Goal: Task Accomplishment & Management: Use online tool/utility

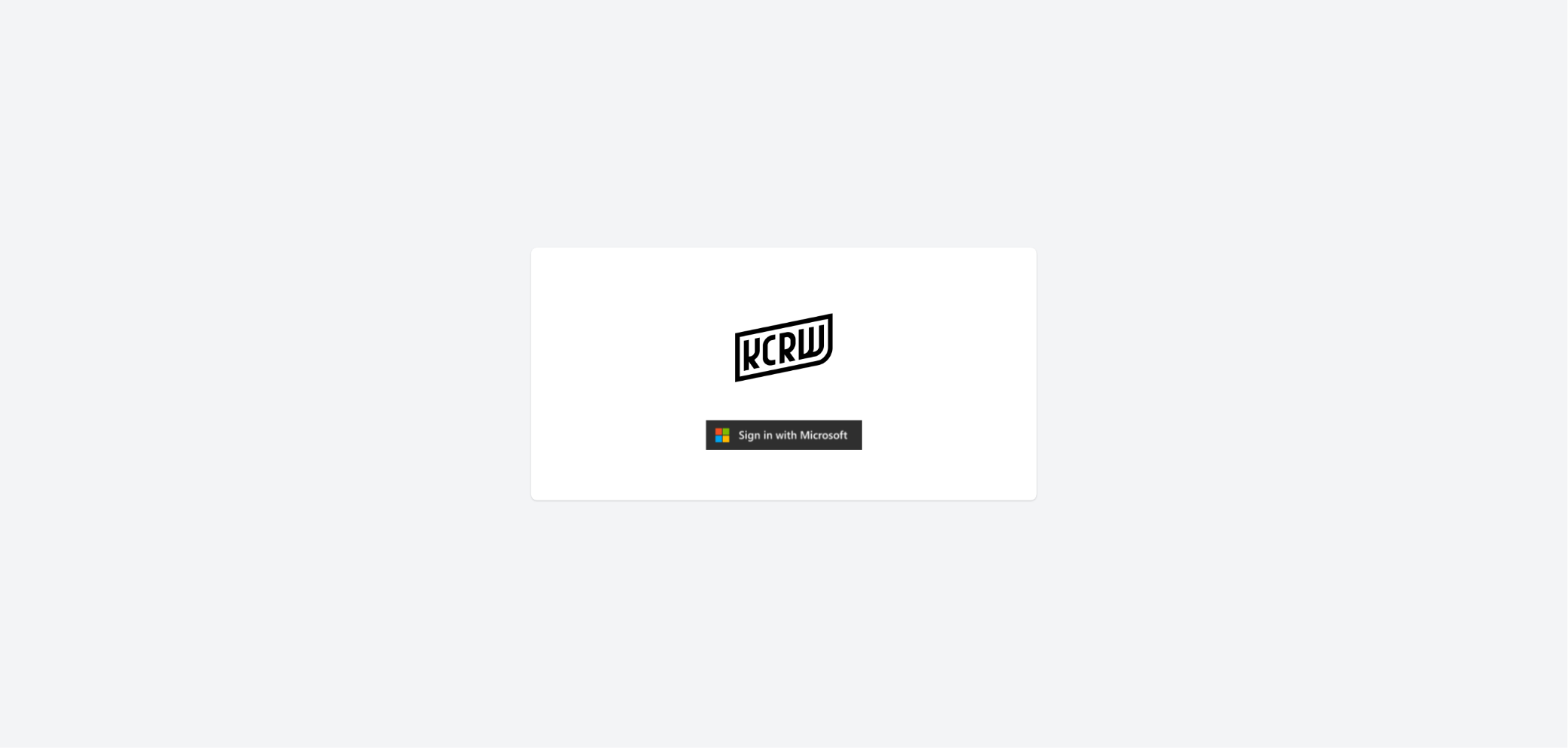
click at [763, 440] on img "submit" at bounding box center [784, 435] width 157 height 30
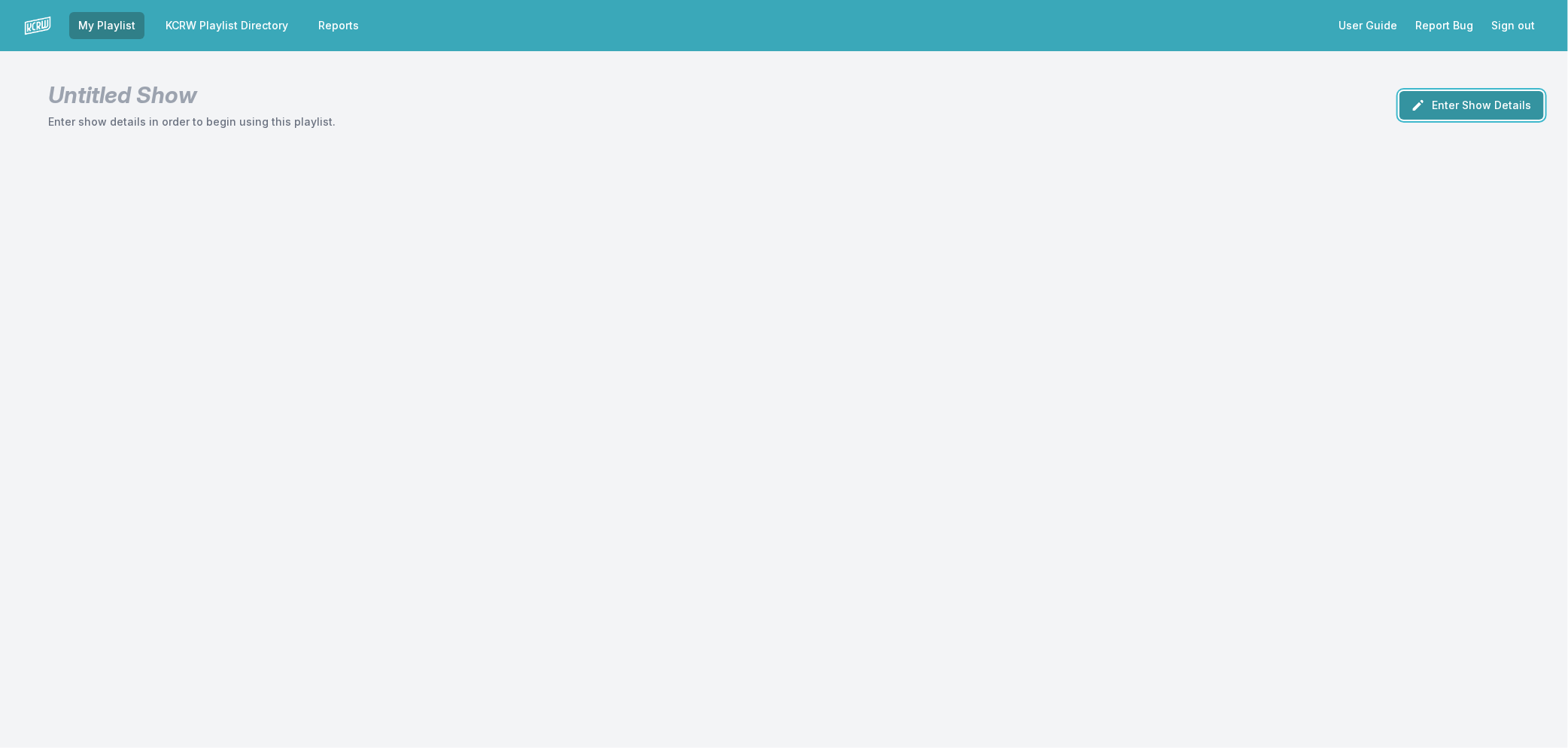
click at [1462, 101] on button "Enter Show Details" at bounding box center [1472, 105] width 144 height 29
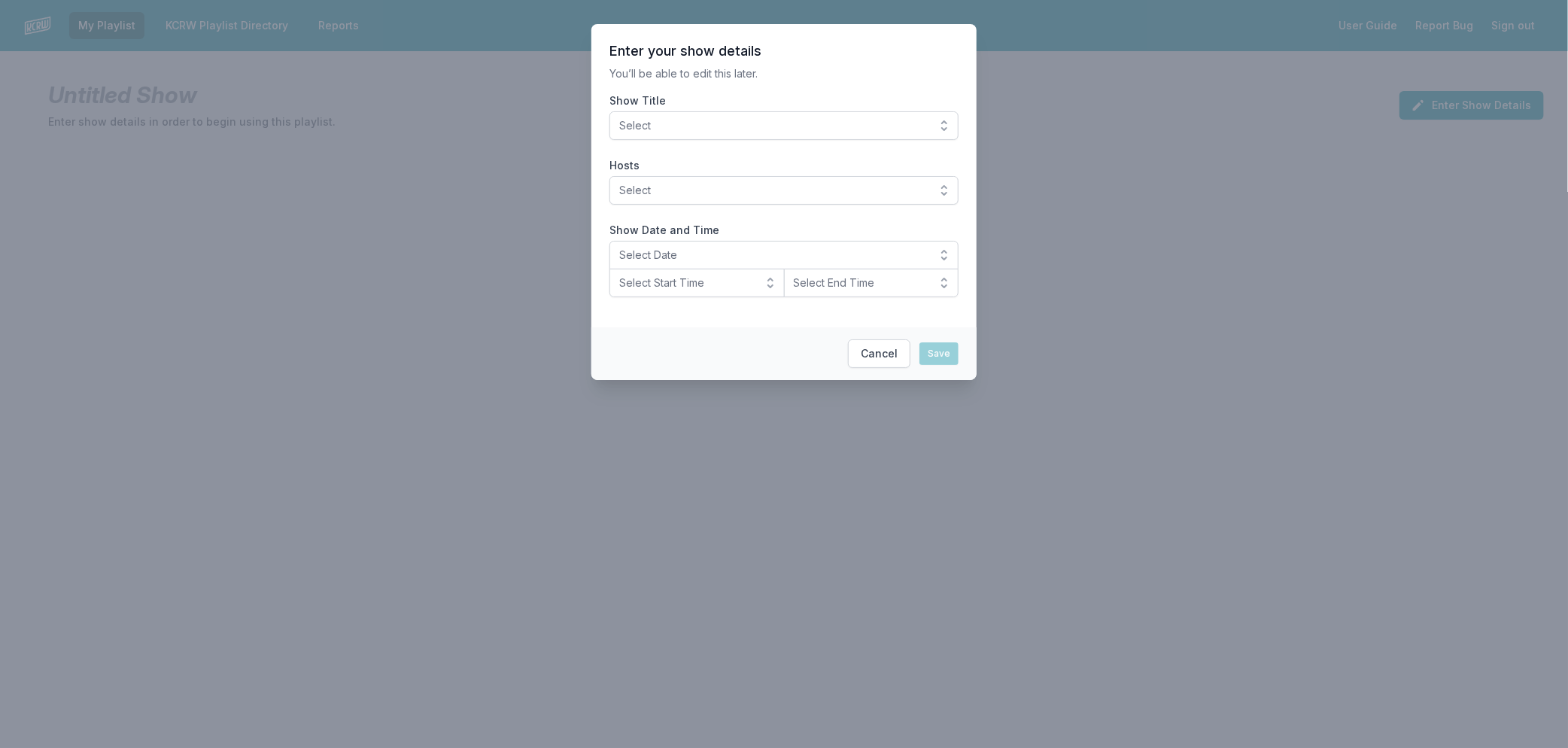
click at [666, 123] on span "Select" at bounding box center [774, 126] width 308 height 15
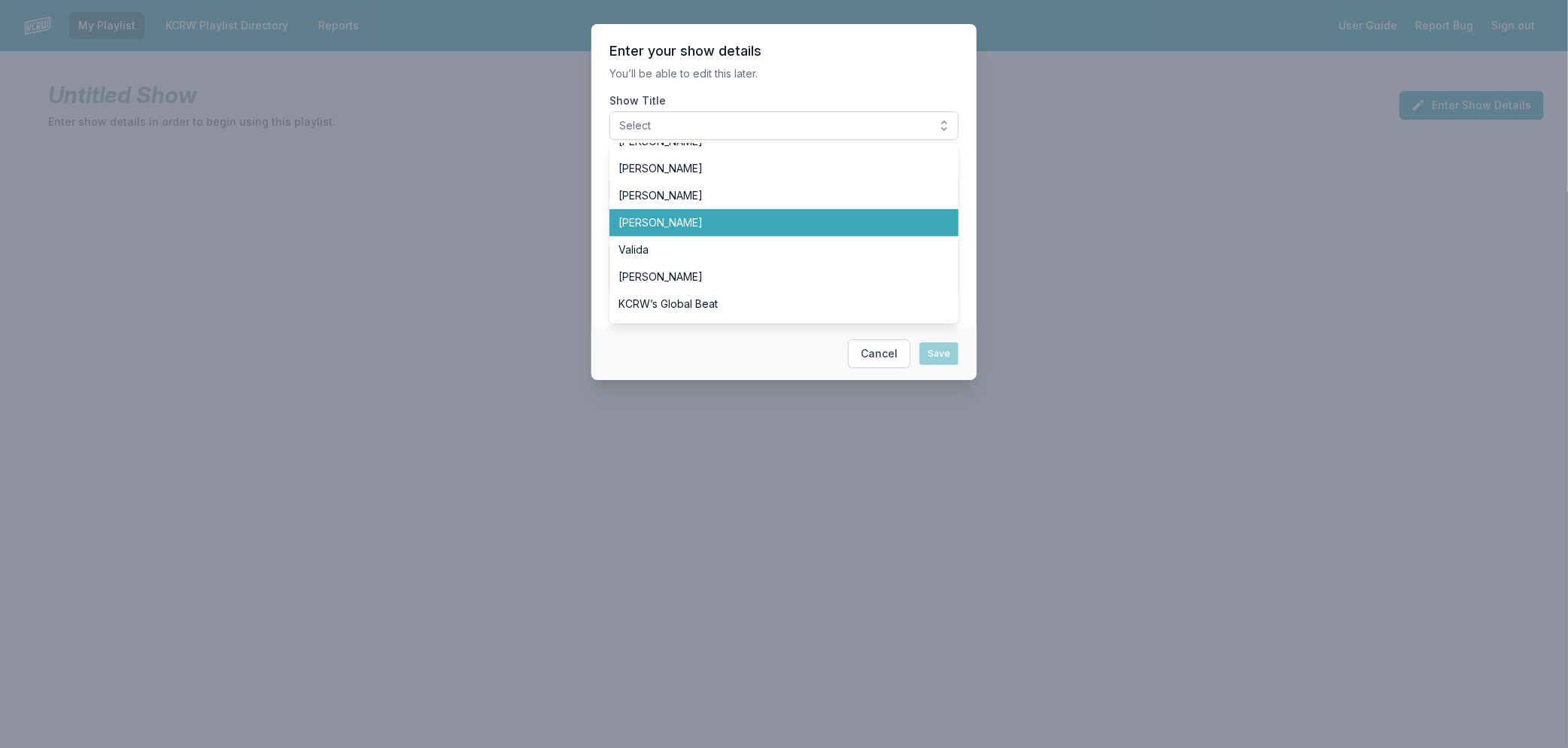
click at [715, 215] on span "[PERSON_NAME]" at bounding box center [775, 223] width 313 height 15
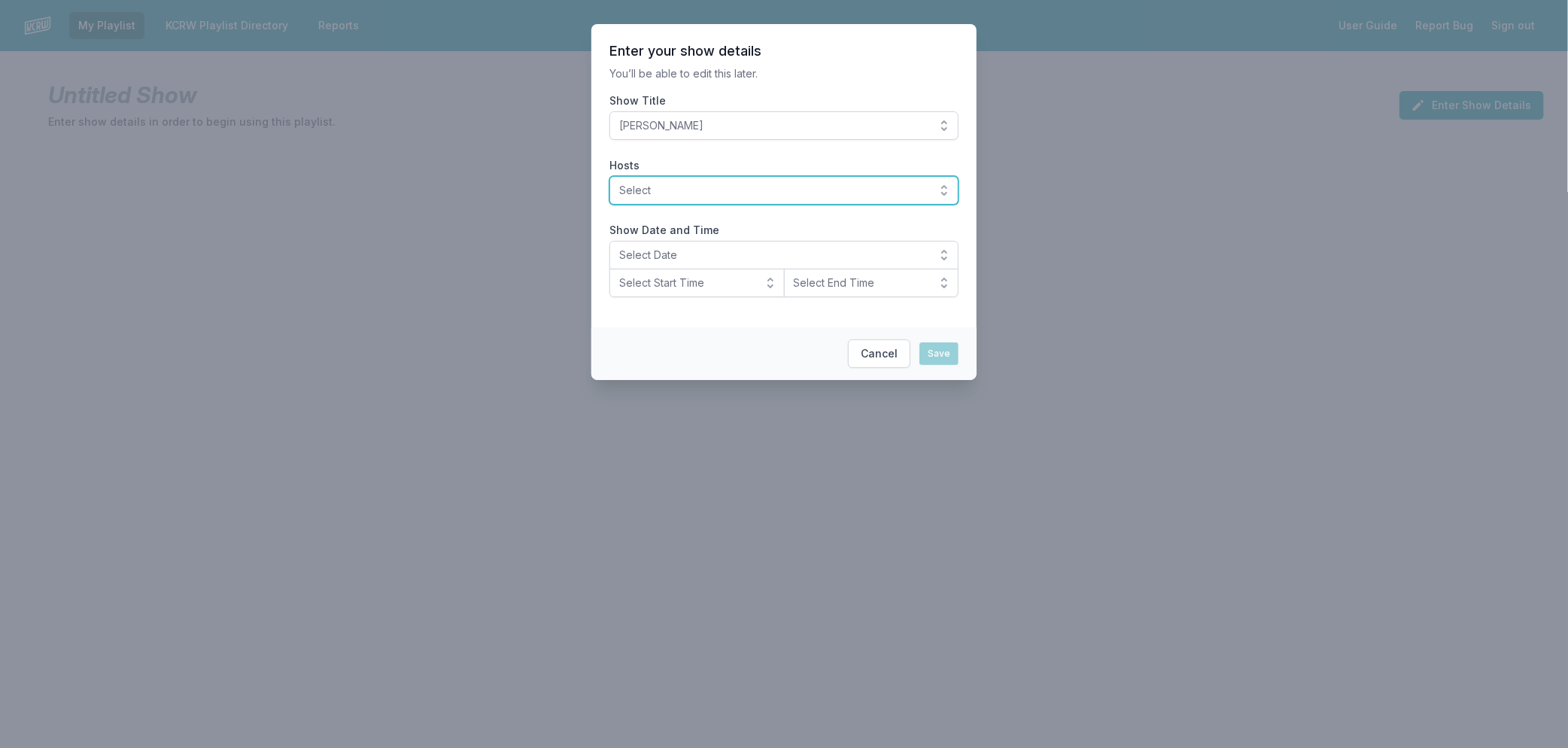
click at [717, 184] on span "Select" at bounding box center [774, 190] width 308 height 15
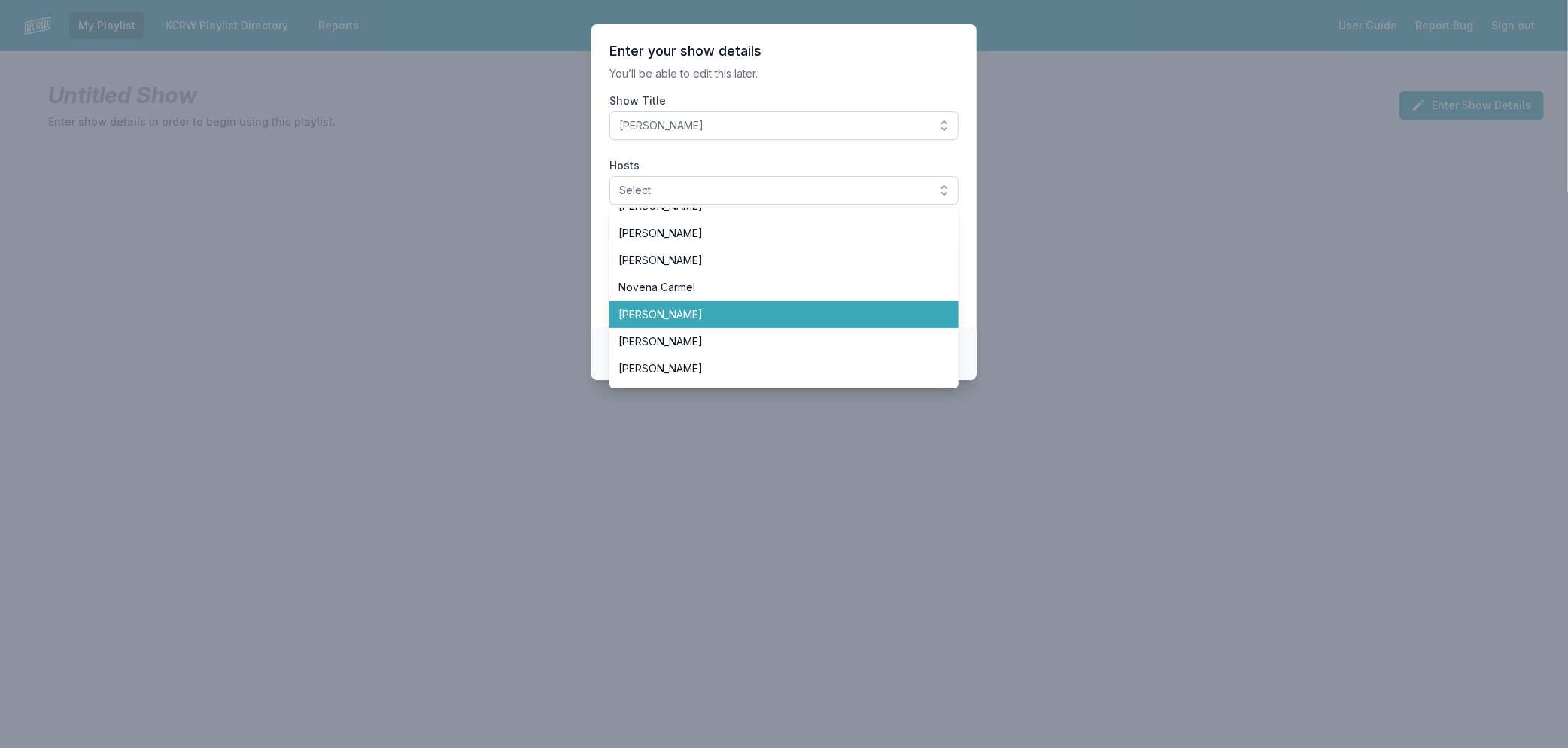
click at [751, 315] on span "[PERSON_NAME]" at bounding box center [775, 315] width 313 height 15
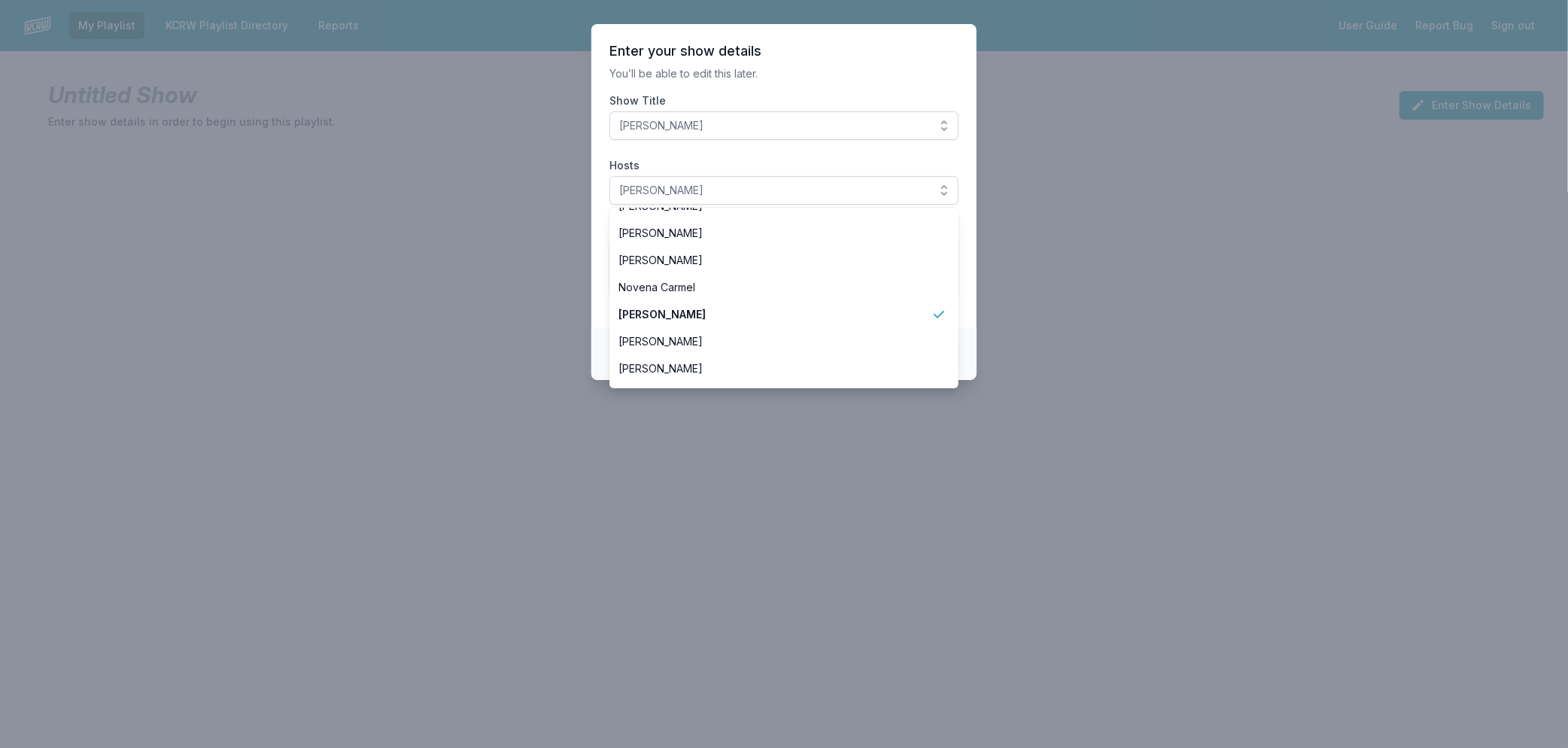
click at [970, 296] on section "Enter your show details You’ll be able to edit this later. Show Title [PERSON_N…" at bounding box center [784, 175] width 385 height 303
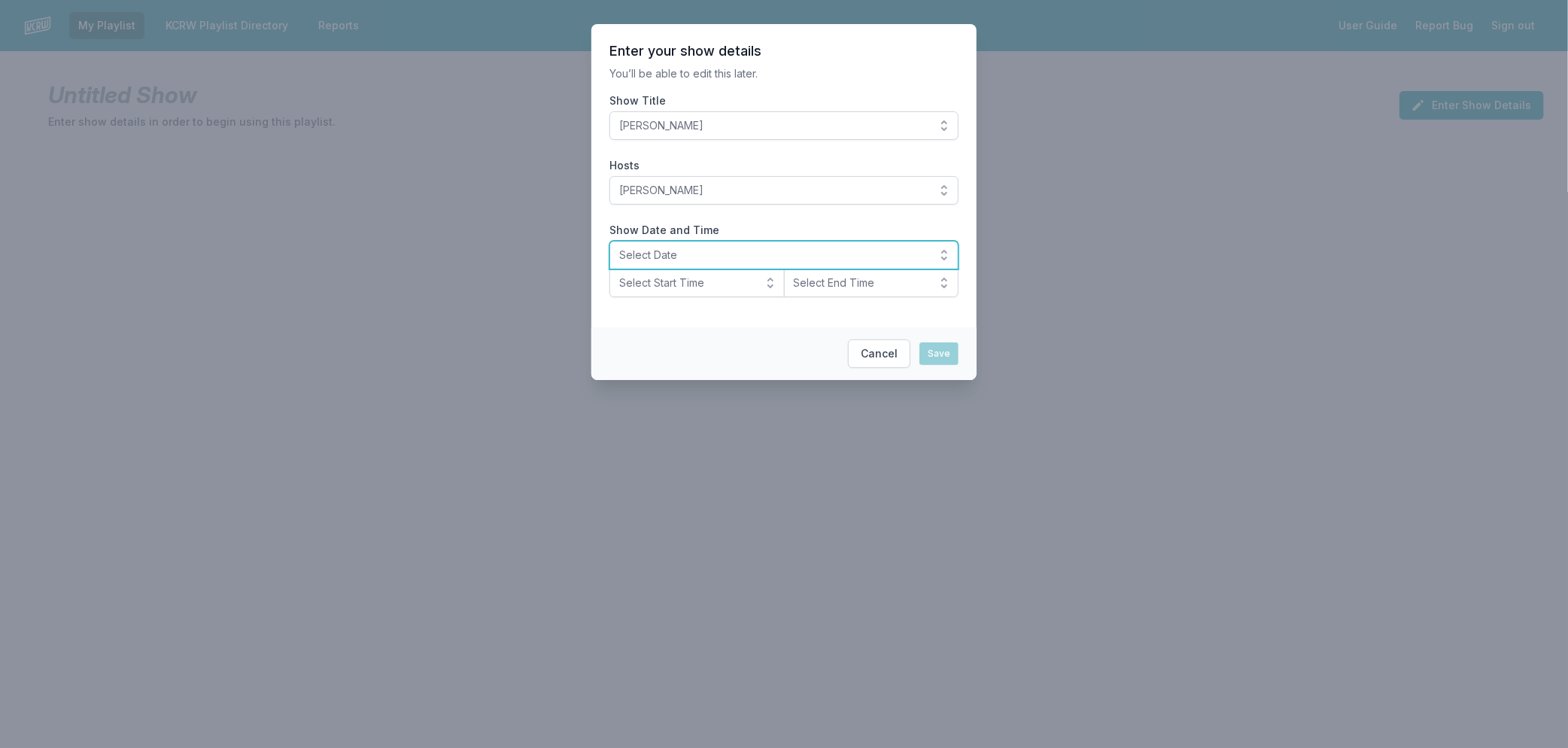
click at [695, 259] on span "Select Date" at bounding box center [774, 255] width 308 height 15
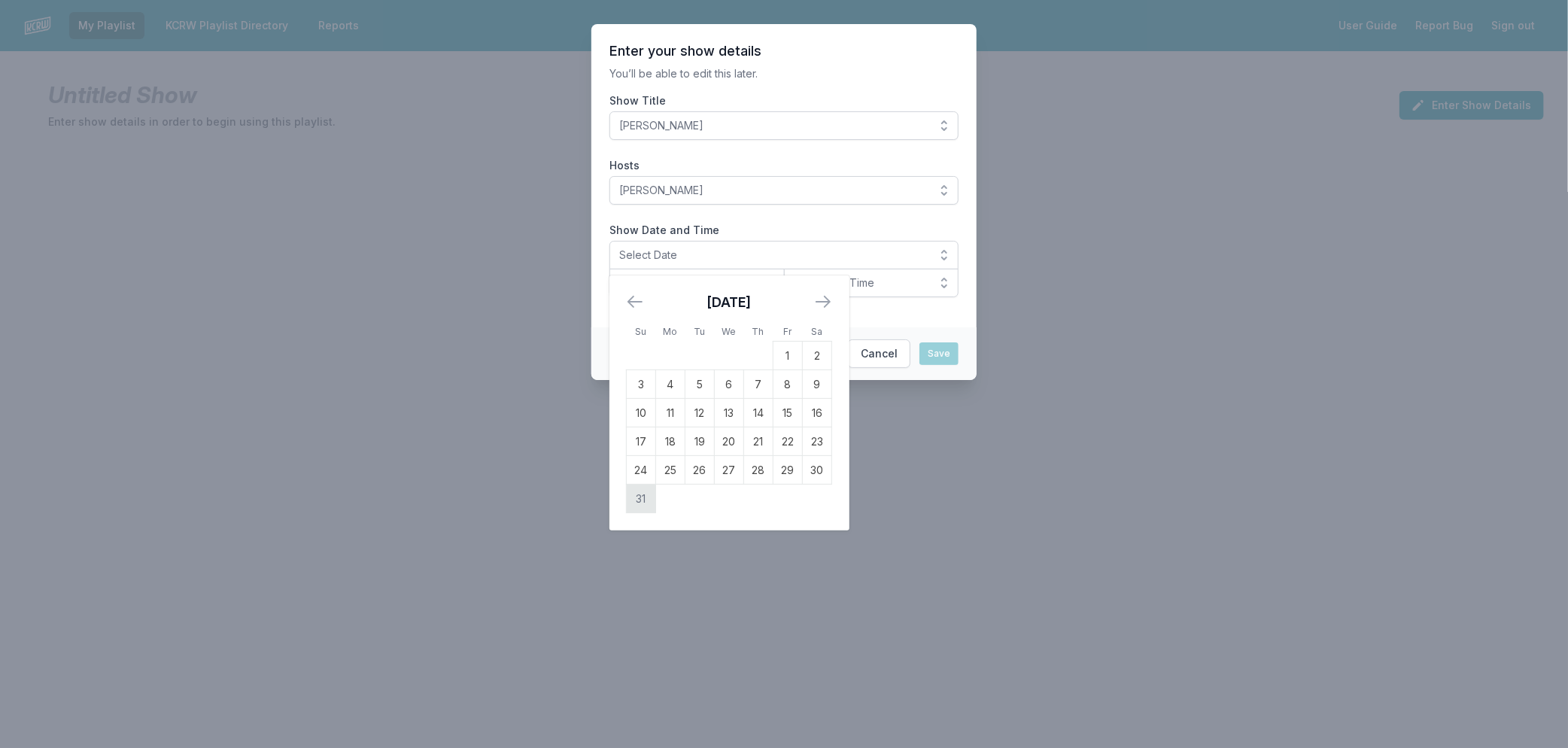
click at [643, 501] on td "31" at bounding box center [642, 499] width 30 height 29
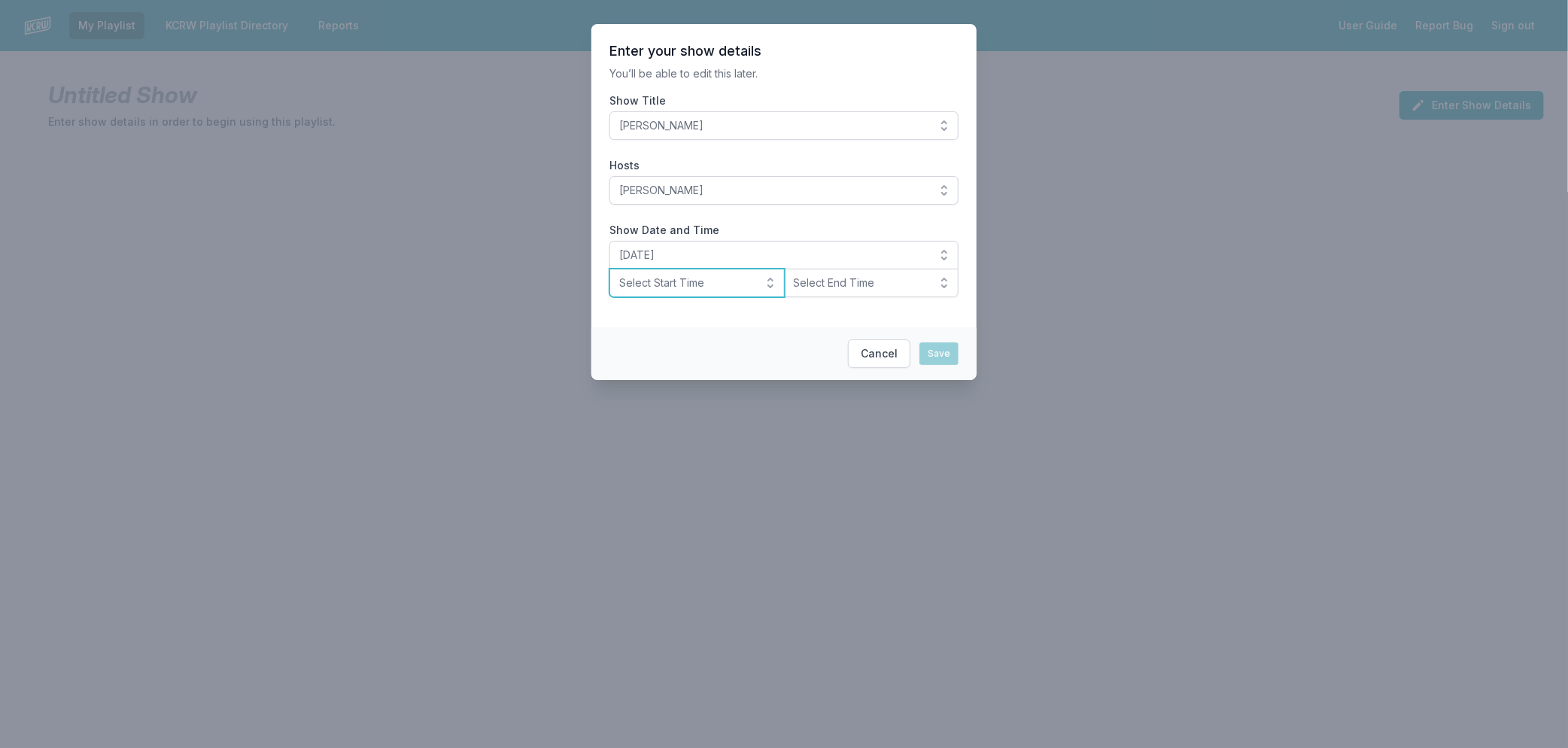
click at [688, 283] on span "Select Start Time" at bounding box center [687, 283] width 135 height 15
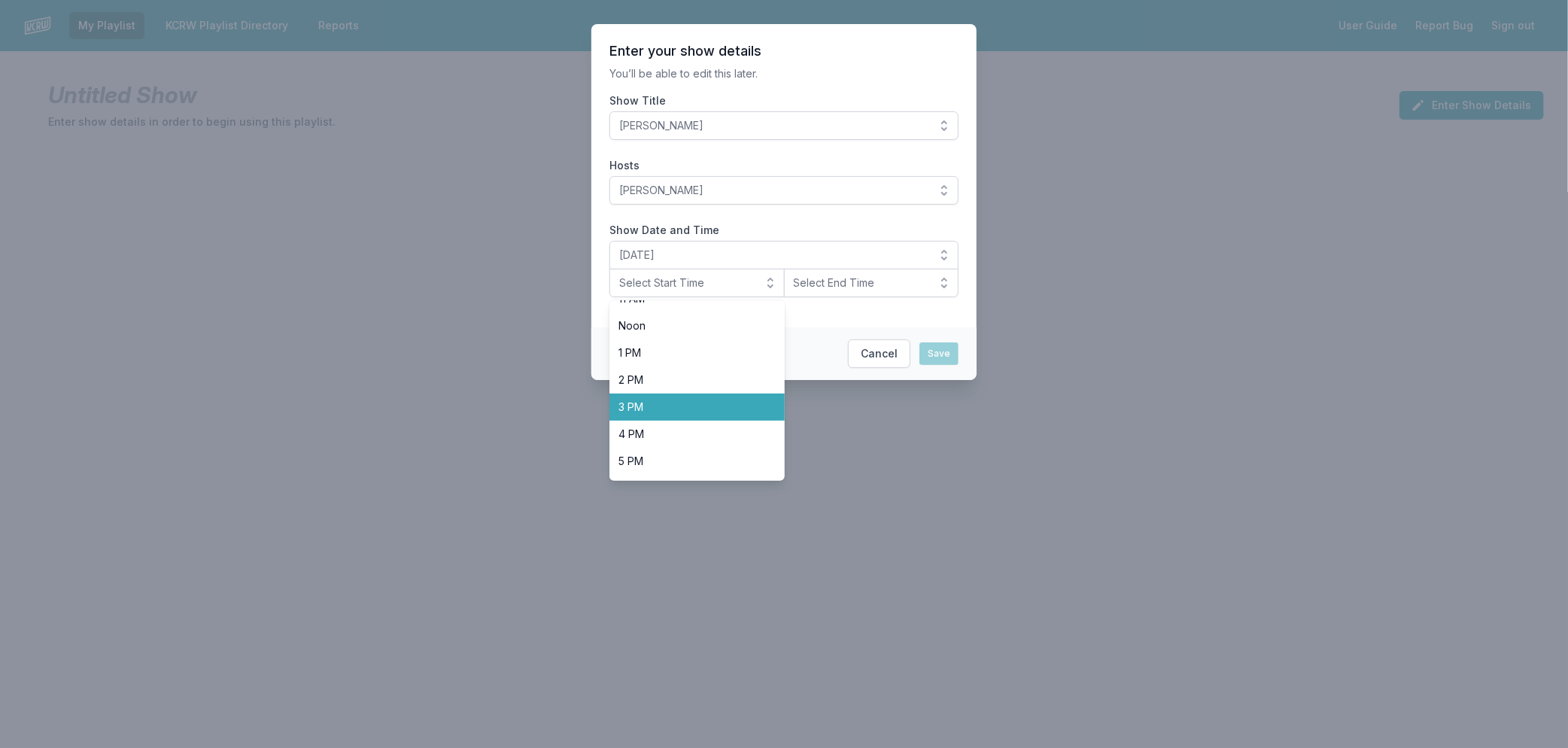
click at [698, 411] on span "3 PM" at bounding box center [688, 407] width 139 height 15
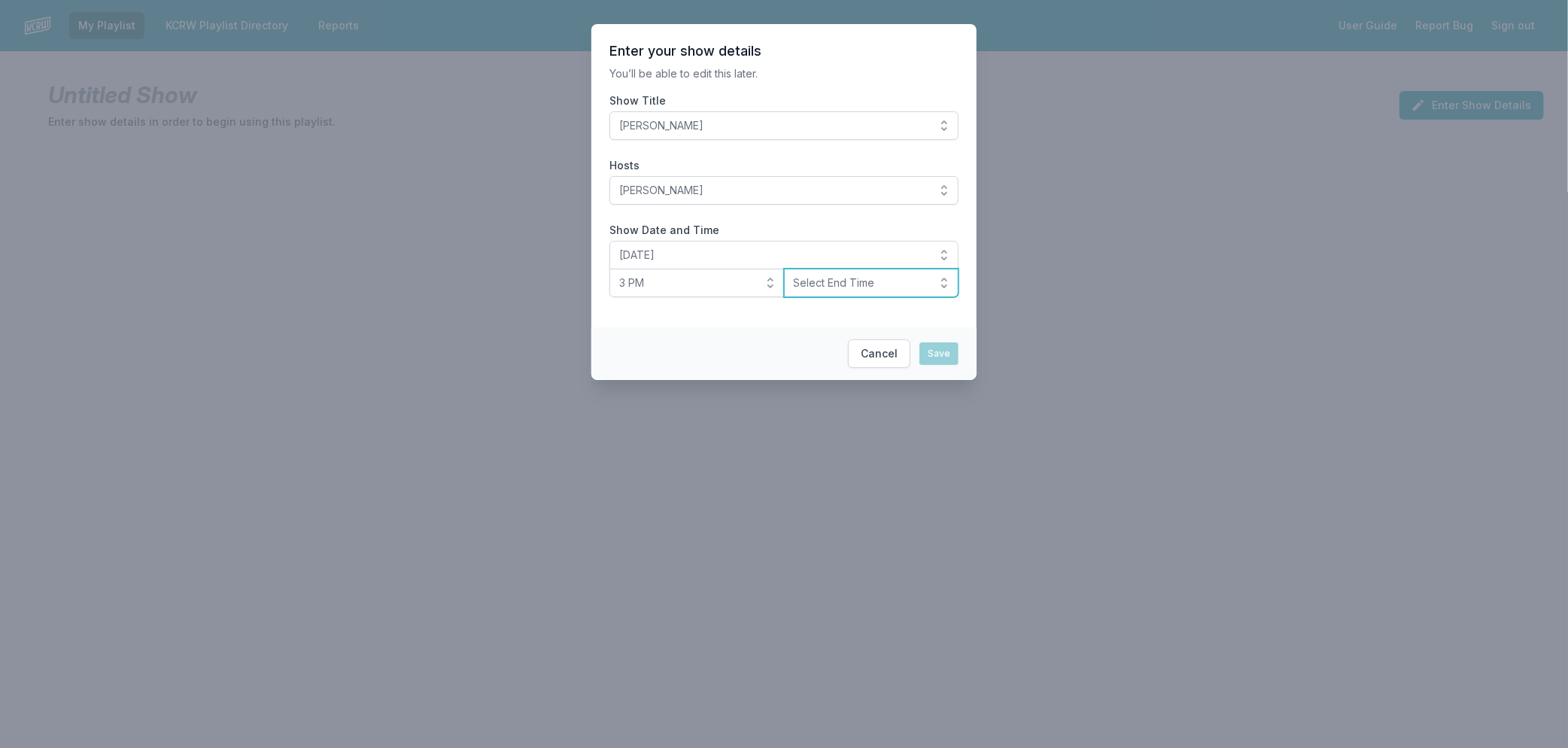
click at [882, 283] on span "Select End Time" at bounding box center [862, 283] width 135 height 15
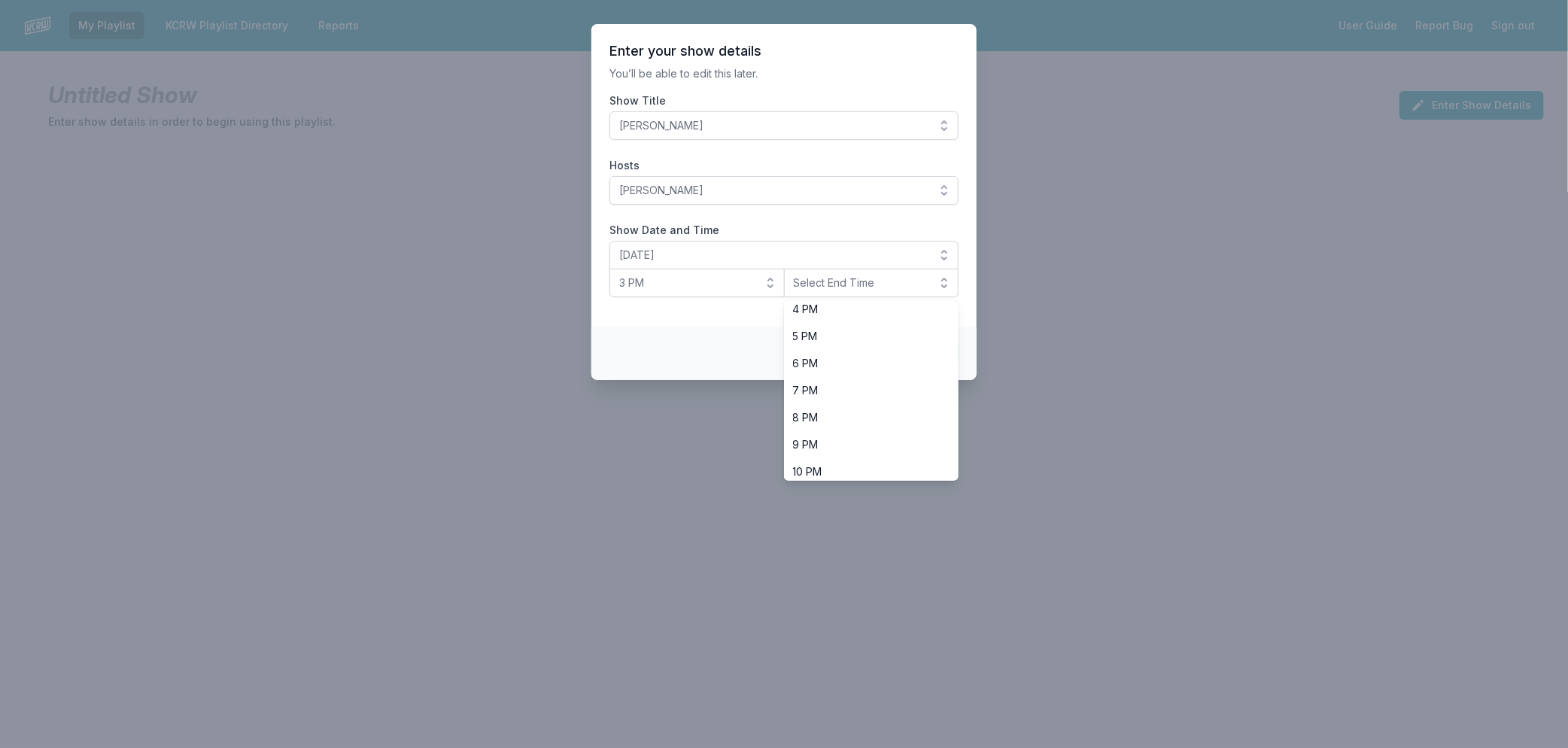
scroll to position [474, 0]
click at [866, 340] on li "6 PM" at bounding box center [872, 330] width 175 height 27
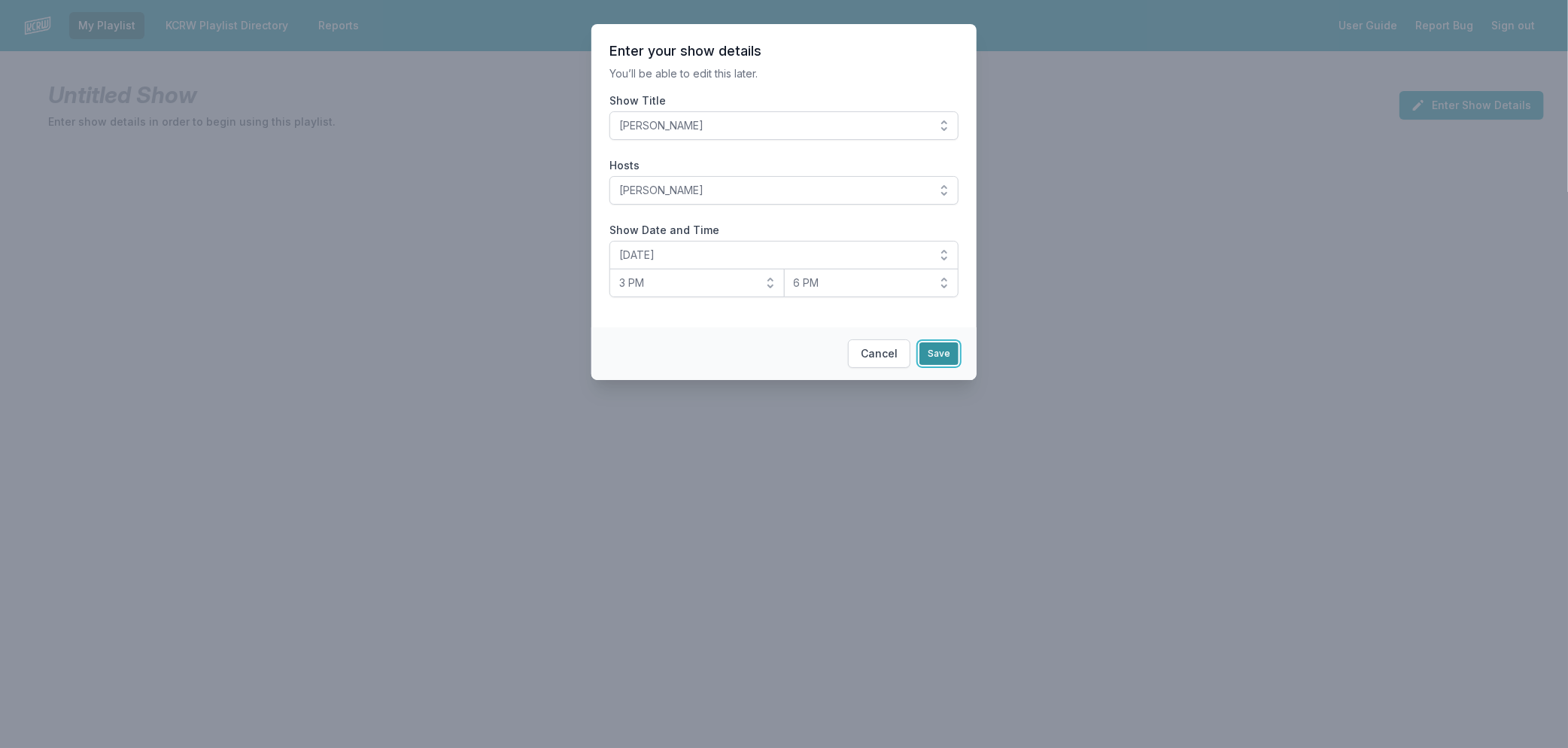
click at [935, 355] on button "Save" at bounding box center [939, 354] width 39 height 22
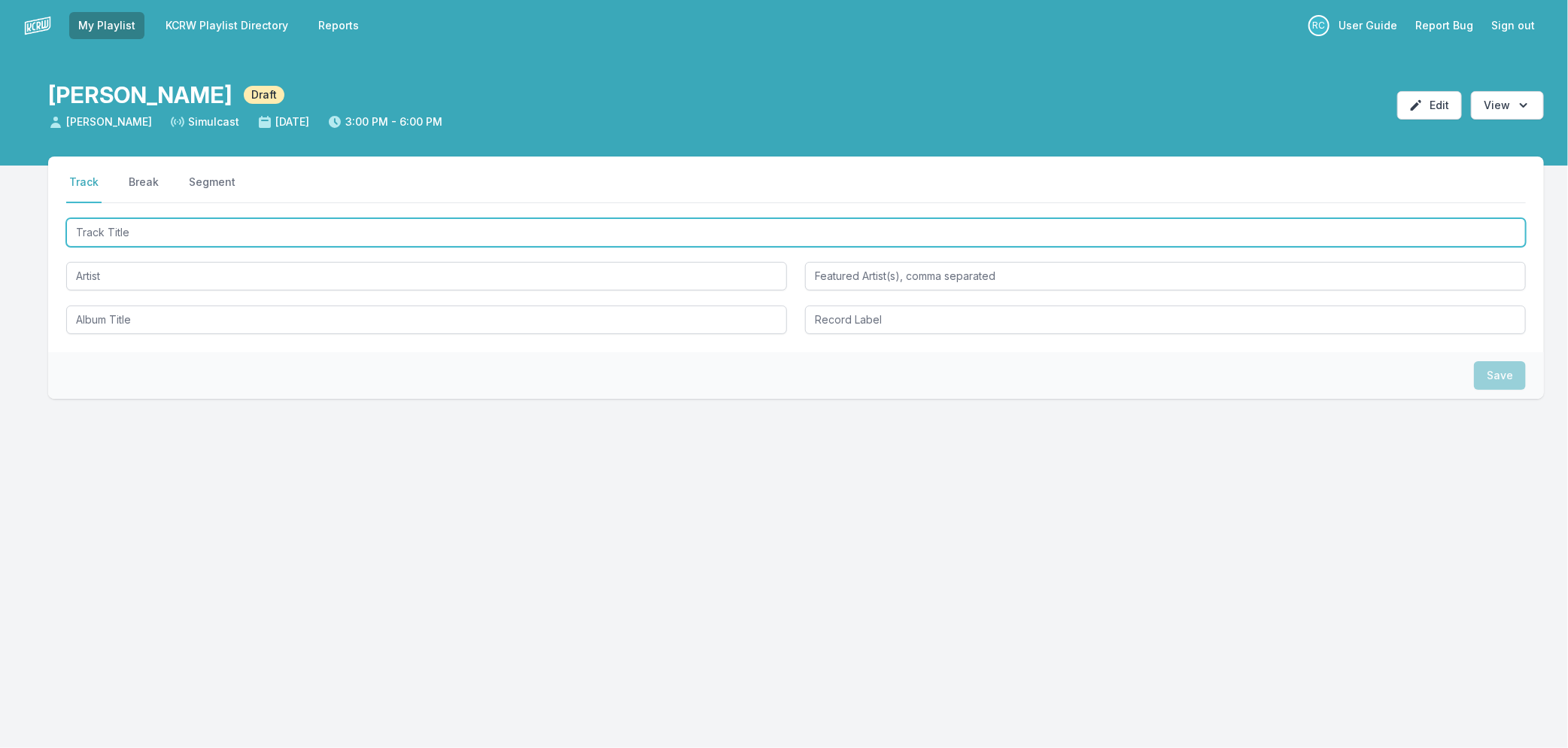
click at [234, 230] on input "Track Title" at bounding box center [796, 232] width 1460 height 29
type input "A Warm Summer Night"
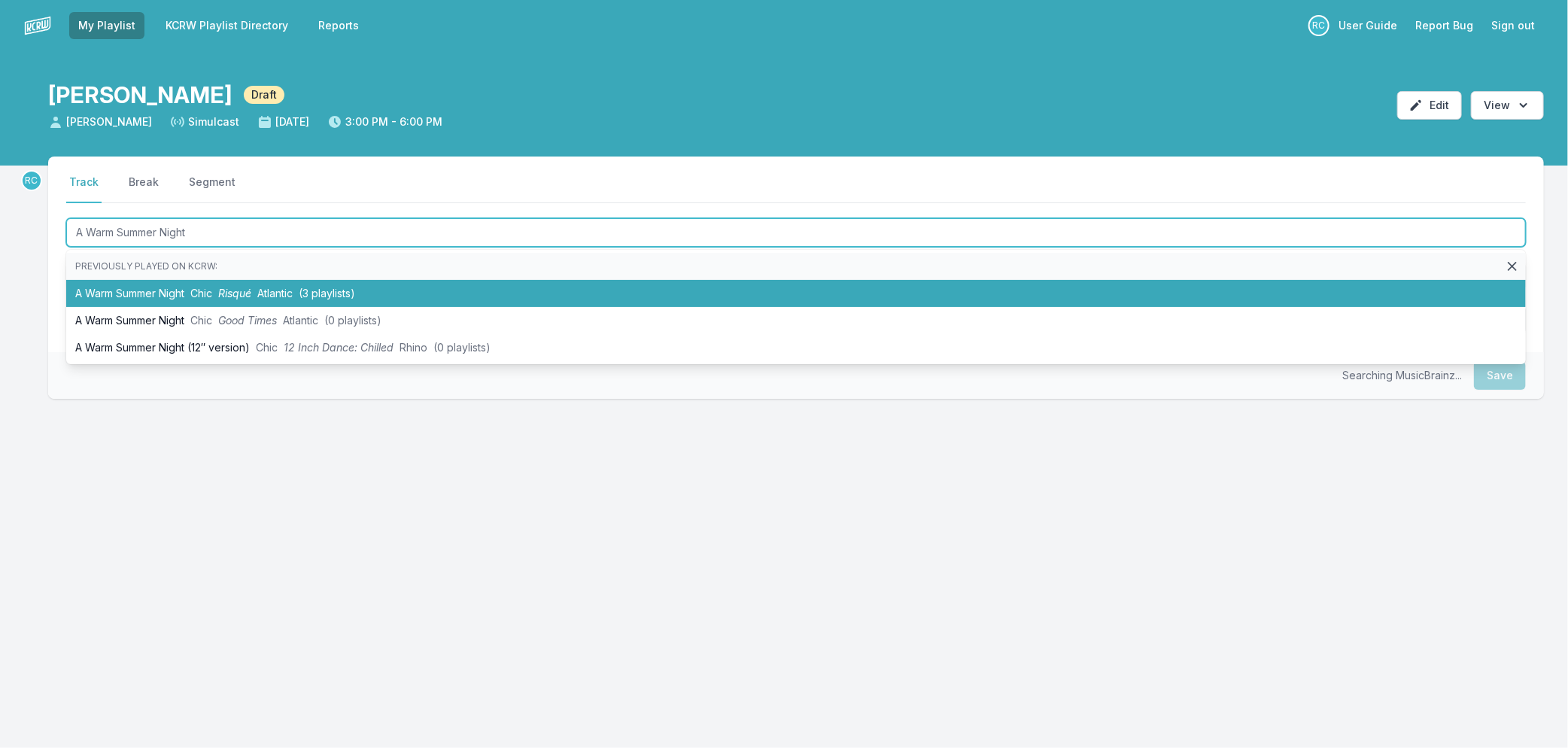
click at [220, 289] on li "A Warm Summer Night Chic Risqué Atlantic (3 playlists)" at bounding box center [796, 293] width 1460 height 27
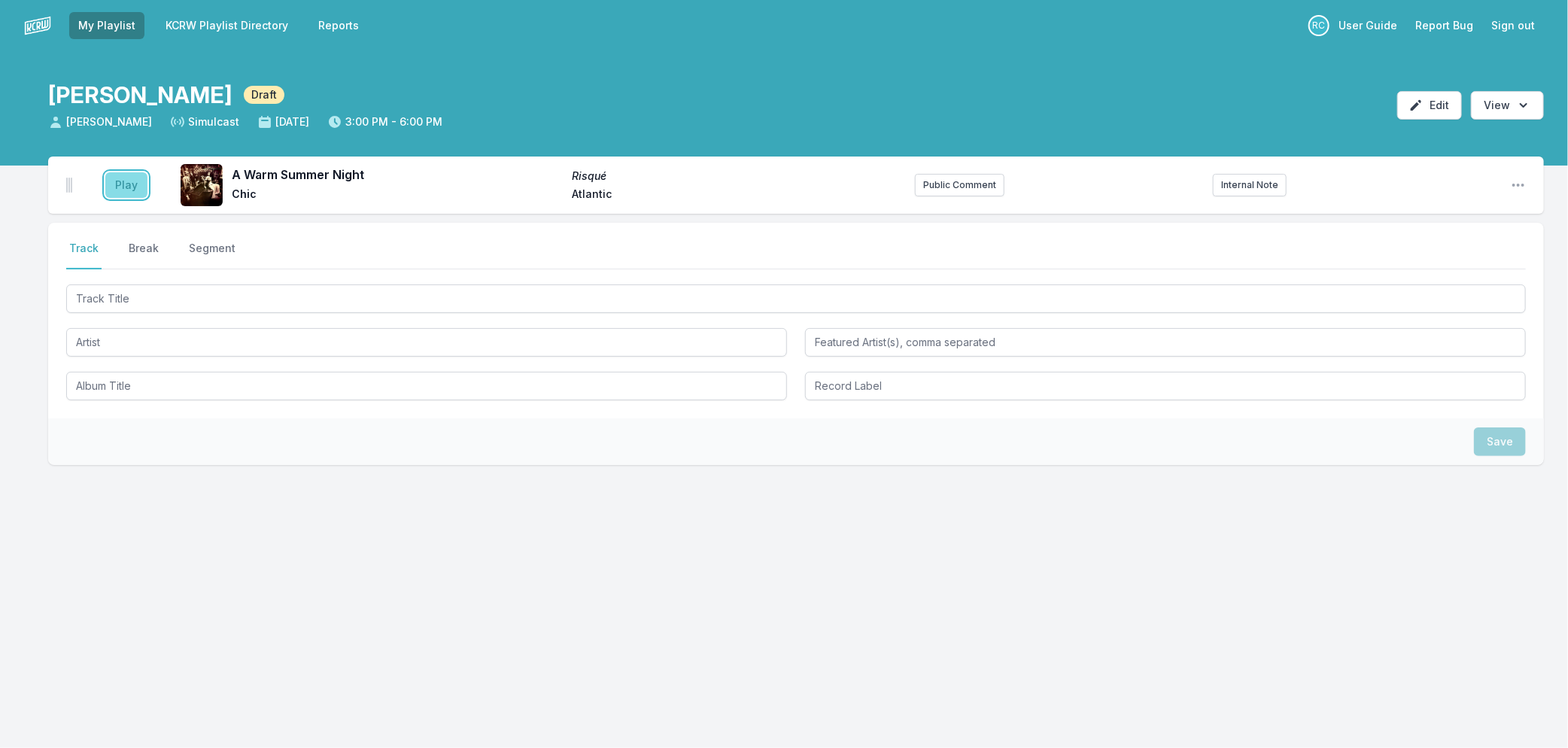
click at [121, 184] on button "Play" at bounding box center [127, 186] width 42 height 26
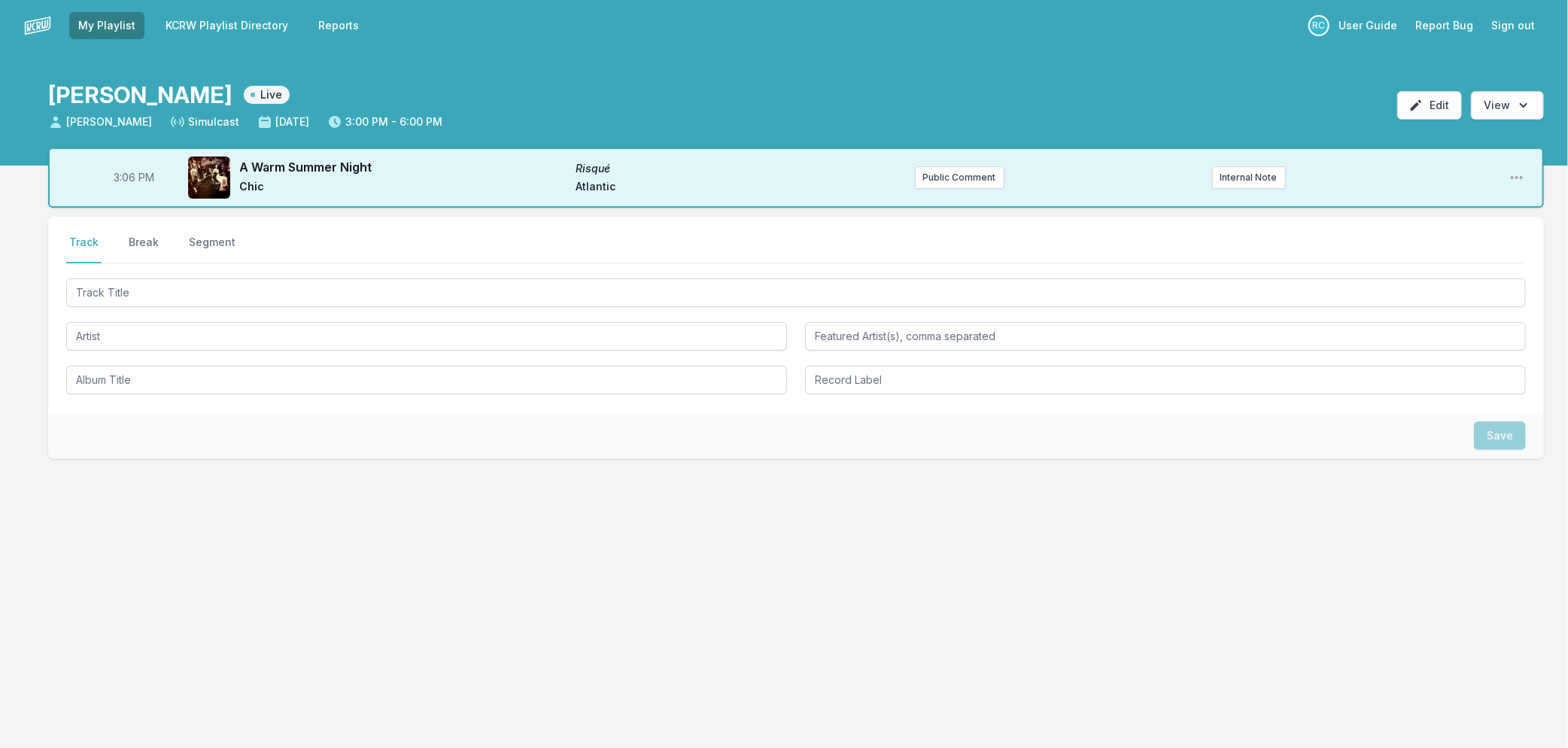
click at [128, 177] on span "3:06 PM" at bounding box center [134, 177] width 41 height 15
click at [128, 177] on input "15:06" at bounding box center [133, 177] width 84 height 29
type input "15:04"
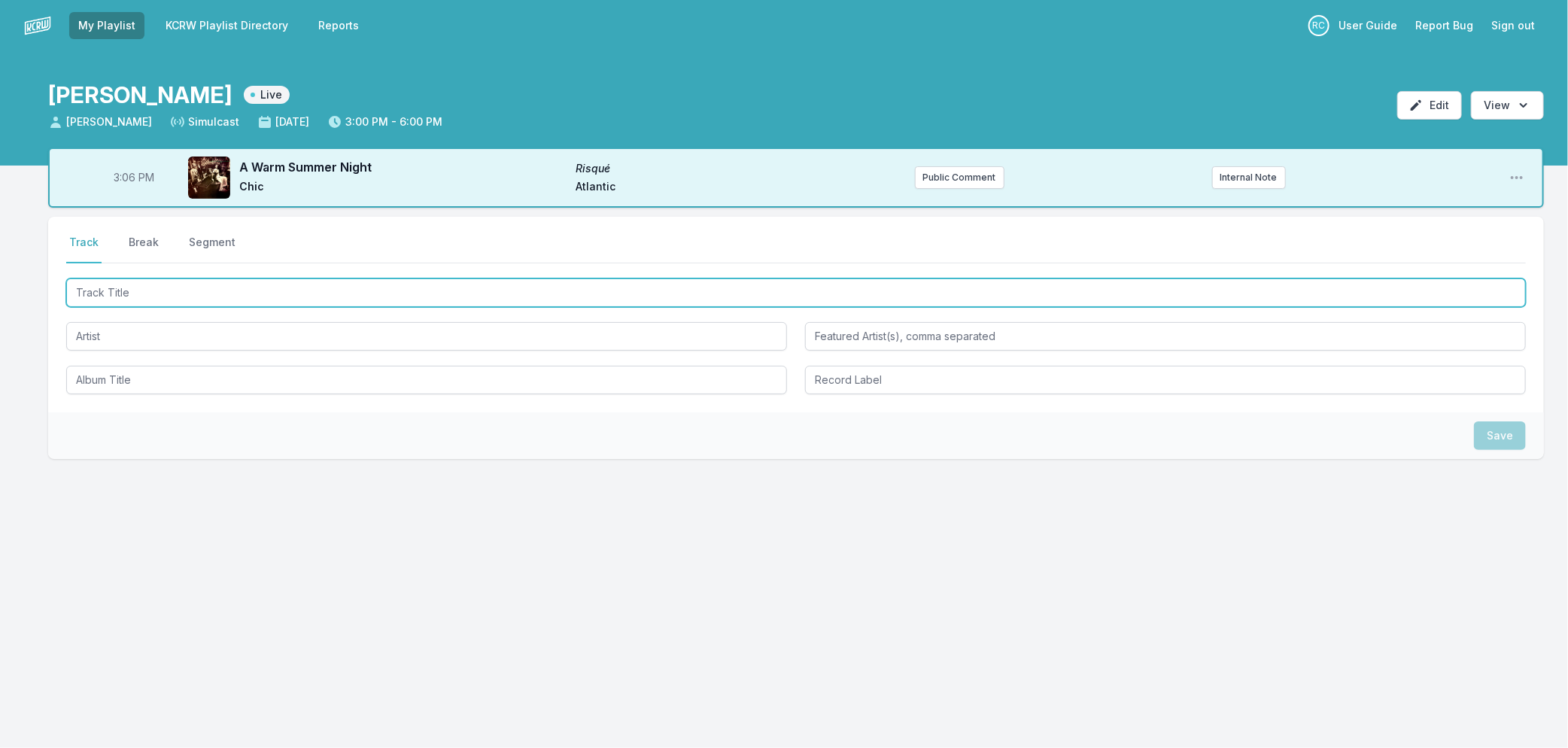
click at [124, 290] on input "Track Title" at bounding box center [796, 293] width 1460 height 29
click at [253, 281] on input "Track Title" at bounding box center [796, 293] width 1460 height 29
type input "Paradise"
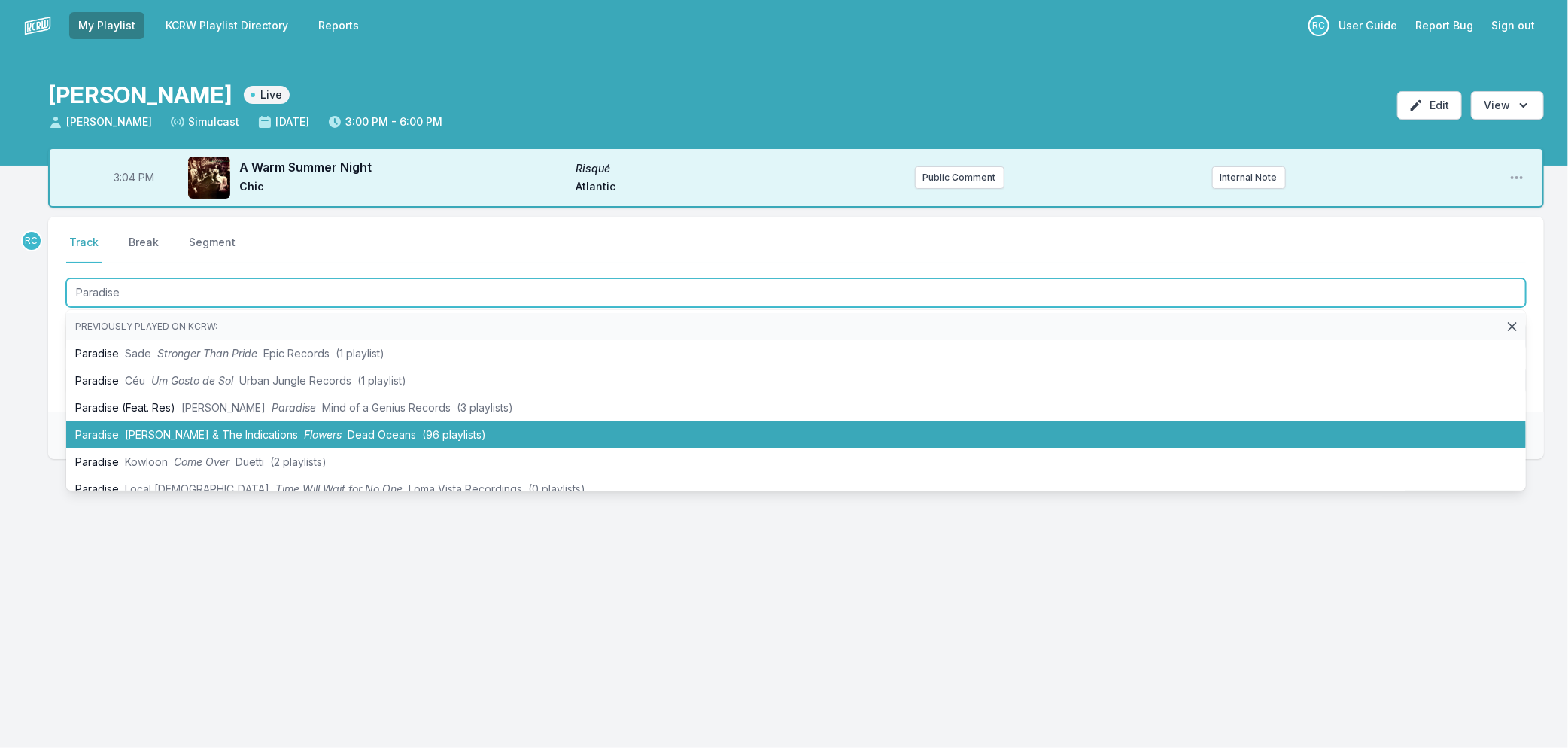
click at [161, 428] on span "Durand Jones & The Indications" at bounding box center [211, 435] width 173 height 13
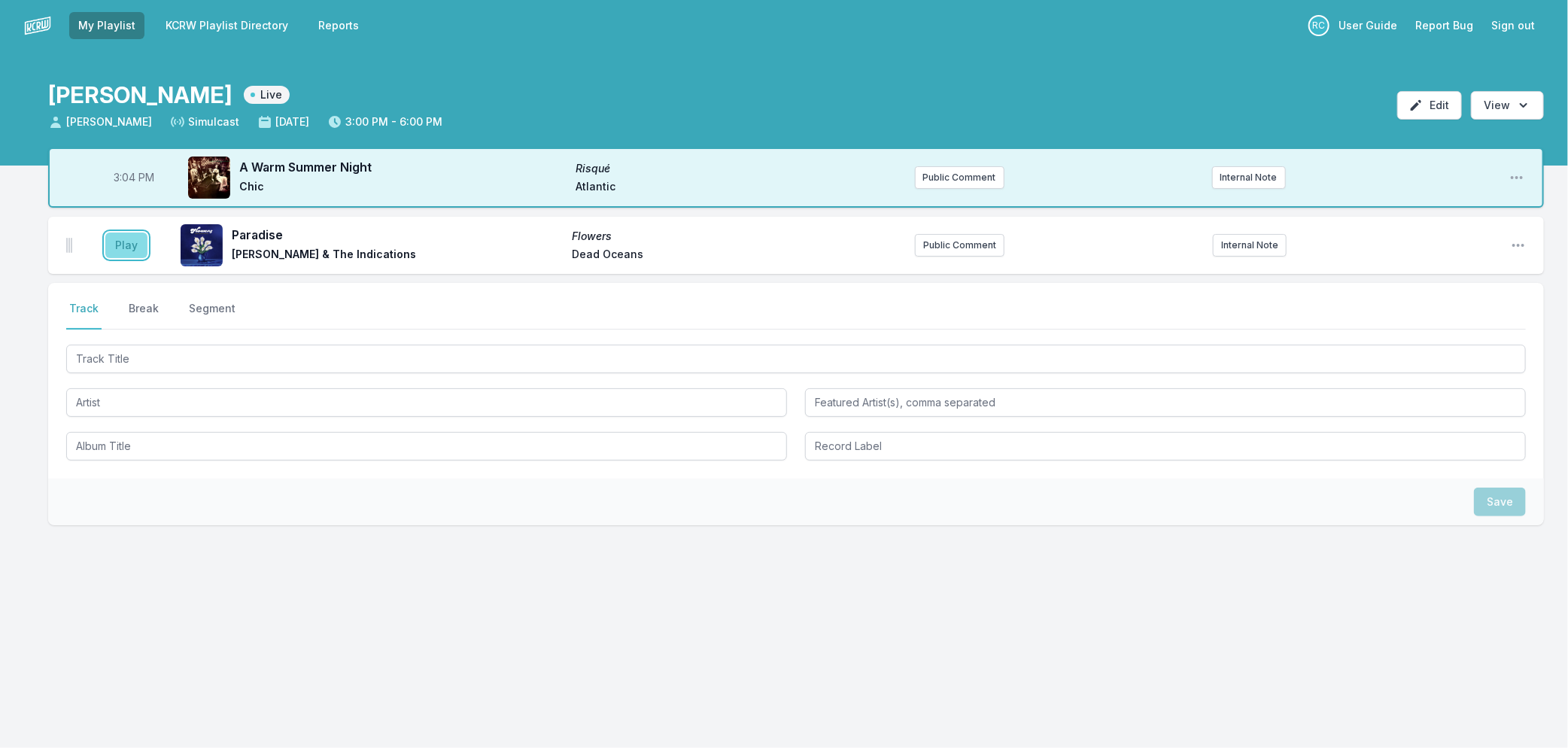
click at [114, 244] on button "Play" at bounding box center [127, 246] width 42 height 26
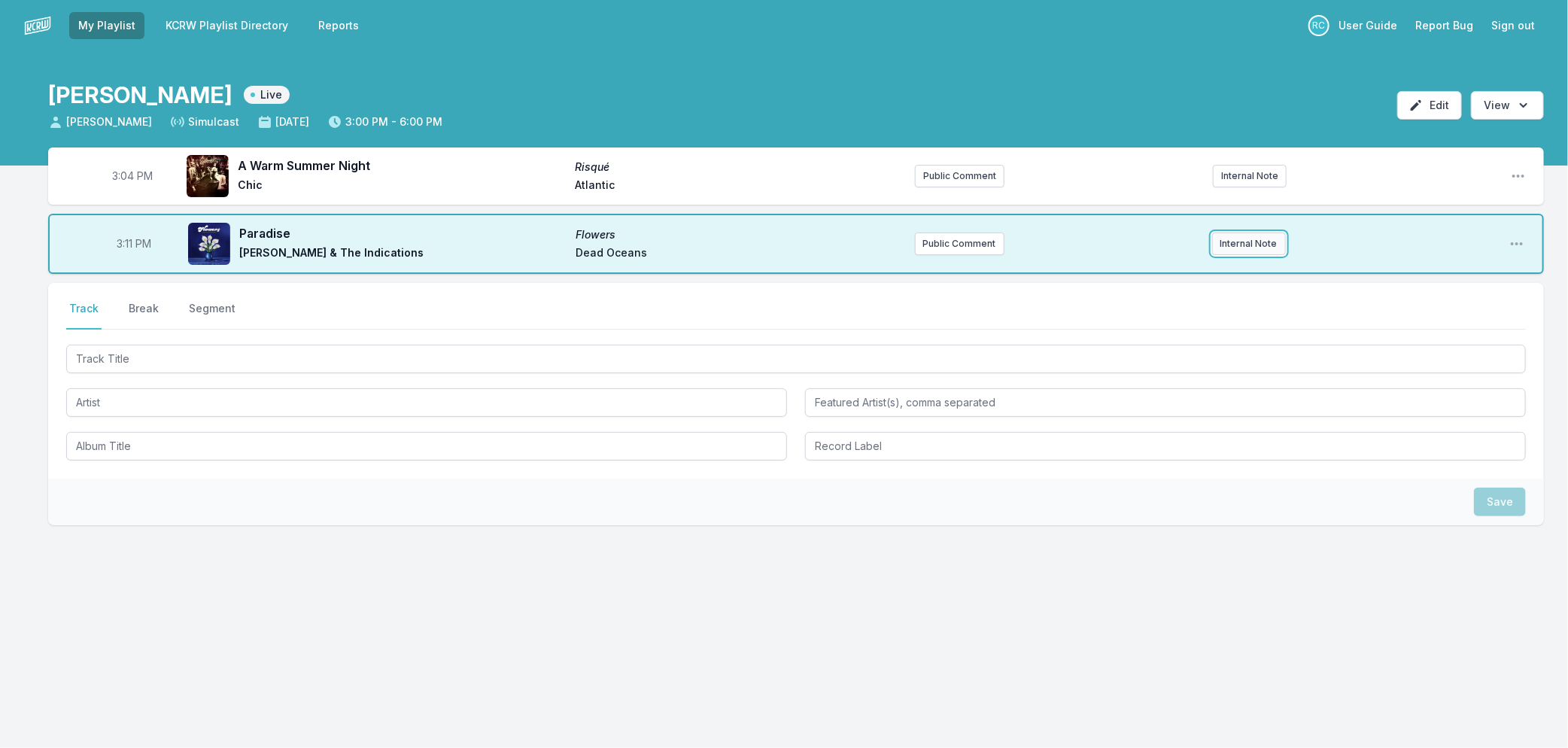
click at [1231, 235] on button "Internal Note" at bounding box center [1249, 244] width 74 height 22
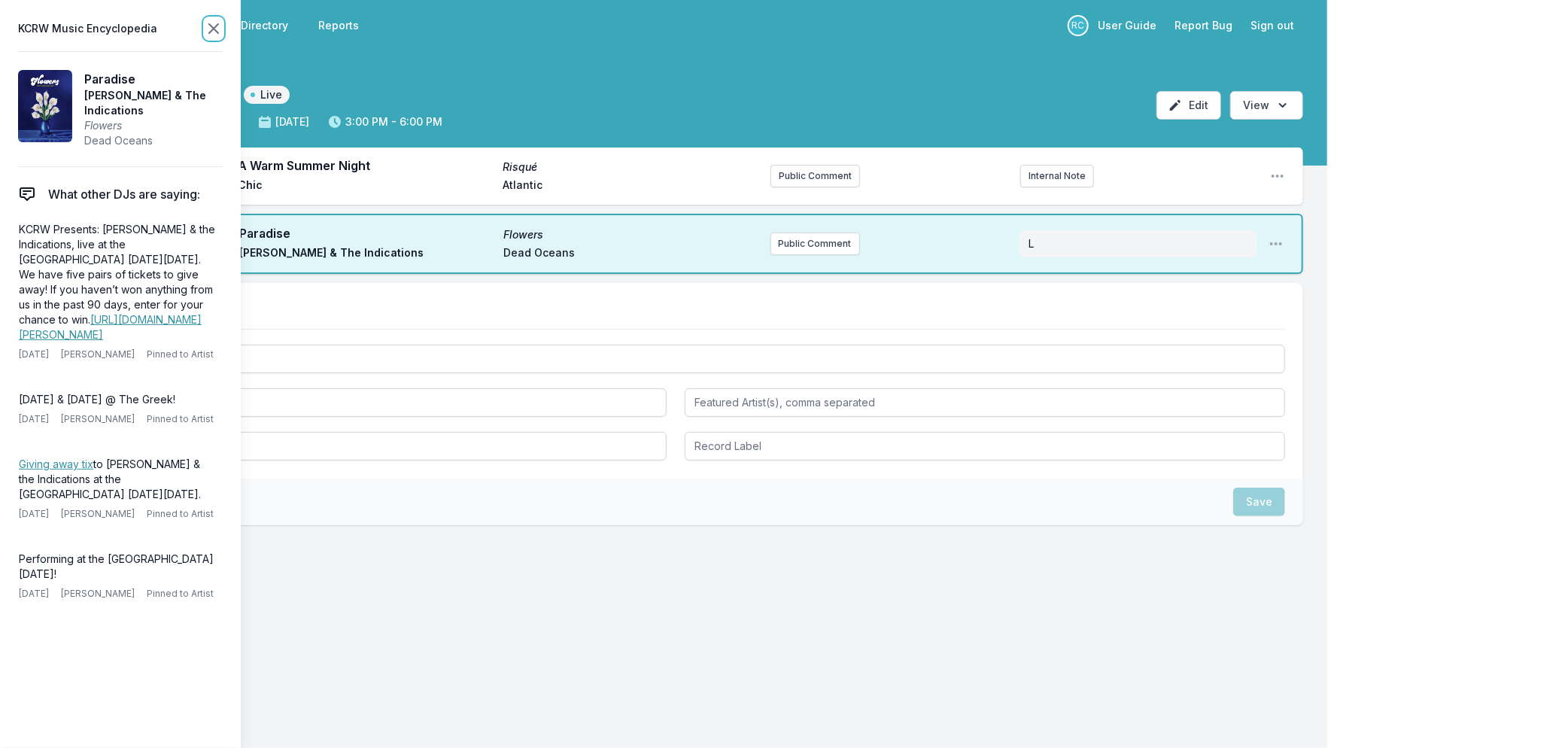
click at [213, 25] on icon at bounding box center [214, 29] width 18 height 18
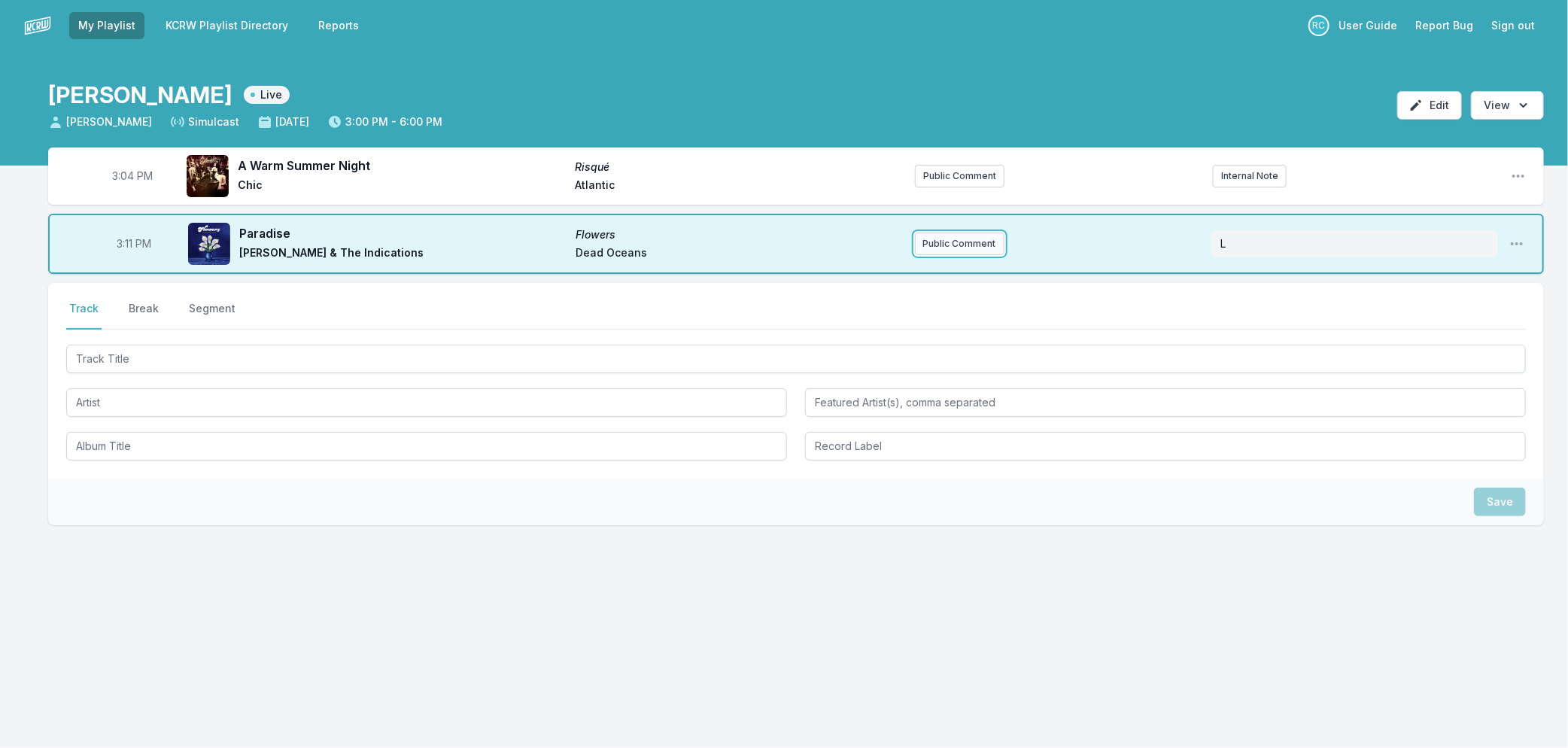
click at [942, 250] on button "Public Comment" at bounding box center [959, 244] width 90 height 22
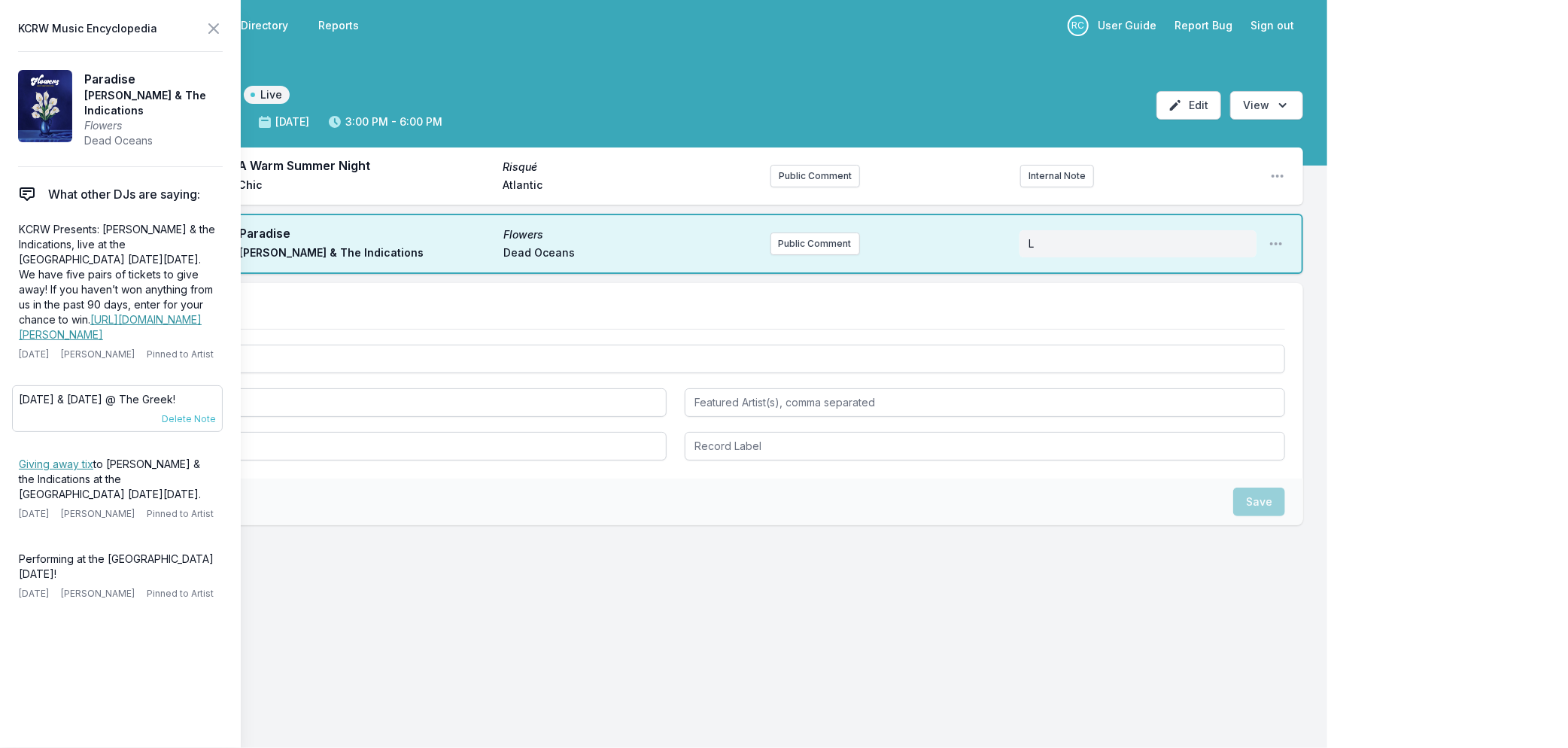
drag, startPoint x: 196, startPoint y: 441, endPoint x: 18, endPoint y: 444, distance: 178.0
click at [18, 407] on p "October 9th & 10th @ The Greek!" at bounding box center [117, 400] width 198 height 15
copy p "October 9th & 10th @ The Greek!"
click at [818, 246] on button "Public Comment" at bounding box center [815, 244] width 90 height 22
click at [215, 30] on icon at bounding box center [214, 29] width 9 height 9
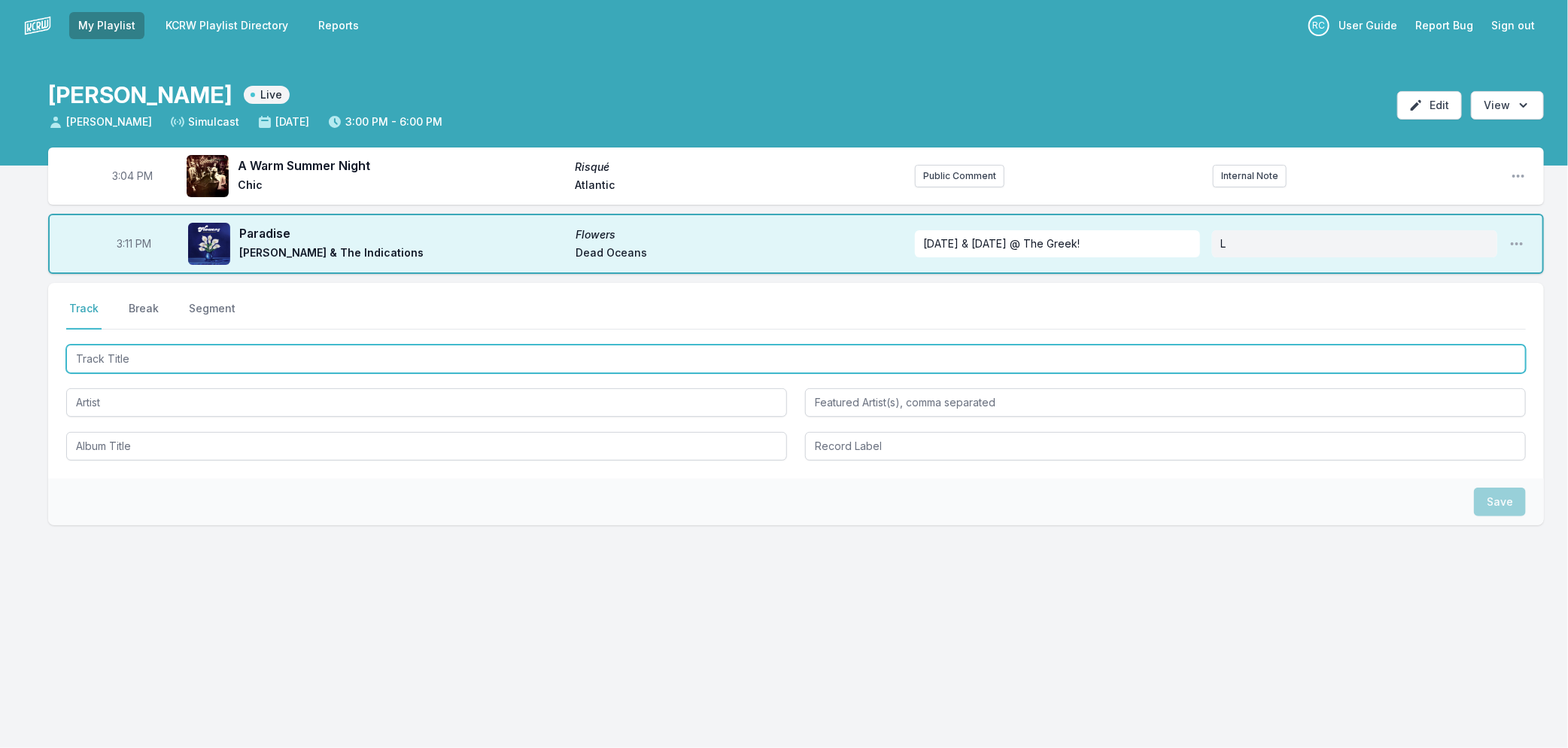
click at [232, 361] on input "Track Title" at bounding box center [796, 358] width 1460 height 29
type input "Magica"
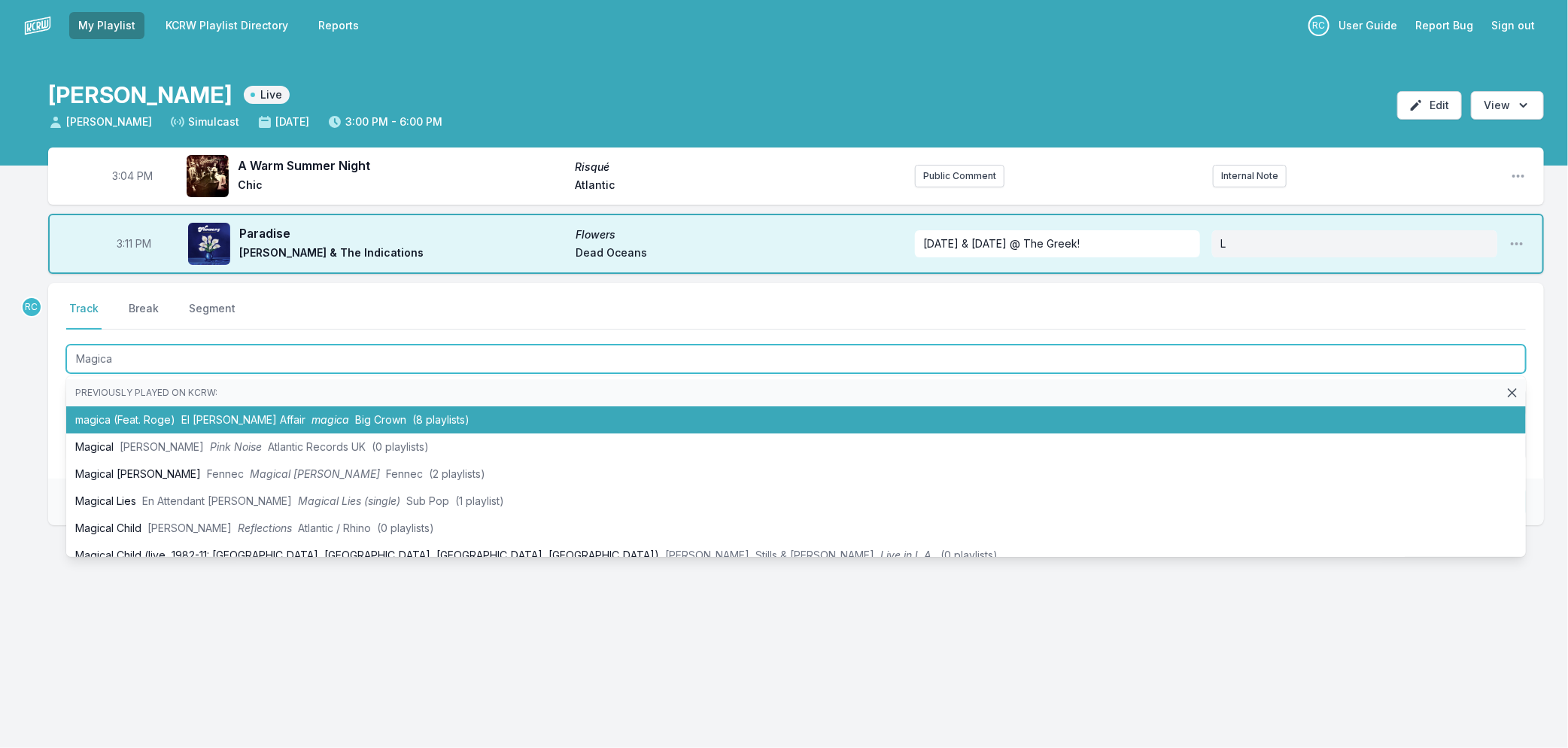
click at [236, 424] on li "magica (Feat. Roge) El Michels Affair magica Big Crown (8 playlists)" at bounding box center [796, 419] width 1460 height 27
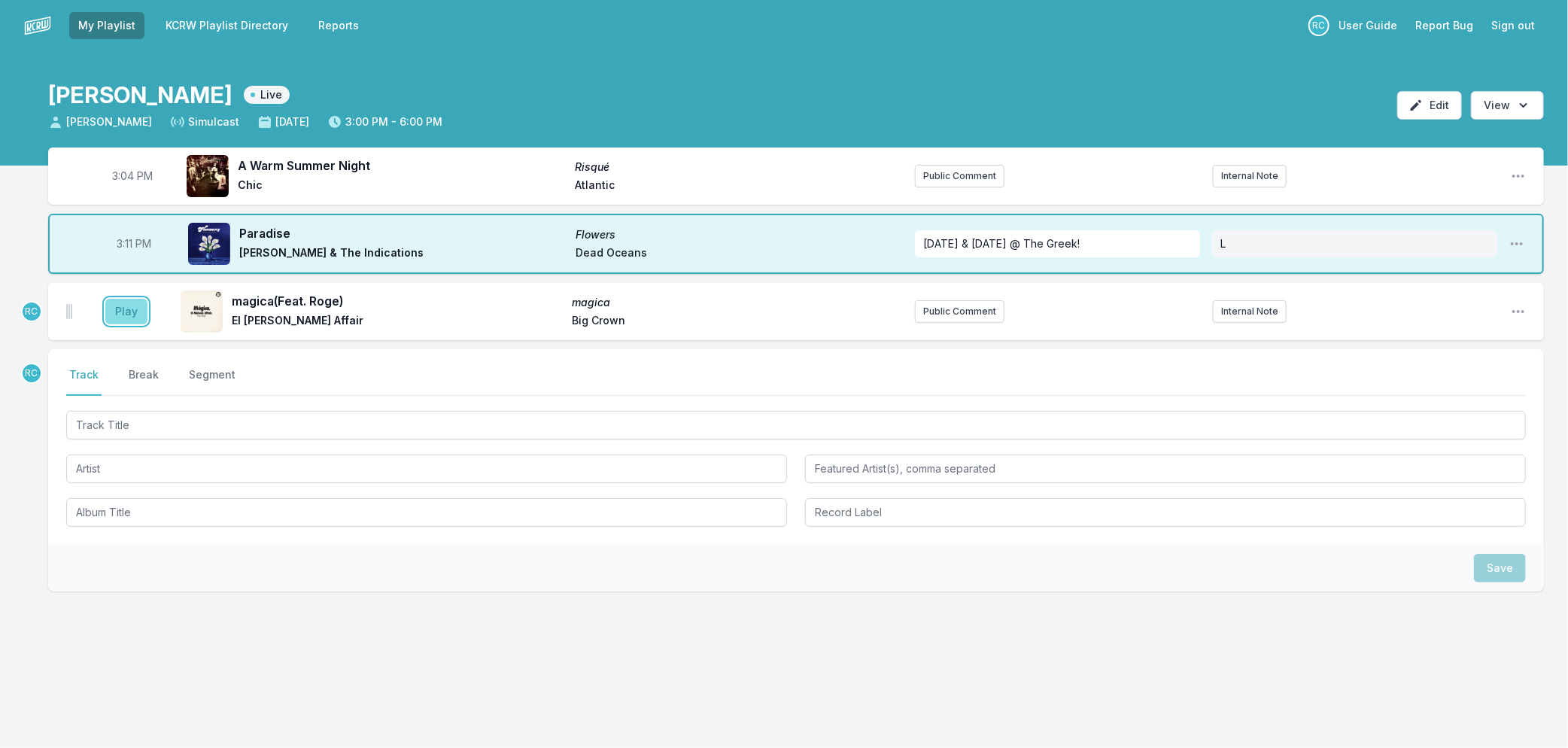
click at [125, 311] on button "Play" at bounding box center [127, 312] width 42 height 26
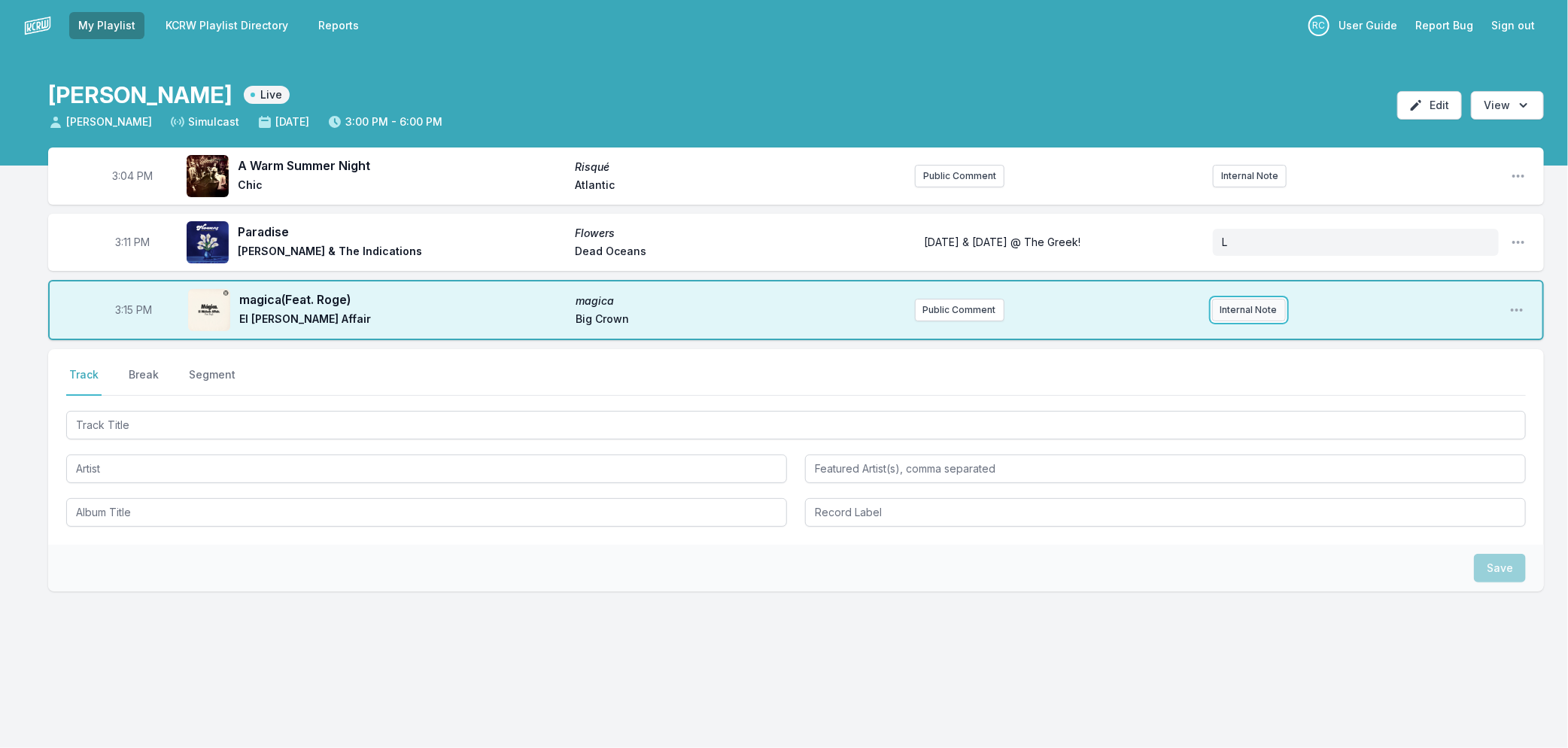
click at [1262, 311] on button "Internal Note" at bounding box center [1249, 310] width 74 height 22
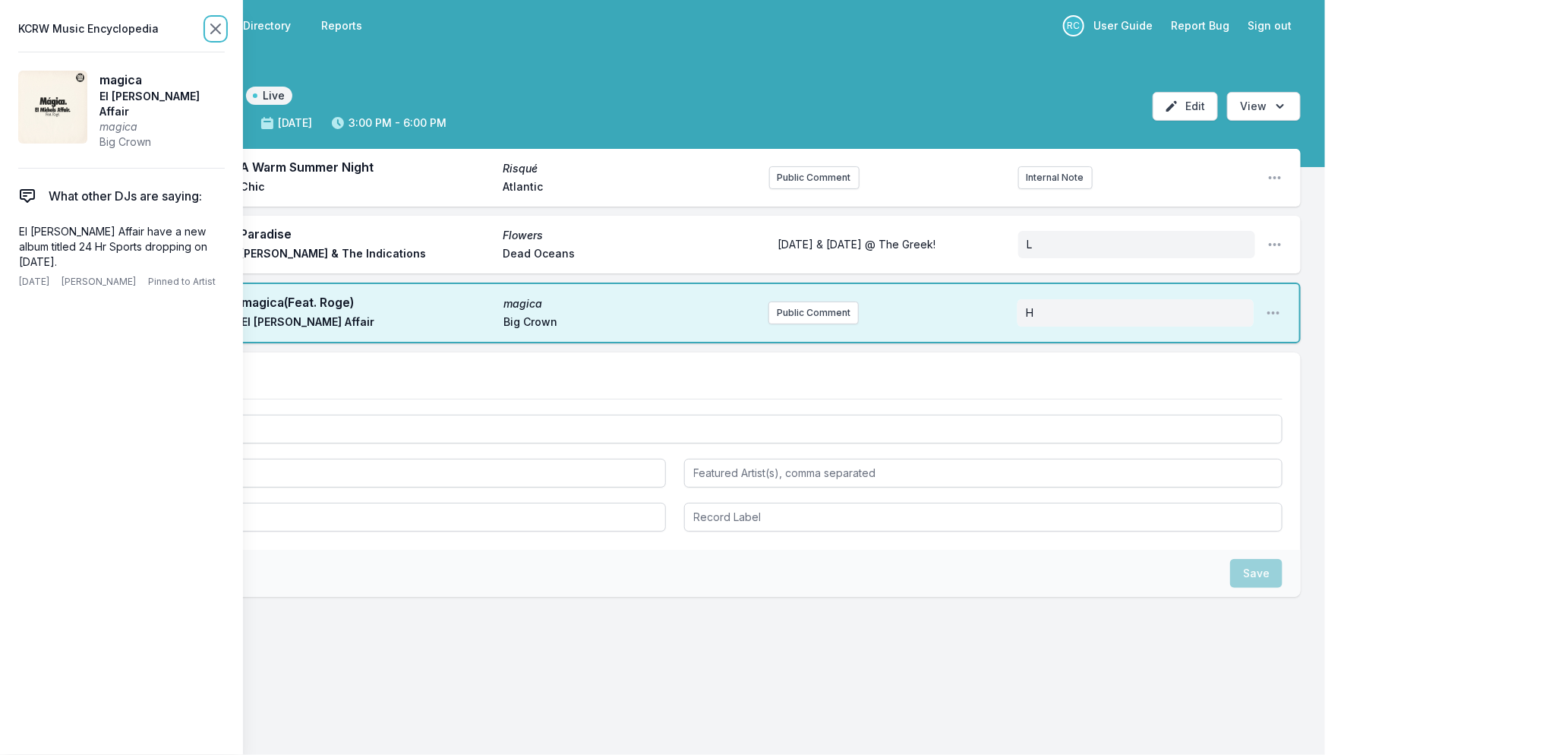
click at [217, 34] on icon at bounding box center [216, 29] width 19 height 19
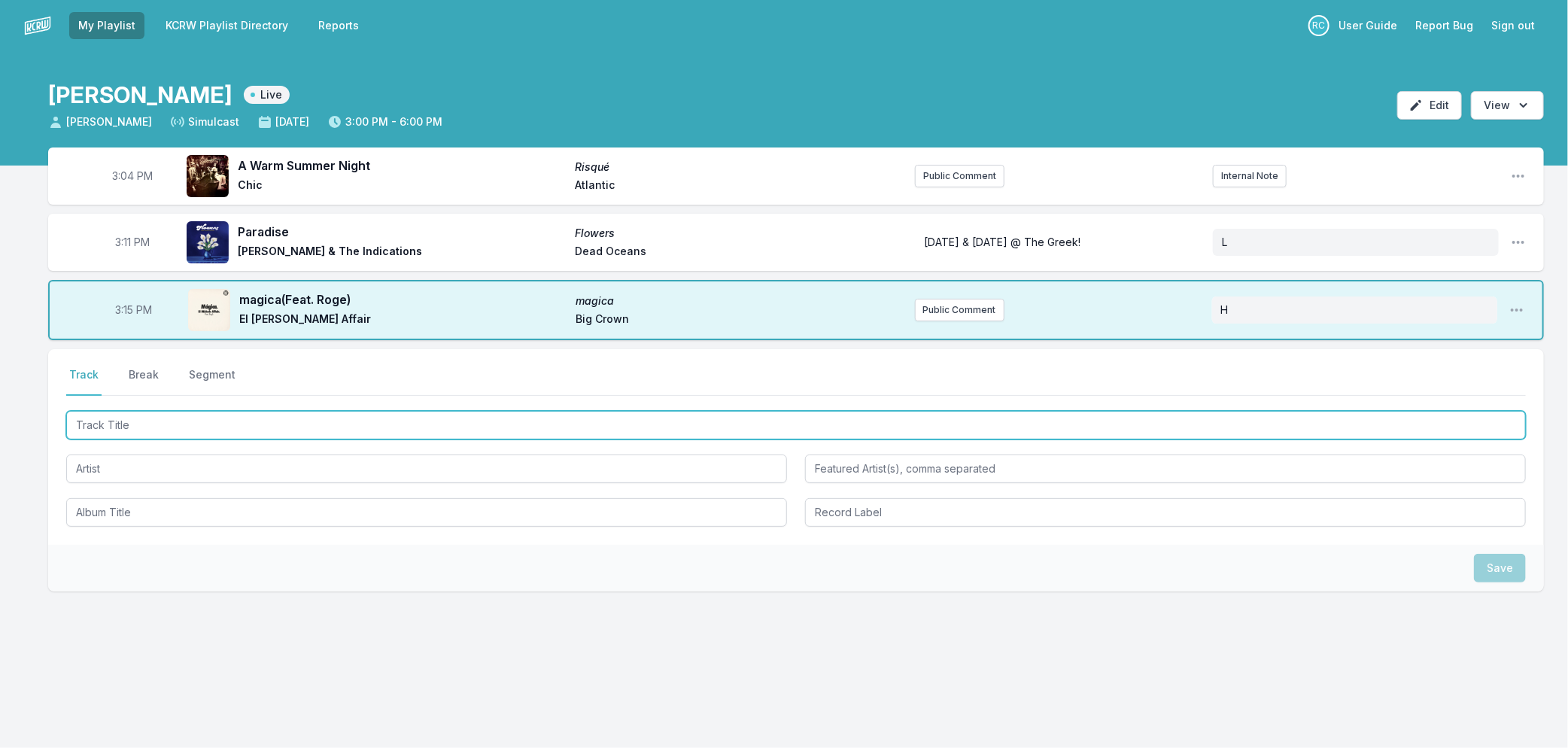
click at [192, 418] on input "Track Title" at bounding box center [796, 425] width 1460 height 29
type input "Best Disaster"
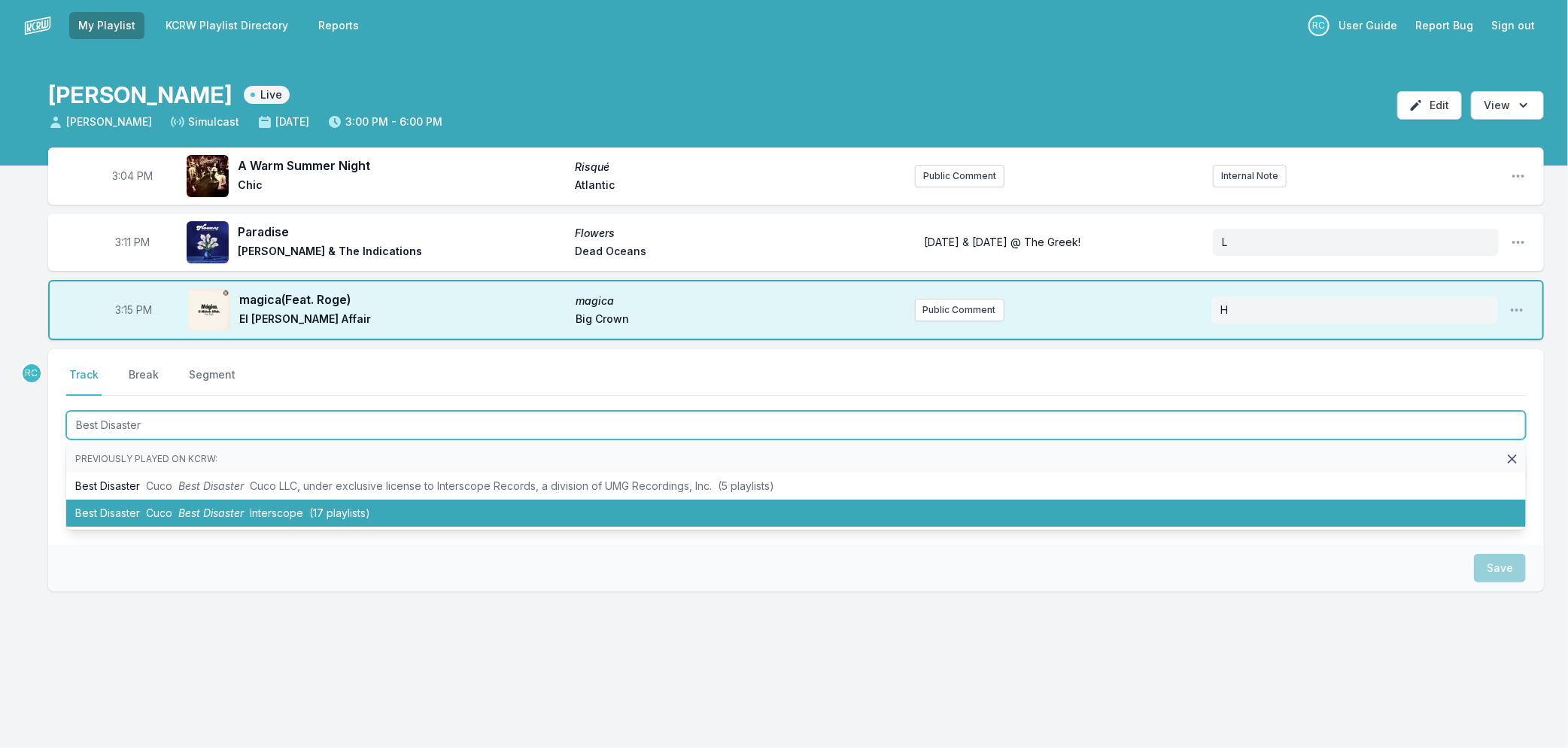
click at [235, 511] on span "Best Disaster" at bounding box center [211, 513] width 66 height 13
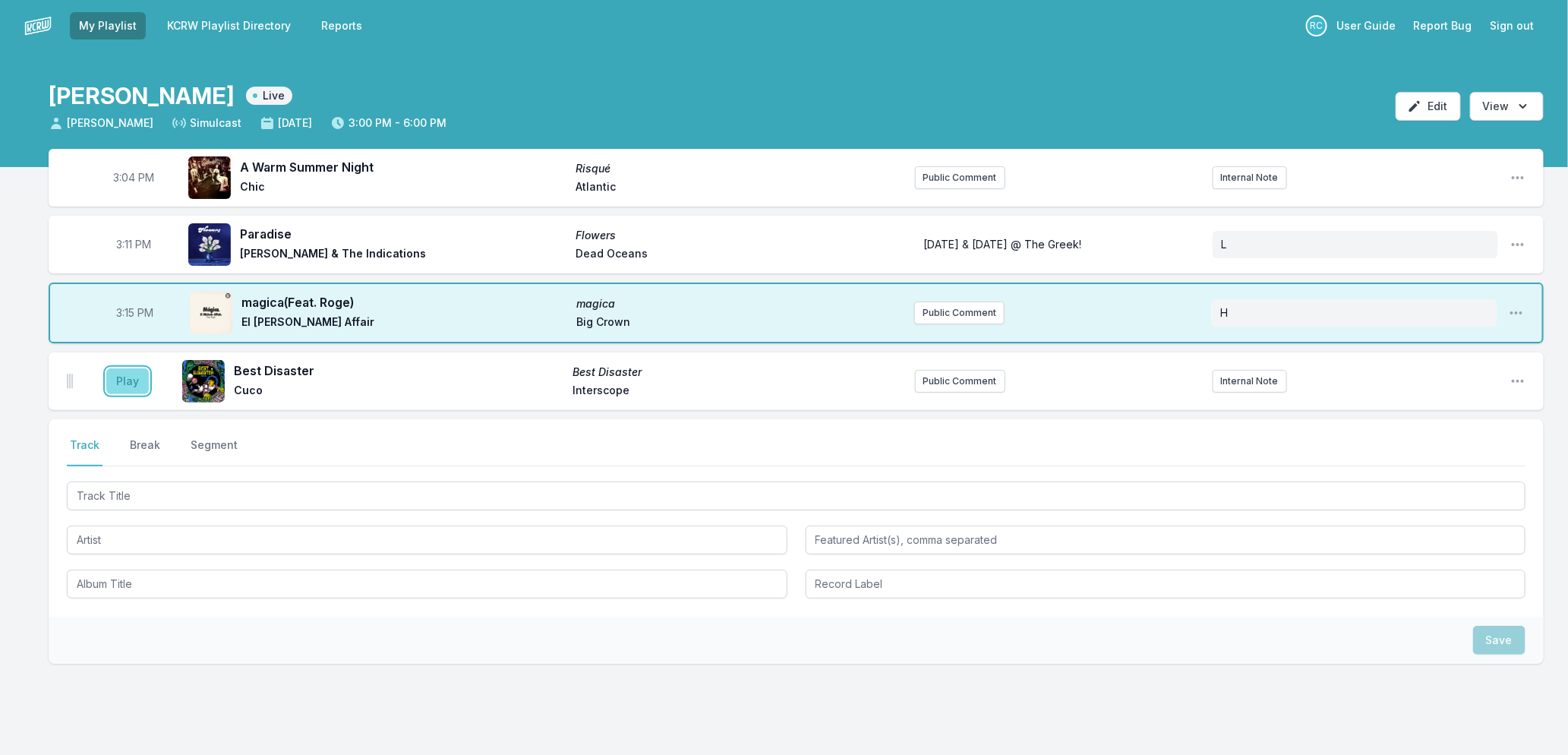
click at [123, 377] on button "Play" at bounding box center [128, 381] width 43 height 26
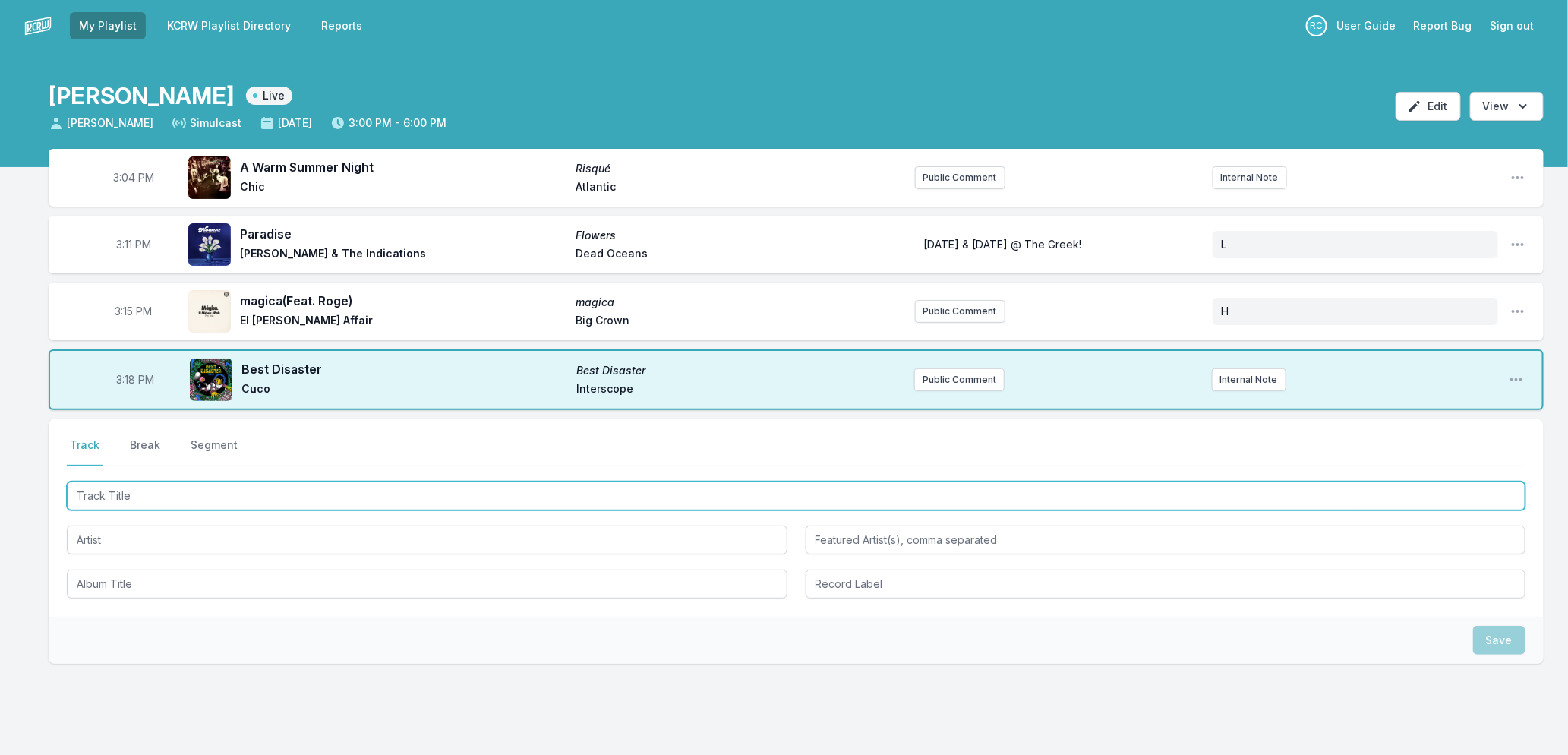
click at [162, 499] on input "Track Title" at bounding box center [797, 496] width 1459 height 29
type input "Another Life"
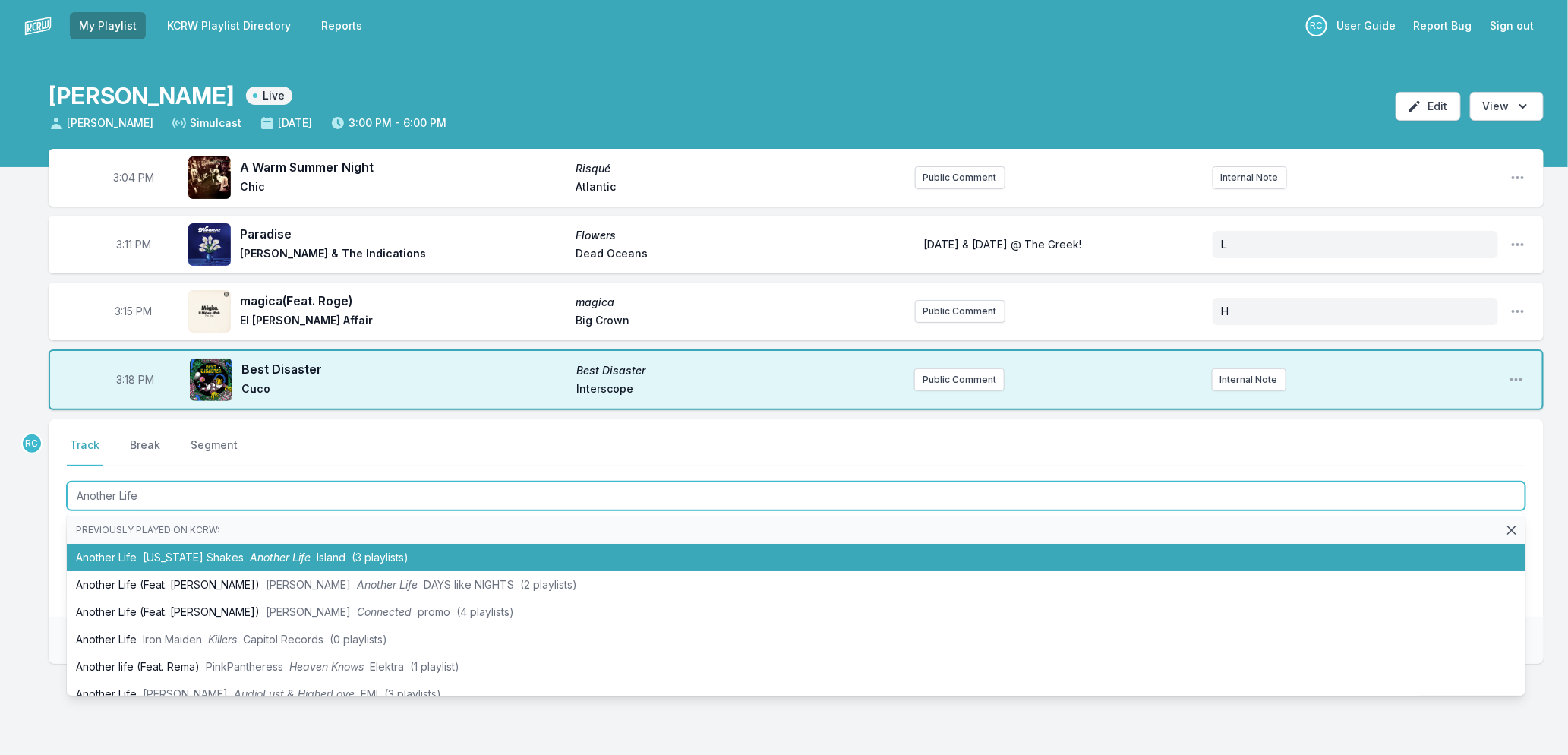
click at [260, 555] on span "Another Life" at bounding box center [280, 557] width 61 height 13
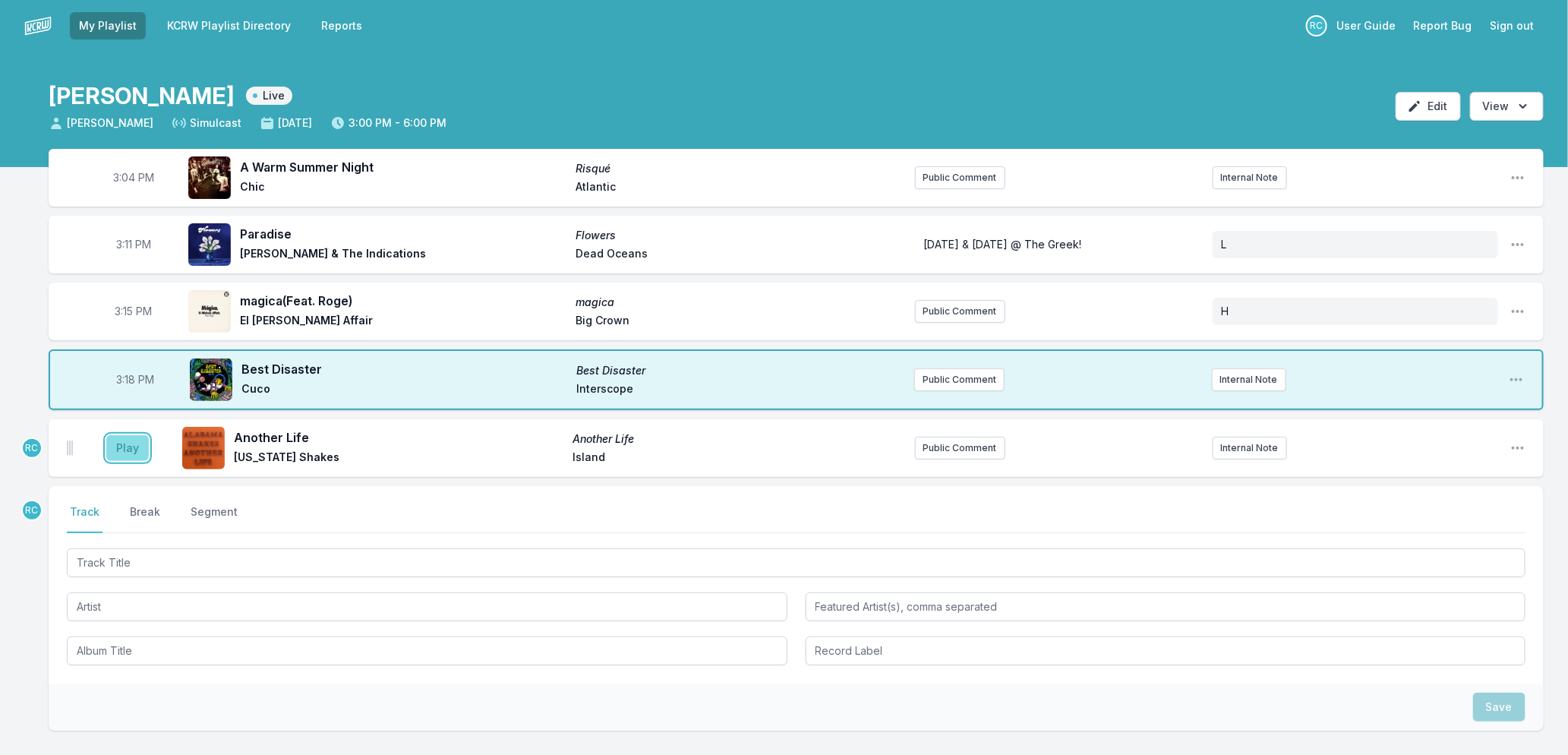
click at [130, 438] on button "Play" at bounding box center [128, 448] width 43 height 26
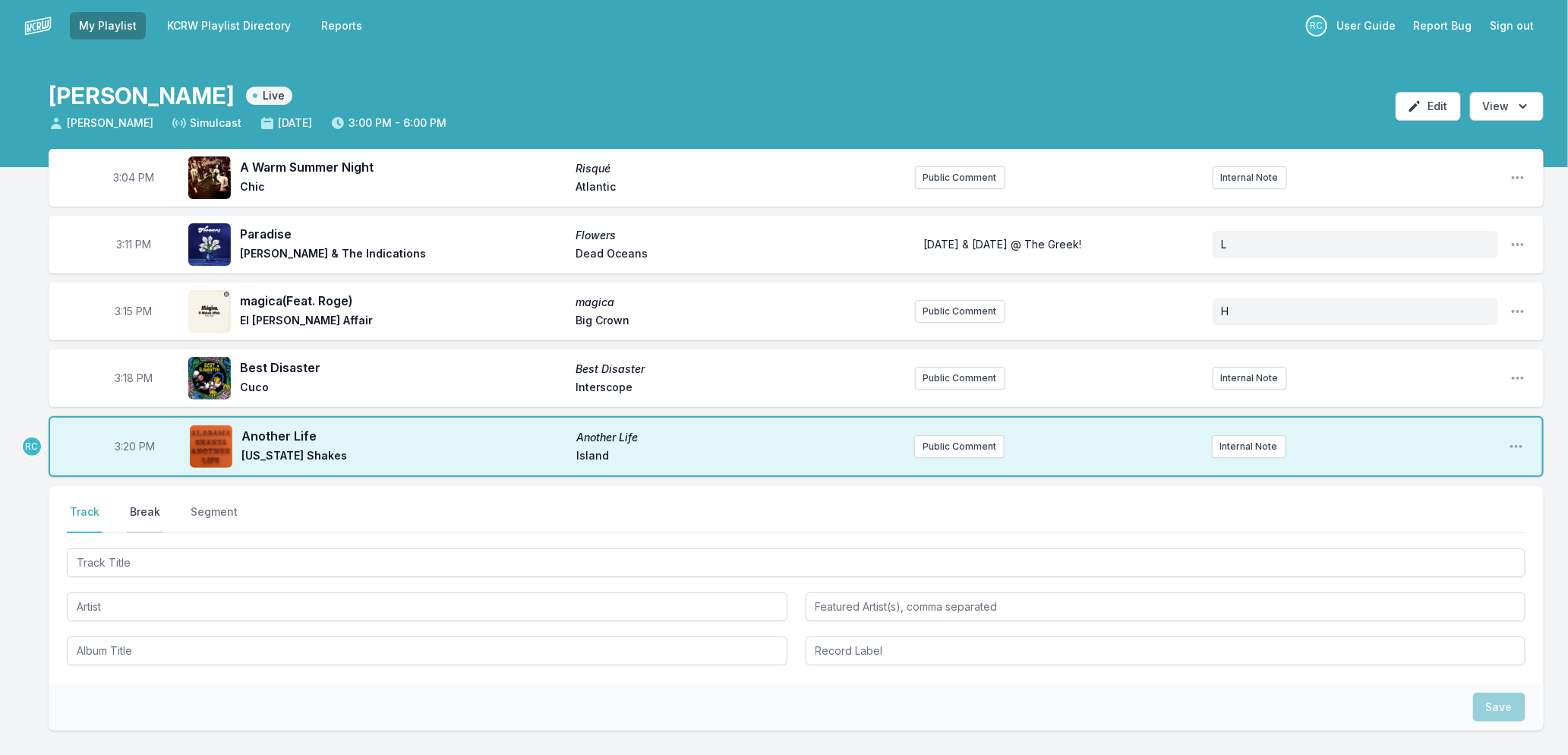
click at [134, 512] on button "Break" at bounding box center [144, 518] width 36 height 29
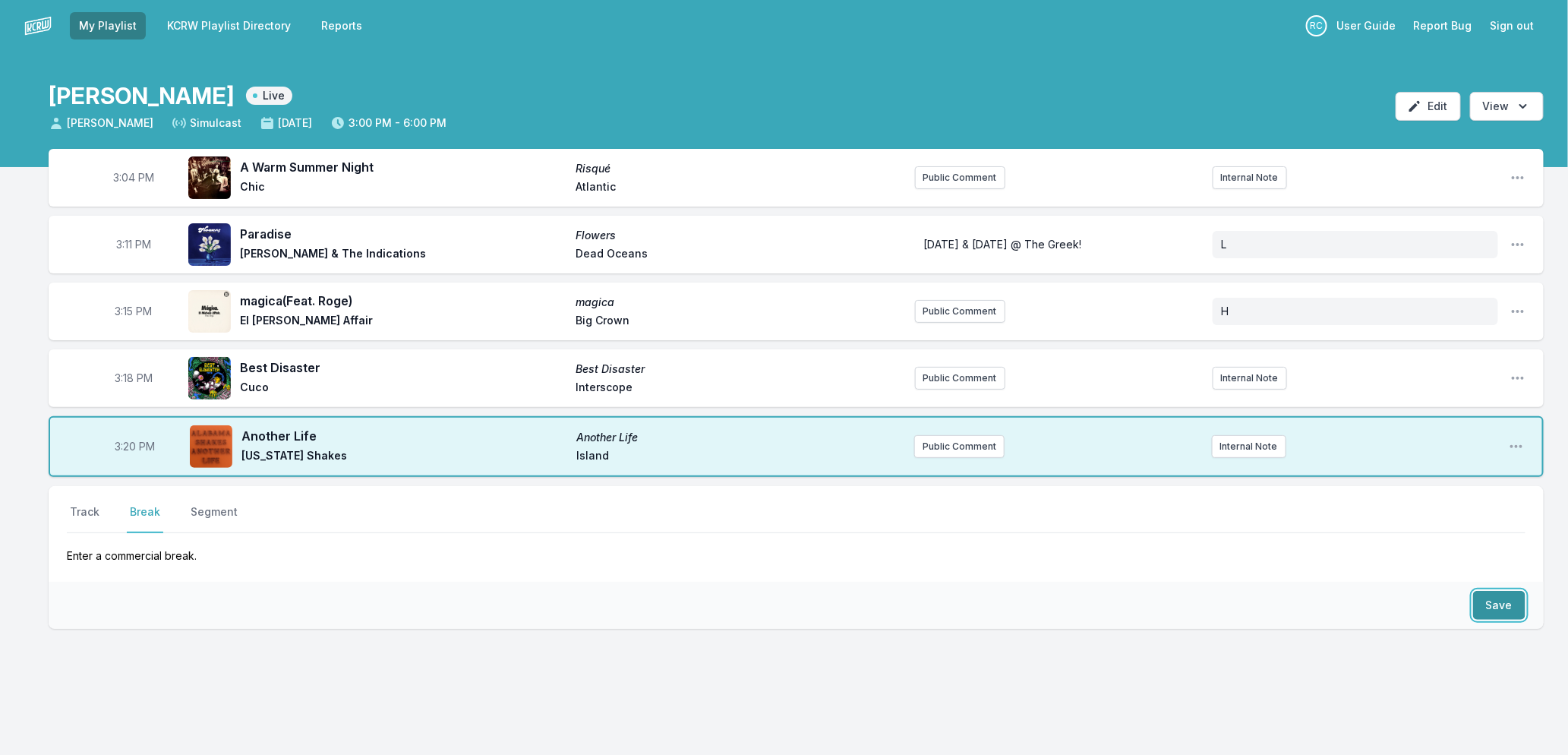
click at [1493, 601] on button "Save" at bounding box center [1499, 605] width 52 height 29
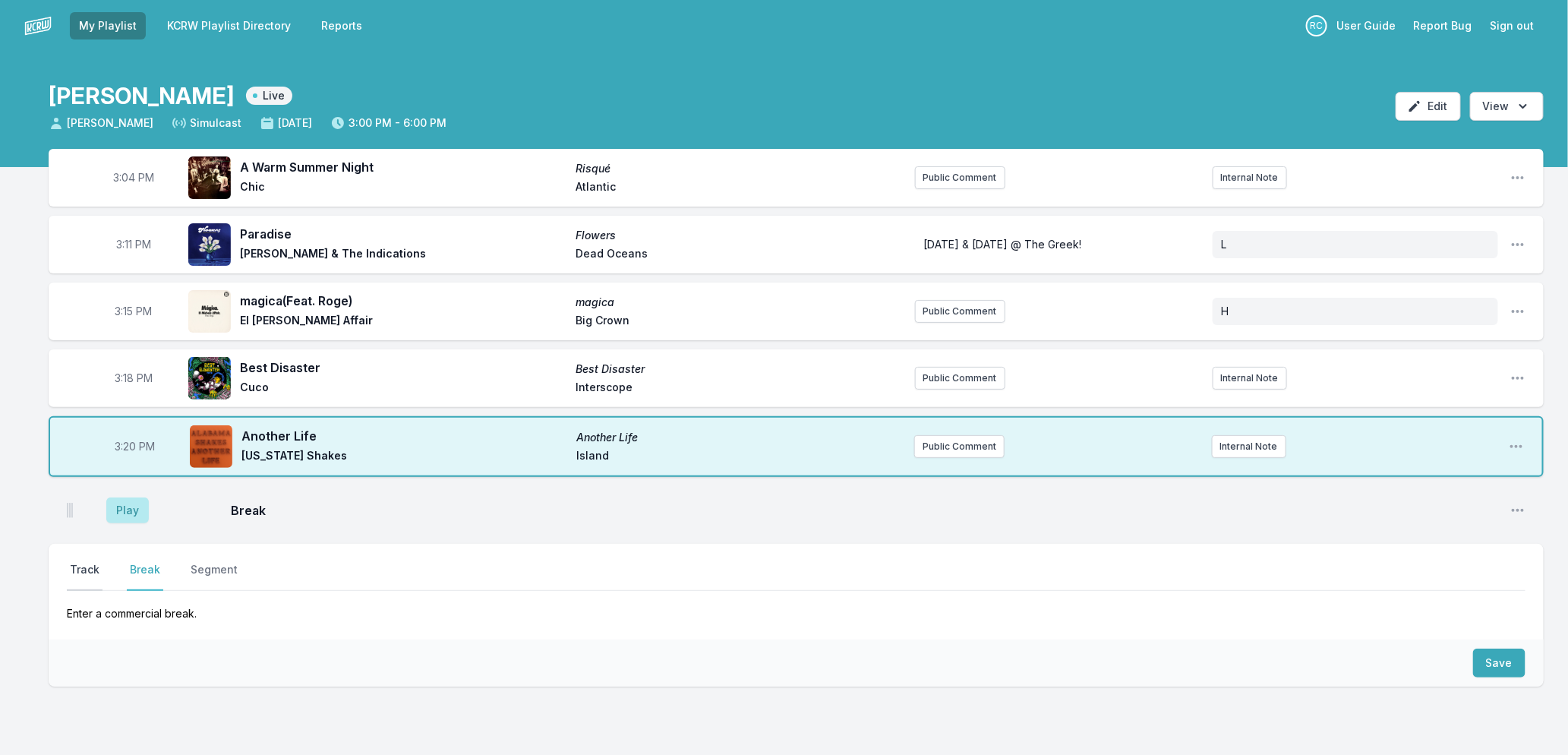
click at [84, 565] on button "Track" at bounding box center [85, 576] width 35 height 29
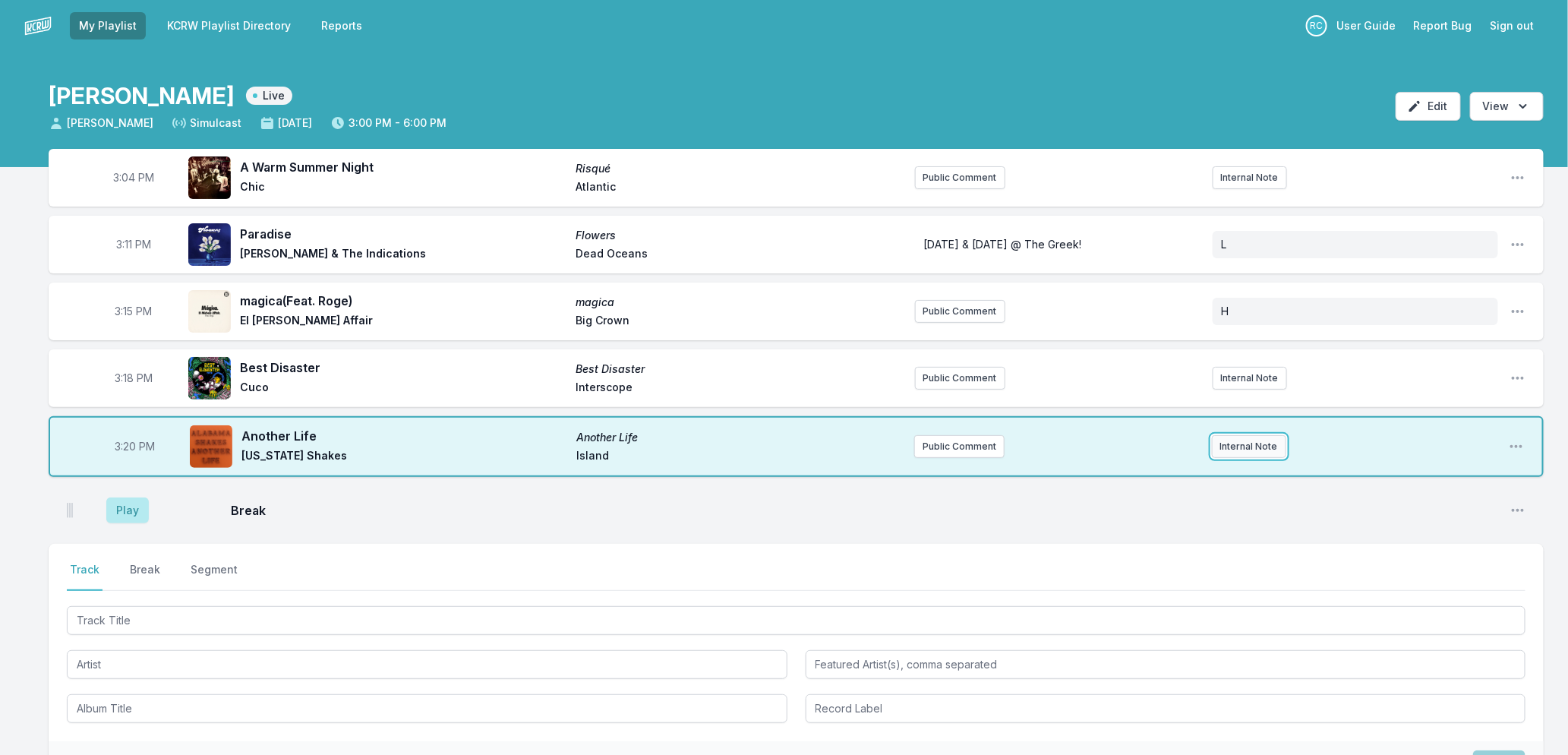
click at [1229, 439] on button "Internal Note" at bounding box center [1249, 446] width 75 height 22
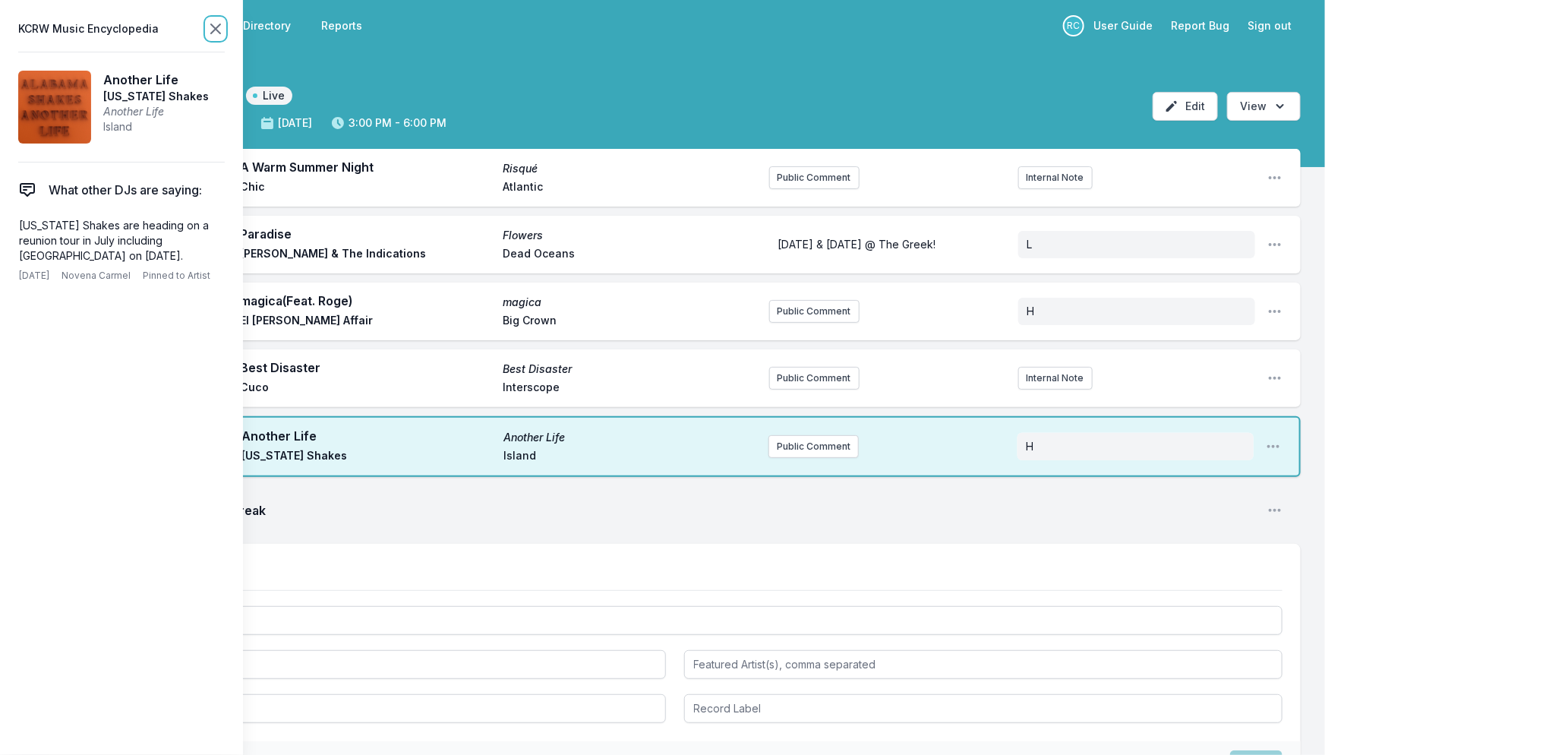
click at [207, 22] on icon at bounding box center [216, 29] width 19 height 19
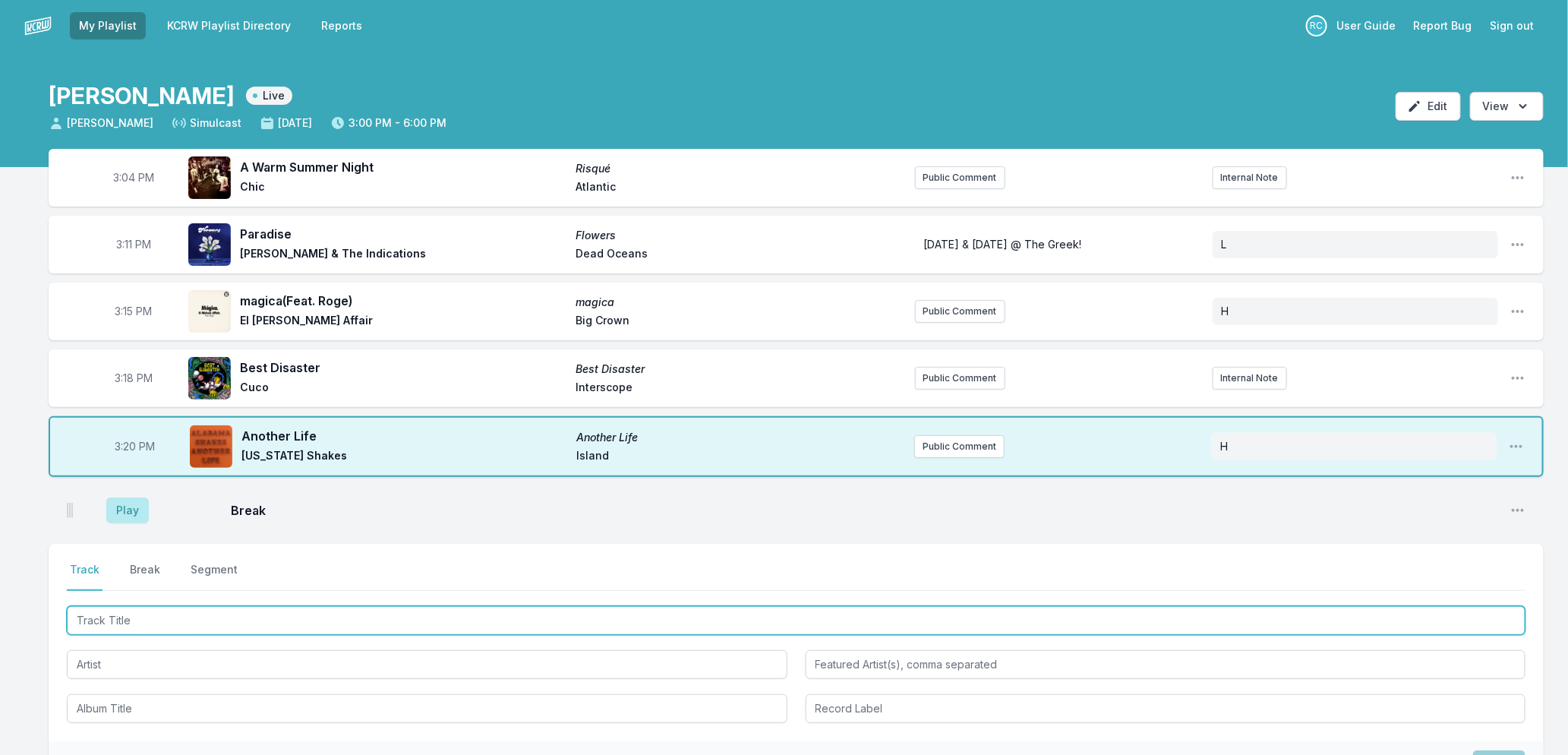
click at [125, 625] on input "Track Title" at bounding box center [797, 620] width 1459 height 29
type input "Lagos"
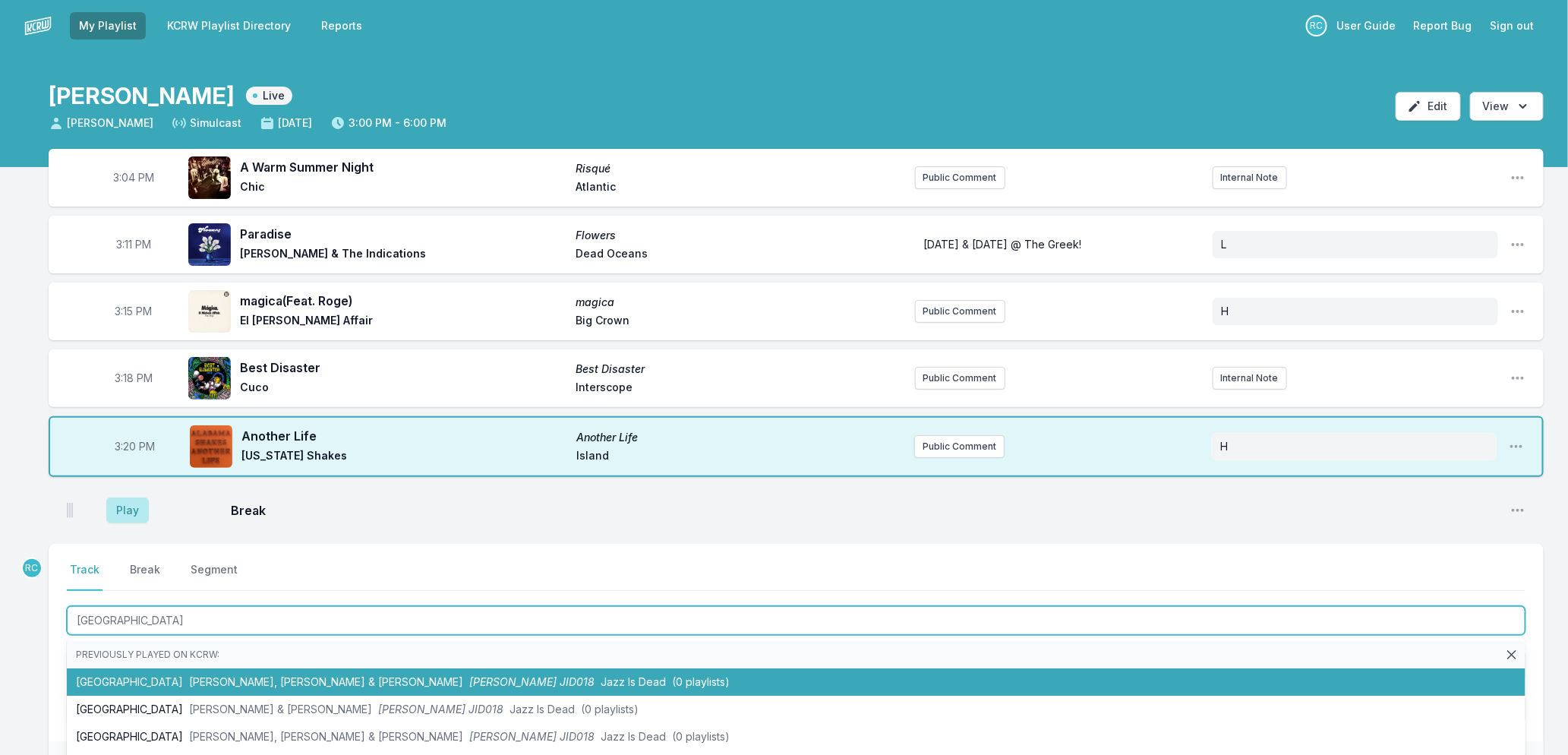
click at [225, 688] on li "Lagos Tony Allen, Adrian Younge & Ali Shaheed Muhammad Tony Allen JID018 Jazz I…" at bounding box center [797, 681] width 1459 height 27
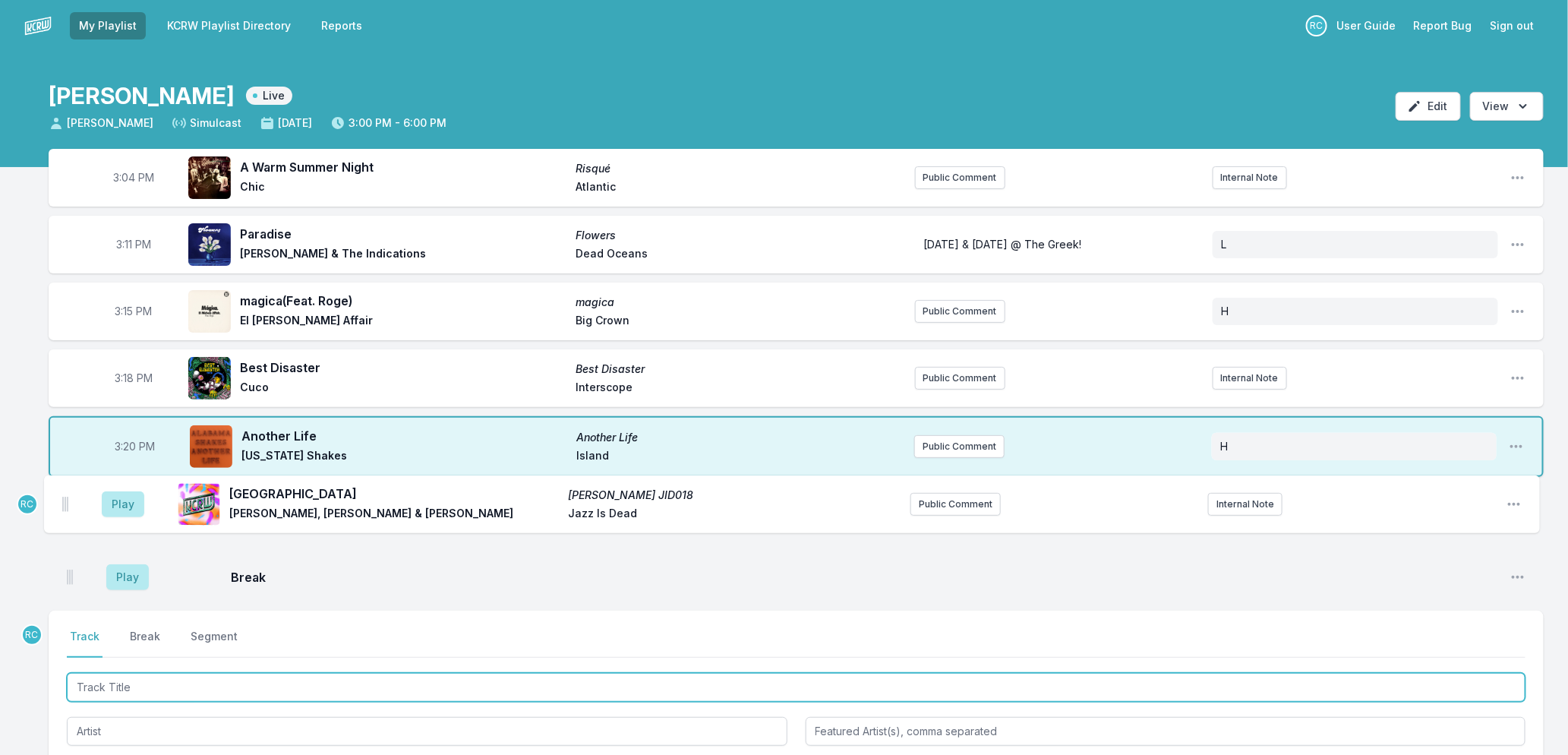
drag, startPoint x: 71, startPoint y: 571, endPoint x: 66, endPoint y: 491, distance: 80.2
click at [66, 491] on ul "Play Break Open playlist item options RC Play Lagos Tony Allen JID018 Tony Alle…" at bounding box center [796, 544] width 1495 height 116
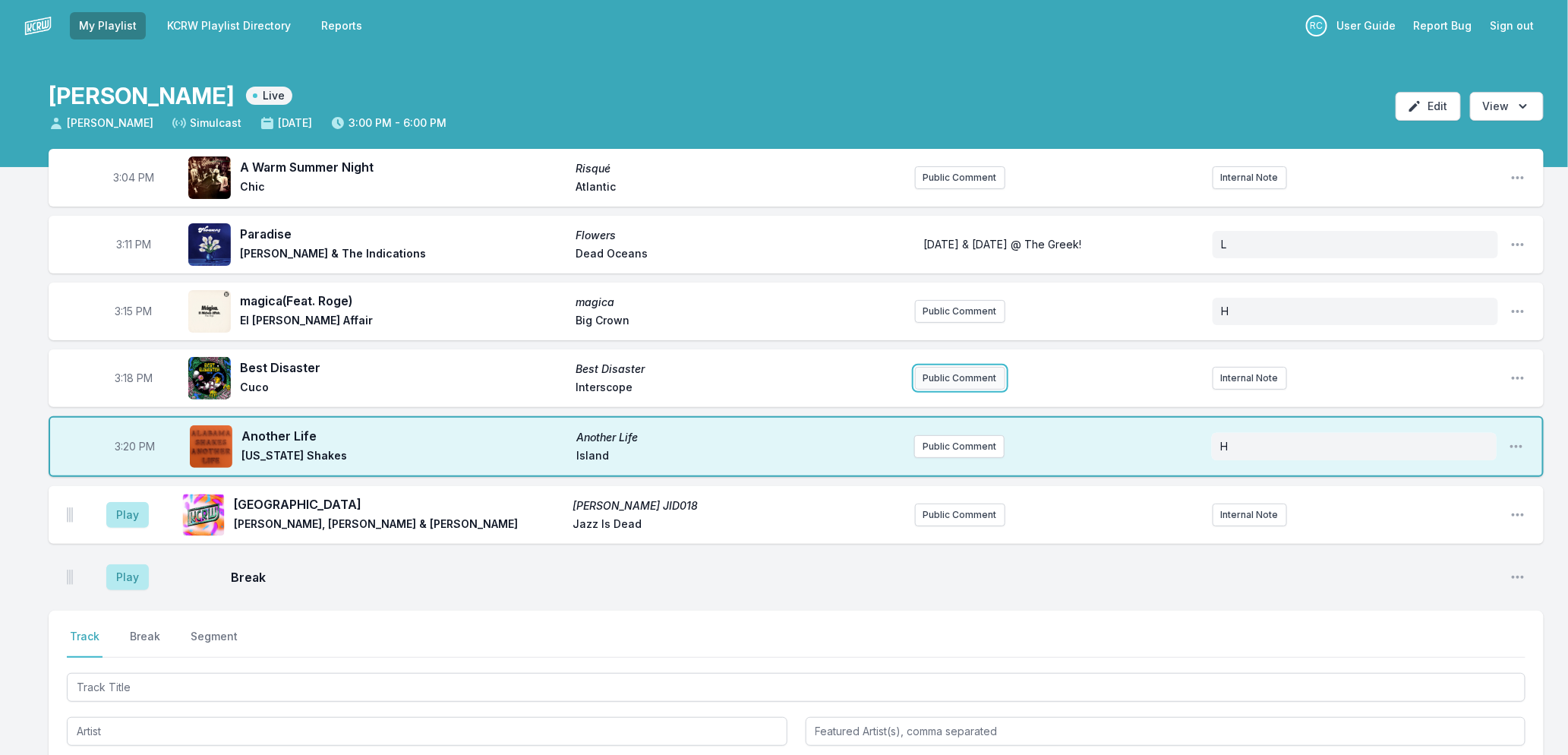
click at [975, 380] on button "Public Comment" at bounding box center [960, 378] width 90 height 22
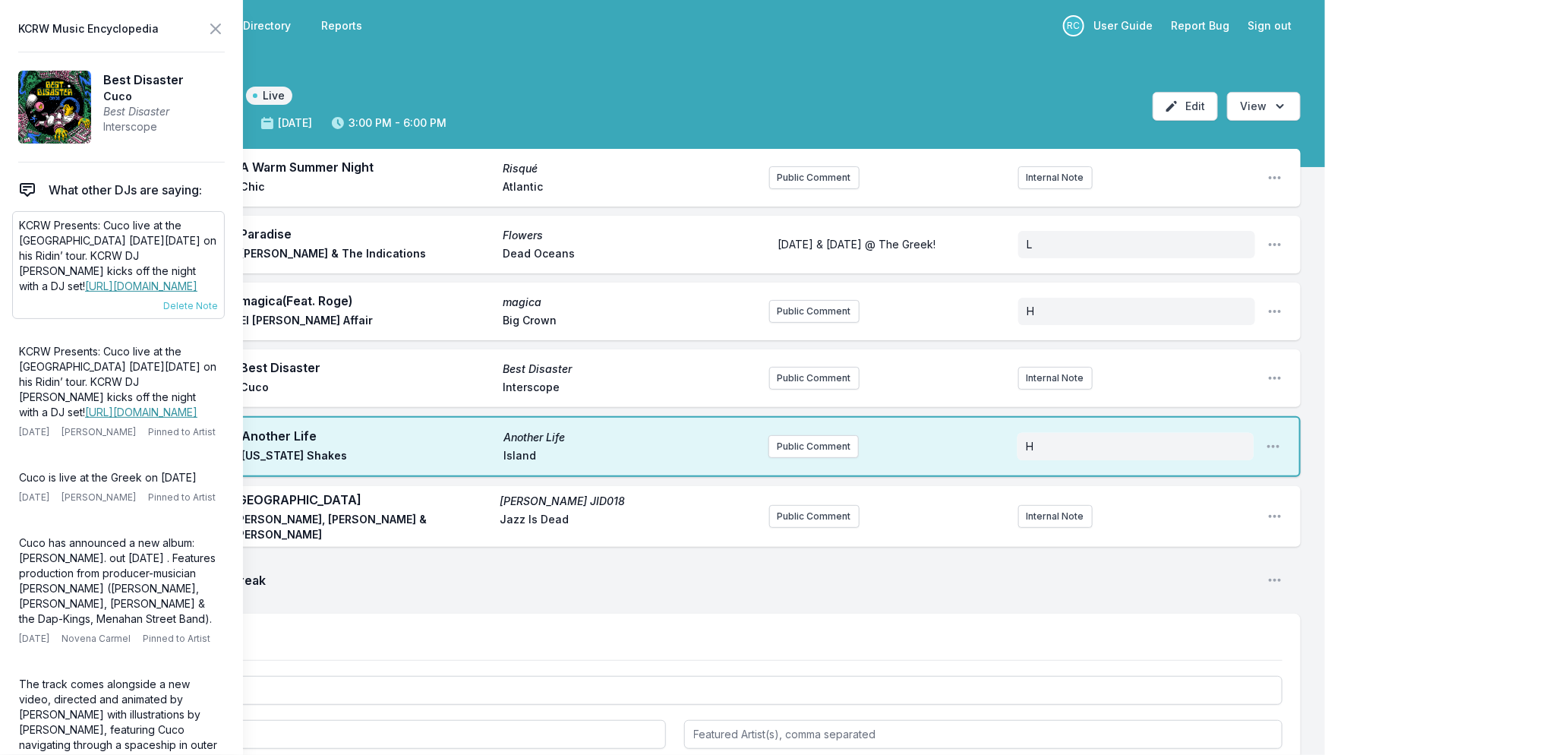
drag, startPoint x: 19, startPoint y: 224, endPoint x: 82, endPoint y: 283, distance: 86.3
click at [82, 283] on p "KCRW Presents: Cuco live at the Greek Theatre on Monday, September 15 on his Ri…" at bounding box center [118, 256] width 199 height 76
copy p "KCRW Presents: Cuco live at the Greek Theatre on Monday, September 15 on his Ri…"
click at [805, 382] on button "Public Comment" at bounding box center [814, 378] width 90 height 22
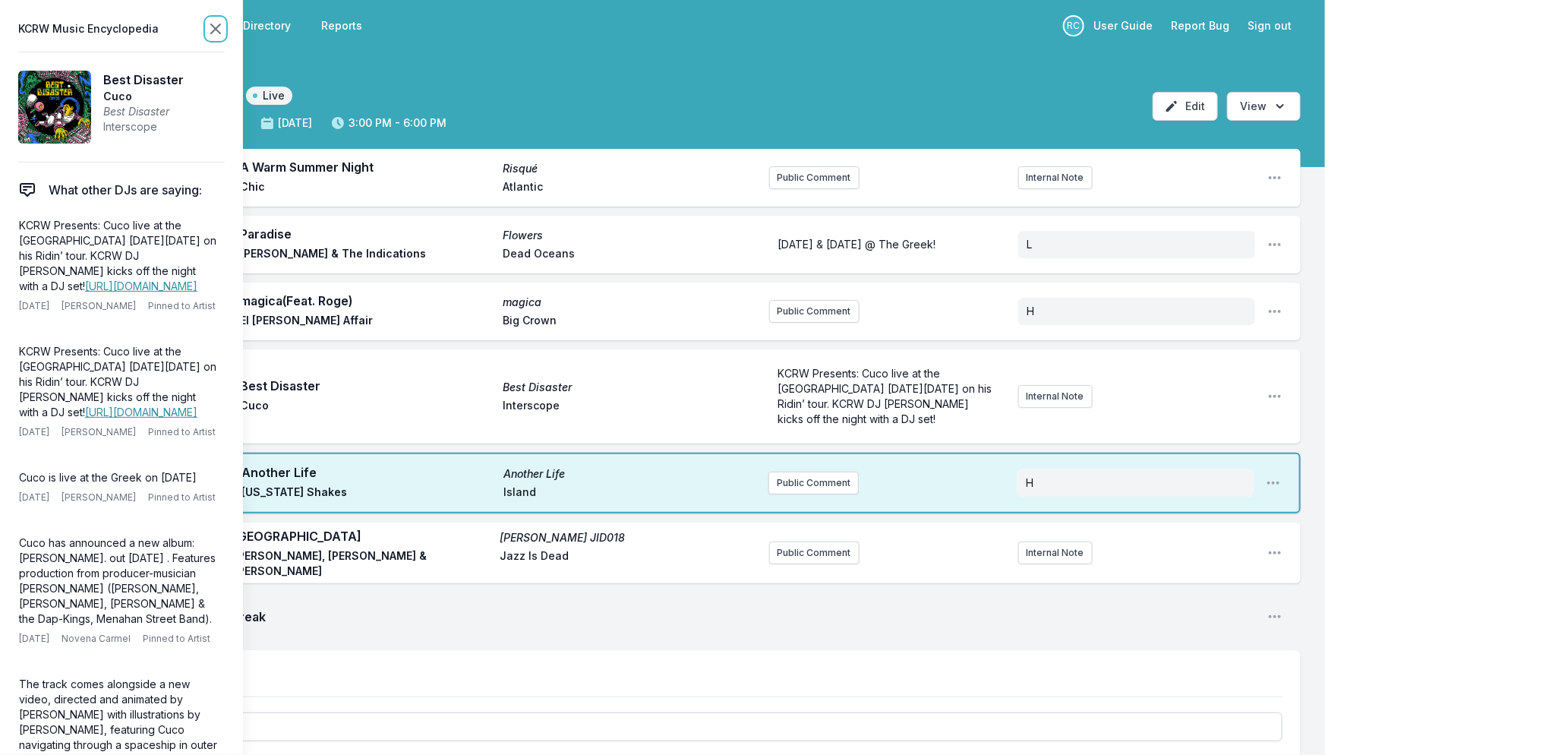
click at [214, 33] on icon at bounding box center [216, 29] width 19 height 19
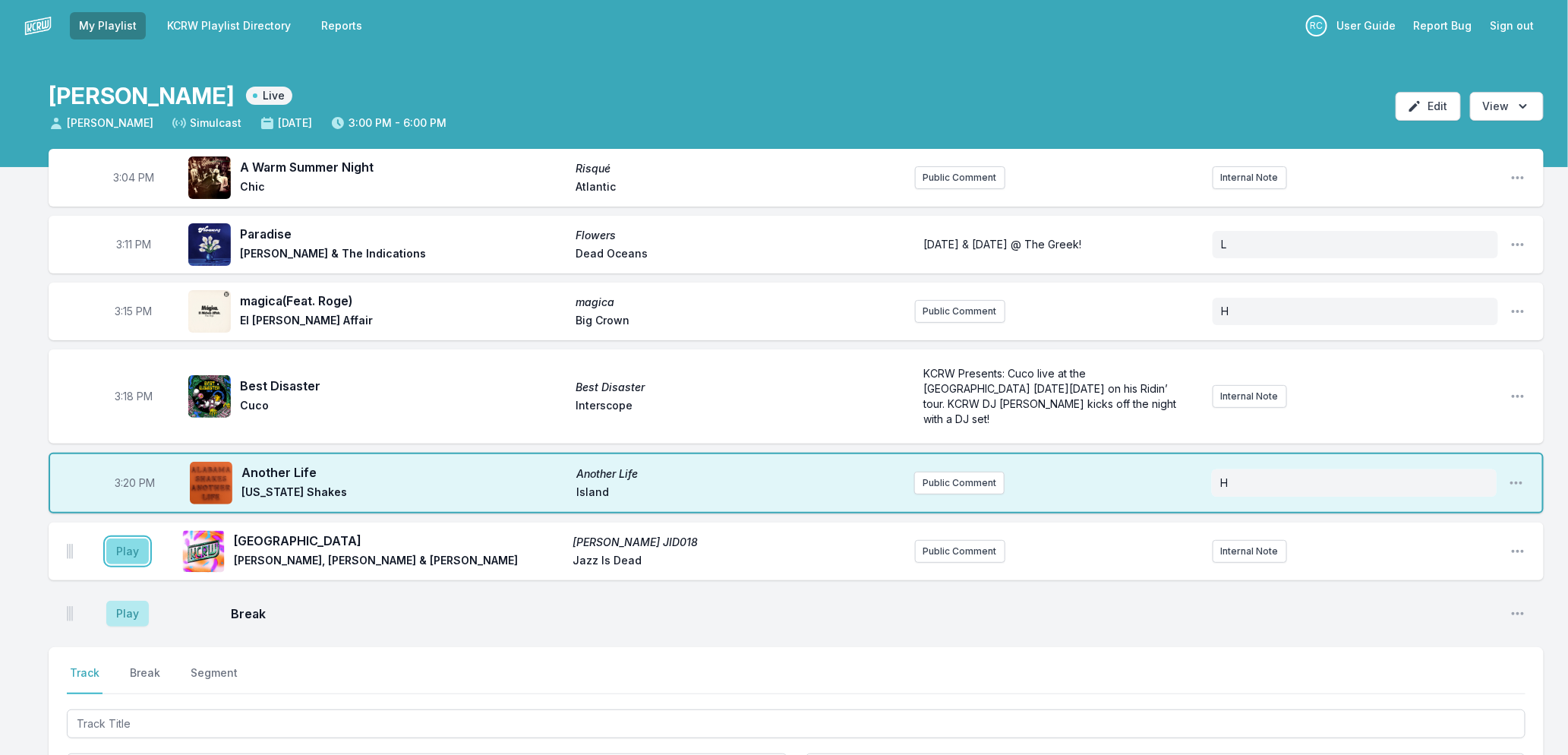
click at [120, 539] on button "Play" at bounding box center [128, 552] width 43 height 26
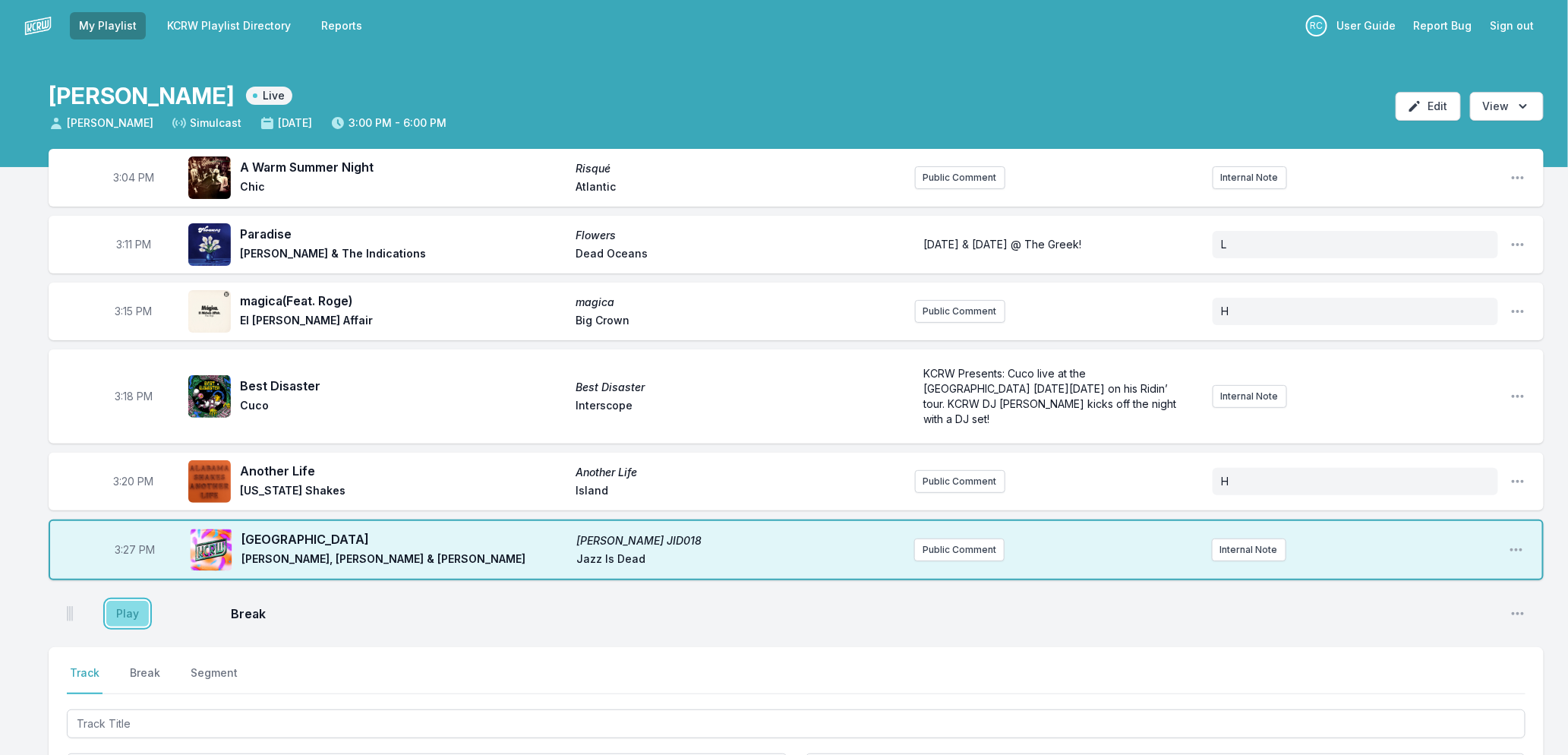
click at [128, 603] on button "Play" at bounding box center [128, 614] width 43 height 26
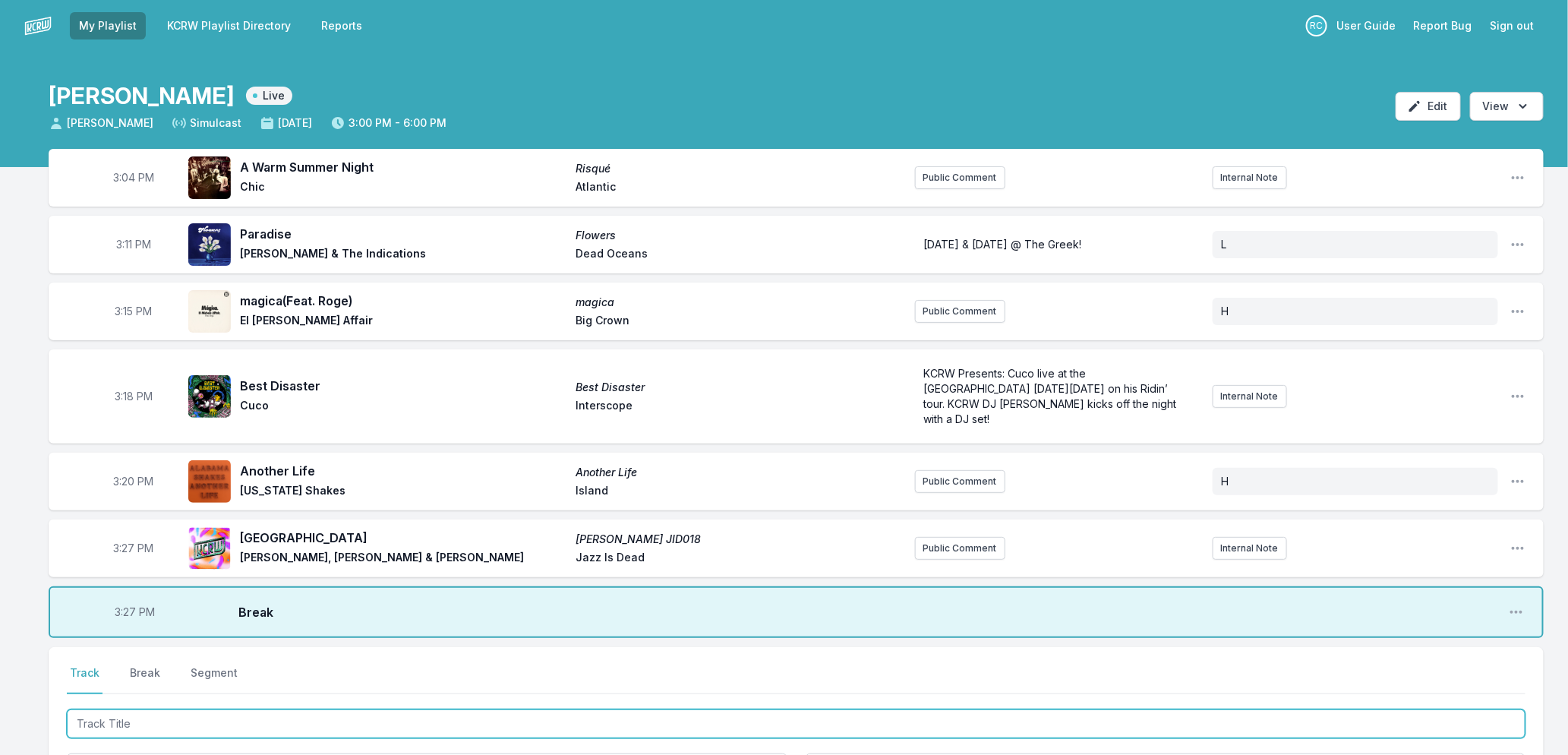
click at [190, 709] on input "Track Title" at bounding box center [797, 723] width 1459 height 29
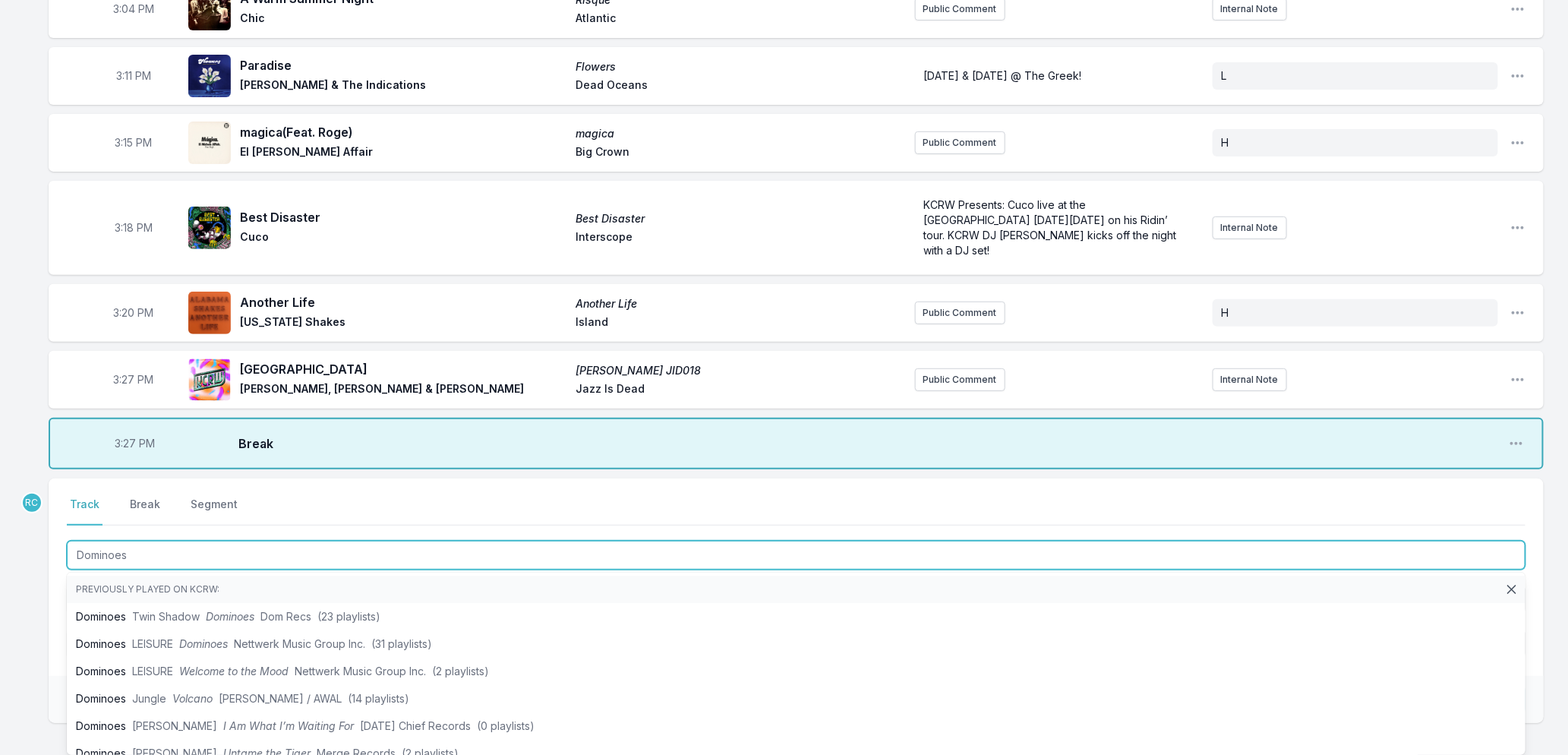
scroll to position [265, 0]
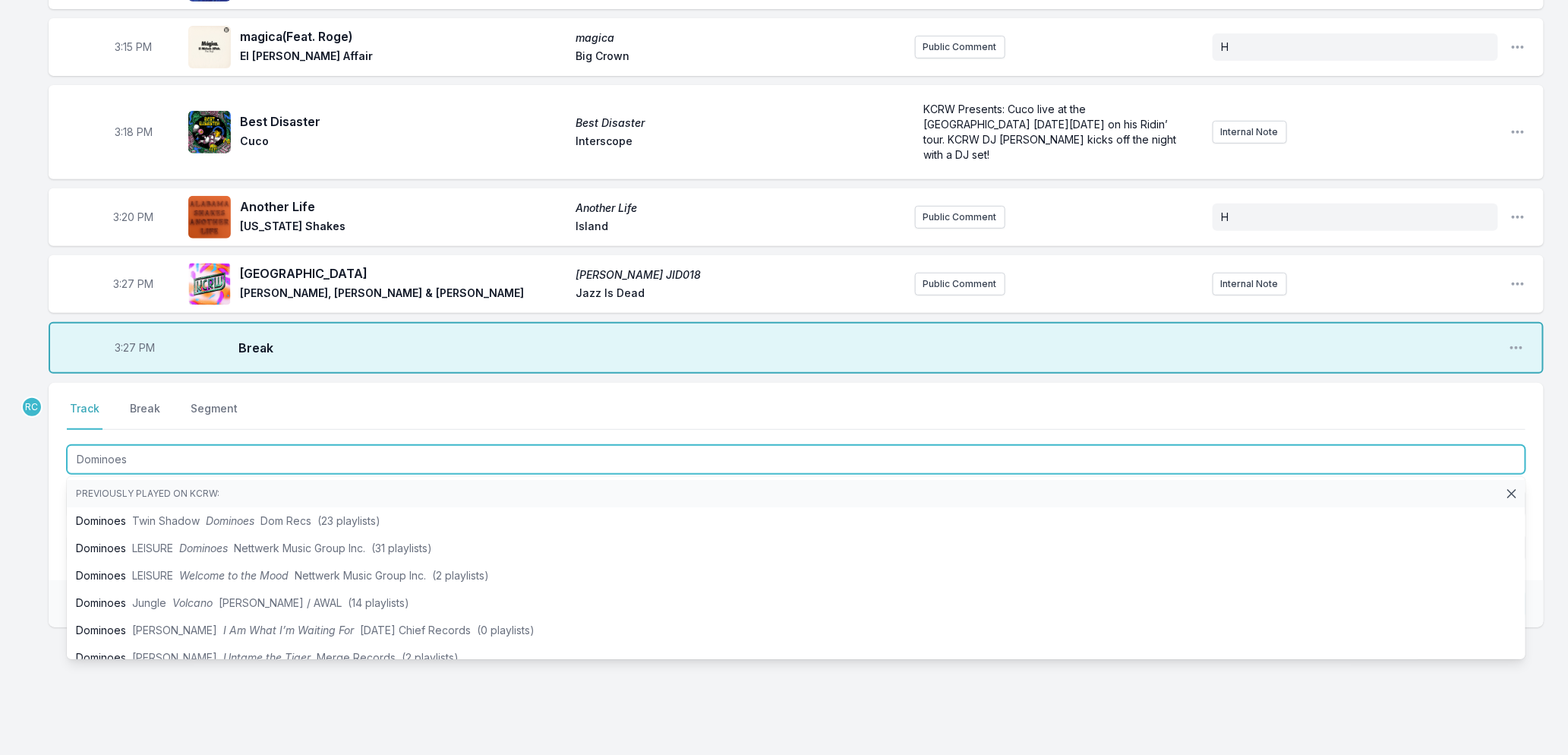
type input "Dominoes"
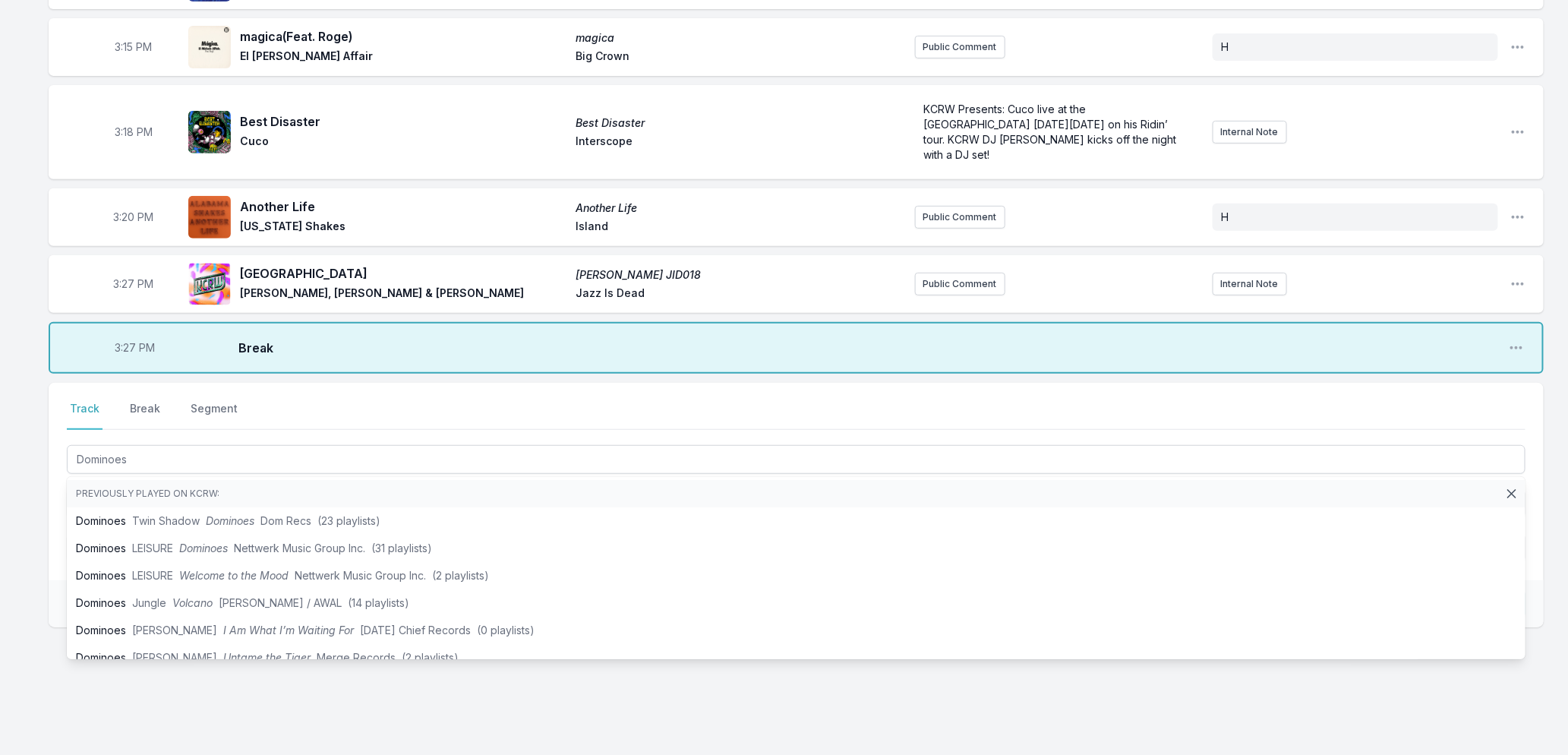
click at [16, 489] on div "3:04 PM A Warm Summer Night Risqué Chic Atlantic Public Comment Internal Note O…" at bounding box center [784, 329] width 1568 height 889
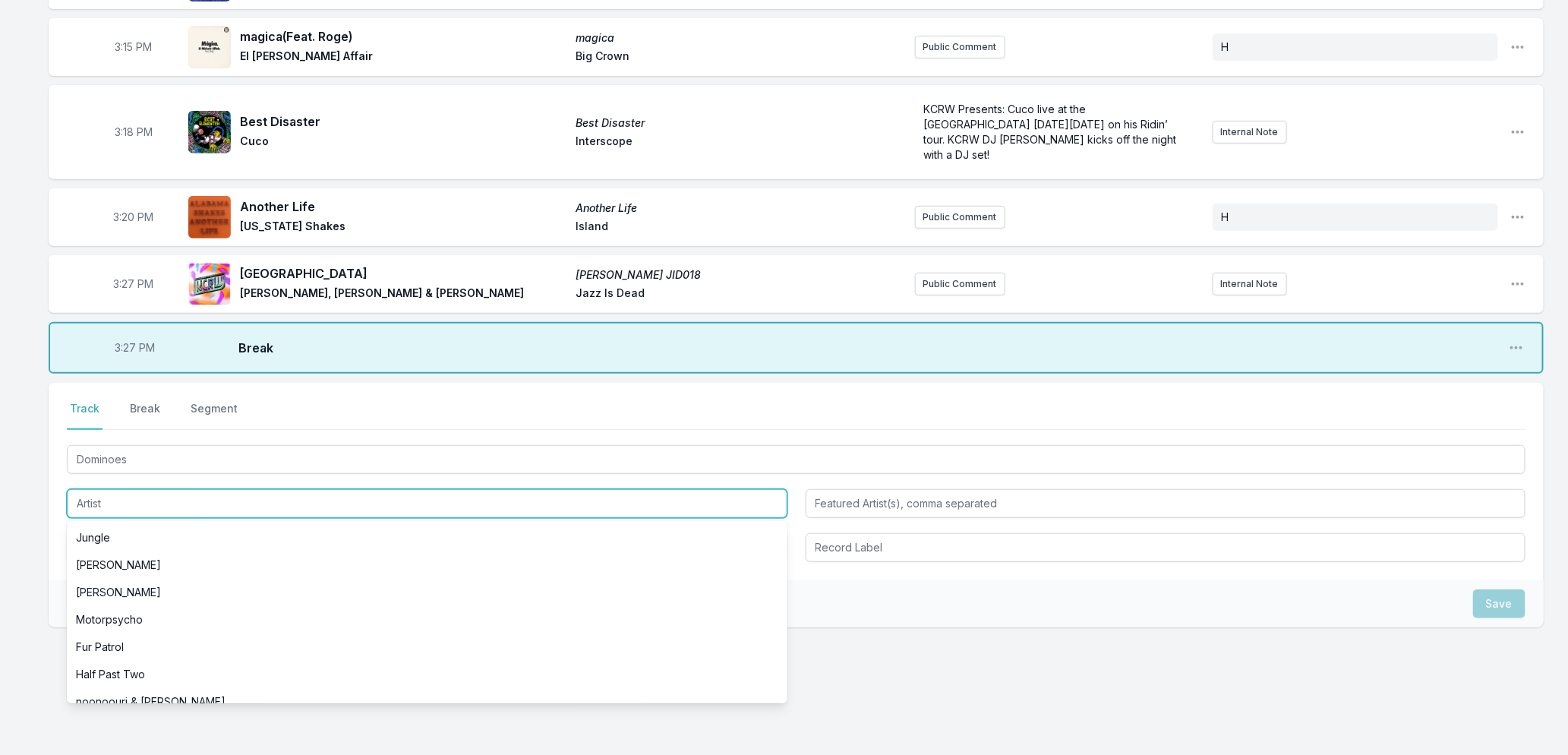
click at [161, 489] on input "Artist" at bounding box center [427, 503] width 720 height 29
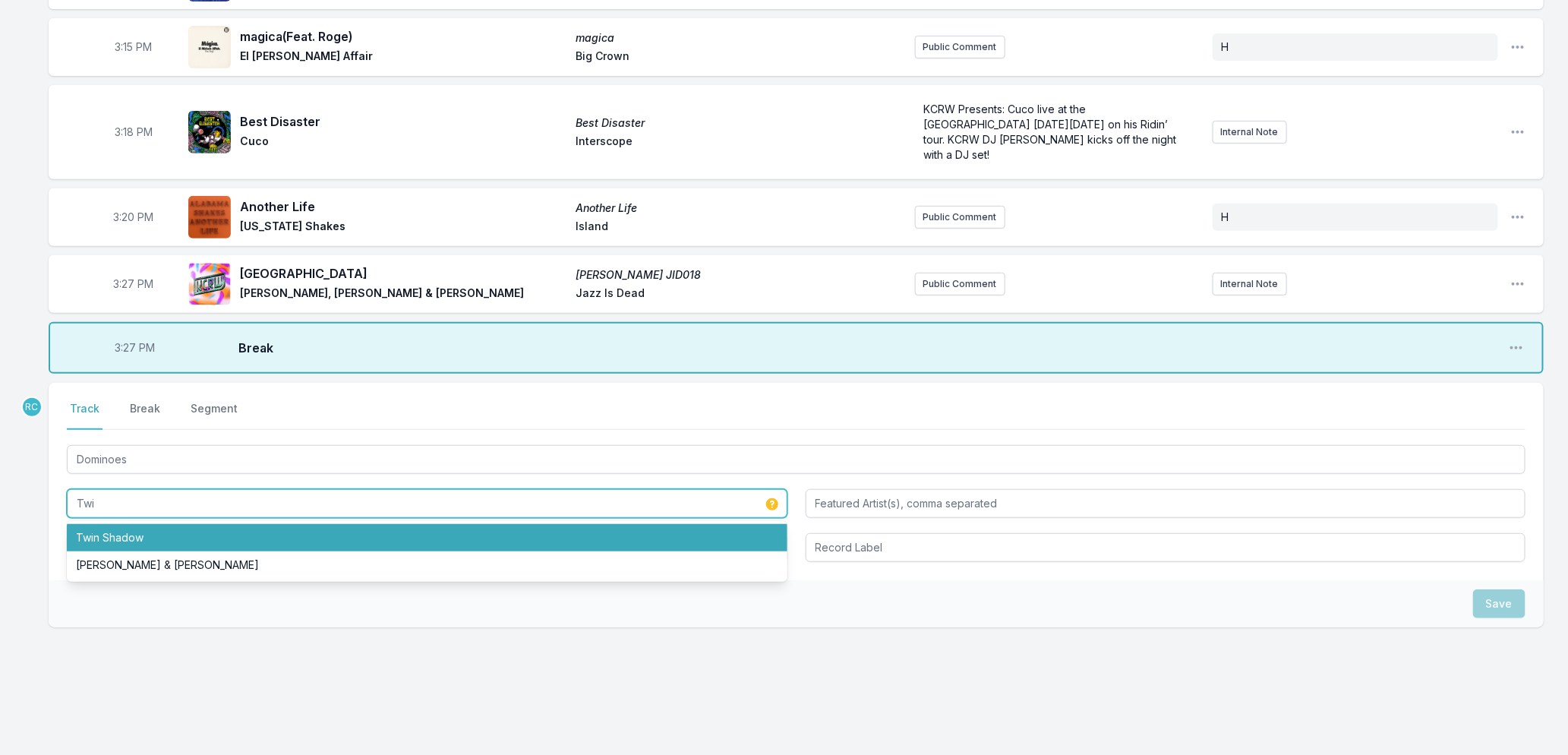
click at [126, 524] on li "Twin Shadow" at bounding box center [427, 537] width 720 height 27
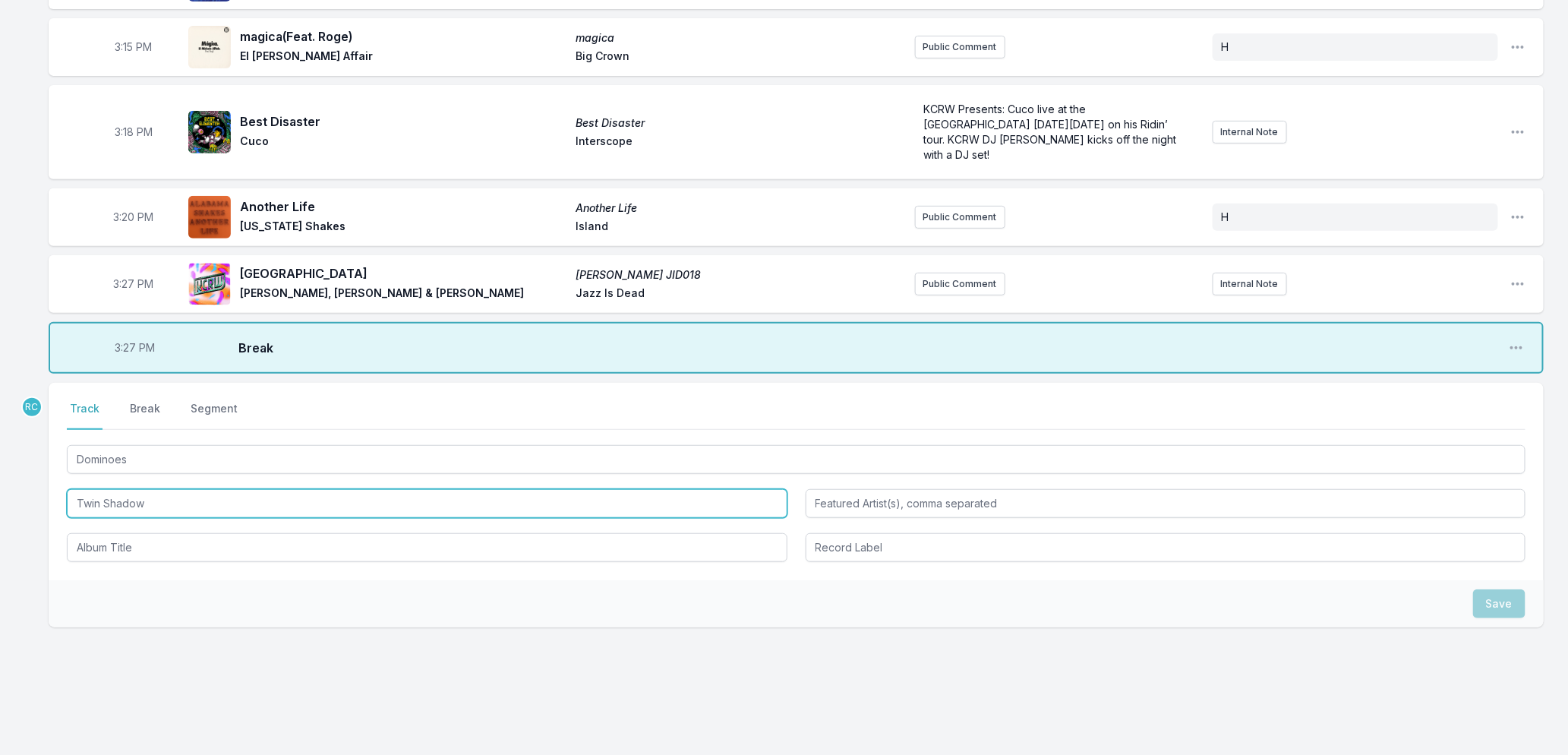
type input "Twin Shadow"
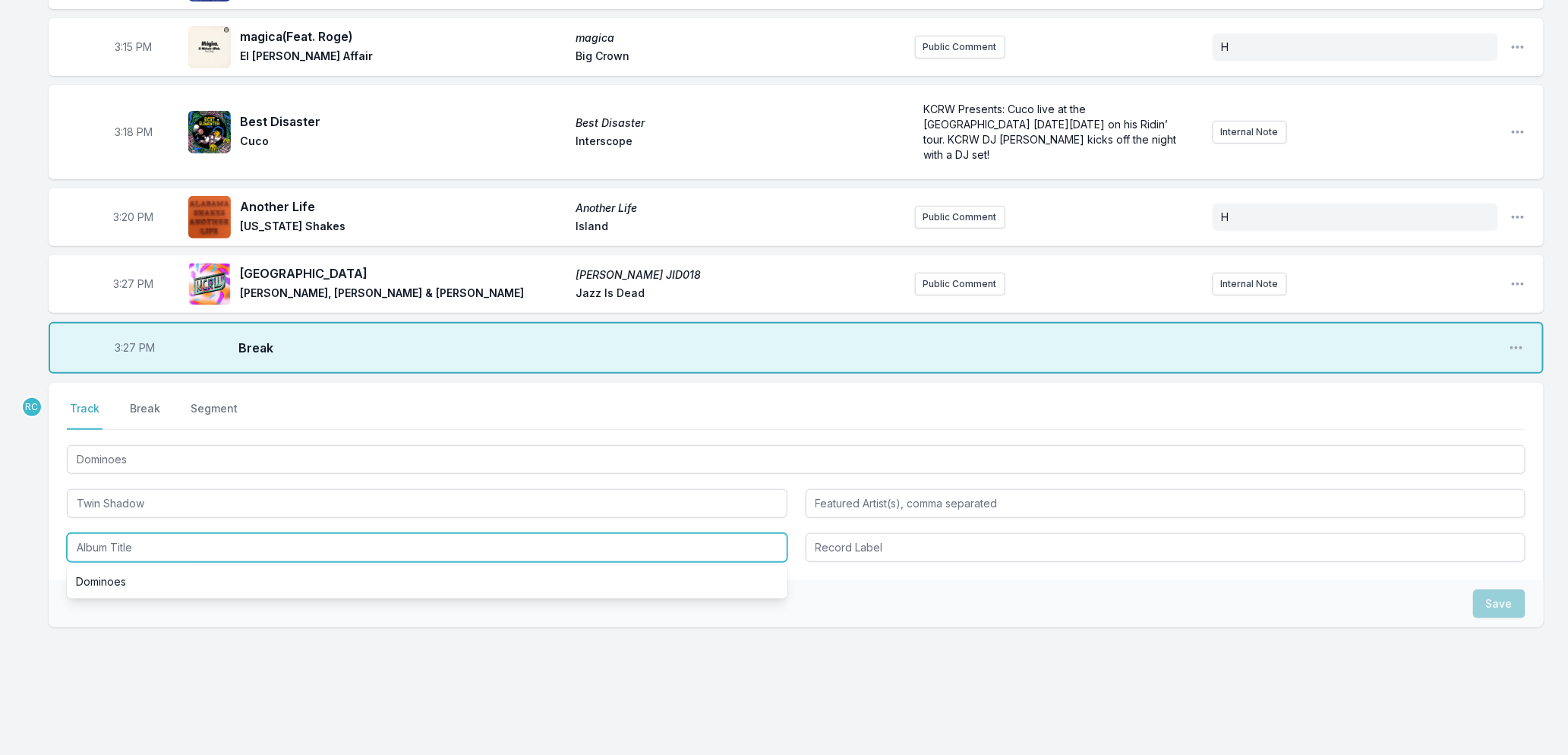
click at [149, 535] on input "Album Title" at bounding box center [427, 547] width 720 height 29
type input "CADET"
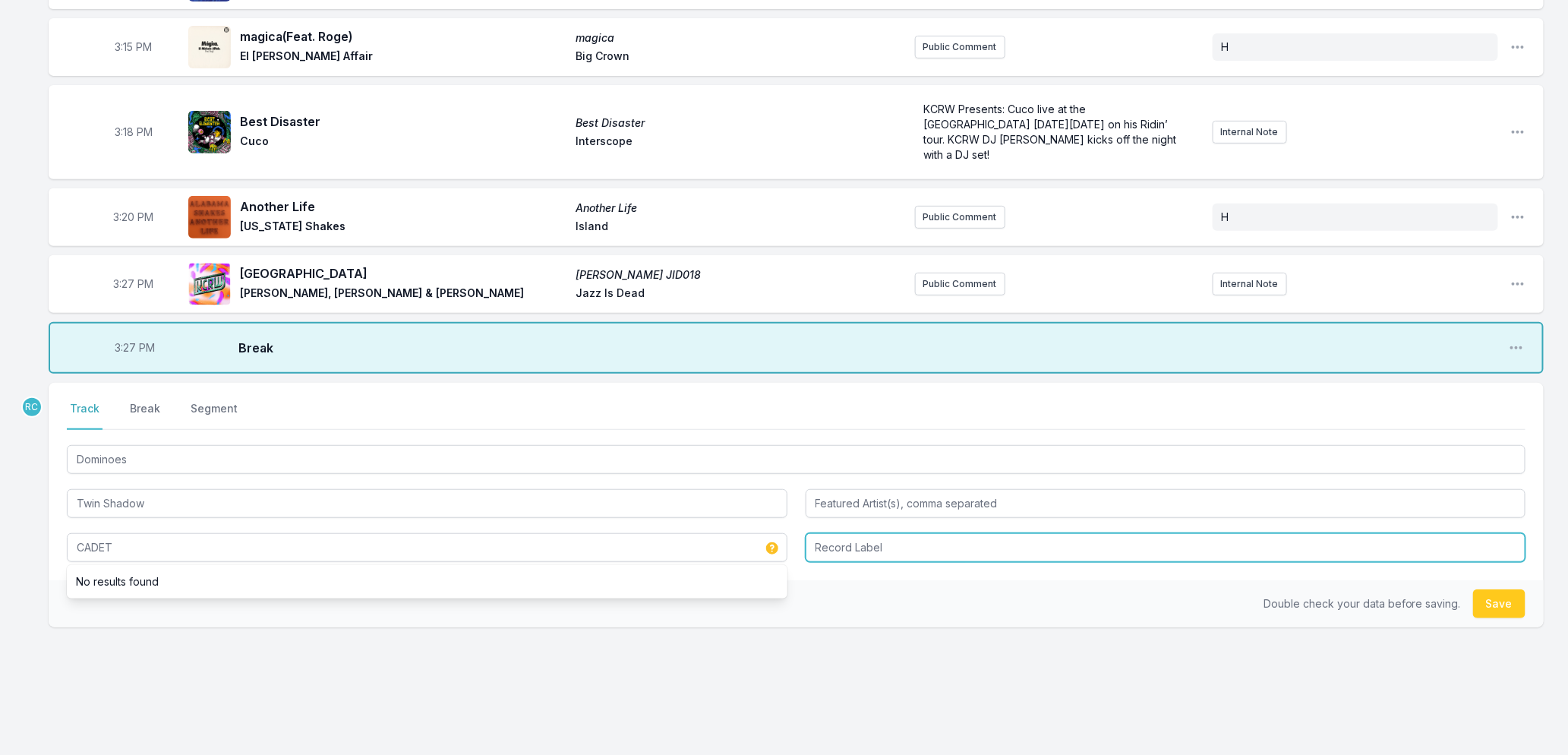
click at [923, 533] on input "Record Label" at bounding box center [1166, 547] width 720 height 29
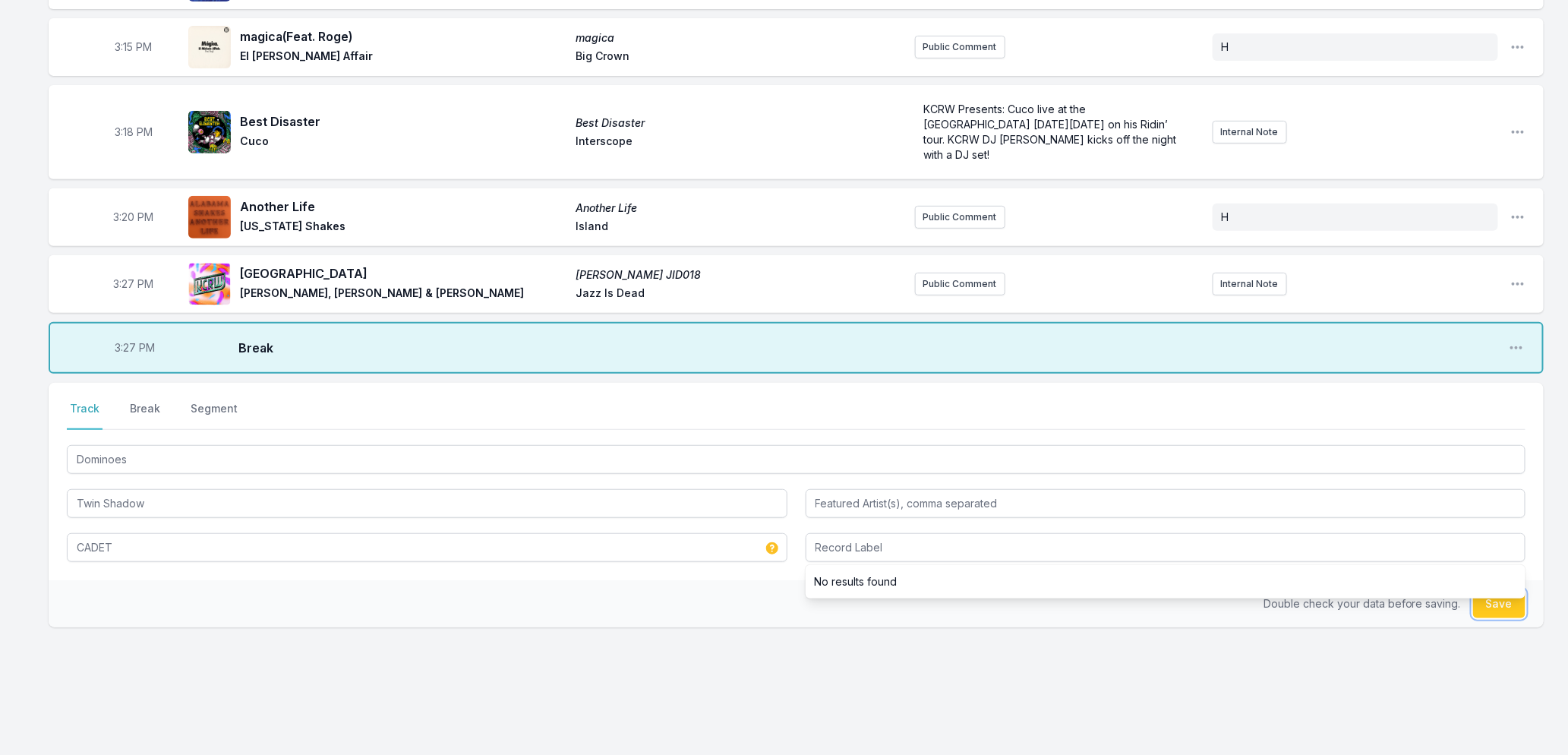
click at [1487, 597] on button "Save" at bounding box center [1499, 603] width 52 height 29
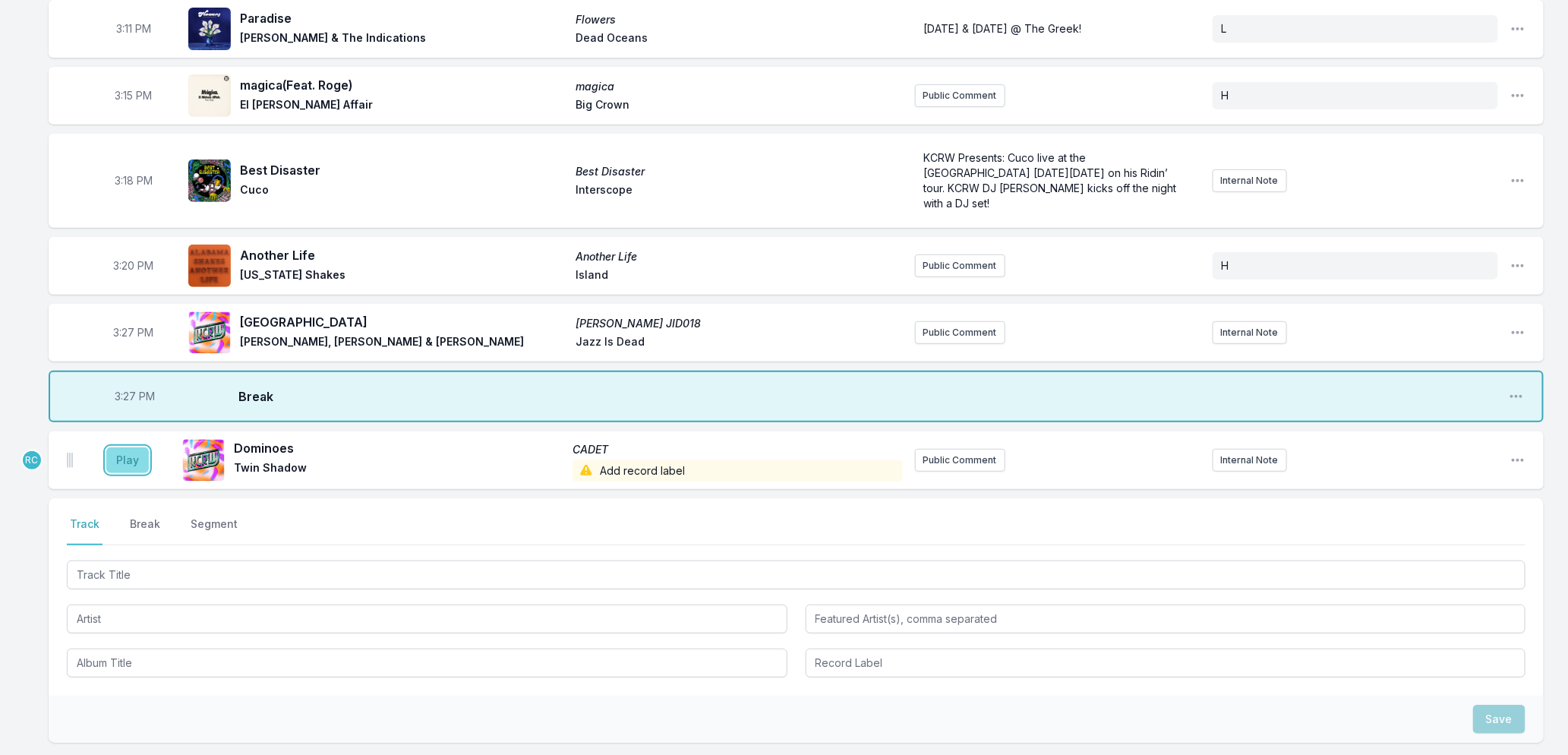
click at [133, 447] on button "Play" at bounding box center [128, 460] width 43 height 26
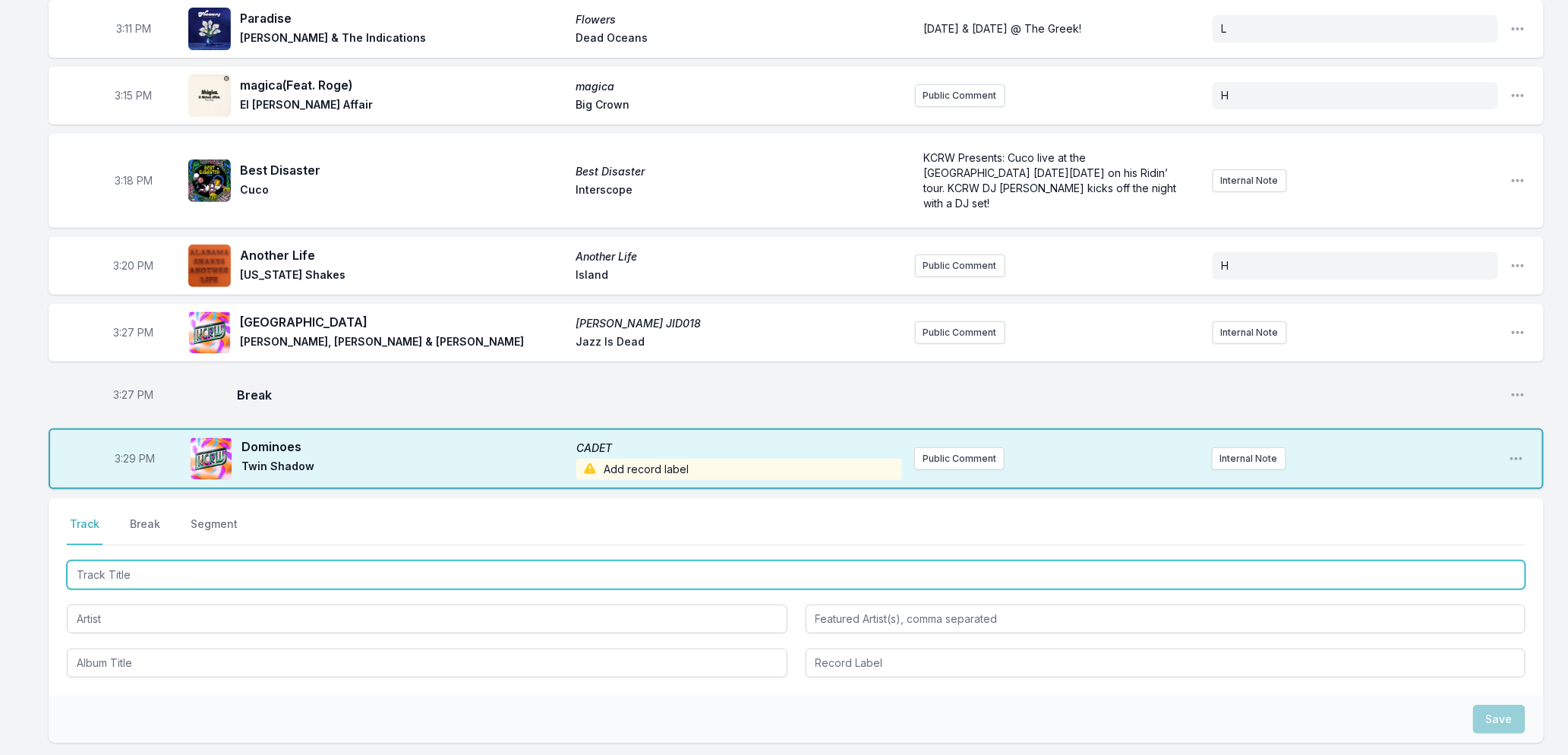
click at [225, 566] on input "Track Title" at bounding box center [797, 574] width 1459 height 29
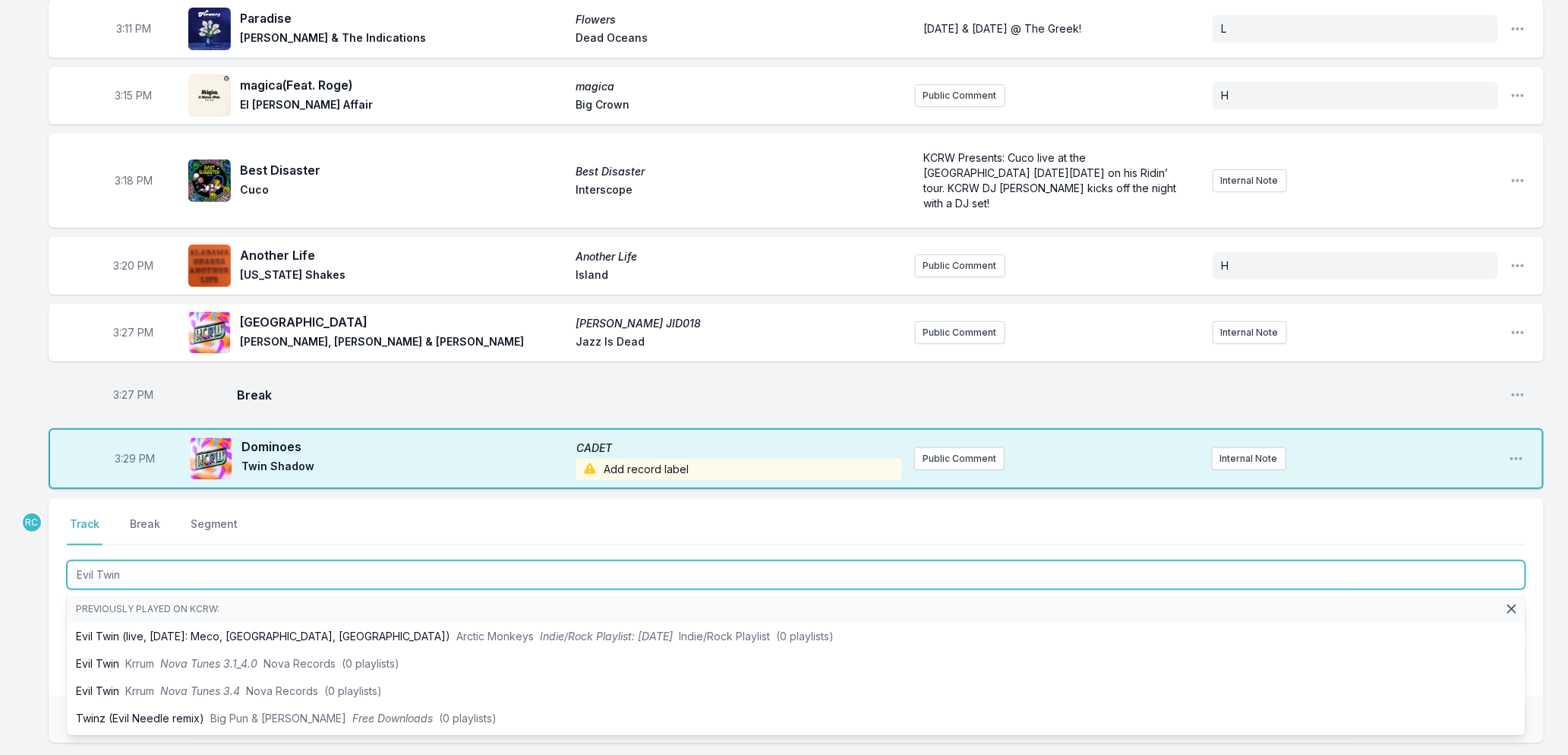
type input "Evil Twin"
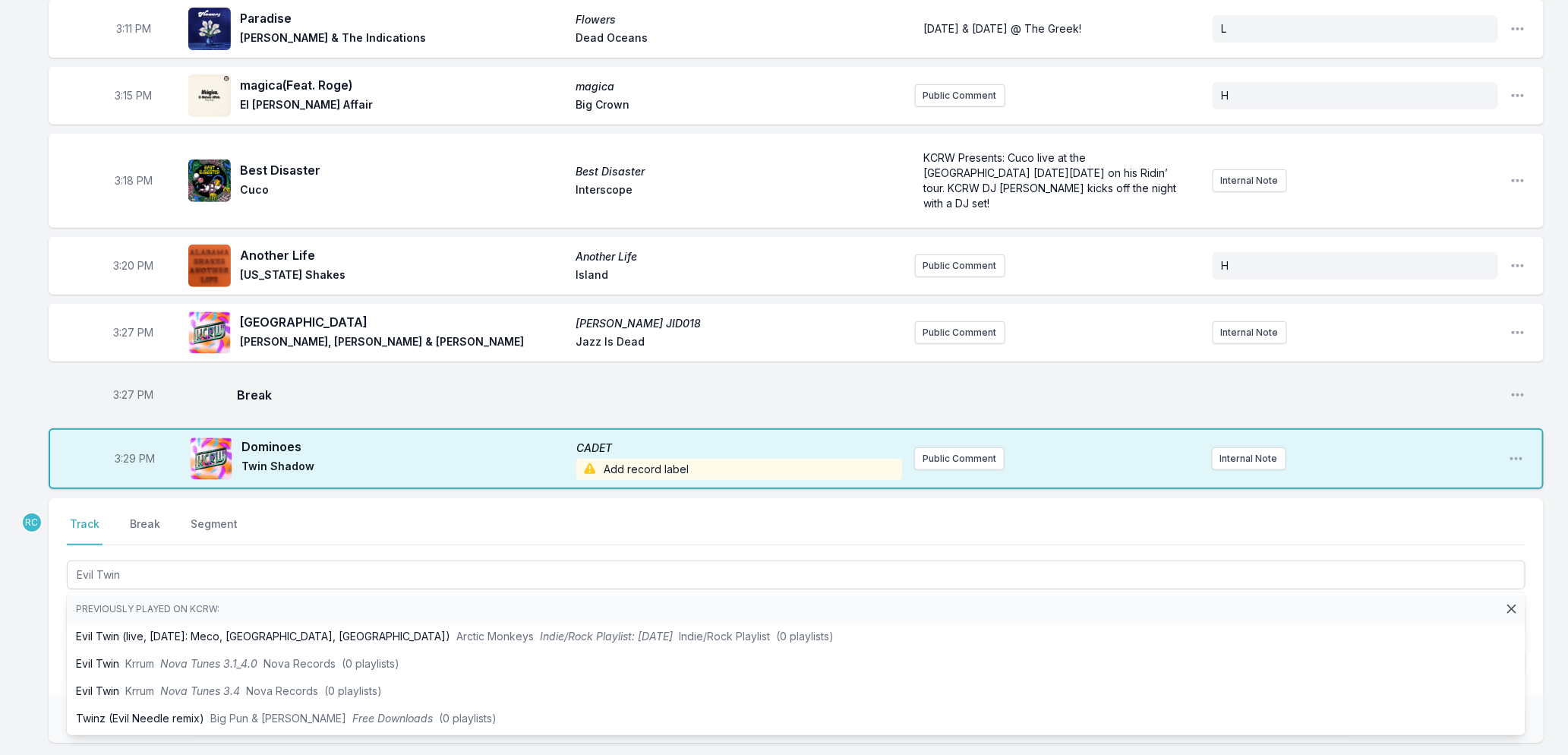
click at [11, 649] on div "Missing Data Some of your tracks are missing record label information. This inf…" at bounding box center [784, 386] width 1568 height 1004
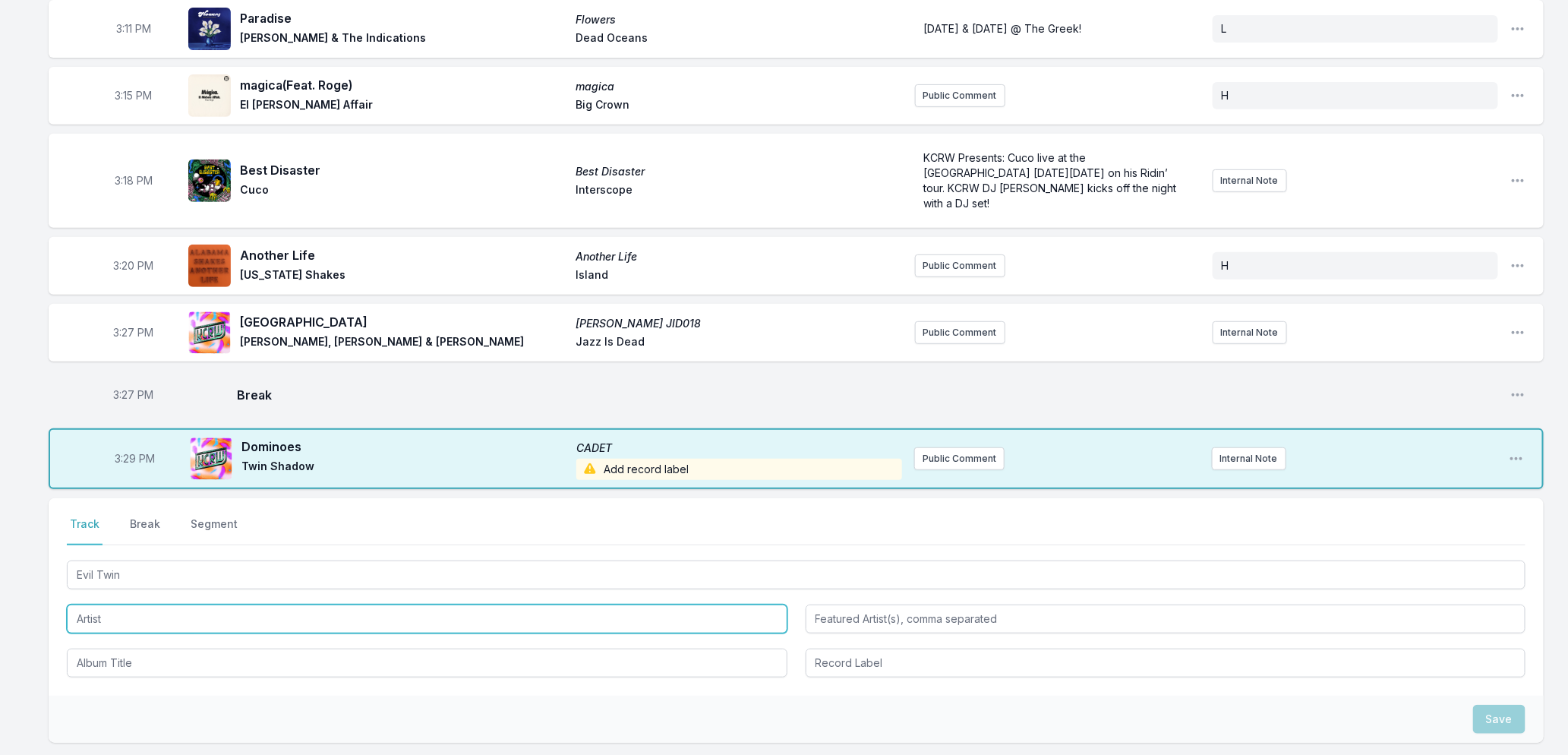
click at [146, 605] on input "Artist" at bounding box center [427, 619] width 720 height 29
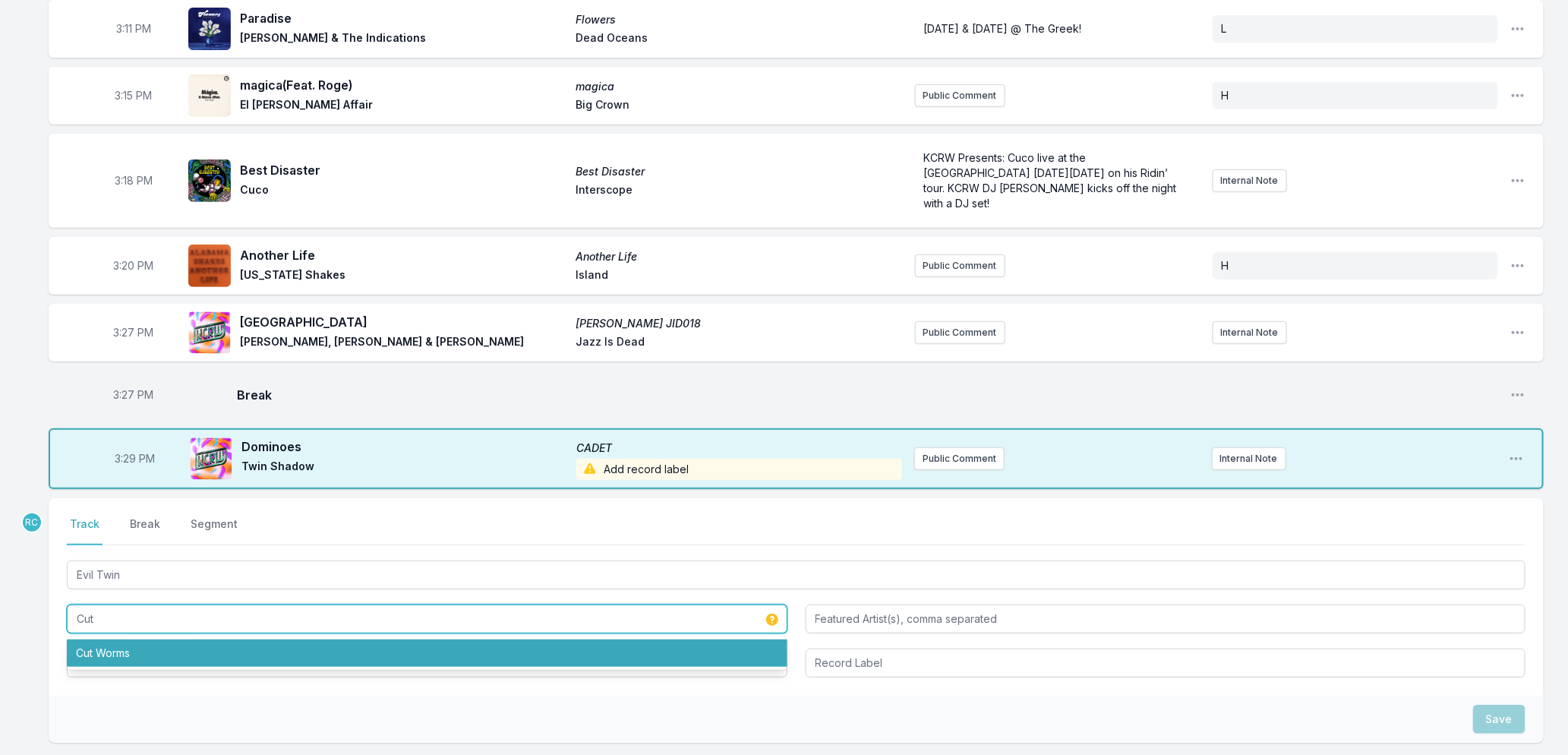
click at [142, 639] on li "Cut Worms" at bounding box center [427, 652] width 720 height 27
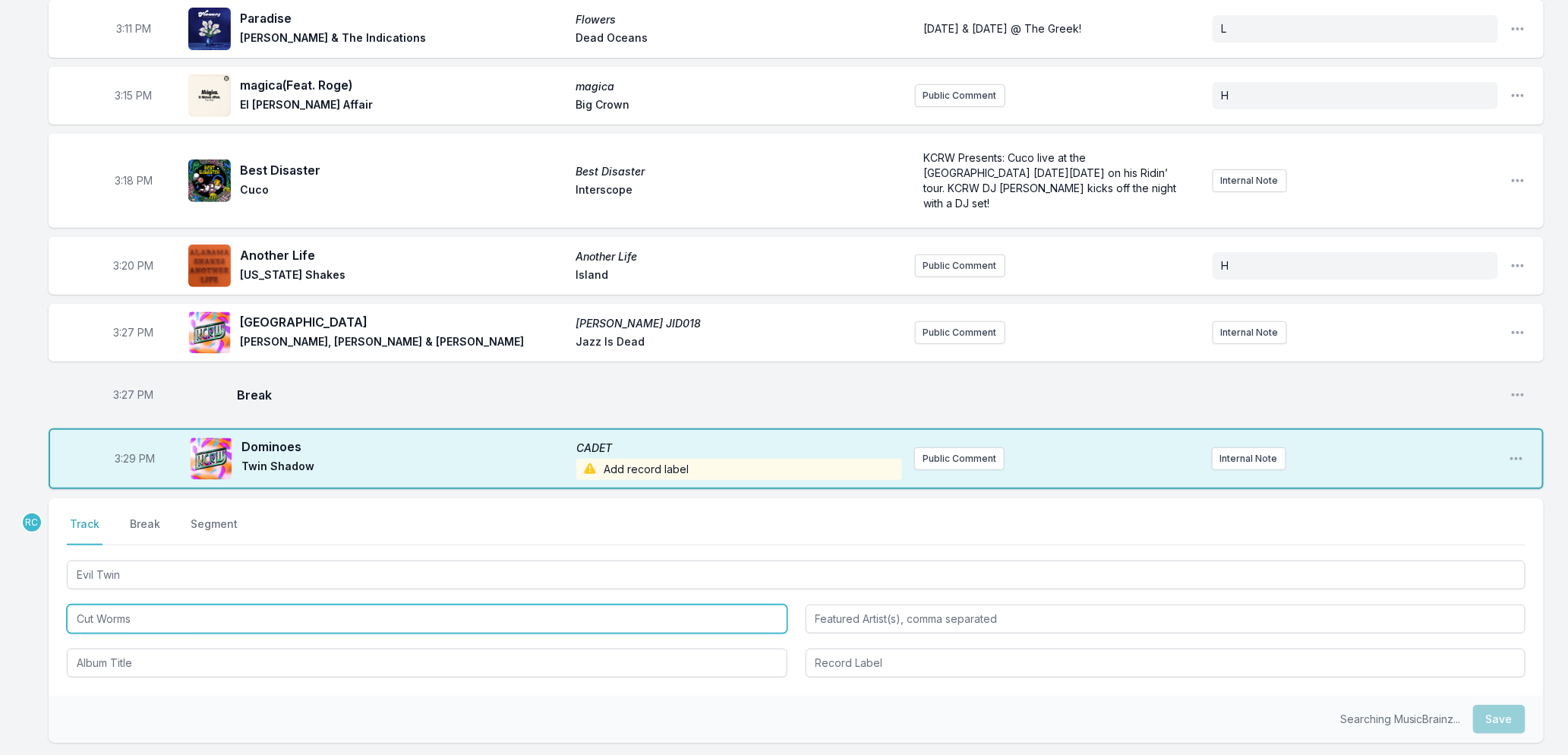
type input "Cut Worms"
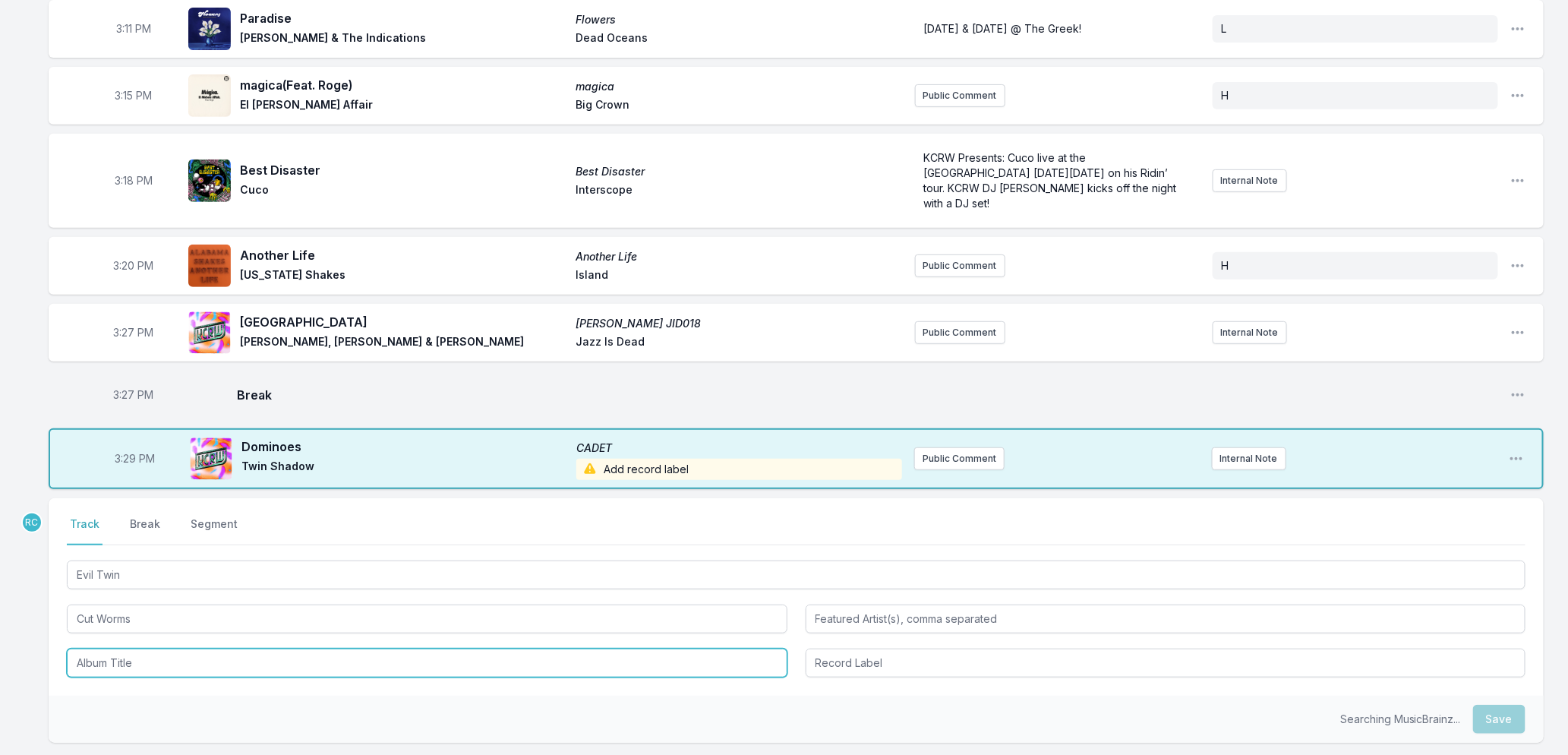
click at [147, 652] on input "Album Title" at bounding box center [427, 663] width 720 height 29
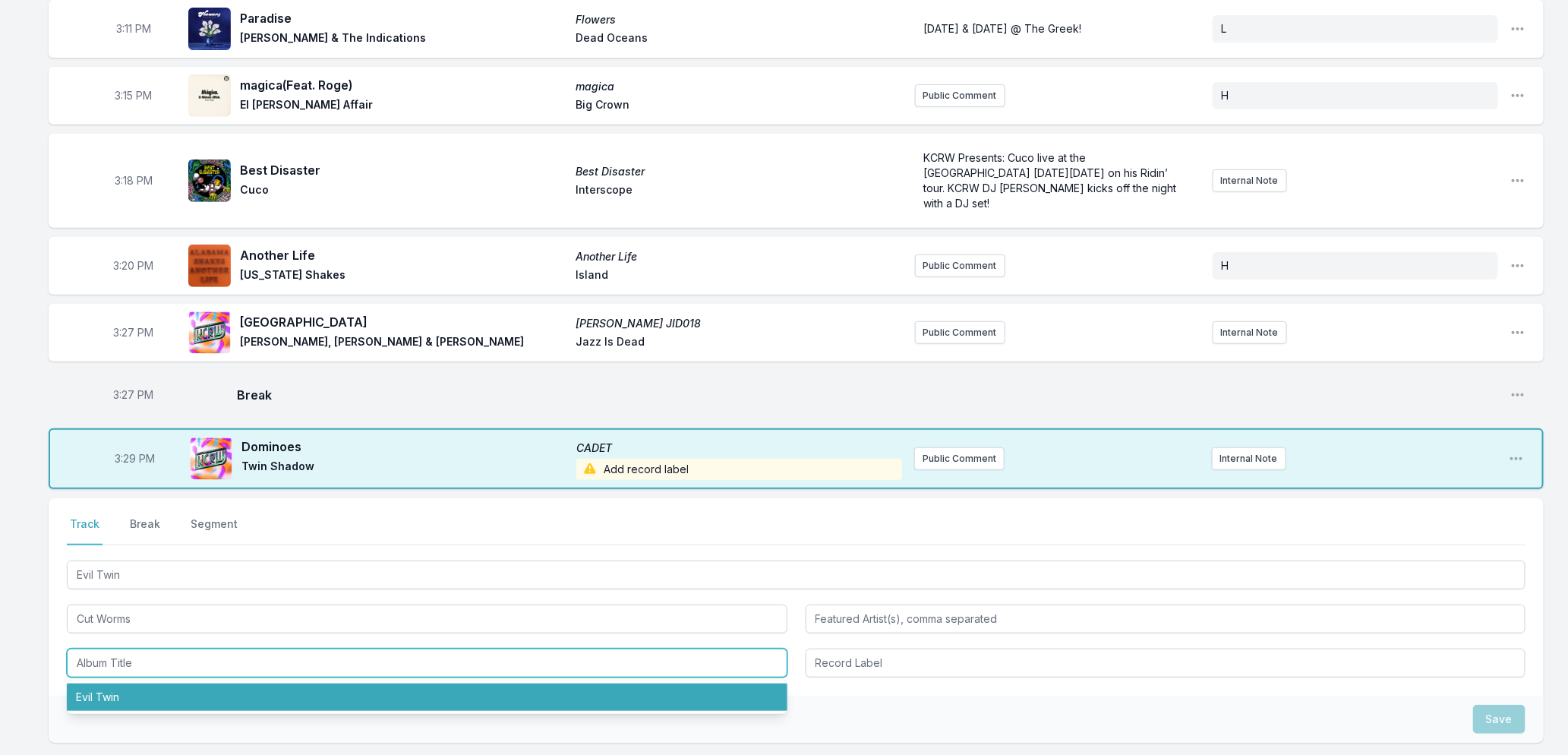
click at [150, 684] on li "Evil Twin" at bounding box center [427, 697] width 720 height 27
type input "Evil Twin"
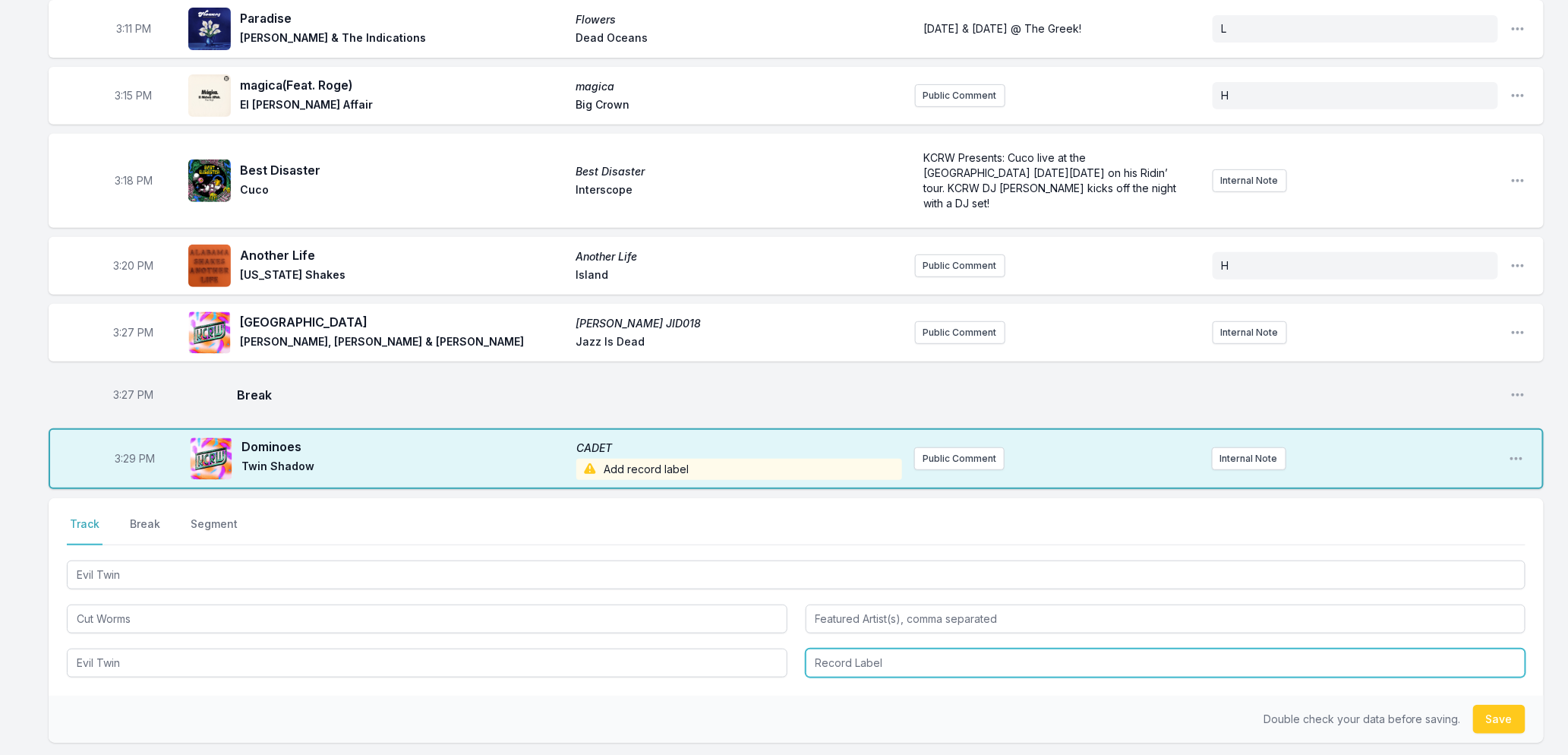
click at [959, 649] on input "Record Label" at bounding box center [1166, 663] width 720 height 29
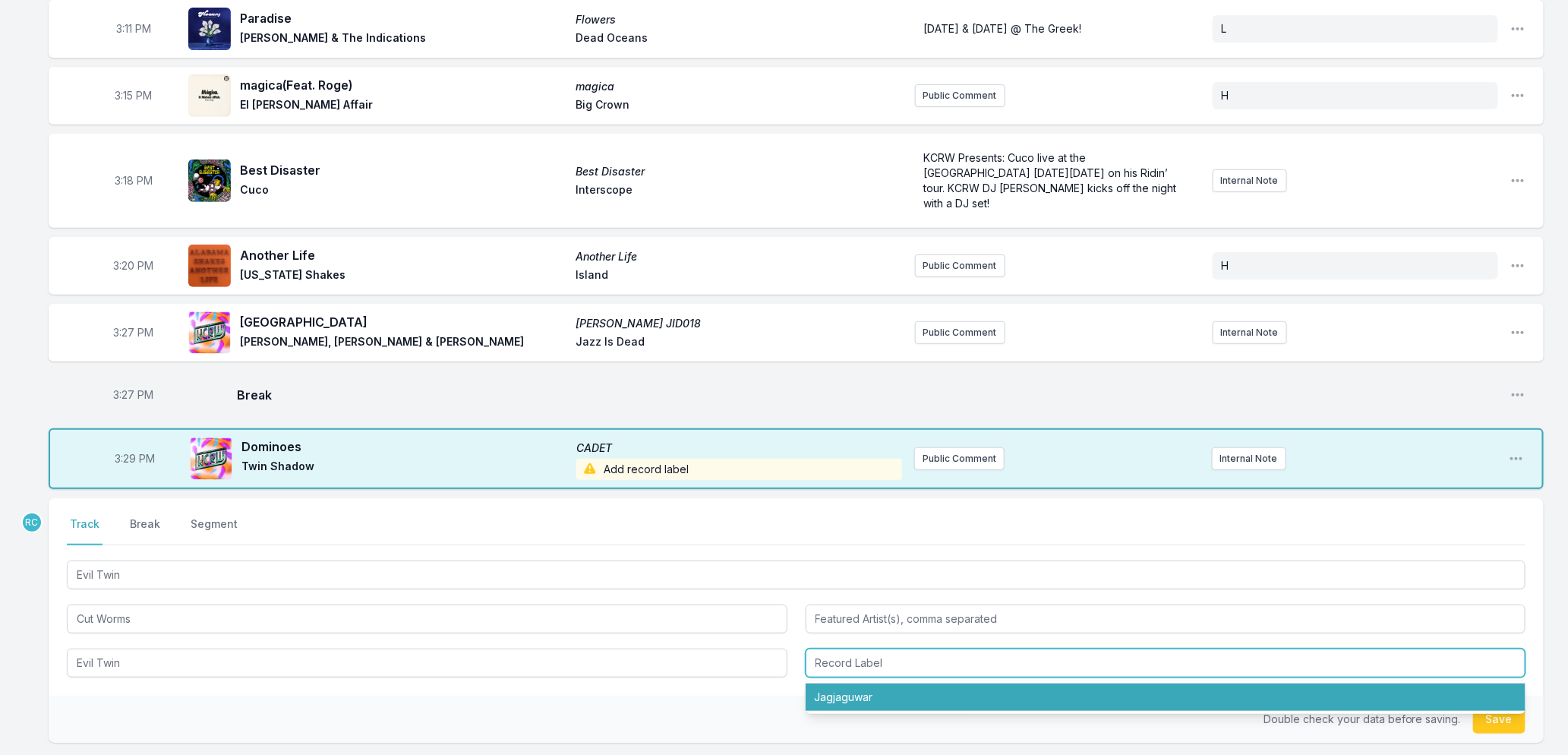
click at [840, 684] on li "Jagjaguwar" at bounding box center [1166, 697] width 720 height 27
type input "Jagjaguwar"
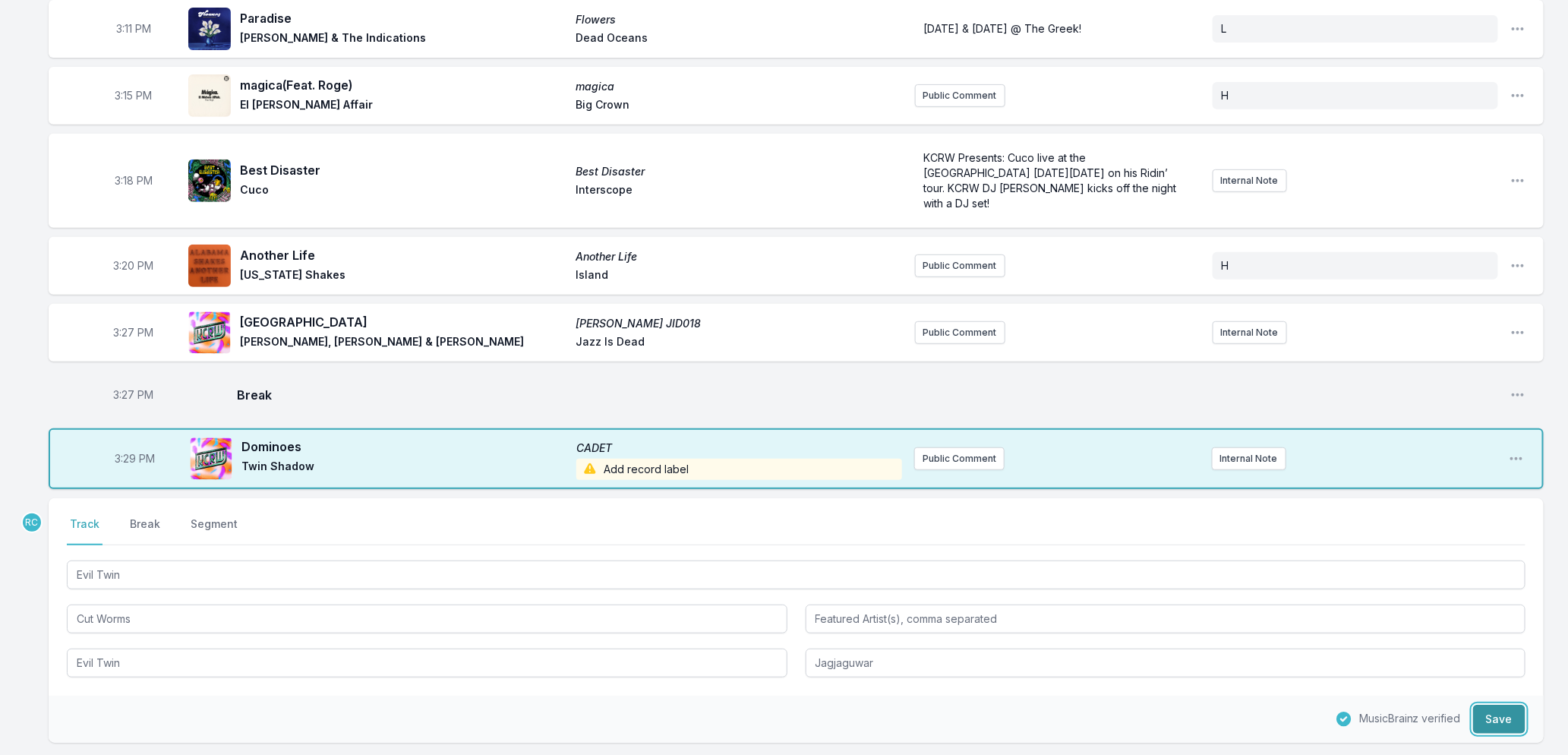
click at [1507, 705] on button "Save" at bounding box center [1499, 719] width 52 height 29
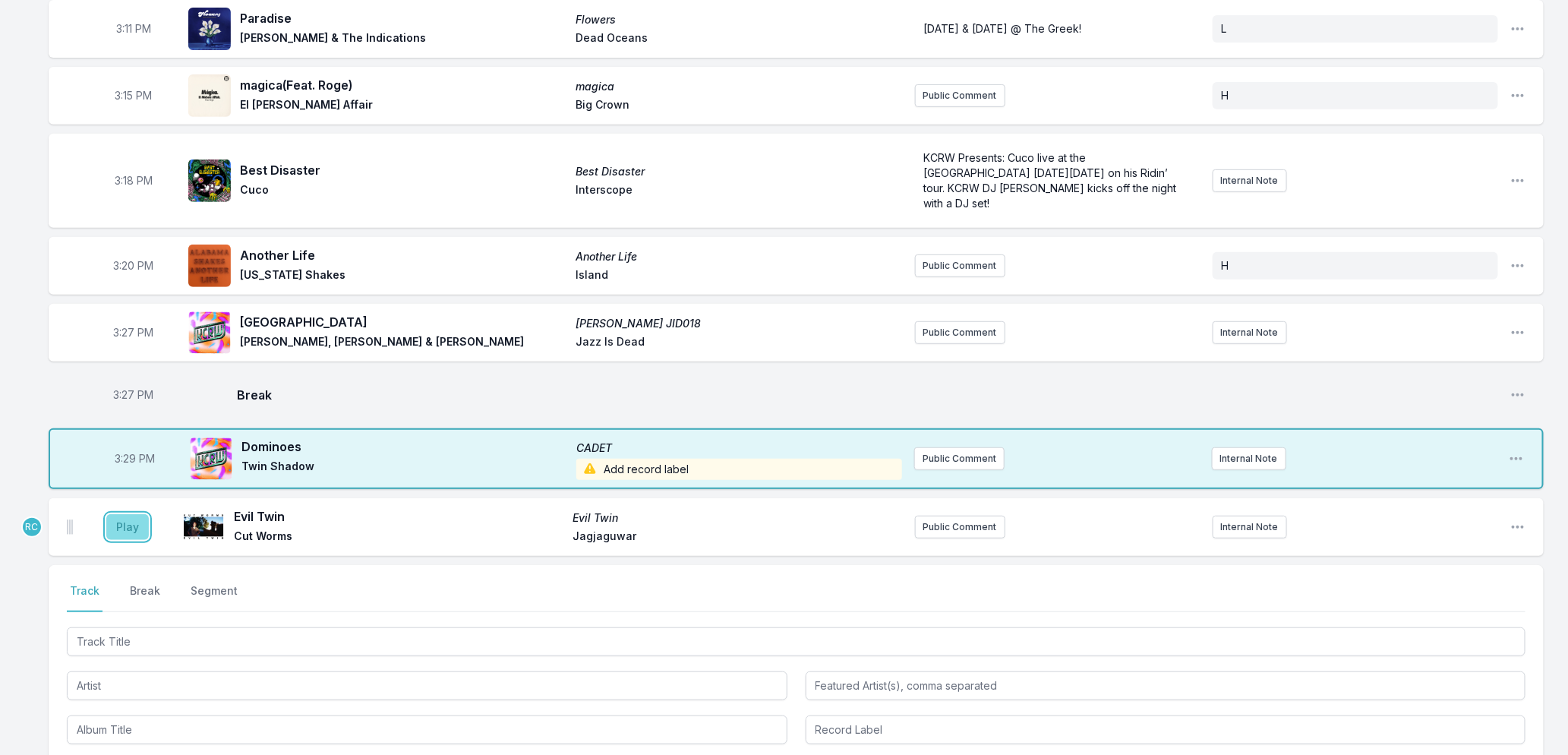
click at [118, 515] on button "Play" at bounding box center [128, 528] width 43 height 26
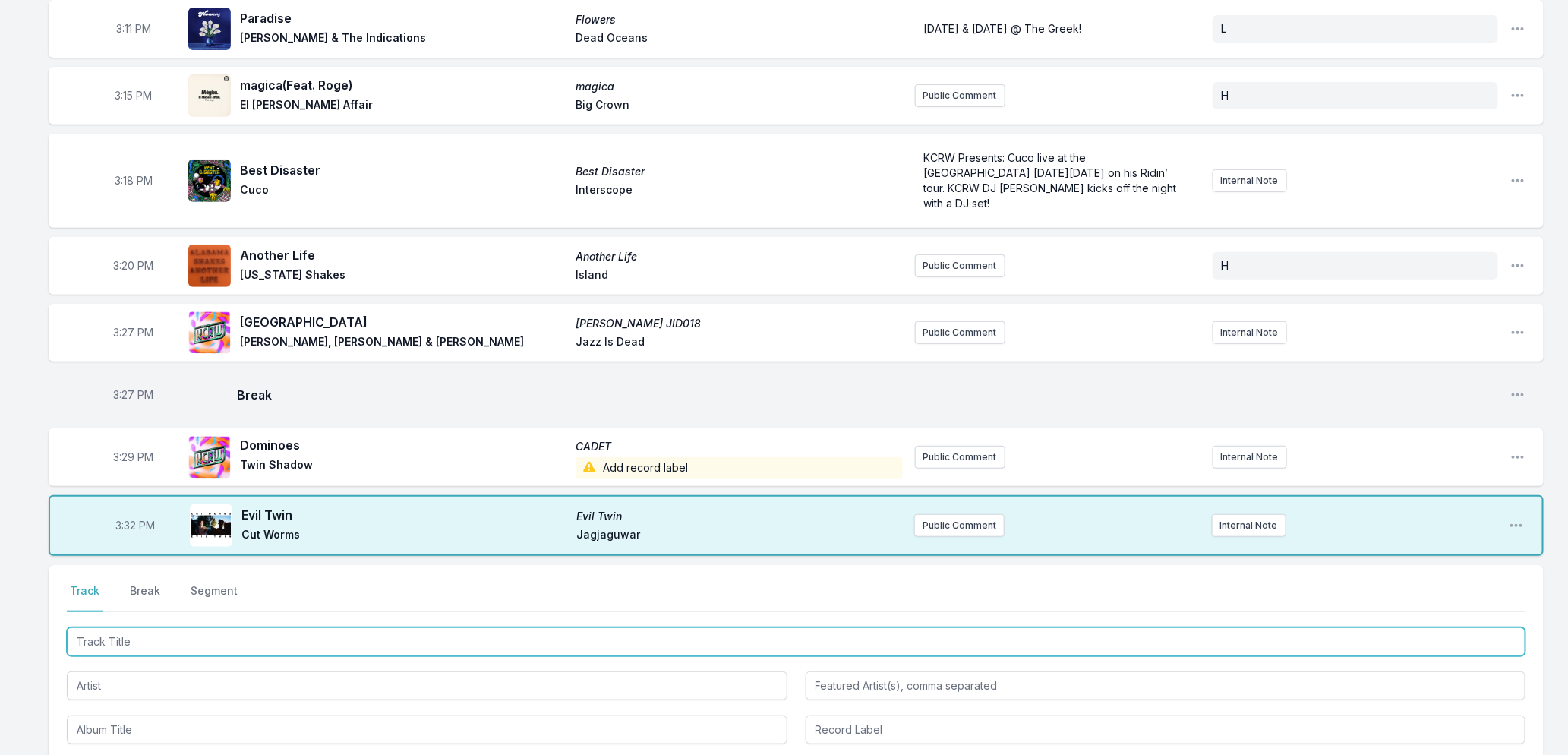
click at [127, 627] on input "Track Title" at bounding box center [797, 641] width 1459 height 29
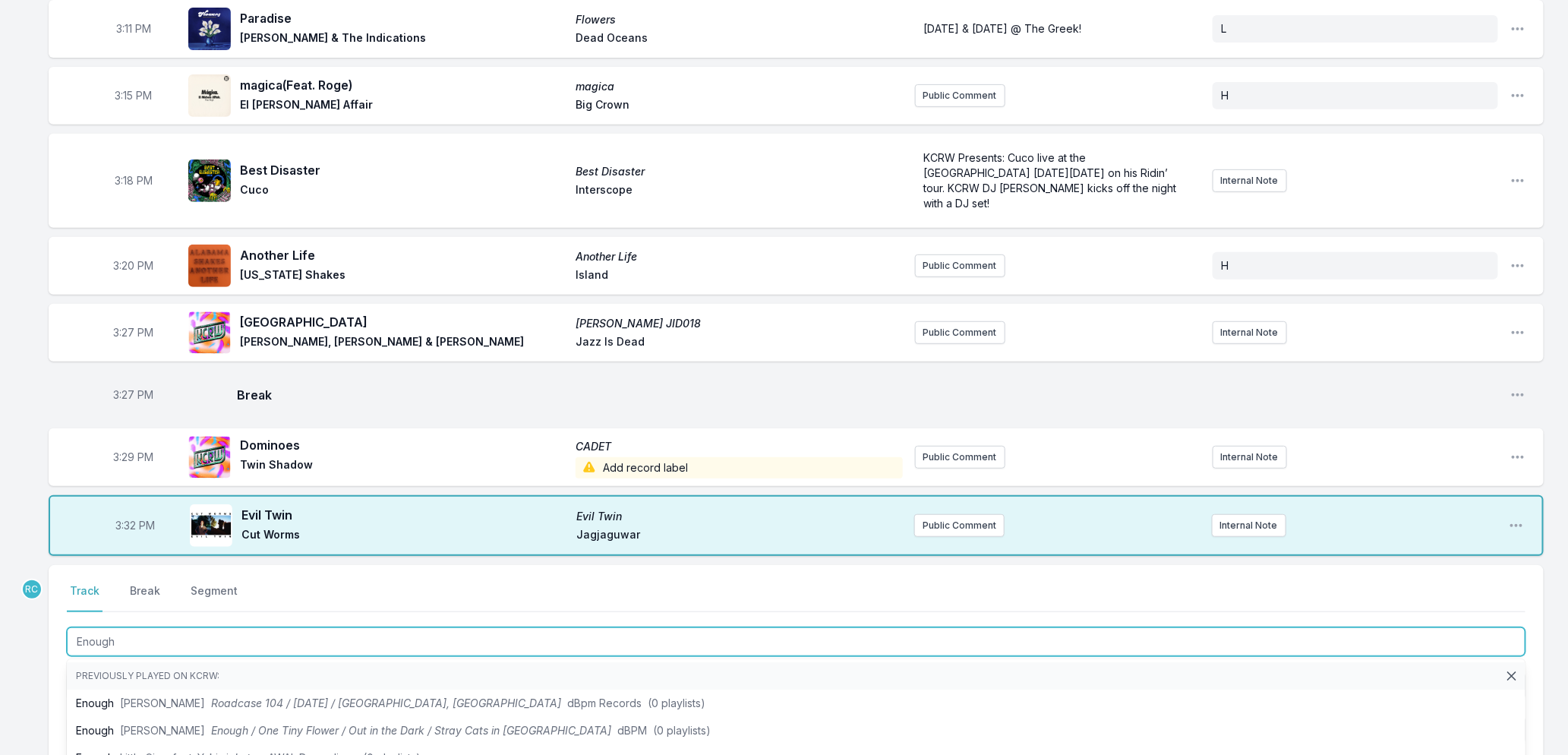
type input "Enough"
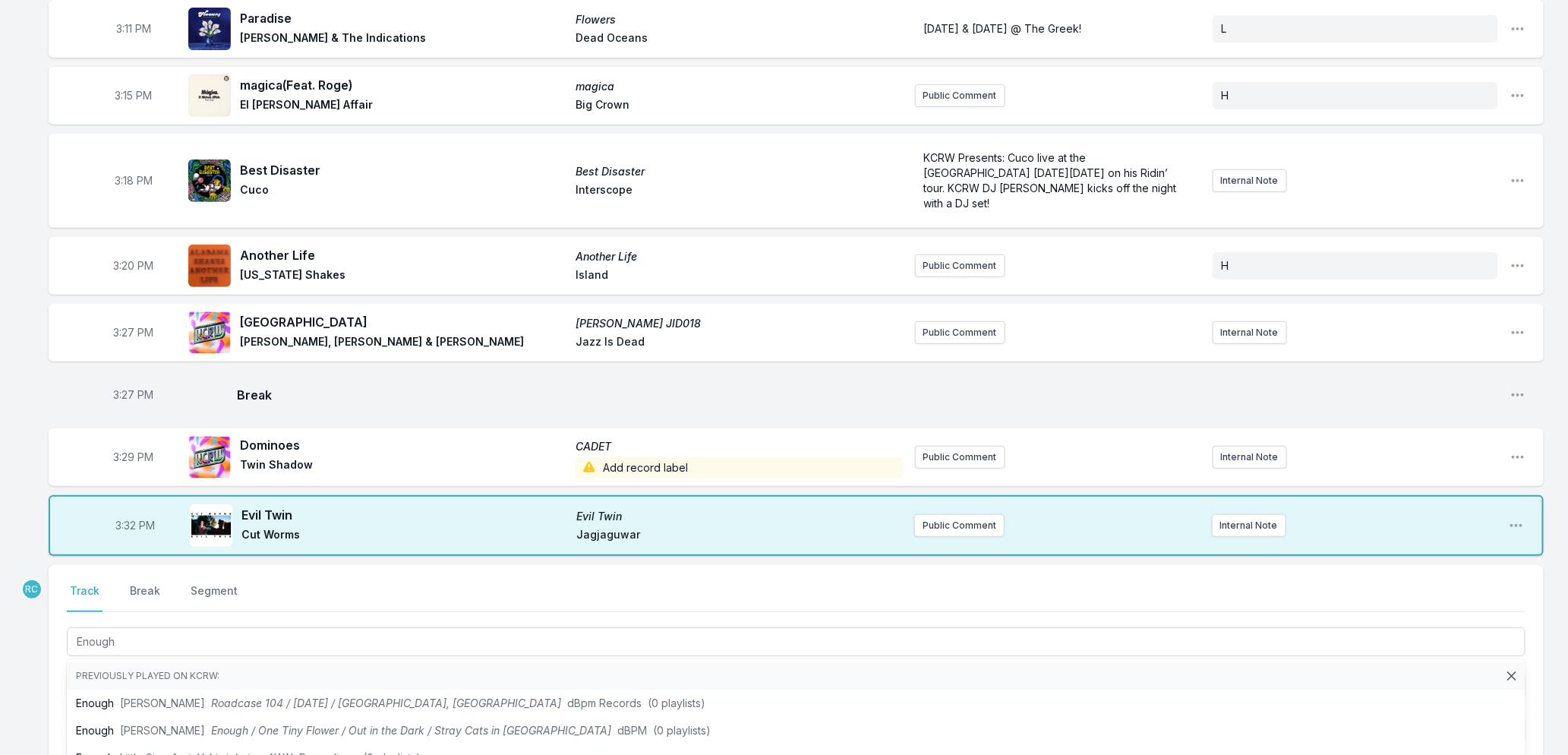
click at [18, 688] on div "Missing Data Some of your tracks are missing record label information. This inf…" at bounding box center [784, 419] width 1568 height 1071
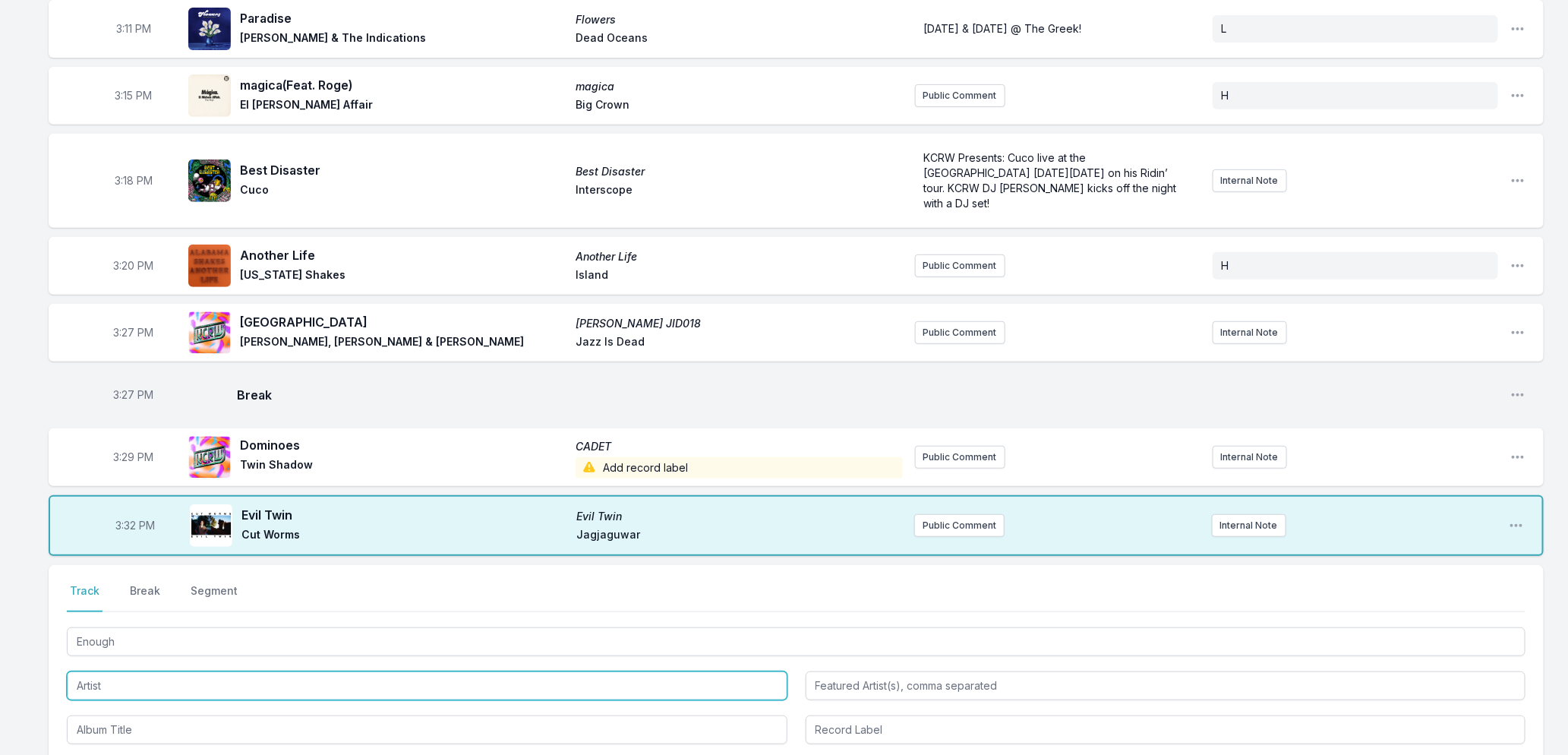
click at [100, 671] on input "Artist" at bounding box center [427, 685] width 720 height 29
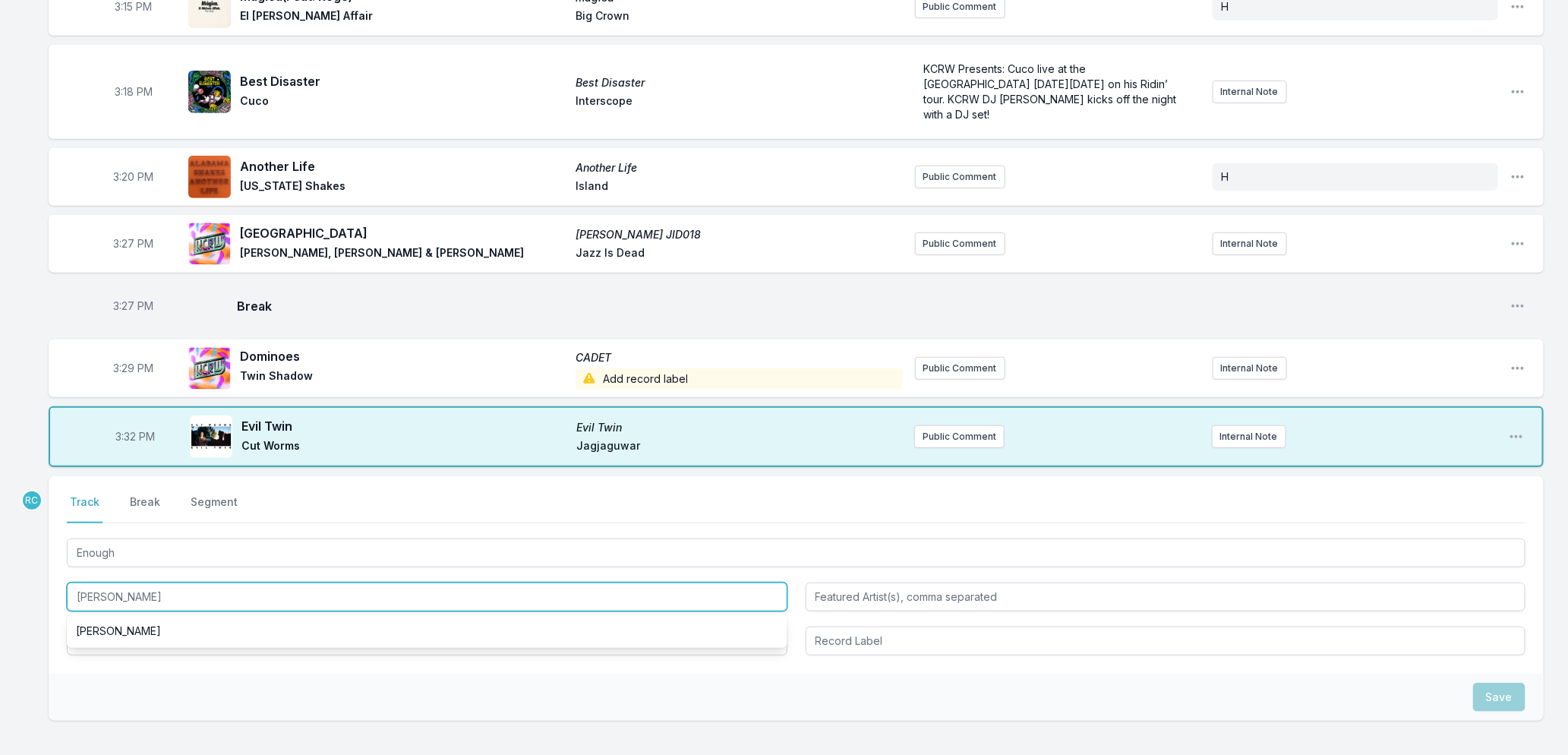
scroll to position [446, 0]
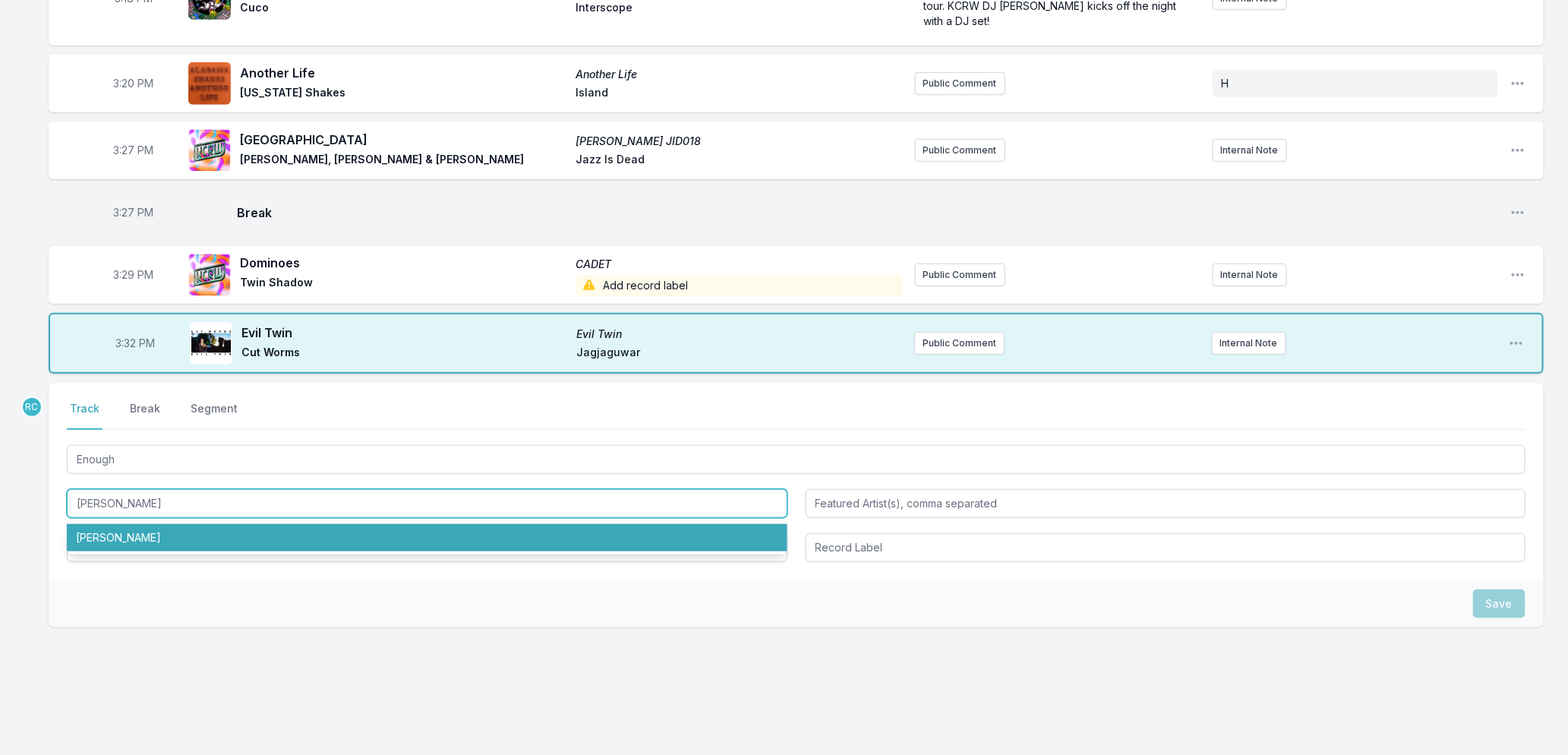
click at [154, 524] on li "Jeff Tweedy" at bounding box center [427, 537] width 720 height 27
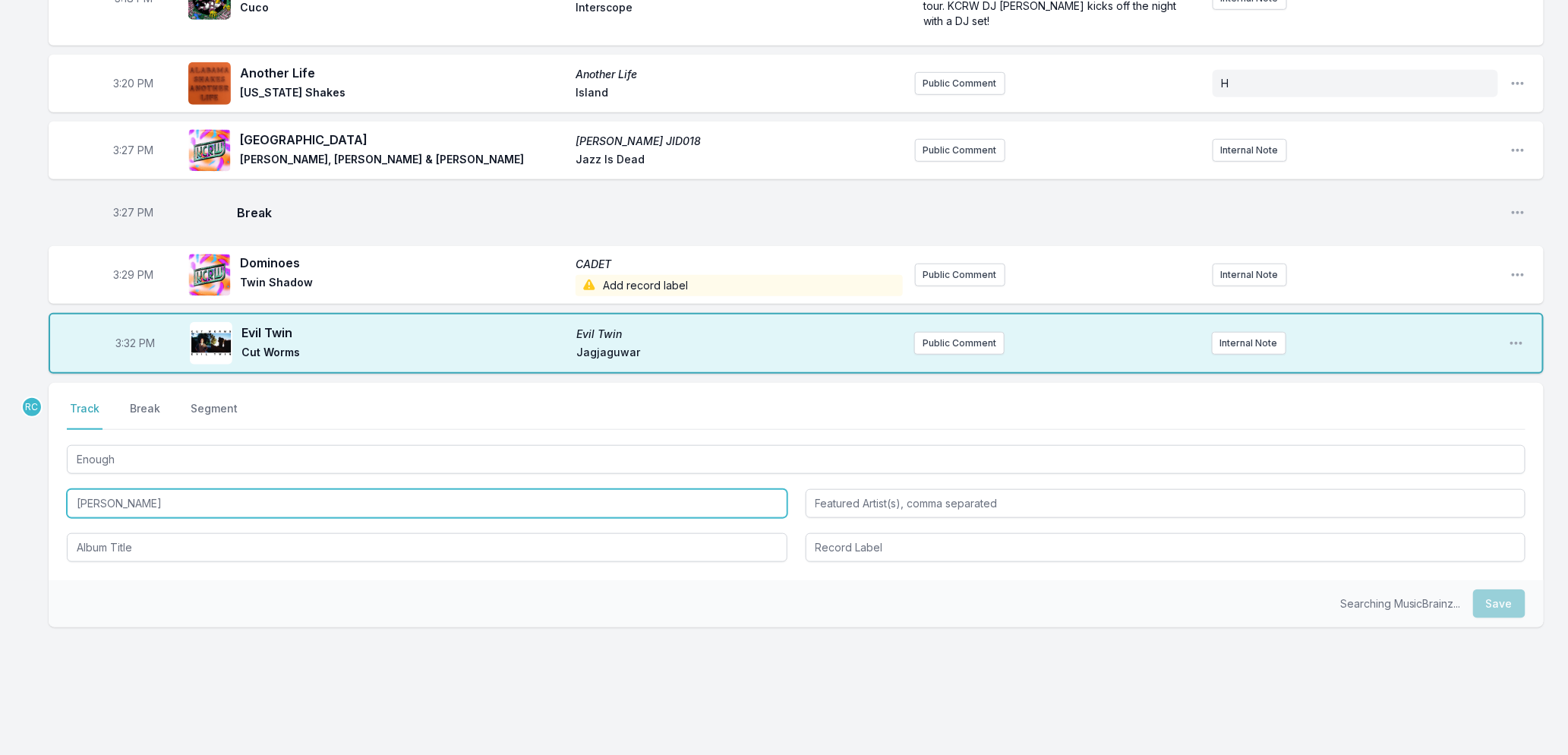
type input "Jeff Tweedy"
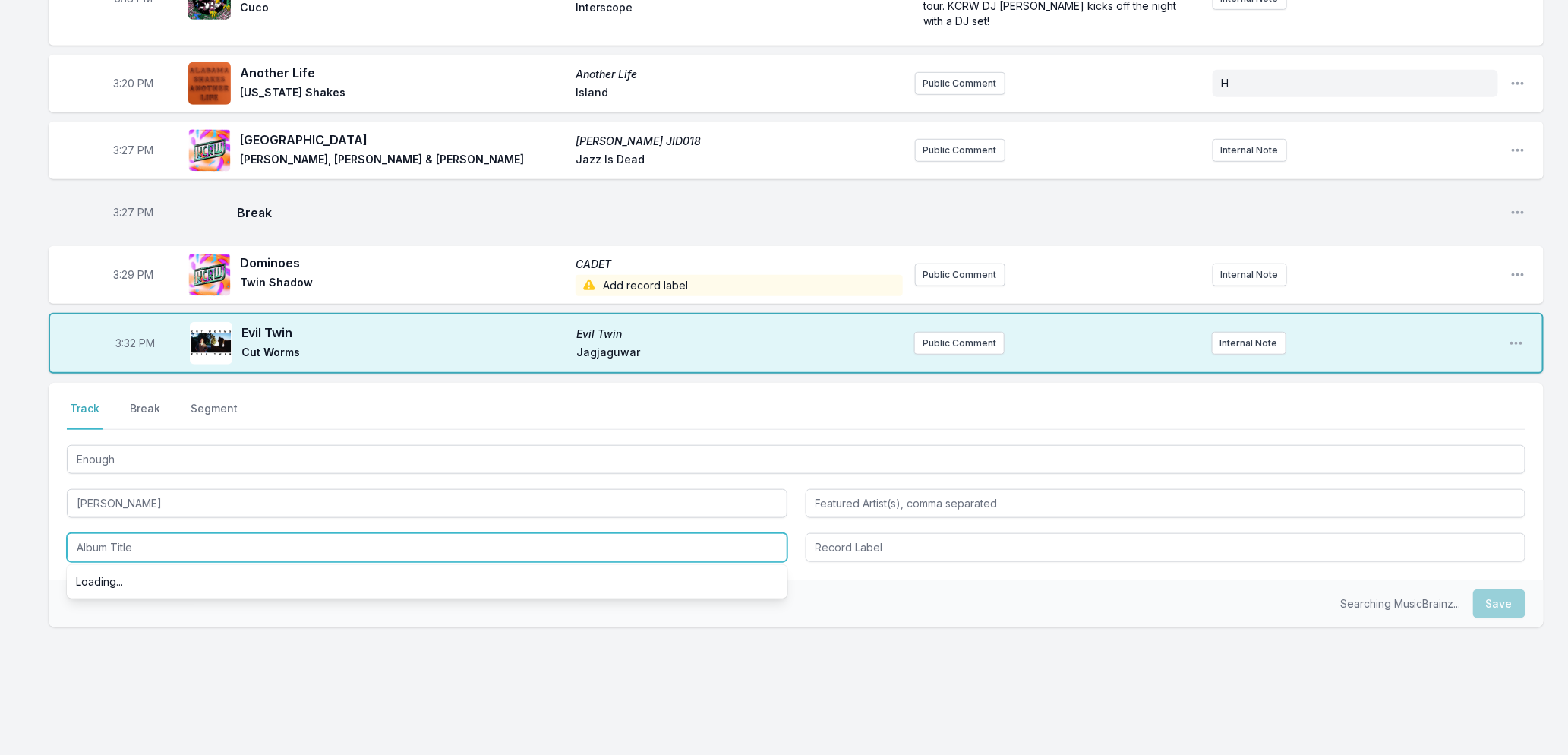
click at [158, 533] on input "Album Title" at bounding box center [427, 547] width 720 height 29
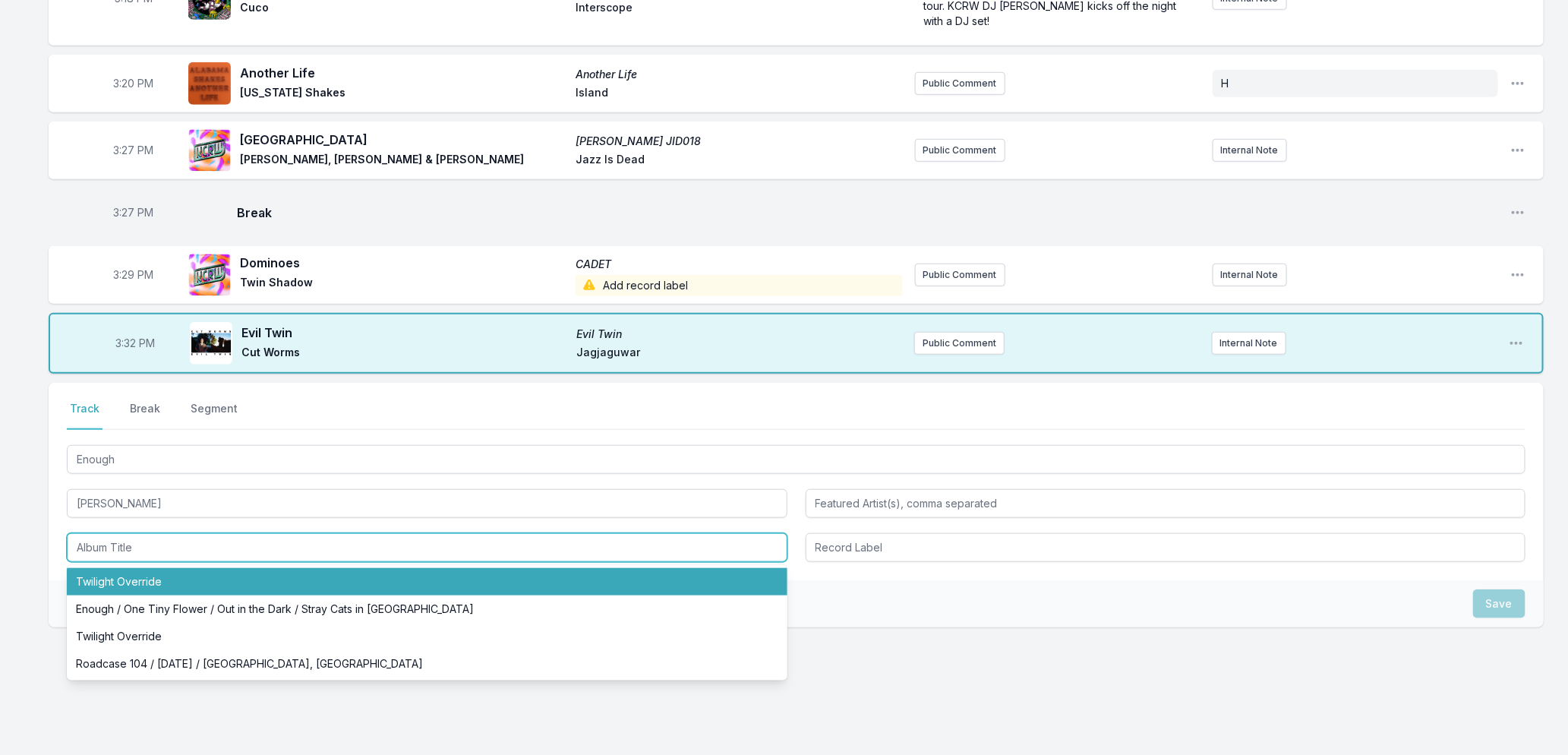
click at [166, 569] on li "Twilight Override" at bounding box center [427, 582] width 720 height 27
type input "Twilight Override"
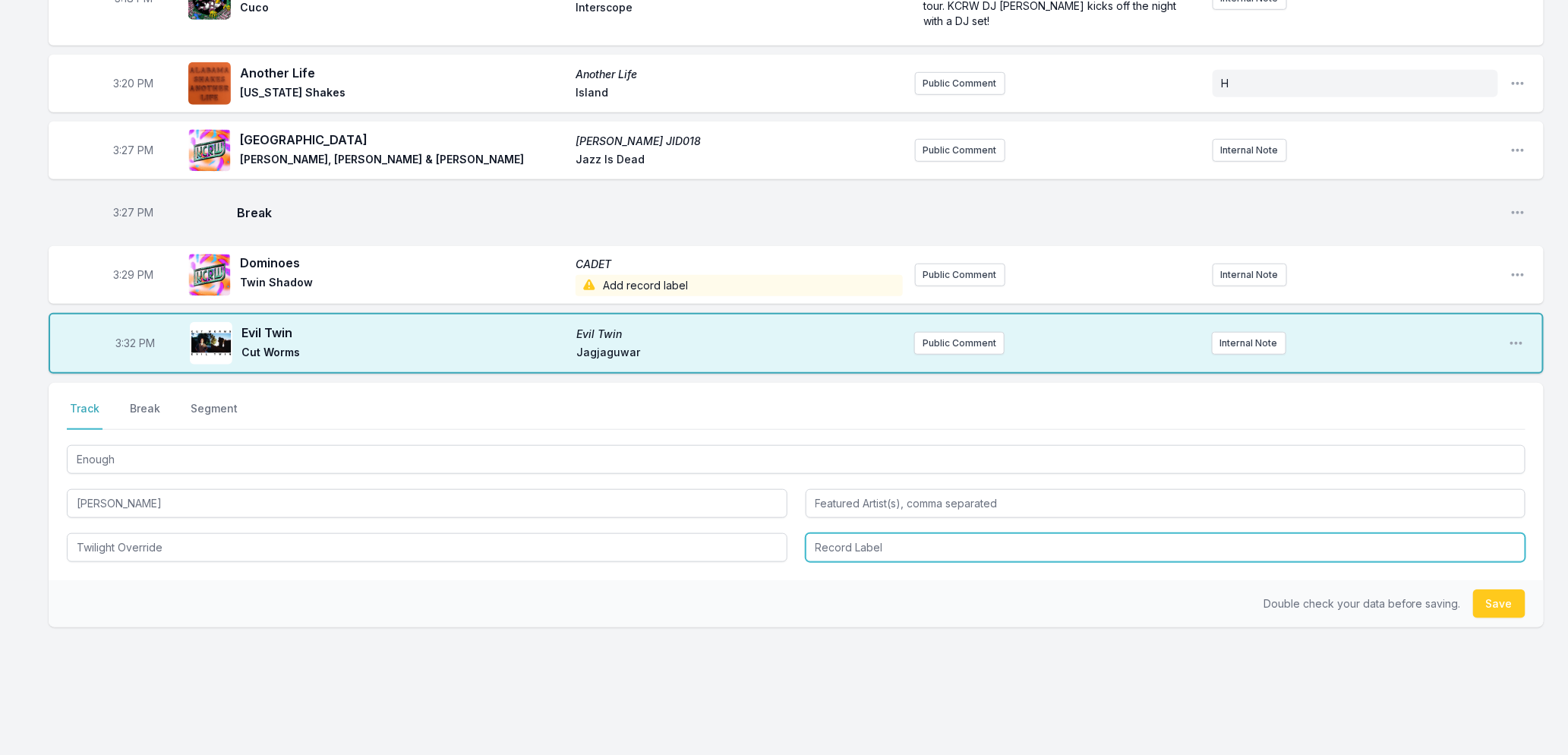
click at [854, 533] on input "Record Label" at bounding box center [1166, 547] width 720 height 29
type input "dBPM"
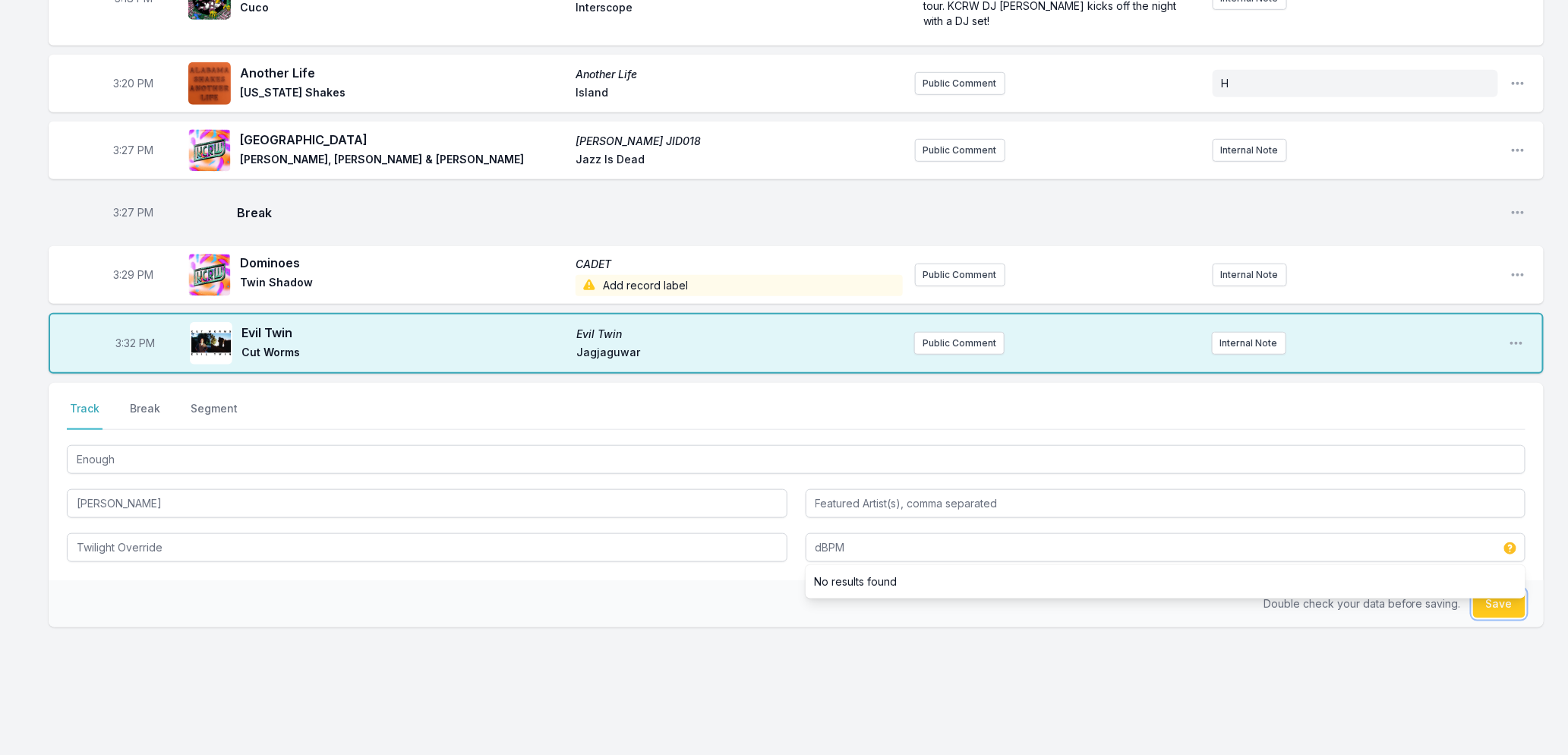
click at [1479, 597] on button "Save" at bounding box center [1499, 603] width 52 height 29
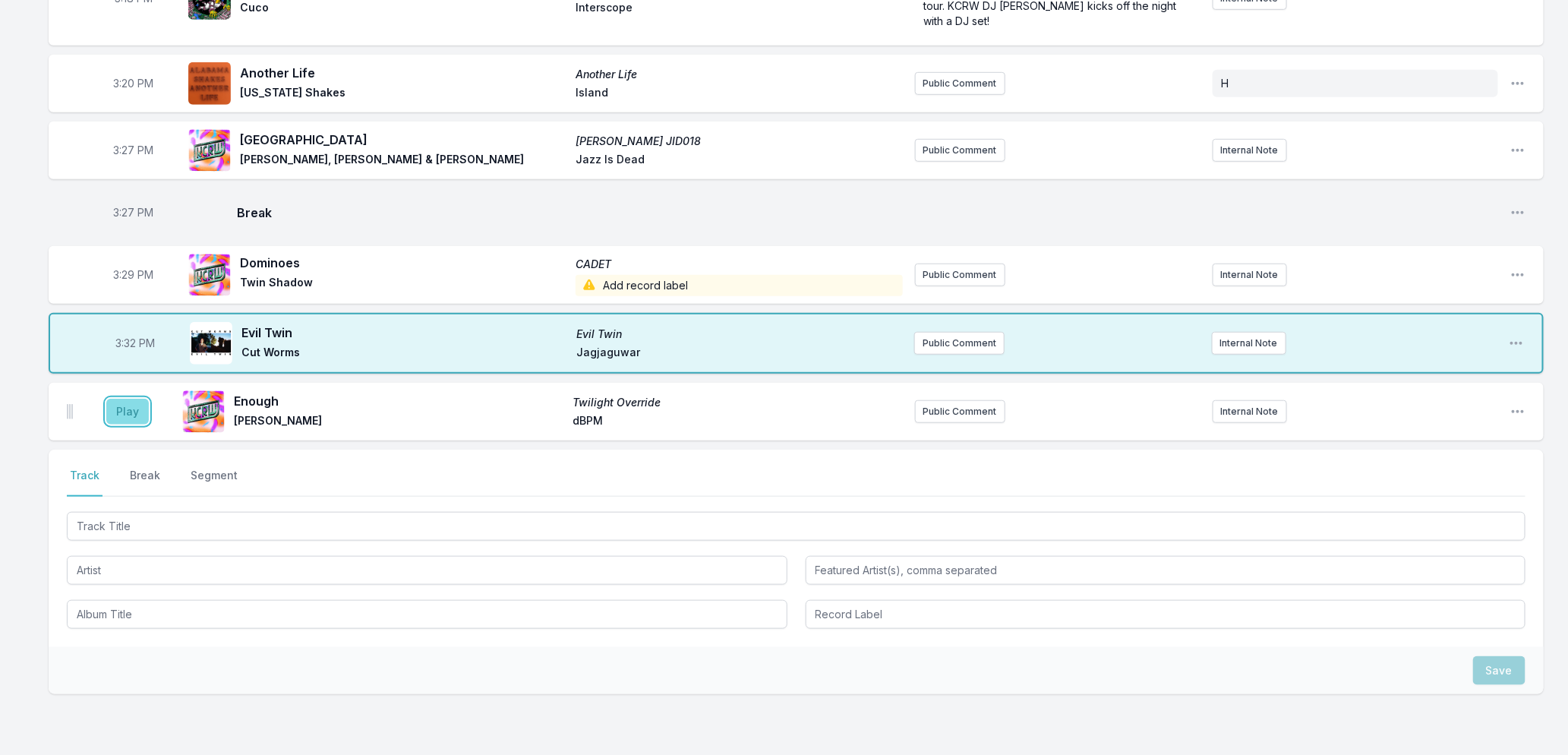
click at [123, 399] on button "Play" at bounding box center [128, 412] width 43 height 26
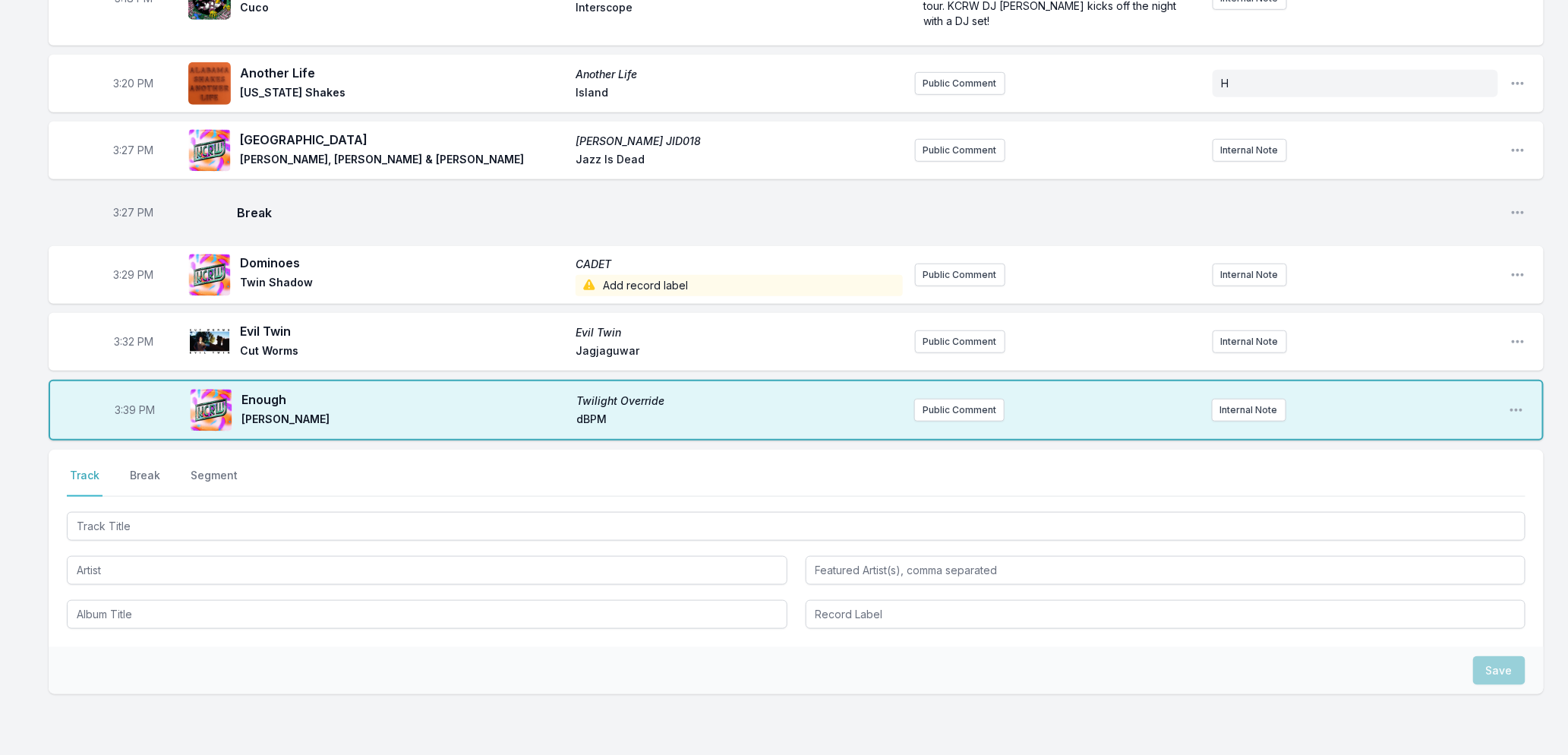
click at [130, 403] on span "3:39 PM" at bounding box center [135, 410] width 40 height 15
click at [128, 396] on input "15:39" at bounding box center [134, 410] width 85 height 29
type input "15:36"
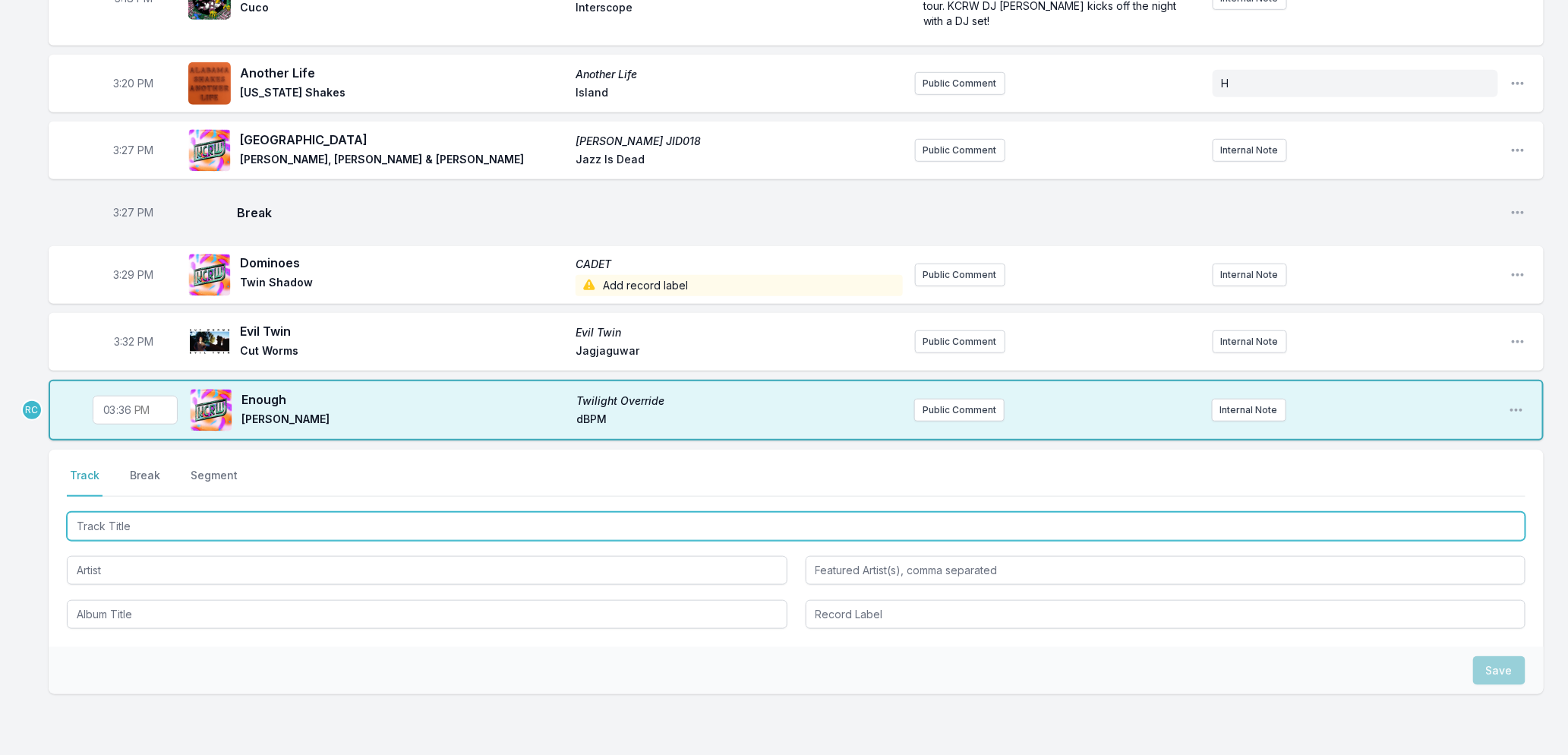
click at [168, 512] on input "Track Title" at bounding box center [797, 526] width 1459 height 29
click at [490, 512] on input "Track Title" at bounding box center [797, 526] width 1459 height 29
type input "Doing Now"
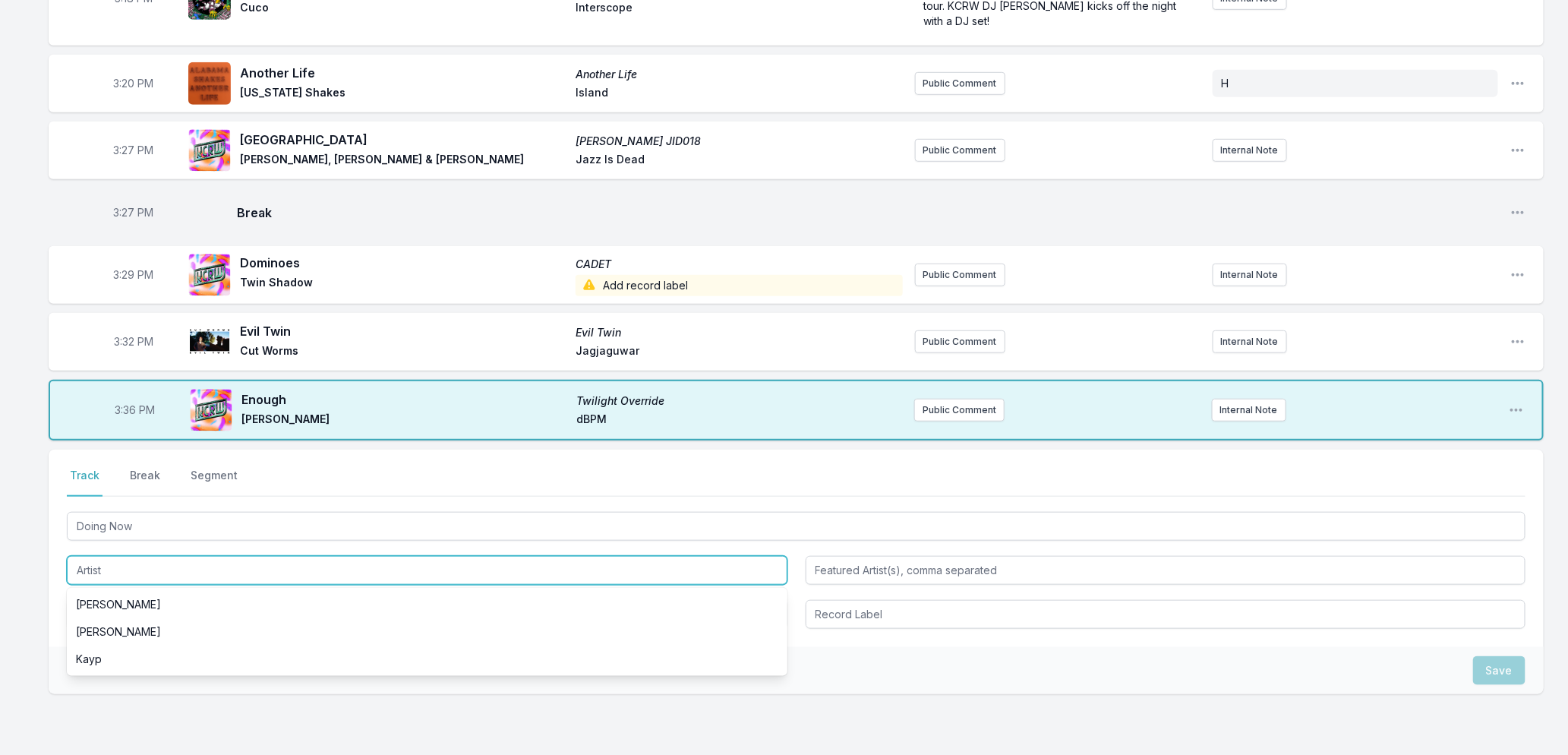
click at [503, 556] on input "Artist" at bounding box center [427, 570] width 720 height 29
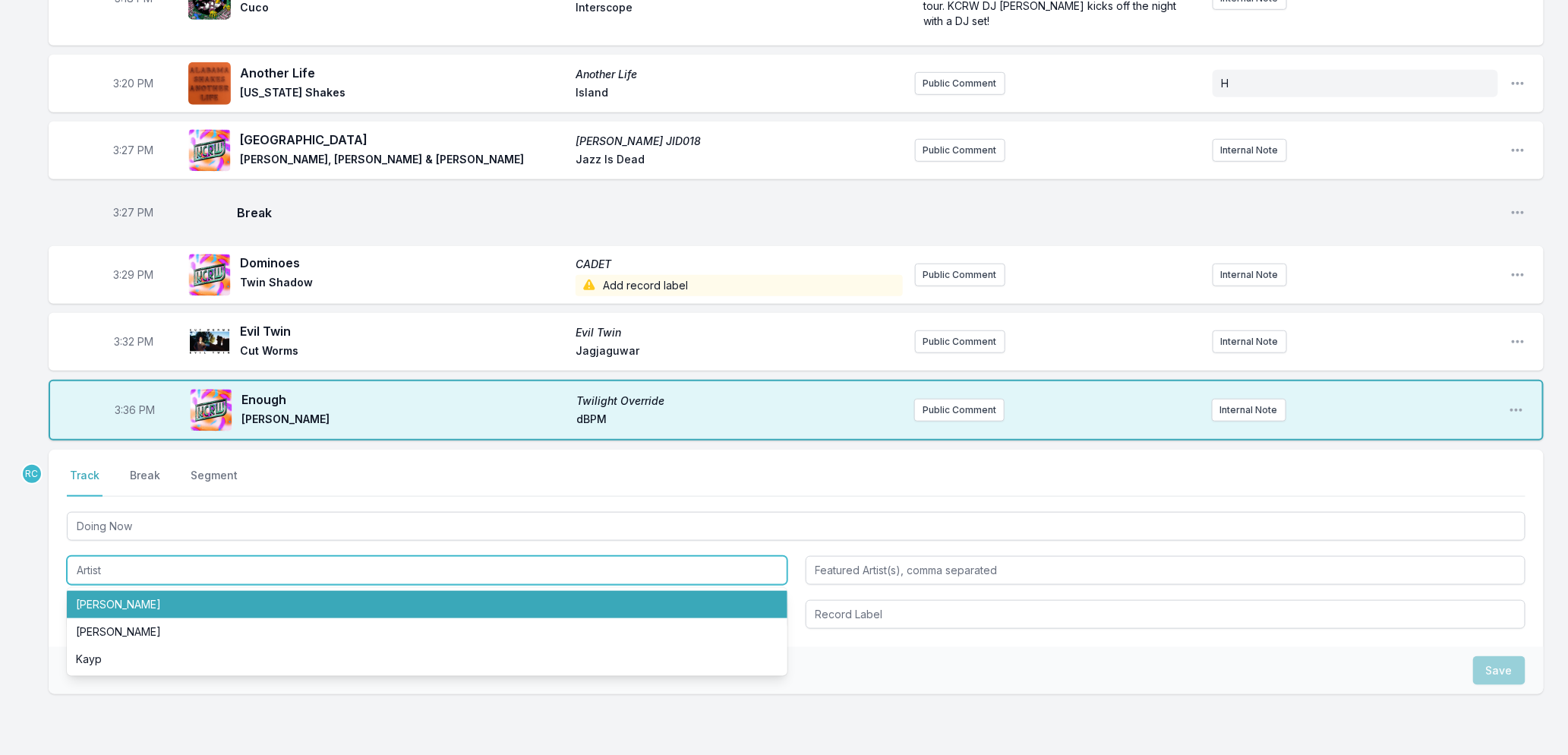
click at [88, 591] on li "Hannah Jadagu" at bounding box center [427, 604] width 720 height 27
type input "Hannah Jadagu"
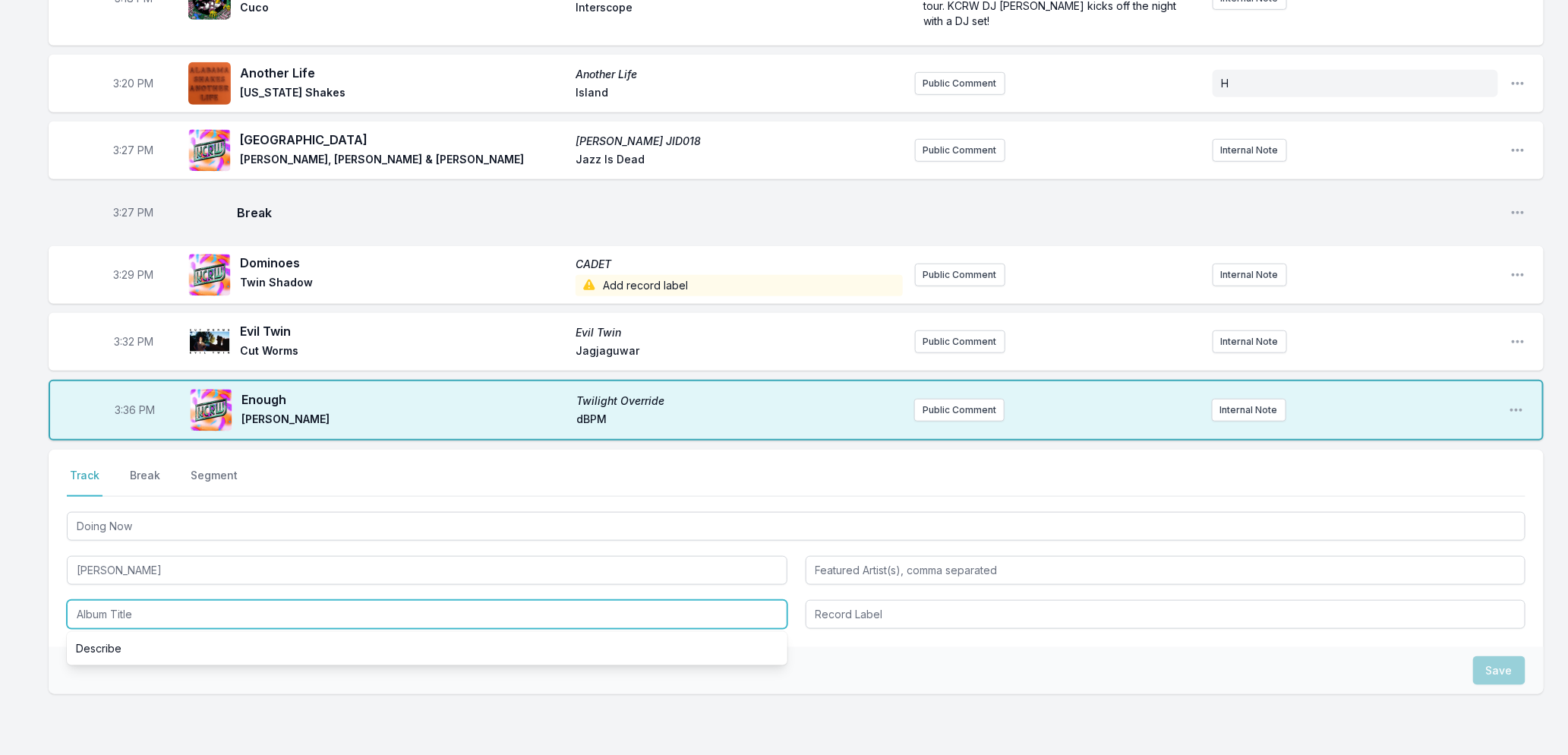
click at [92, 600] on input "Album Title" at bounding box center [427, 614] width 720 height 29
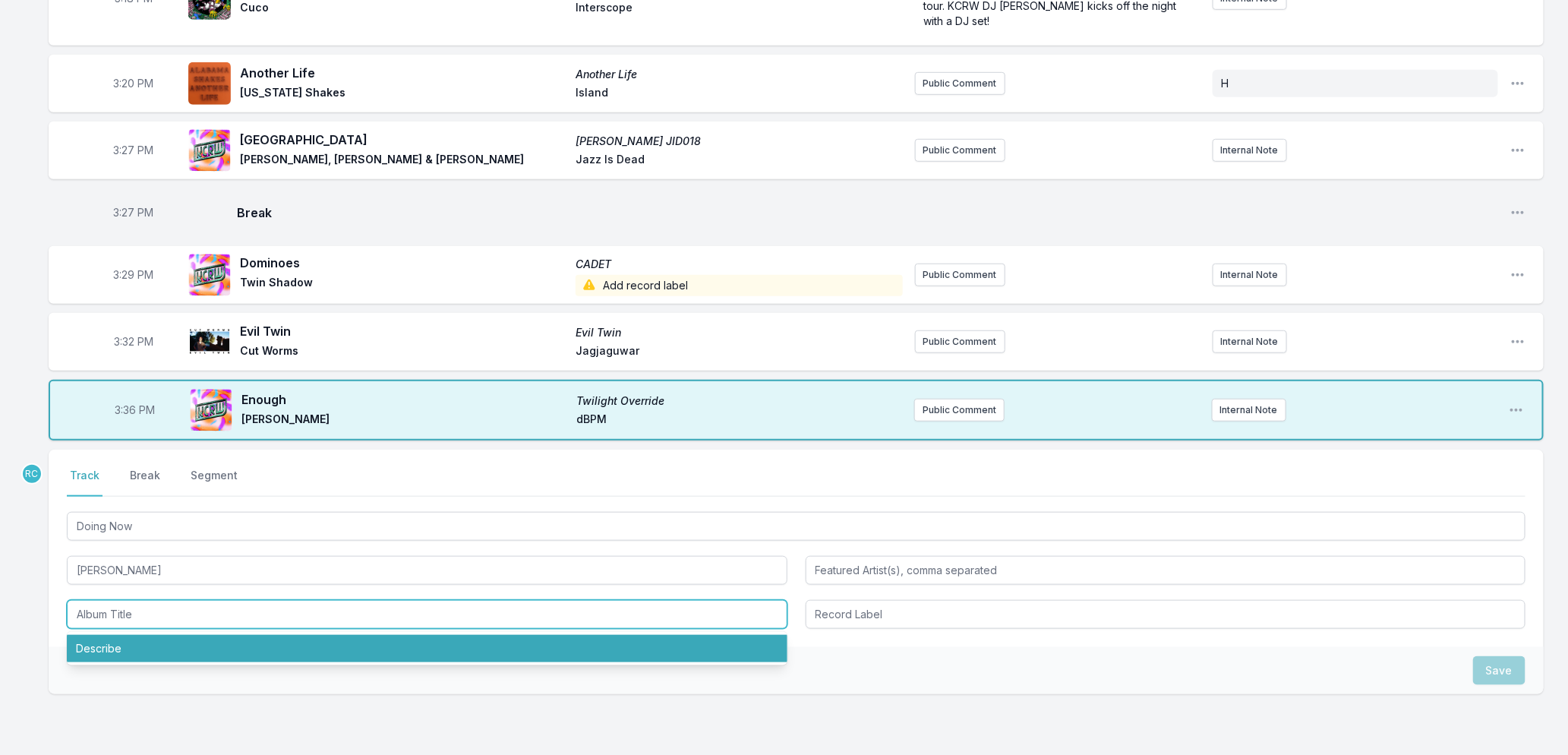
click at [145, 635] on li "Describe" at bounding box center [427, 648] width 720 height 27
type input "Describe"
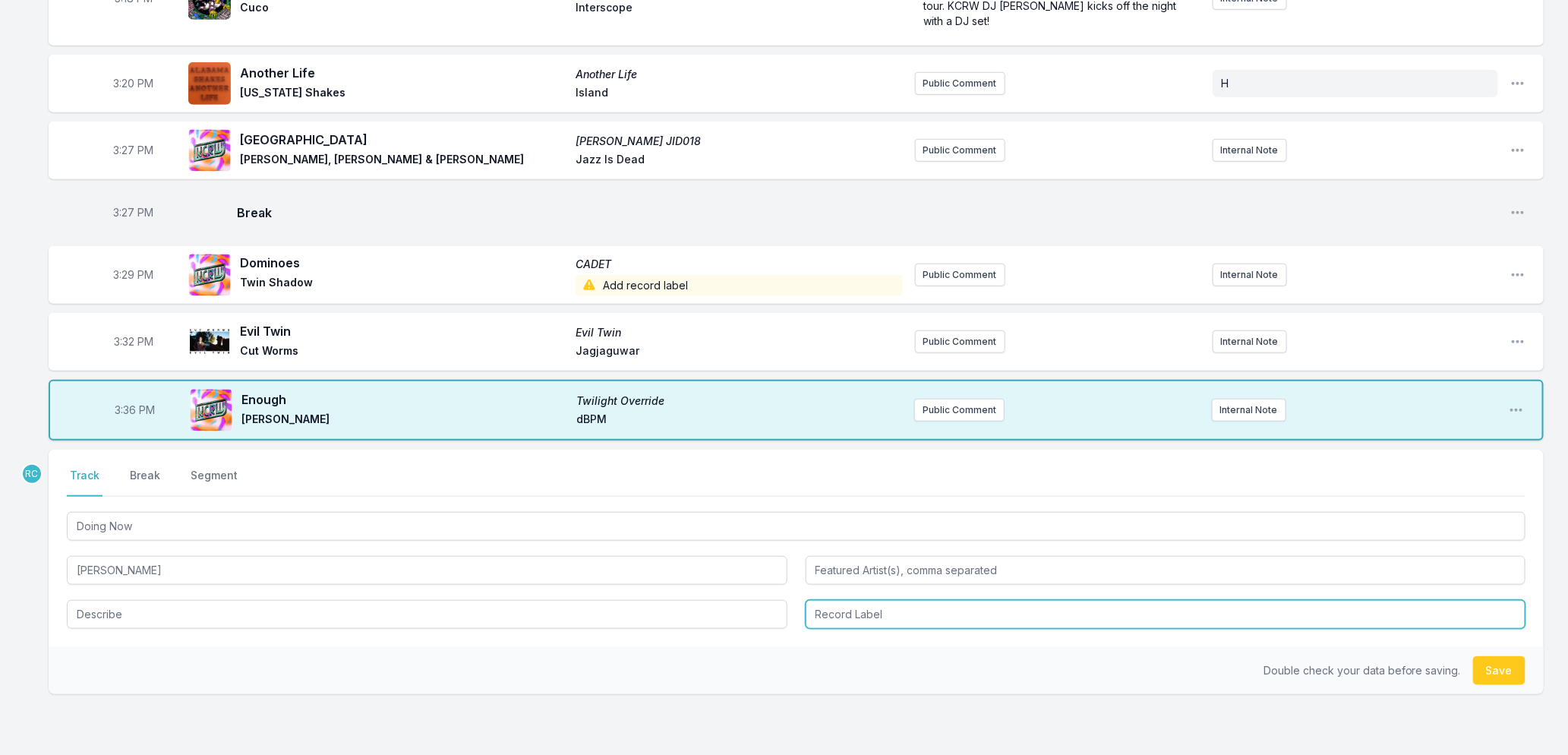
click at [879, 600] on input "Record Label" at bounding box center [1166, 614] width 720 height 29
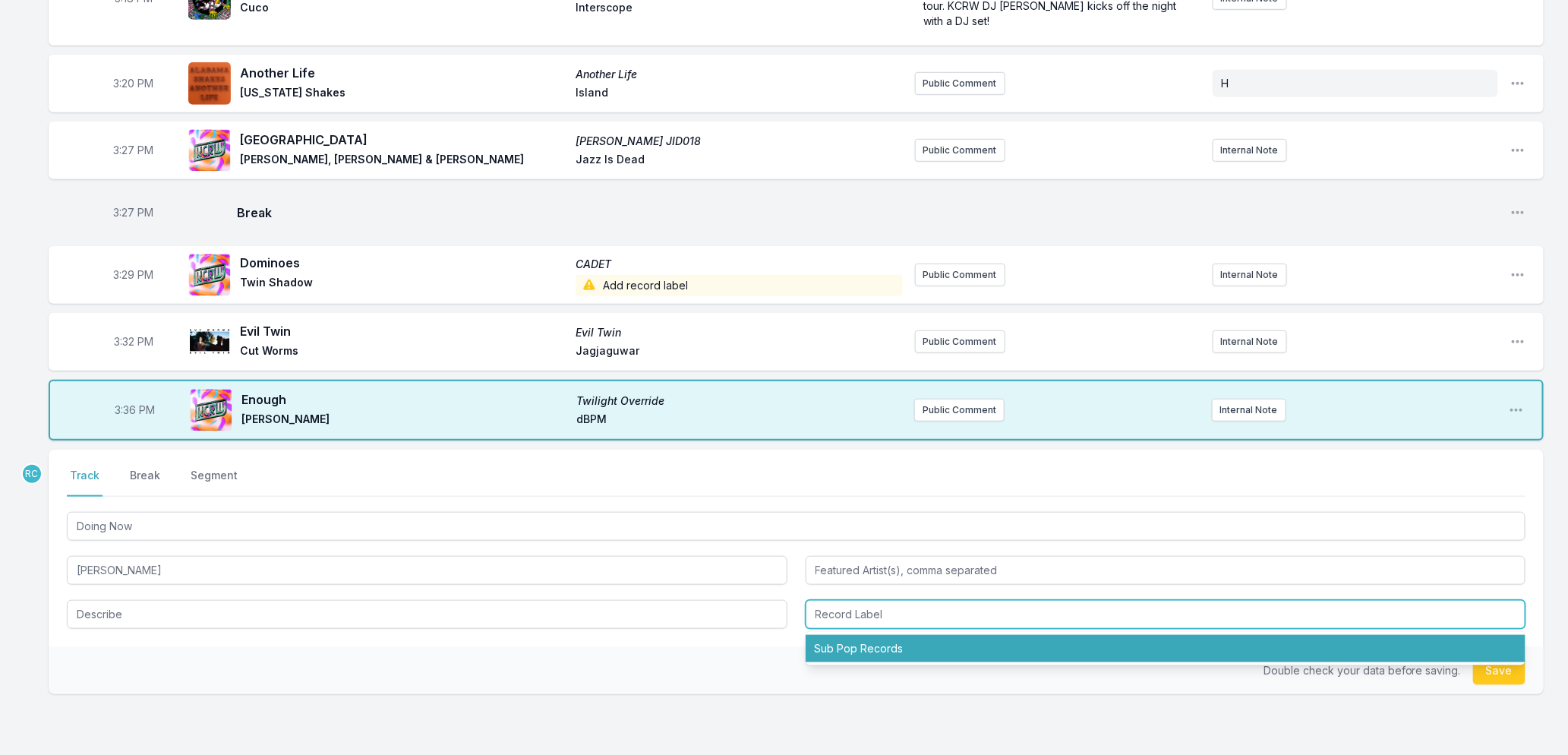
click at [867, 635] on li "Sub Pop Records" at bounding box center [1166, 648] width 720 height 27
type input "Sub Pop Records"
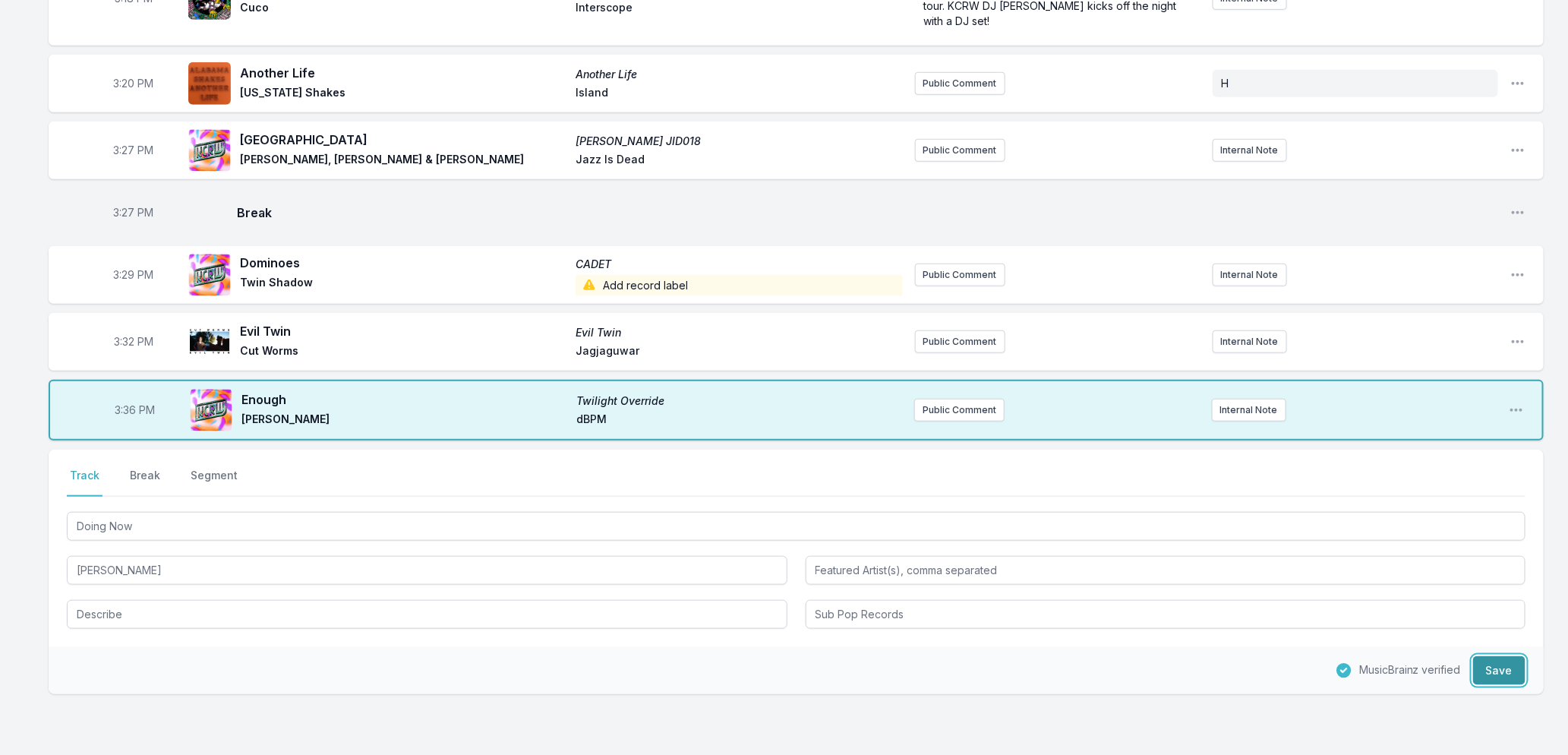
click at [1496, 656] on button "Save" at bounding box center [1499, 670] width 52 height 29
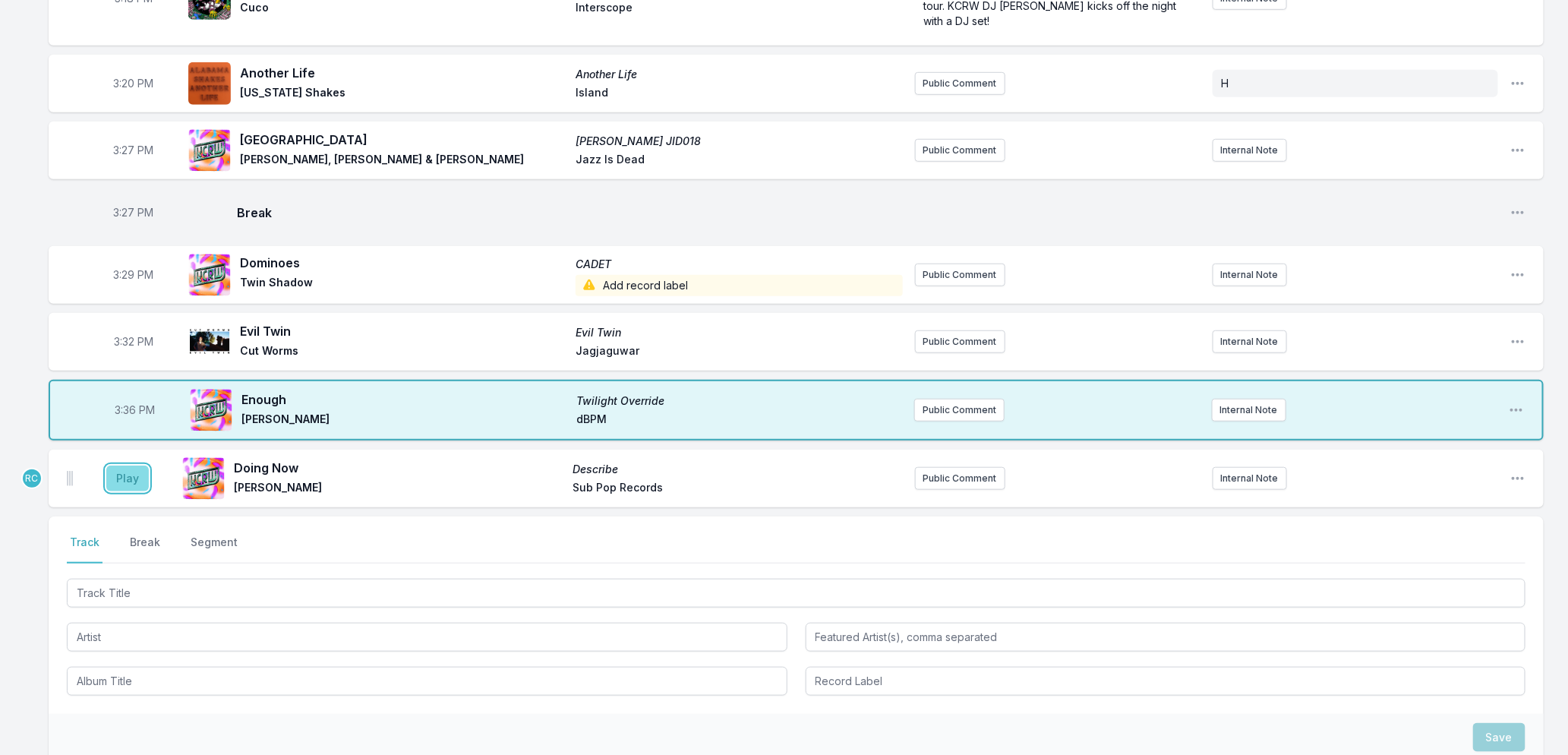
click at [134, 466] on button "Play" at bounding box center [128, 479] width 43 height 26
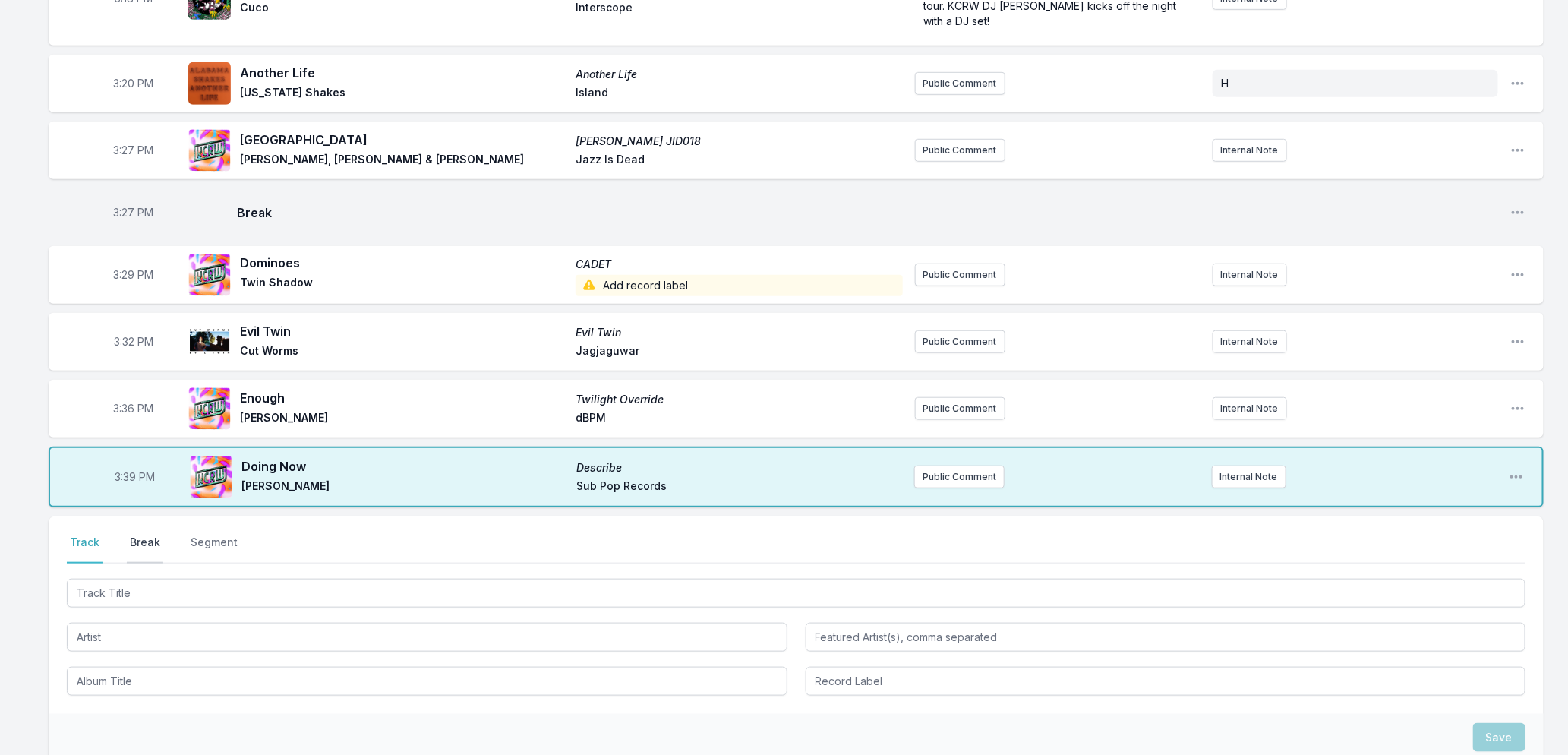
click at [142, 535] on button "Break" at bounding box center [144, 549] width 36 height 29
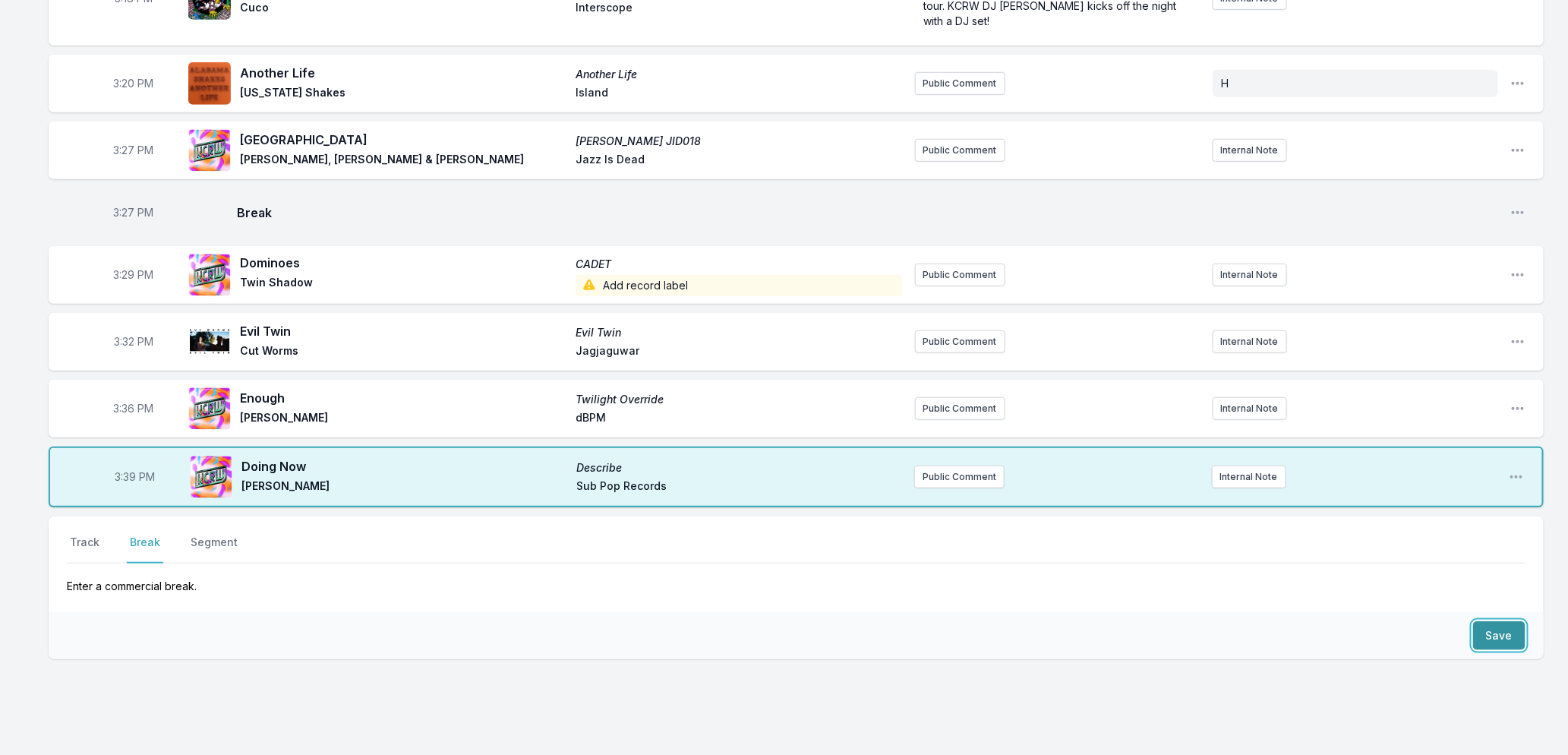
click at [1485, 622] on button "Save" at bounding box center [1499, 636] width 52 height 29
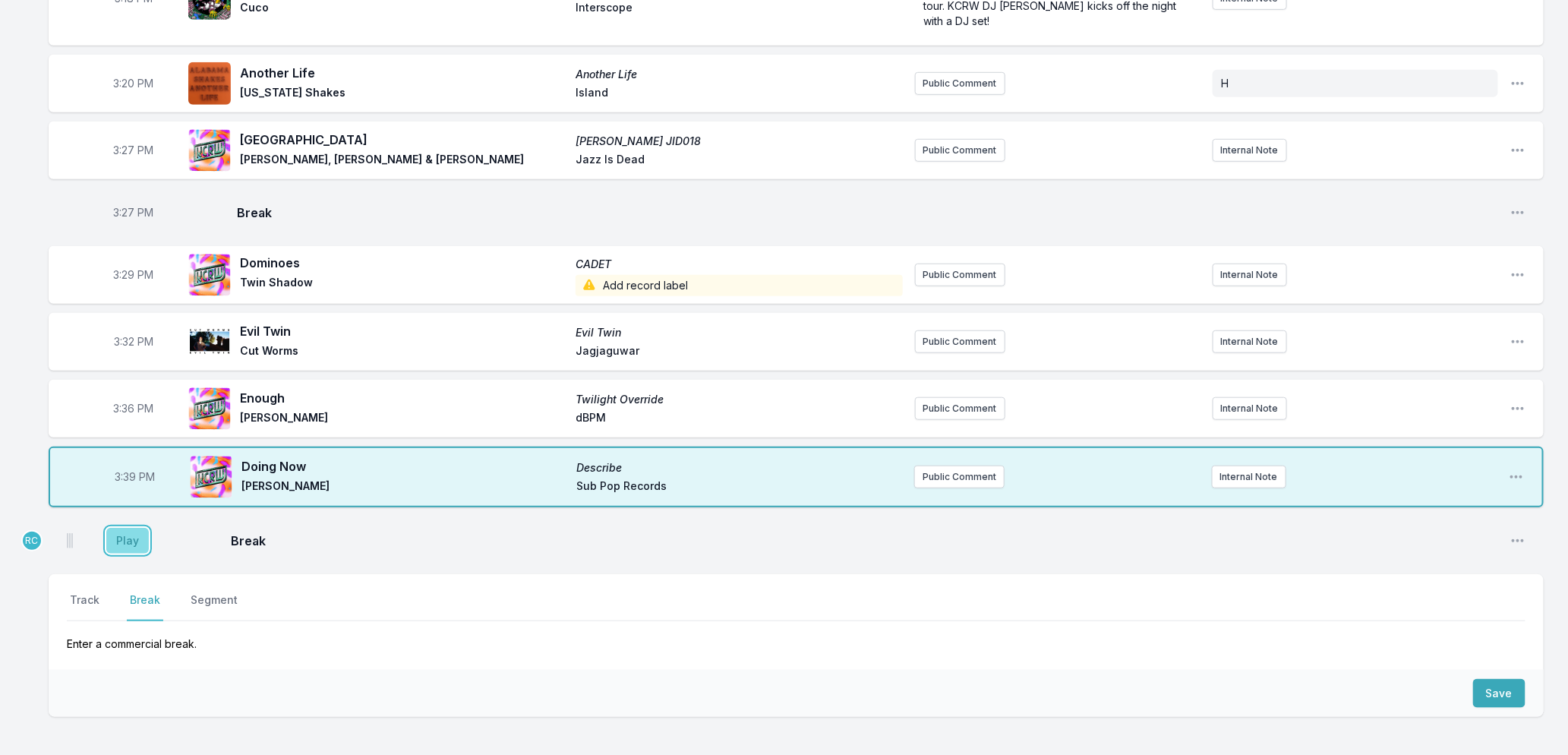
click at [125, 528] on button "Play" at bounding box center [128, 541] width 43 height 26
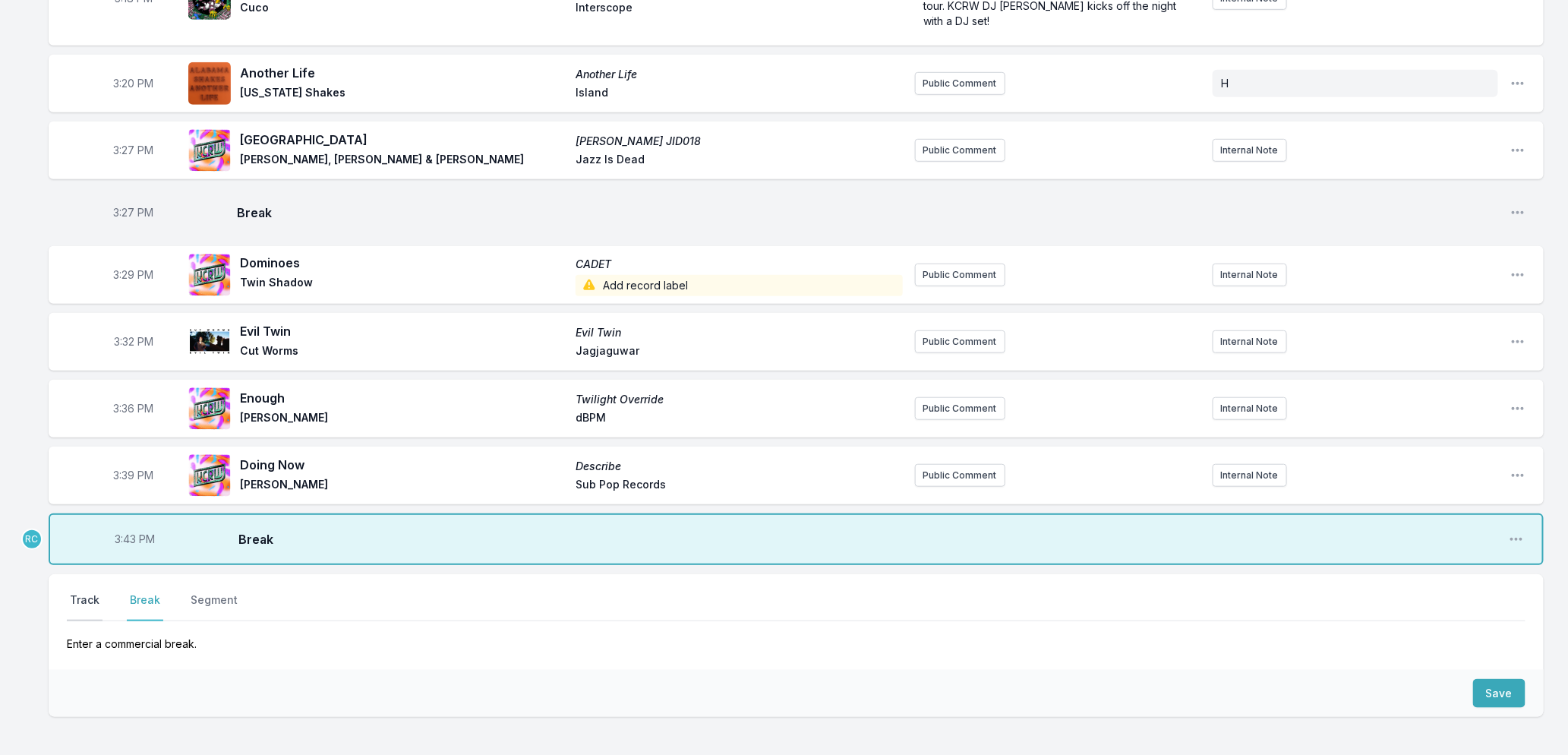
click at [78, 593] on button "Track" at bounding box center [85, 607] width 35 height 29
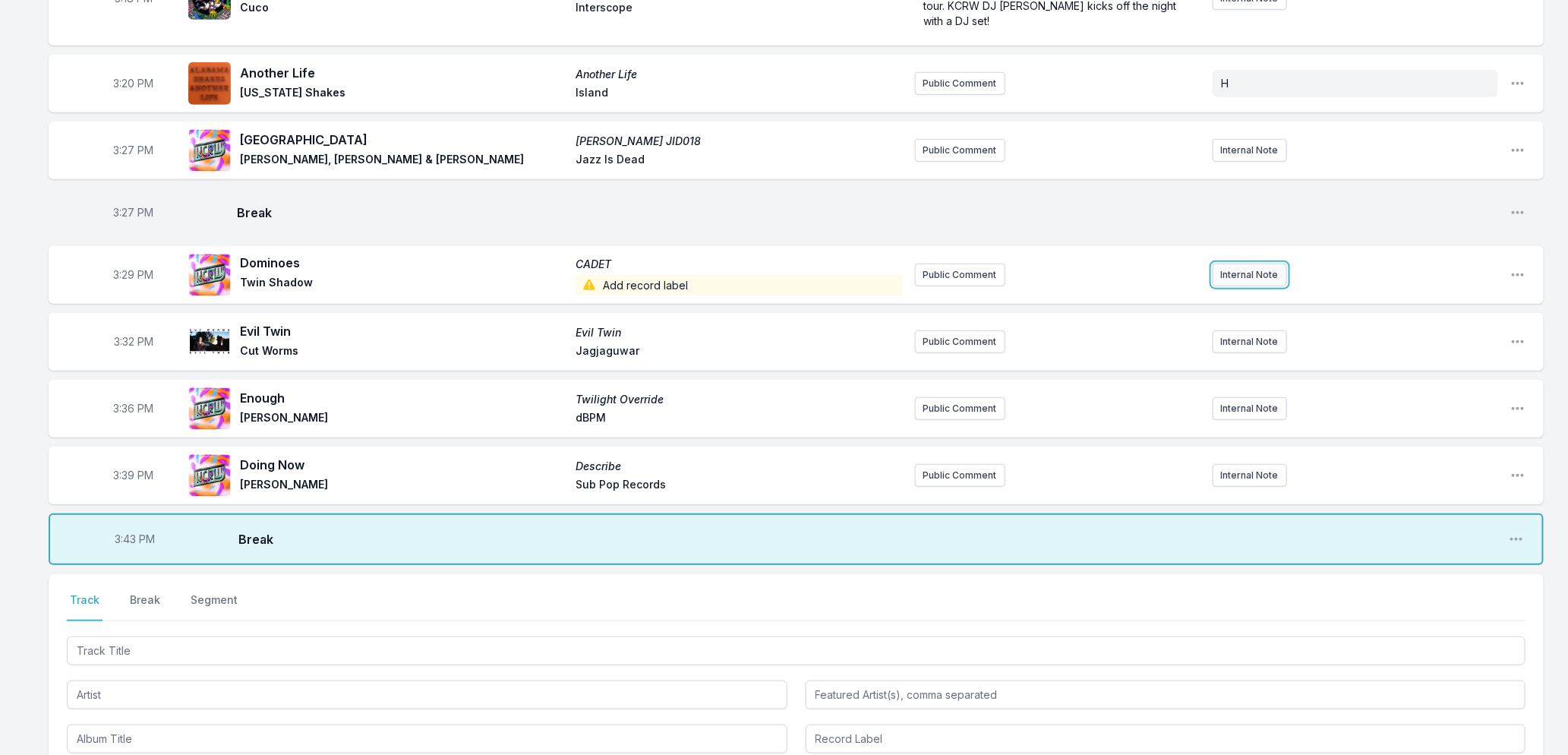
click at [1226, 264] on button "Internal Note" at bounding box center [1250, 275] width 75 height 22
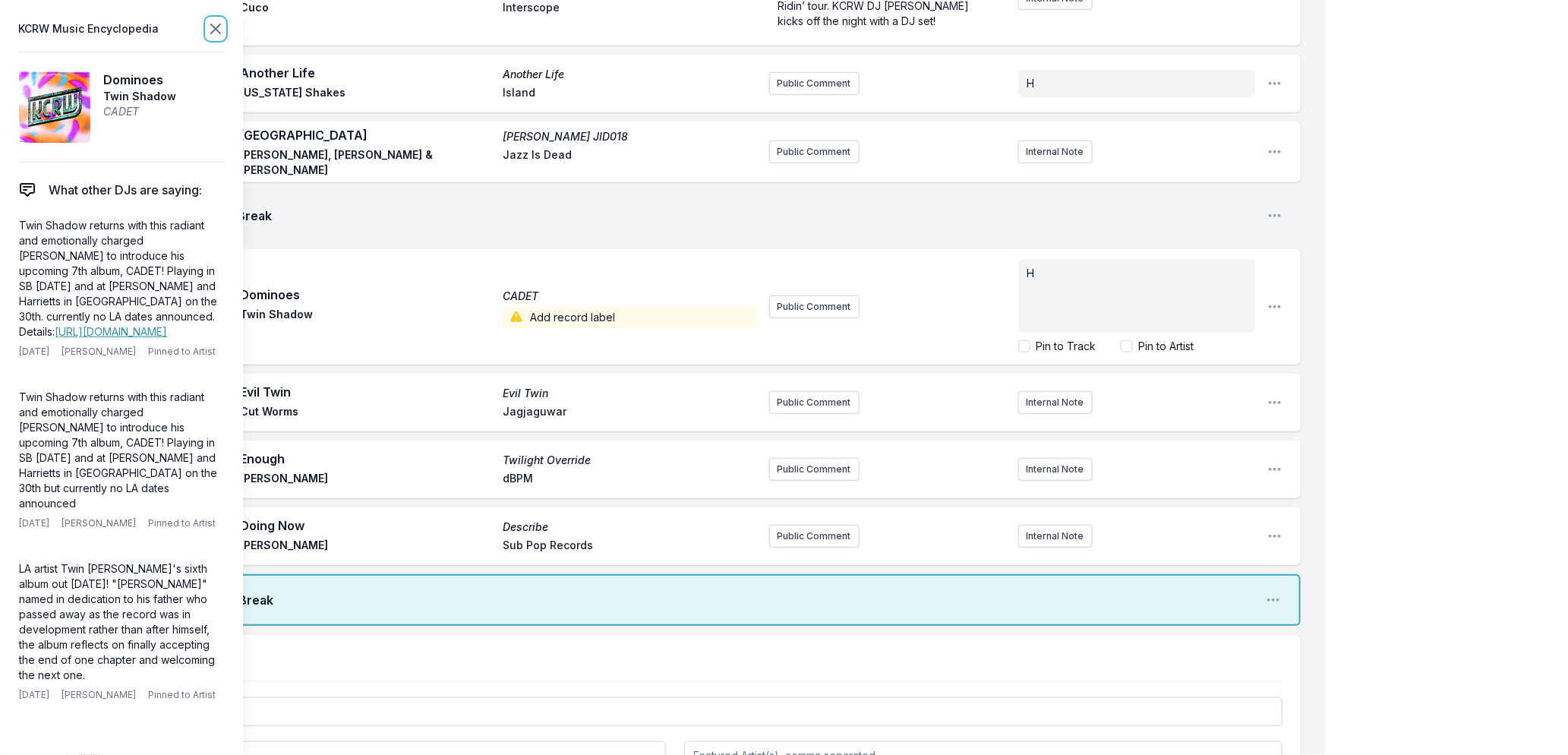
click at [212, 23] on icon at bounding box center [216, 29] width 19 height 19
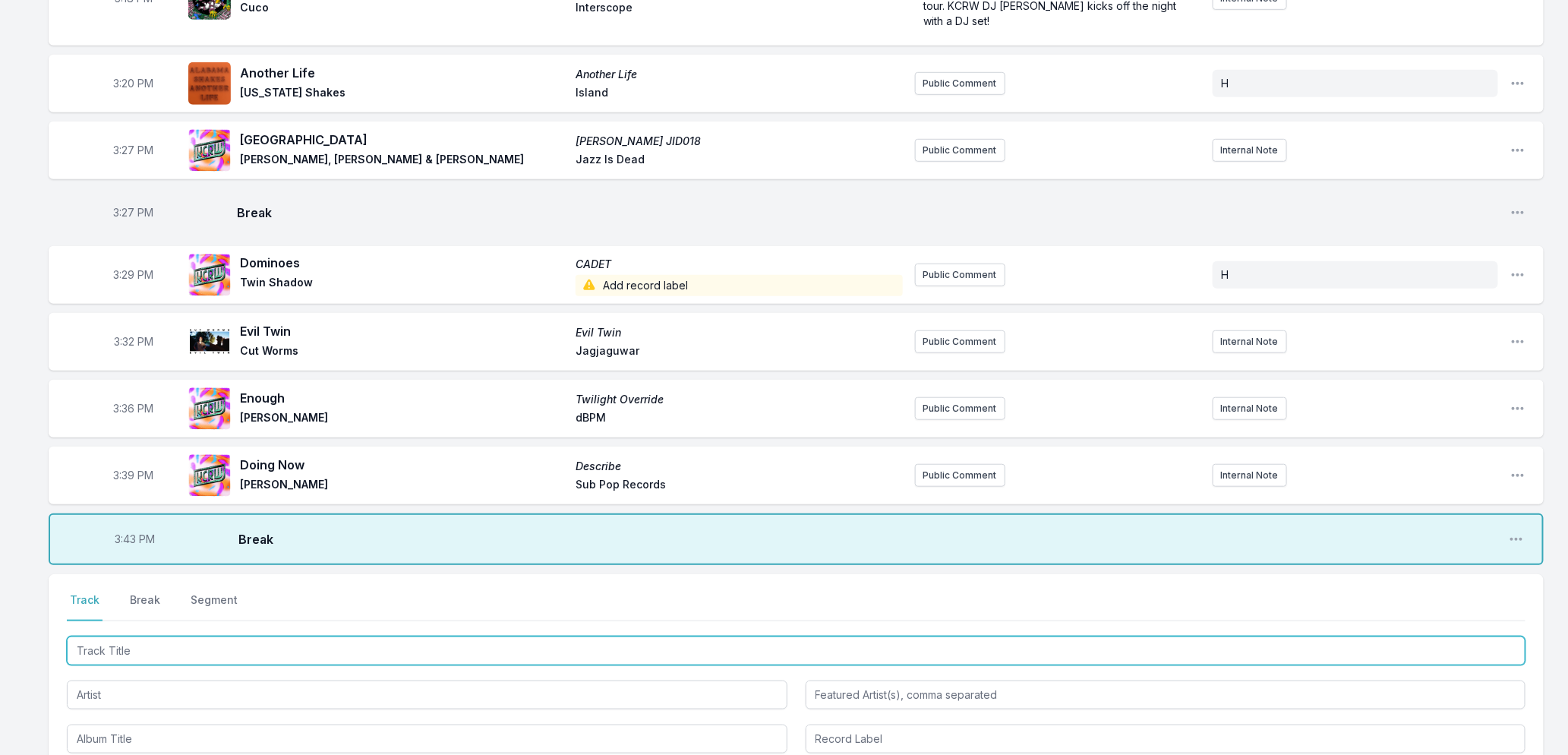
click at [279, 644] on input "Track Title" at bounding box center [797, 651] width 1459 height 29
type input "Spike Island"
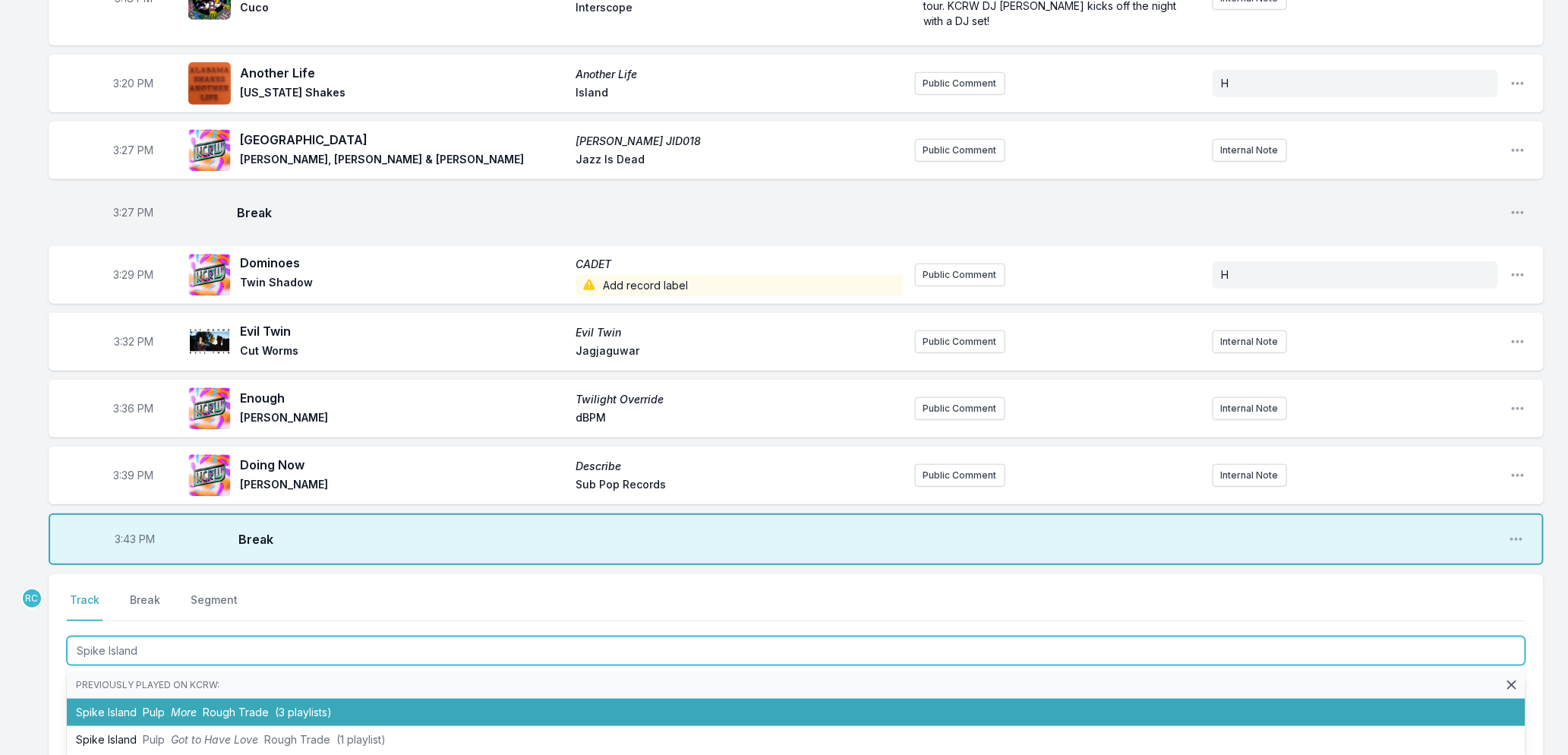
click at [200, 699] on li "Spike Island Pulp More Rough Trade (3 playlists)" at bounding box center [797, 712] width 1459 height 27
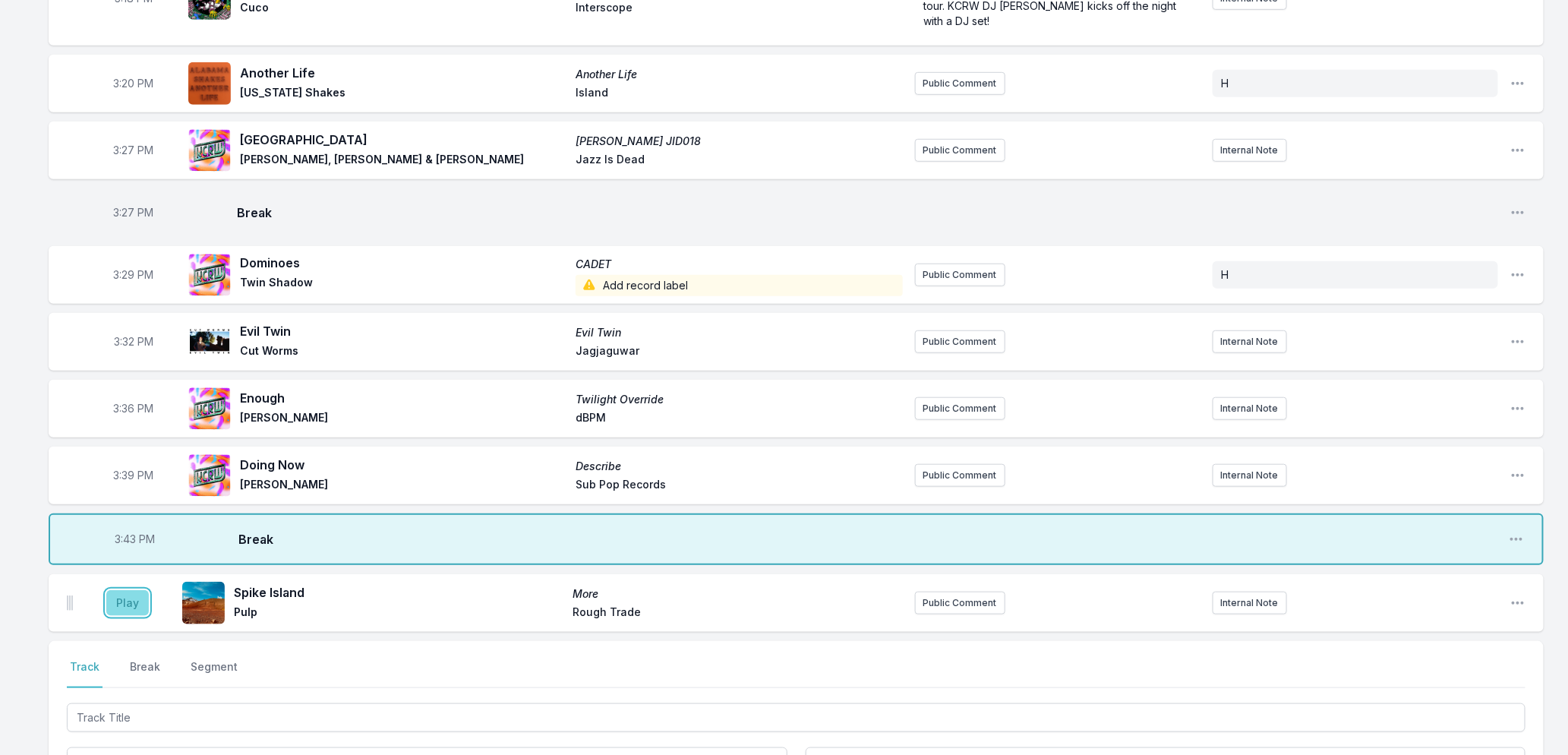
click at [118, 594] on button "Play" at bounding box center [128, 603] width 43 height 26
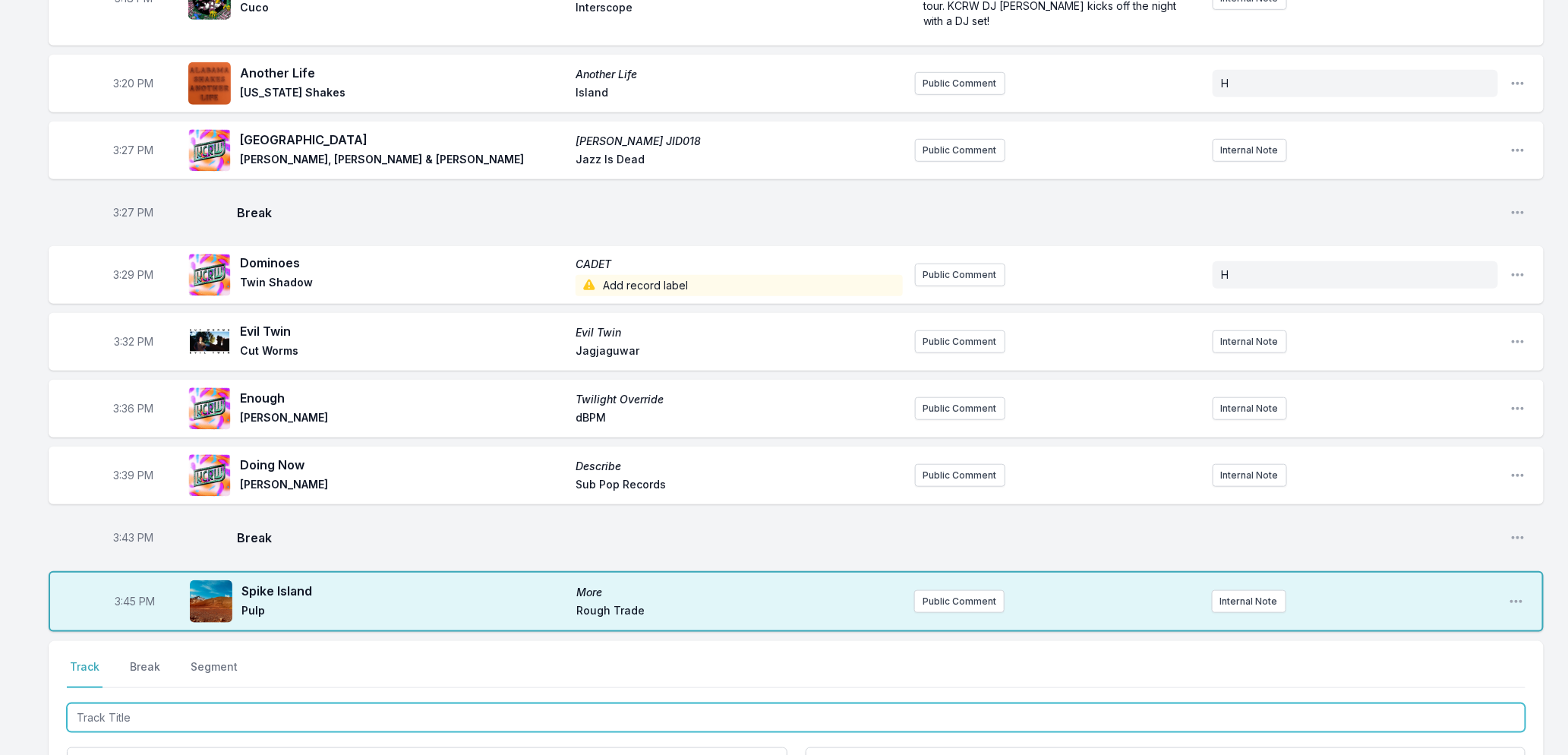
click at [206, 705] on input "Track Title" at bounding box center [797, 718] width 1459 height 29
type input "Remember"
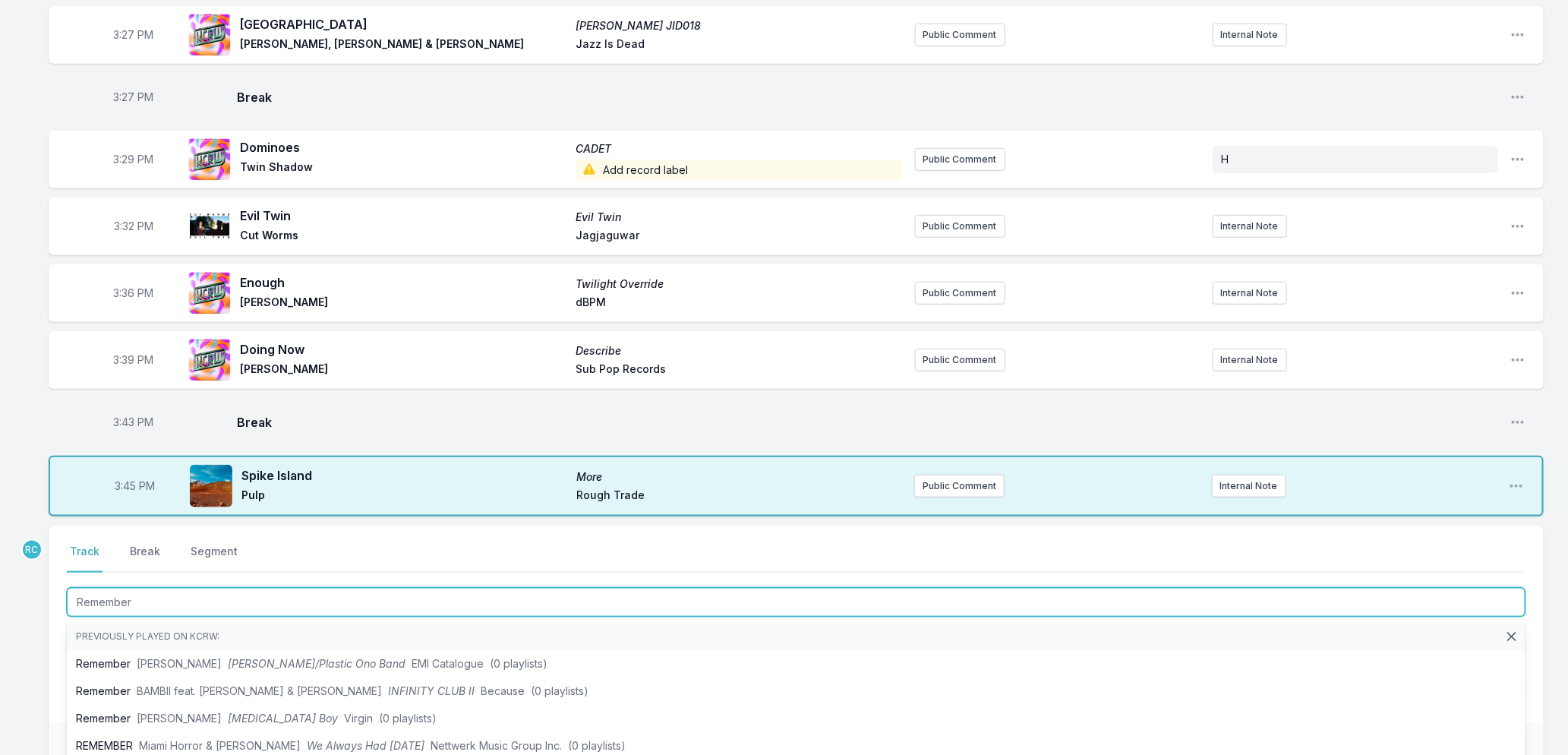
scroll to position [705, 0]
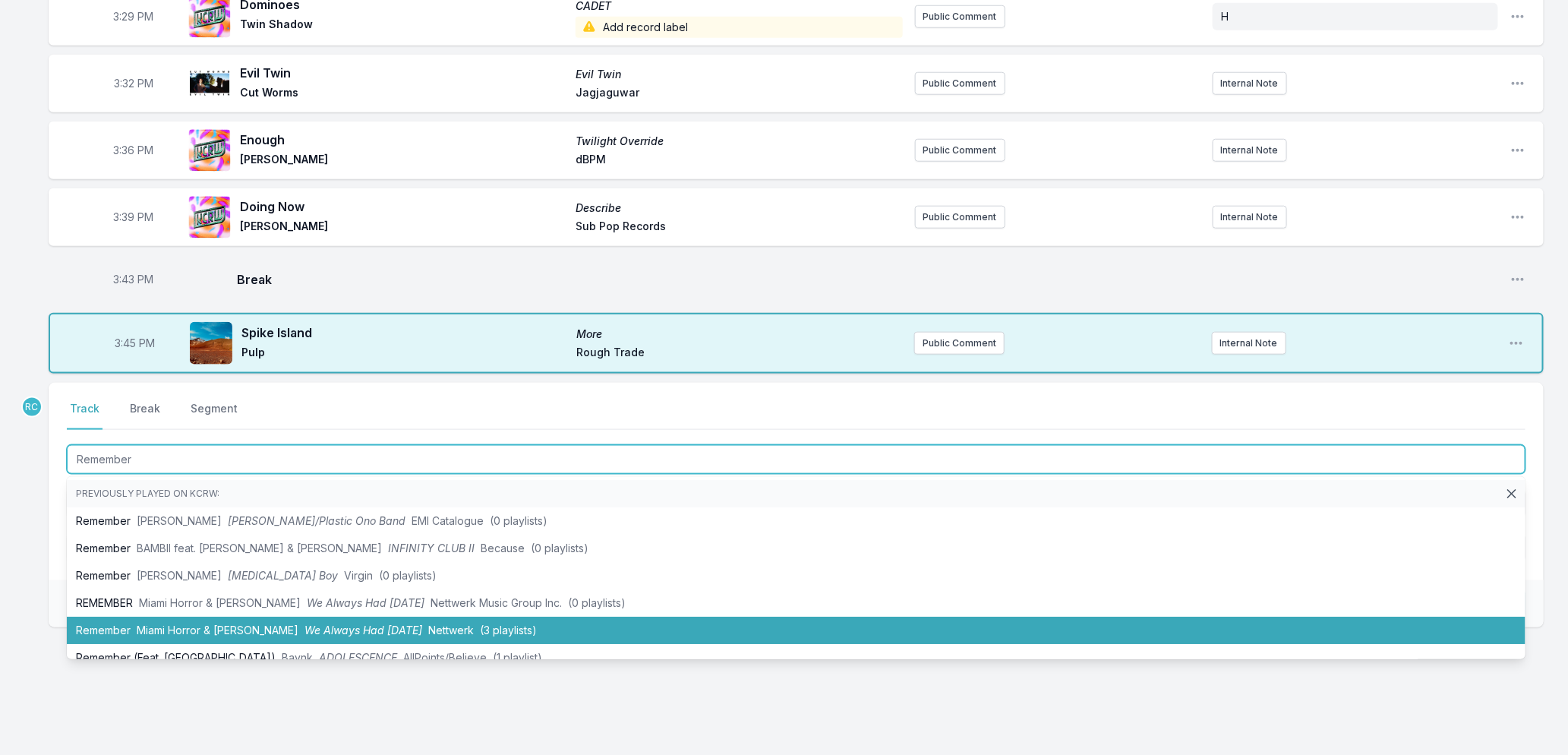
click at [259, 624] on span "Miami Horror & Tim Ayre" at bounding box center [218, 630] width 162 height 13
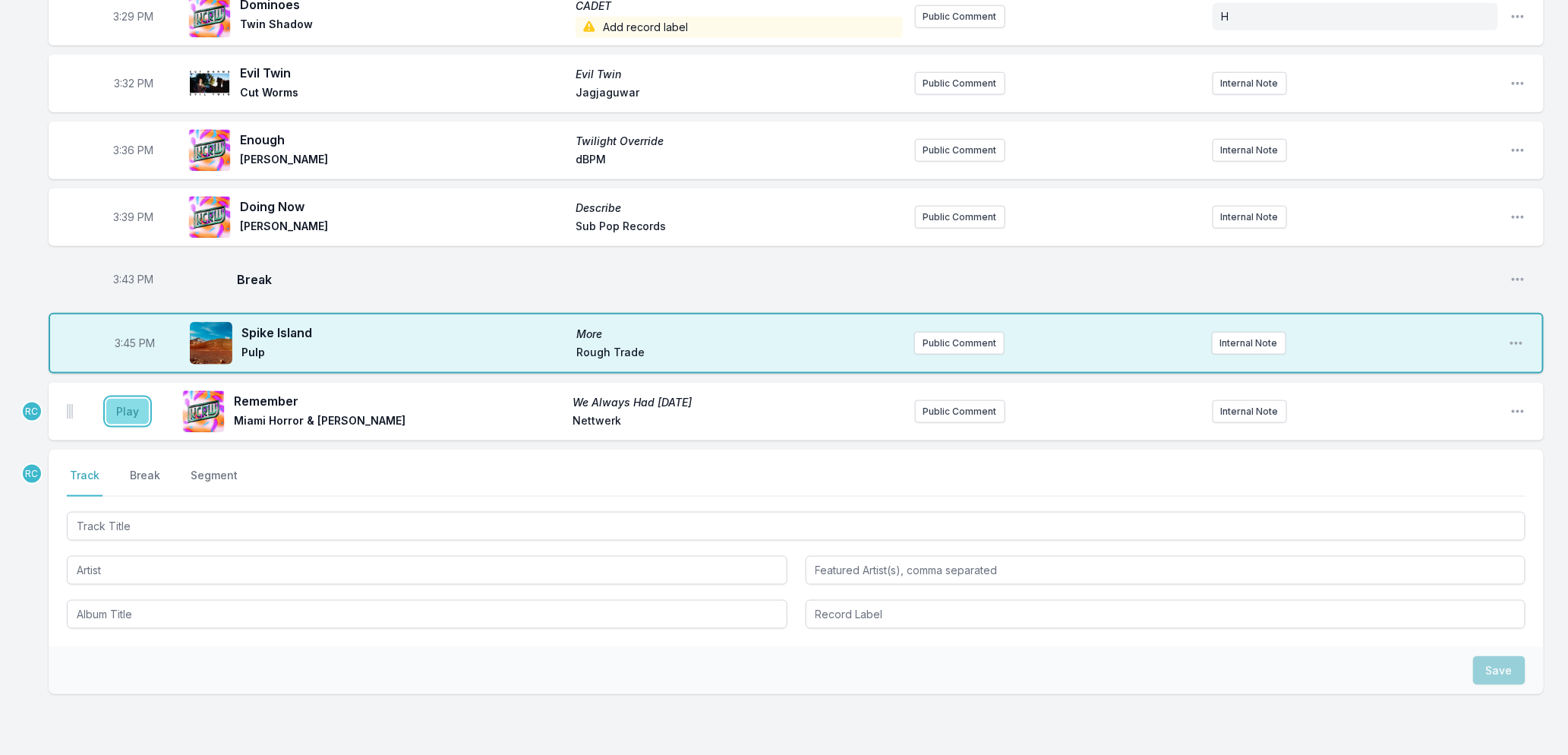
click at [121, 401] on button "Play" at bounding box center [128, 412] width 43 height 26
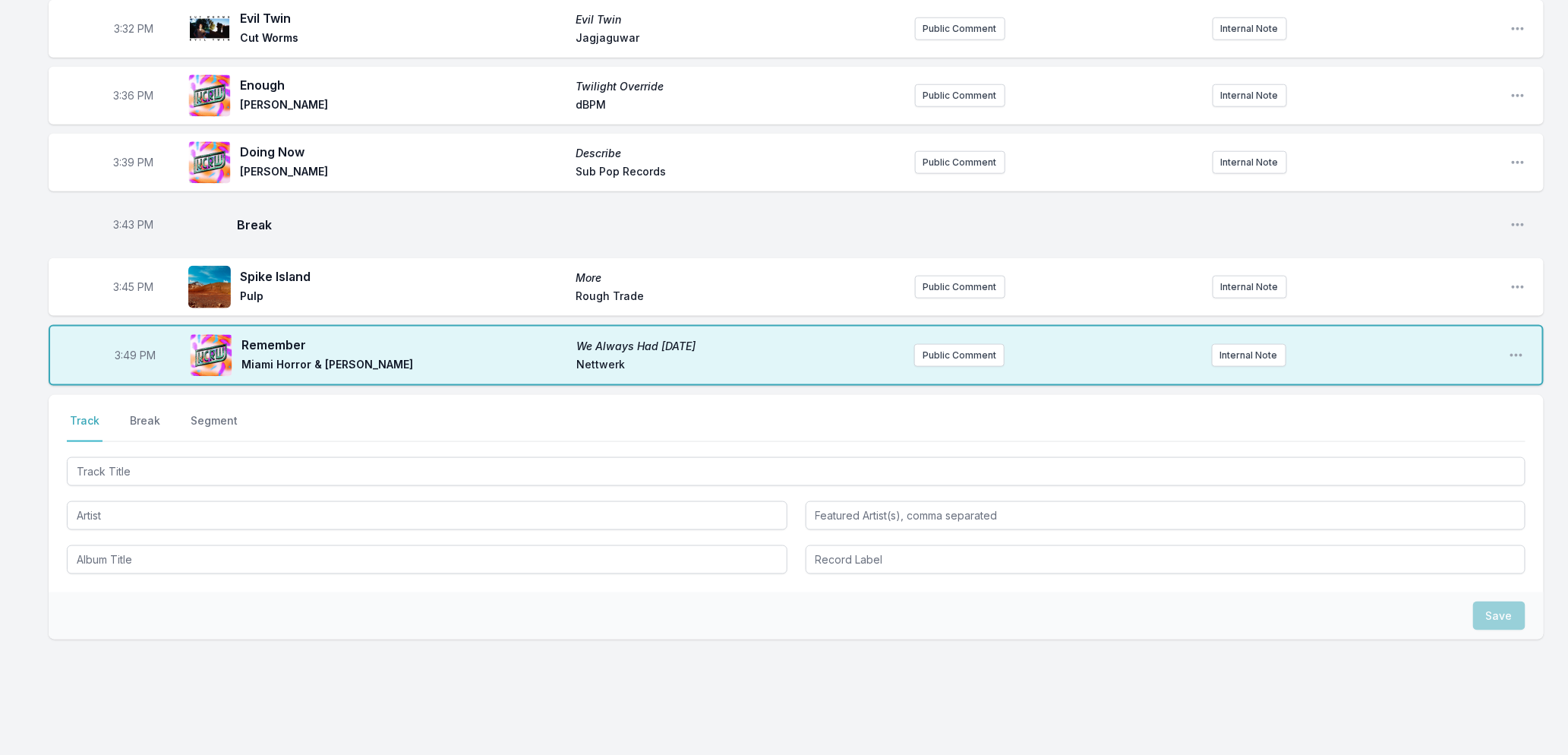
scroll to position [253, 0]
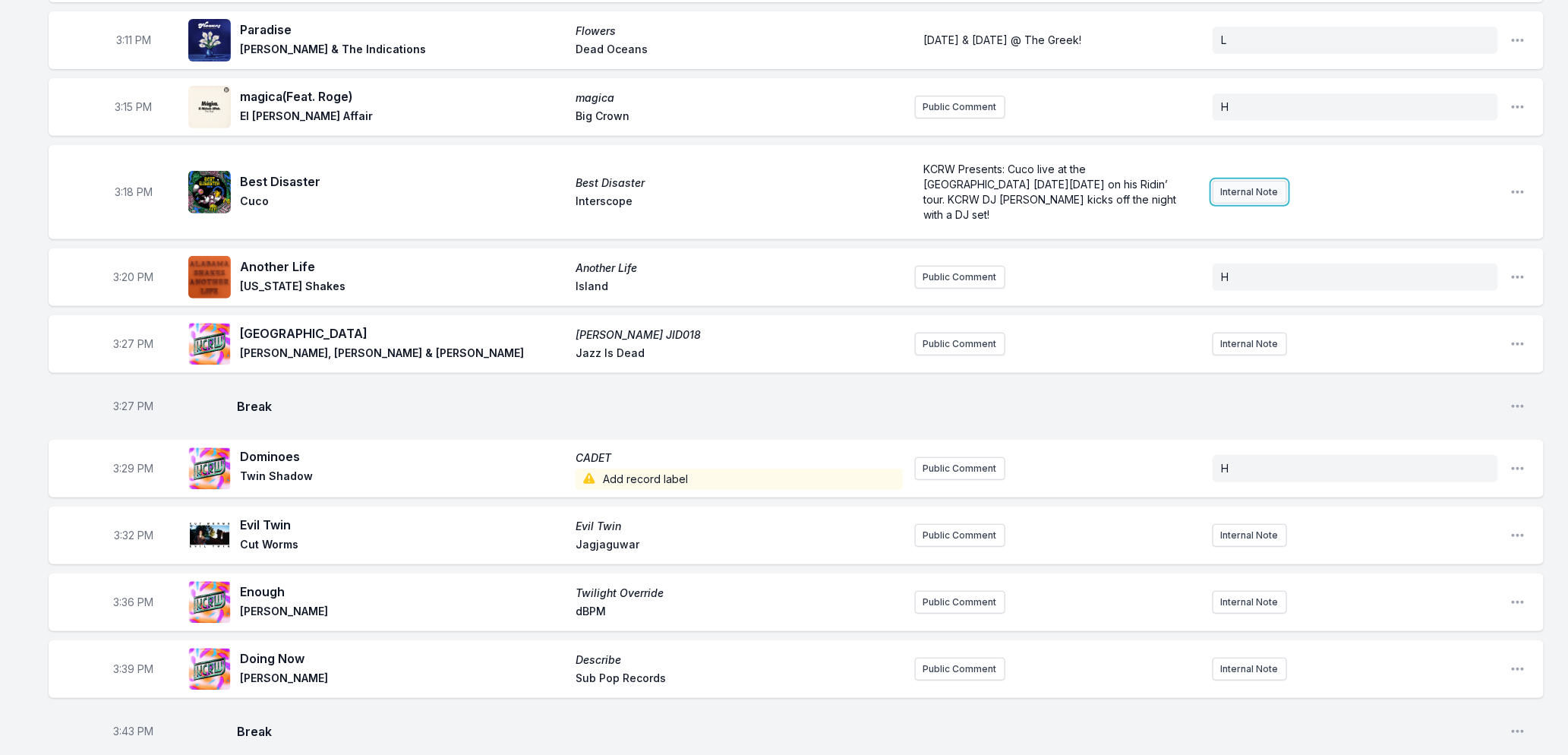
click at [1234, 191] on button "Internal Note" at bounding box center [1250, 192] width 75 height 22
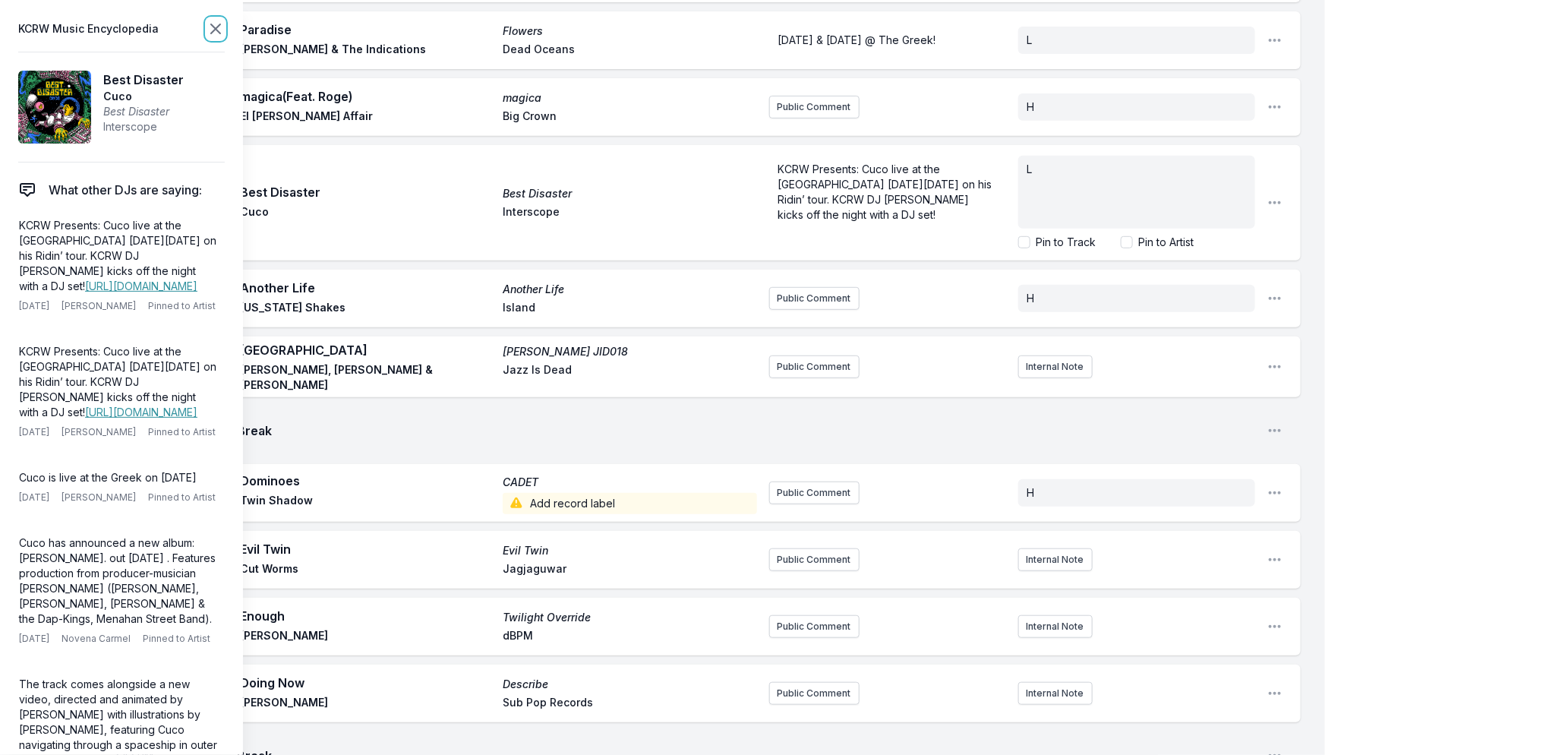
click at [212, 27] on icon at bounding box center [216, 29] width 19 height 19
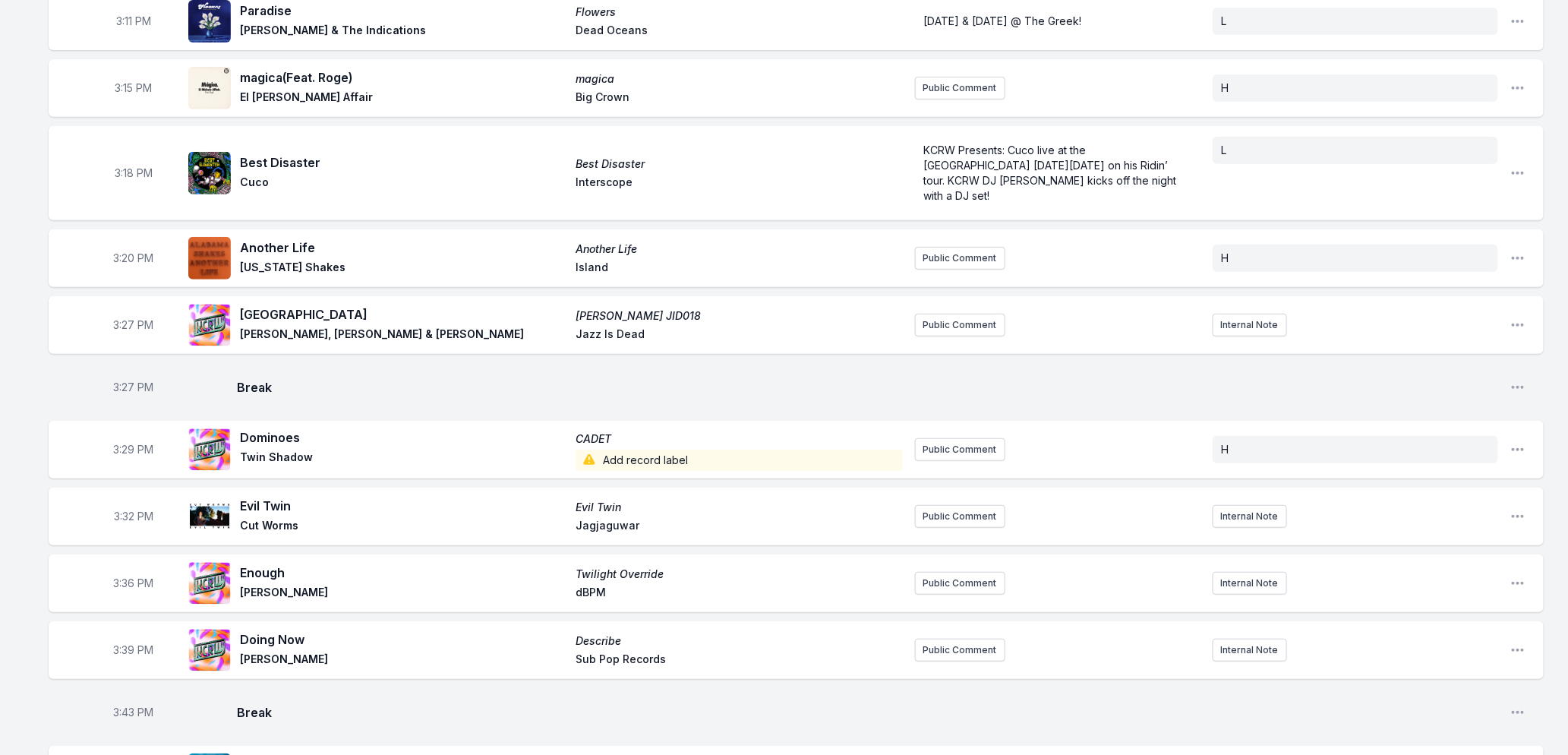
scroll to position [169, 0]
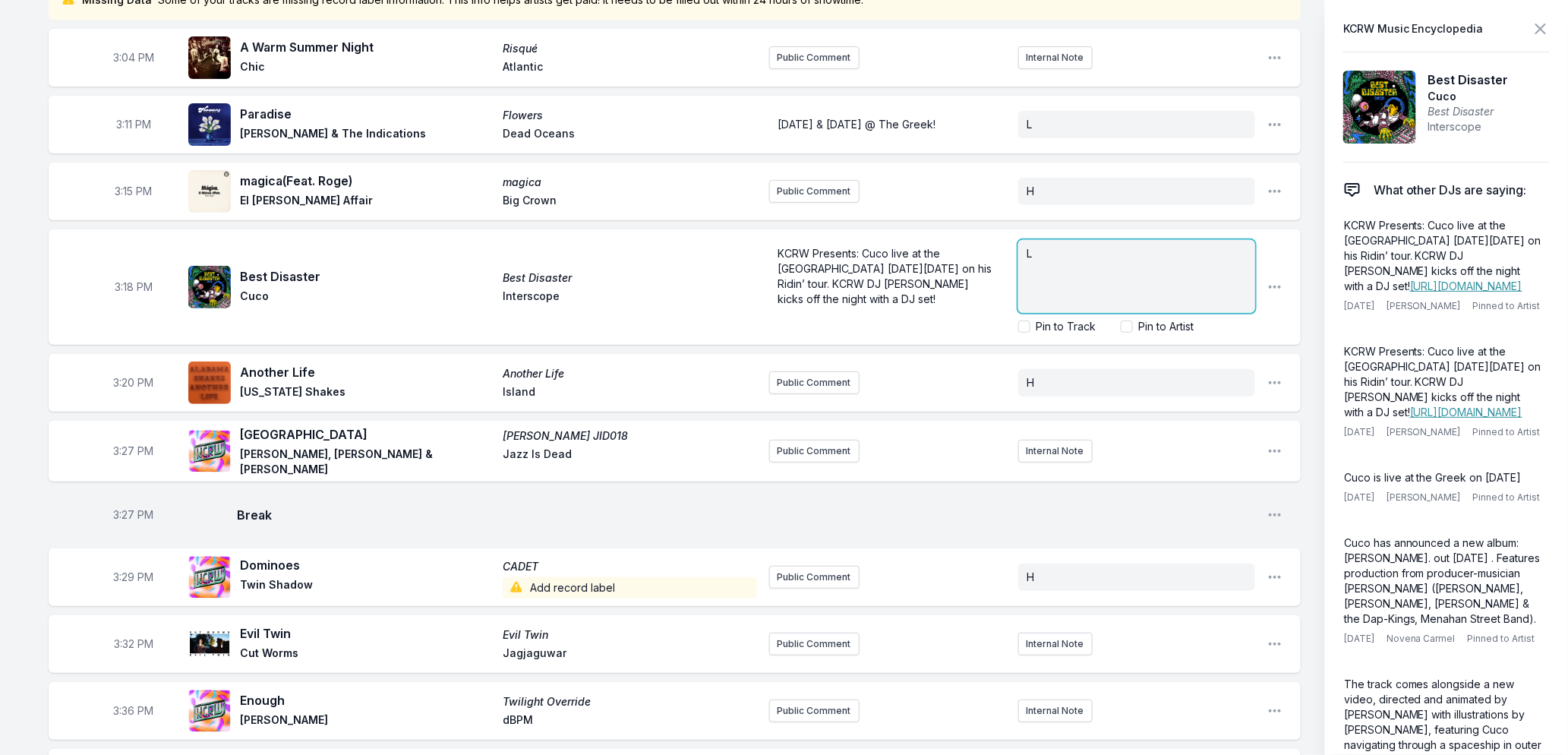
click at [1241, 249] on p "L" at bounding box center [1137, 254] width 219 height 15
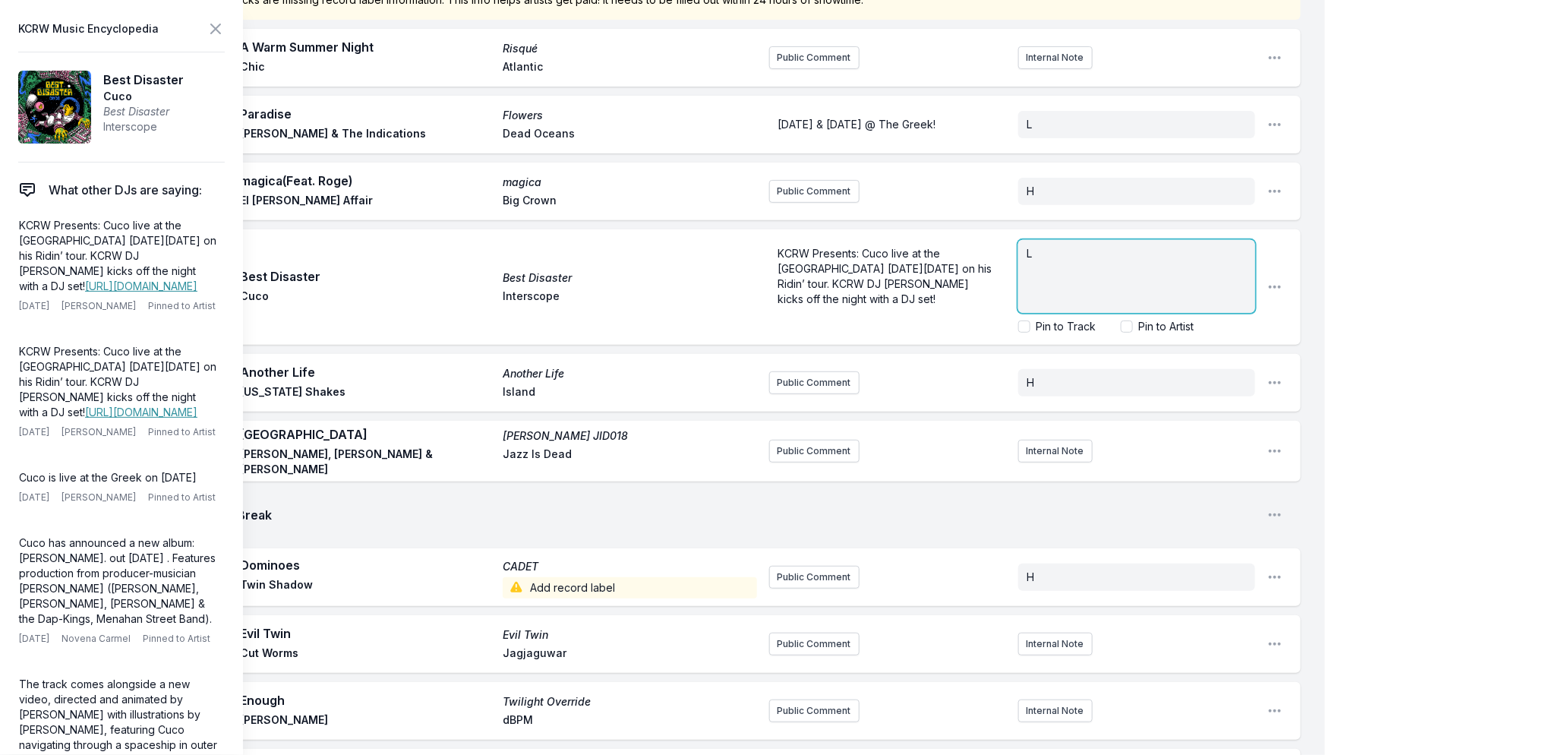
click at [1139, 252] on p "L" at bounding box center [1137, 254] width 219 height 15
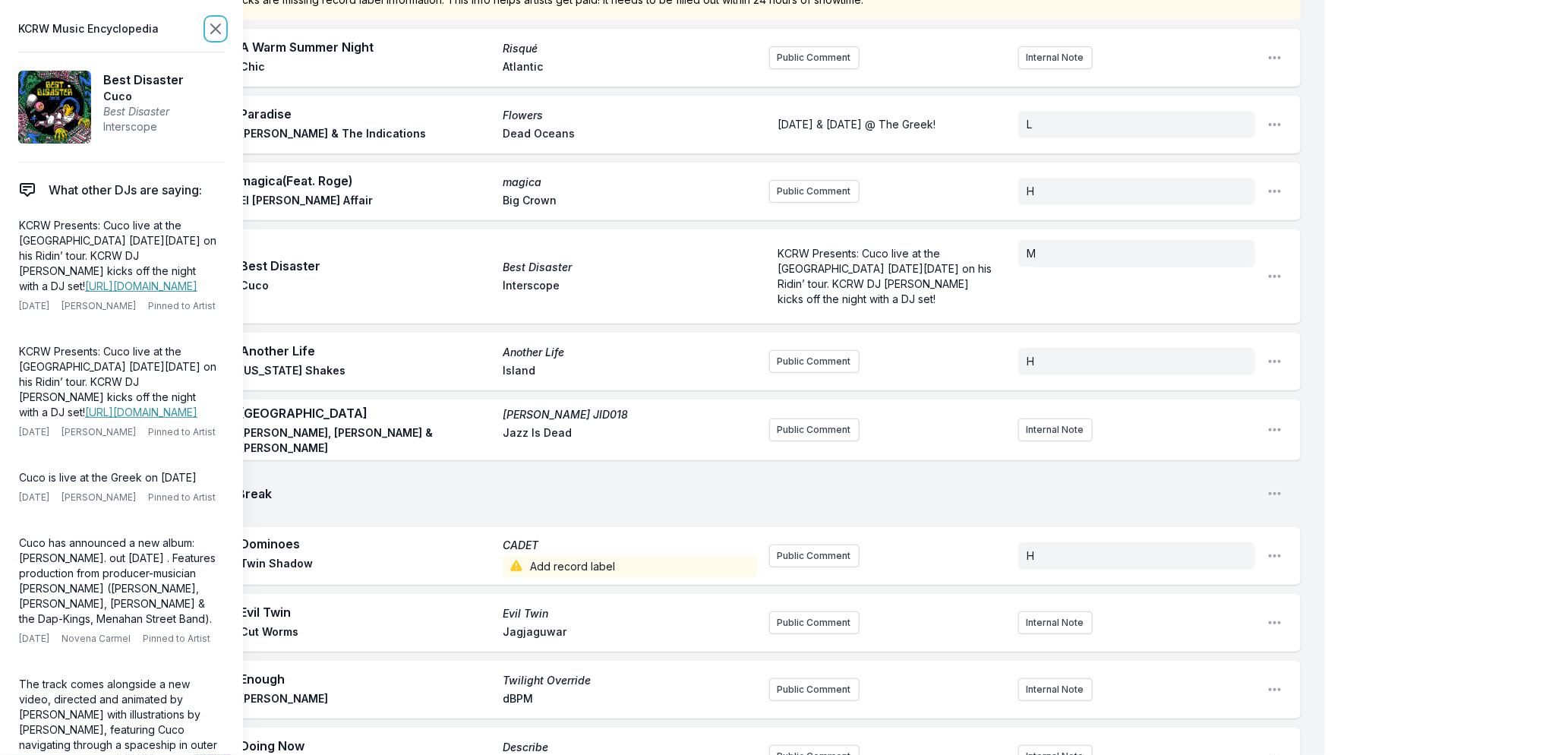
click at [215, 27] on icon at bounding box center [216, 29] width 19 height 19
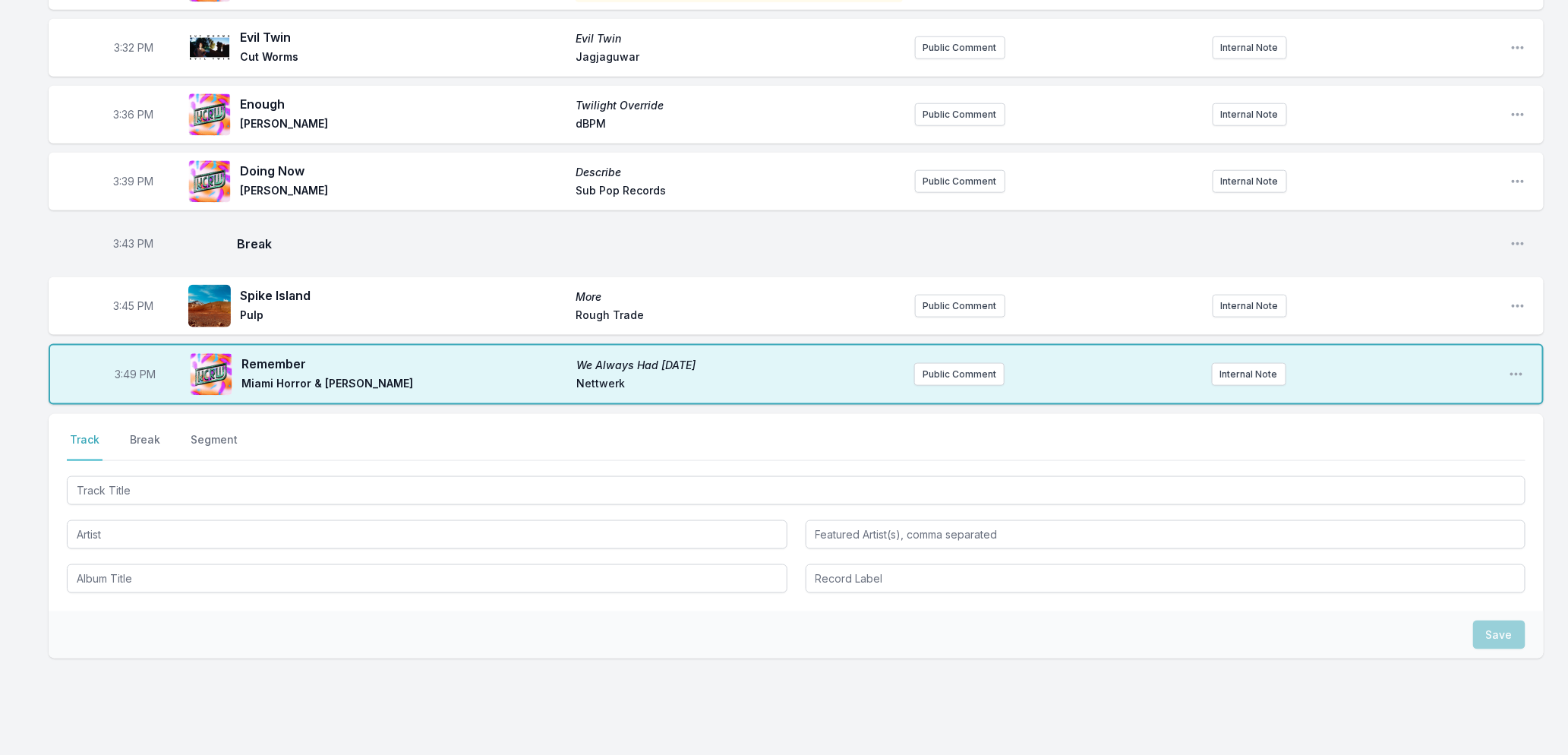
scroll to position [772, 0]
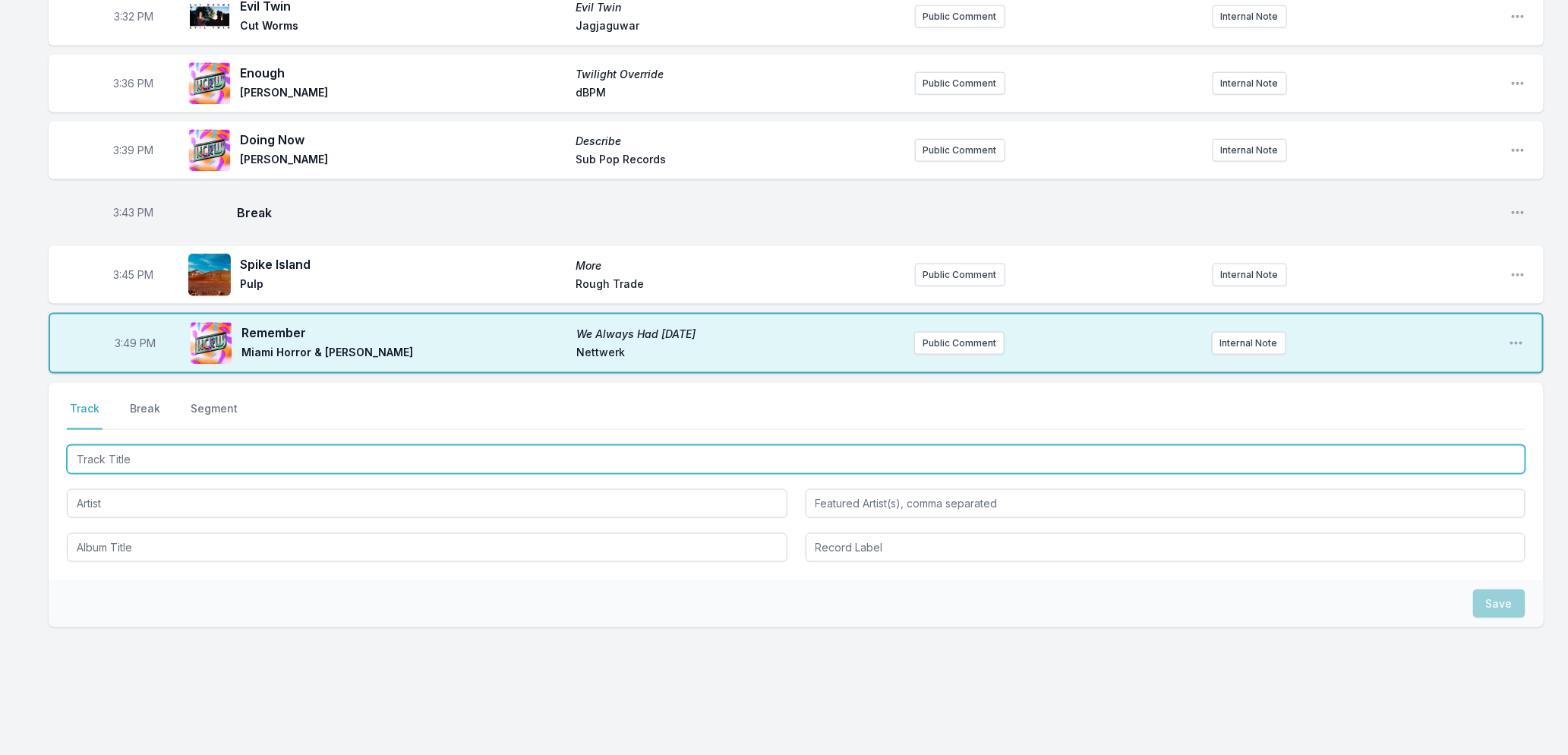
click at [285, 450] on input "Track Title" at bounding box center [797, 460] width 1459 height 29
type input "When This Is Over"
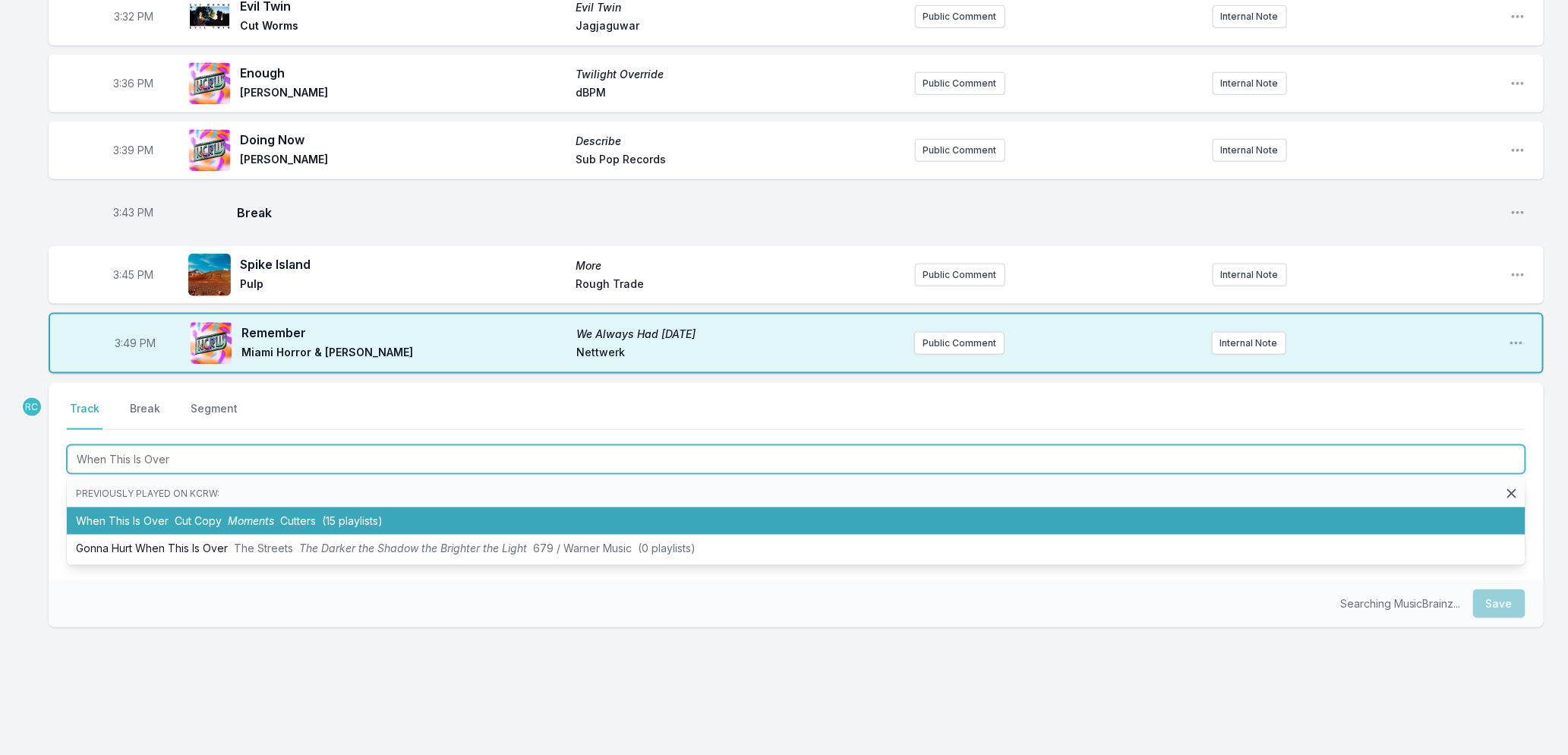
click at [293, 515] on span "Cutters" at bounding box center [298, 521] width 35 height 13
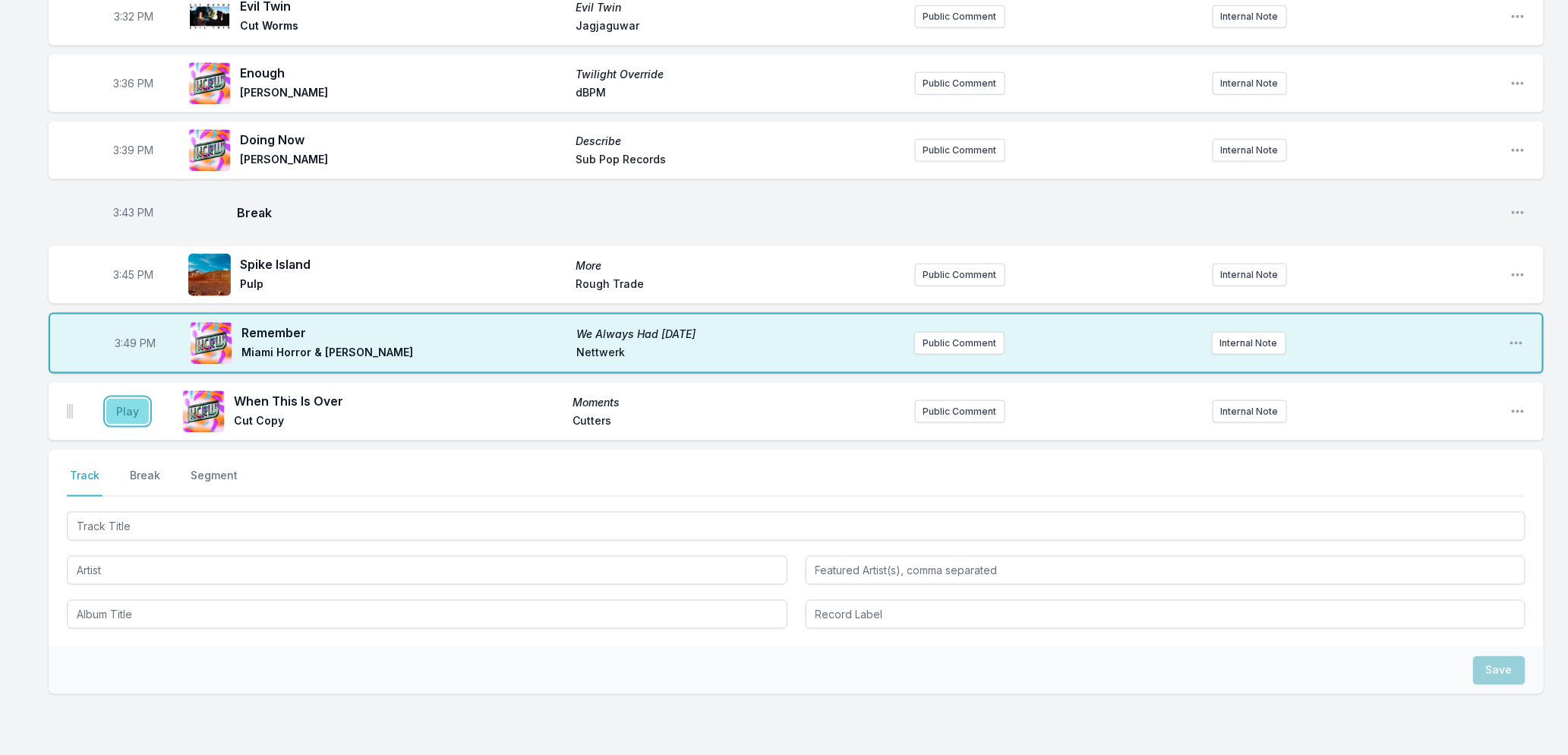
click at [121, 399] on button "Play" at bounding box center [128, 412] width 43 height 26
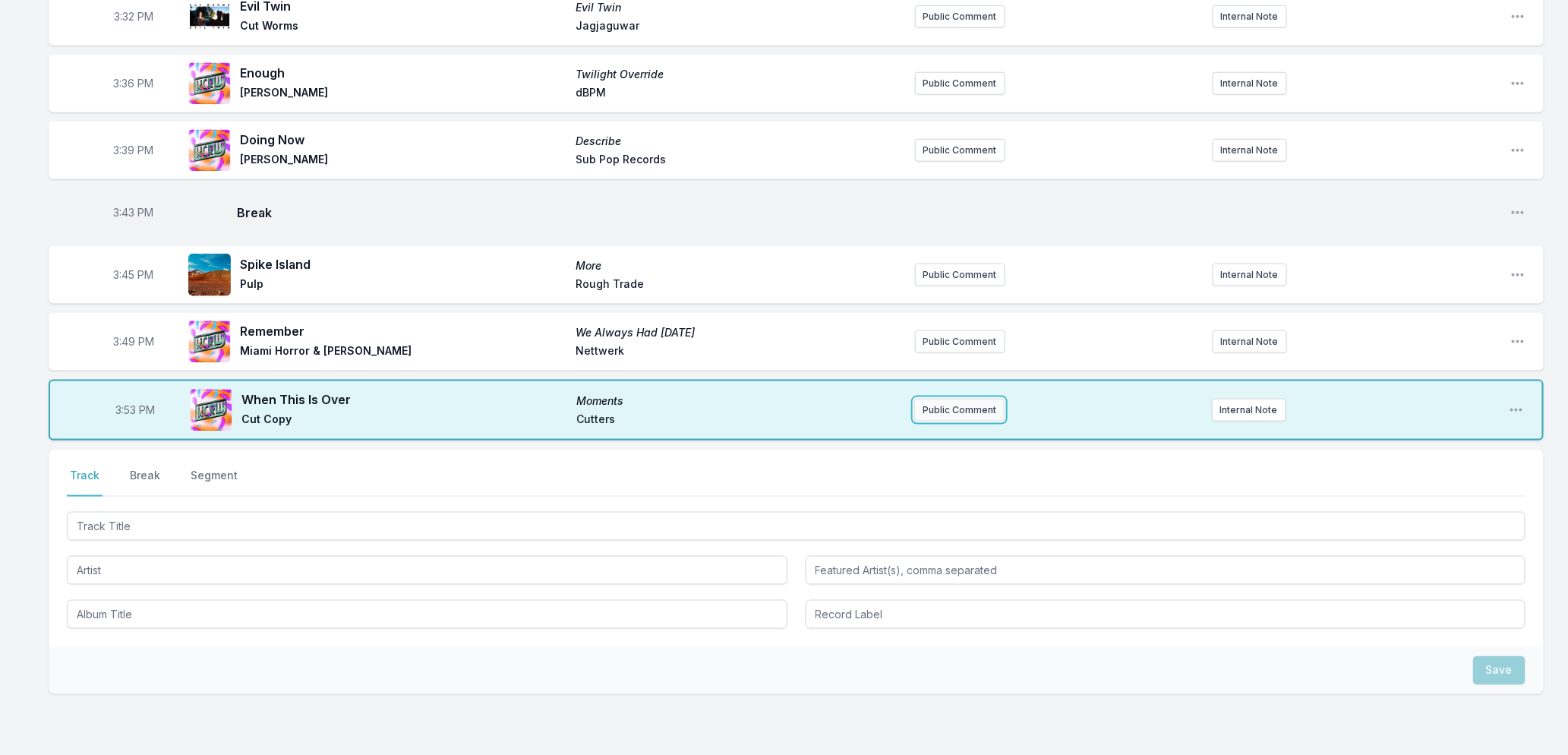
click at [950, 399] on button "Public Comment" at bounding box center [959, 410] width 90 height 22
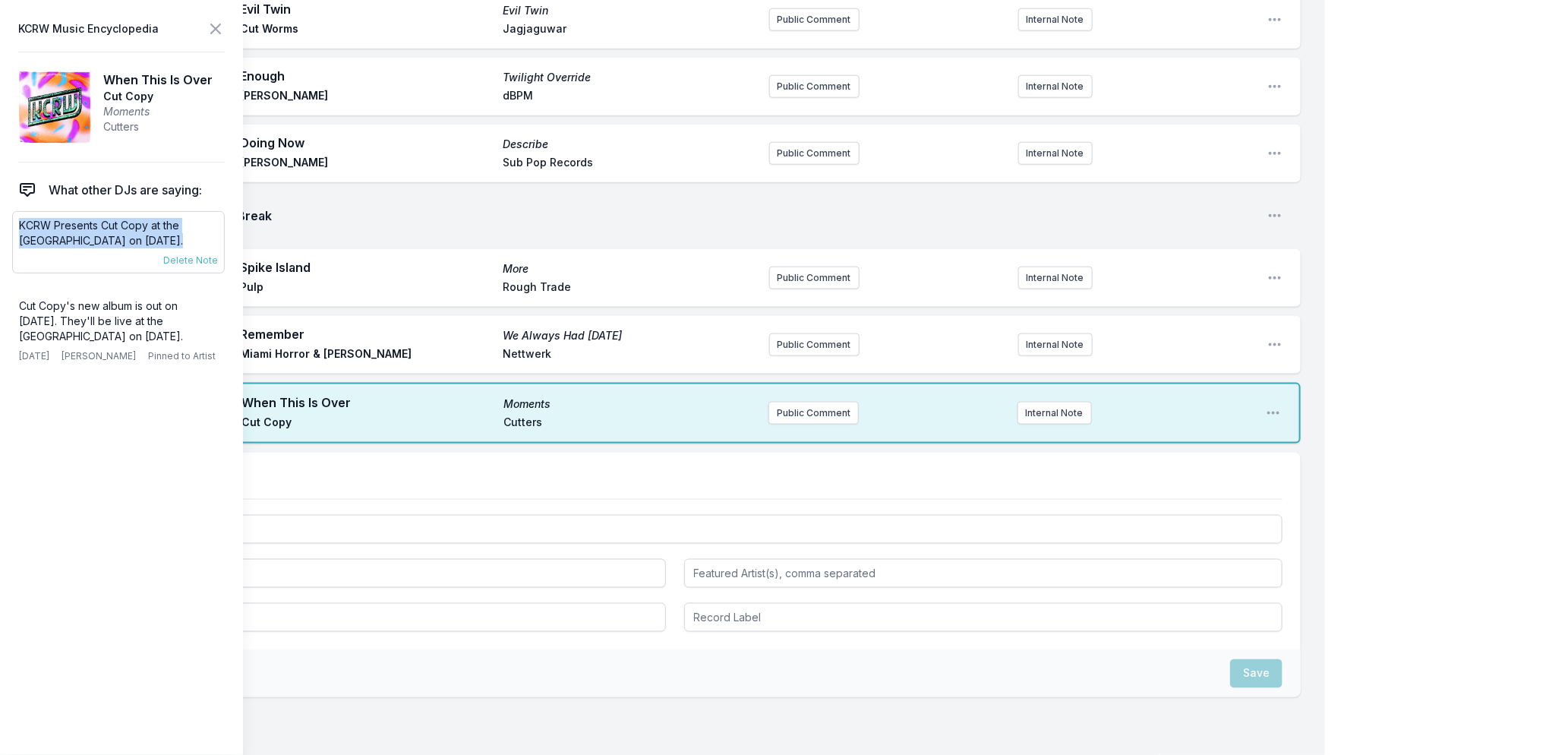
drag, startPoint x: 181, startPoint y: 237, endPoint x: 19, endPoint y: 225, distance: 162.4
click at [19, 225] on p "KCRW Presents Cut Copy at the Bellwether on November 14th." at bounding box center [118, 233] width 199 height 31
copy p "KCRW Presents Cut Copy at the Bellwether on November 14th."
click at [799, 402] on button "Public Comment" at bounding box center [813, 413] width 90 height 22
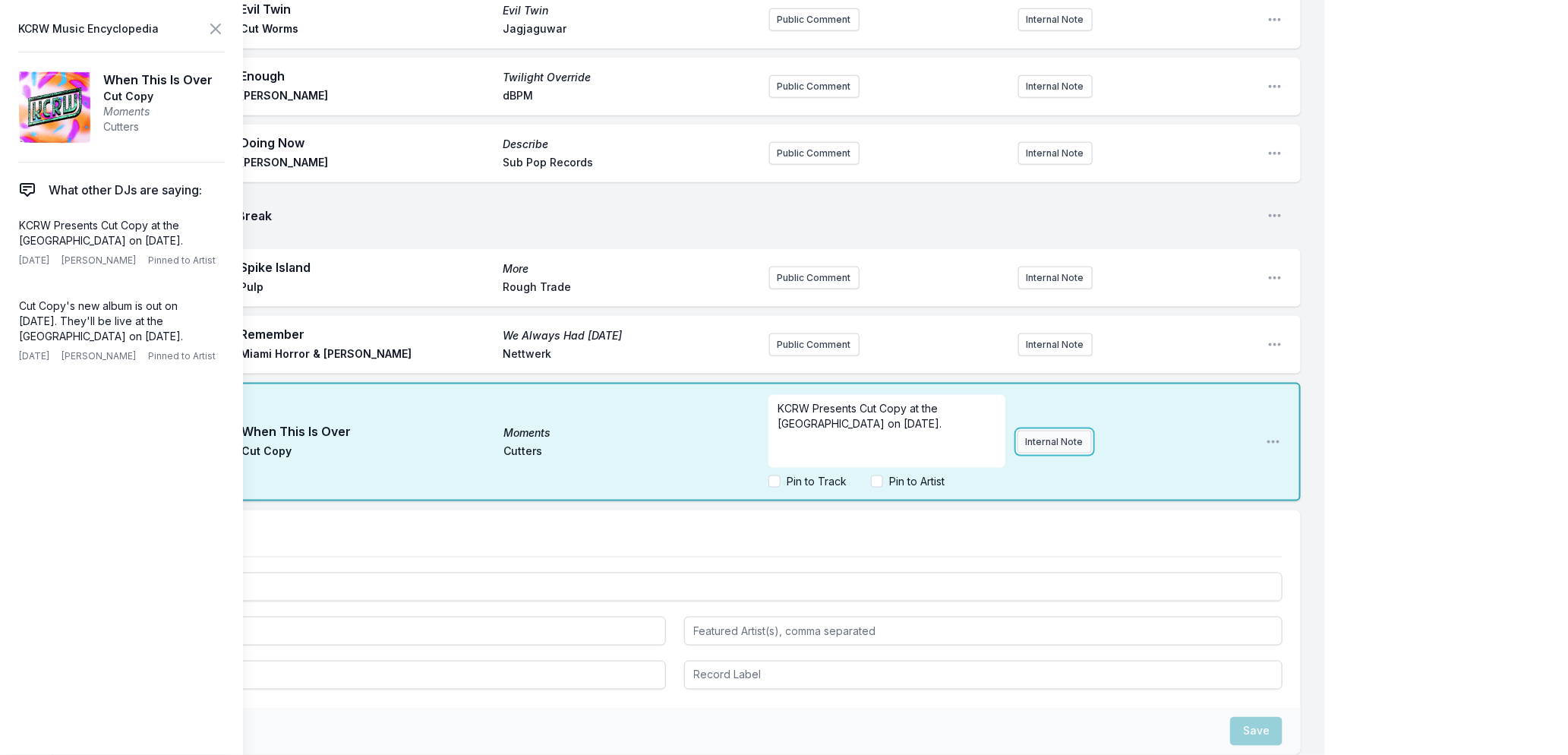
click at [1049, 433] on div "KCRW Presents Cut Copy at the Bellwether on November 14th. Pin to Track Pin to …" at bounding box center [1011, 442] width 485 height 106
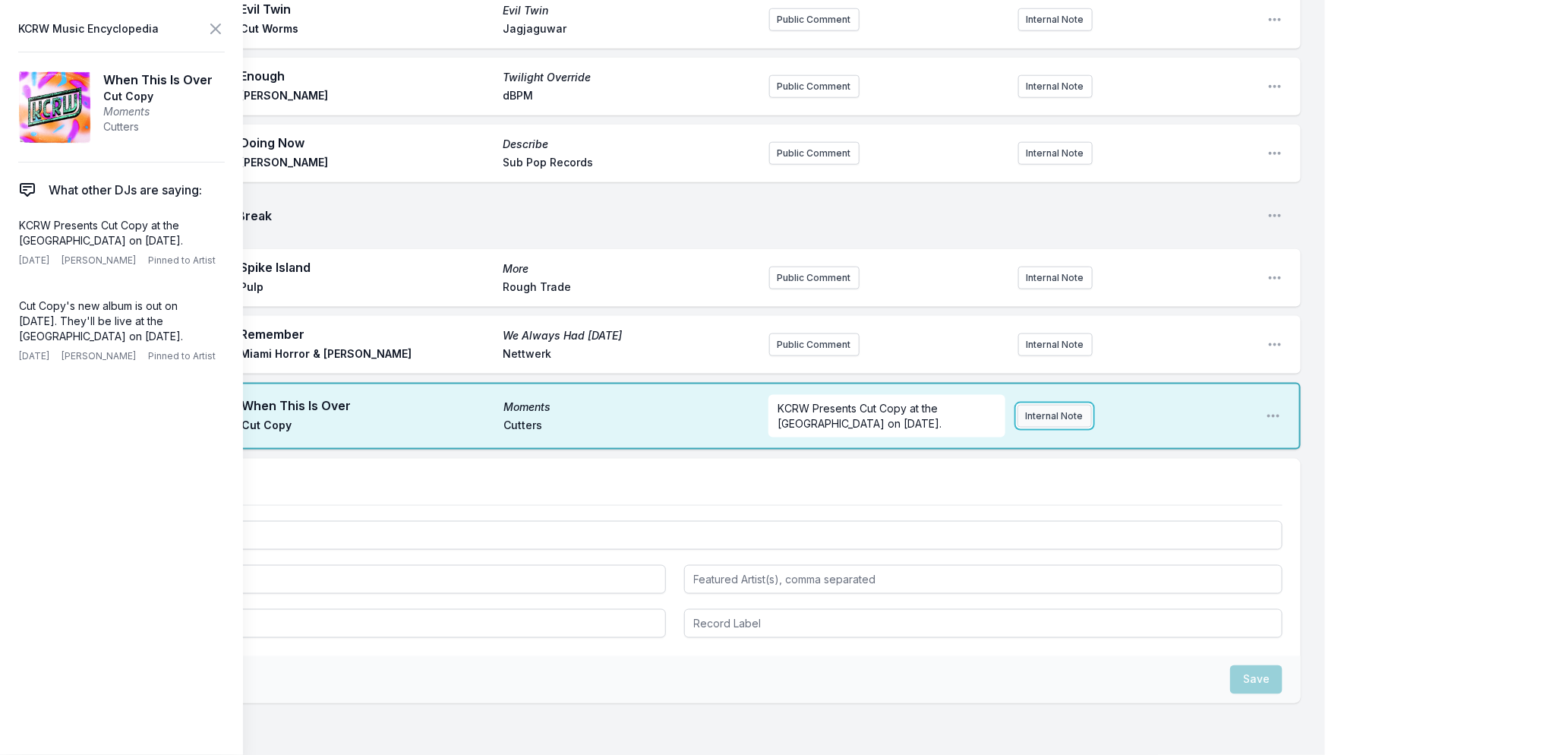
click at [1048, 422] on button "Internal Note" at bounding box center [1055, 416] width 75 height 22
click at [215, 28] on icon at bounding box center [216, 29] width 9 height 9
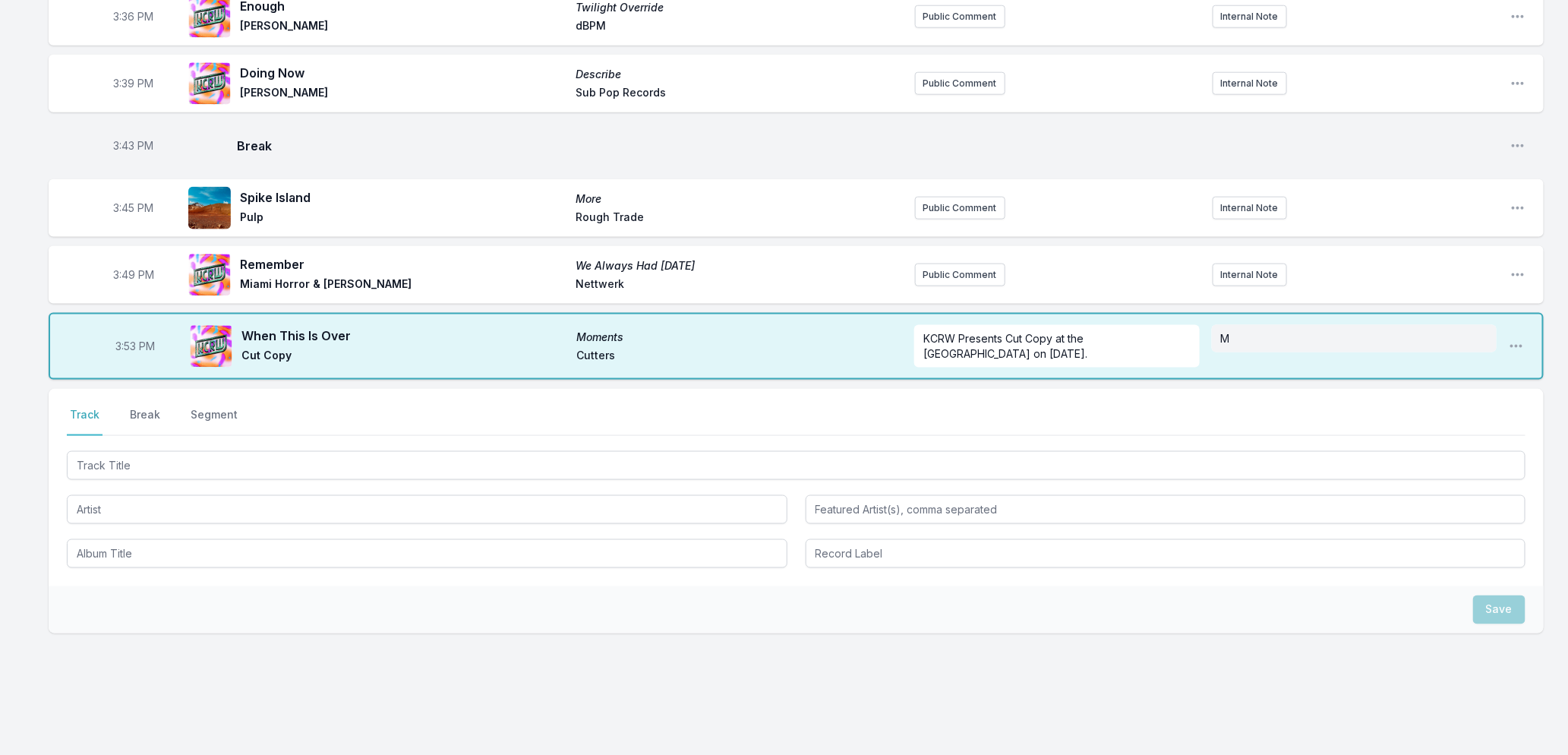
scroll to position [845, 0]
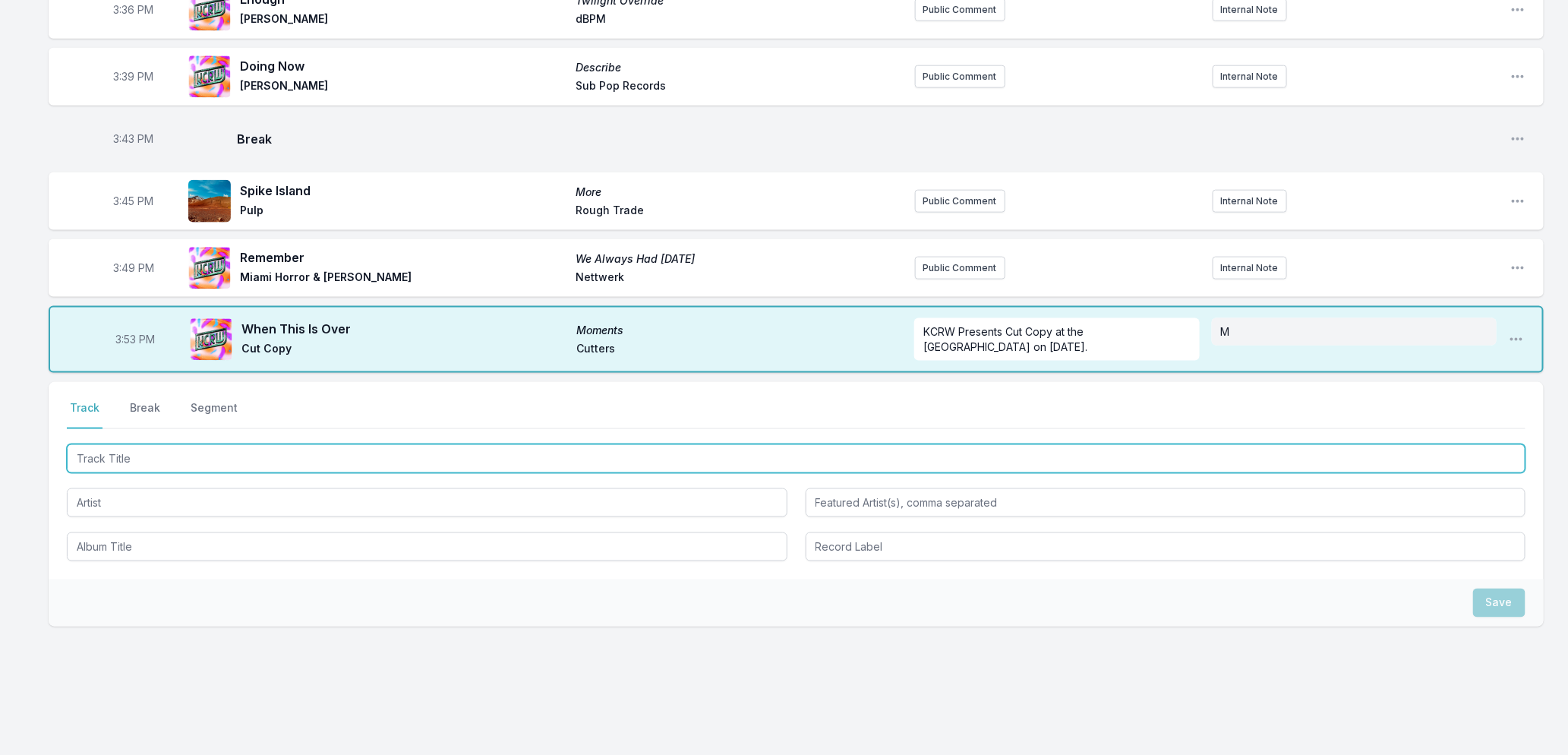
click at [155, 446] on input "Track Title" at bounding box center [797, 459] width 1459 height 29
type input "Truth Seekin"
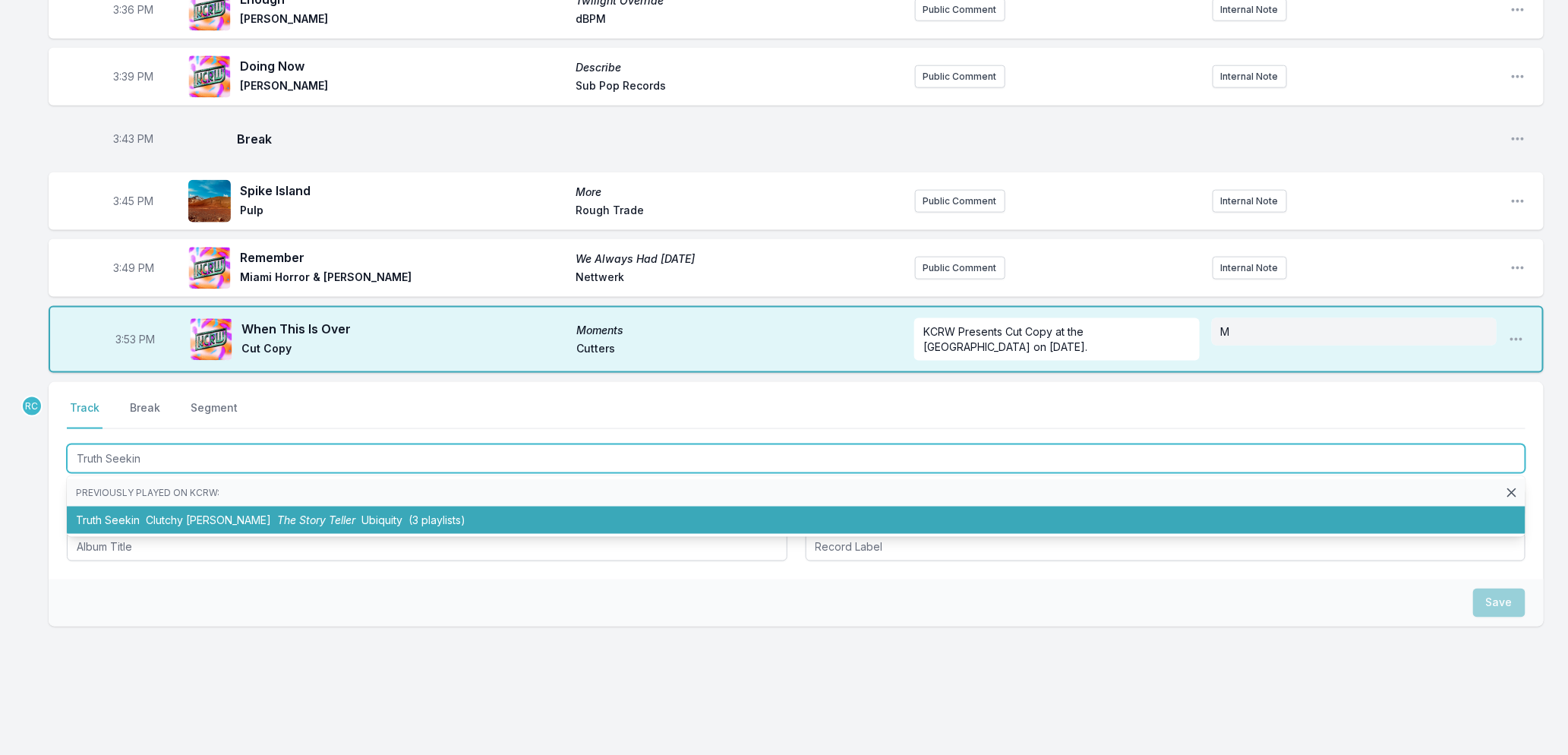
click at [195, 507] on li "Truth Seekin Clutchy Hopkins The Story Teller Ubiquity (3 playlists)" at bounding box center [797, 520] width 1459 height 27
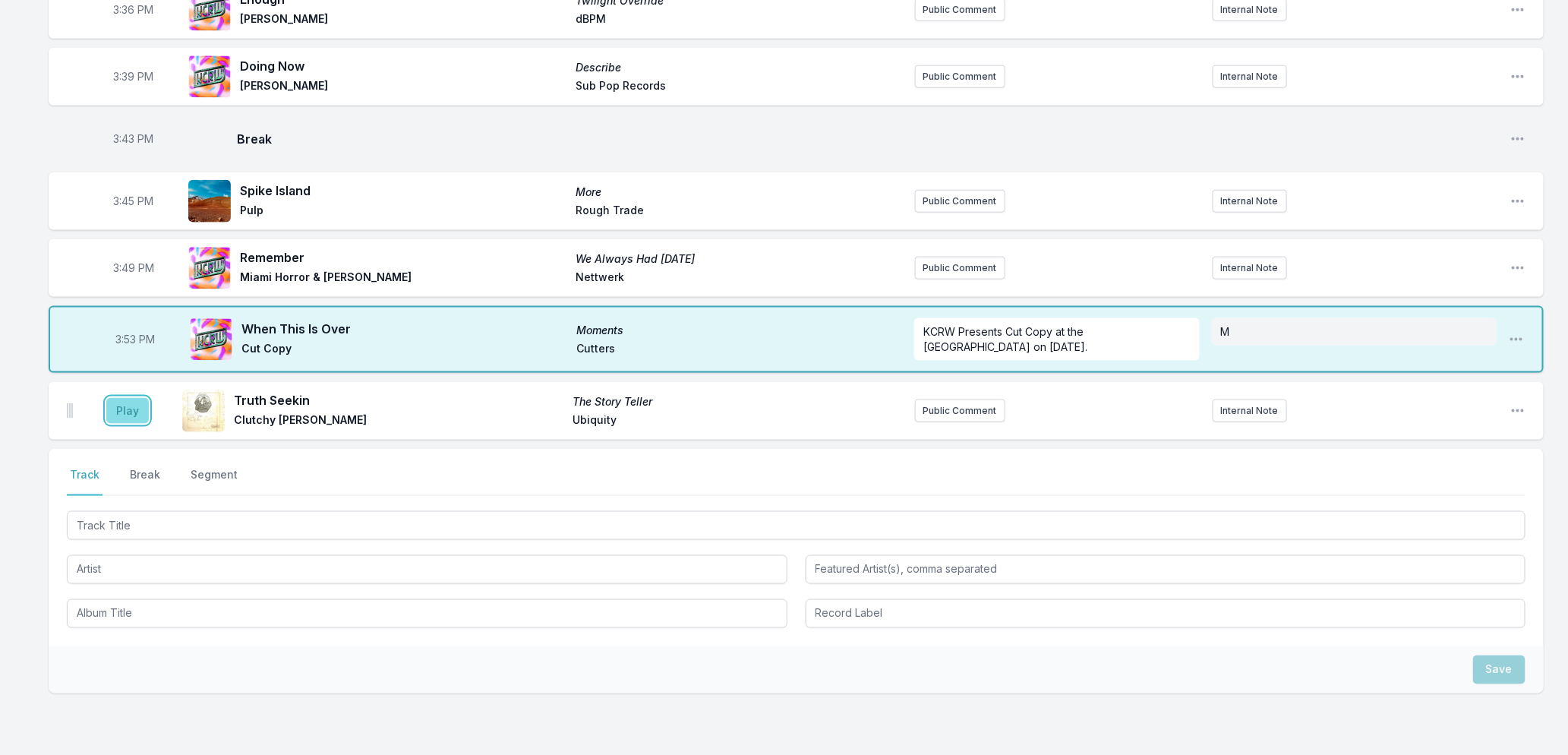
click at [131, 401] on button "Play" at bounding box center [128, 411] width 43 height 26
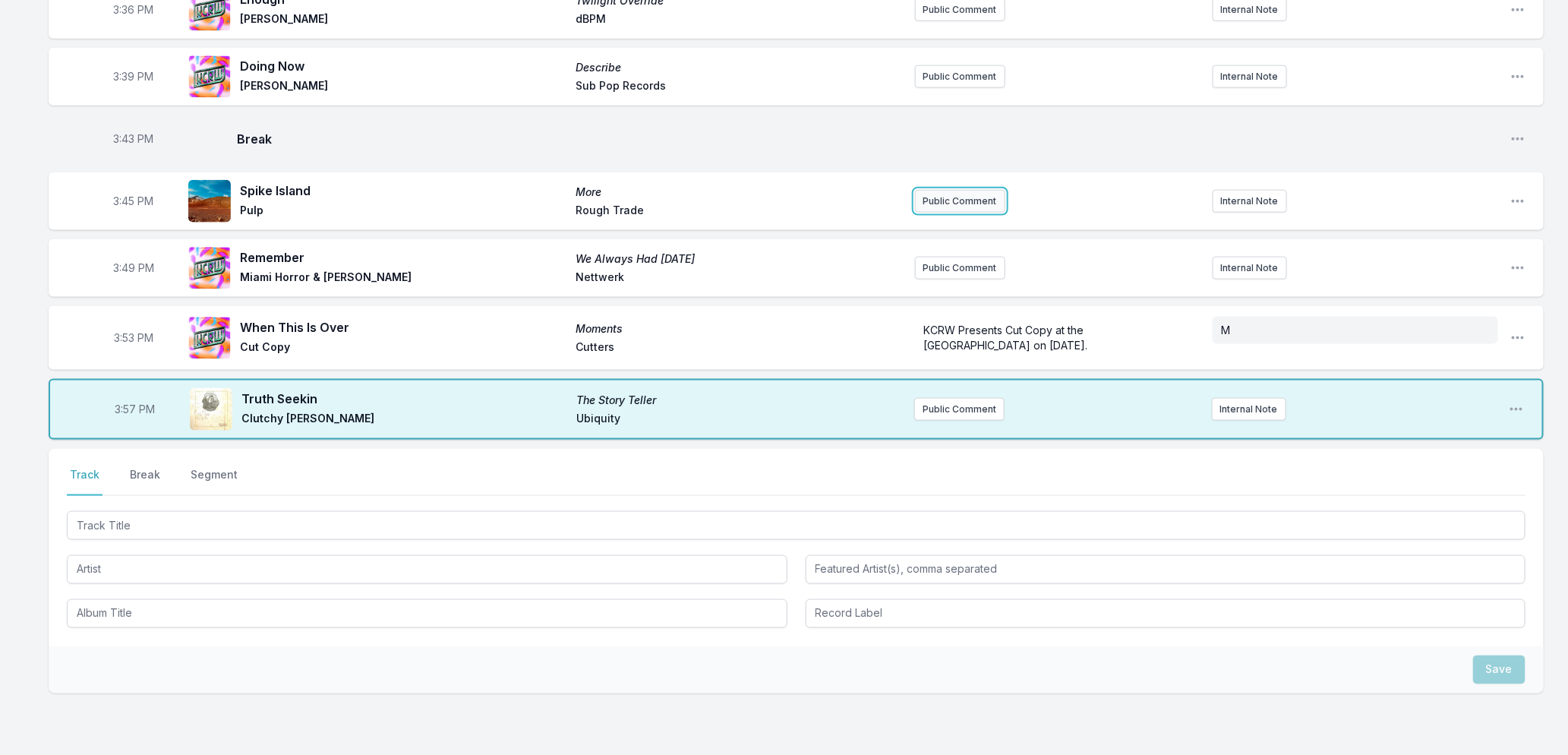
click at [947, 190] on button "Public Comment" at bounding box center [960, 201] width 90 height 22
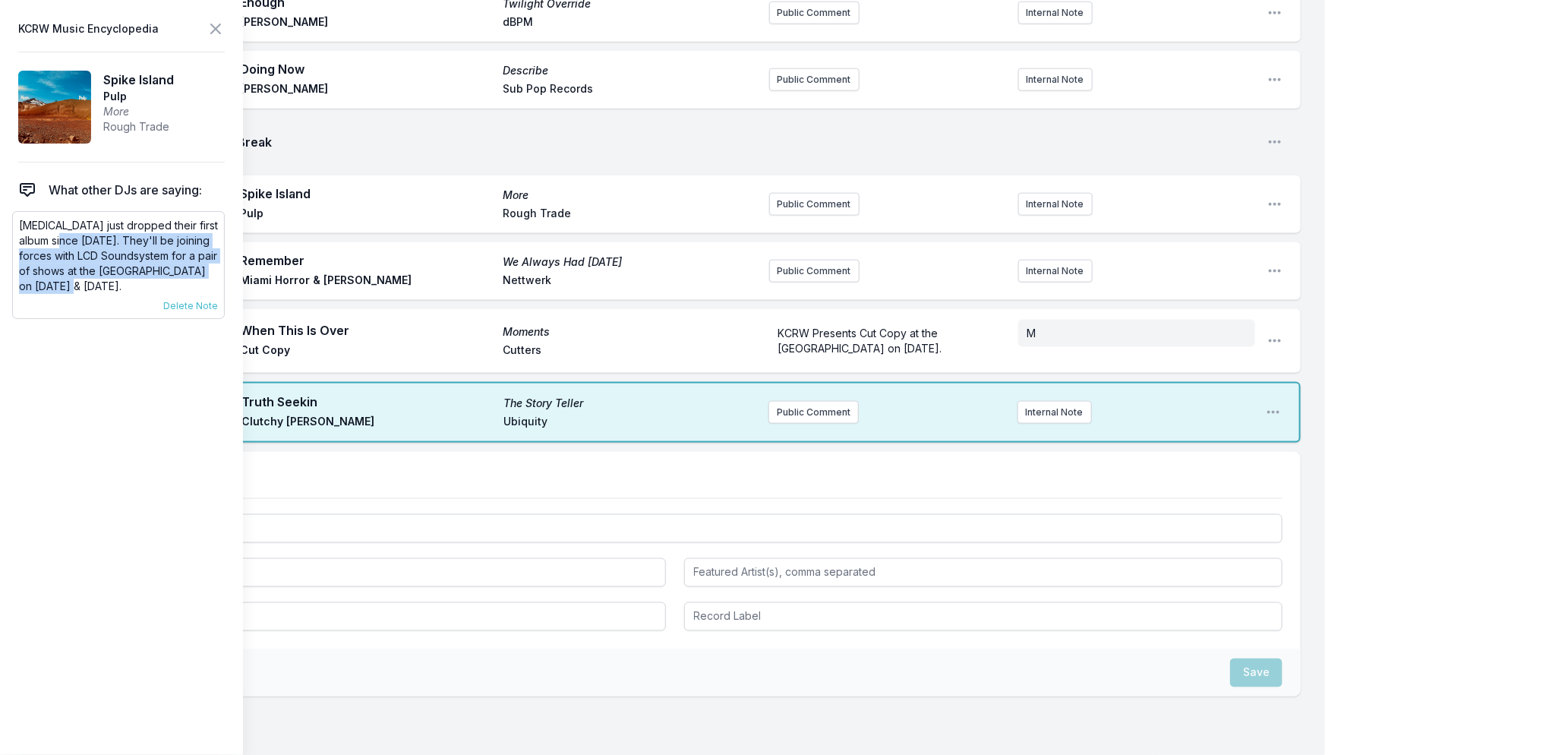
drag, startPoint x: 147, startPoint y: 281, endPoint x: 80, endPoint y: 240, distance: 78.5
click at [80, 240] on p "Pulp just dropped their first album since 2001. They'll be joining forces with …" at bounding box center [118, 256] width 199 height 76
click at [799, 202] on button "Public Comment" at bounding box center [814, 204] width 90 height 22
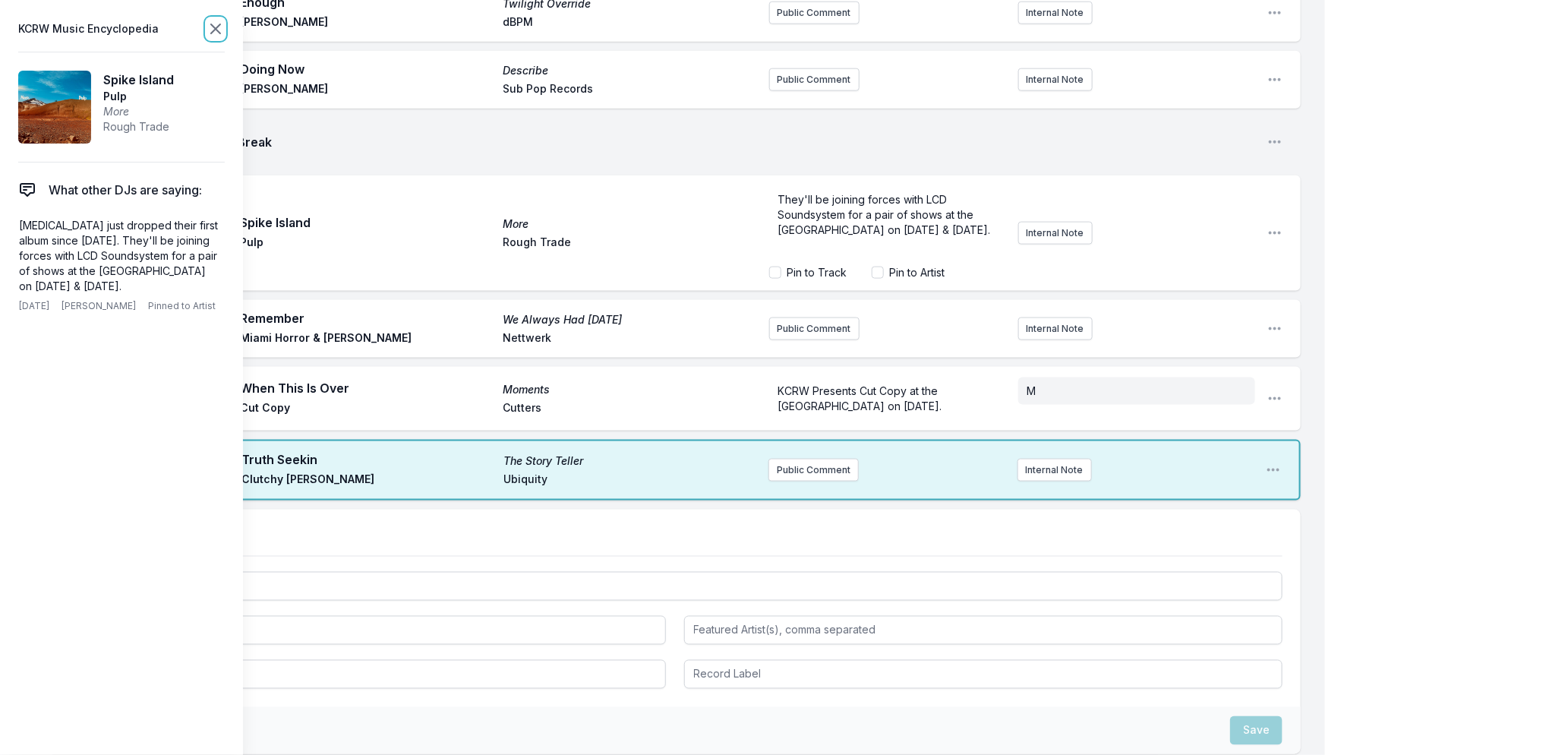
click at [214, 31] on icon at bounding box center [216, 29] width 9 height 9
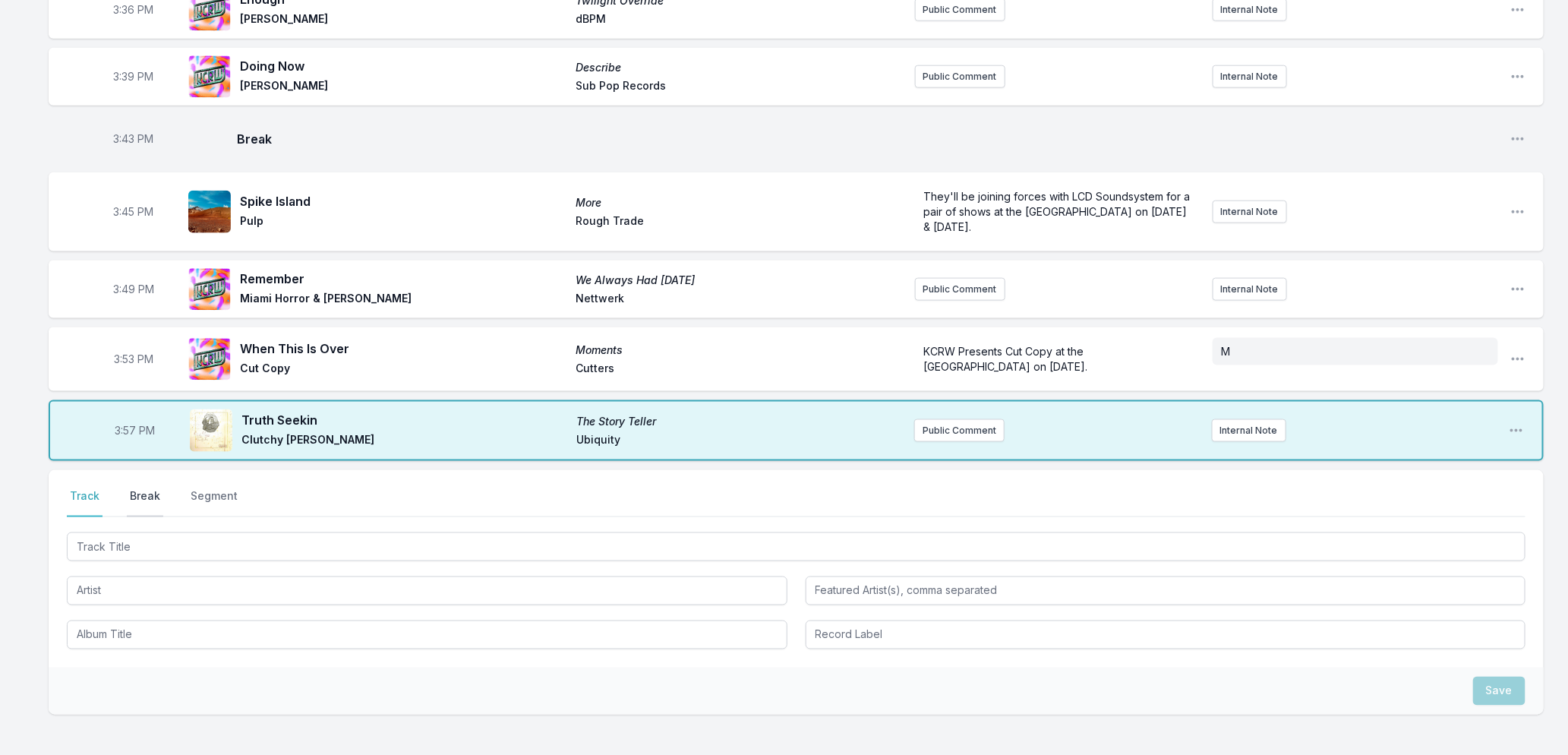
click at [138, 488] on button "Break" at bounding box center [144, 502] width 36 height 29
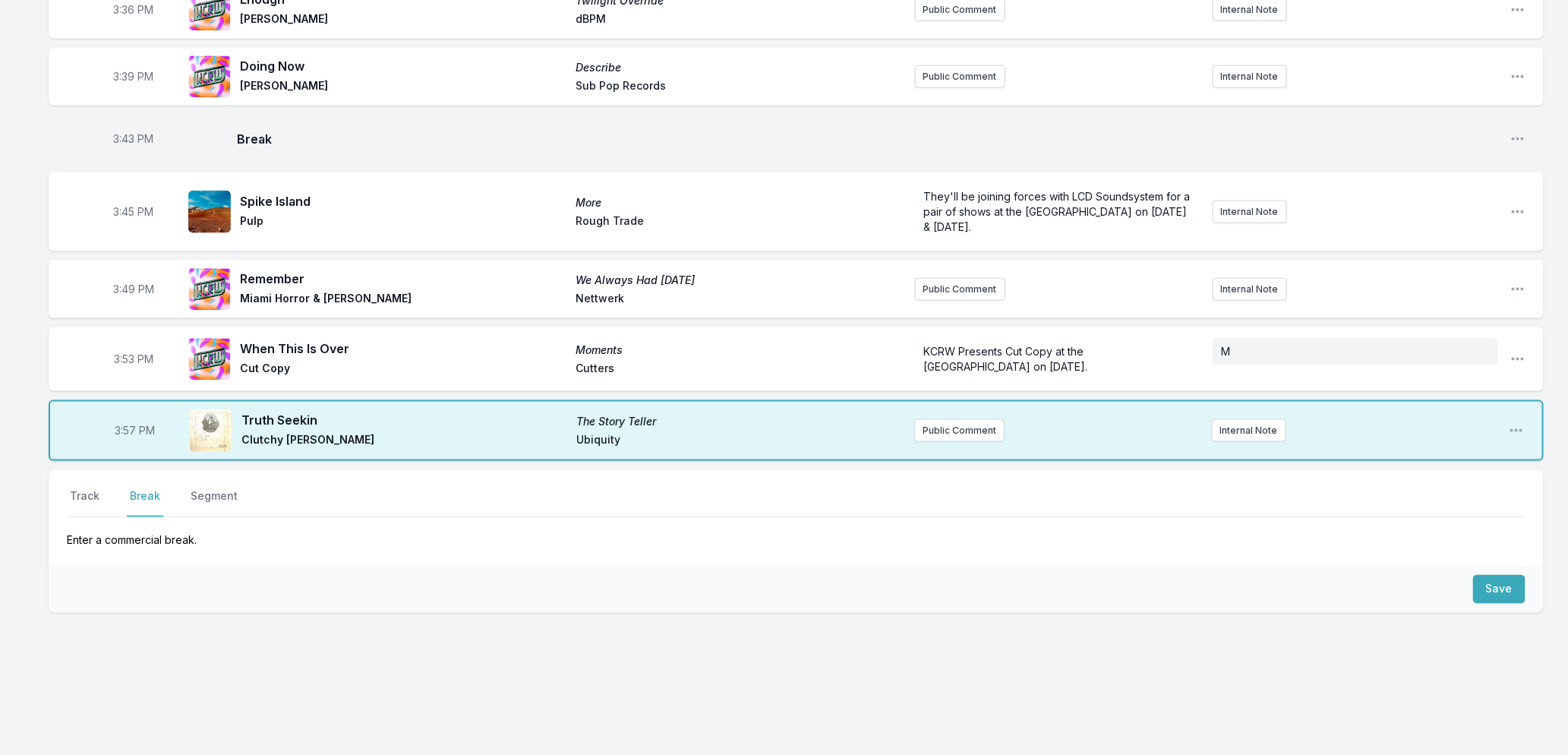
scroll to position [831, 0]
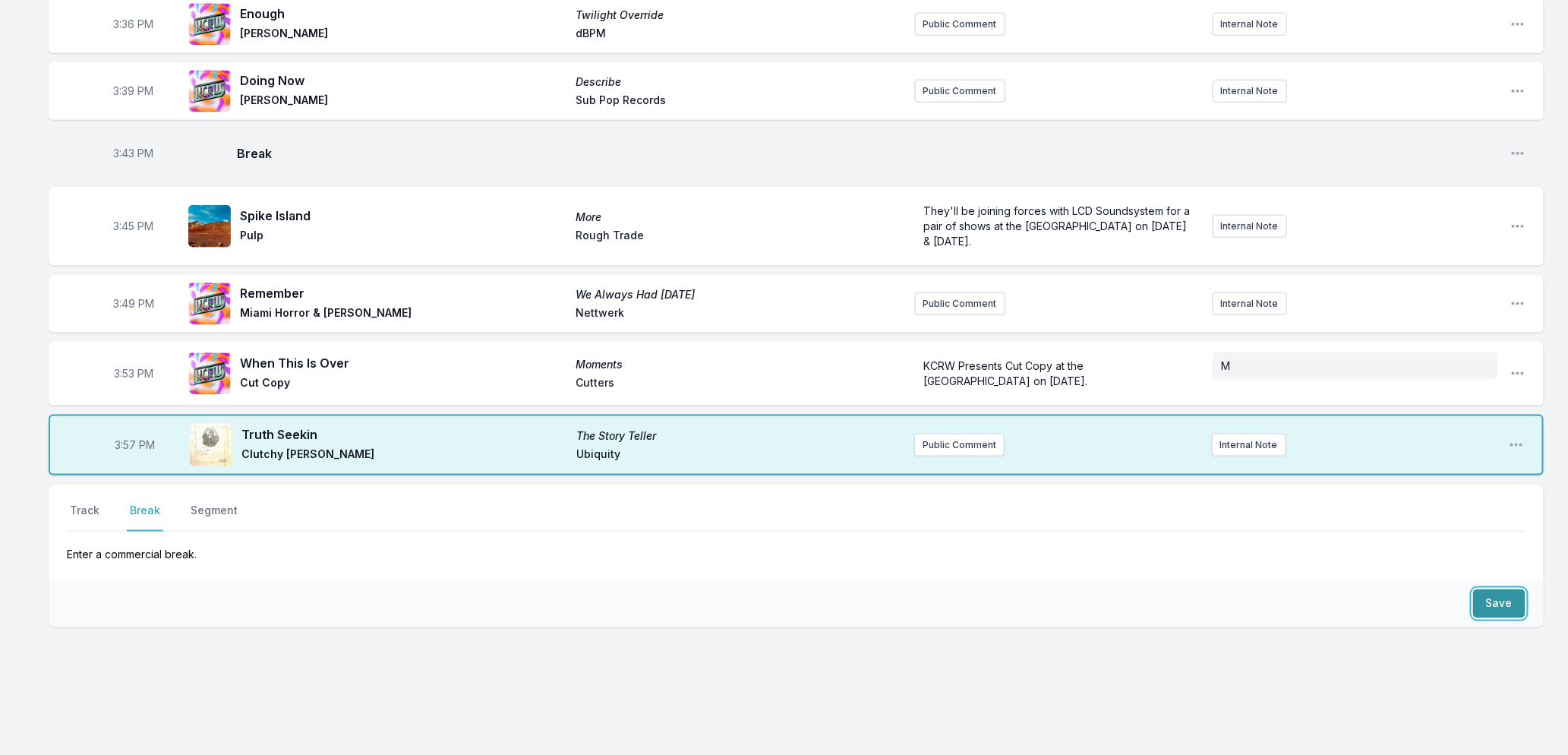
click at [1505, 590] on button "Save" at bounding box center [1499, 603] width 52 height 29
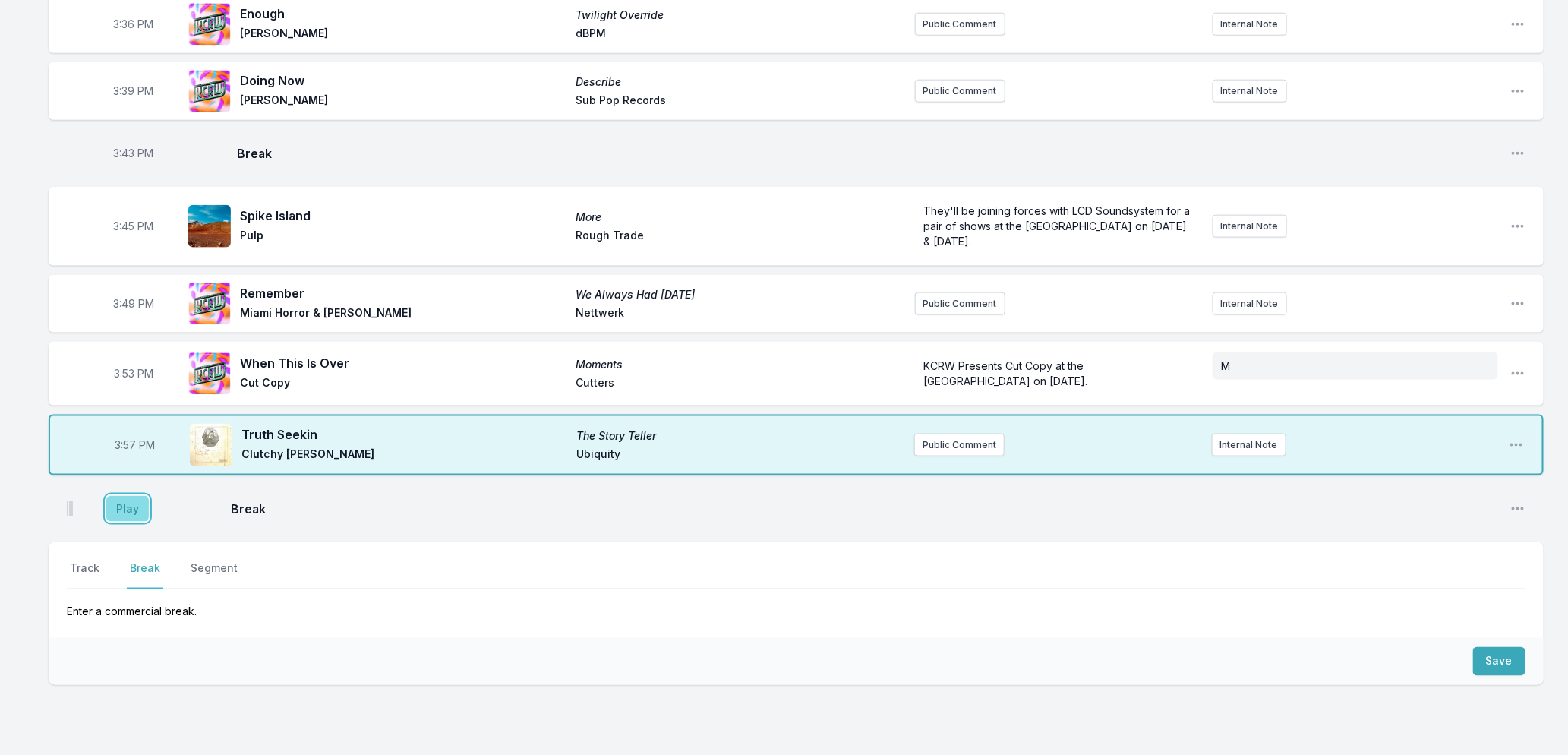
click at [120, 496] on button "Play" at bounding box center [128, 509] width 43 height 26
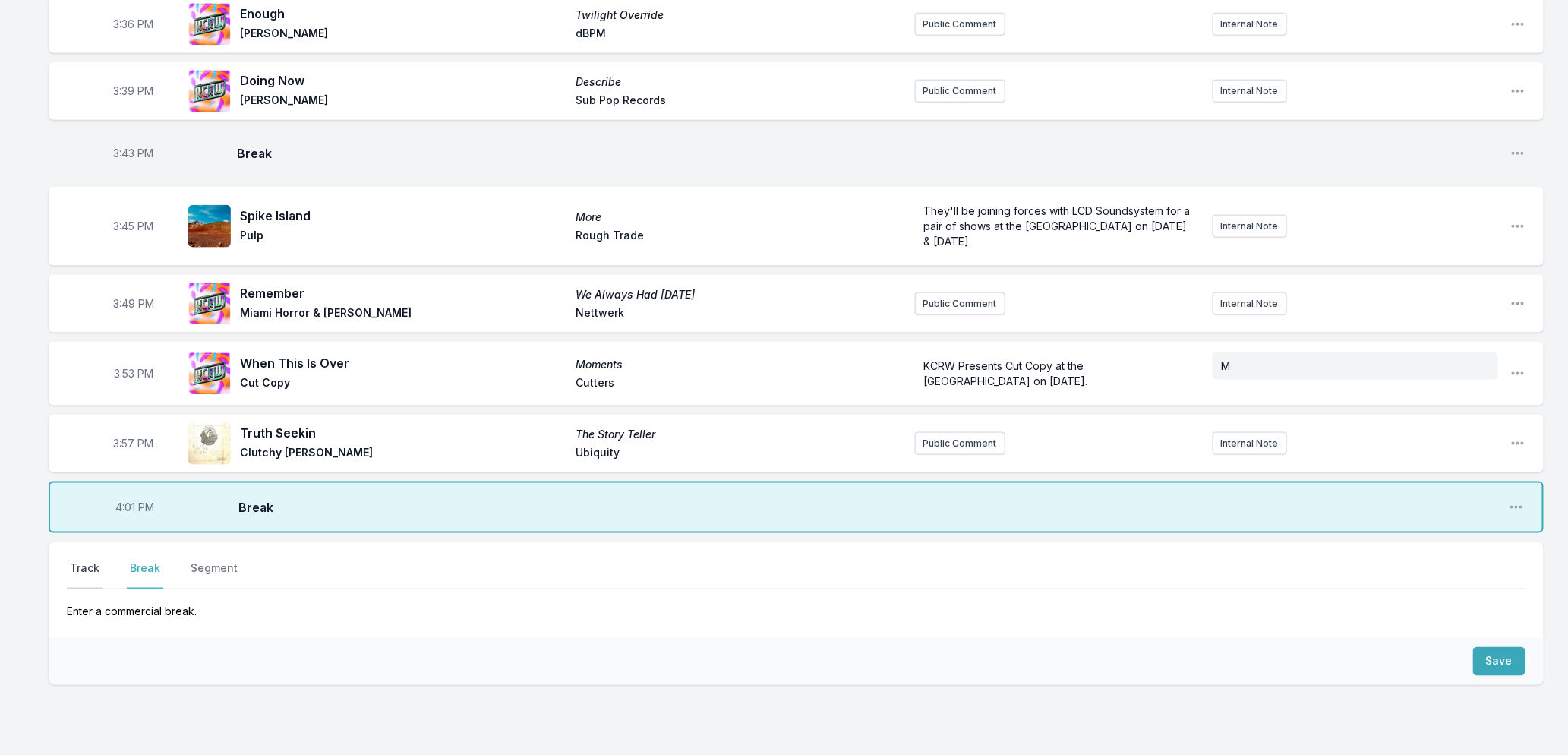
click at [79, 560] on button "Track" at bounding box center [85, 574] width 35 height 29
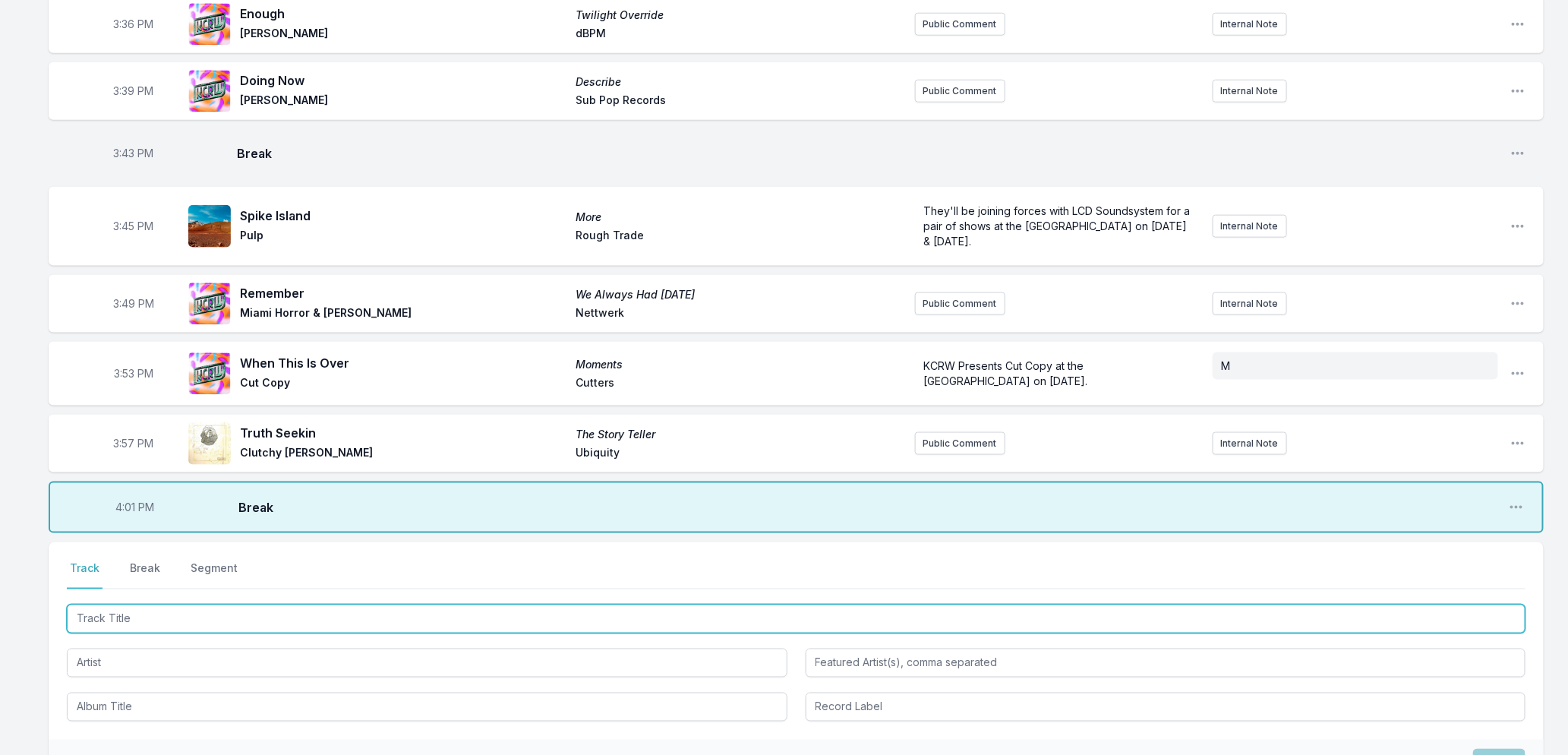
click at [165, 605] on input "Track Title" at bounding box center [797, 619] width 1459 height 29
type input "Guess I'm Falling In Love"
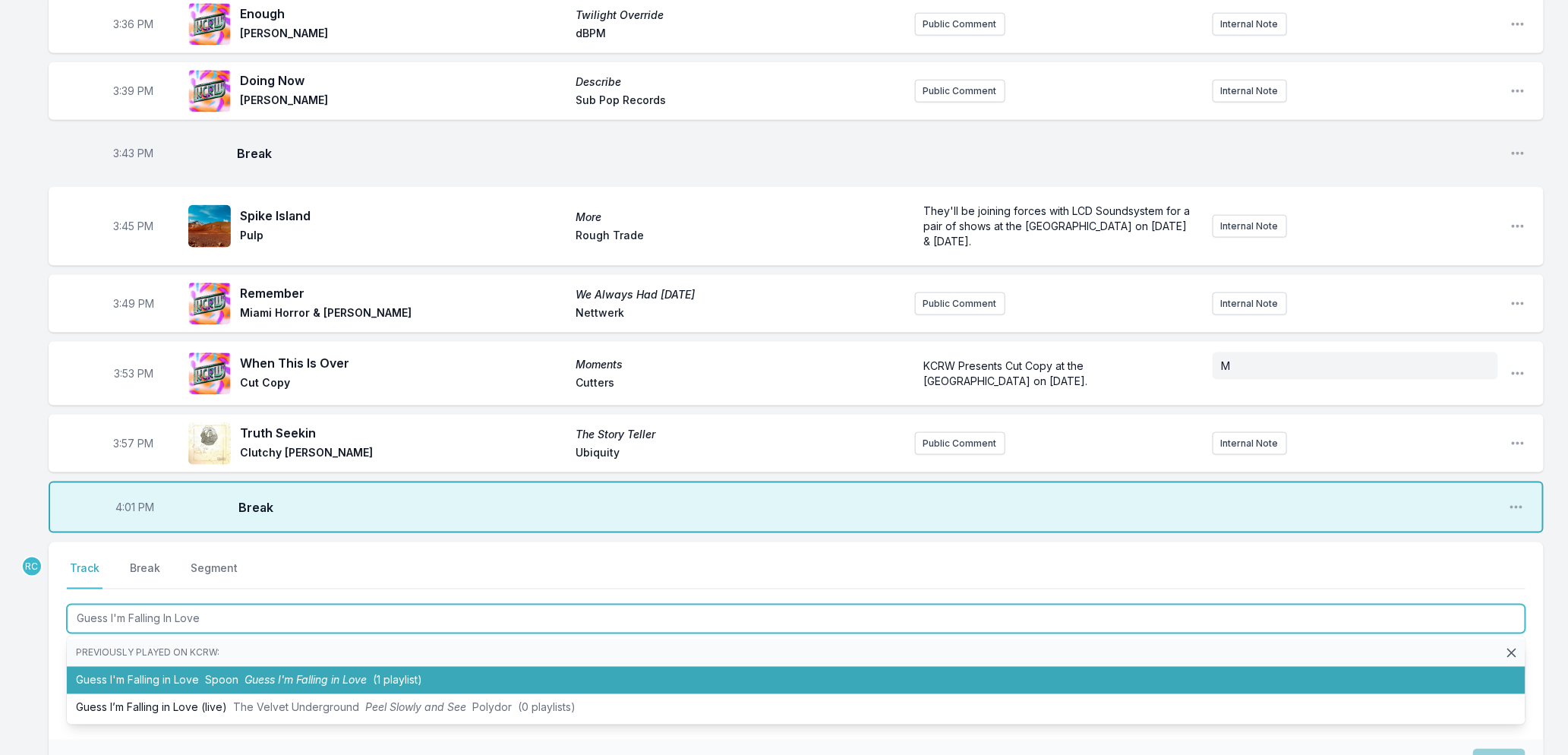
click at [175, 667] on li "Guess I'm Falling in Love Spoon Guess I'm Falling in Love (1 playlist)" at bounding box center [797, 680] width 1459 height 27
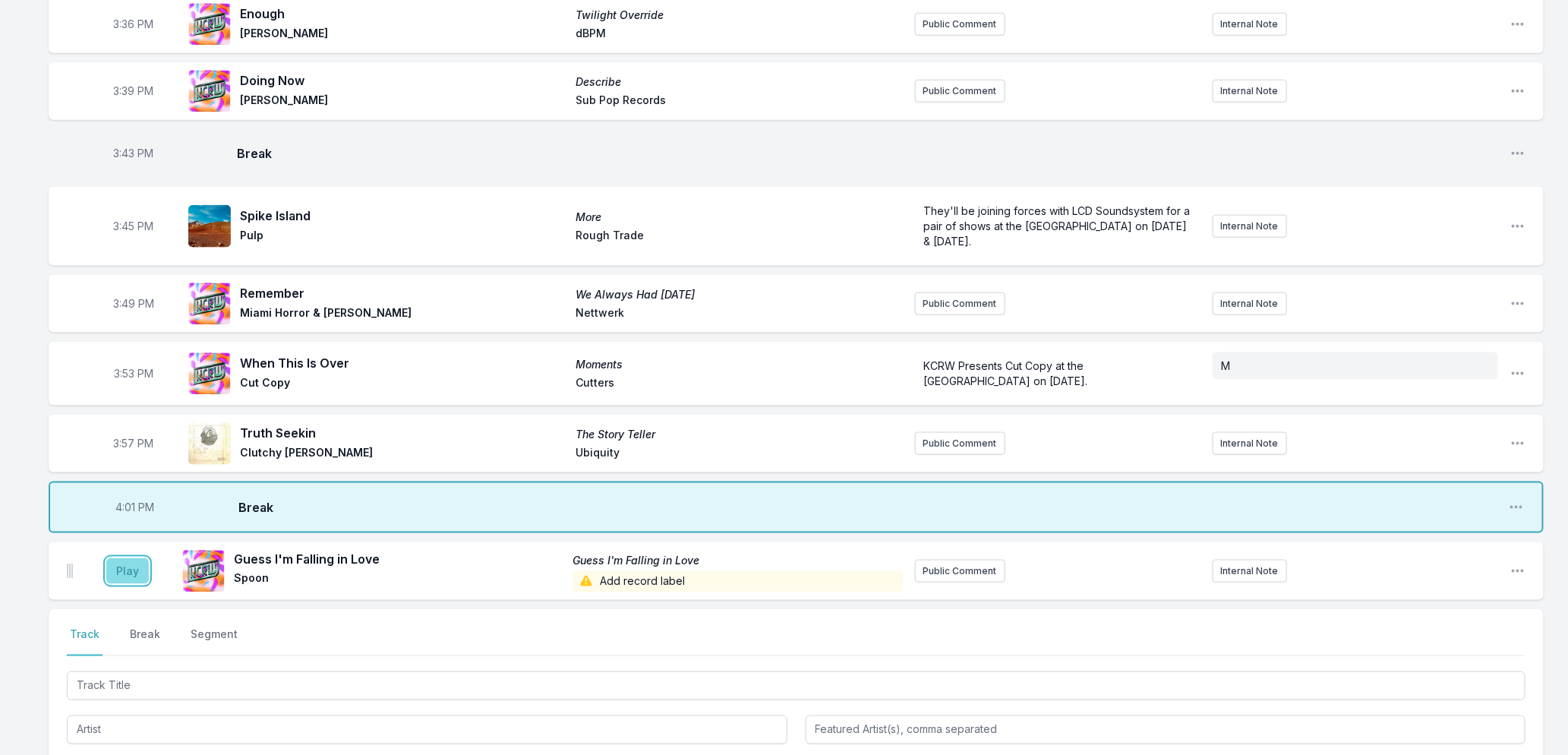
click at [120, 558] on button "Play" at bounding box center [128, 571] width 43 height 26
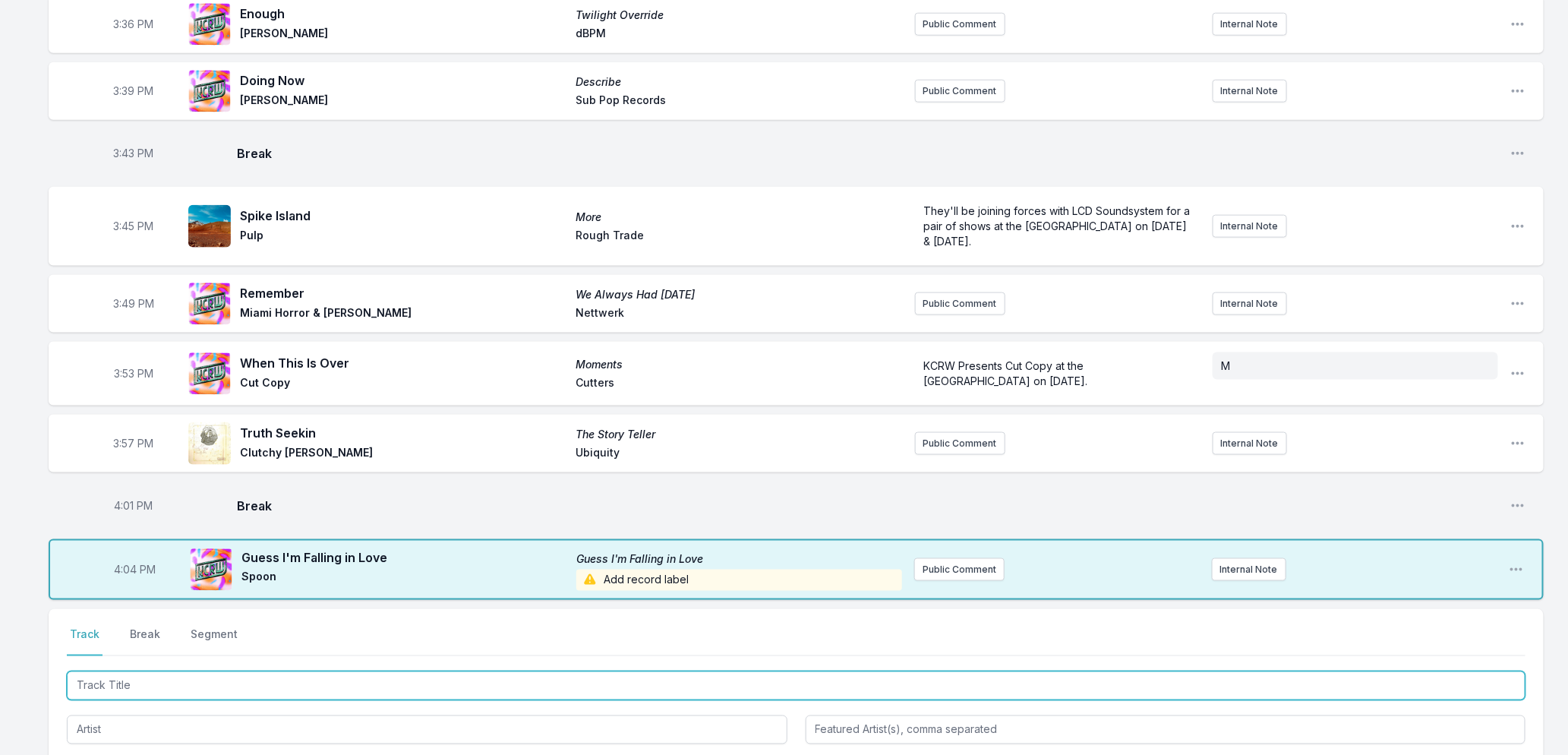
click at [276, 675] on input "Track Title" at bounding box center [797, 685] width 1459 height 29
click at [411, 677] on input "Track Title" at bounding box center [797, 685] width 1459 height 29
type input "kisses - sk"
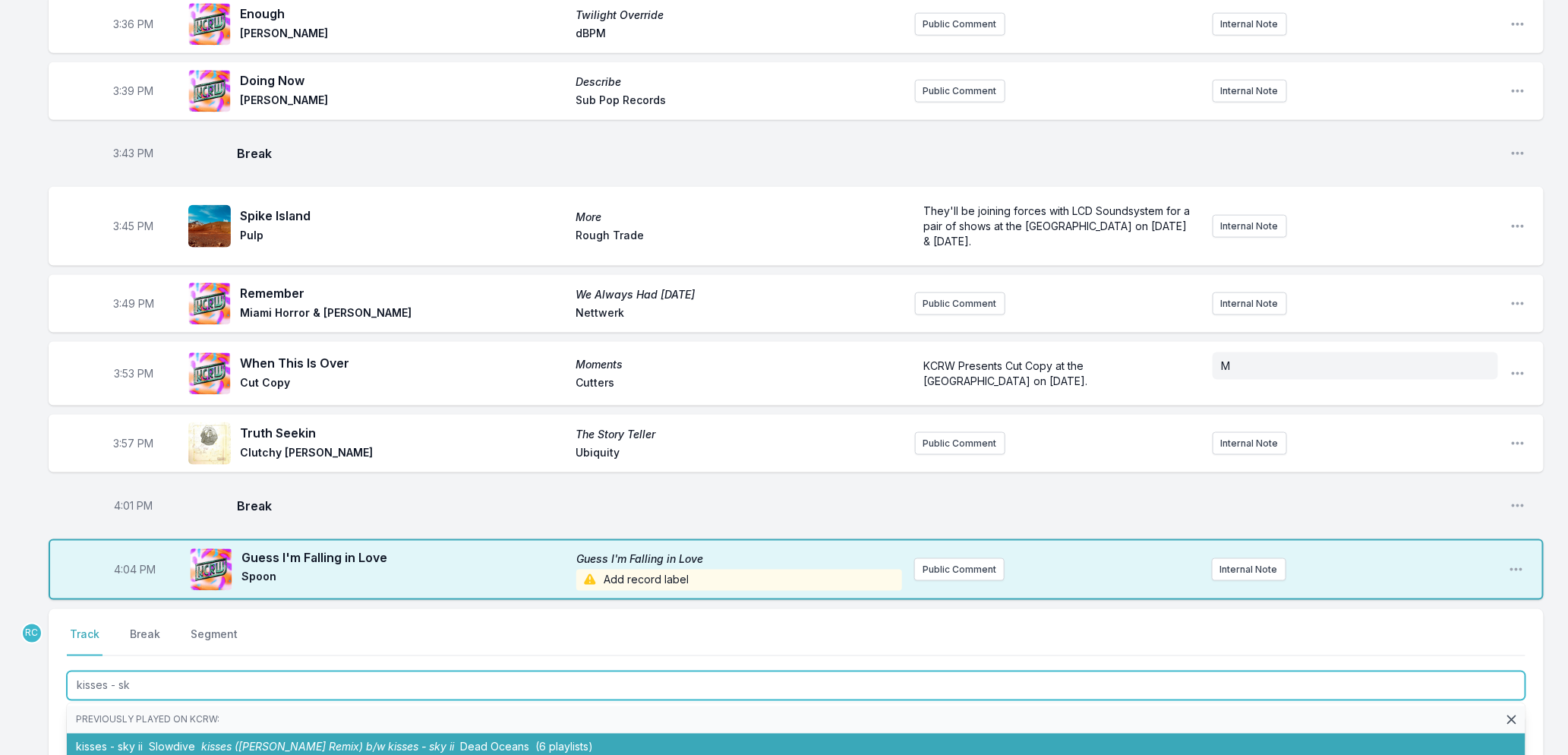
click at [541, 741] on span "(6 playlists)" at bounding box center [565, 748] width 58 height 13
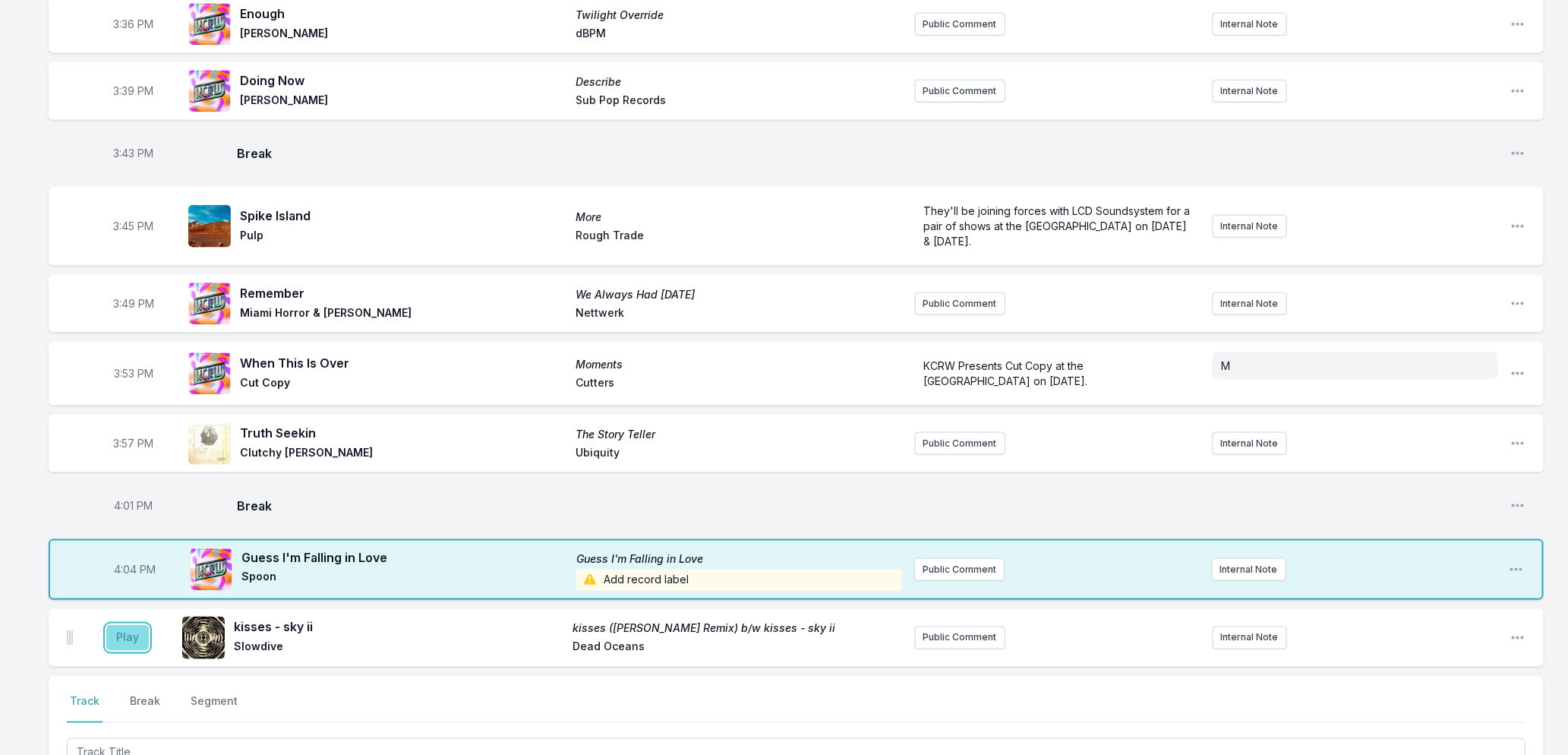
click at [133, 625] on button "Play" at bounding box center [128, 638] width 43 height 26
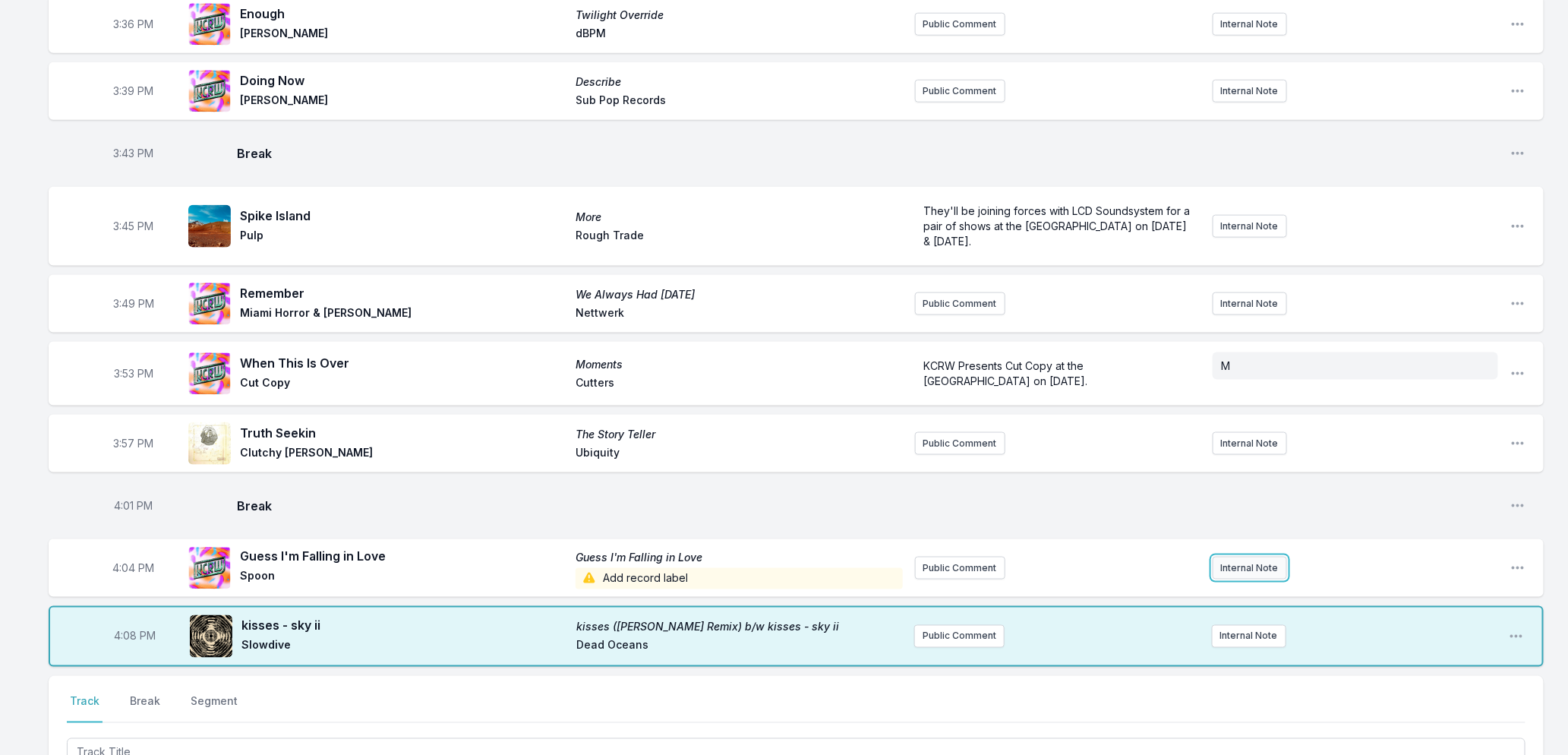
click at [1239, 556] on button "Internal Note" at bounding box center [1250, 568] width 75 height 22
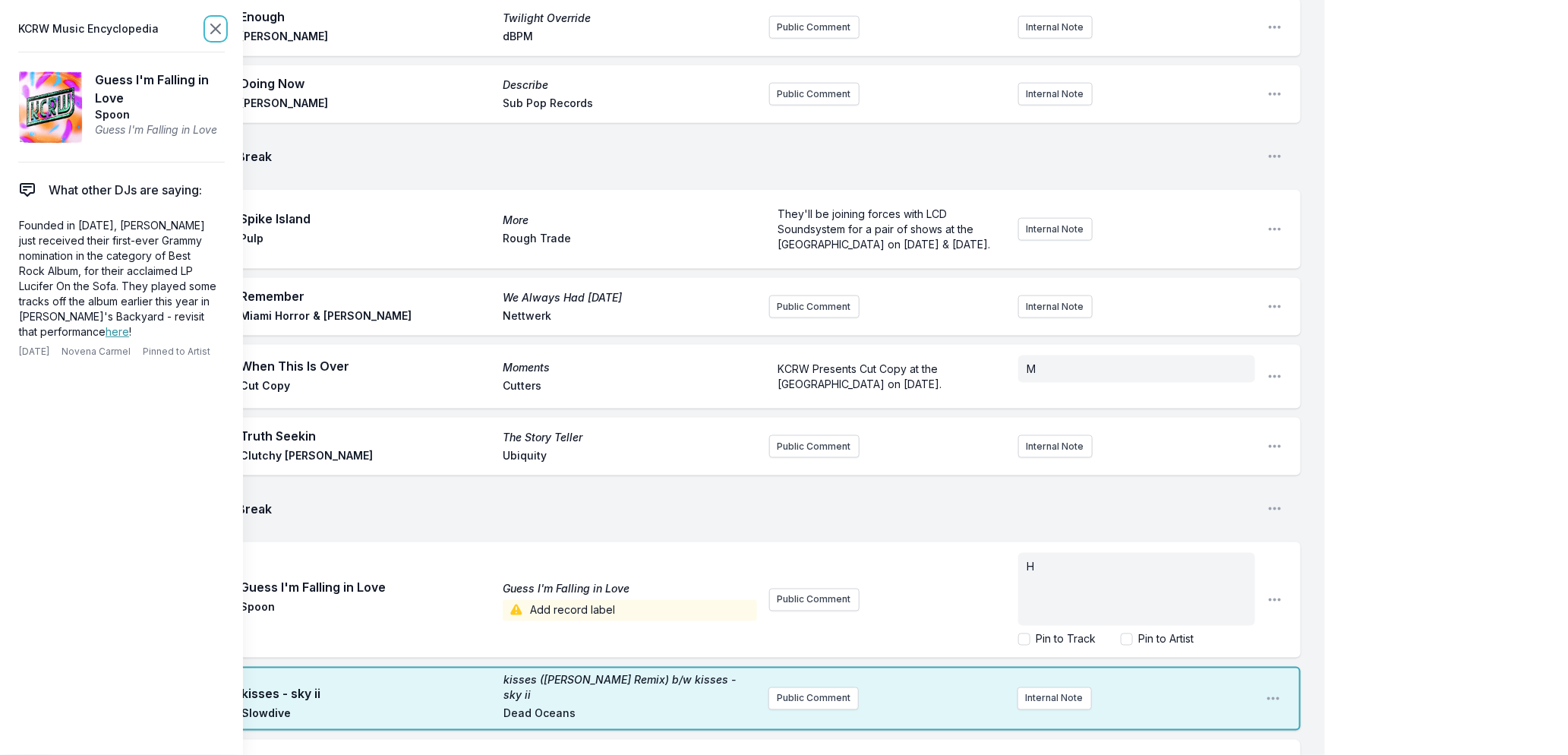
click at [209, 27] on icon at bounding box center [216, 29] width 19 height 19
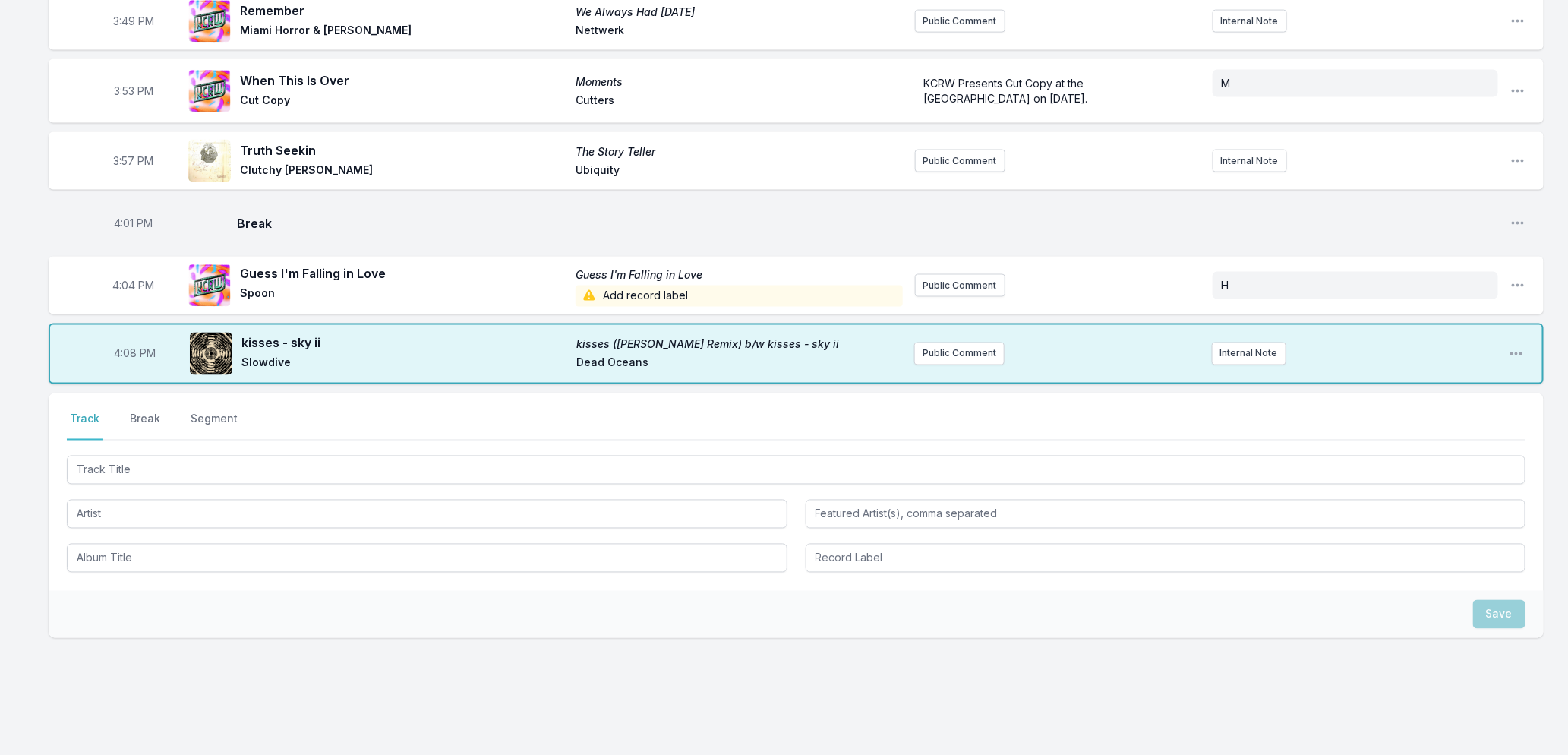
scroll to position [1125, 0]
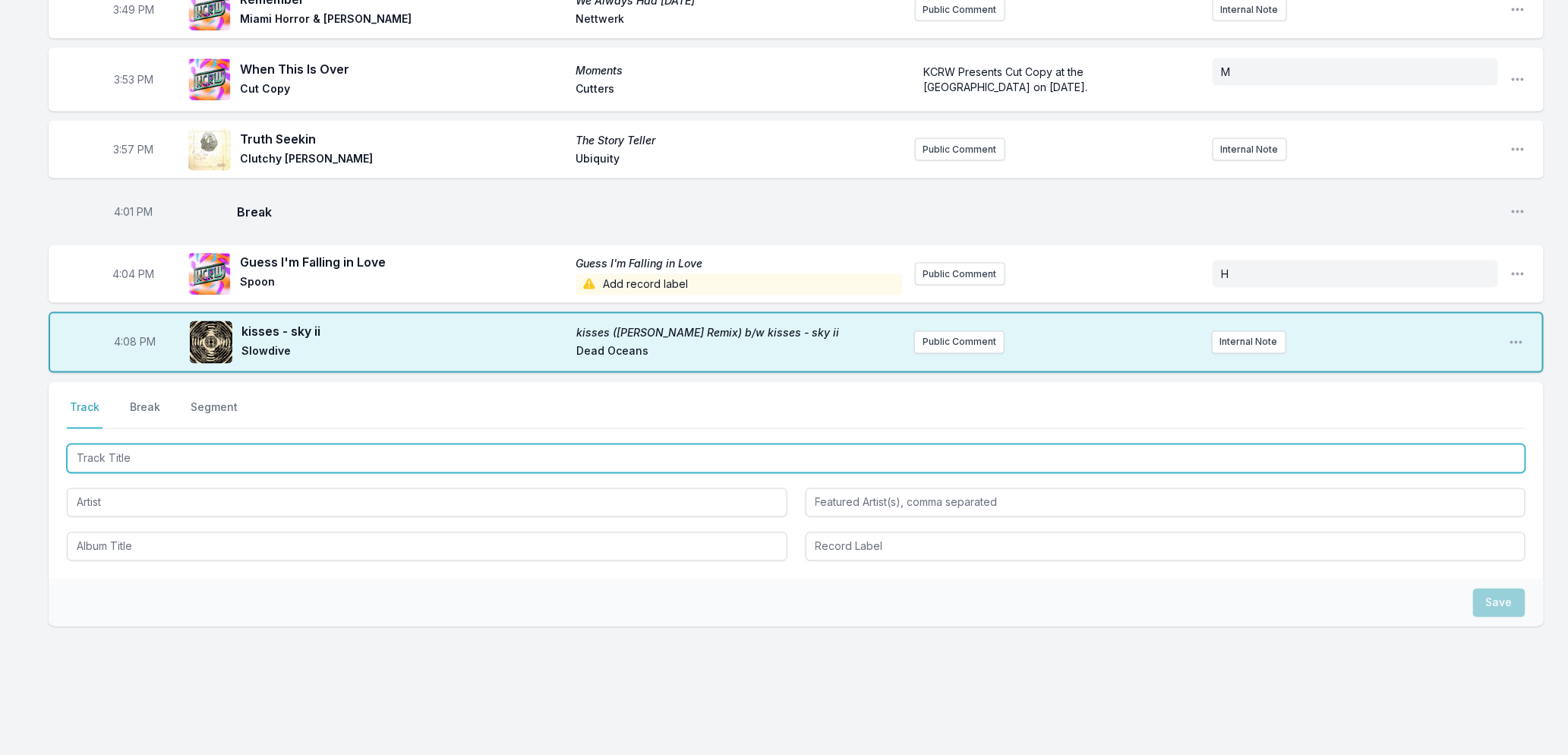
click at [461, 445] on input "Track Title" at bounding box center [797, 459] width 1459 height 29
type input "Does This Song"
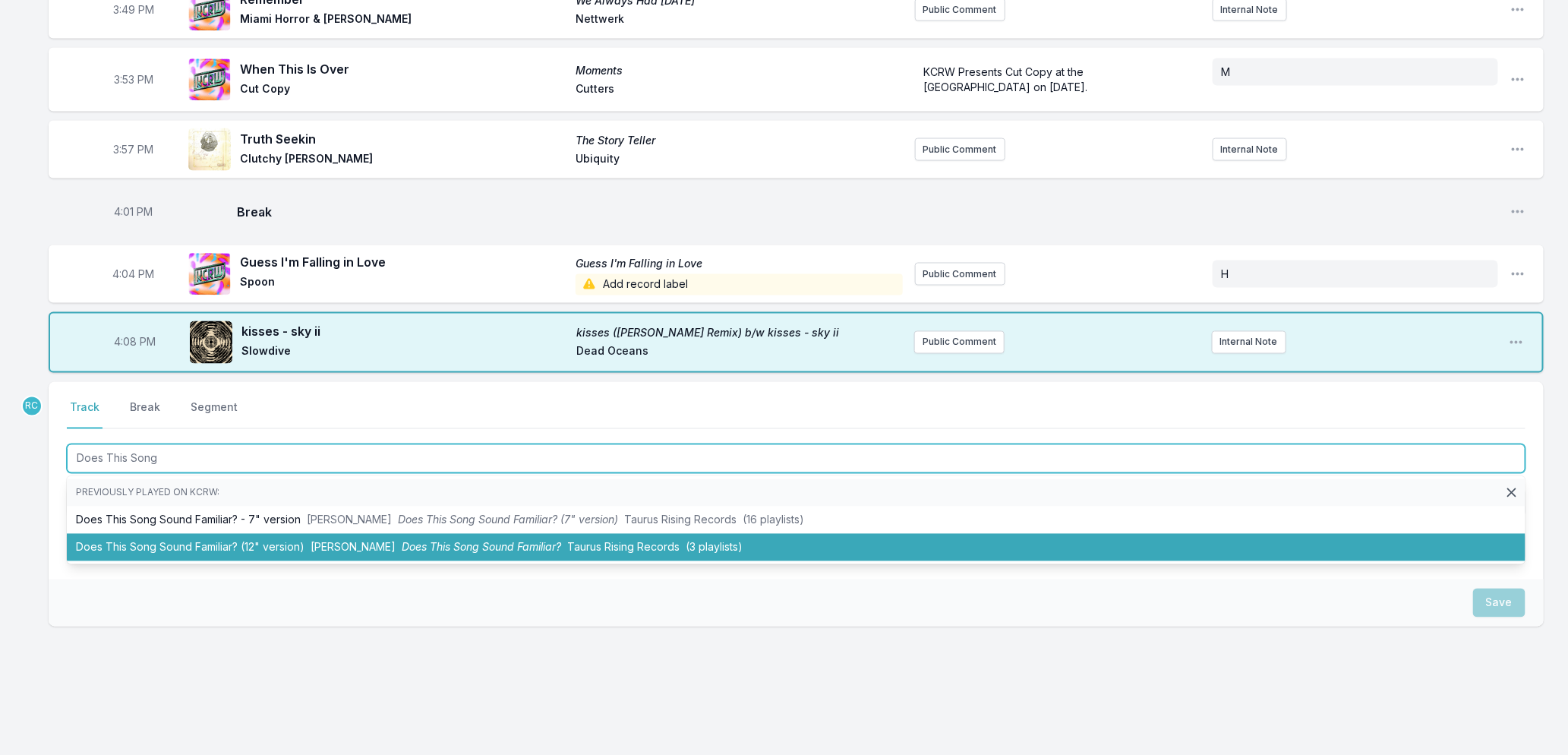
click at [490, 541] on span "Does This Song Sound Familiar?" at bounding box center [481, 547] width 159 height 13
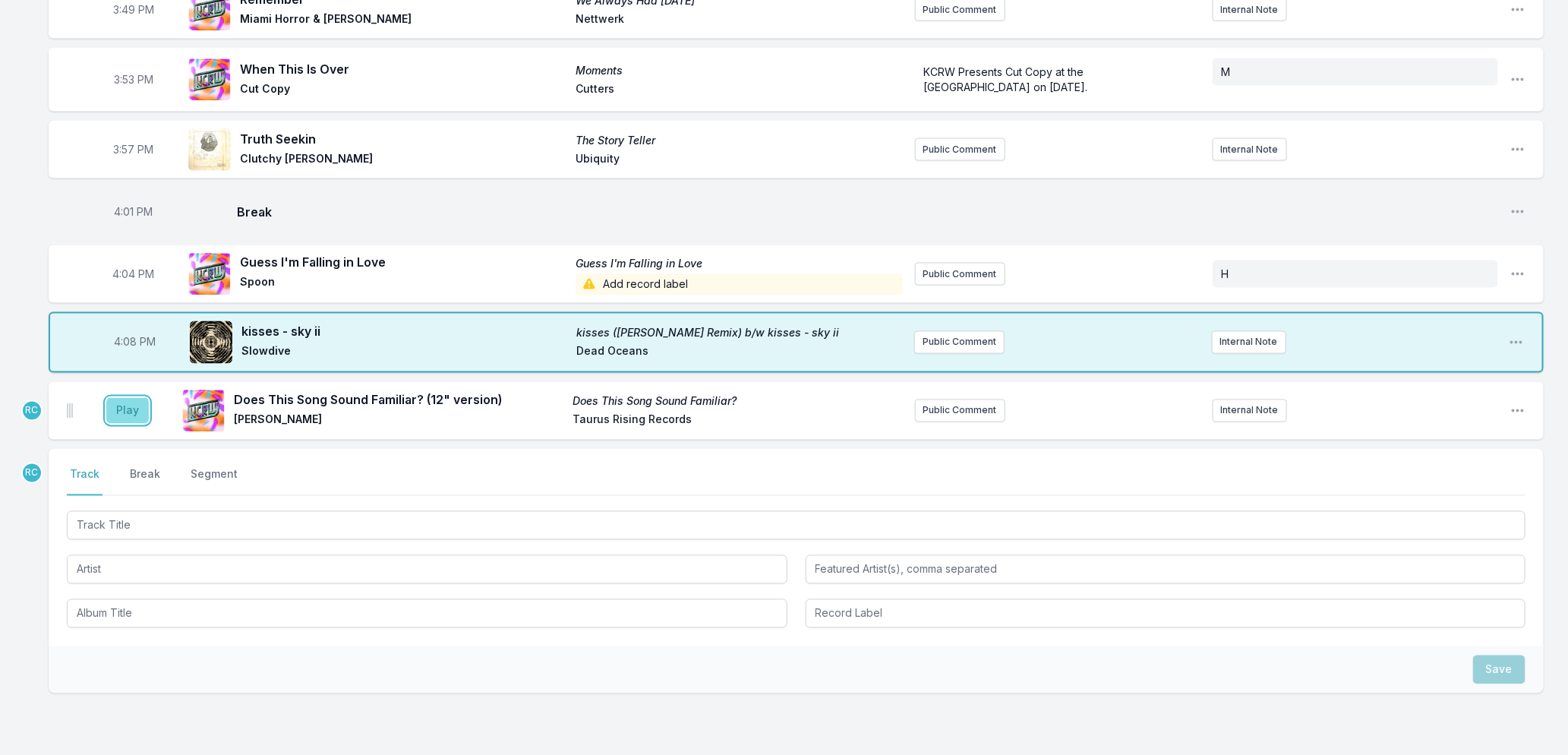
click at [125, 398] on button "Play" at bounding box center [128, 411] width 43 height 26
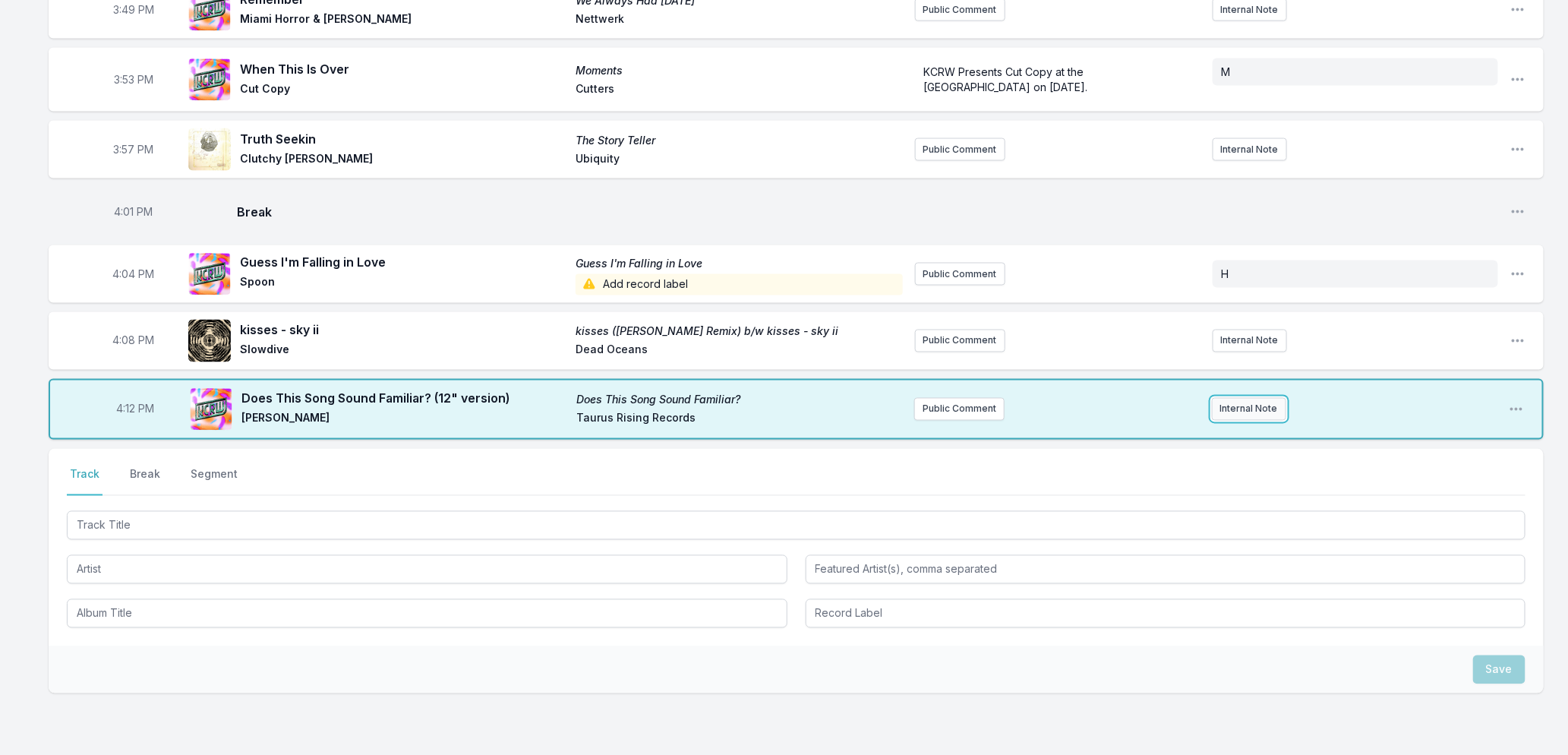
click at [1241, 398] on button "Internal Note" at bounding box center [1249, 409] width 75 height 22
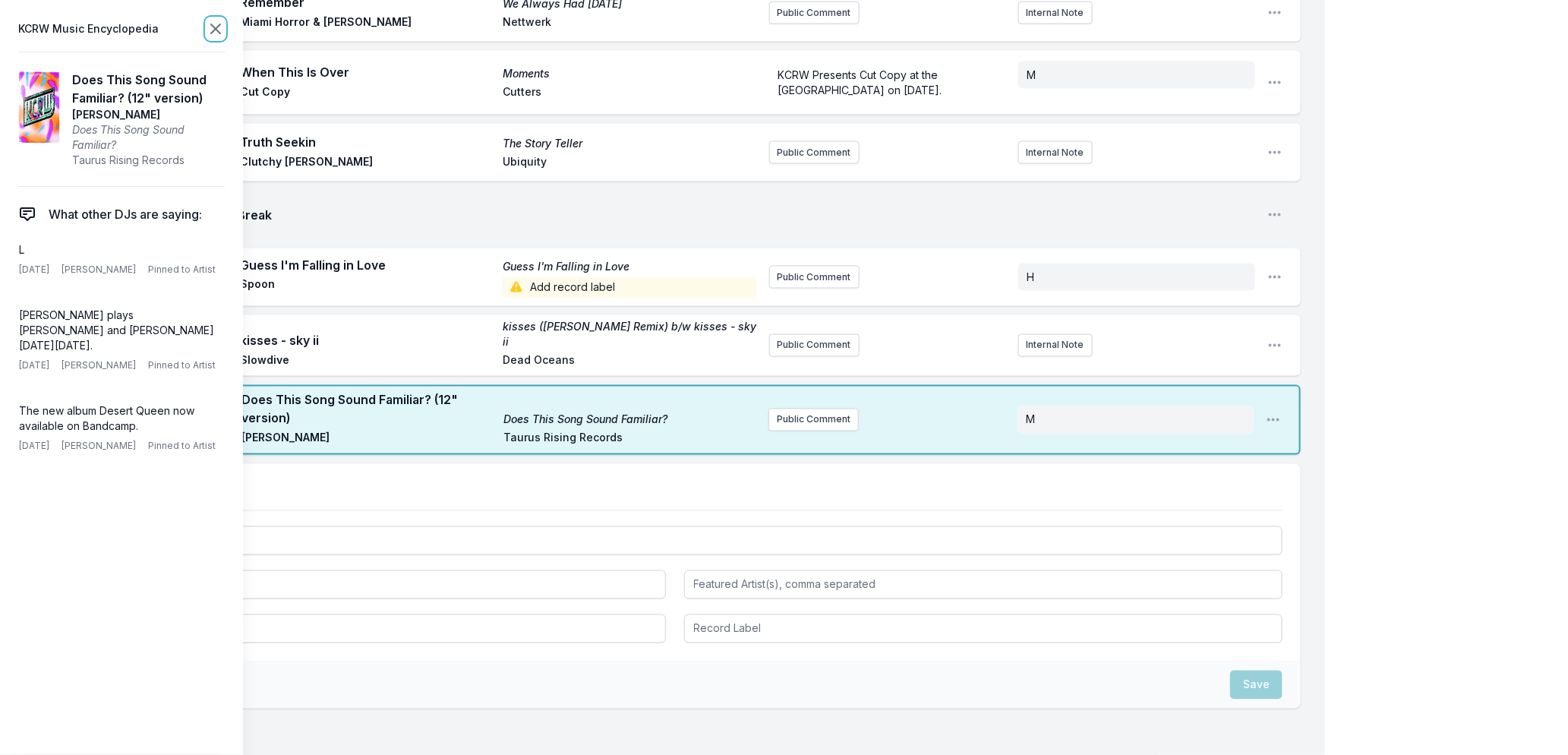
click at [215, 27] on icon at bounding box center [216, 29] width 19 height 19
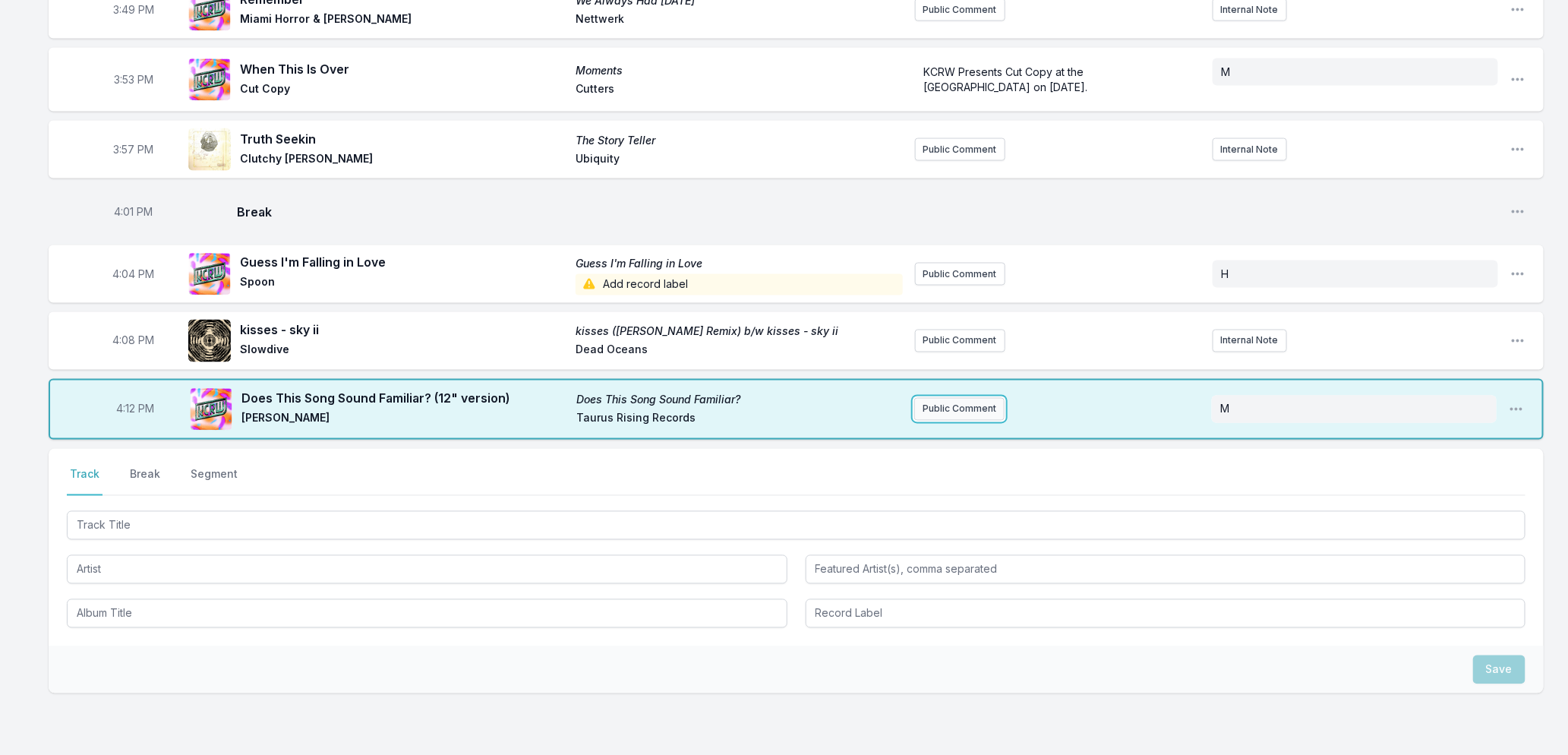
click at [951, 398] on button "Public Comment" at bounding box center [959, 409] width 90 height 22
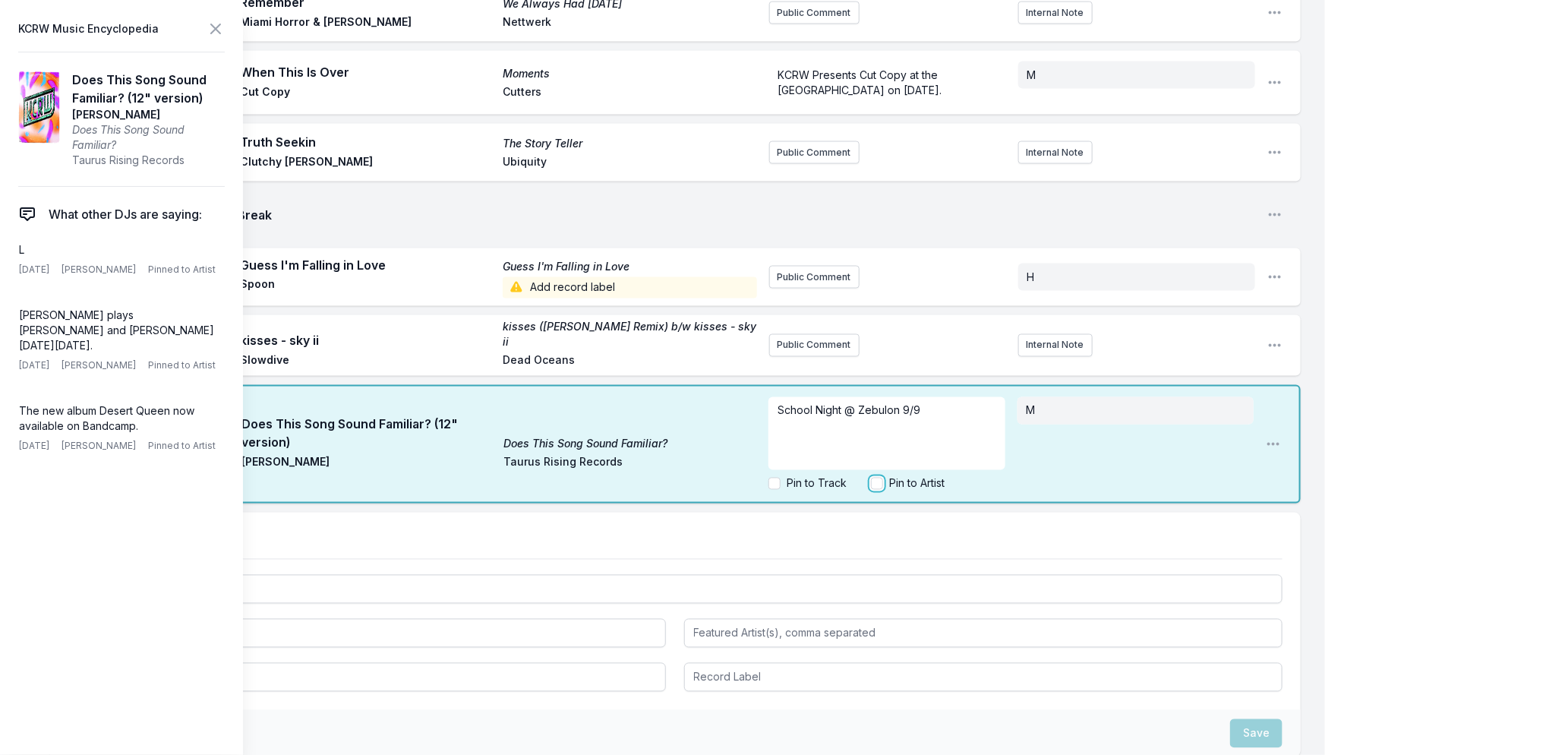
click at [878, 490] on input "Pin to Artist" at bounding box center [877, 484] width 12 height 12
checkbox input "true"
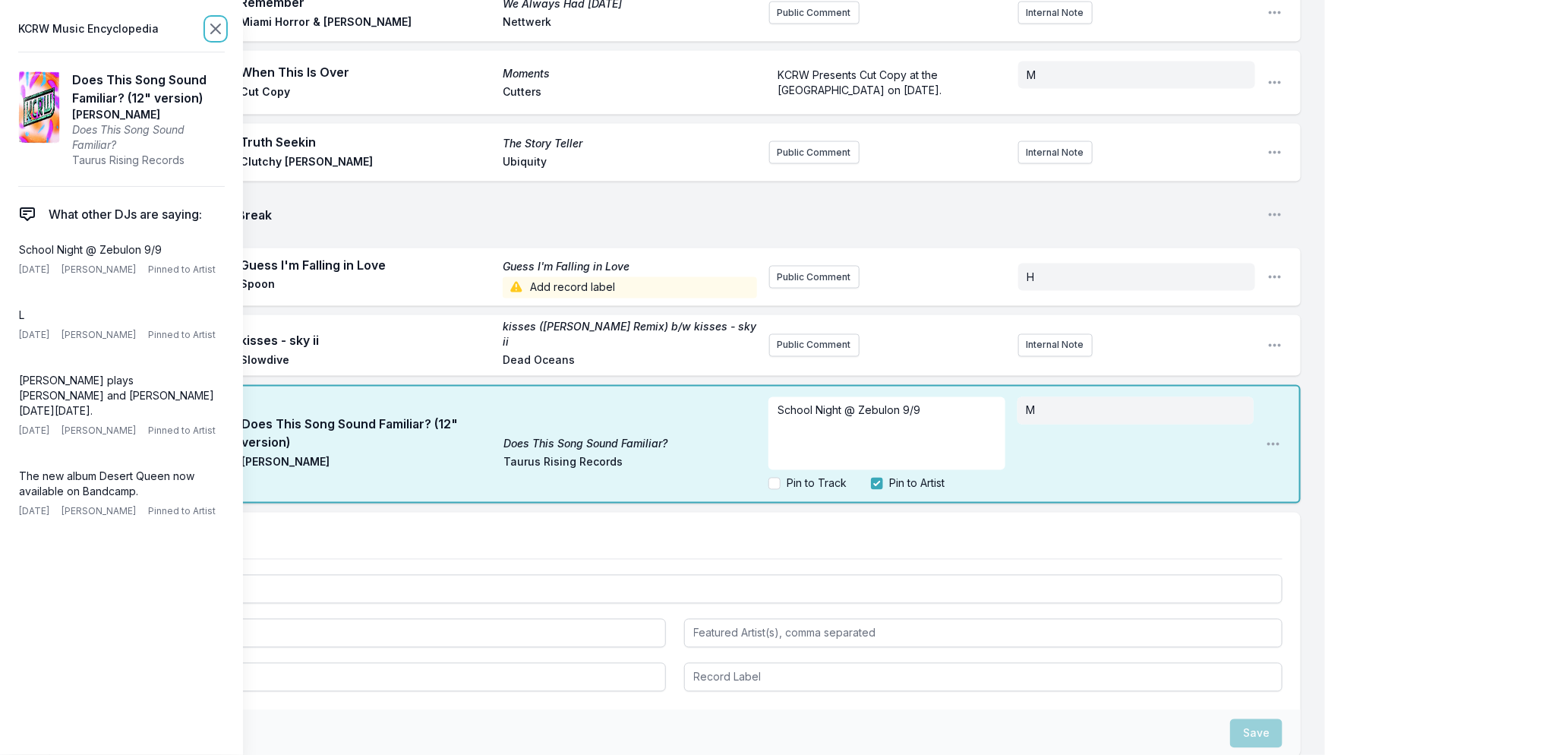
click at [215, 22] on icon at bounding box center [216, 29] width 19 height 19
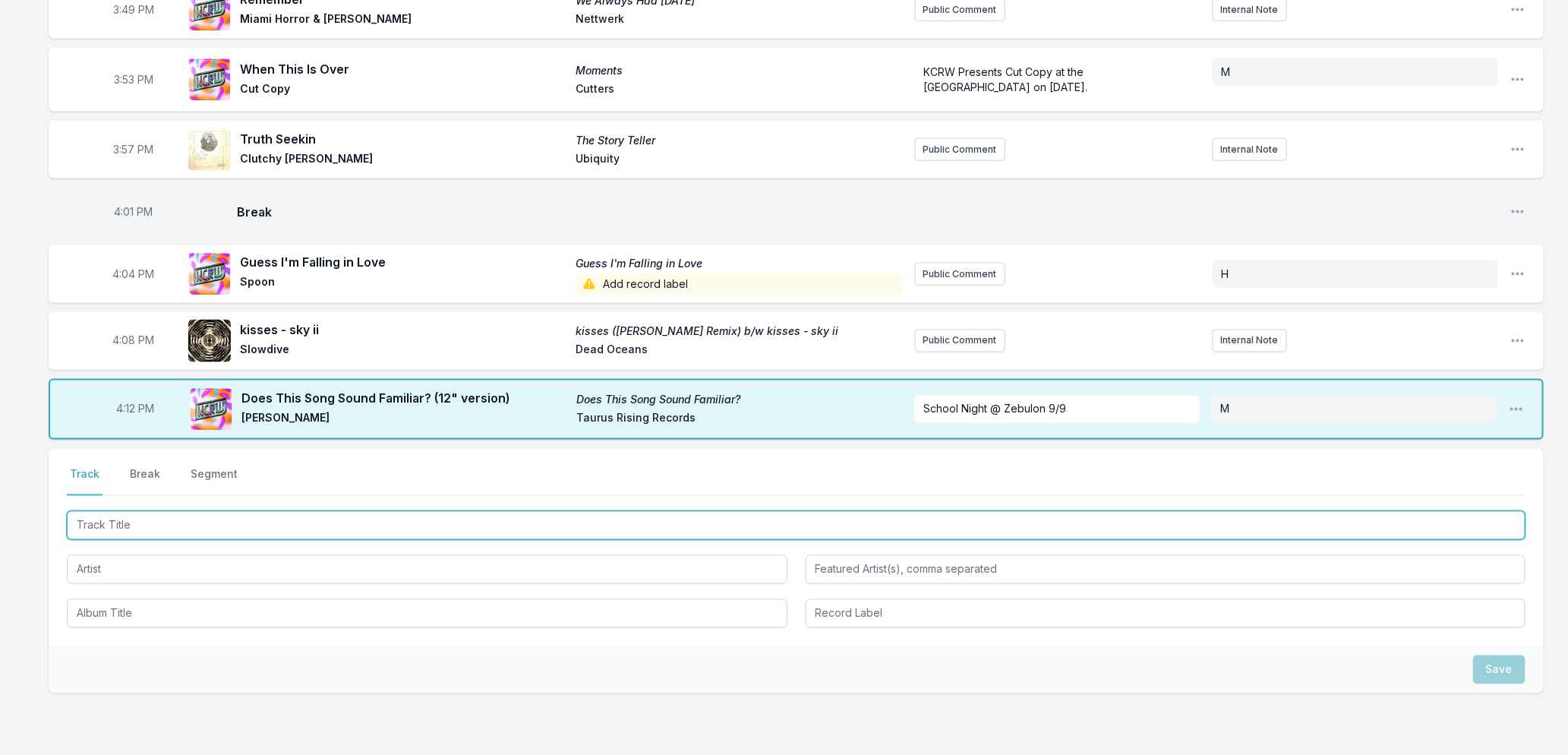
click at [376, 512] on input "Track Title" at bounding box center [797, 526] width 1459 height 29
type input "Love My Way"
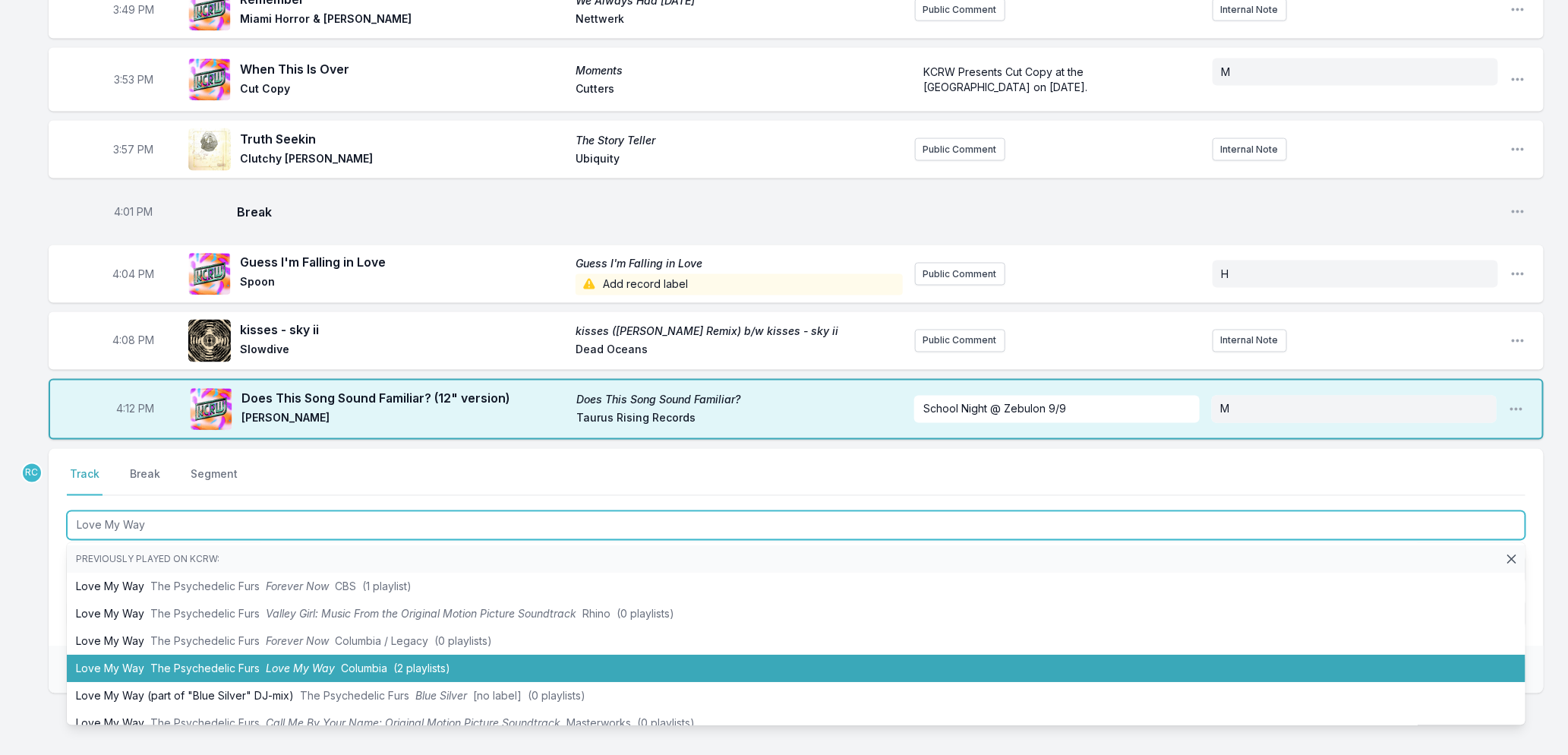
click at [243, 663] on span "The Psychedelic Furs" at bounding box center [204, 669] width 109 height 13
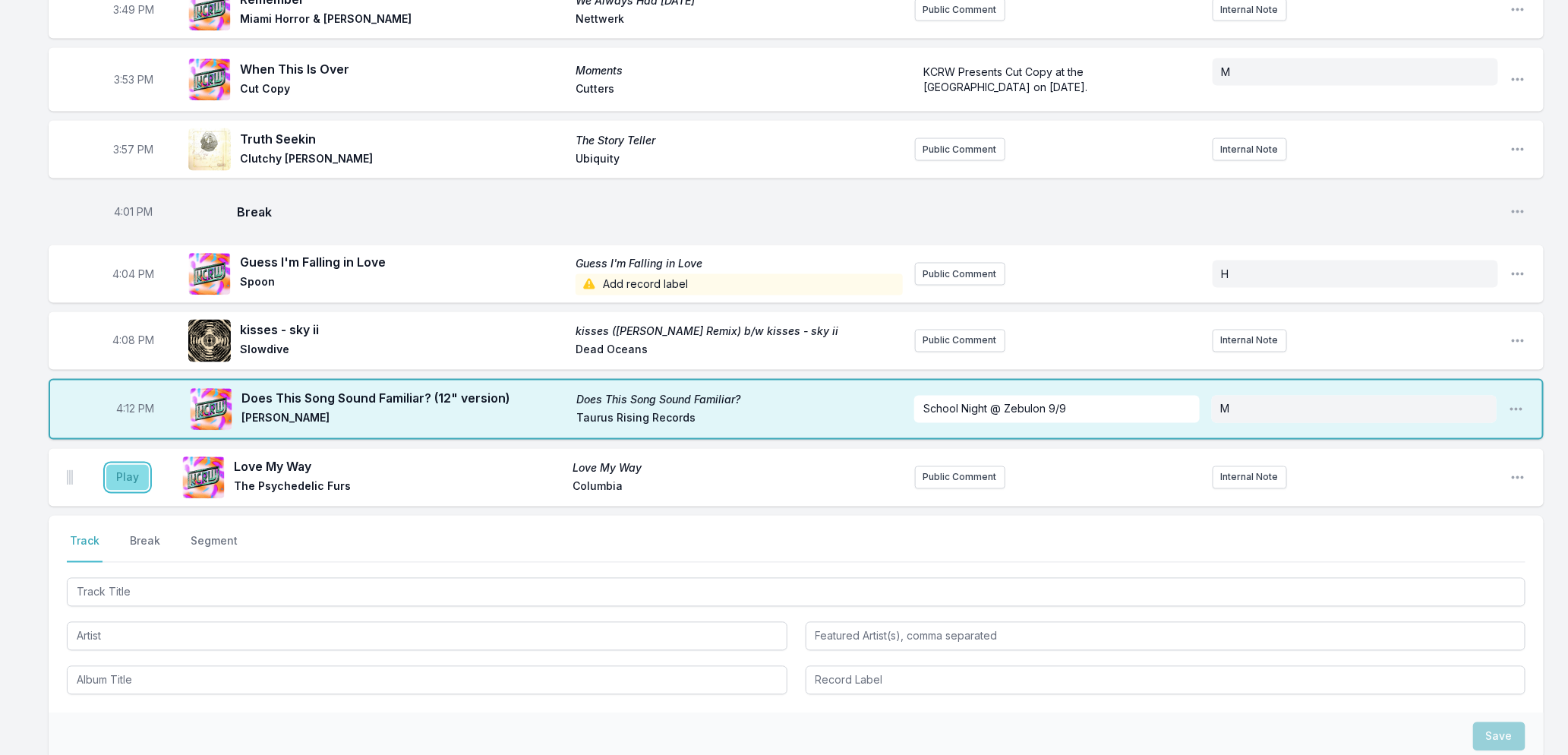
click at [118, 465] on button "Play" at bounding box center [128, 478] width 43 height 26
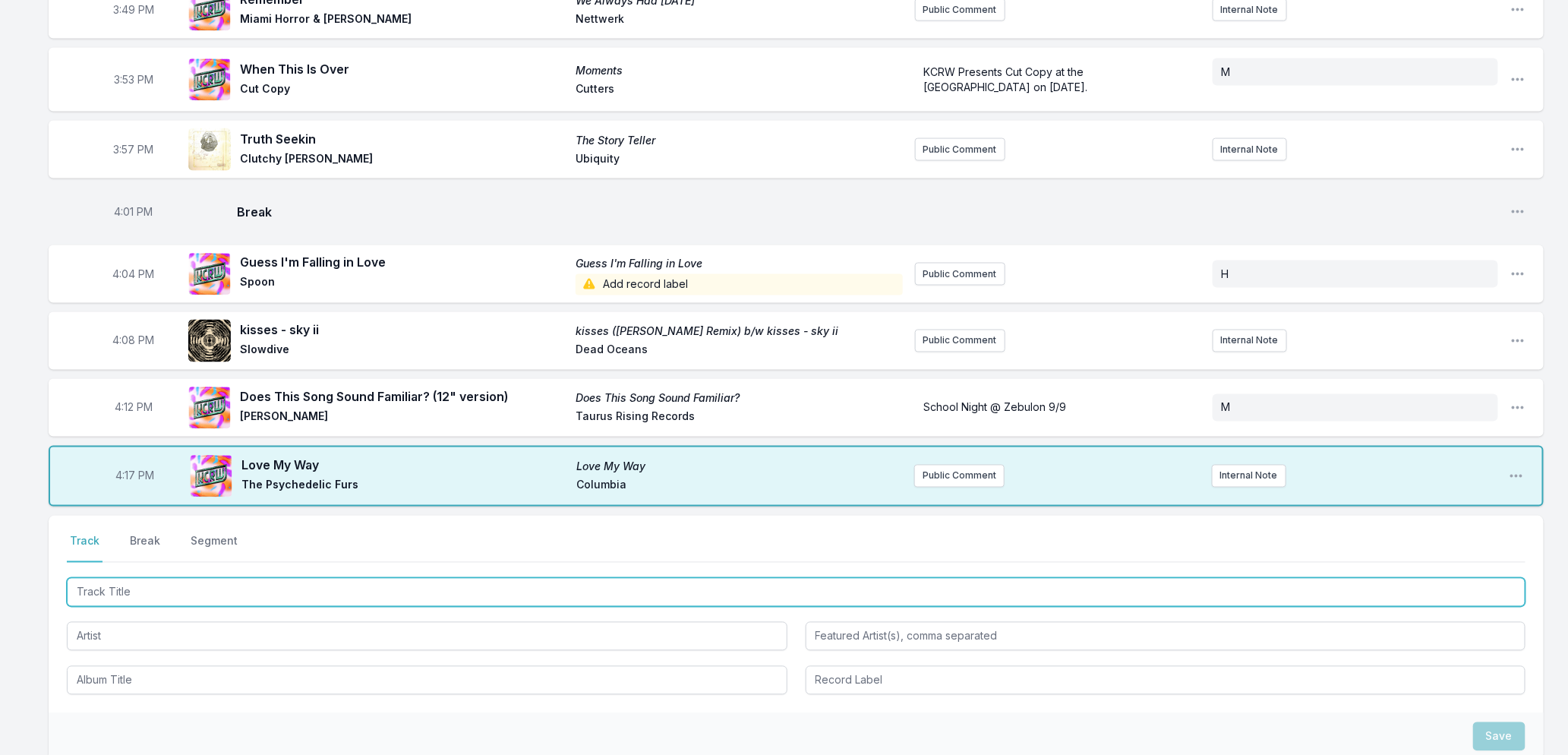
click at [158, 578] on input "Track Title" at bounding box center [797, 592] width 1459 height 29
type input "Desire"
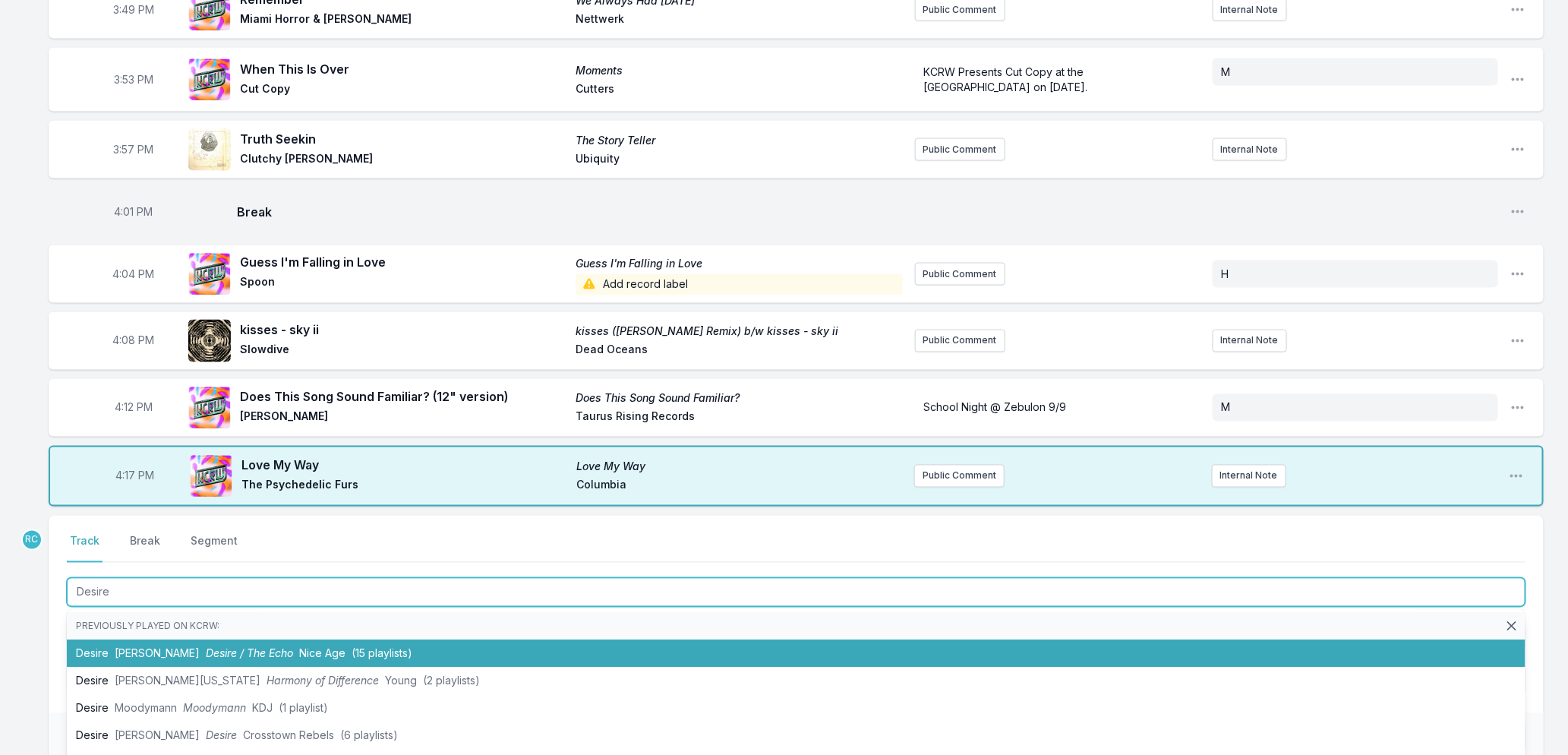
click at [243, 640] on li "Desire TEED Desire / The Echo Nice Age (15 playlists)" at bounding box center [797, 653] width 1459 height 27
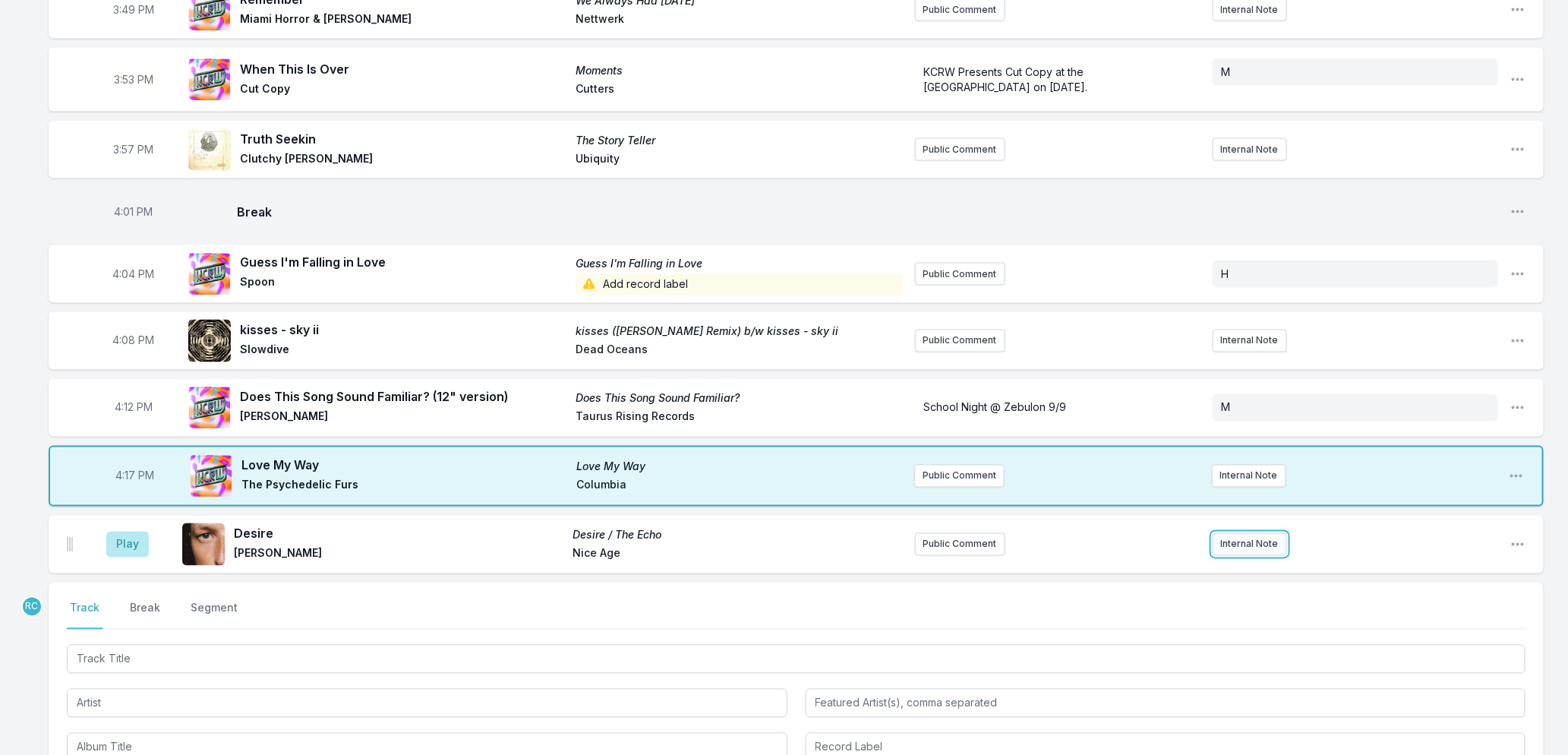
click at [1225, 533] on button "Internal Note" at bounding box center [1250, 544] width 75 height 22
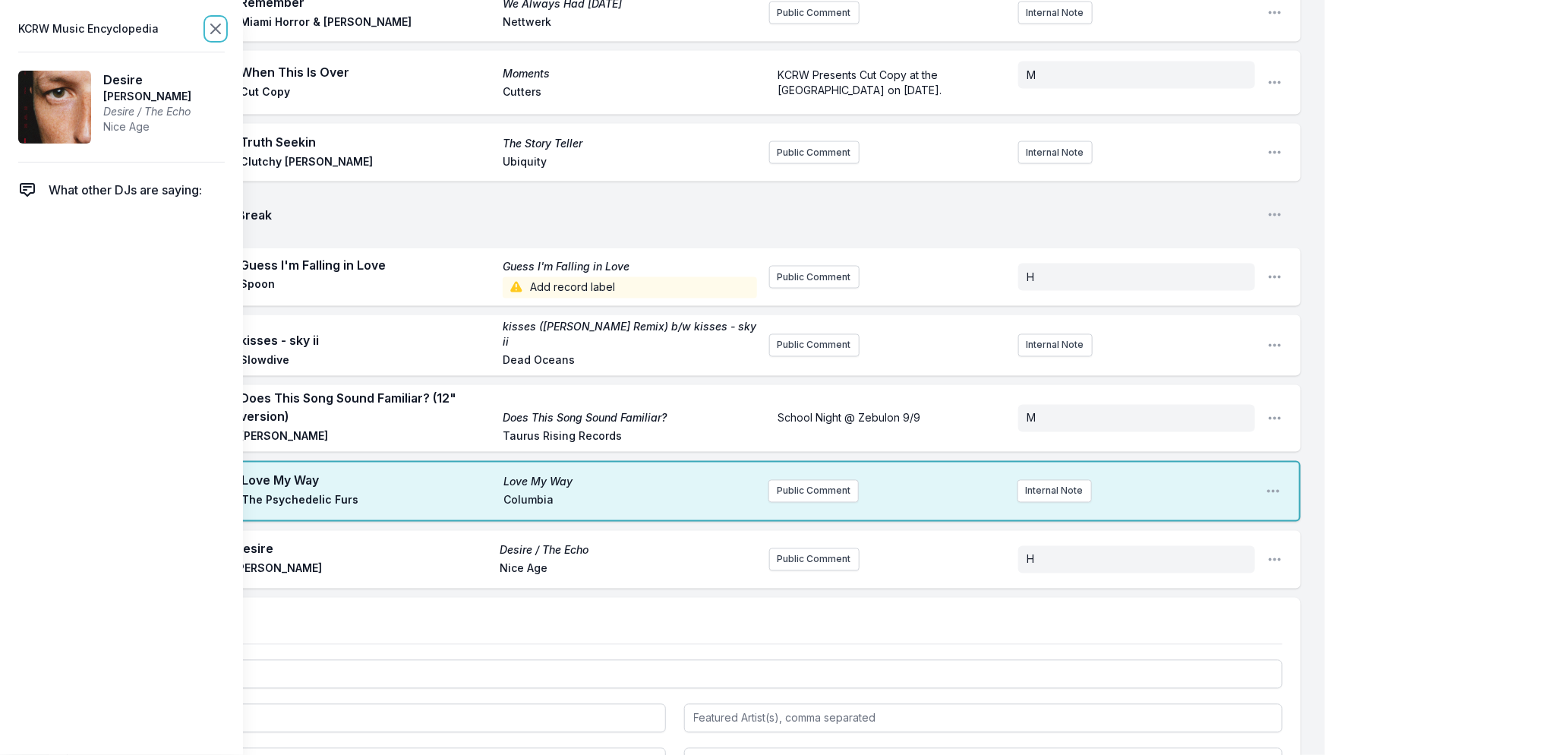
click at [208, 33] on icon at bounding box center [216, 29] width 19 height 19
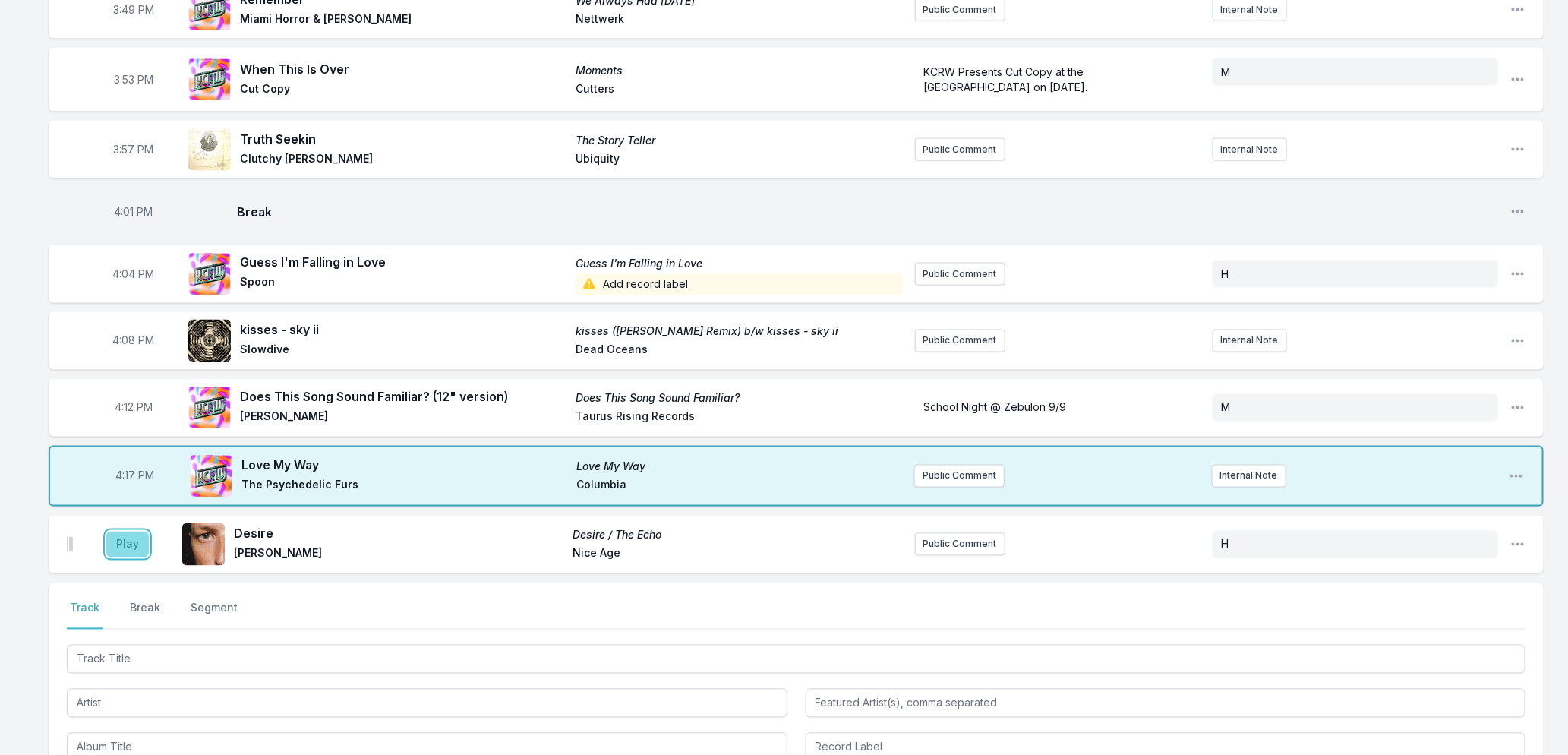
click at [133, 532] on button "Play" at bounding box center [128, 545] width 43 height 26
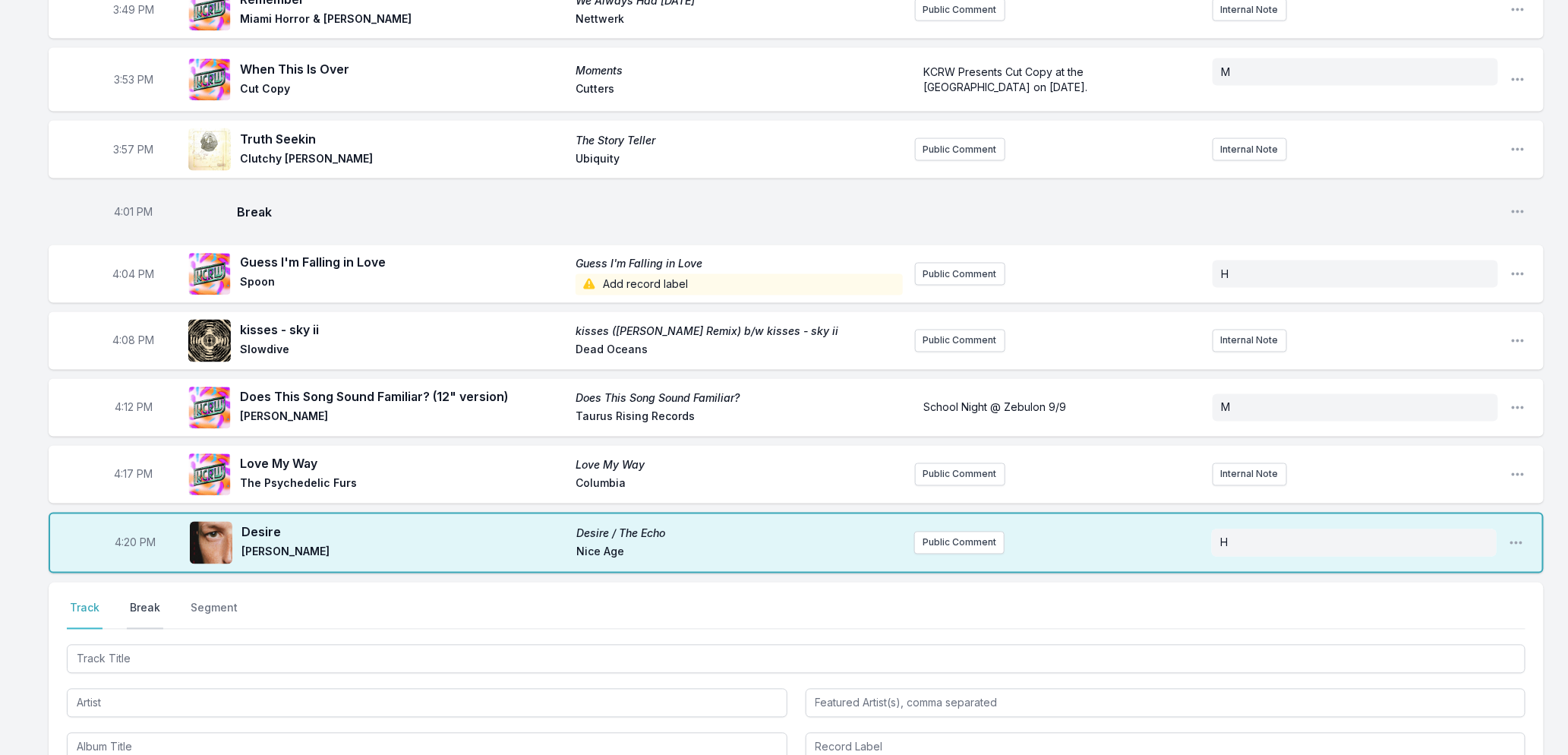
click at [152, 601] on button "Break" at bounding box center [144, 615] width 36 height 29
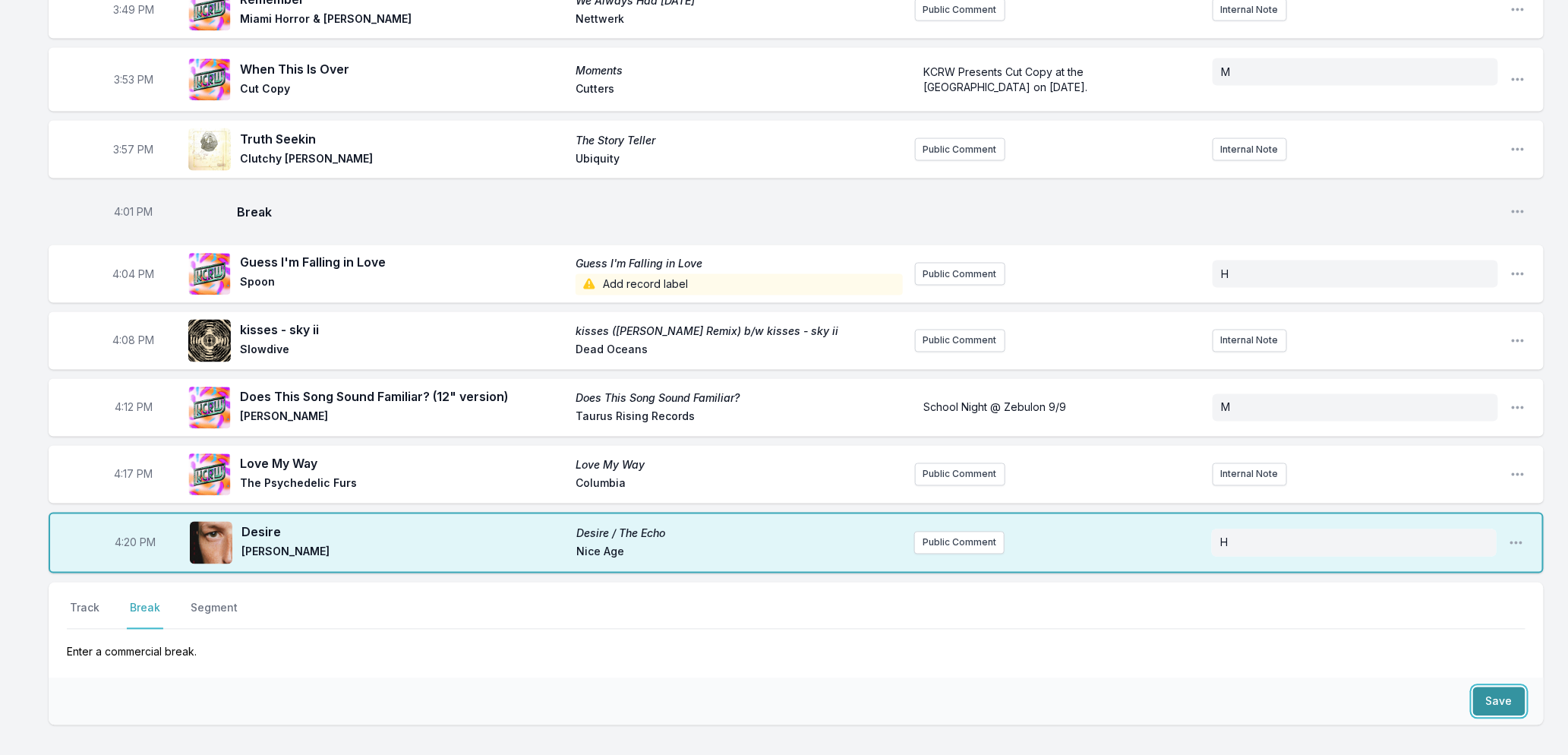
click at [1488, 688] on button "Save" at bounding box center [1499, 702] width 52 height 29
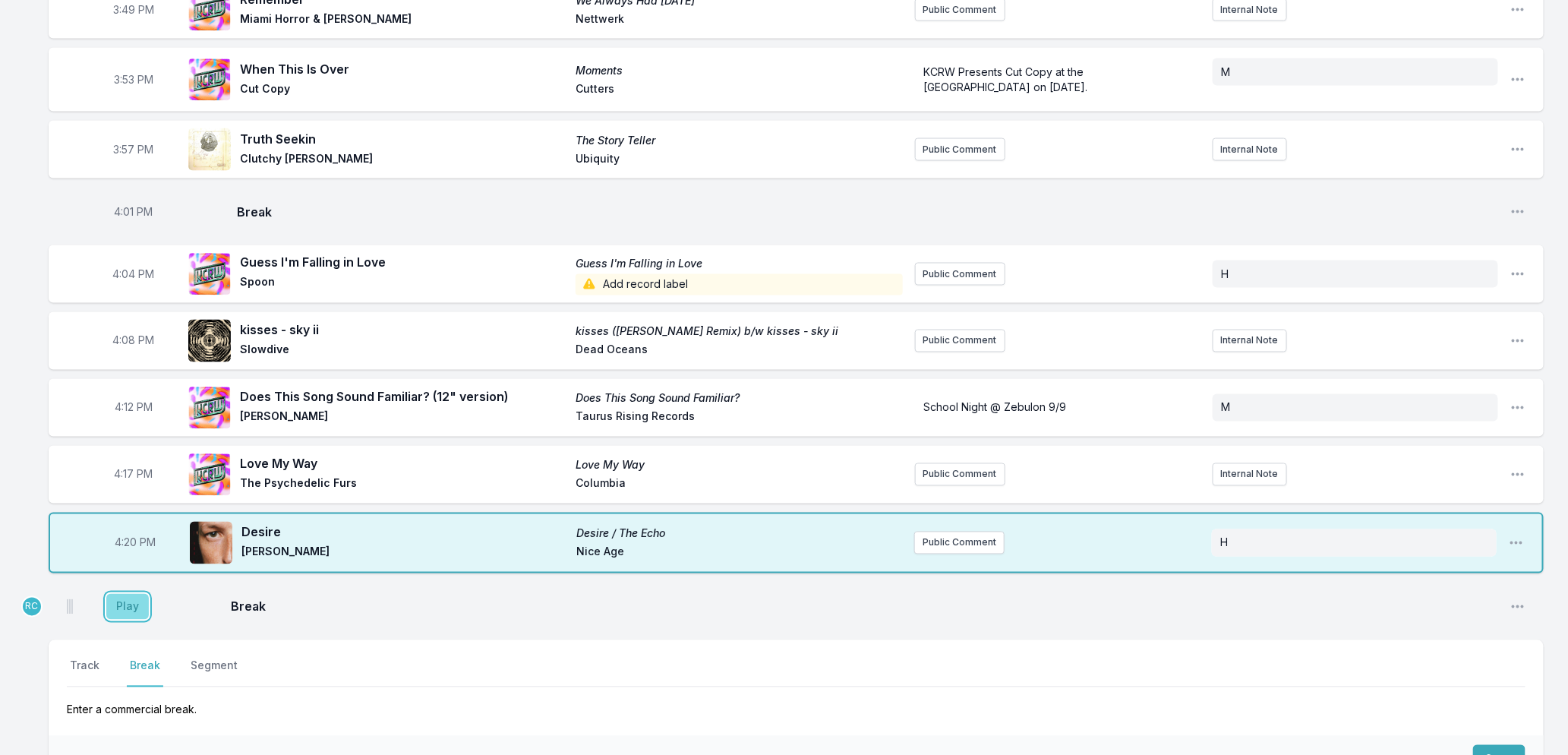
click at [144, 594] on button "Play" at bounding box center [128, 607] width 43 height 26
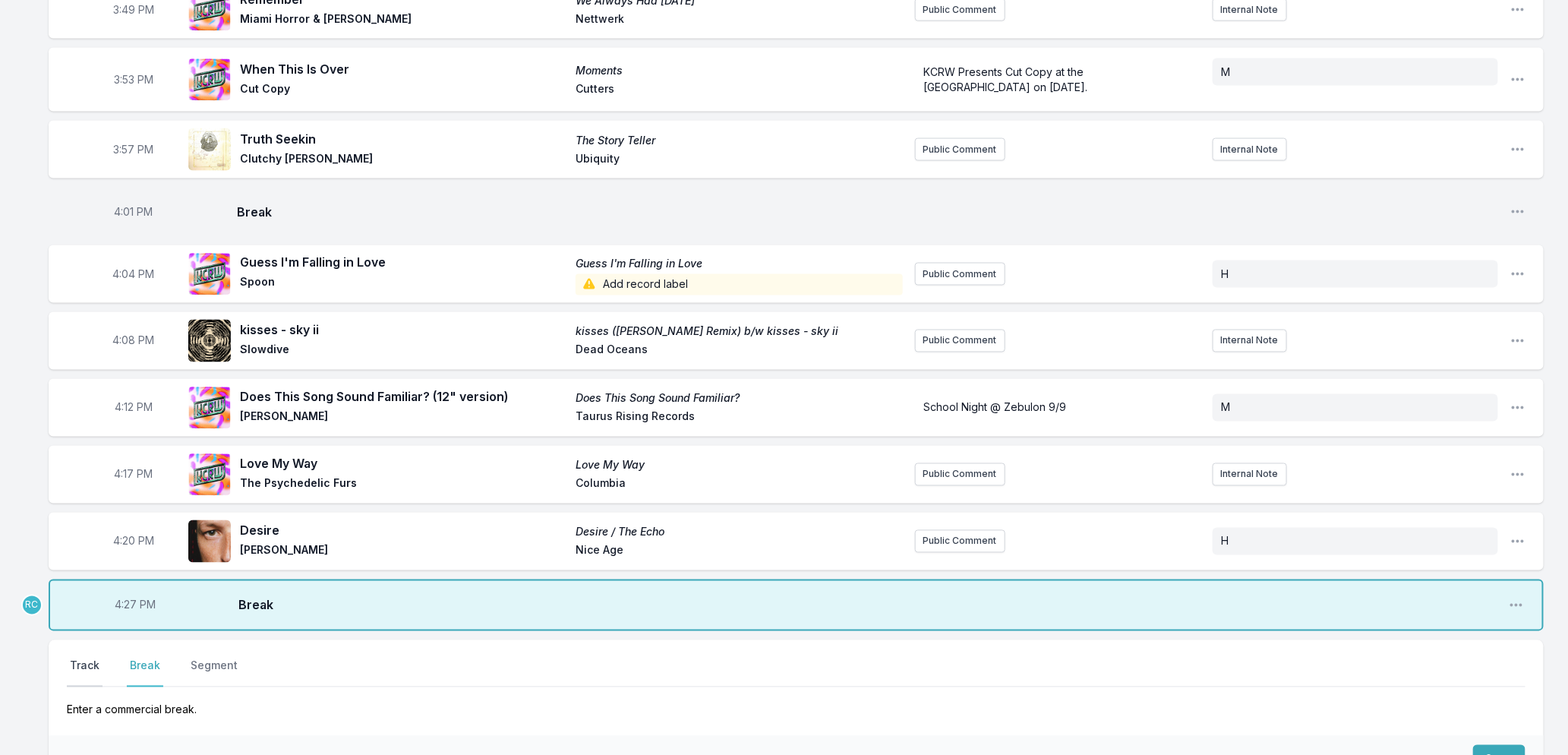
click at [76, 659] on button "Track" at bounding box center [85, 673] width 35 height 29
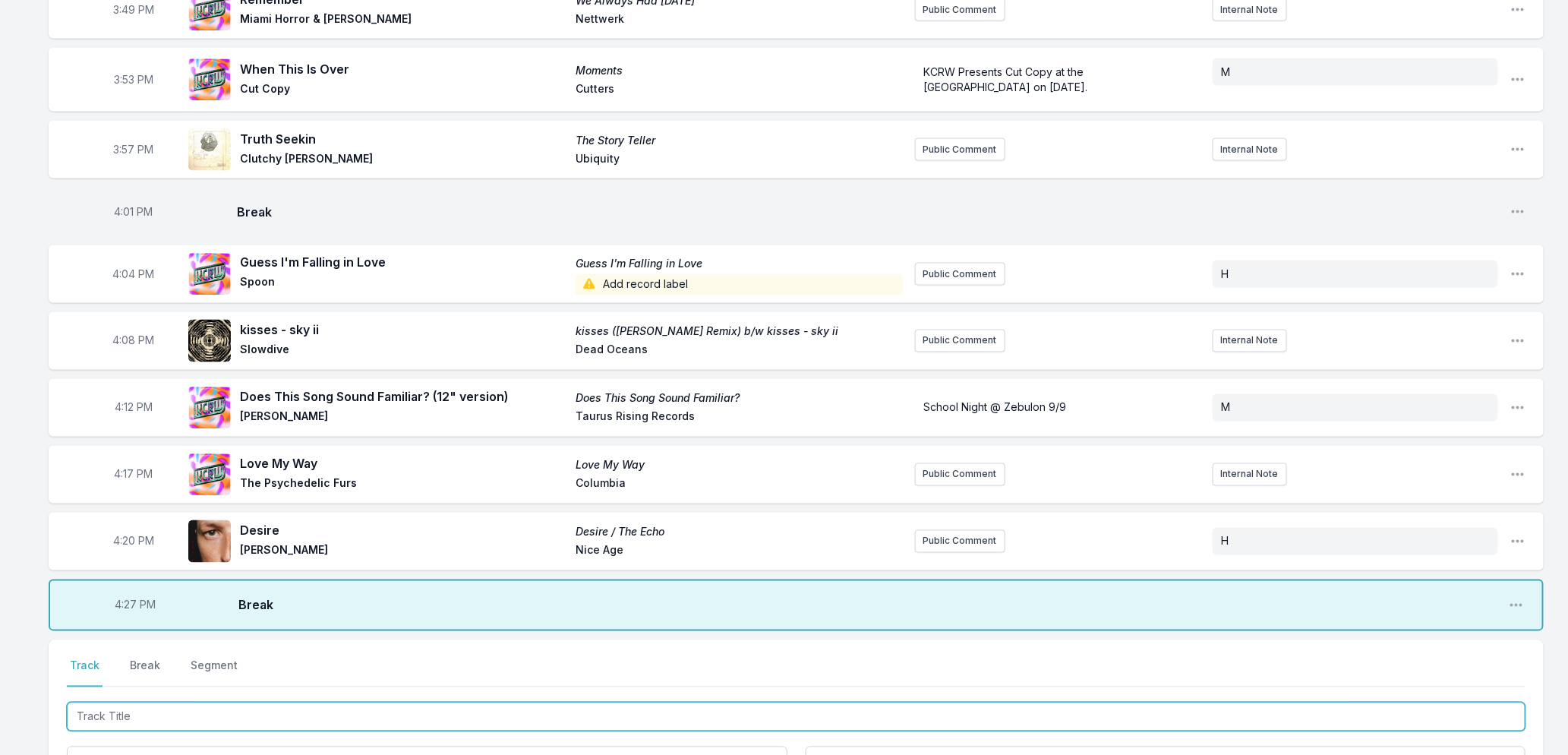
click at [130, 703] on input "Track Title" at bounding box center [797, 717] width 1459 height 29
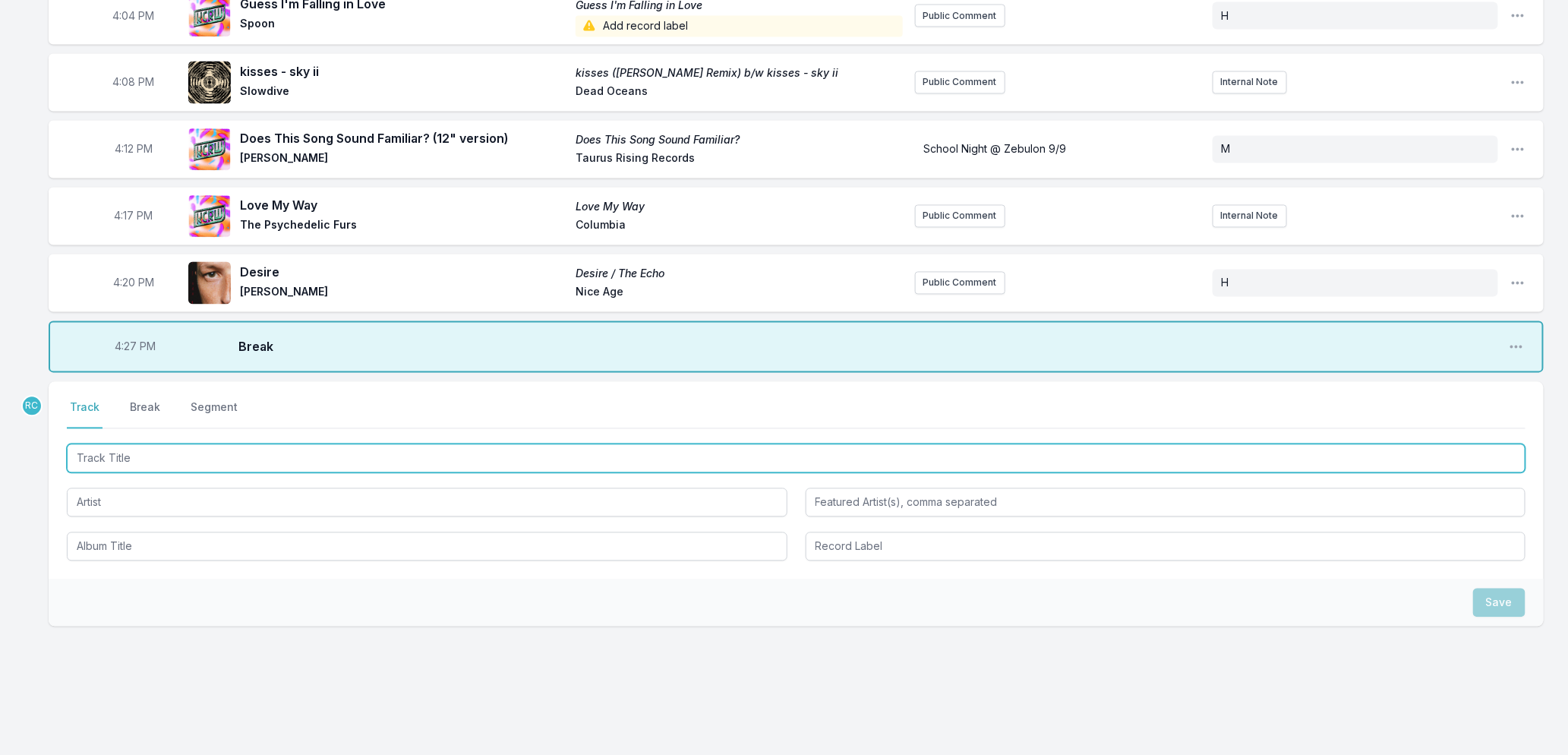
click at [251, 445] on input "Track Title" at bounding box center [797, 459] width 1459 height 29
type input "I Can't Stop"
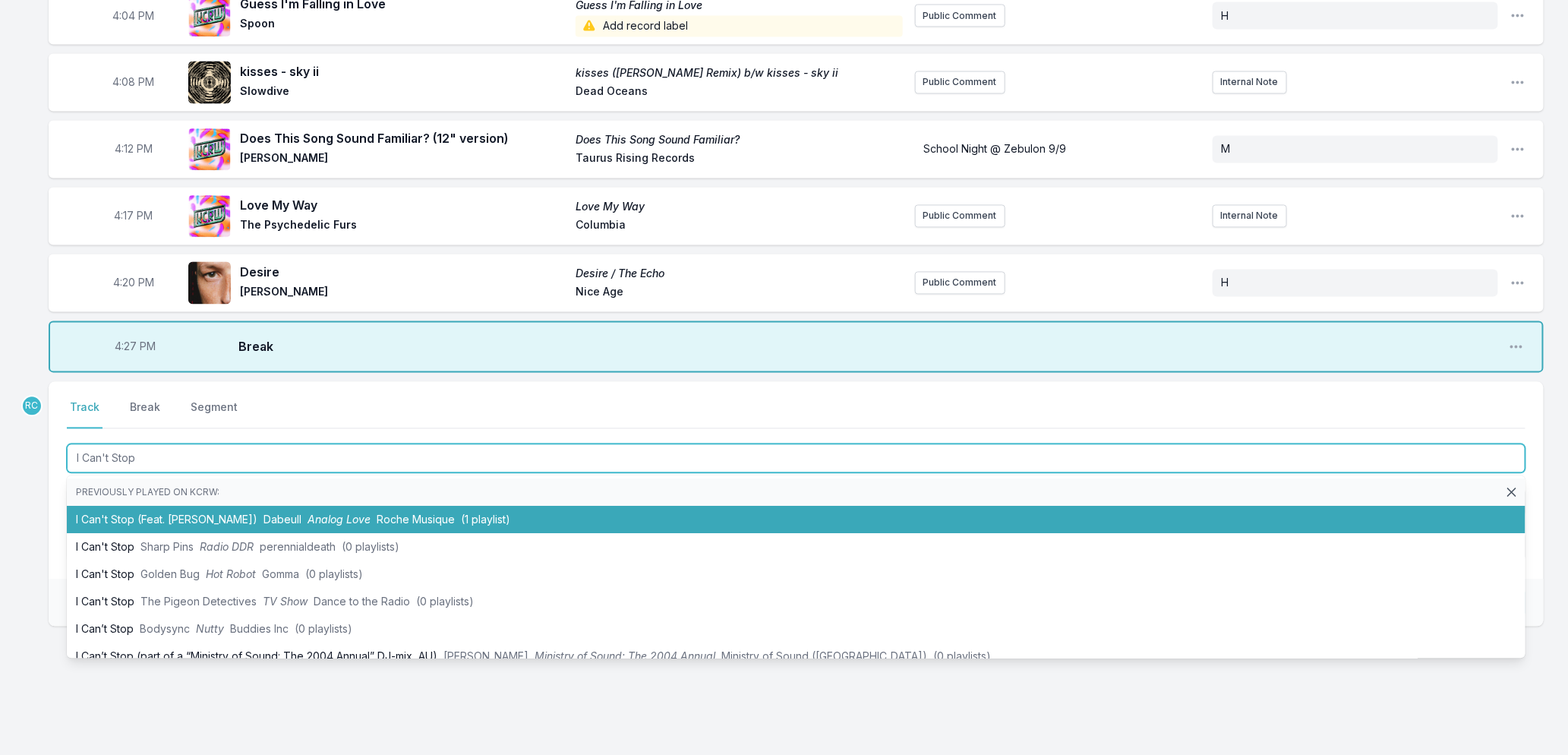
click at [307, 514] on span "Analog Love" at bounding box center [339, 520] width 63 height 13
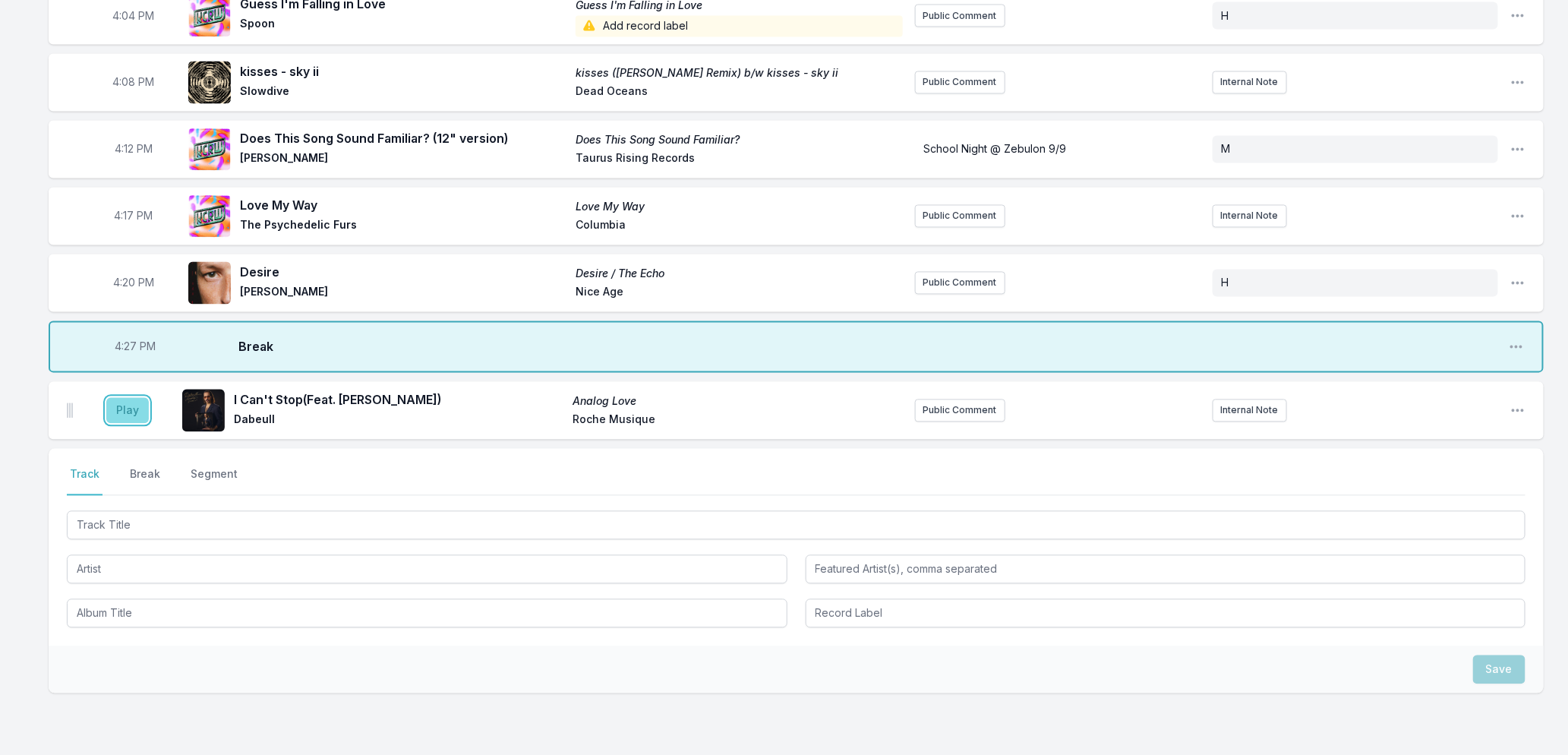
click at [117, 398] on button "Play" at bounding box center [128, 411] width 43 height 26
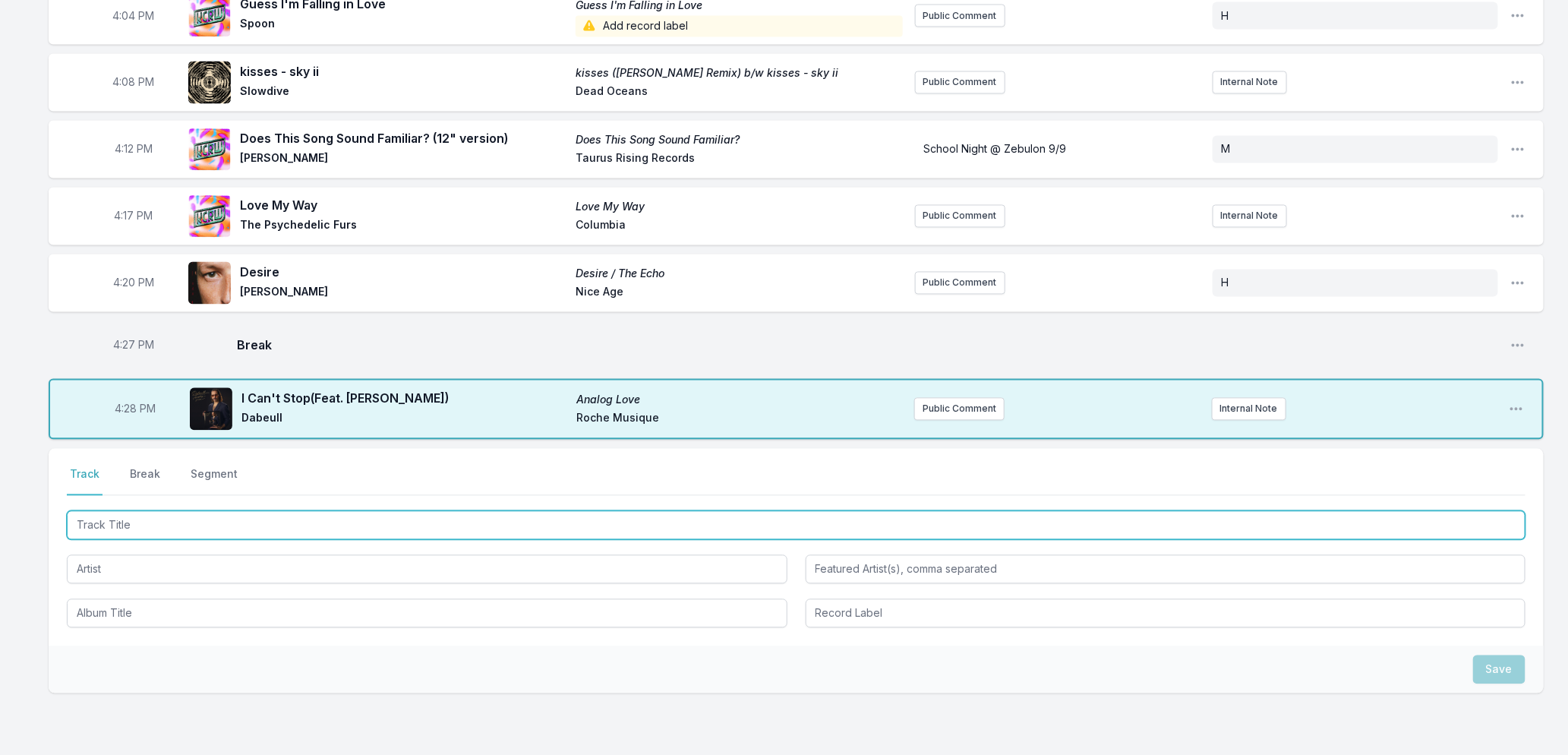
click at [236, 514] on input "Track Title" at bounding box center [797, 526] width 1459 height 29
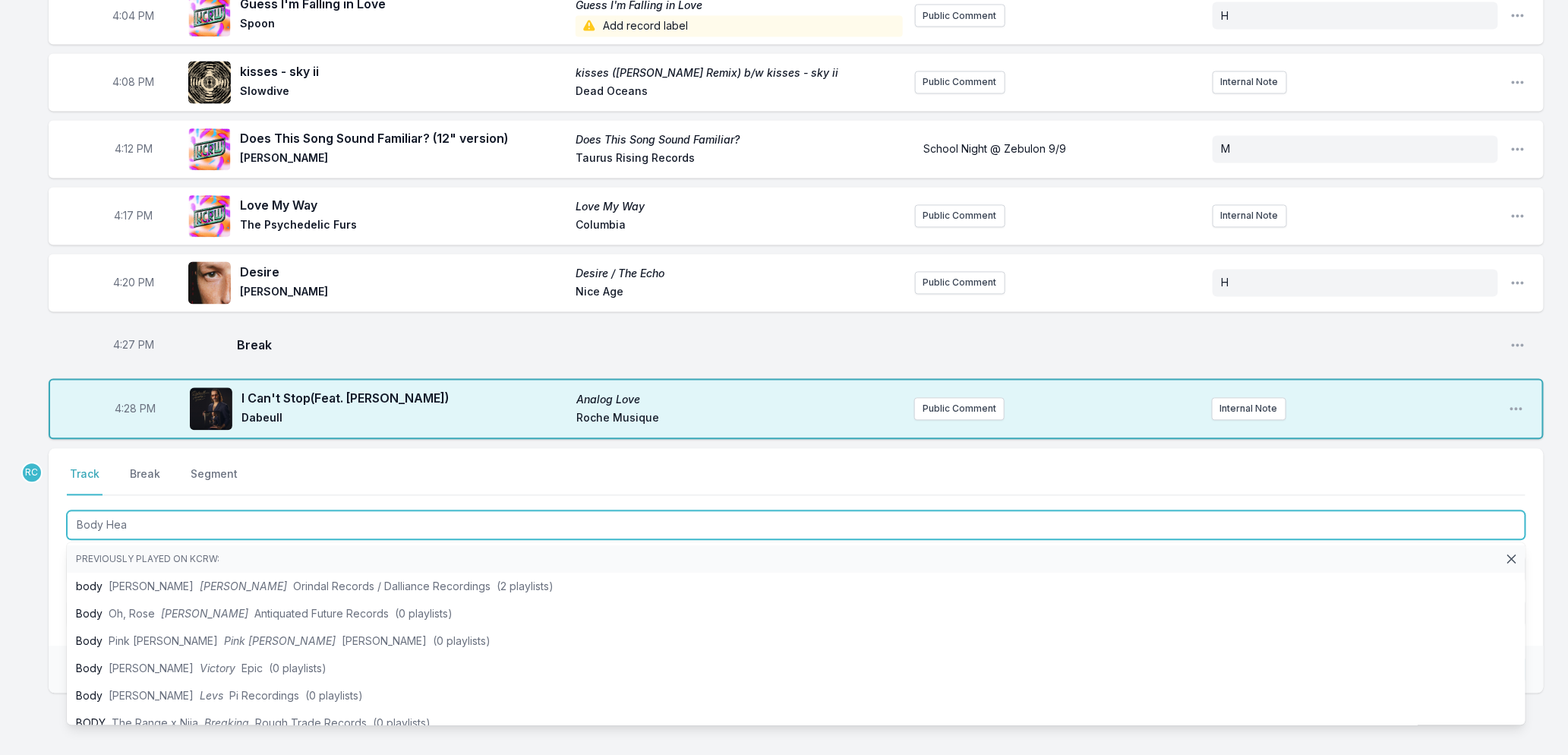
type input "Body Heat"
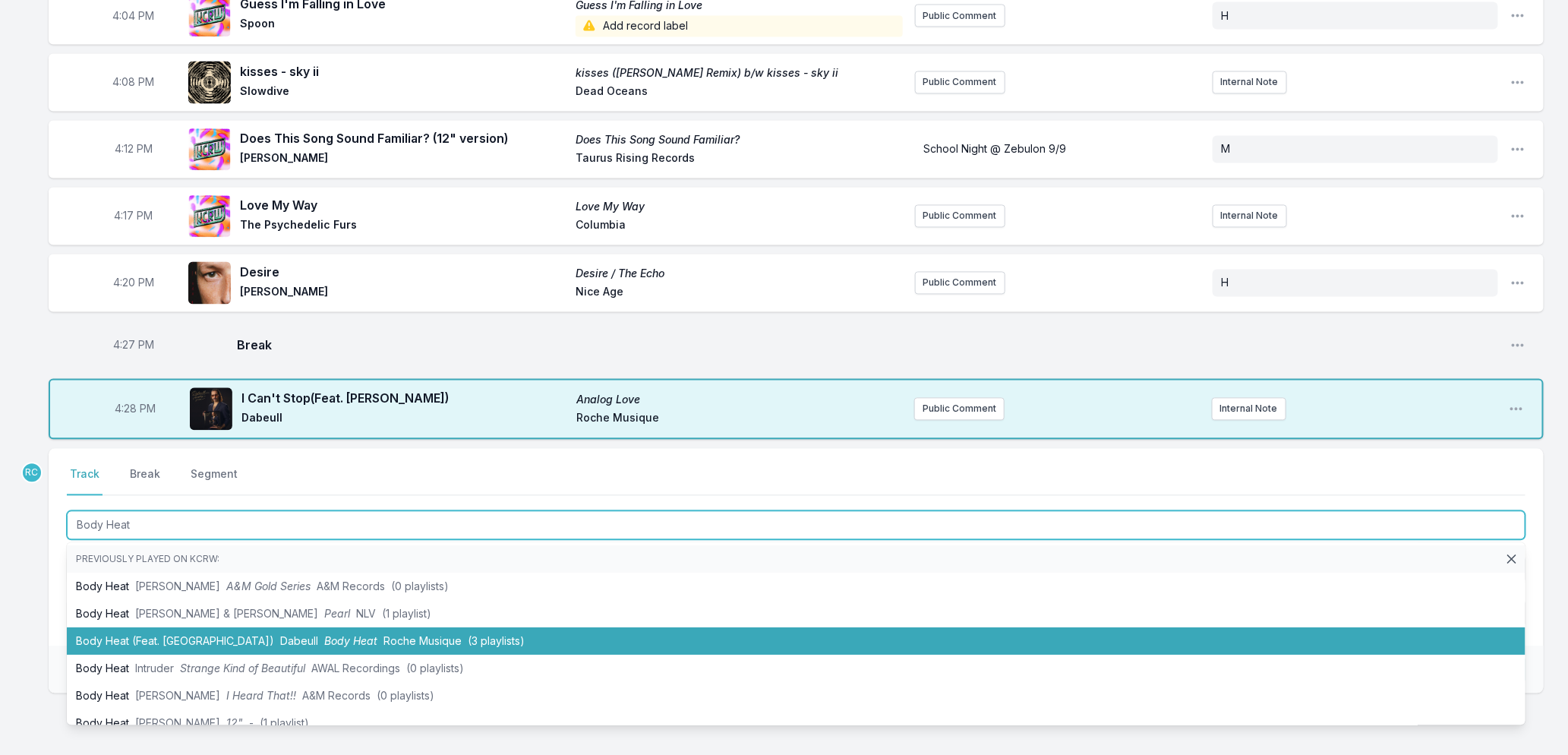
click at [212, 628] on li "Body Heat (Feat. Holybrune) Dabeull Body Heat Roche Musique (3 playlists)" at bounding box center [797, 641] width 1459 height 27
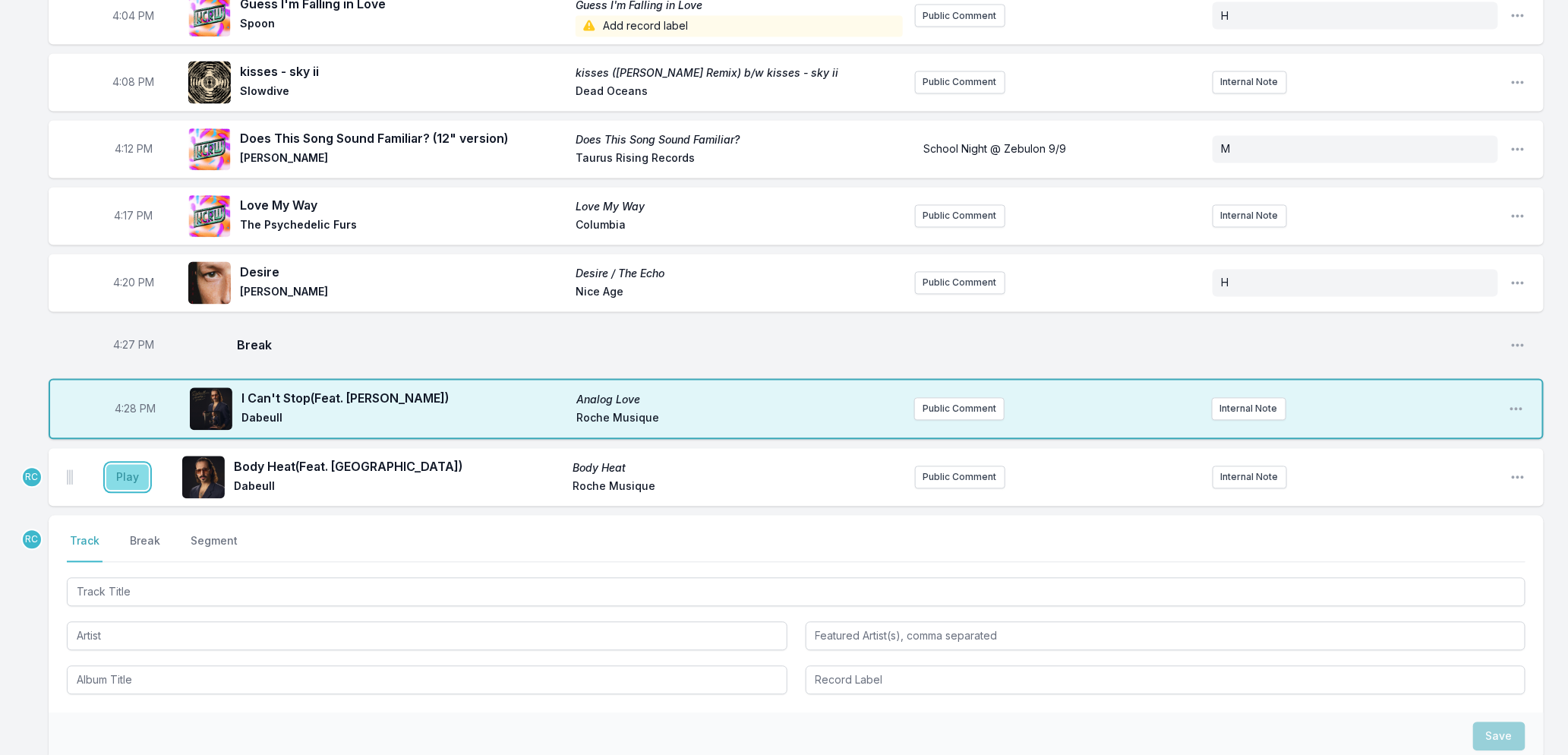
click at [121, 465] on button "Play" at bounding box center [128, 478] width 43 height 26
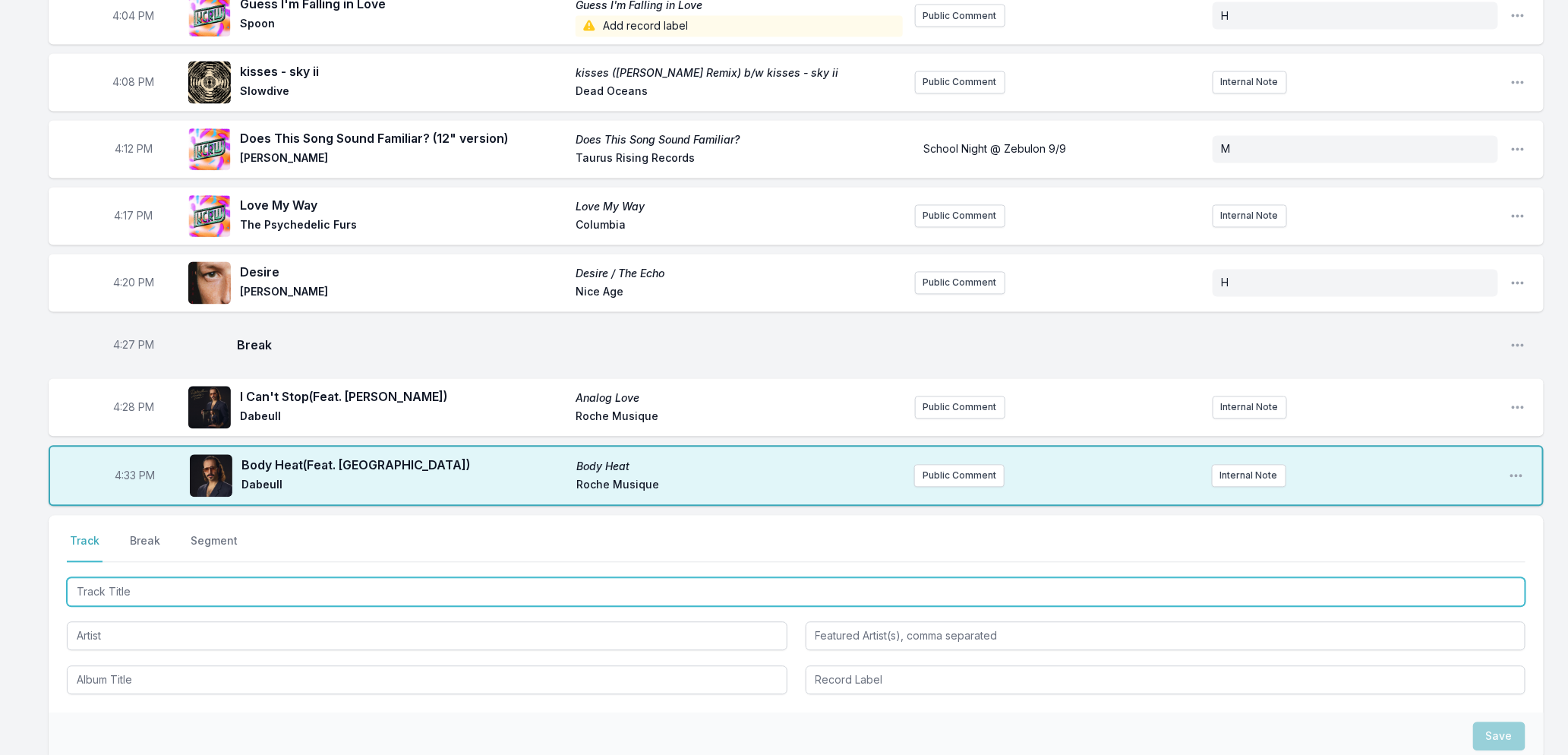
click at [215, 578] on input "Track Title" at bounding box center [797, 592] width 1459 height 29
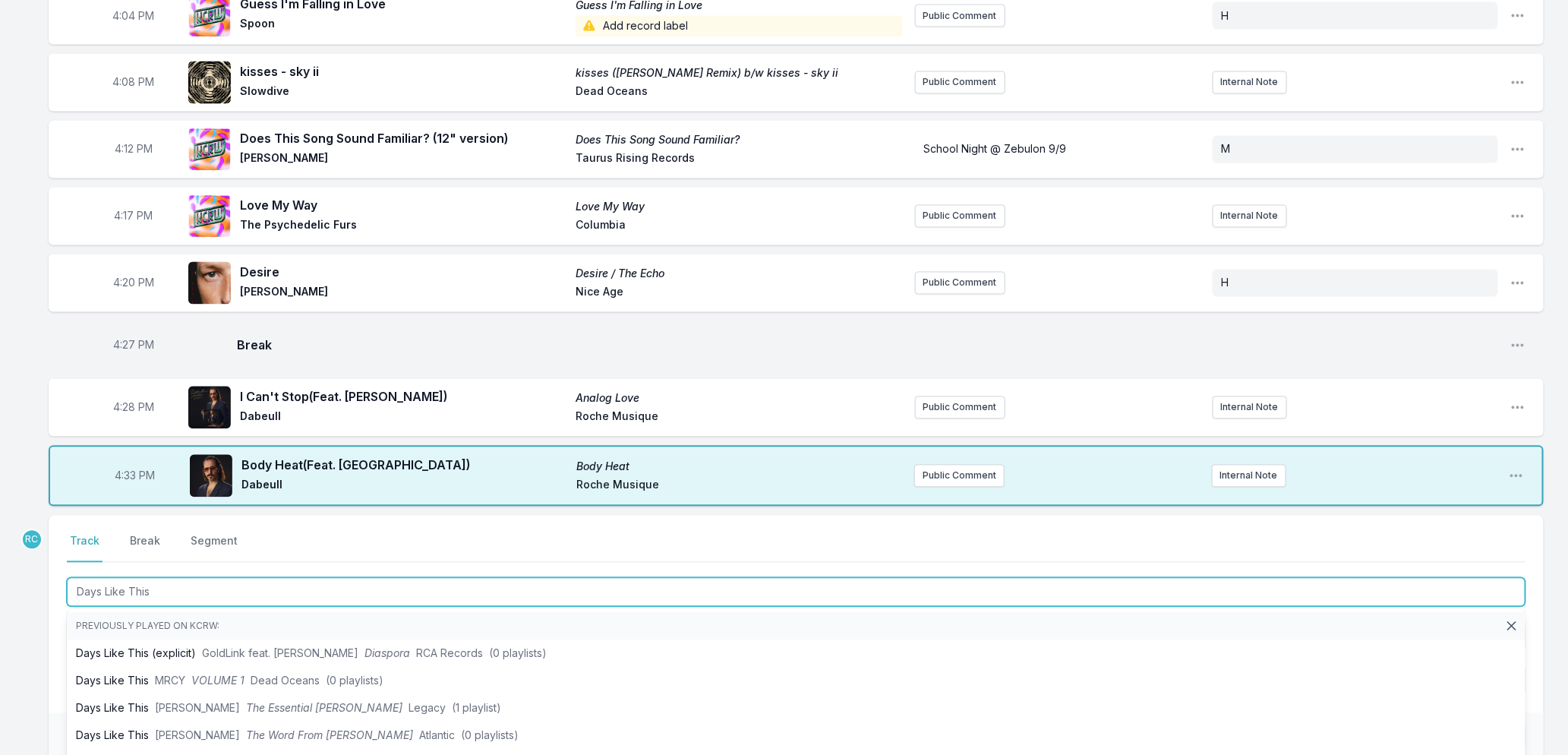
type input "Days Like This"
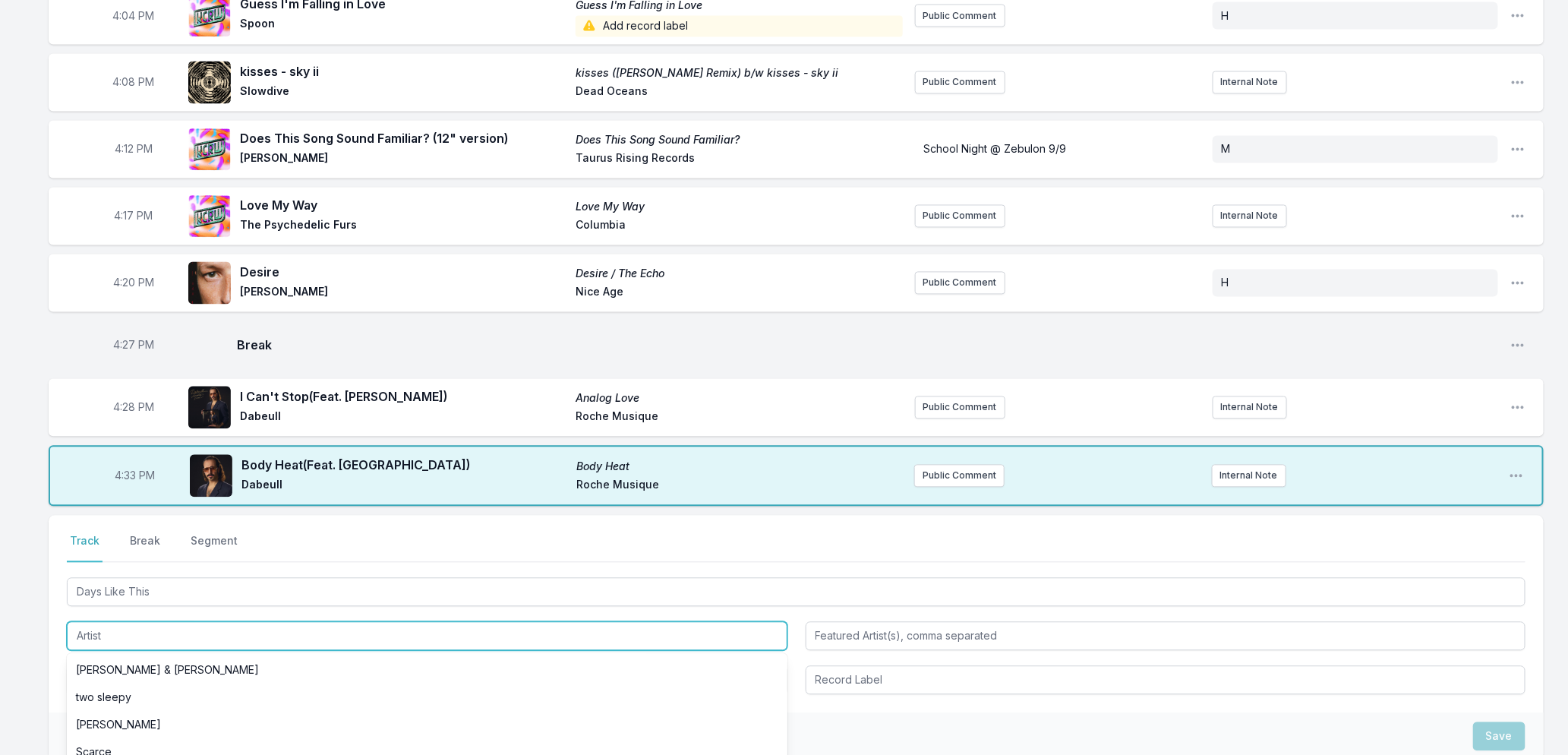
click at [76, 625] on input "Artist" at bounding box center [427, 636] width 720 height 29
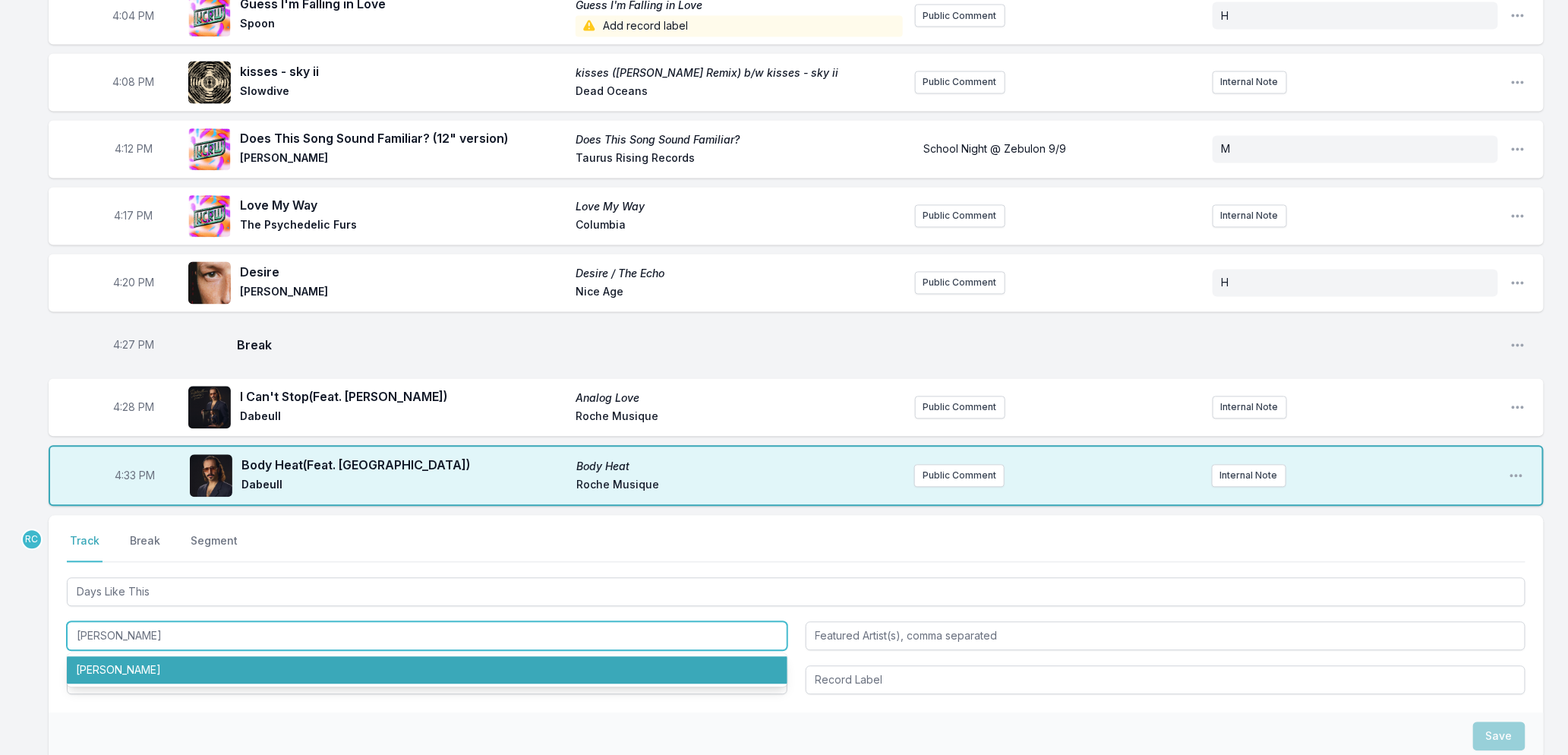
click at [125, 657] on li "Shaun Escoffery" at bounding box center [427, 670] width 720 height 27
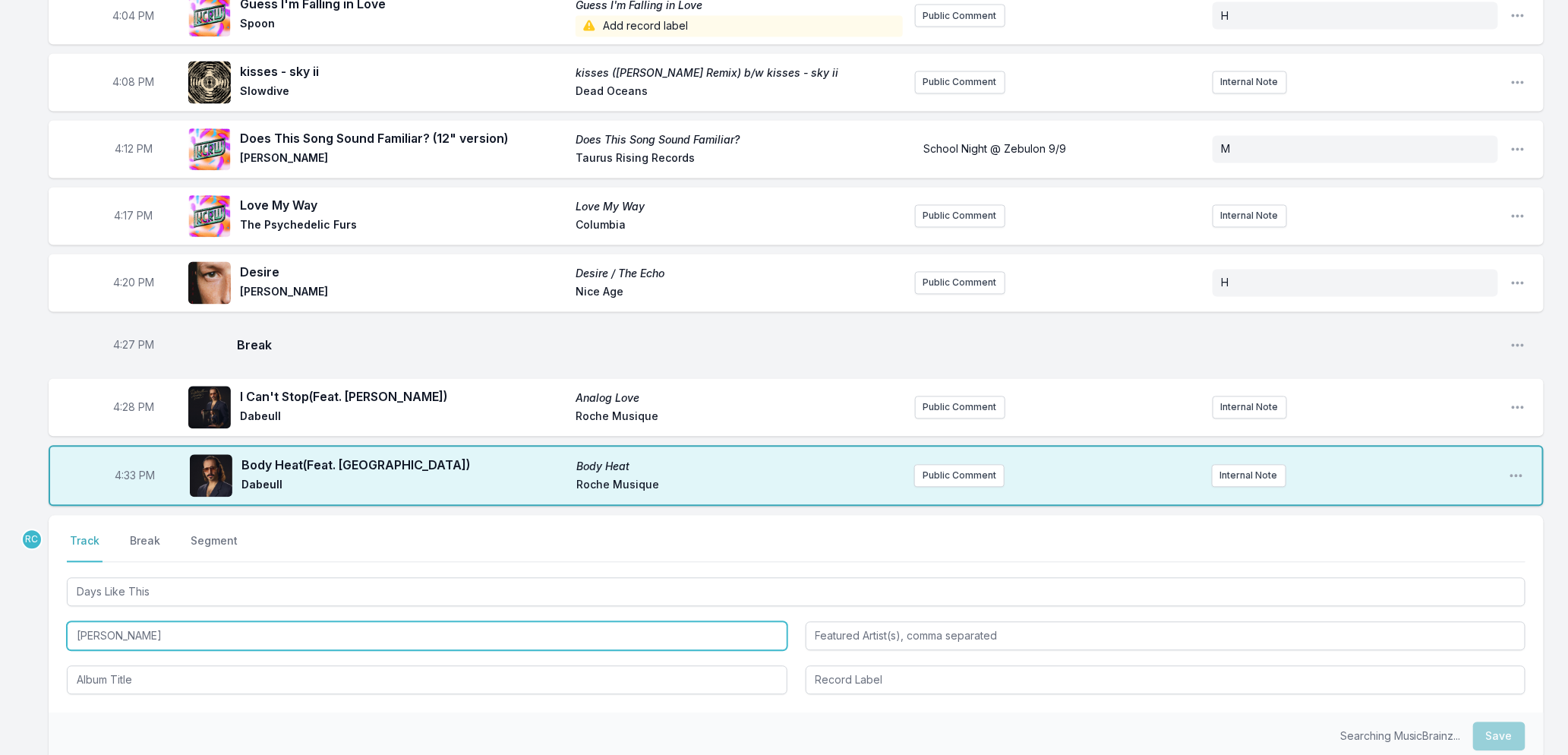
type input "Shaun Escoffery"
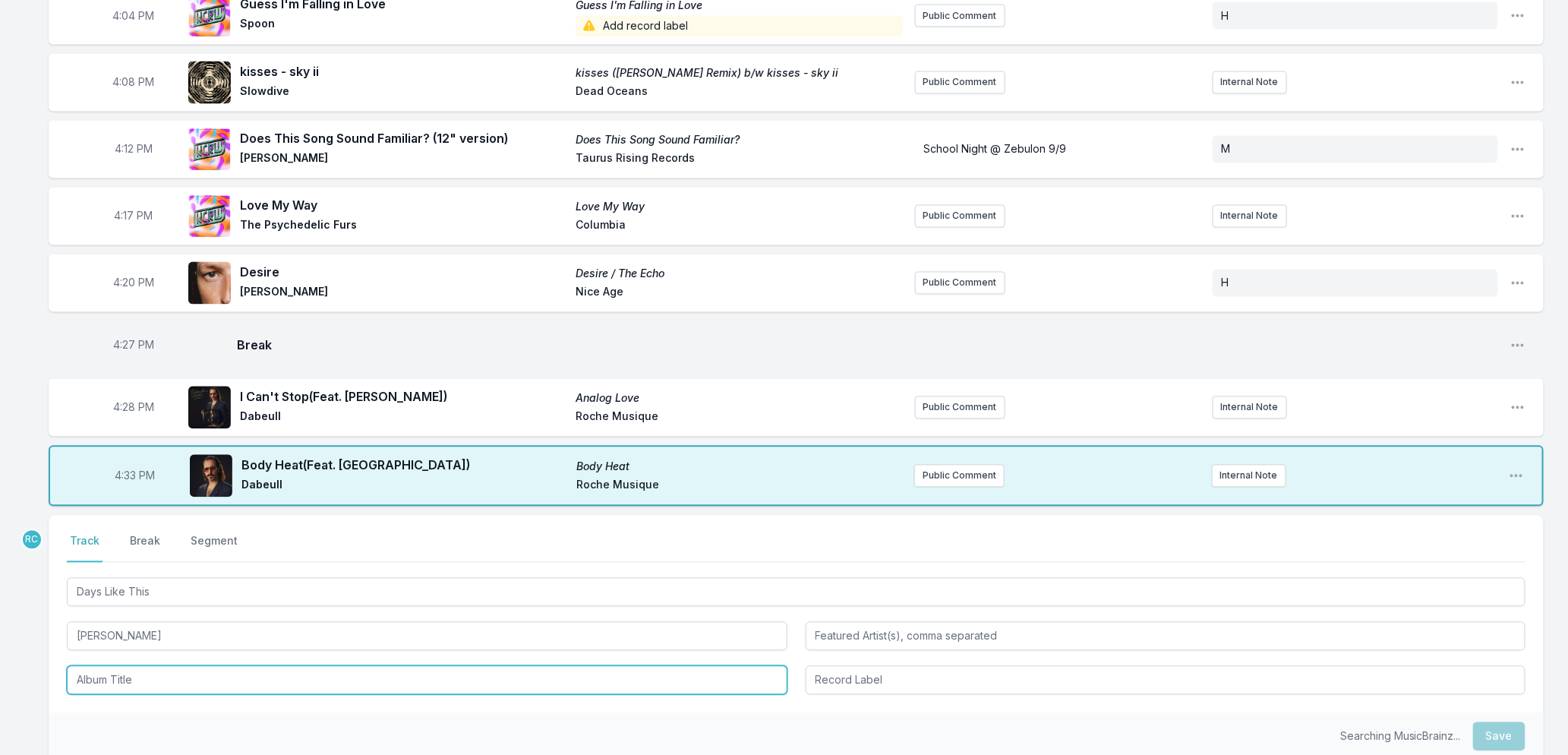
click at [130, 666] on input "Album Title" at bounding box center [427, 680] width 720 height 29
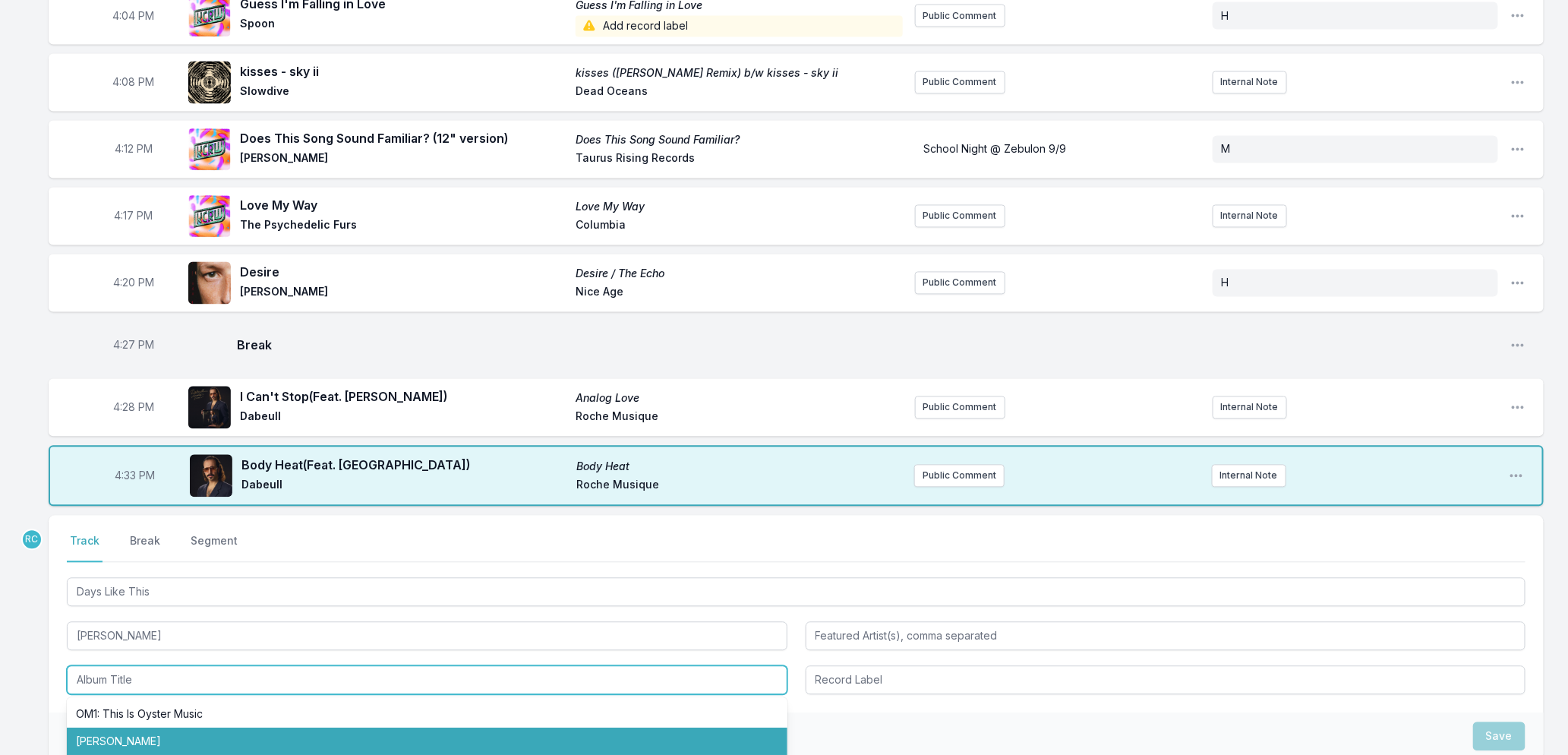
click at [141, 729] on li "Shaun Escoffery" at bounding box center [427, 742] width 720 height 27
type input "Shaun Escoffery"
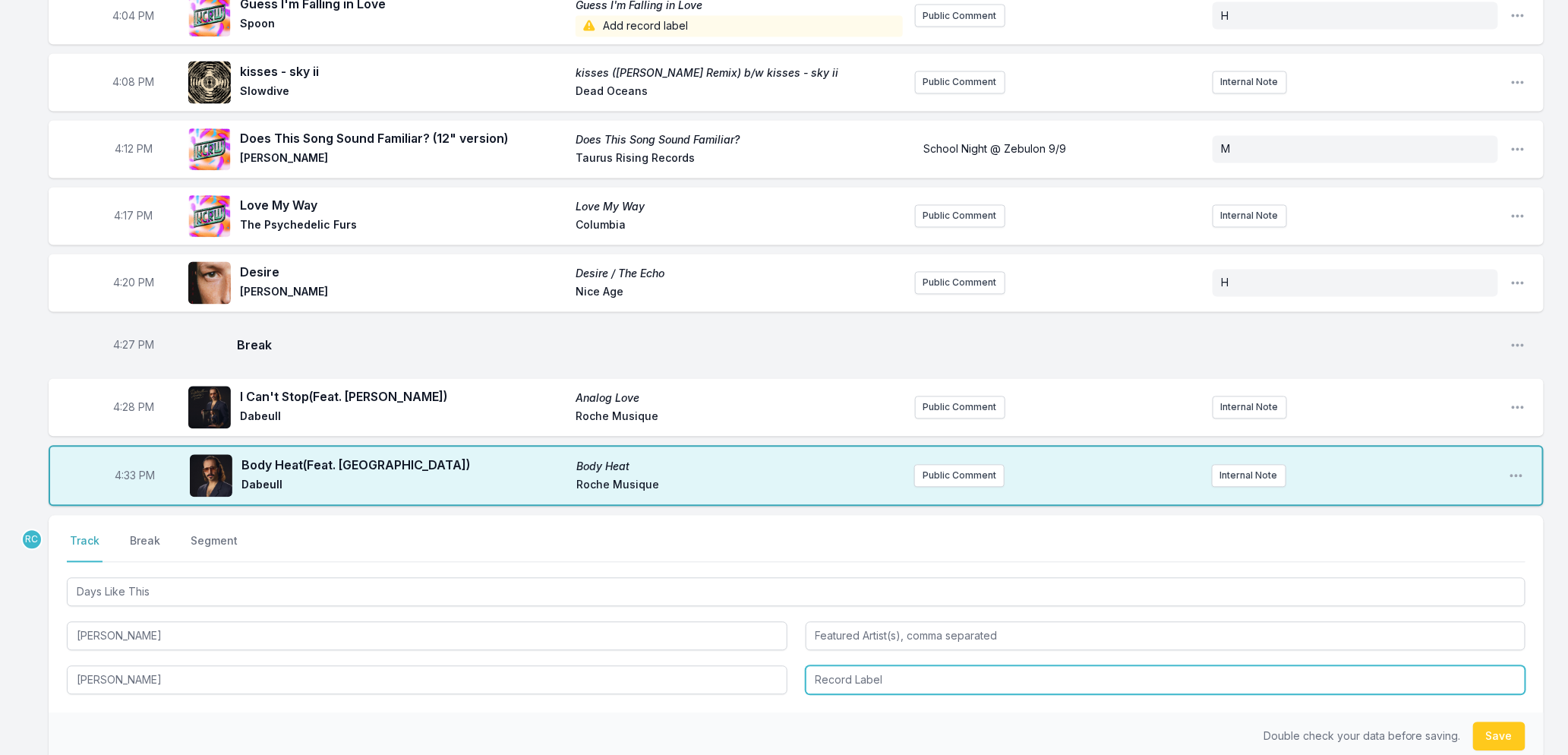
click at [860, 668] on input "Record Label" at bounding box center [1166, 680] width 720 height 29
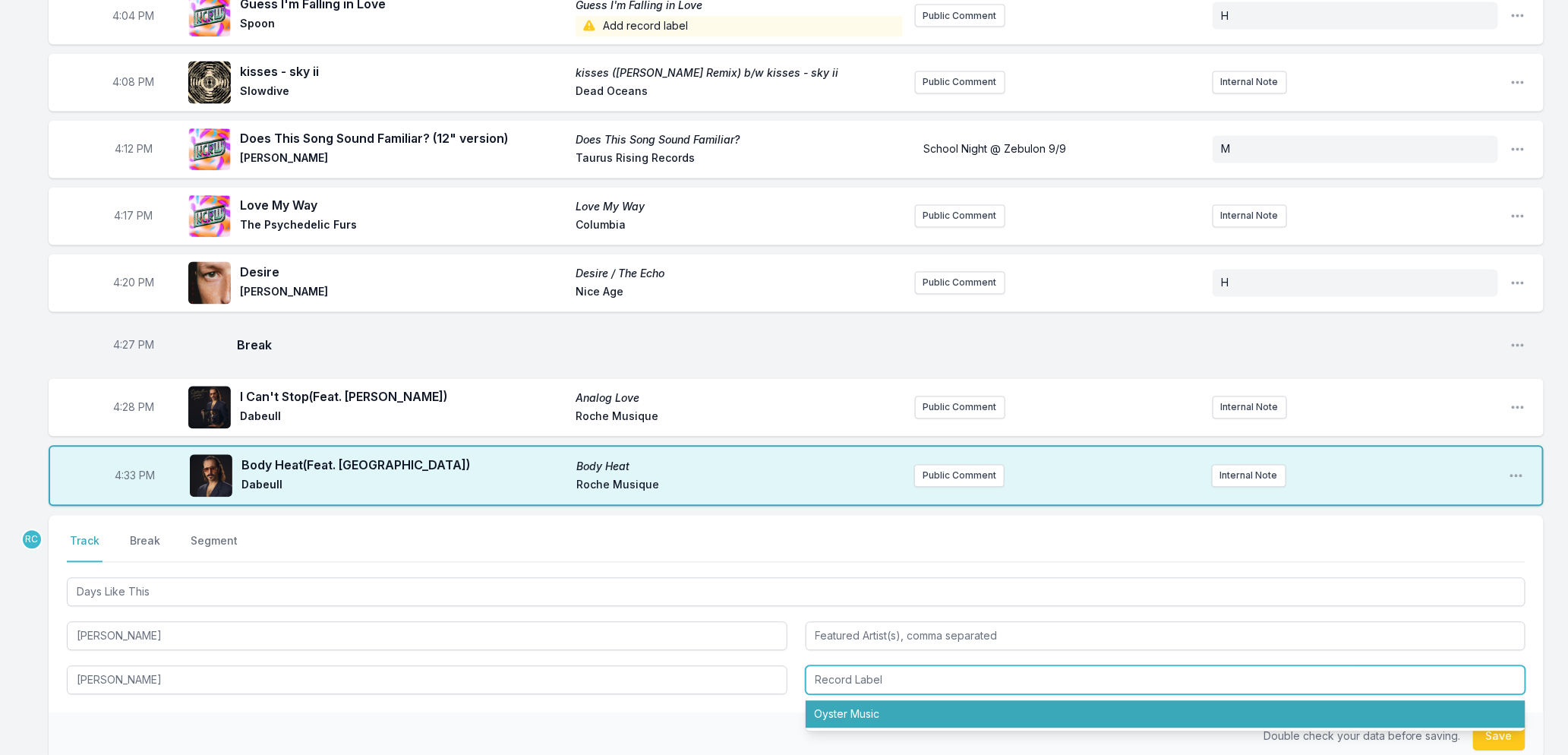
click at [855, 701] on li "Oyster Music" at bounding box center [1166, 714] width 720 height 27
type input "Oyster Music"
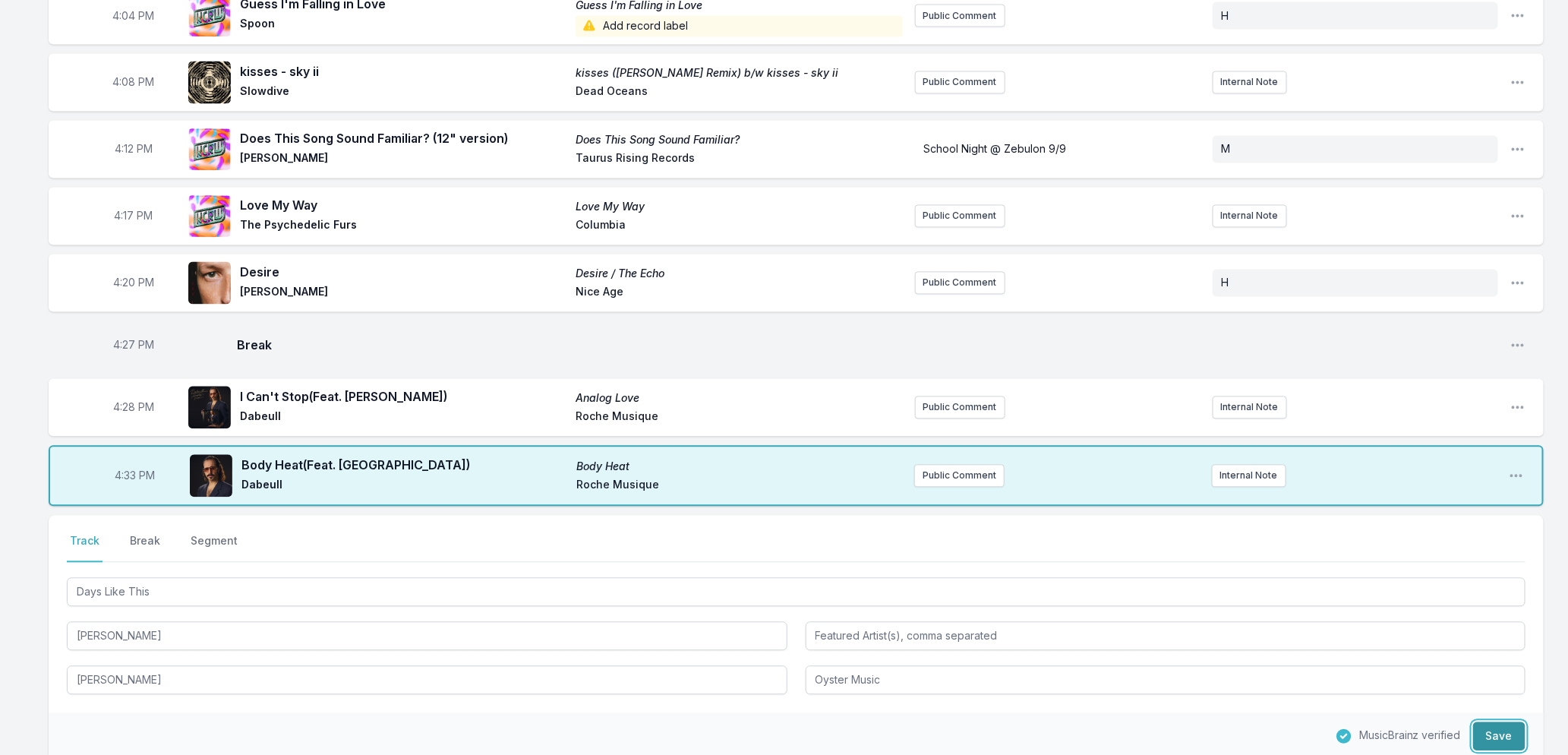
click at [1500, 722] on button "Save" at bounding box center [1499, 736] width 52 height 29
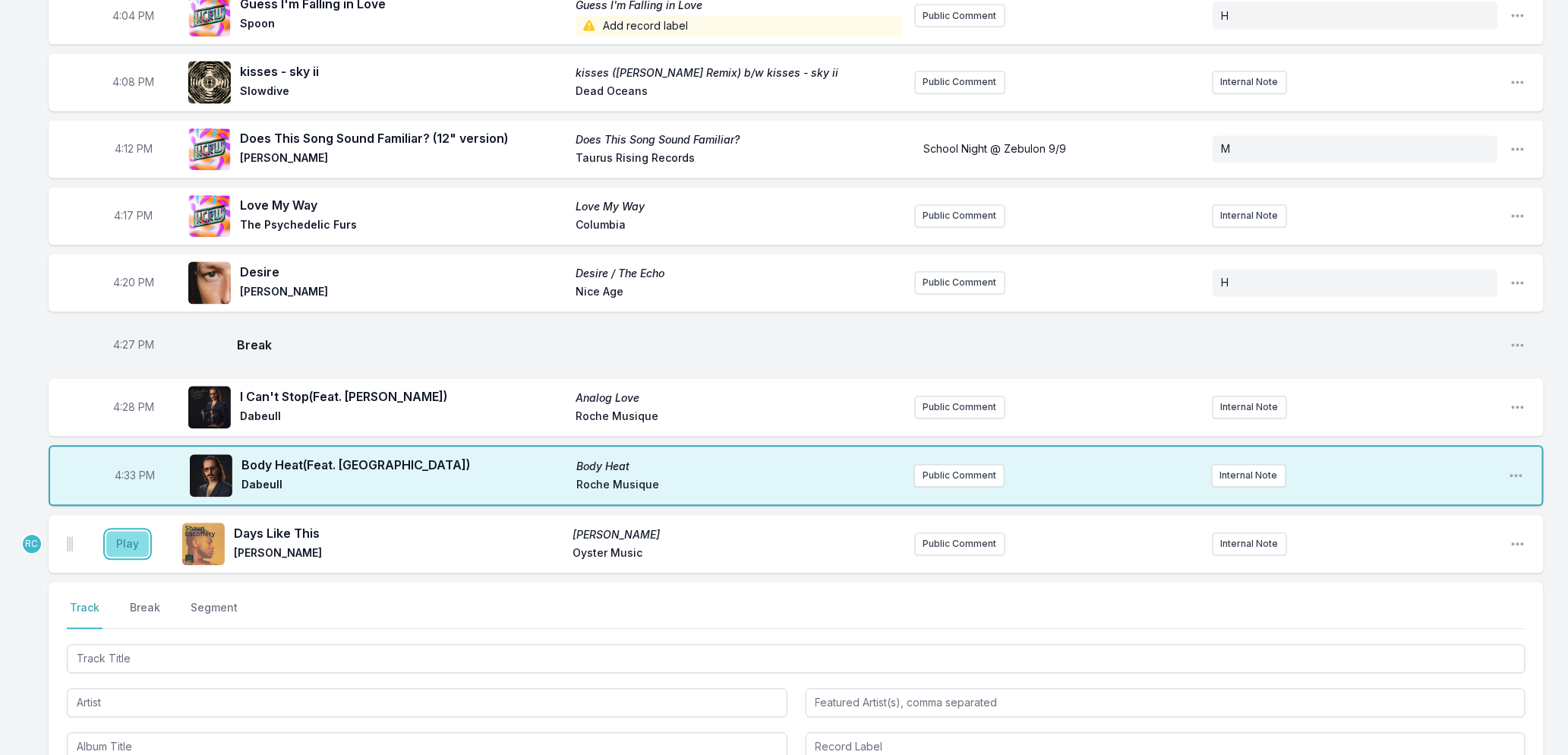
click at [118, 532] on button "Play" at bounding box center [128, 545] width 43 height 26
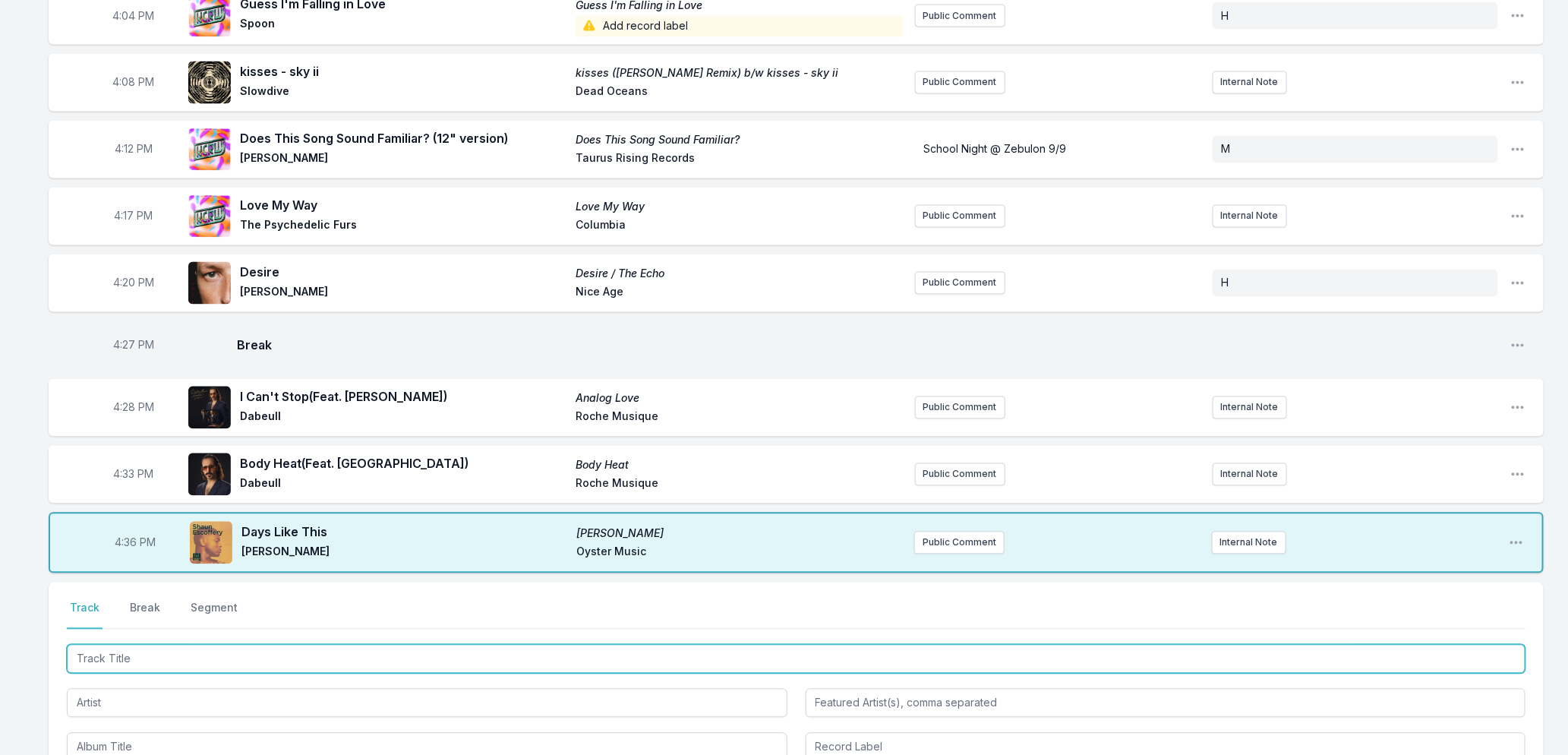
click at [249, 645] on input "Track Title" at bounding box center [797, 659] width 1459 height 29
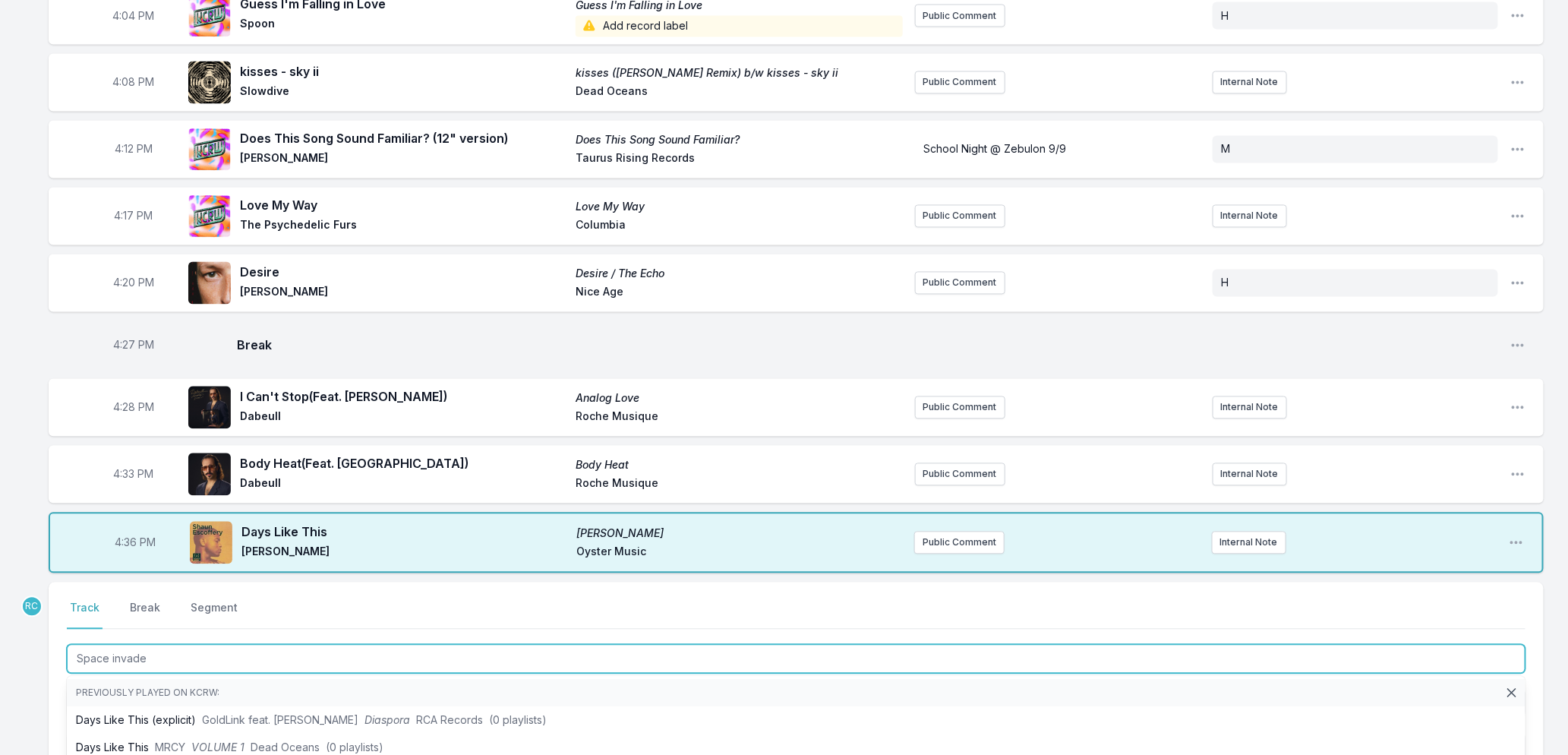
type input "Space invader"
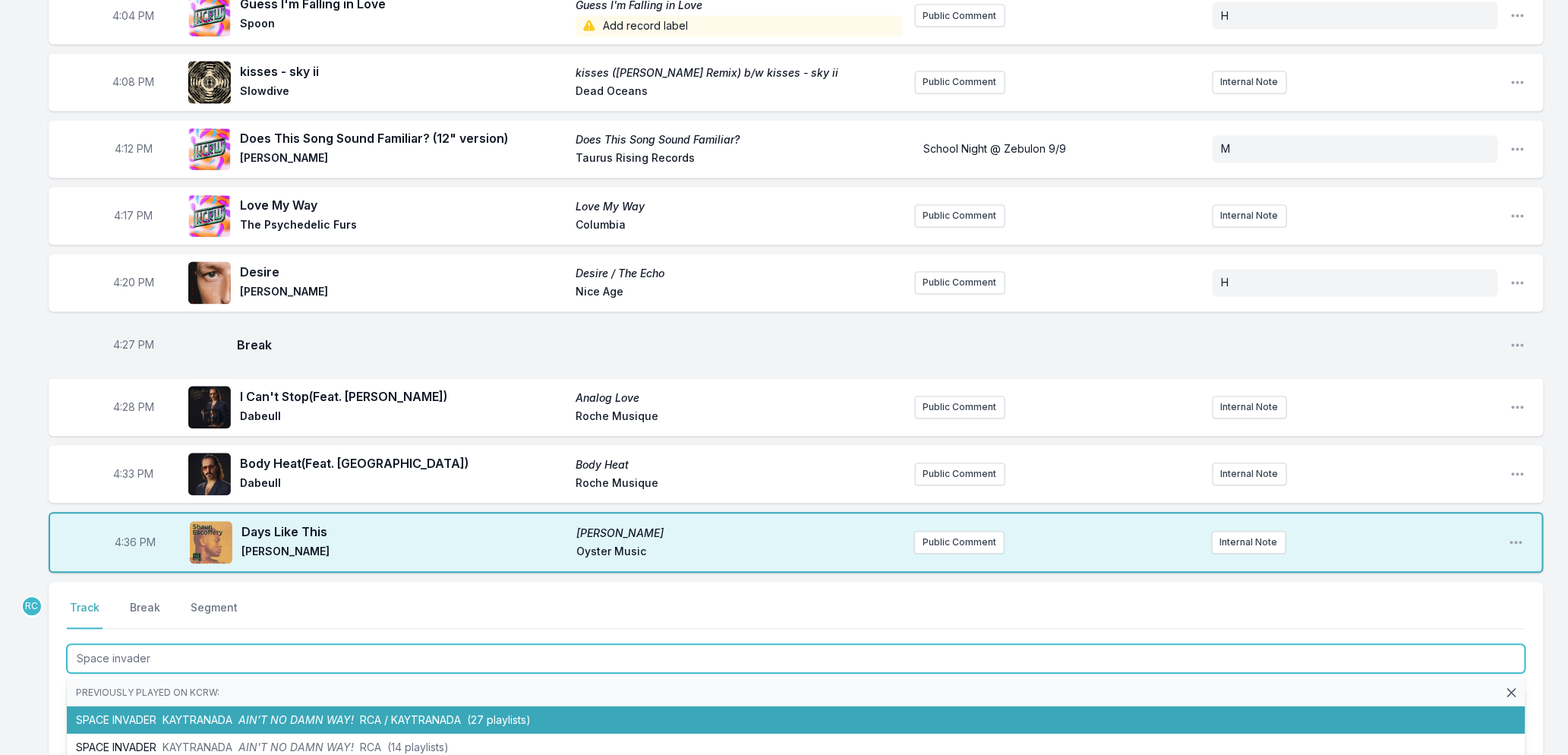
click at [285, 714] on span "AIN’T NO DAMN WAY!" at bounding box center [296, 721] width 116 height 13
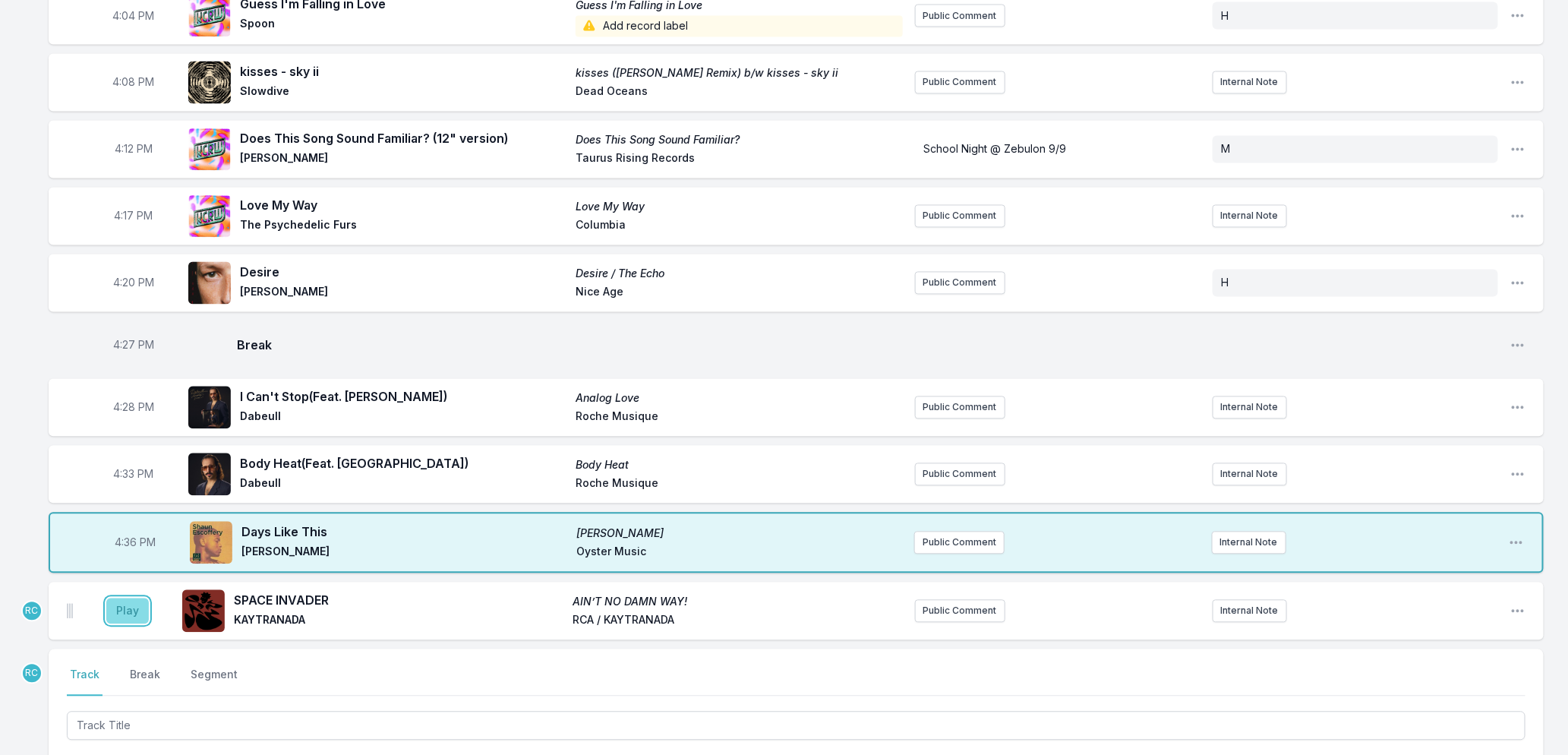
click at [125, 598] on button "Play" at bounding box center [128, 611] width 43 height 26
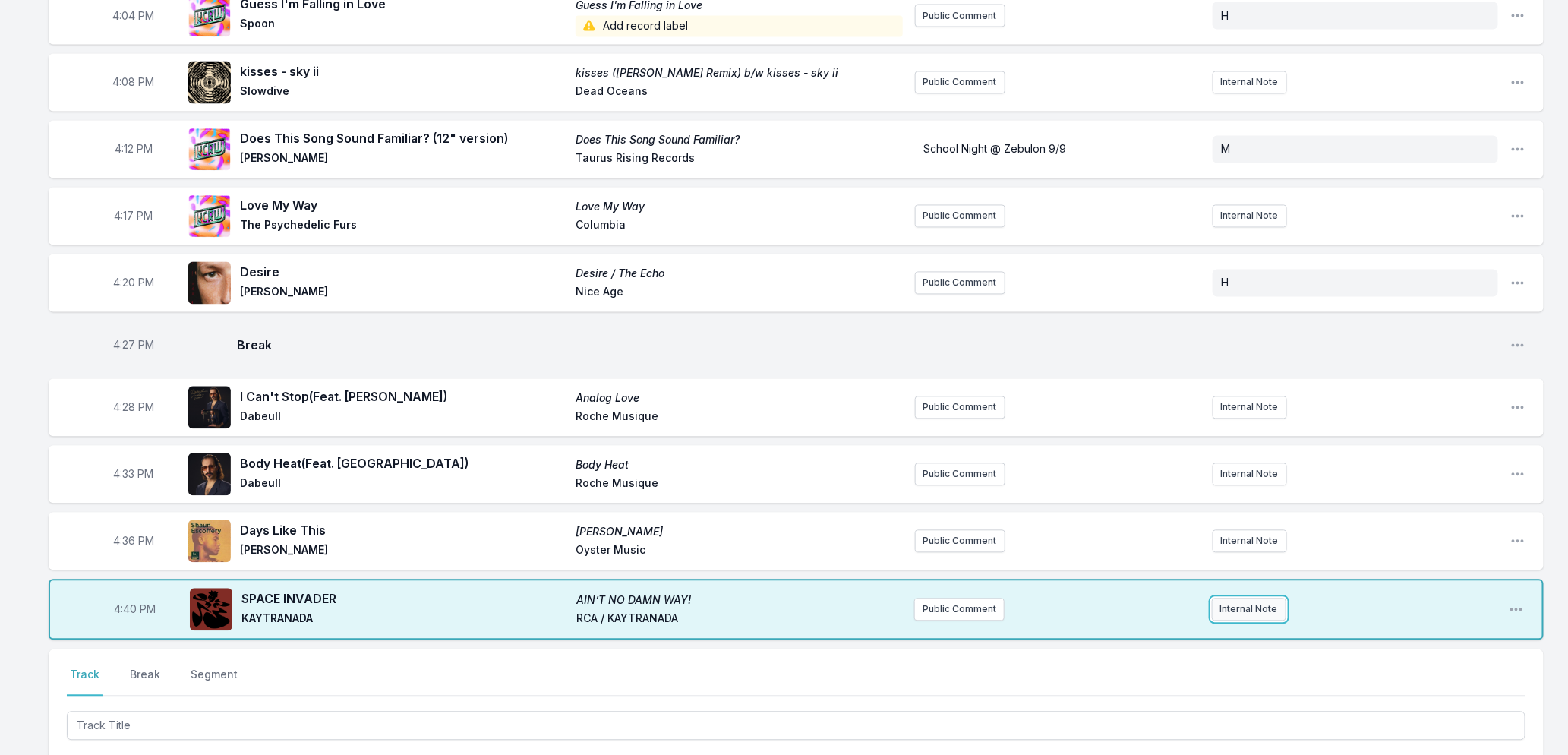
click at [1228, 600] on button "Internal Note" at bounding box center [1249, 610] width 75 height 22
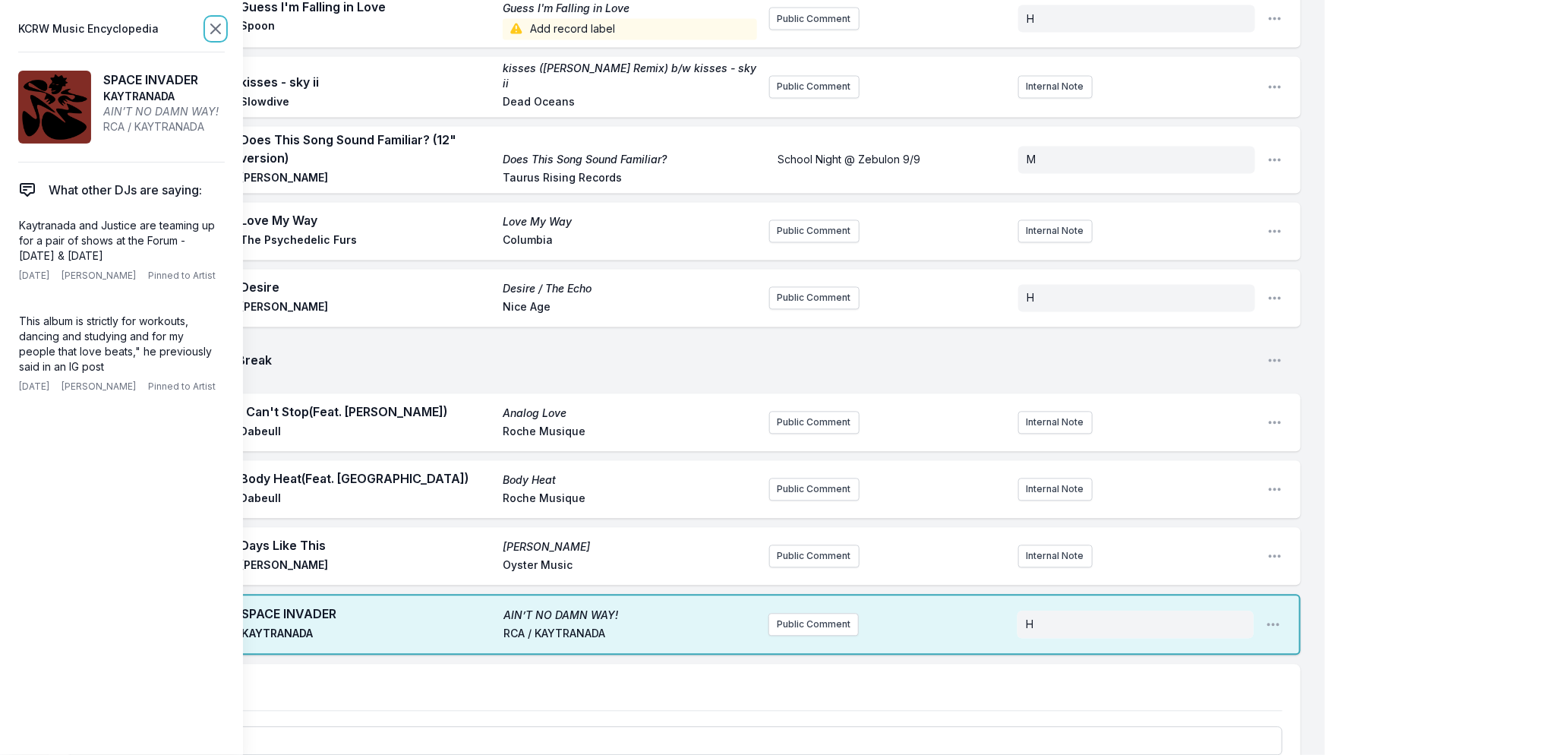
click at [211, 22] on icon at bounding box center [216, 29] width 19 height 19
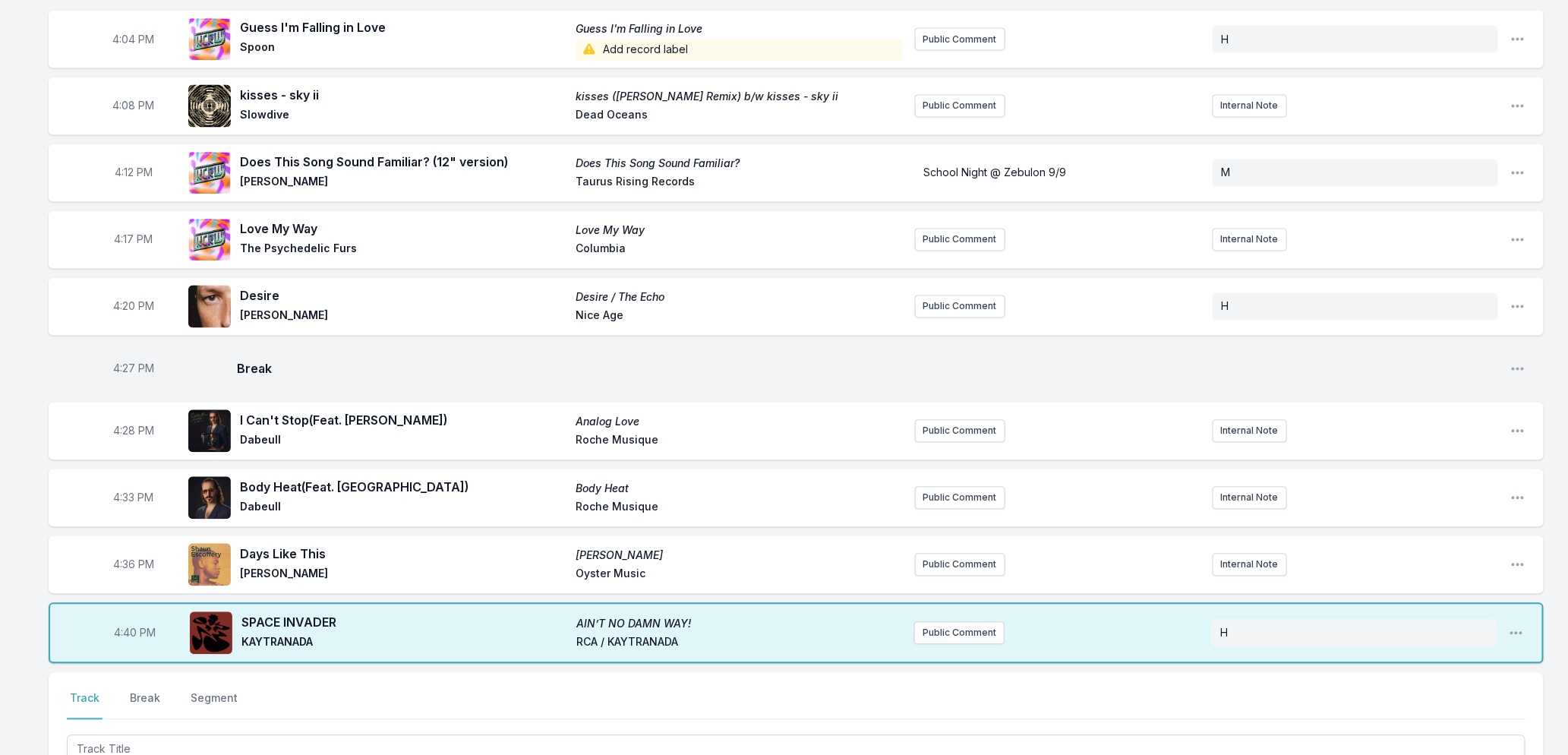
scroll to position [1552, 0]
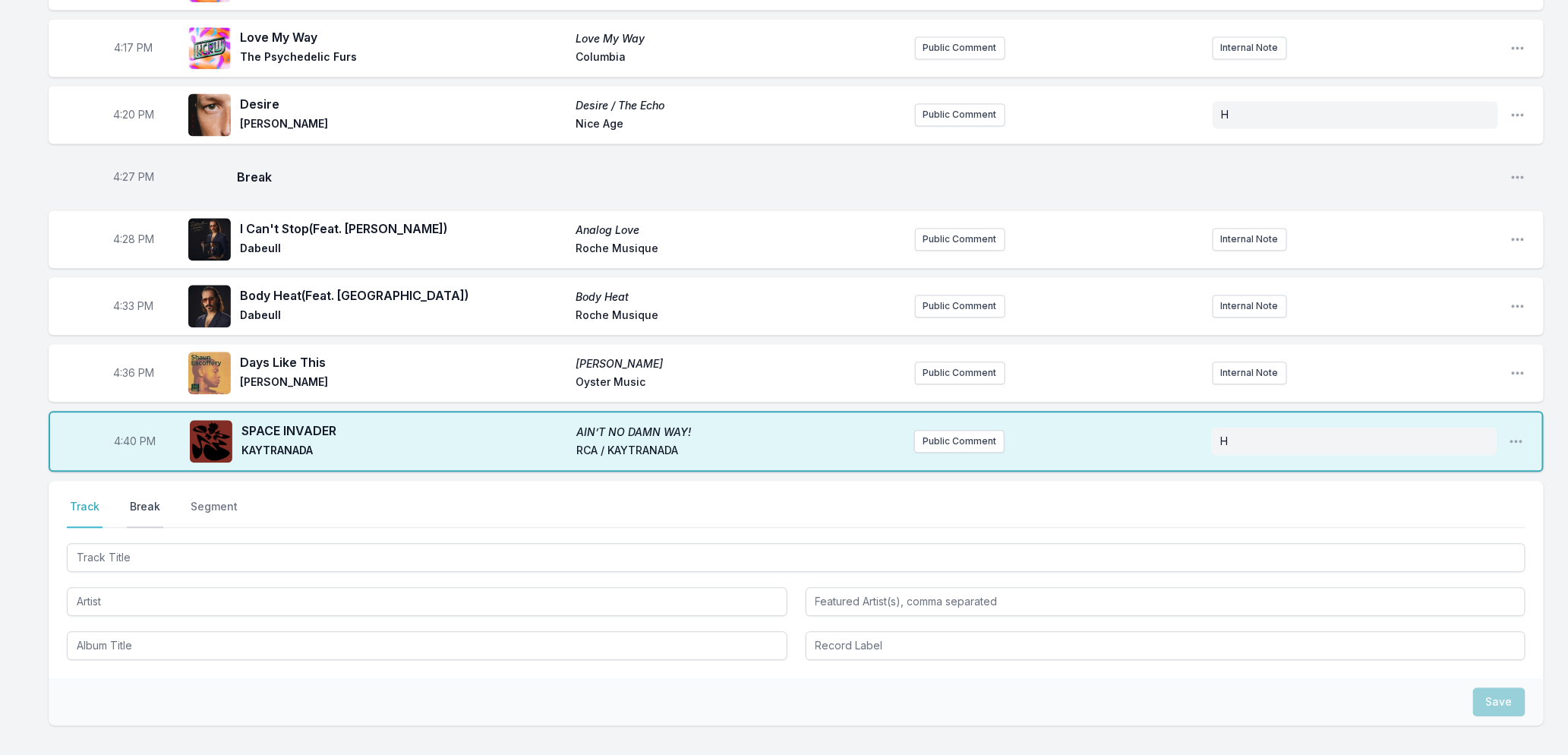
click at [141, 499] on button "Break" at bounding box center [144, 513] width 36 height 29
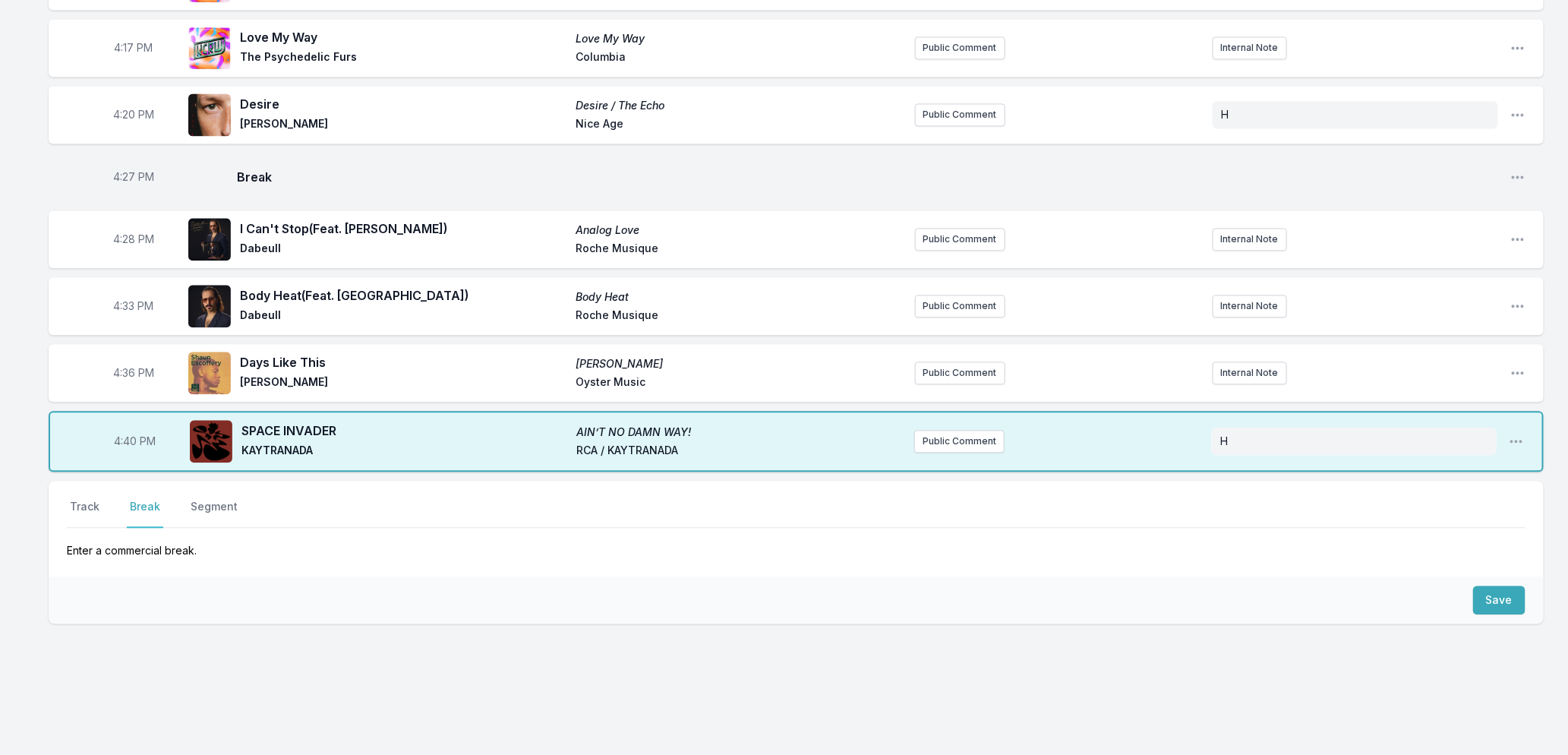
scroll to position [1547, 0]
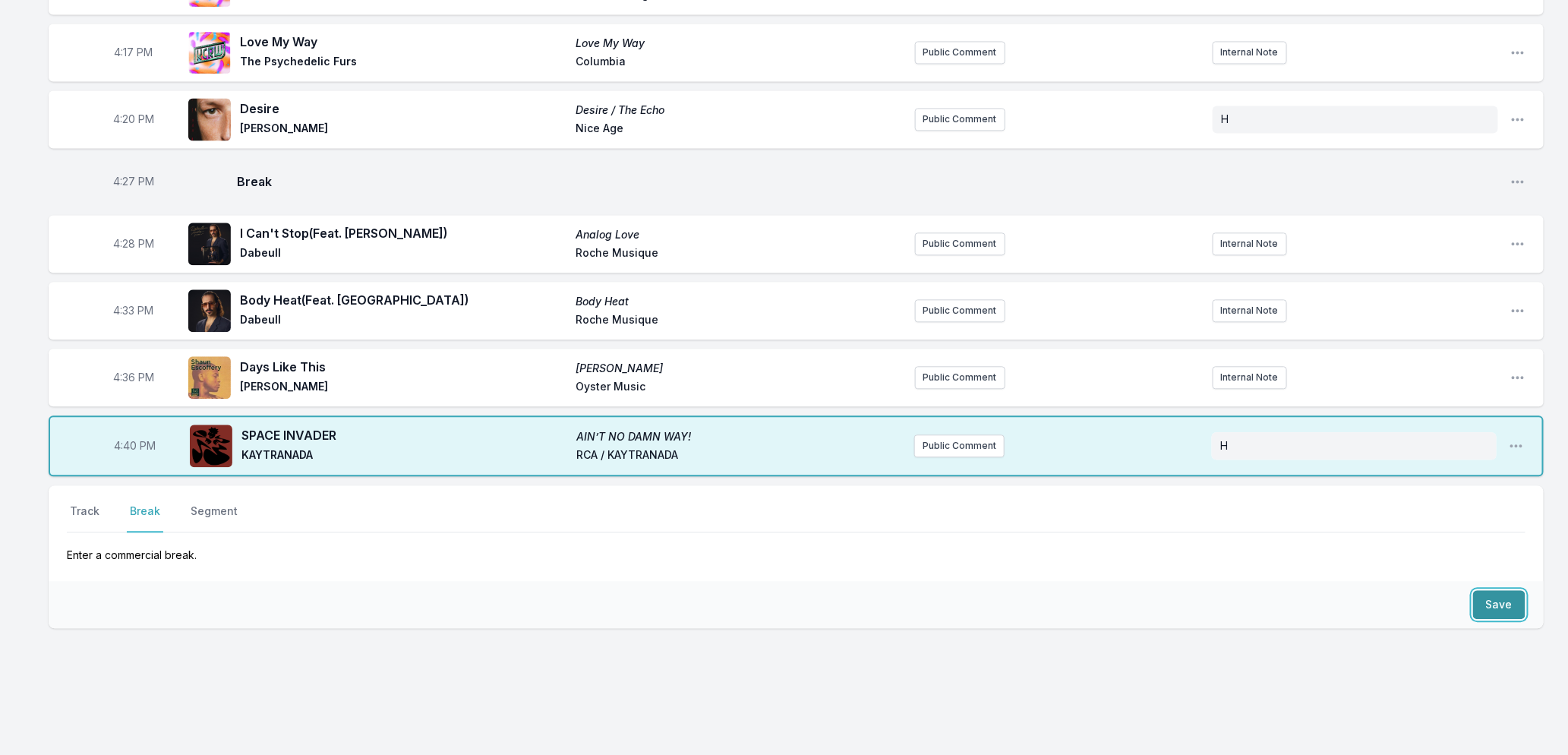
click at [1480, 590] on button "Save" at bounding box center [1499, 604] width 52 height 29
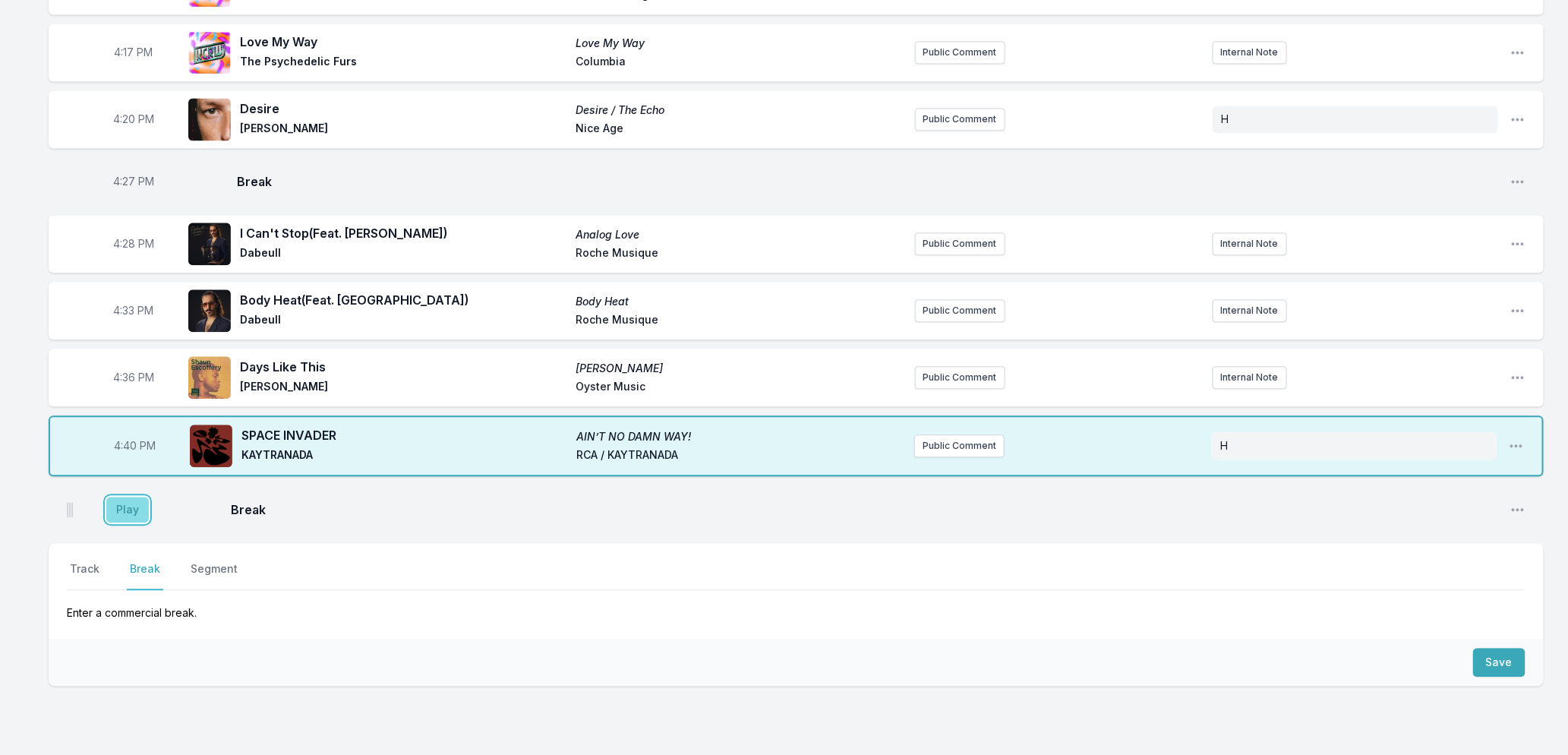
click at [119, 497] on button "Play" at bounding box center [128, 510] width 43 height 26
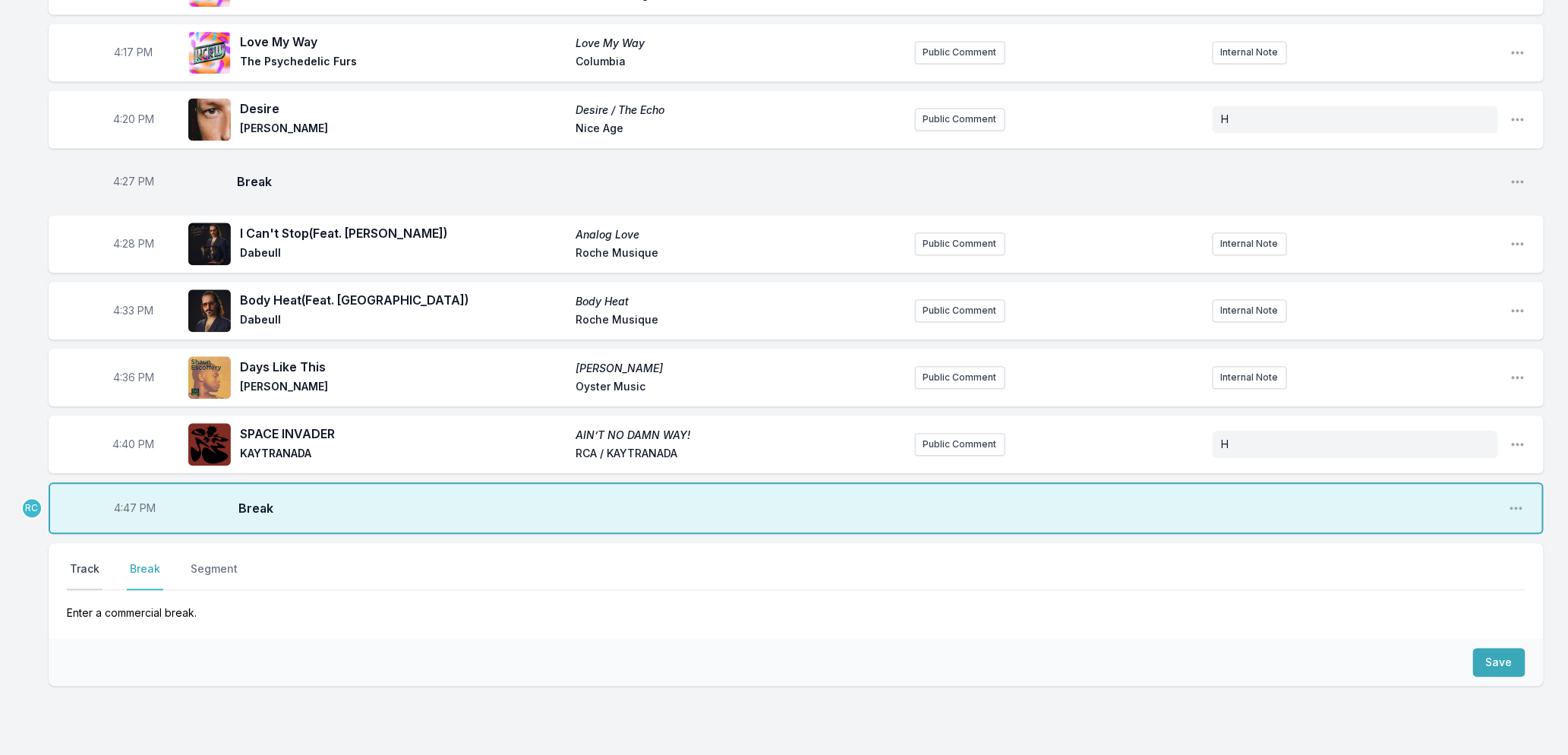
click at [76, 561] on button "Track" at bounding box center [85, 575] width 35 height 29
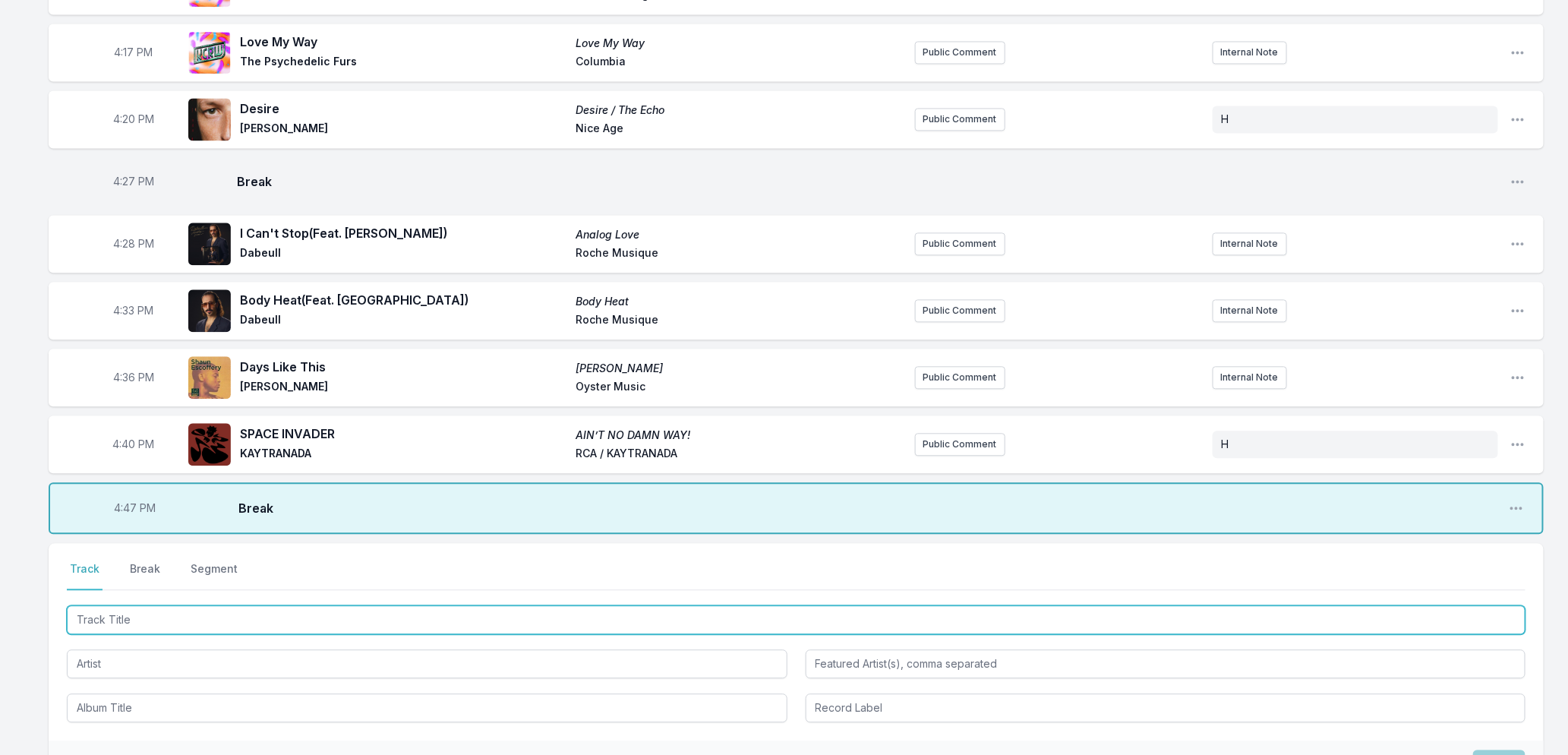
click at [126, 610] on input "Track Title" at bounding box center [797, 620] width 1459 height 29
type input "Lazy"
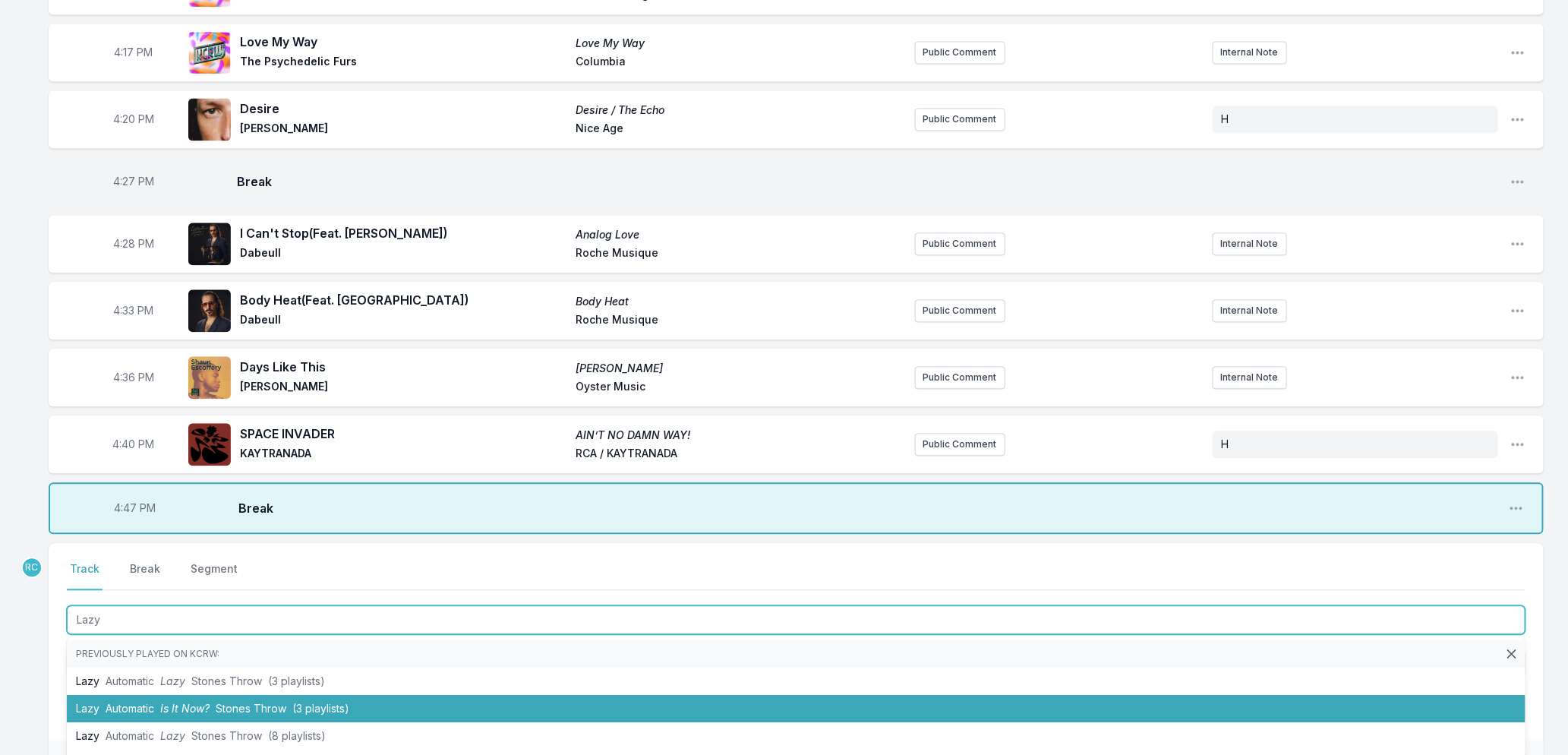
click at [112, 702] on span "Automatic" at bounding box center [130, 708] width 48 height 13
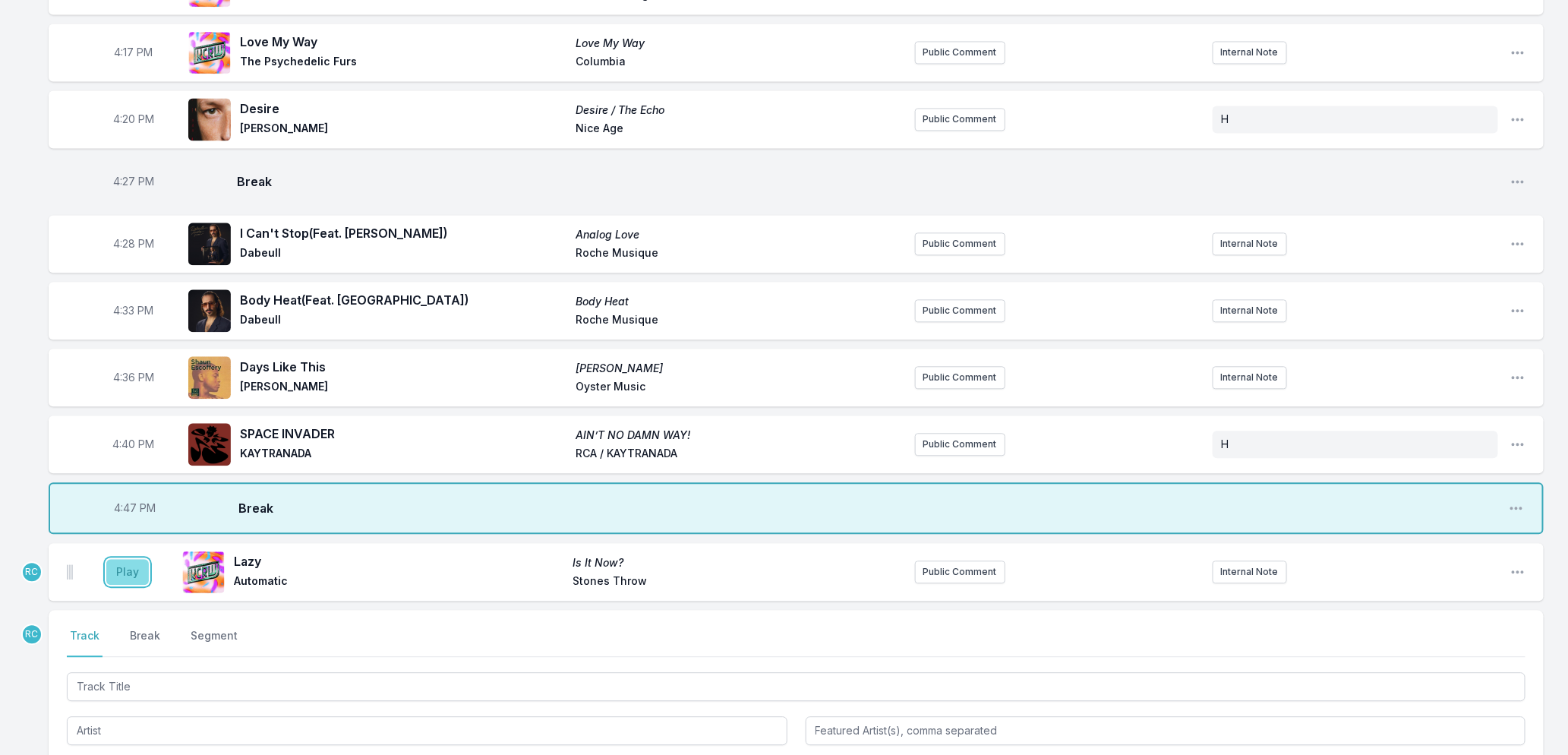
click at [112, 559] on button "Play" at bounding box center [128, 572] width 43 height 26
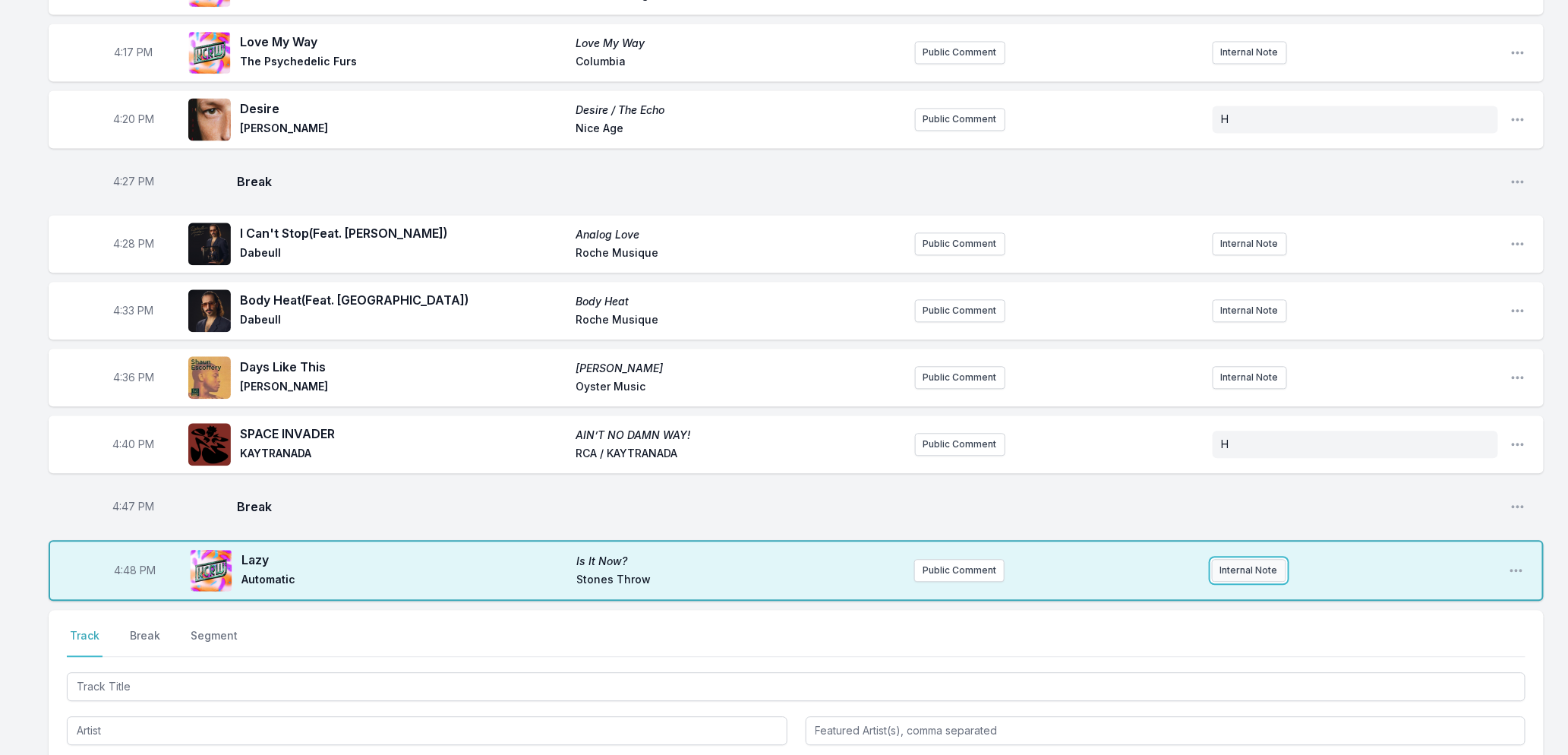
click at [1269, 559] on button "Internal Note" at bounding box center [1249, 570] width 75 height 22
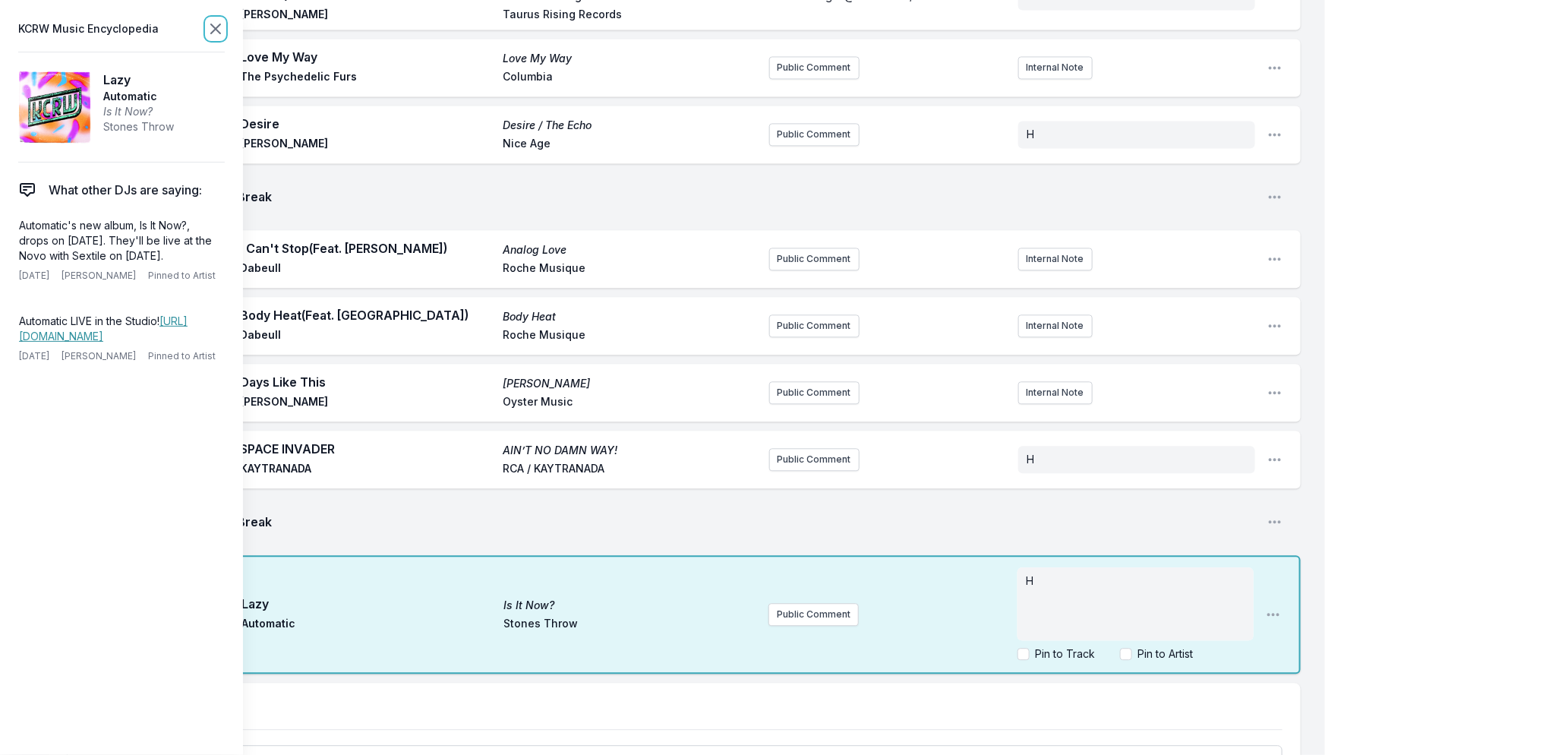
click at [211, 24] on icon at bounding box center [216, 29] width 9 height 9
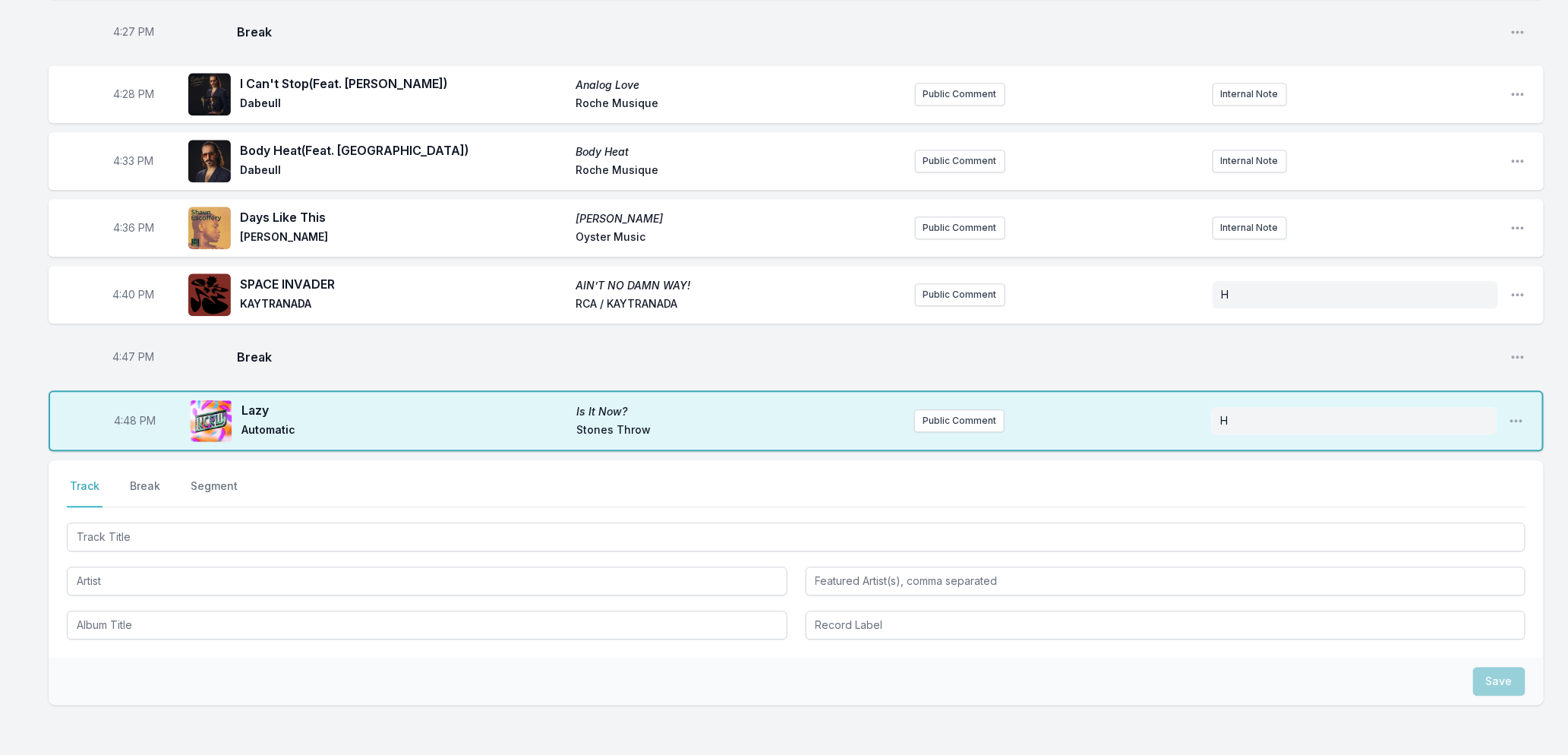
scroll to position [1775, 0]
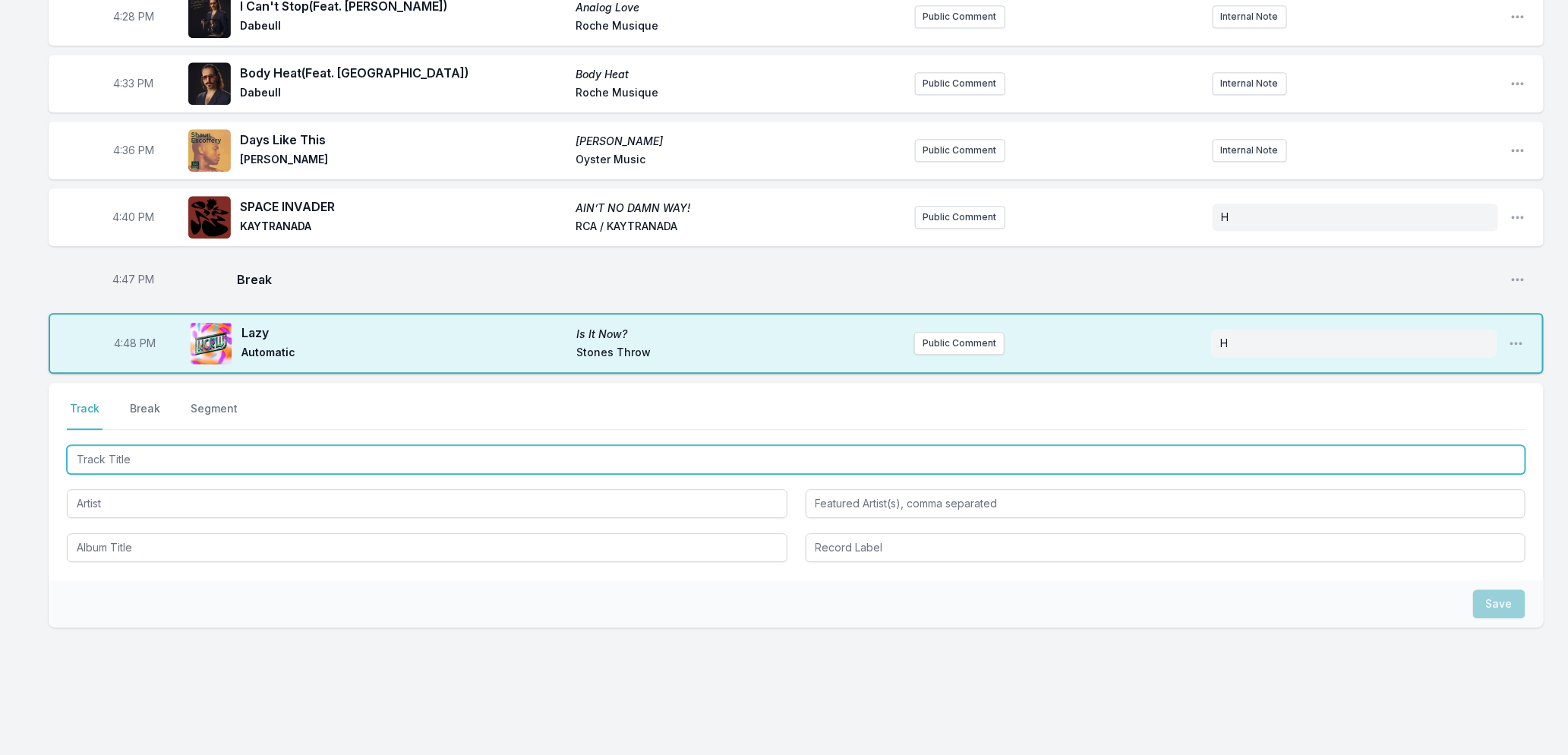
click at [201, 449] on input "Track Title" at bounding box center [797, 460] width 1459 height 29
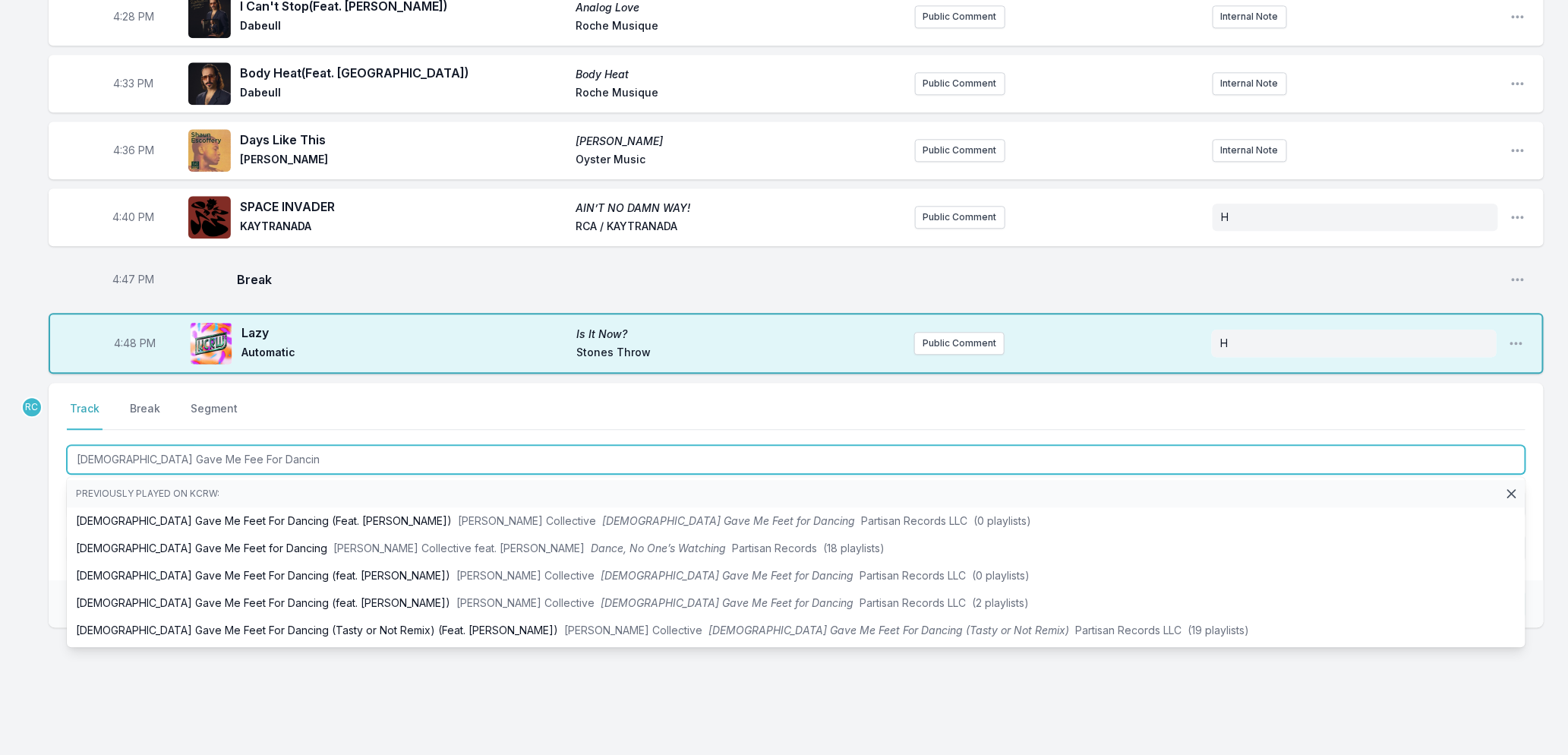
type input "God Gave Me Fee For Dancing"
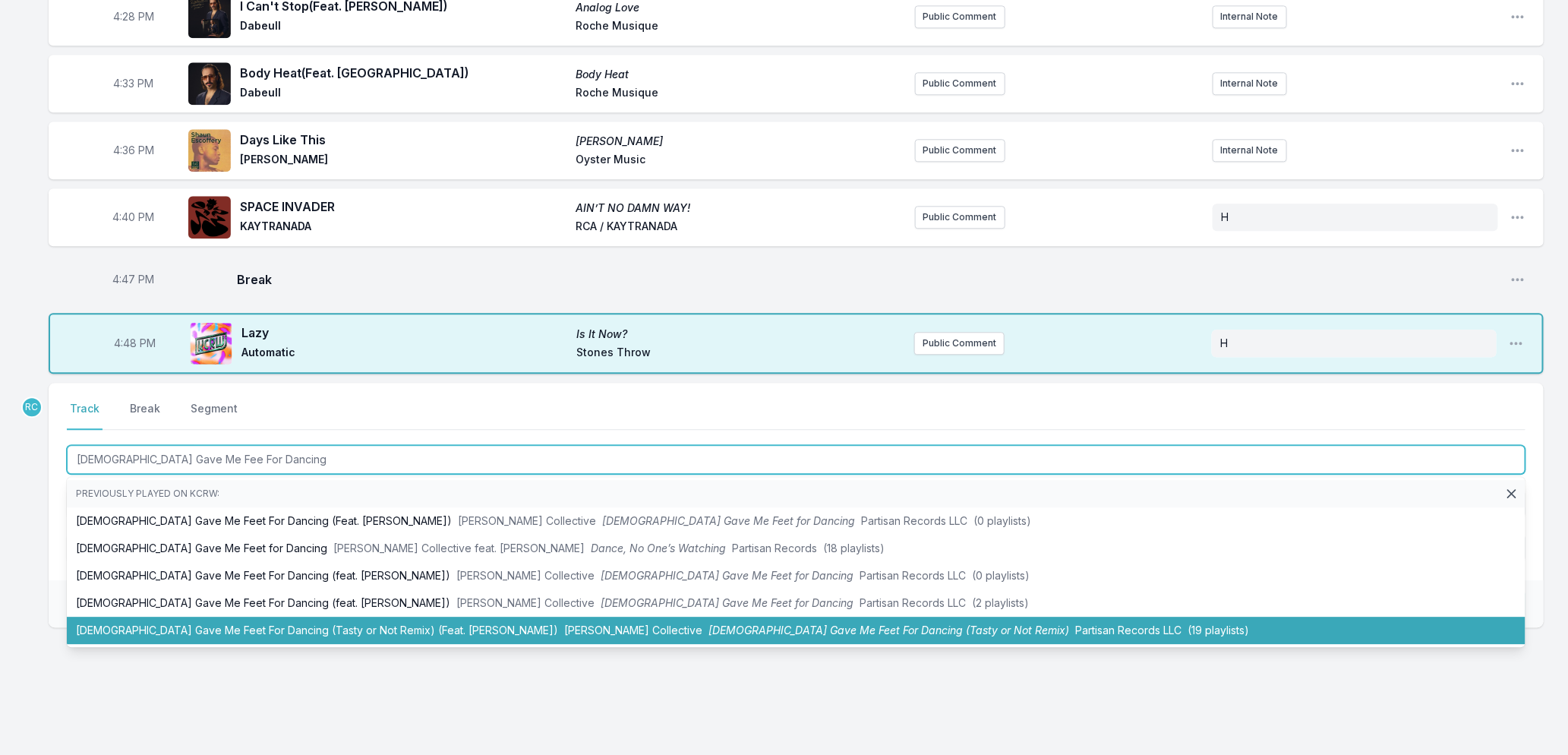
click at [375, 617] on li "God Gave Me Feet For Dancing (Tasty or Not Remix) (Feat. Yazmin Lacey) Ezra Col…" at bounding box center [797, 630] width 1459 height 27
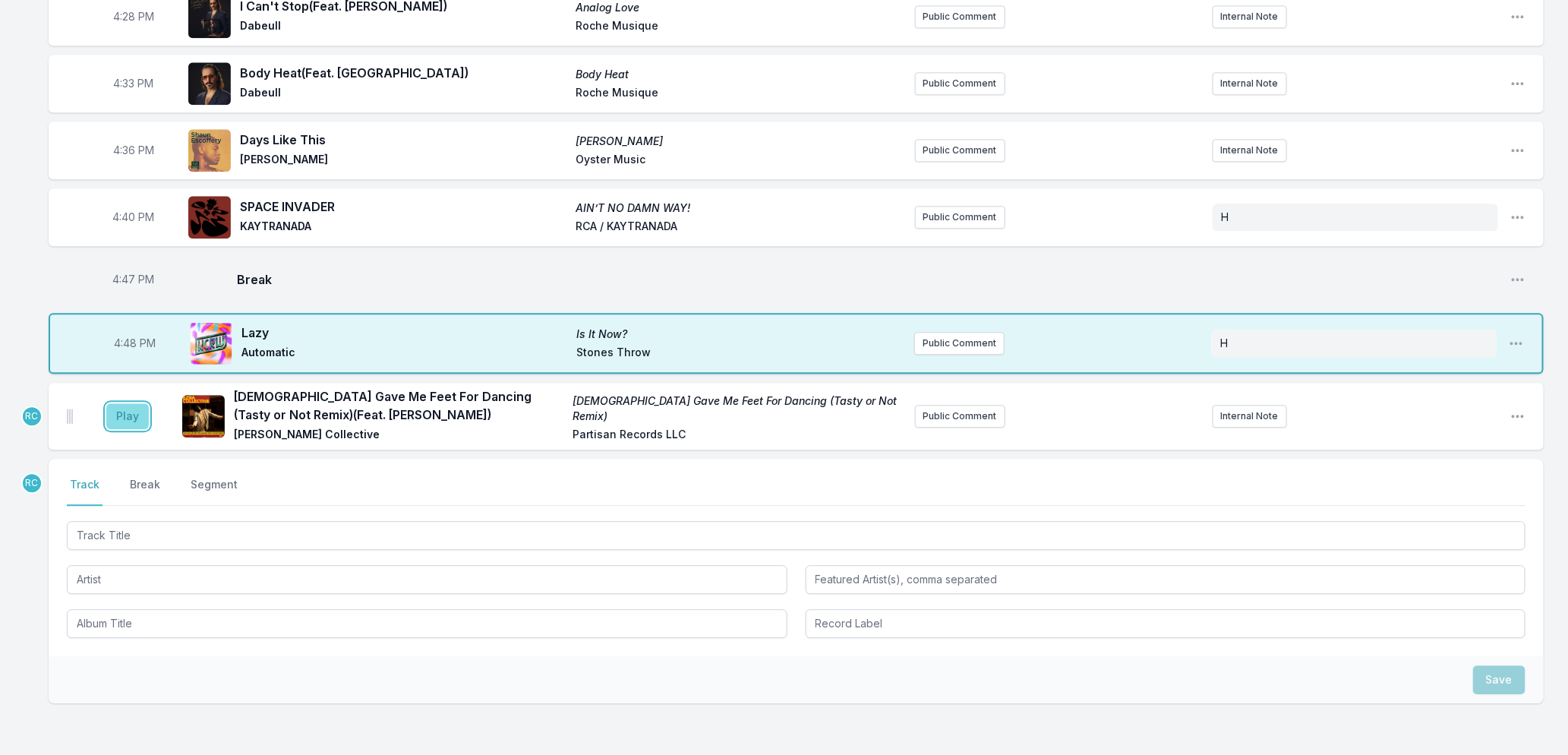
click at [125, 404] on button "Play" at bounding box center [128, 417] width 43 height 26
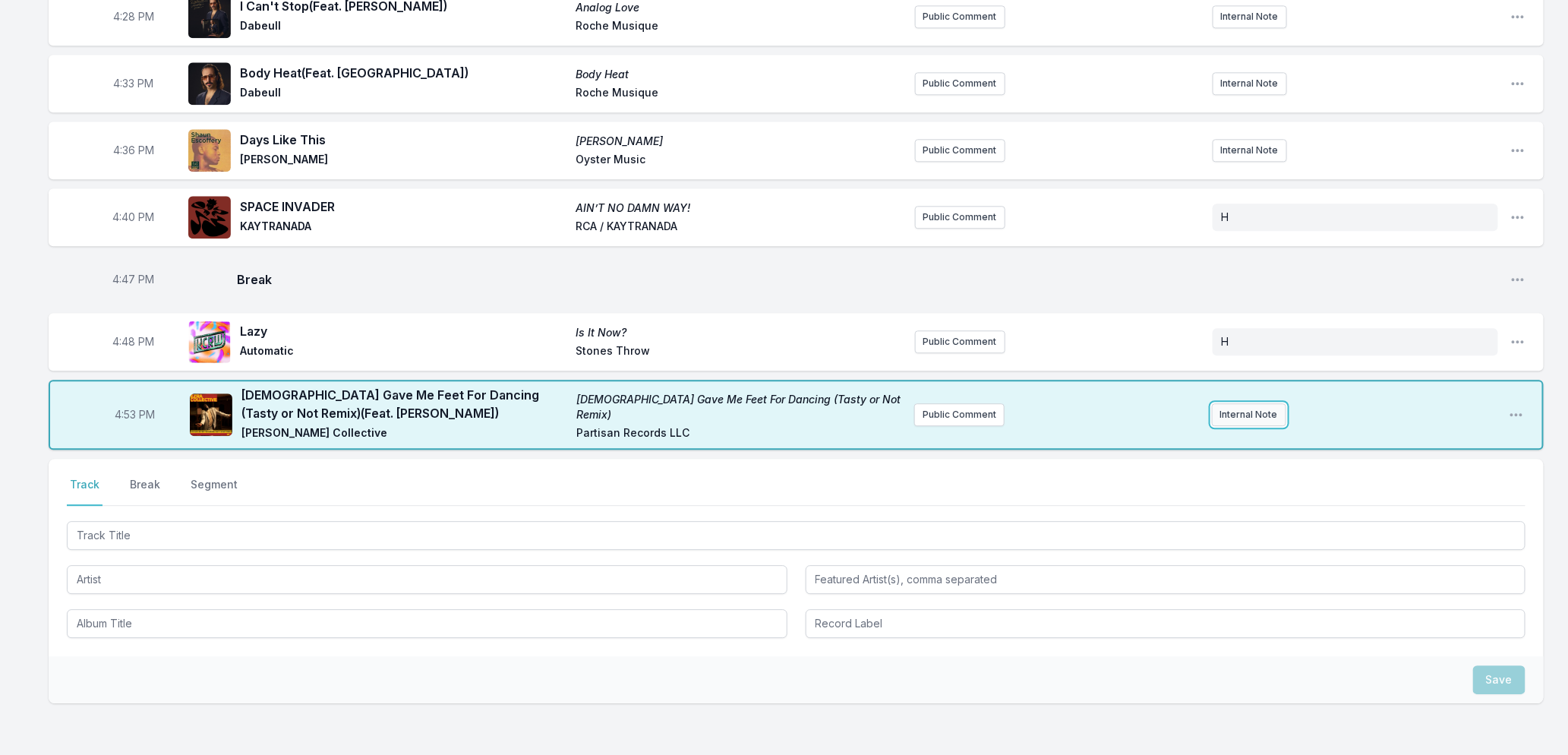
click at [1230, 404] on button "Internal Note" at bounding box center [1249, 415] width 75 height 22
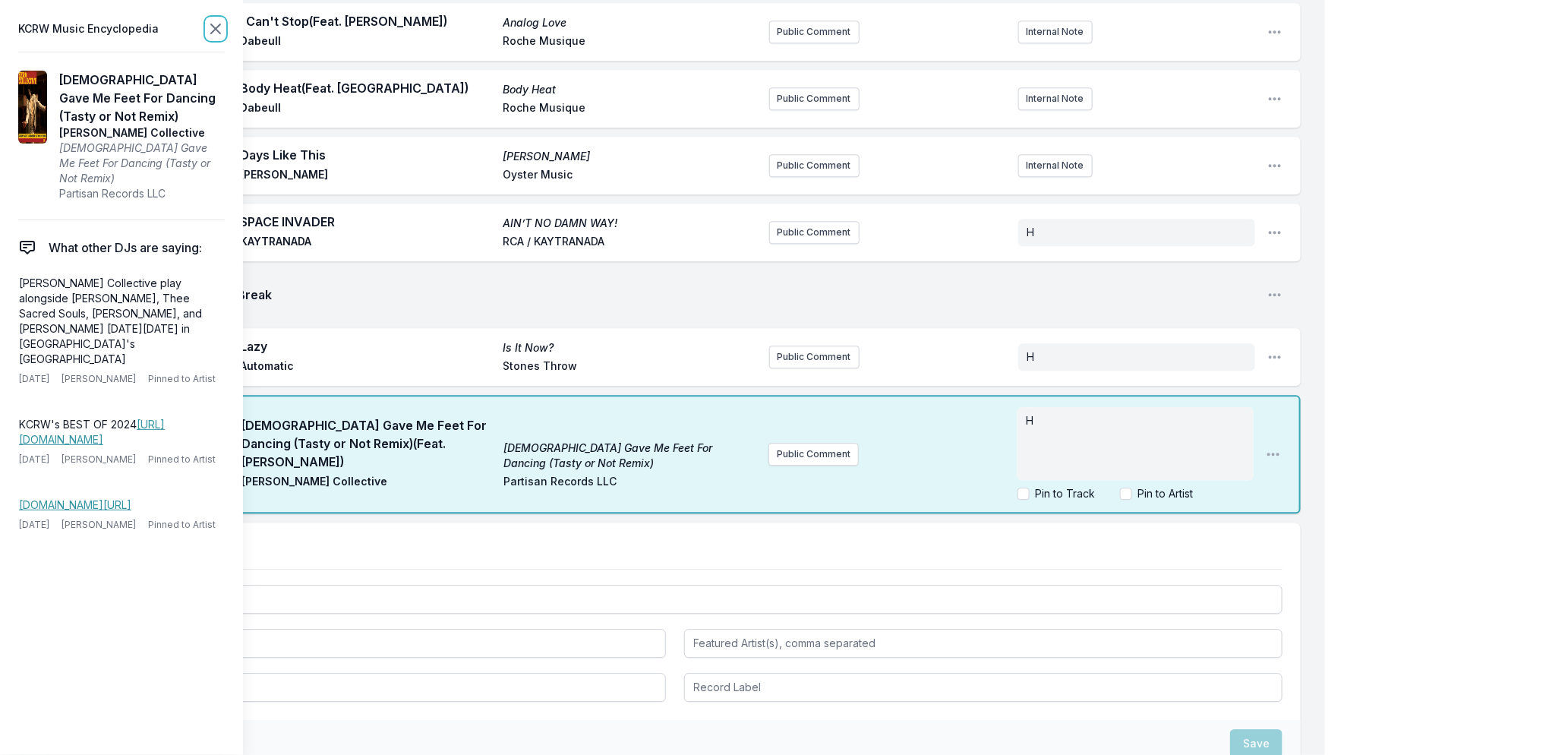
click at [216, 31] on icon at bounding box center [216, 29] width 19 height 19
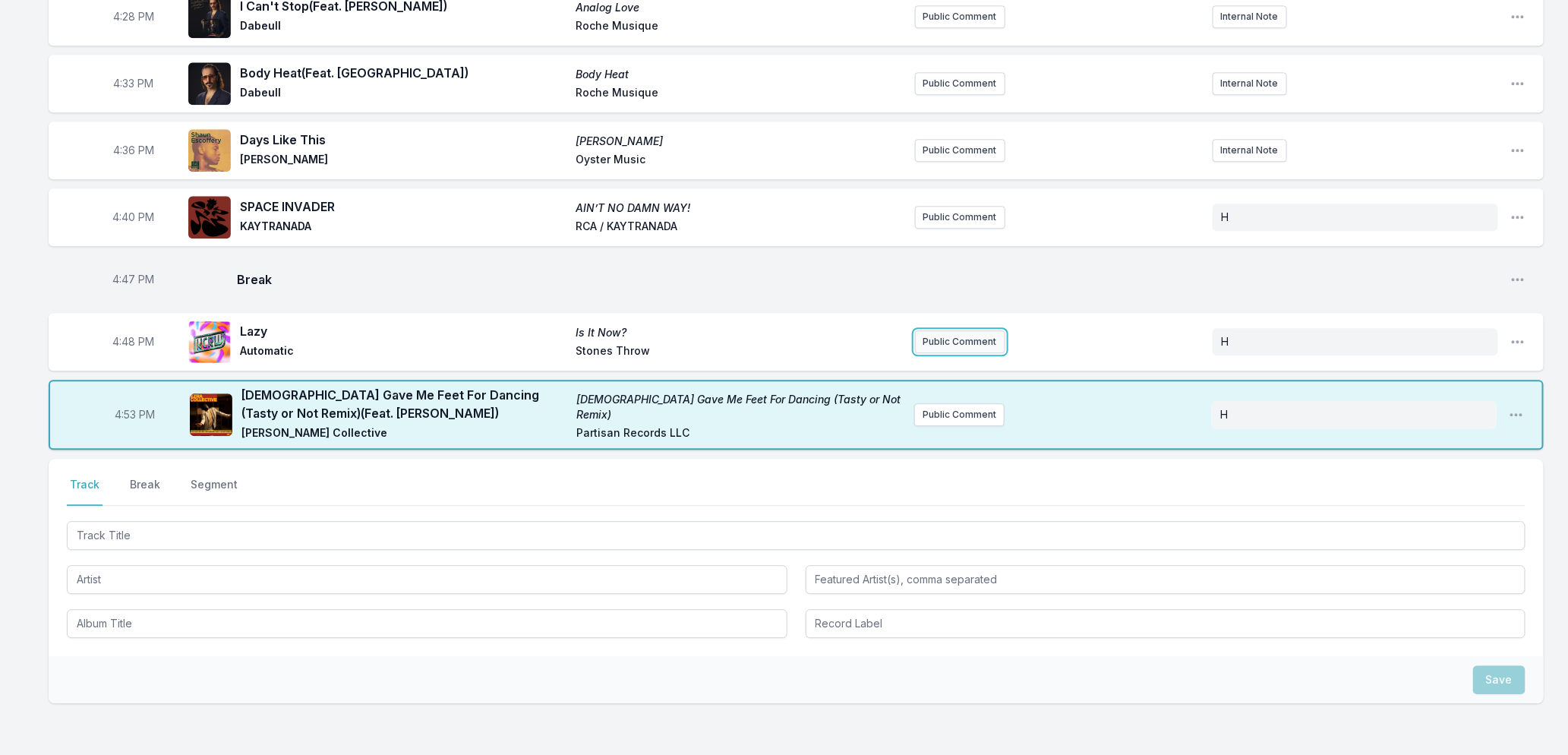
click at [935, 331] on button "Public Comment" at bounding box center [960, 342] width 90 height 22
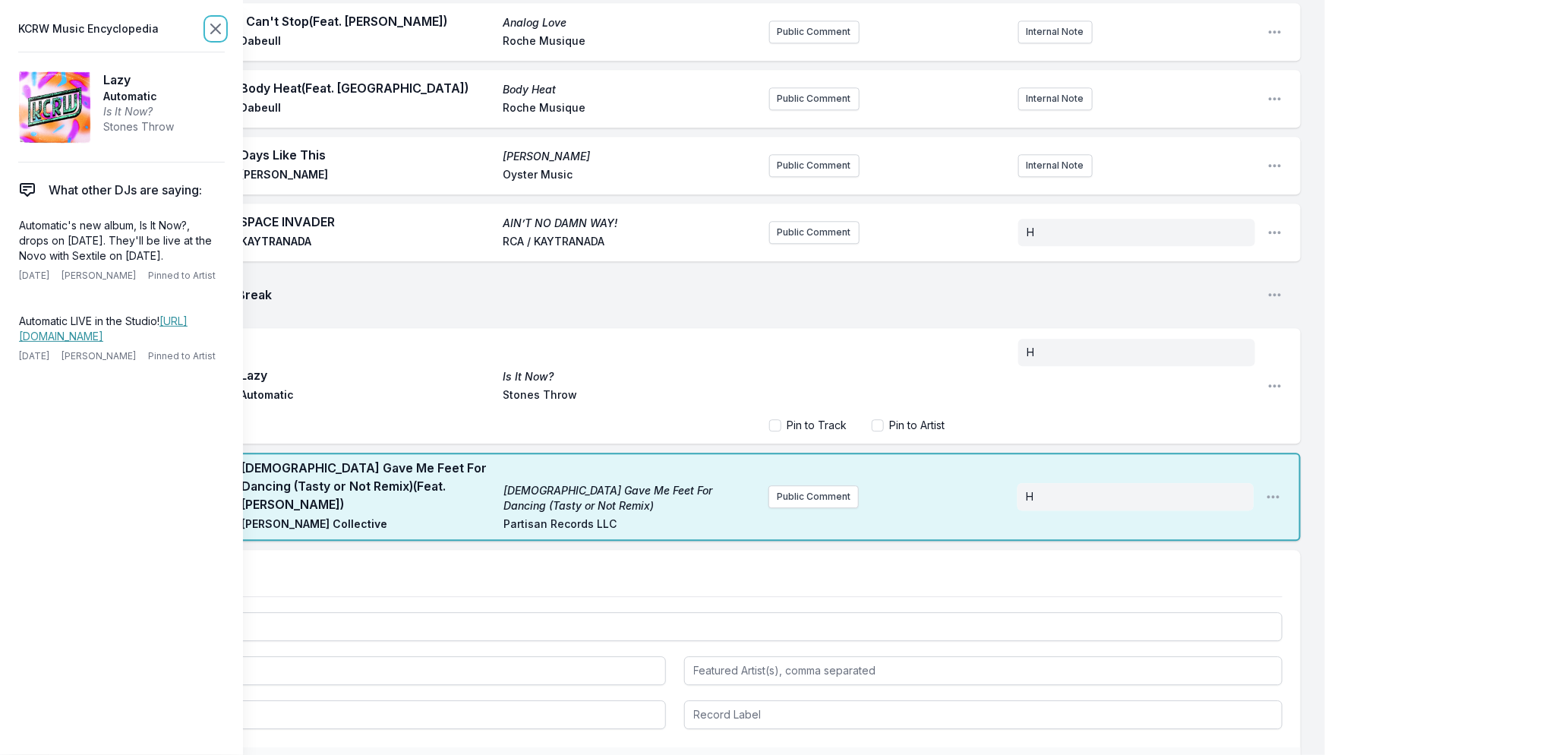
click at [211, 29] on icon at bounding box center [216, 29] width 19 height 19
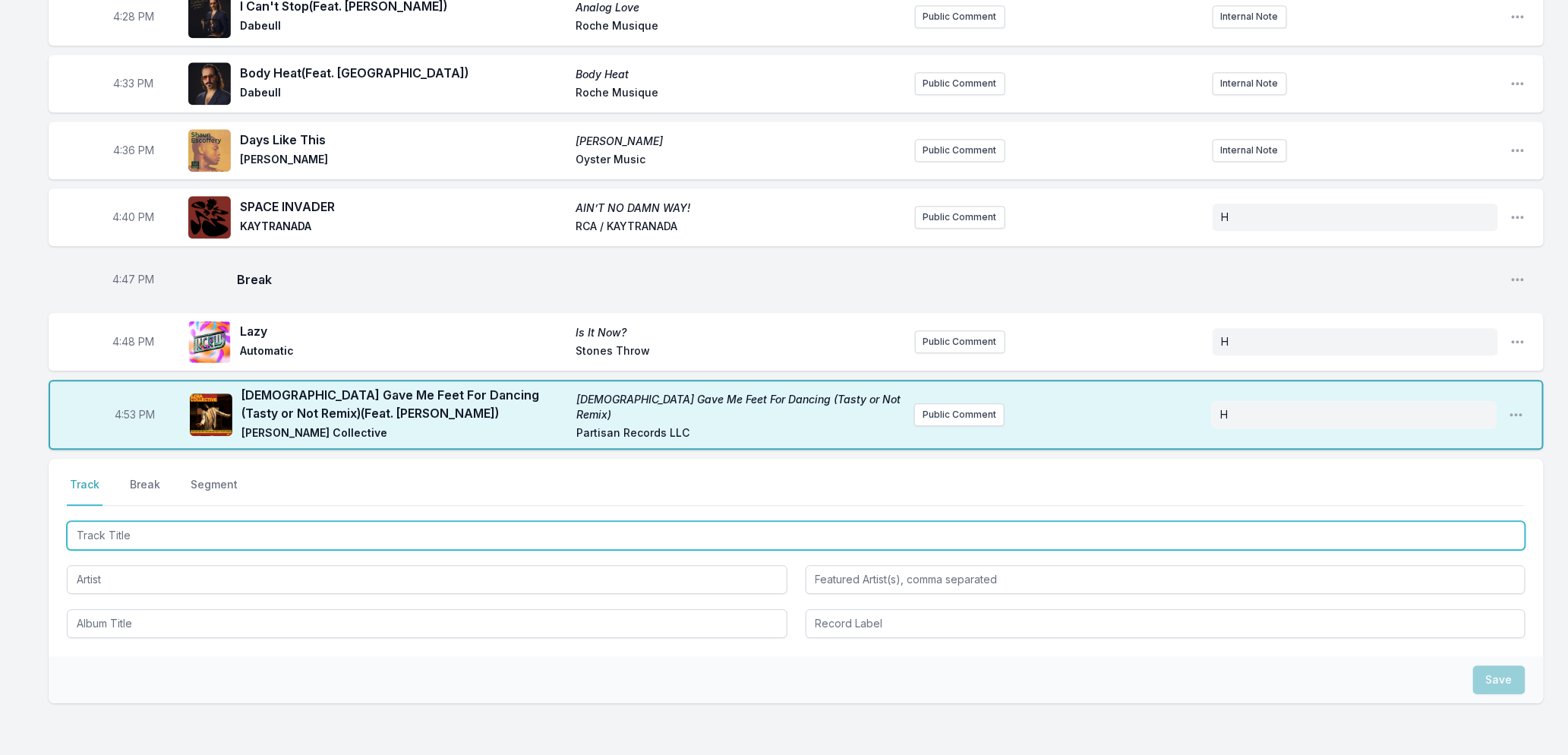
click at [314, 521] on input "Track Title" at bounding box center [797, 535] width 1459 height 29
type input "Fly Life Extra"
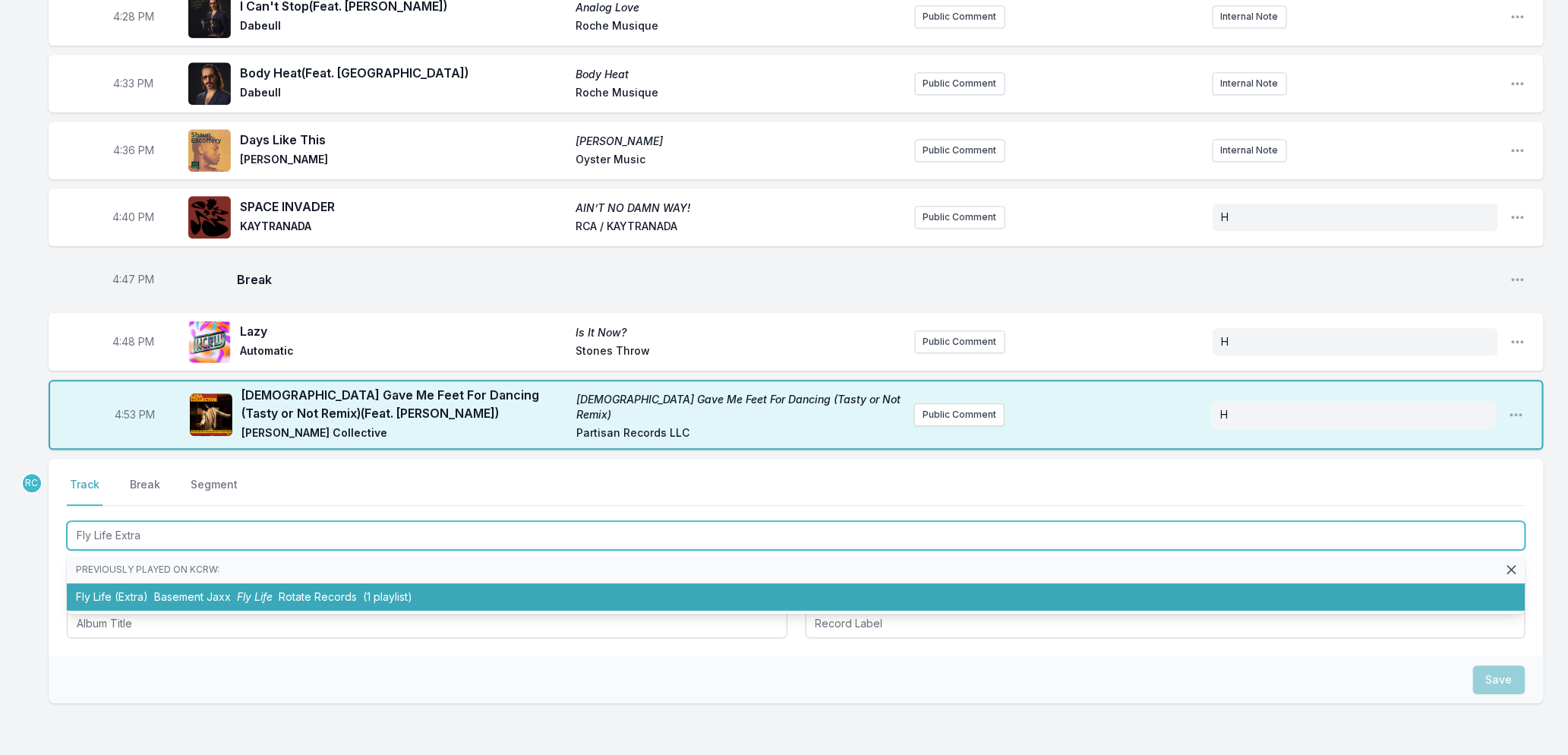
click at [271, 590] on span "Fly Life" at bounding box center [254, 597] width 35 height 13
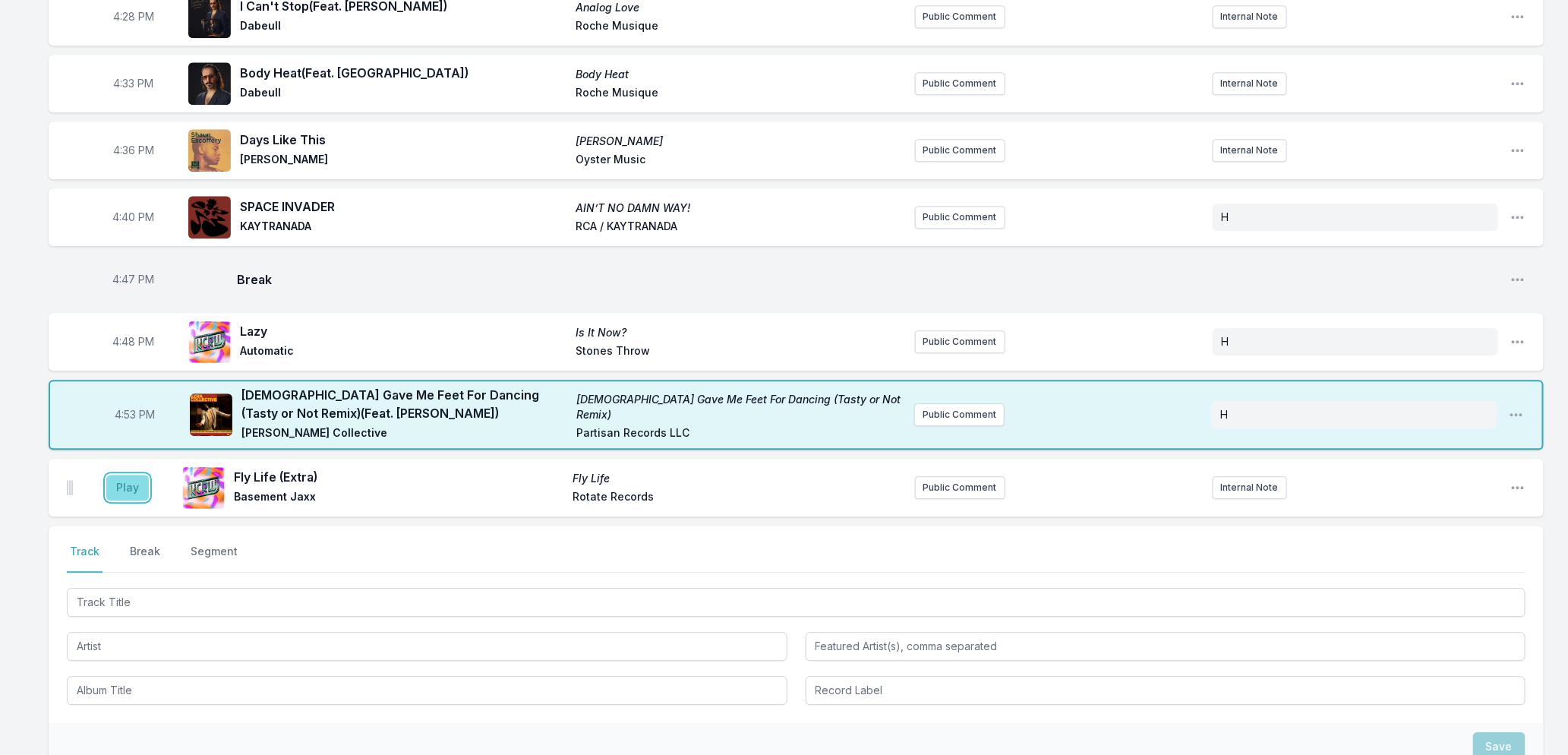
click at [130, 474] on button "Play" at bounding box center [128, 487] width 43 height 26
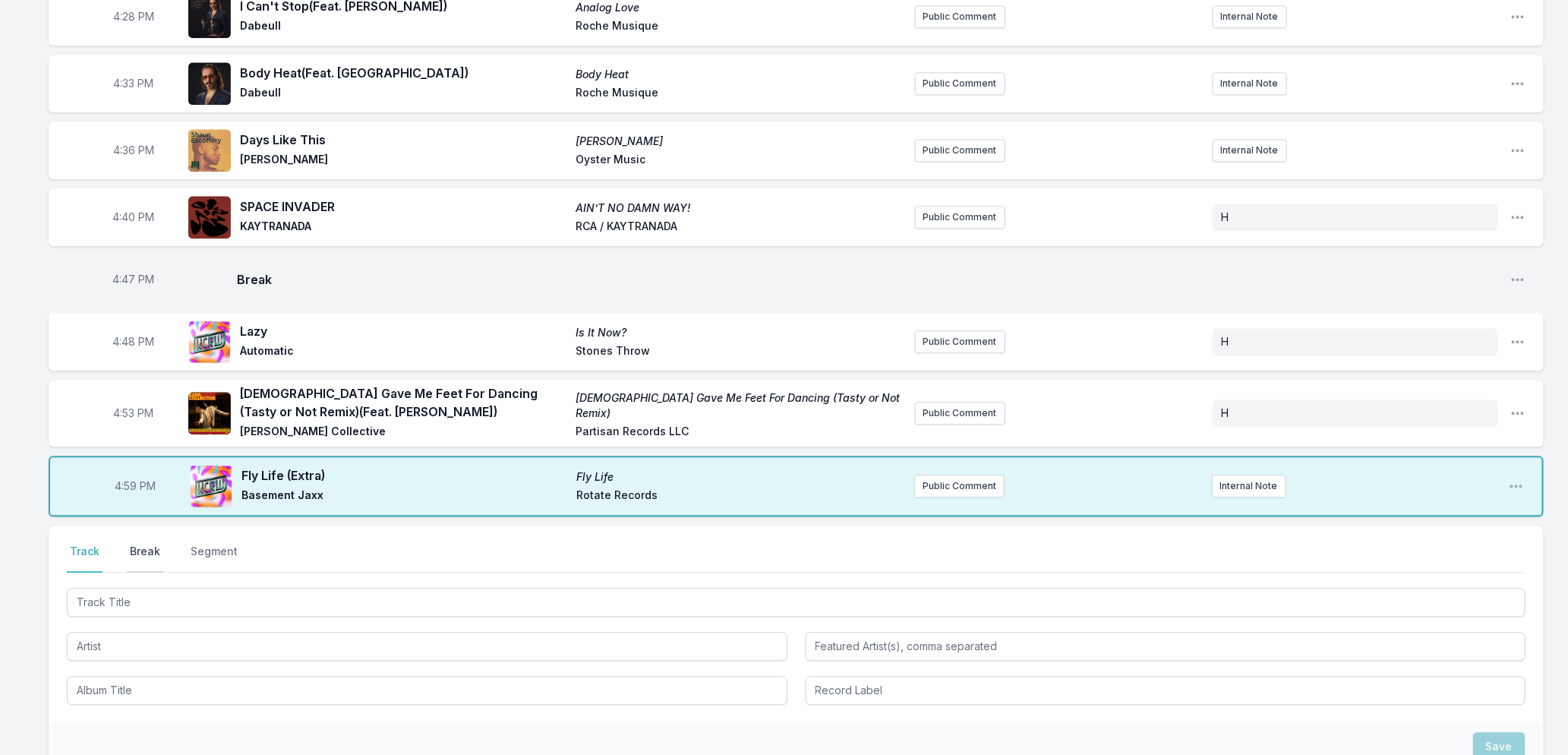
click at [144, 544] on button "Break" at bounding box center [144, 558] width 36 height 29
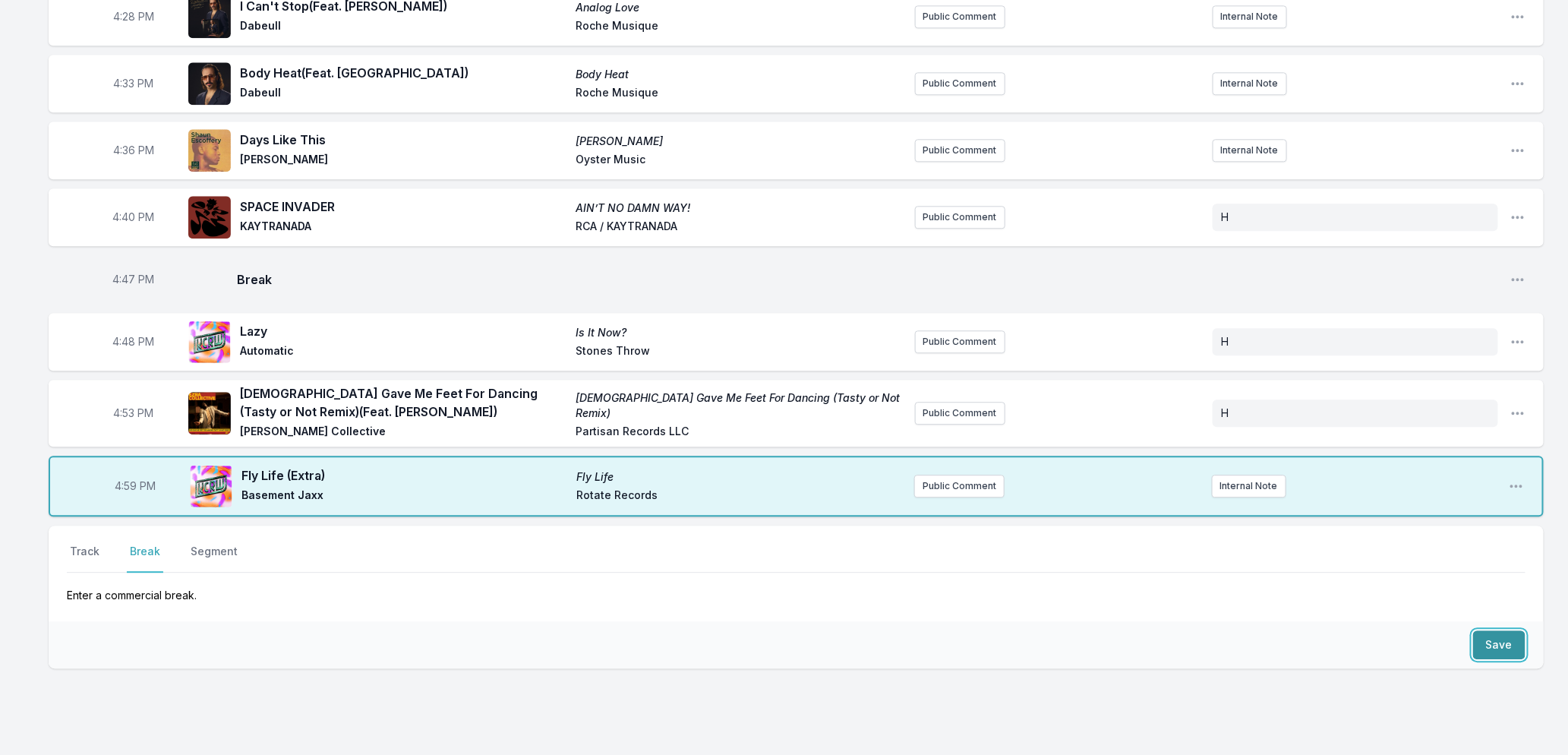
click at [1478, 630] on button "Save" at bounding box center [1499, 644] width 52 height 29
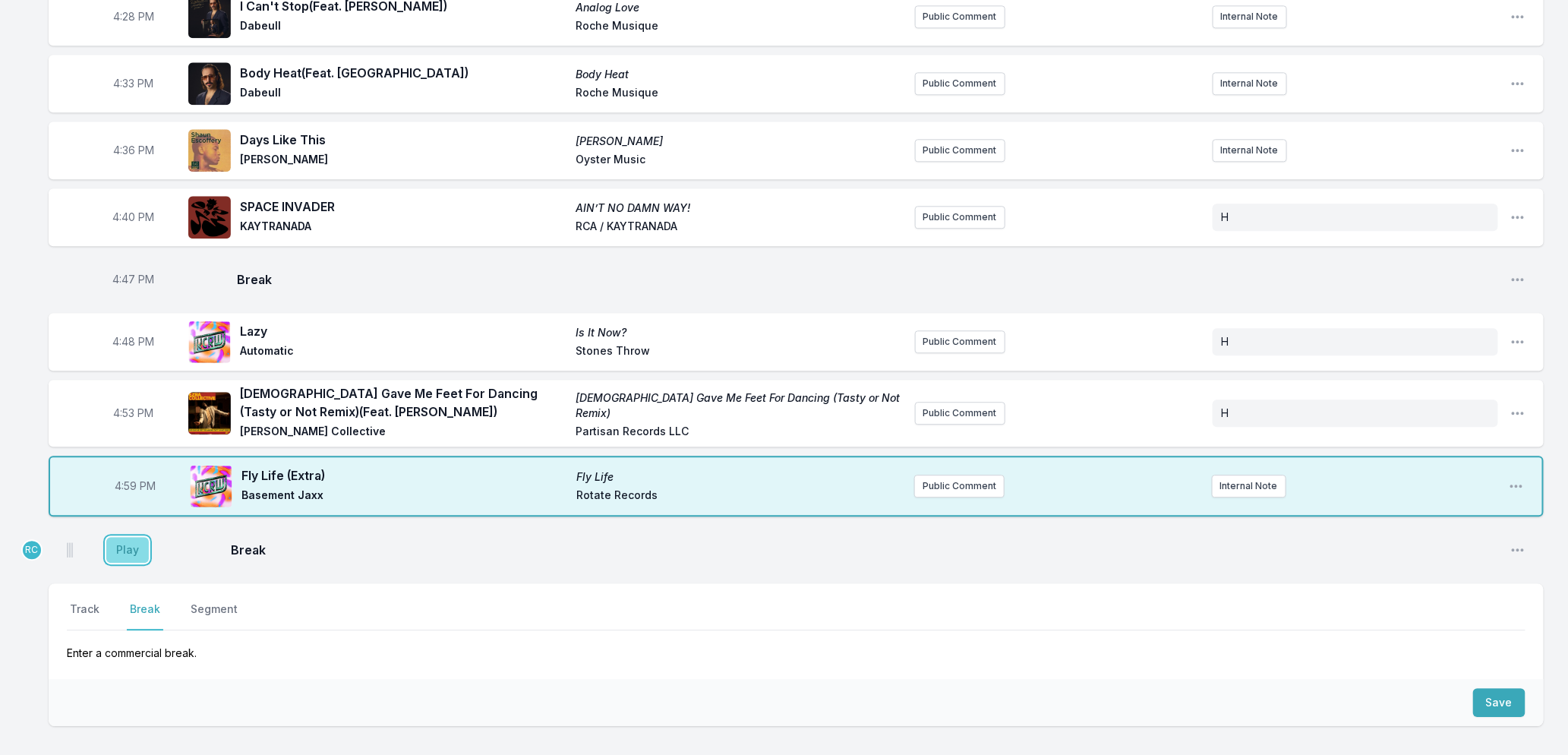
click at [130, 537] on button "Play" at bounding box center [128, 550] width 43 height 26
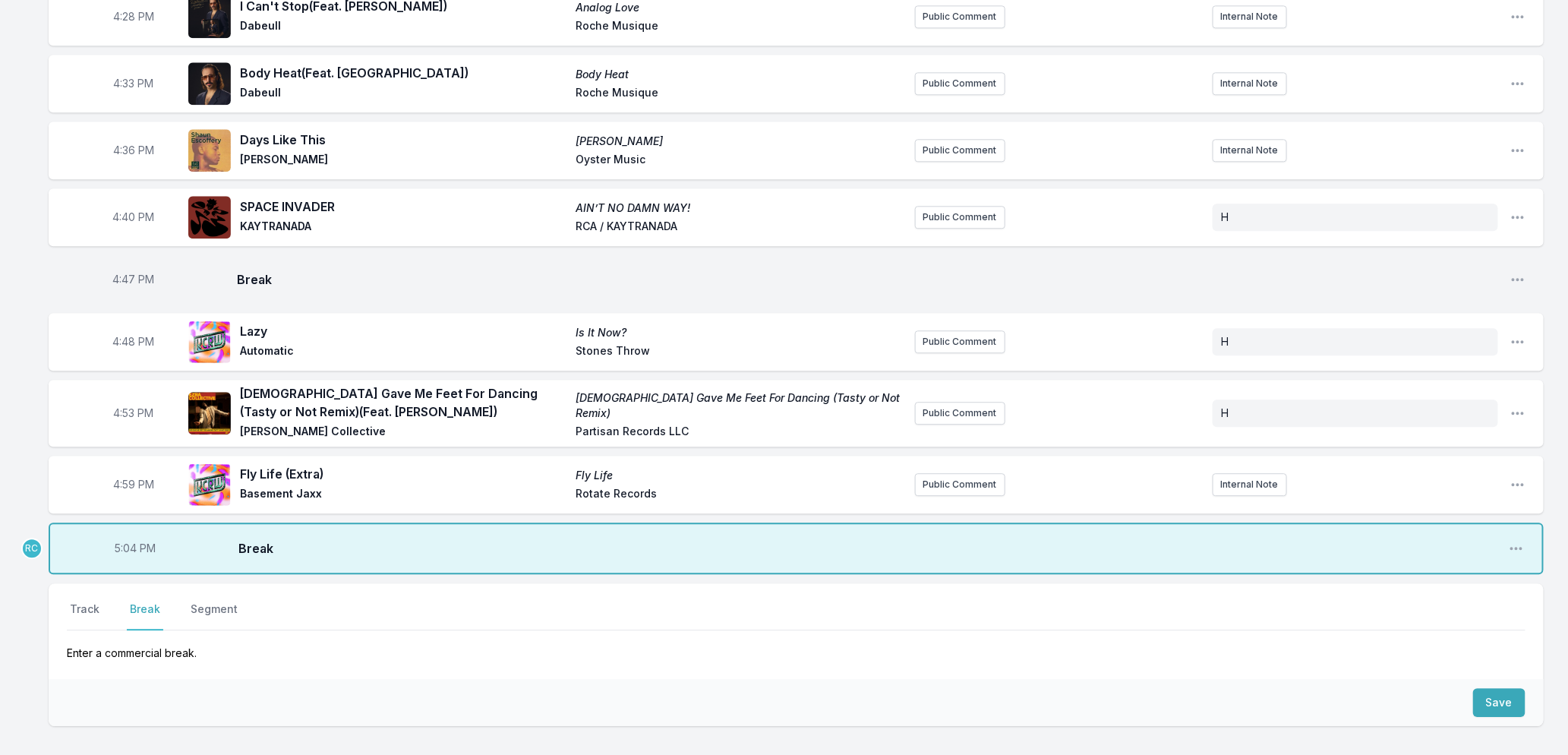
click at [128, 541] on span "5:04 PM" at bounding box center [135, 548] width 41 height 15
click at [126, 534] on input "17:04" at bounding box center [134, 548] width 85 height 29
type input "17:01"
click at [82, 601] on button "Track" at bounding box center [85, 615] width 35 height 29
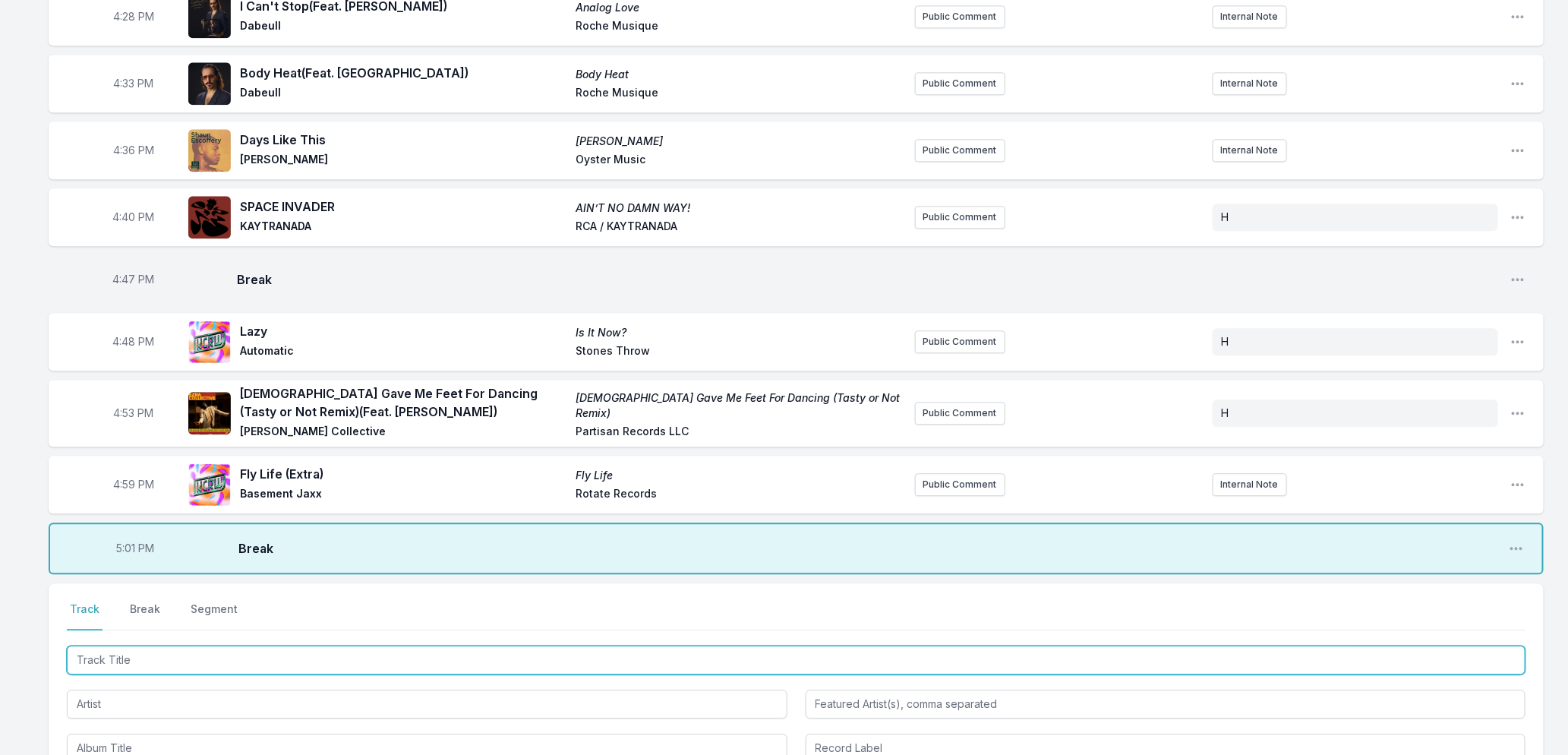
click at [168, 646] on input "Track Title" at bounding box center [797, 660] width 1459 height 29
type input "Another Lover (Steve Beltran Remix)"
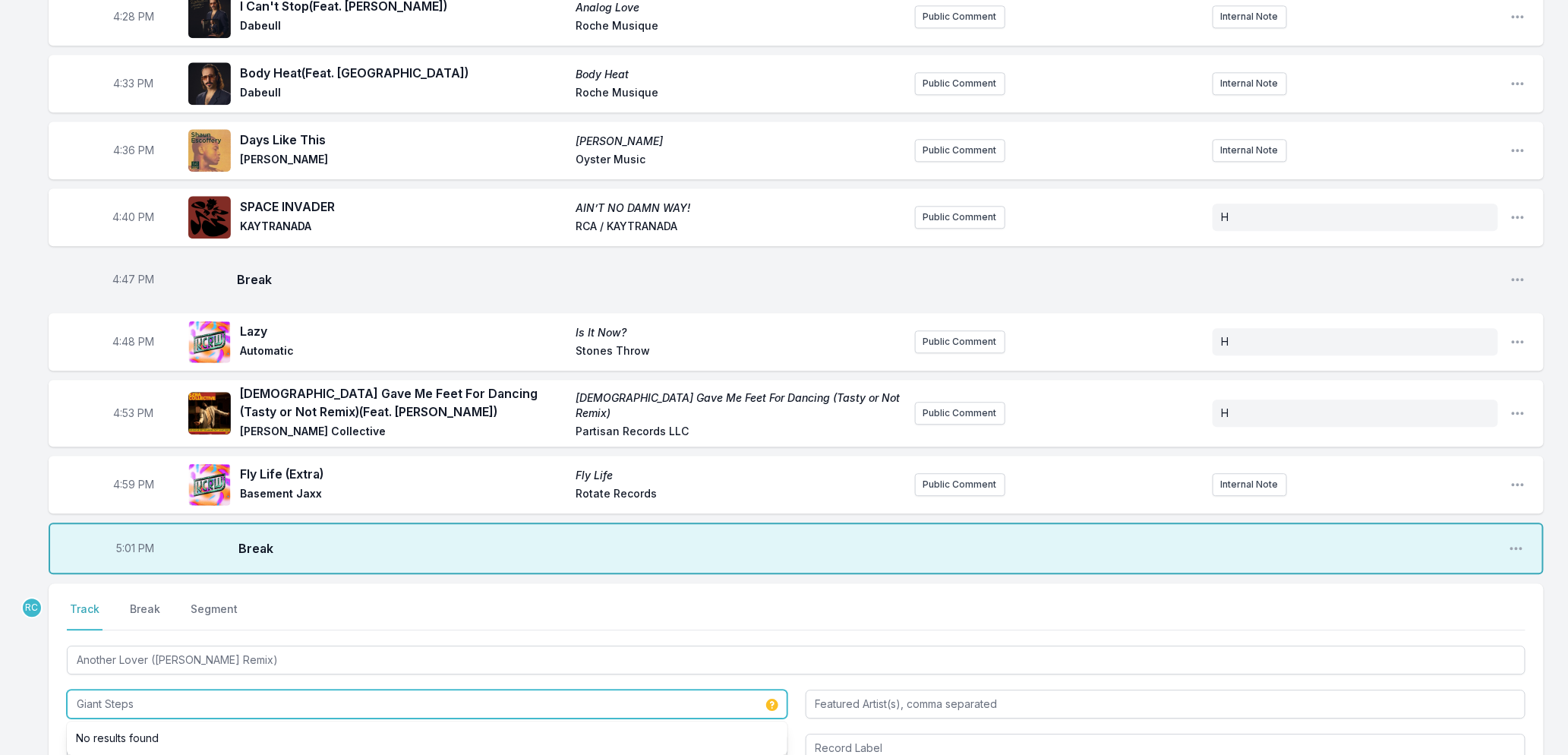
scroll to position [1976, 0]
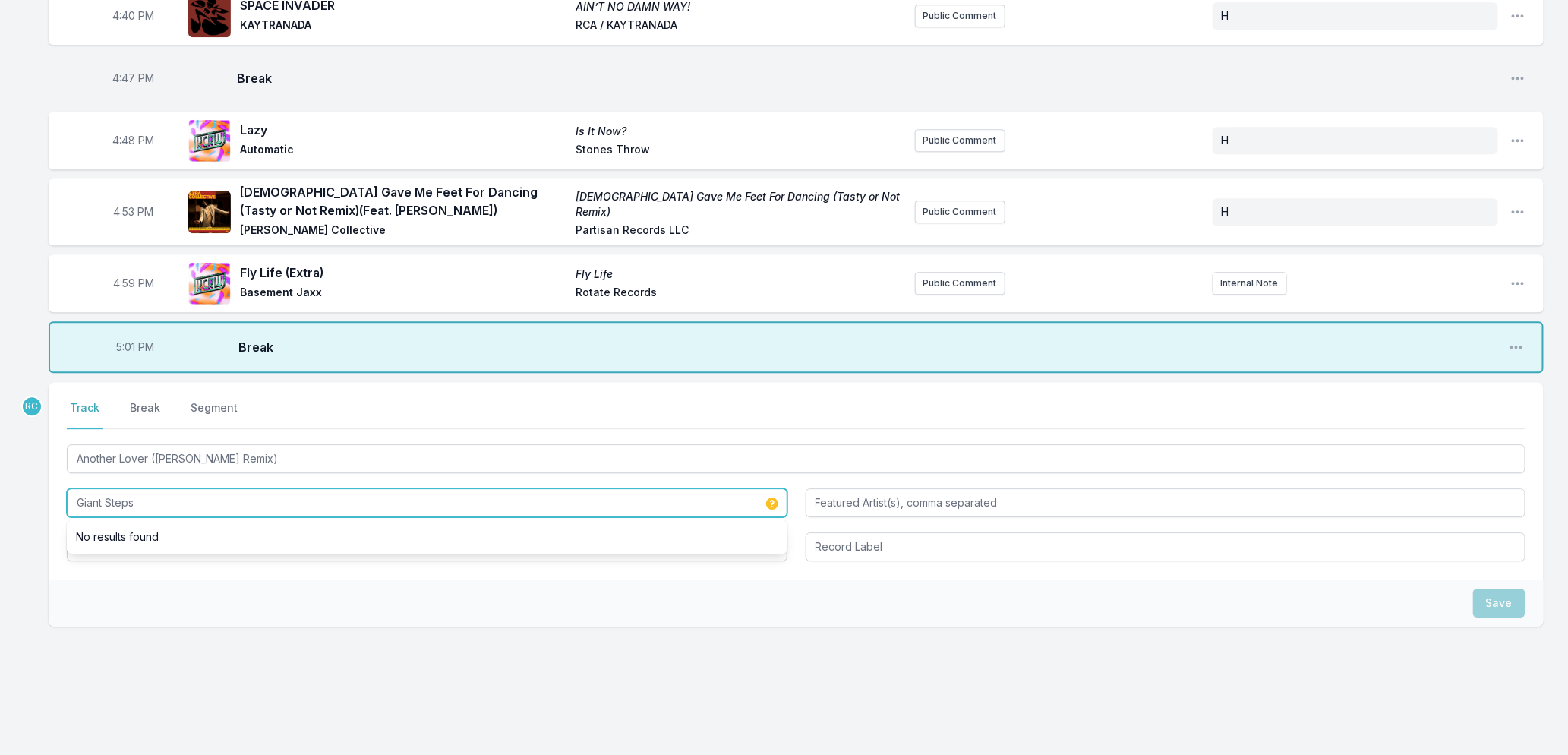
type input "Giant Steps"
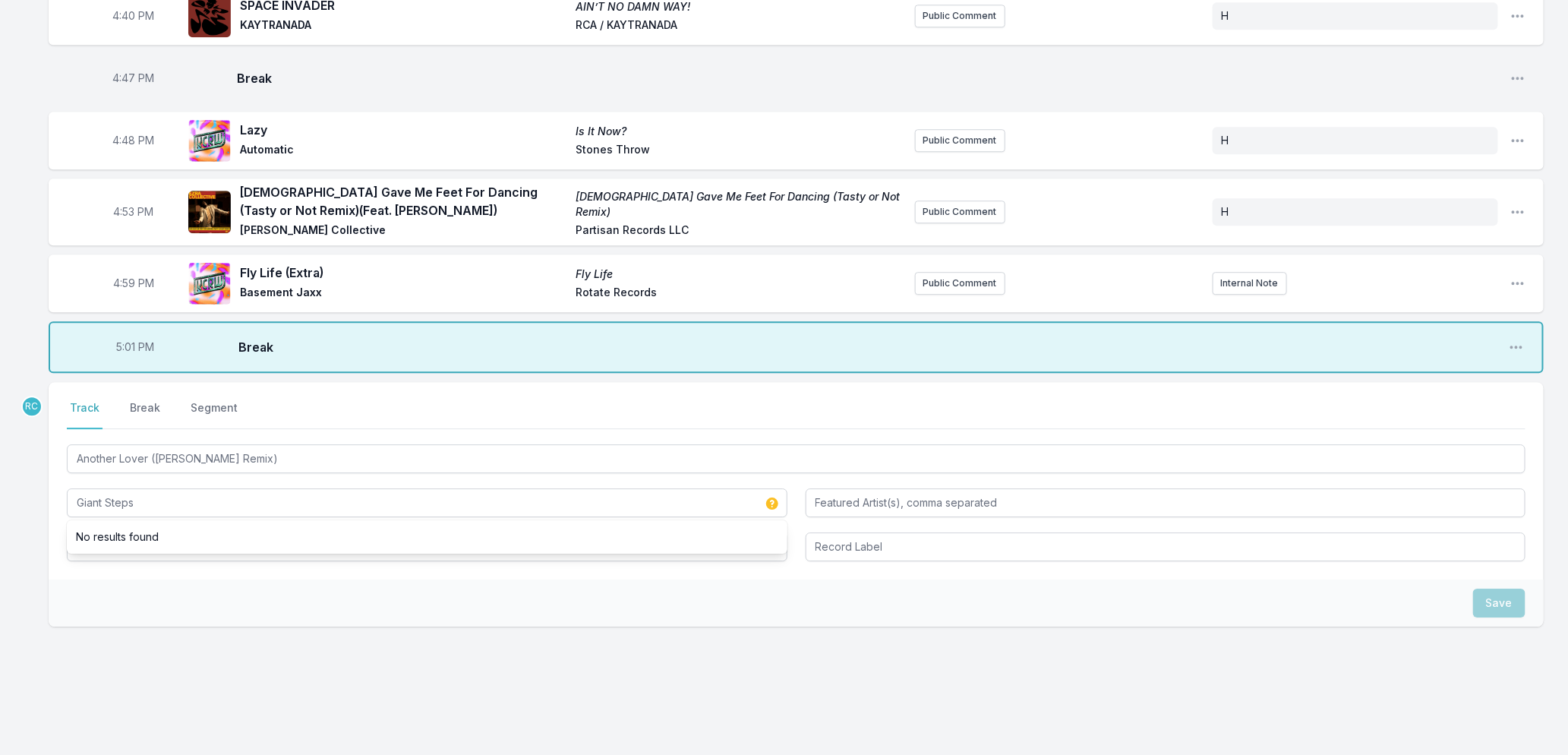
click at [372, 588] on div "Save" at bounding box center [796, 603] width 1495 height 48
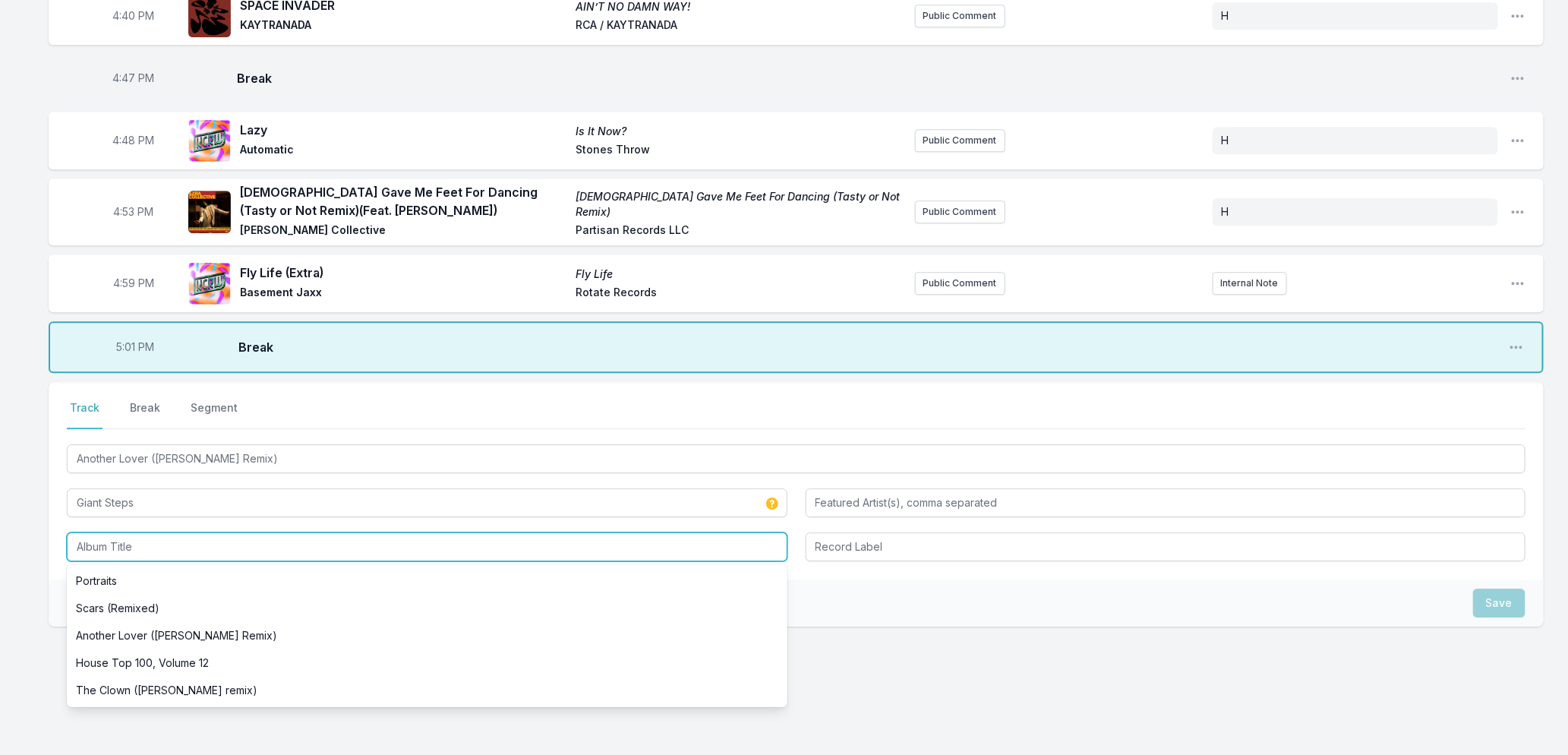
click at [225, 534] on input "Album Title" at bounding box center [427, 546] width 720 height 29
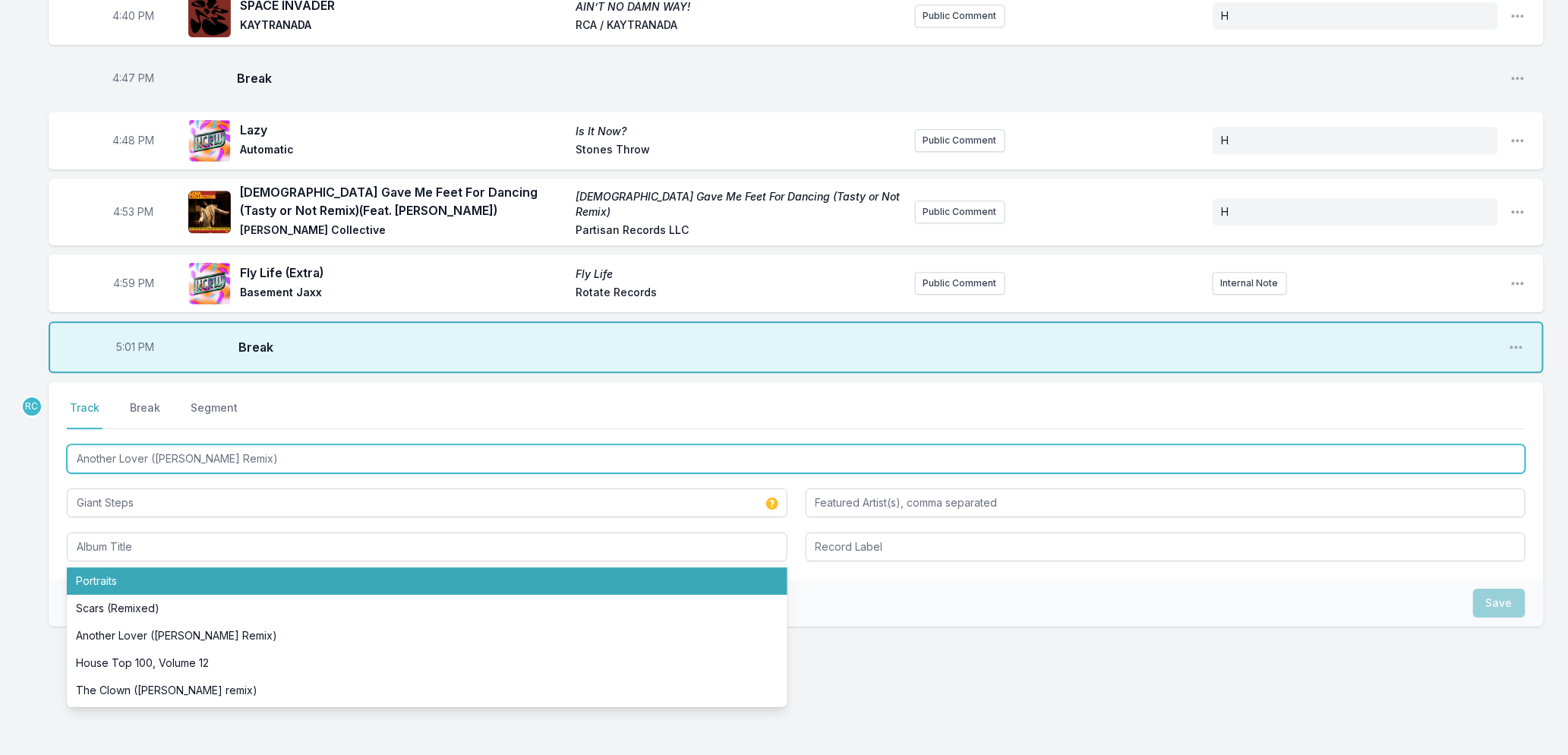
drag, startPoint x: 279, startPoint y: 442, endPoint x: 9, endPoint y: 436, distance: 270.1
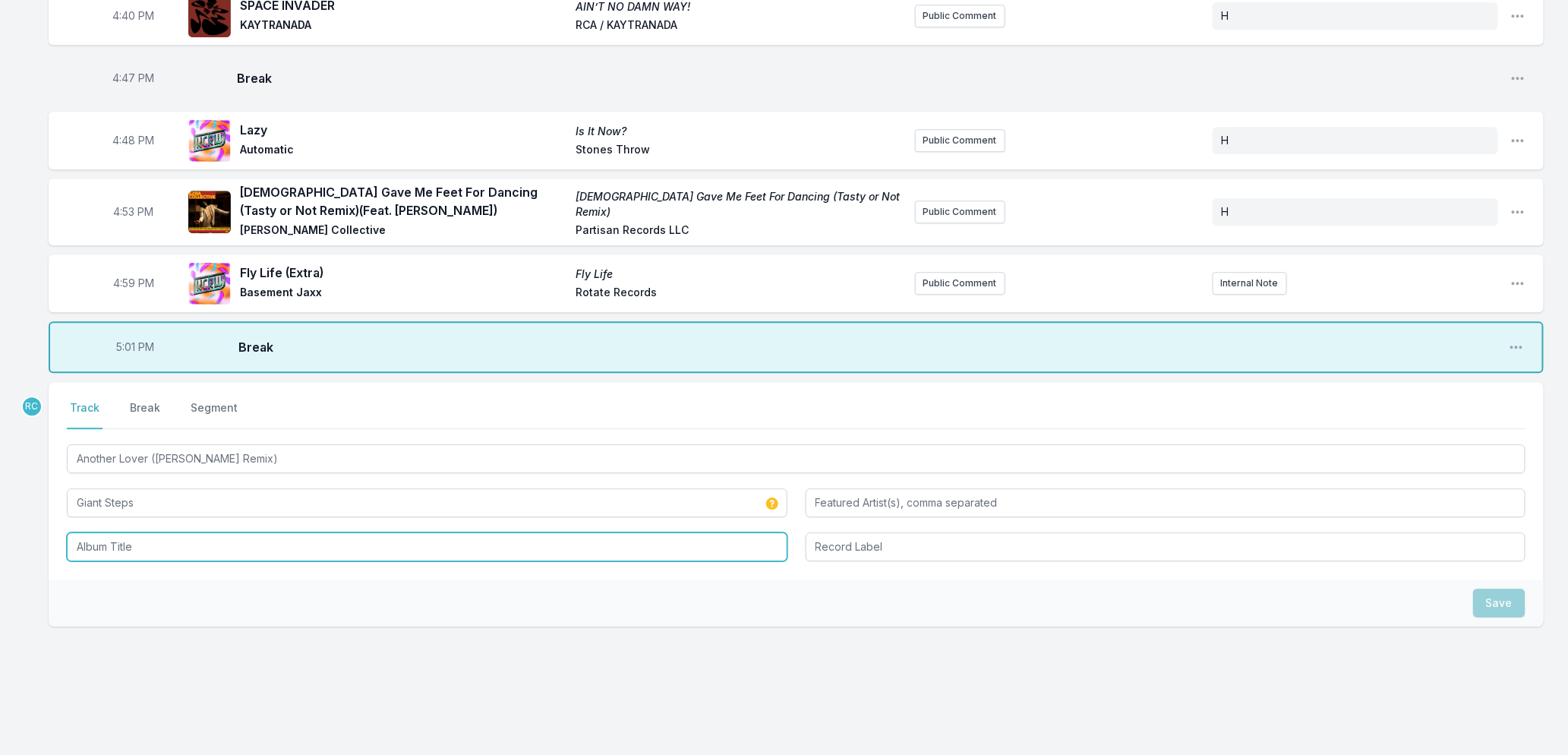
click at [144, 532] on input "Album Title" at bounding box center [427, 546] width 720 height 29
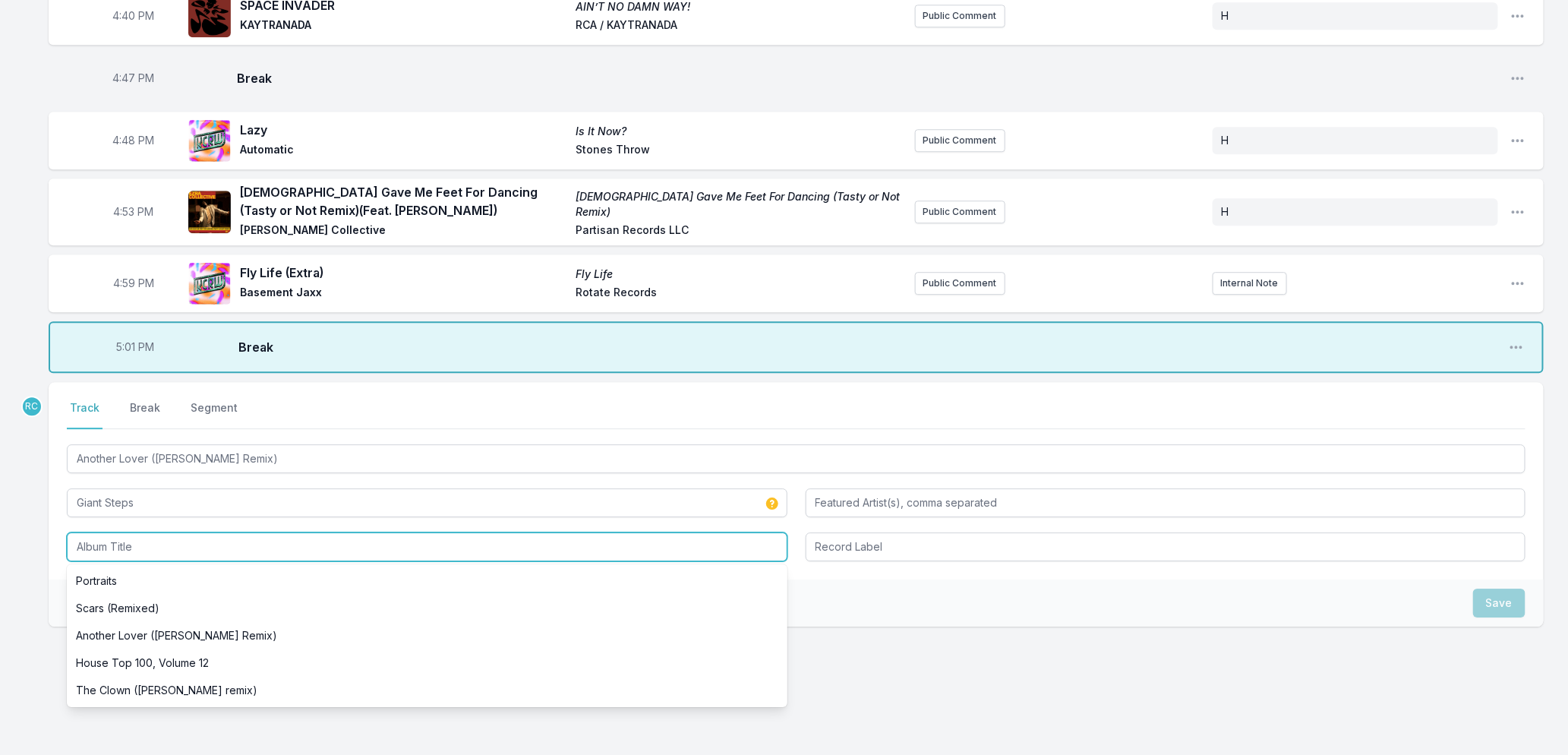
paste input "Another Lover (Steve Beltran Remix)"
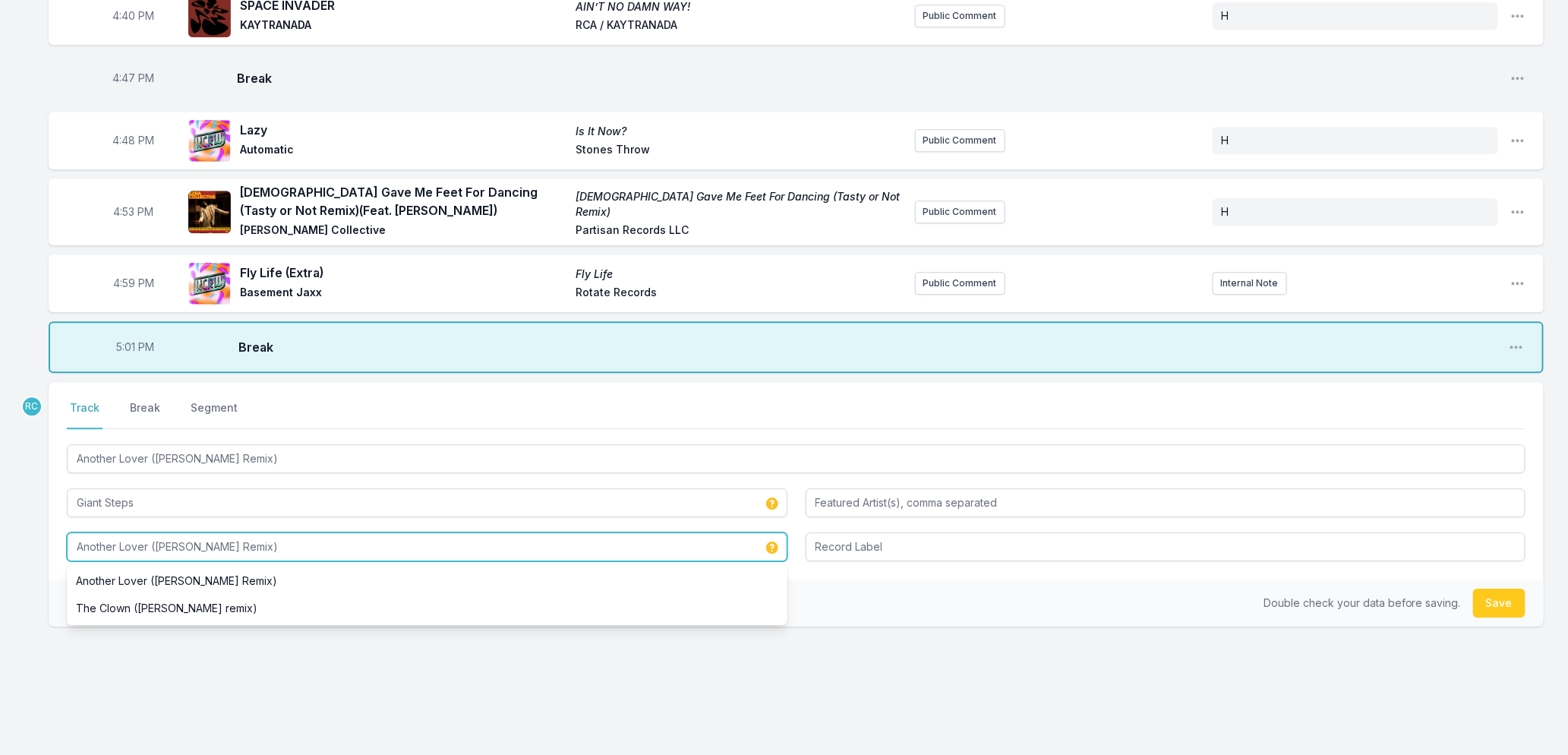
type input "Another Lover (Steve Beltran Remix)"
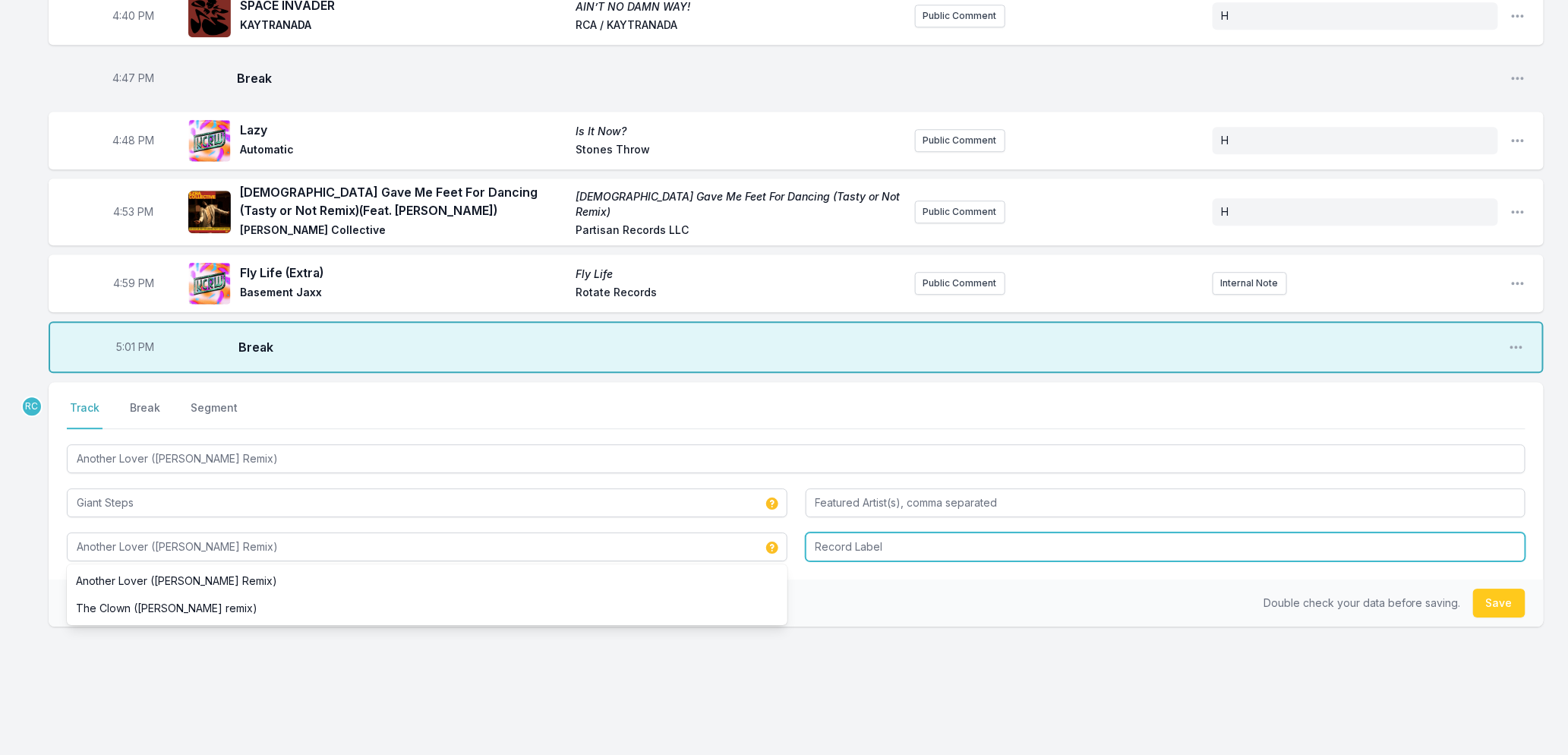
click at [1064, 538] on input "Record Label" at bounding box center [1166, 546] width 720 height 29
click at [1016, 532] on input "Record Label" at bounding box center [1166, 546] width 720 height 29
type input "A&M"
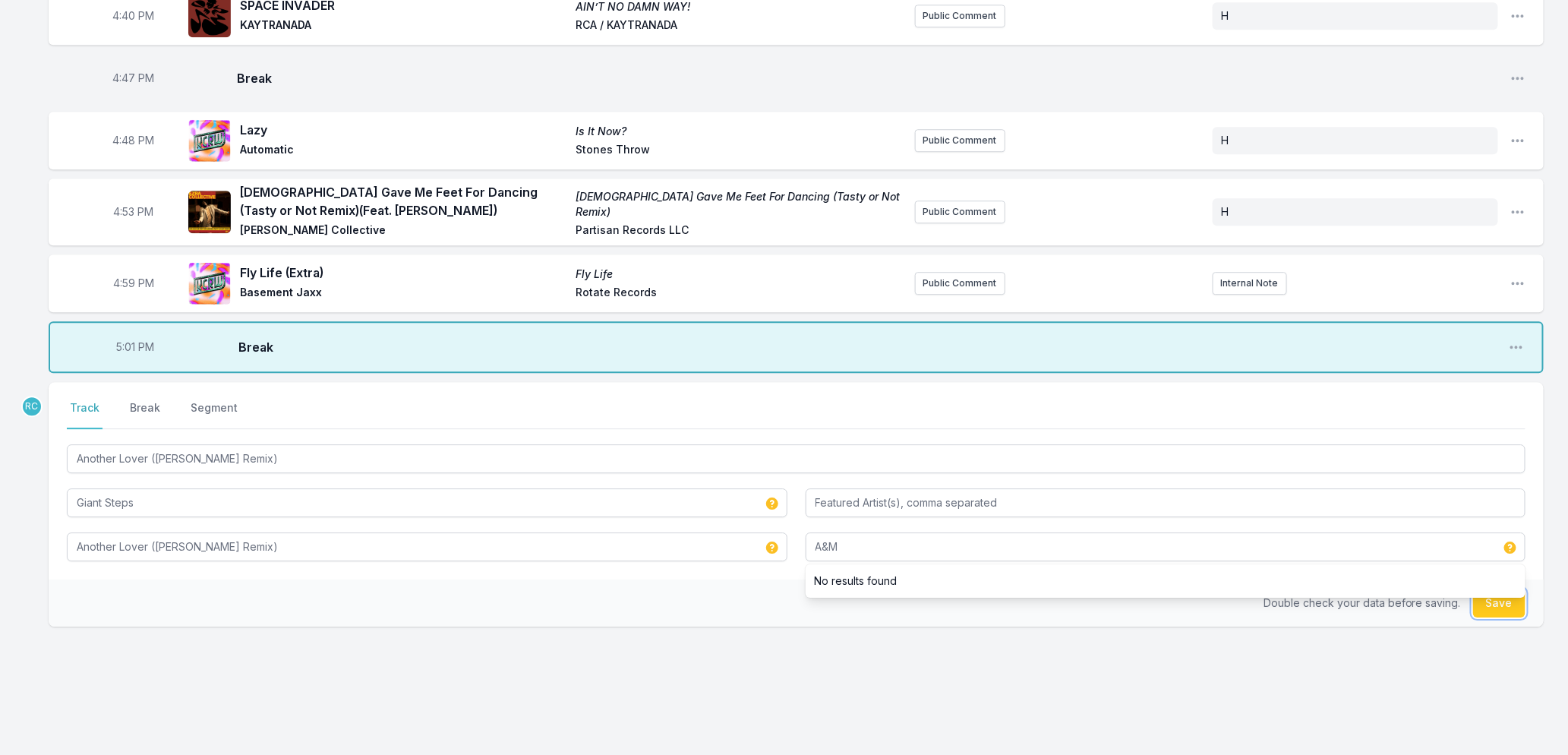
click at [1496, 589] on button "Save" at bounding box center [1499, 603] width 52 height 29
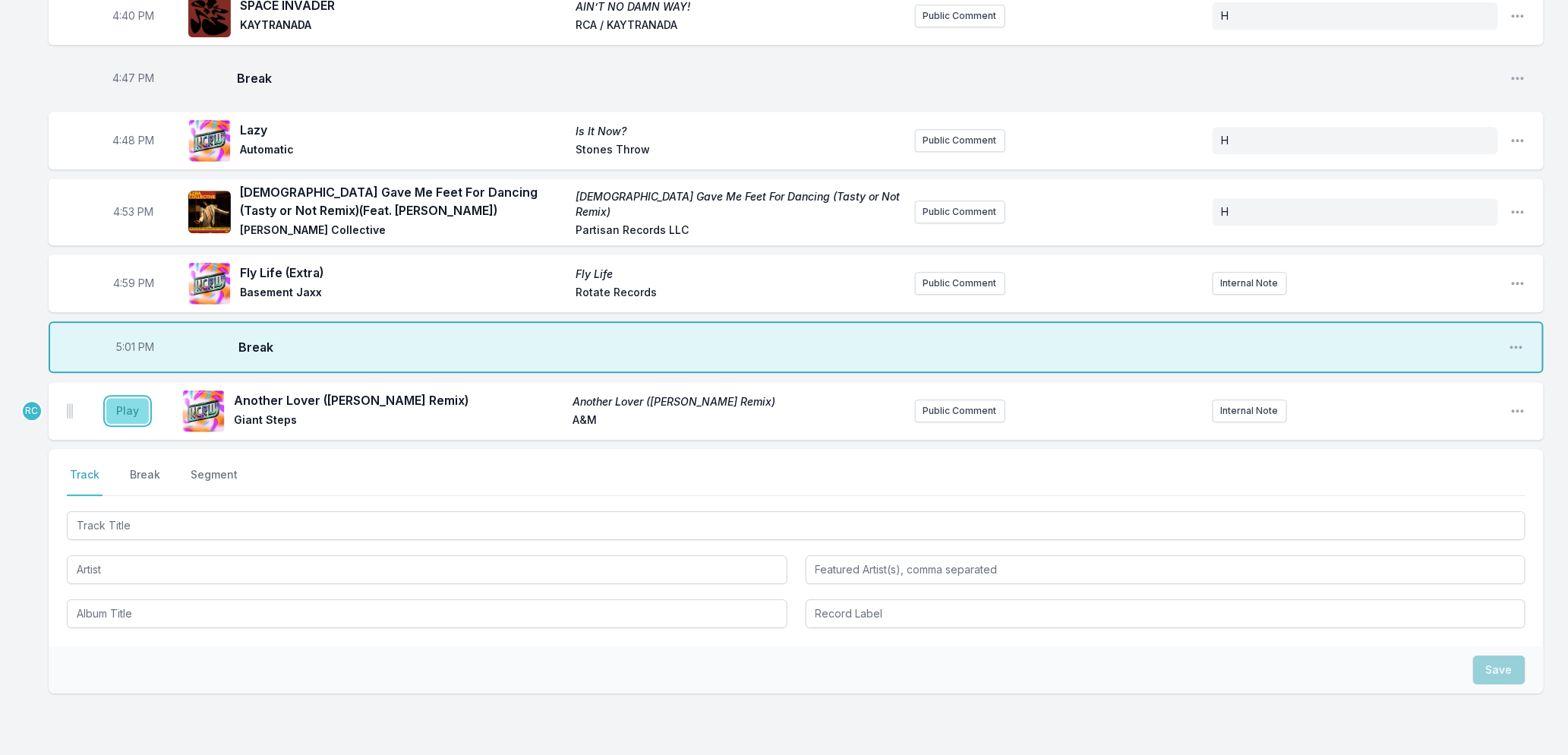
click at [121, 398] on button "Play" at bounding box center [128, 411] width 43 height 26
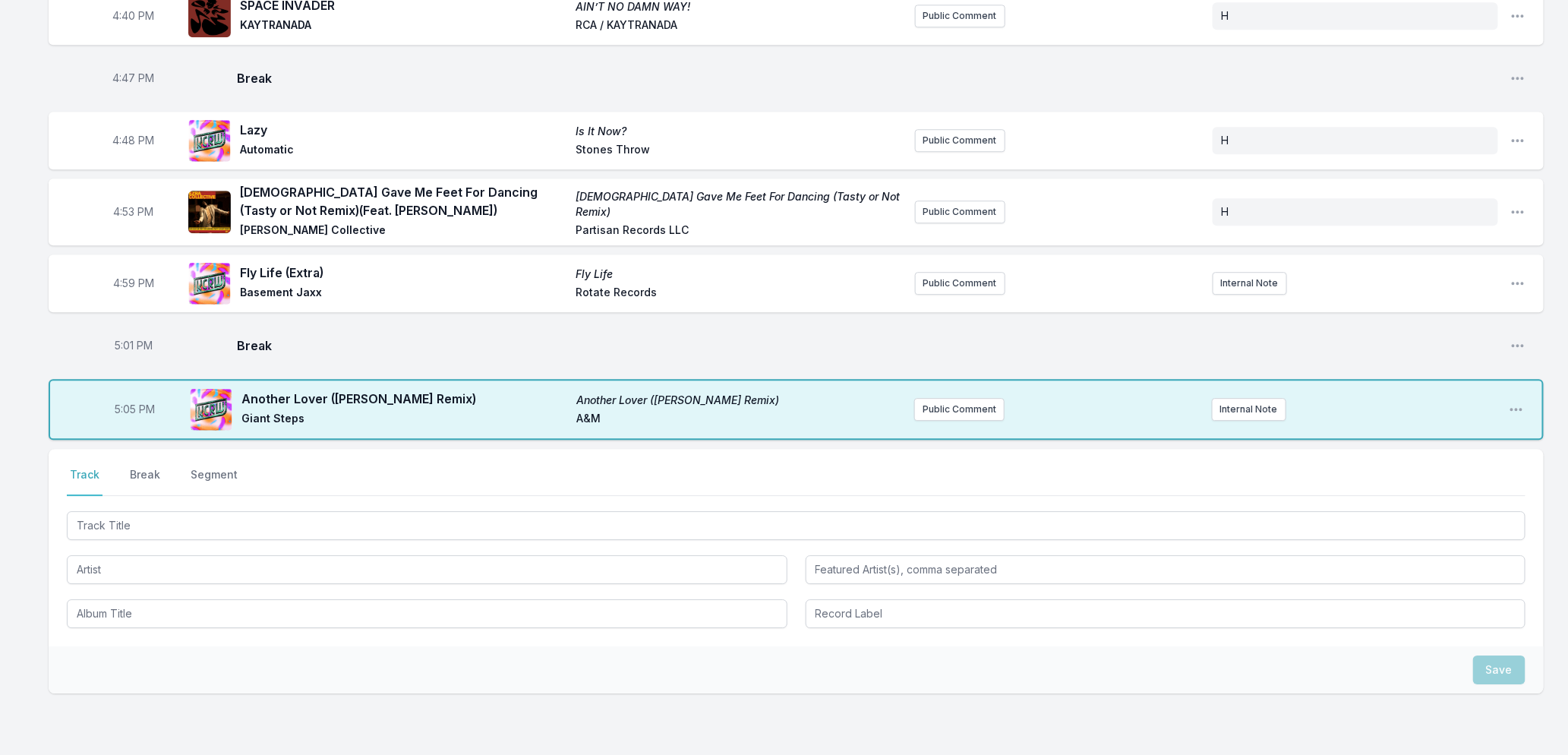
click at [125, 402] on span "5:05 PM" at bounding box center [135, 409] width 40 height 15
click at [125, 395] on input "17:05" at bounding box center [134, 409] width 85 height 29
type input "17:04"
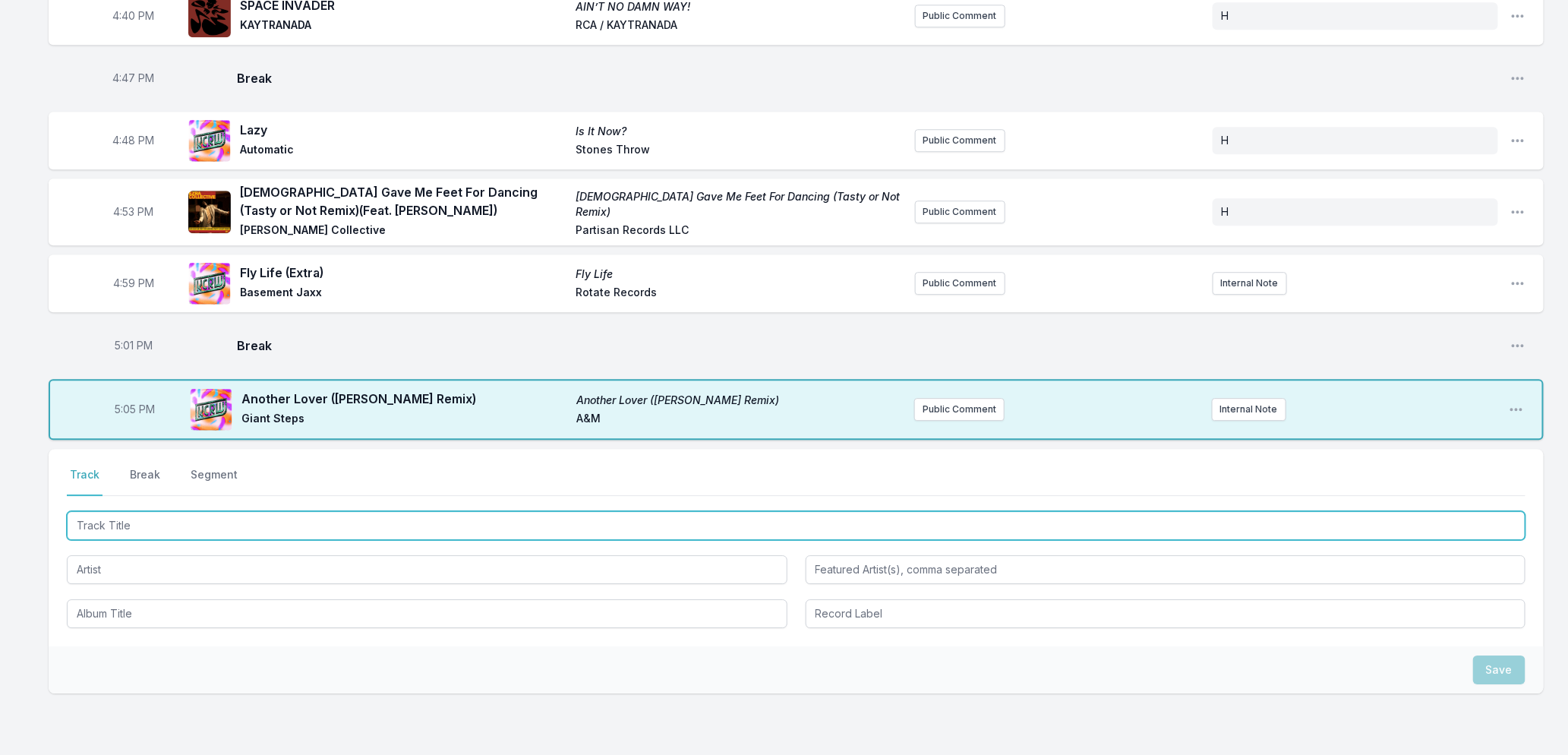
click at [210, 512] on input "Track Title" at bounding box center [797, 526] width 1459 height 29
click at [510, 515] on input "Track Title" at bounding box center [797, 526] width 1459 height 29
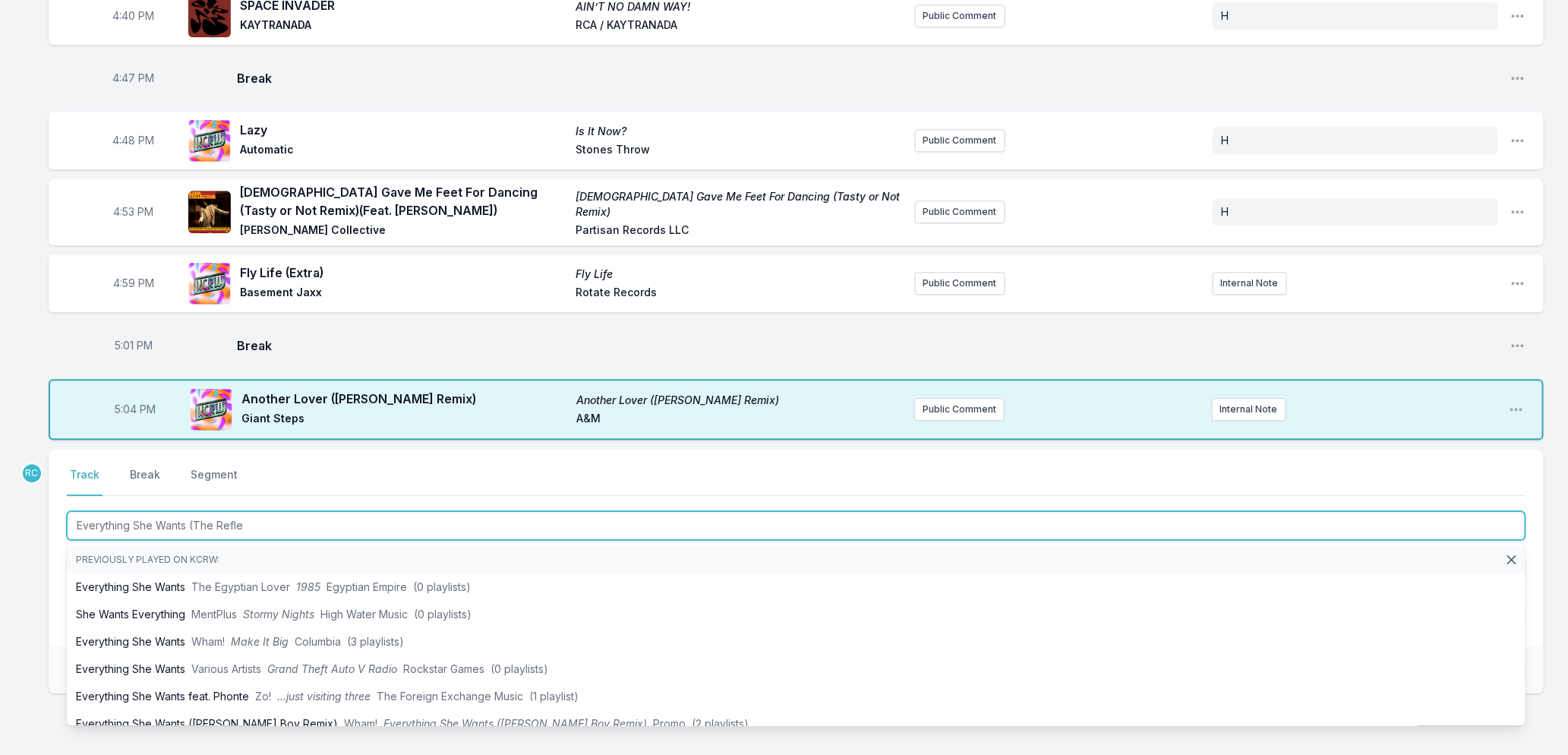
type input "Everything She Wants (The Reflex"
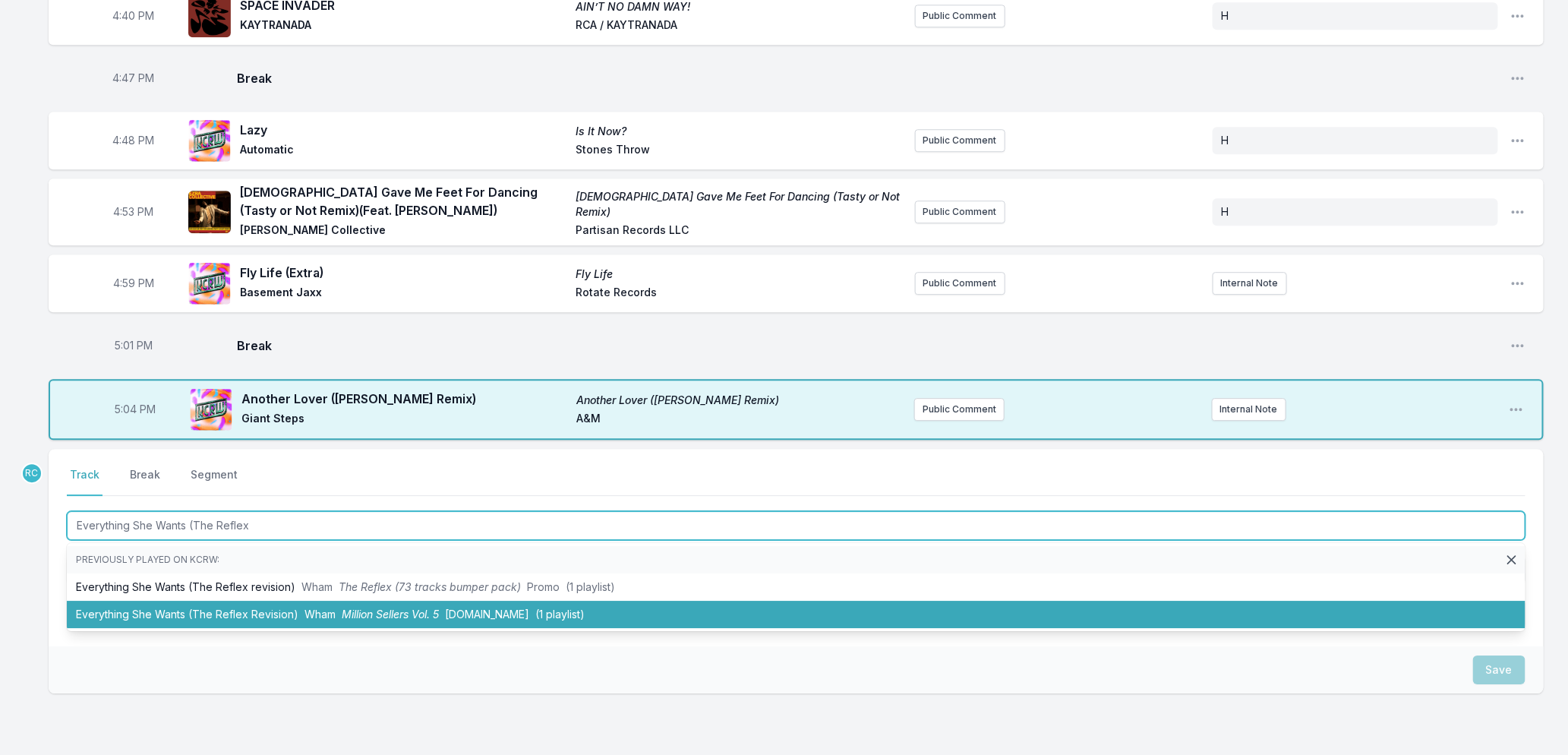
click at [360, 608] on span "Million Sellers Vol. 5" at bounding box center [390, 614] width 97 height 13
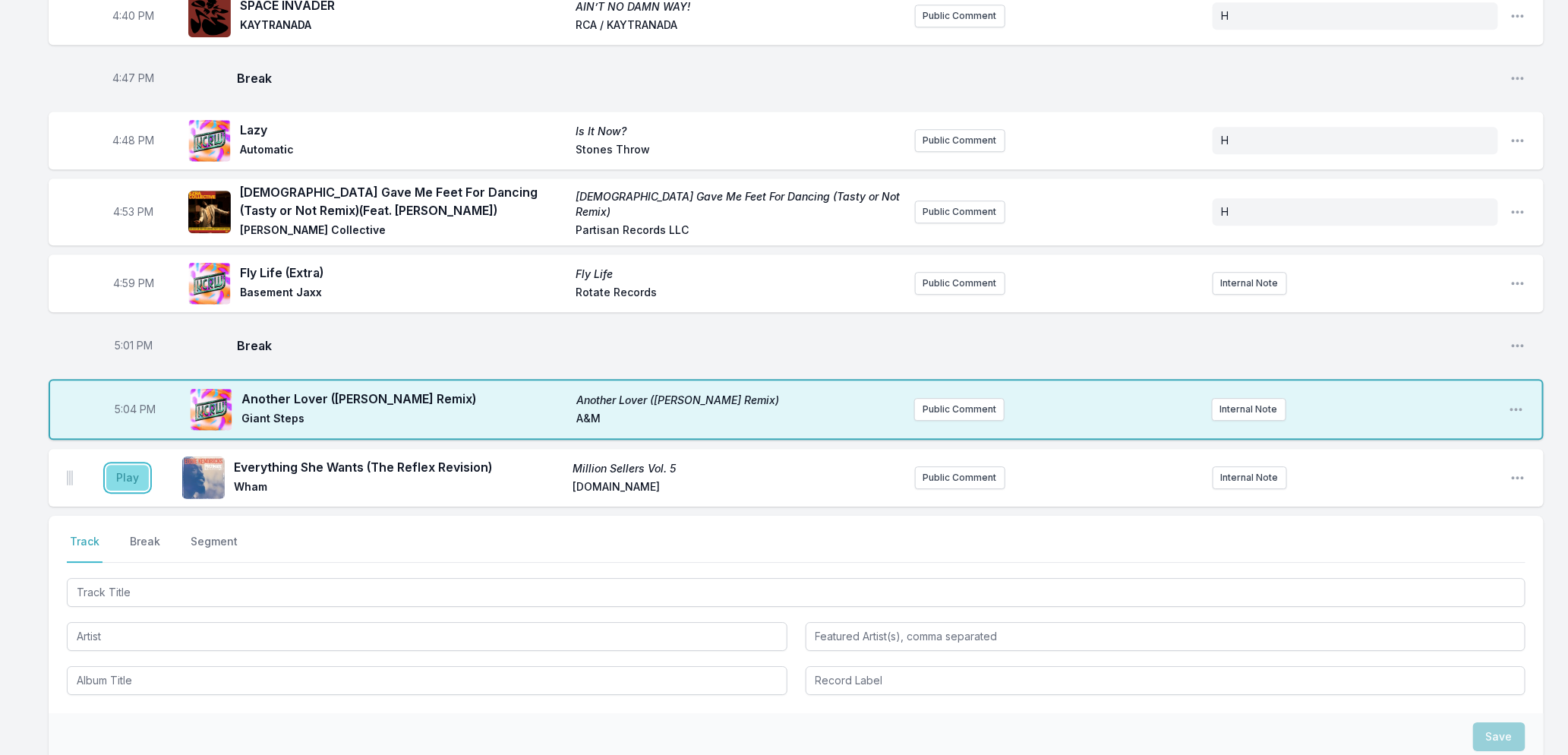
click at [130, 465] on button "Play" at bounding box center [128, 478] width 43 height 26
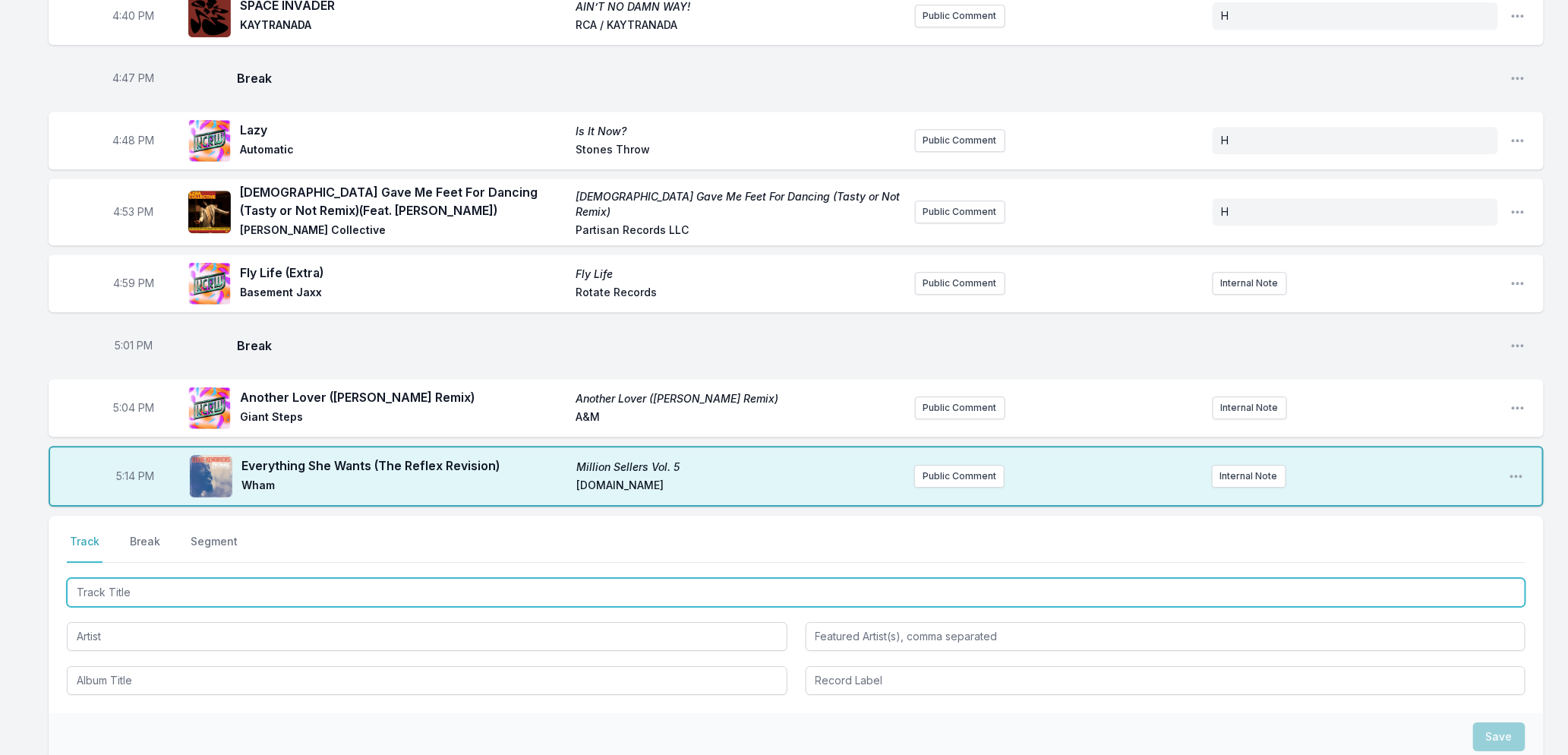
click at [217, 578] on input "Track Title" at bounding box center [797, 592] width 1459 height 29
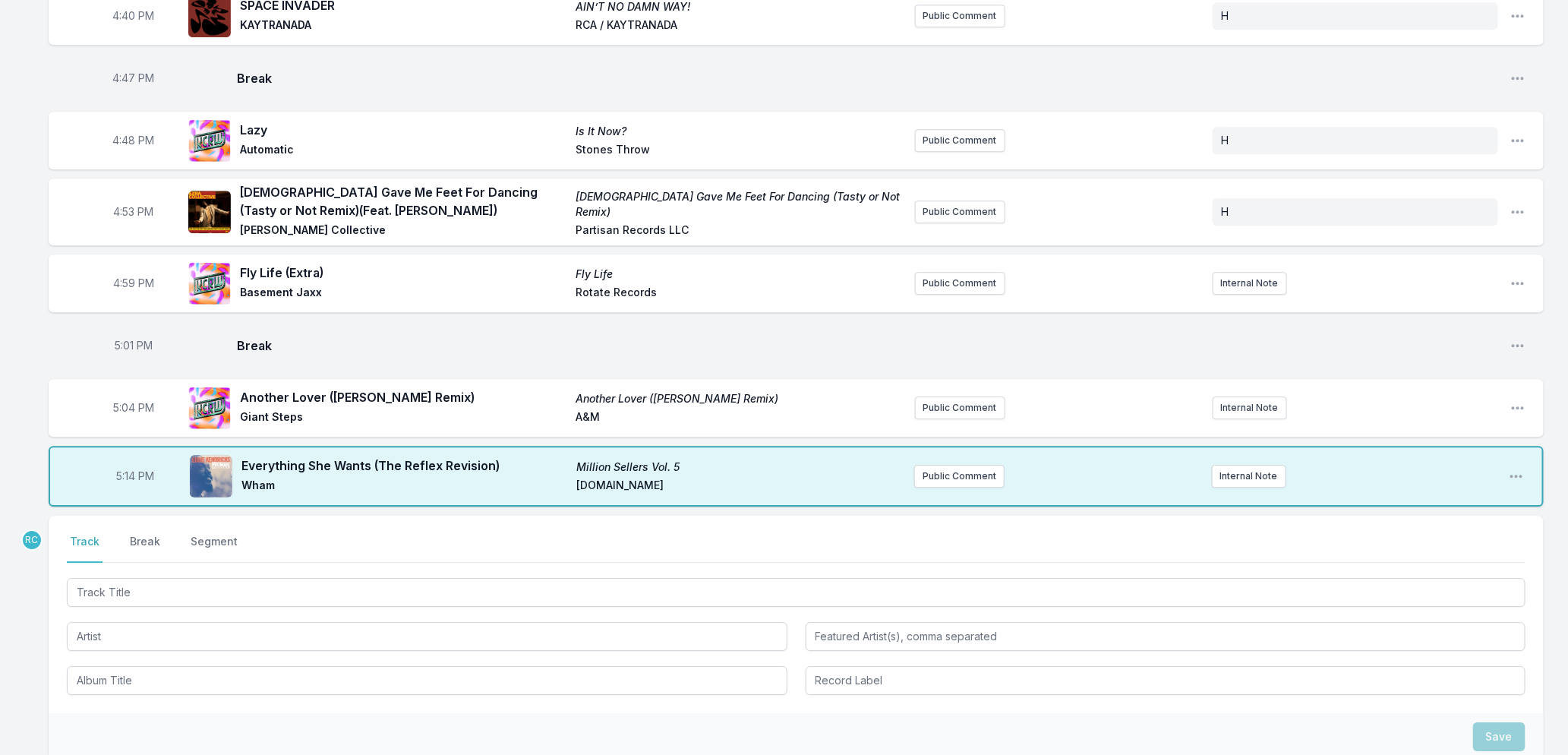
click at [128, 469] on span "5:14 PM" at bounding box center [135, 476] width 38 height 15
click at [128, 462] on input "17:14" at bounding box center [134, 476] width 85 height 29
type input "17:10"
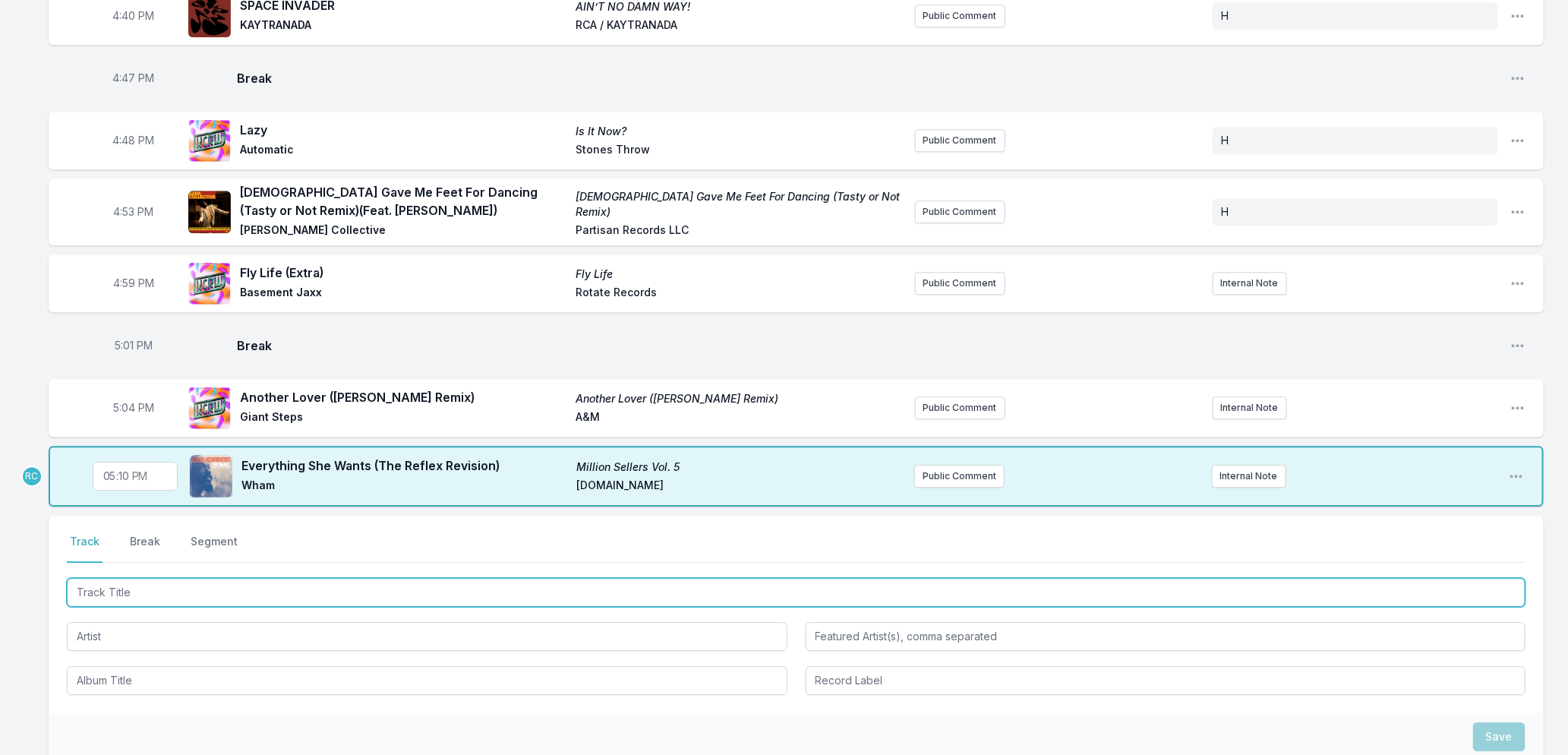
click at [153, 580] on input "Track Title" at bounding box center [797, 592] width 1459 height 29
click at [351, 578] on input "Track Title" at bounding box center [797, 592] width 1459 height 29
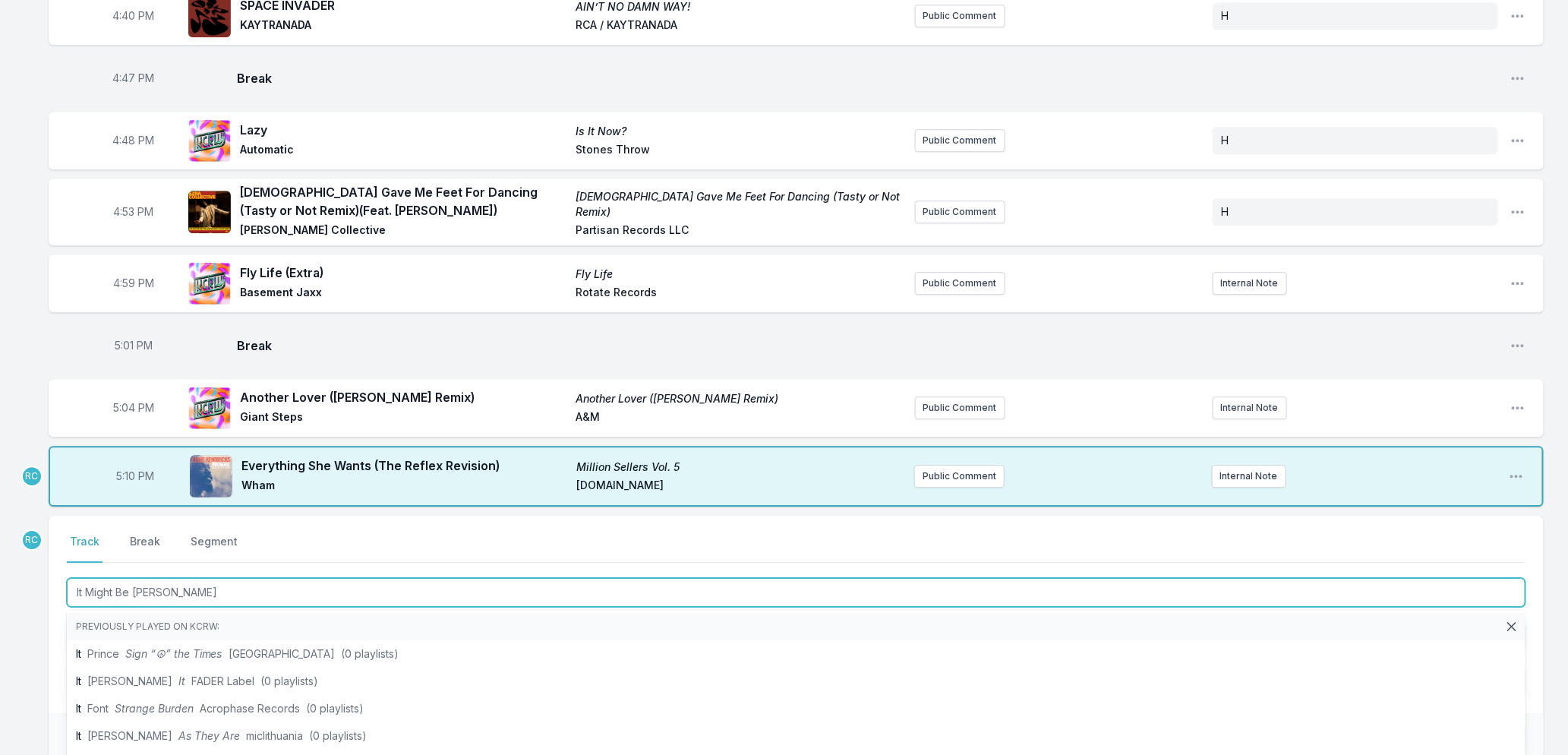
type input "It Might Be Time"
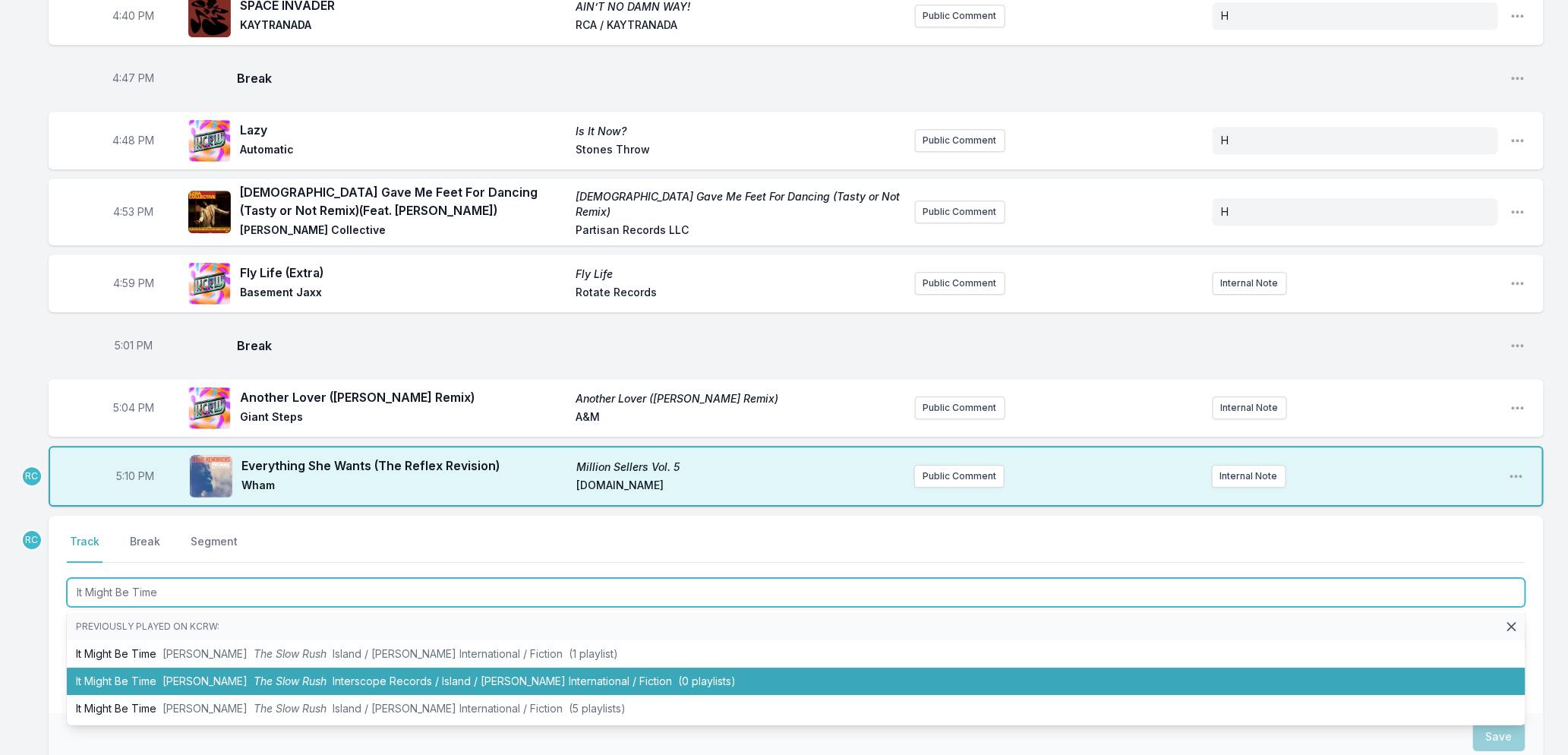
click at [406, 675] on span "Interscope Records / Island / Caroline International / Fiction" at bounding box center [502, 681] width 339 height 13
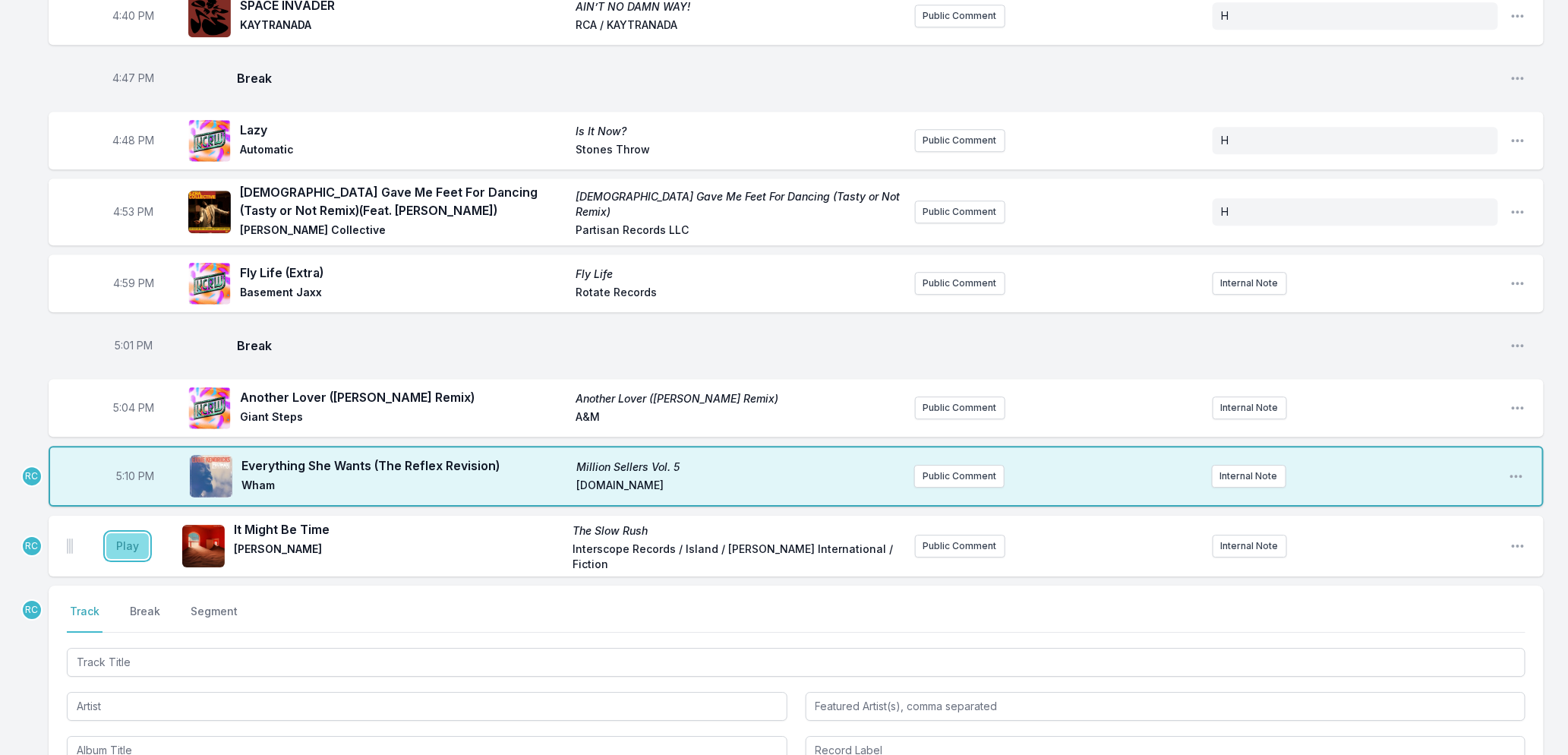
click at [141, 533] on button "Play" at bounding box center [128, 546] width 43 height 26
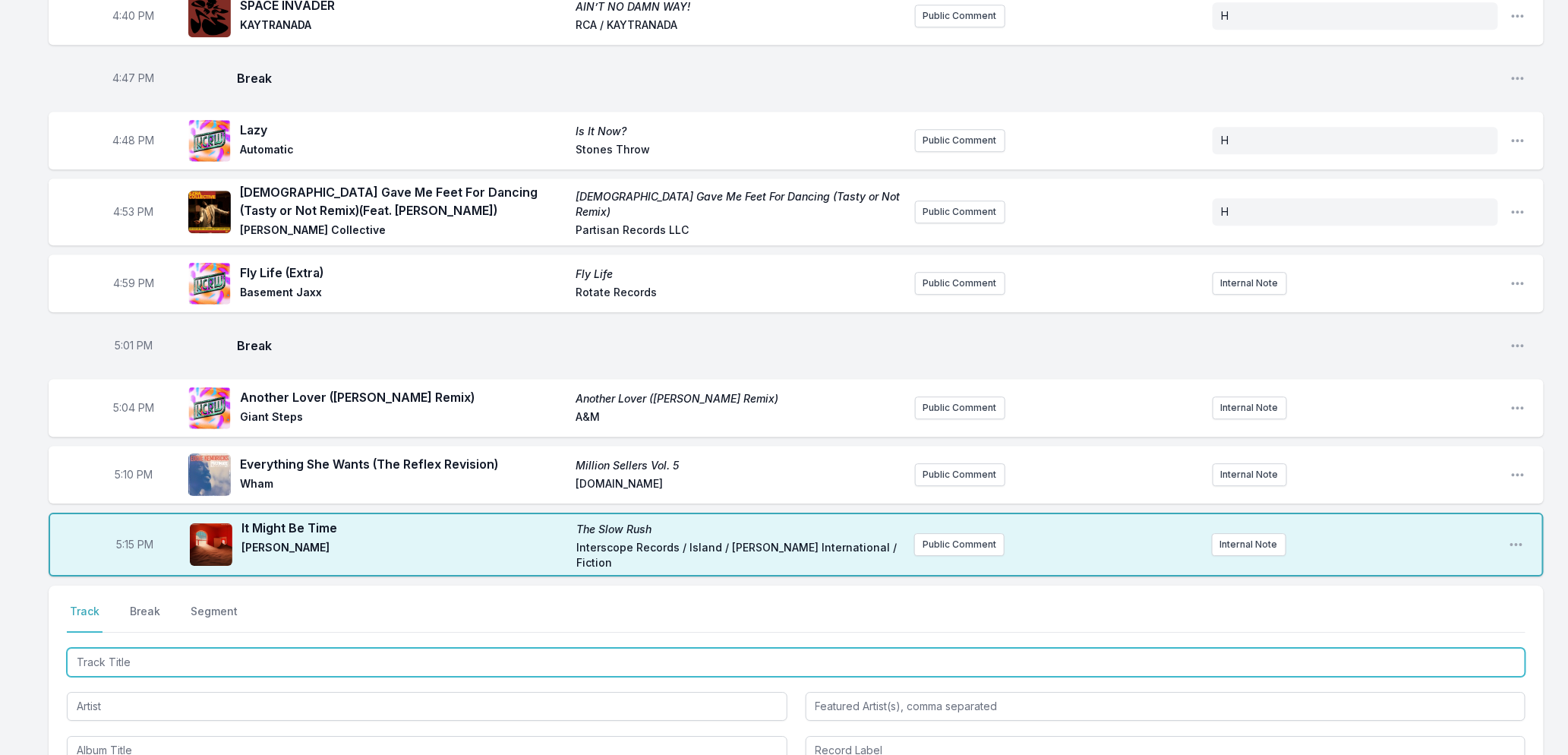
click at [219, 648] on input "Track Title" at bounding box center [797, 662] width 1459 height 29
type input "Countryside"
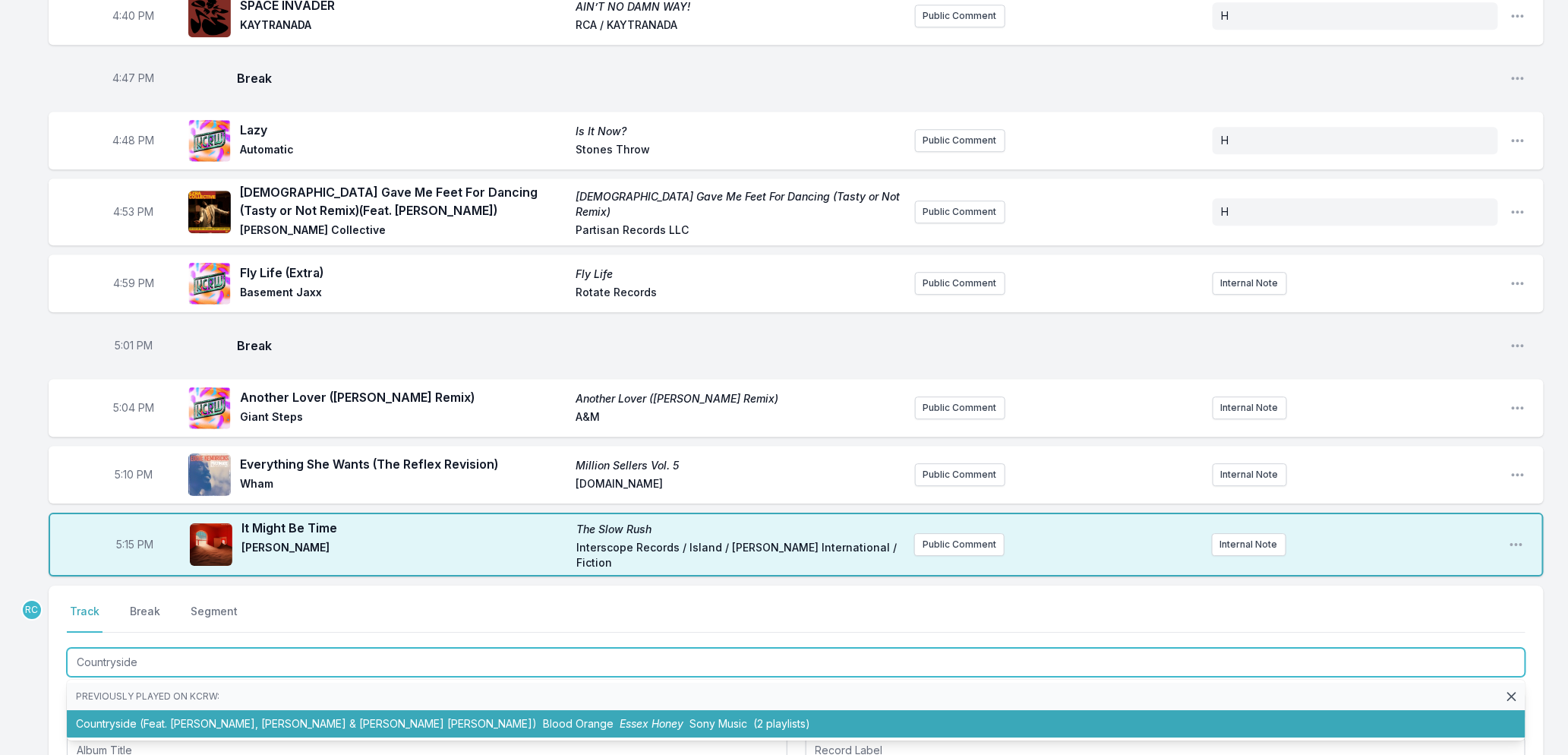
click at [543, 717] on span "Blood Orange" at bounding box center [579, 723] width 71 height 13
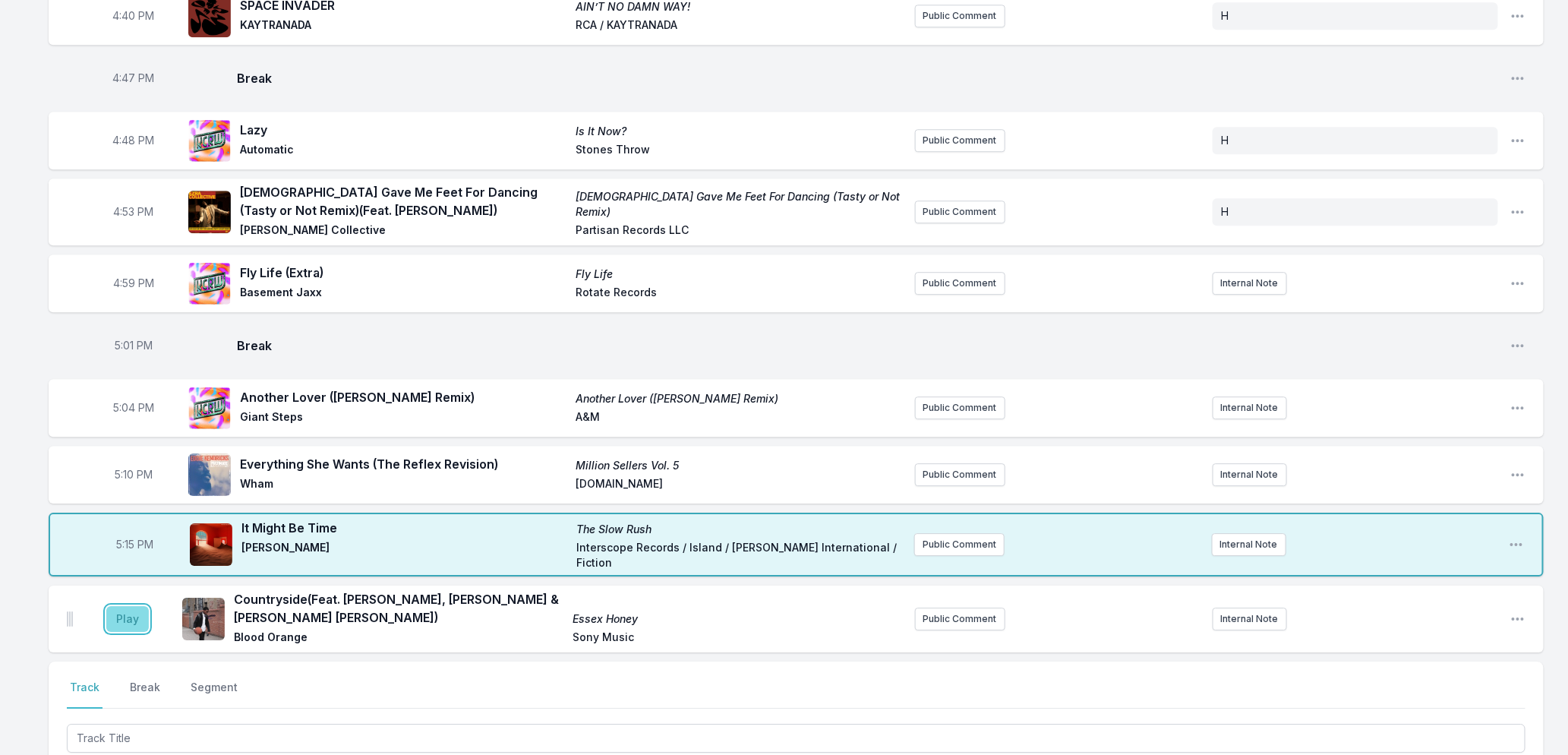
click at [124, 606] on button "Play" at bounding box center [128, 619] width 43 height 26
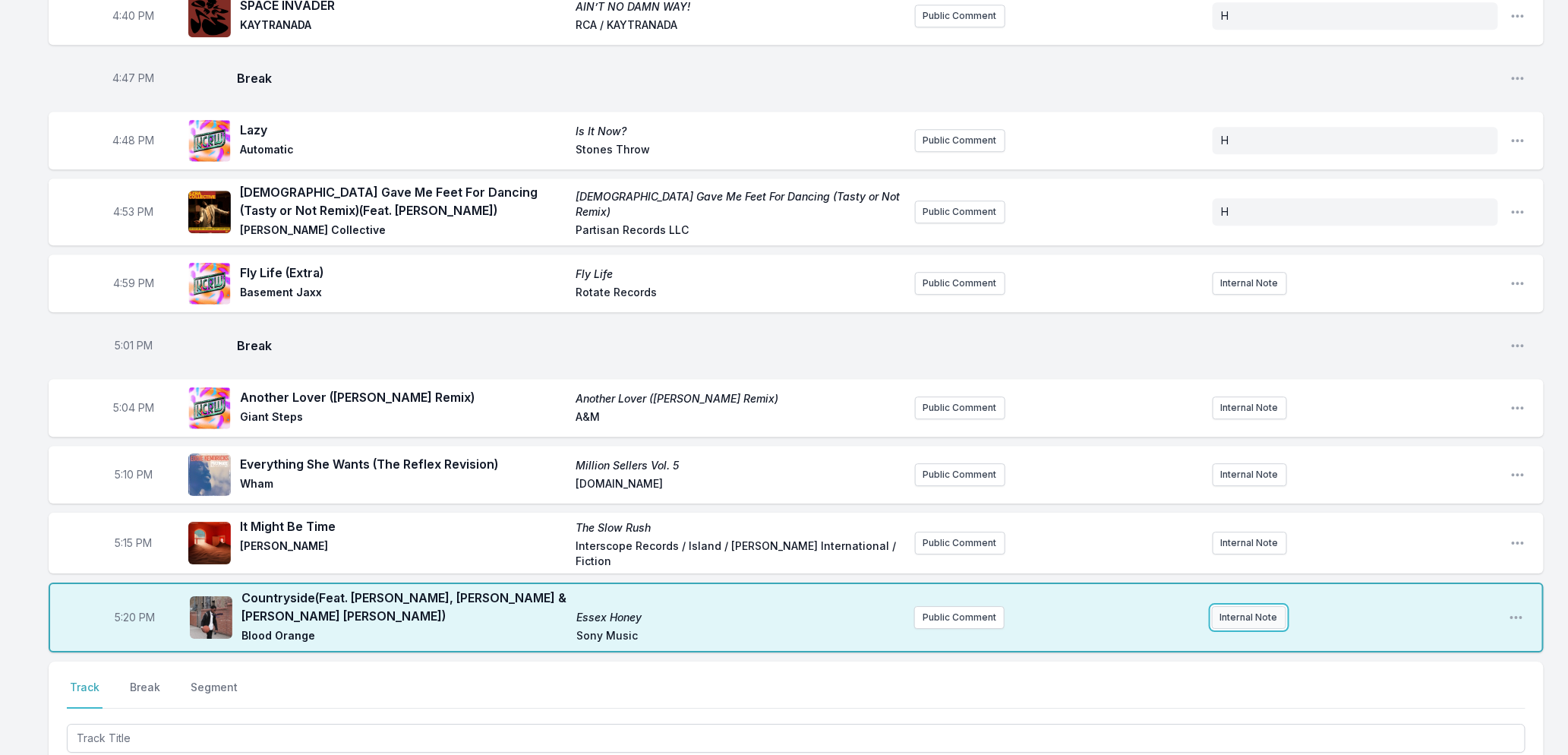
click at [1238, 606] on button "Internal Note" at bounding box center [1249, 617] width 75 height 22
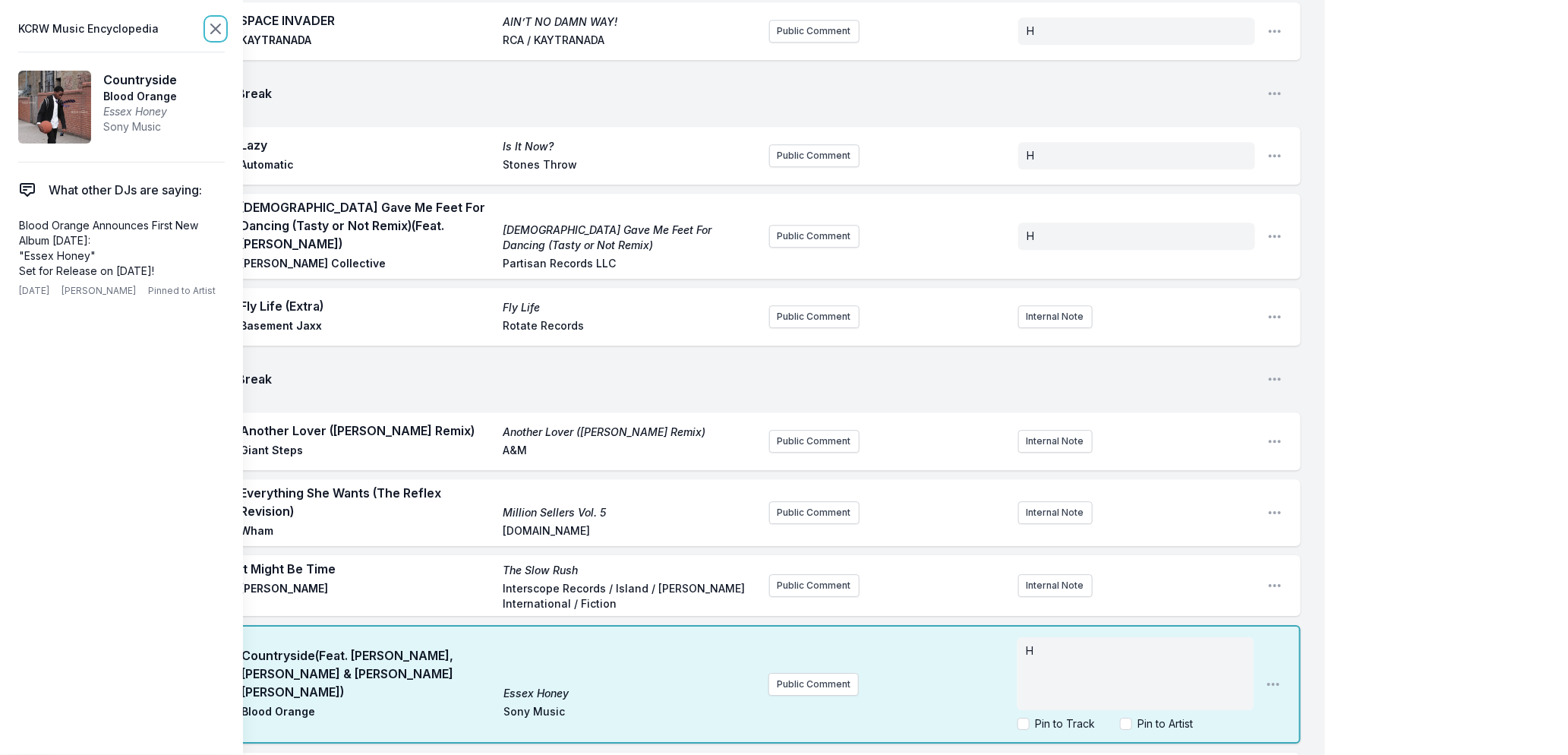
click at [211, 27] on icon at bounding box center [216, 29] width 19 height 19
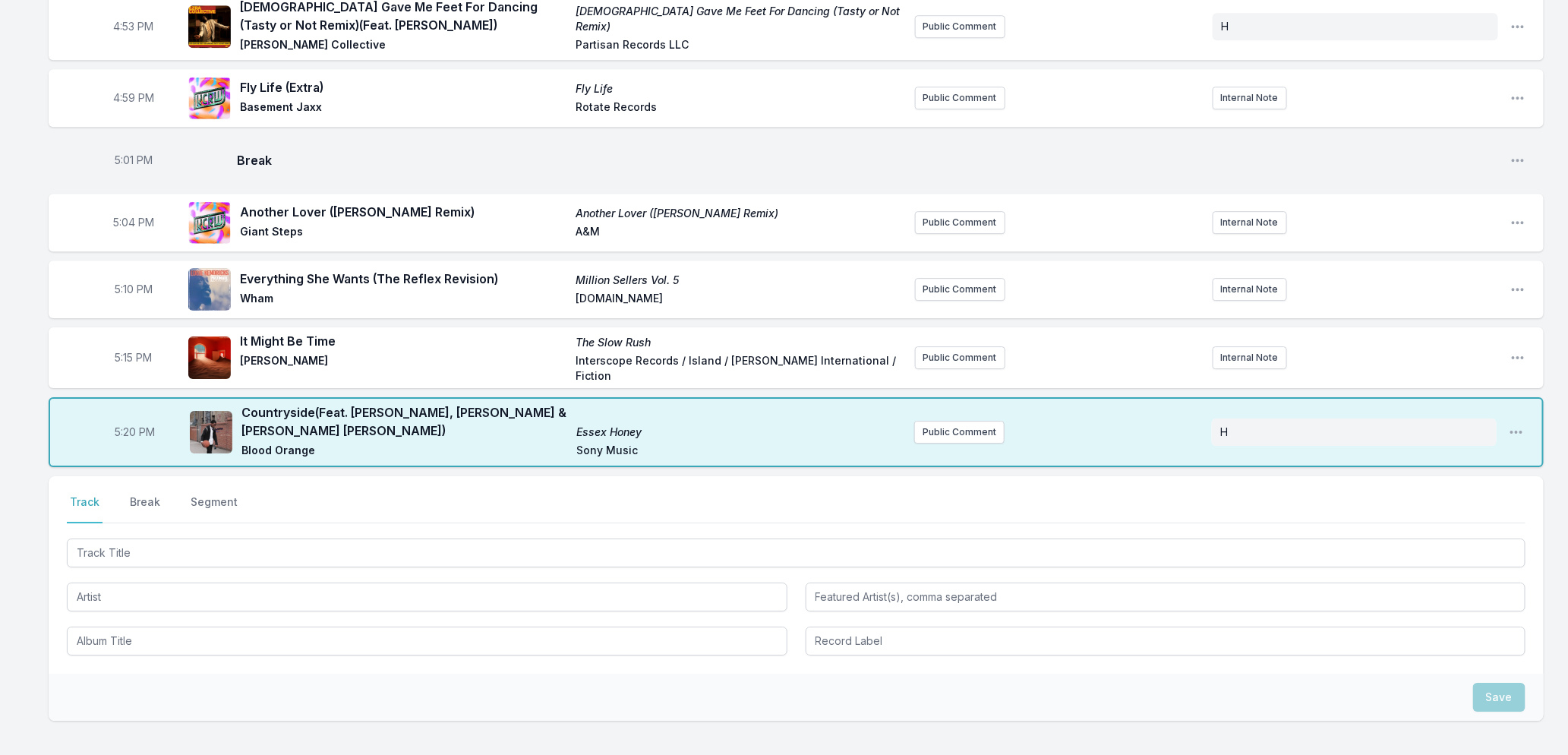
scroll to position [2243, 0]
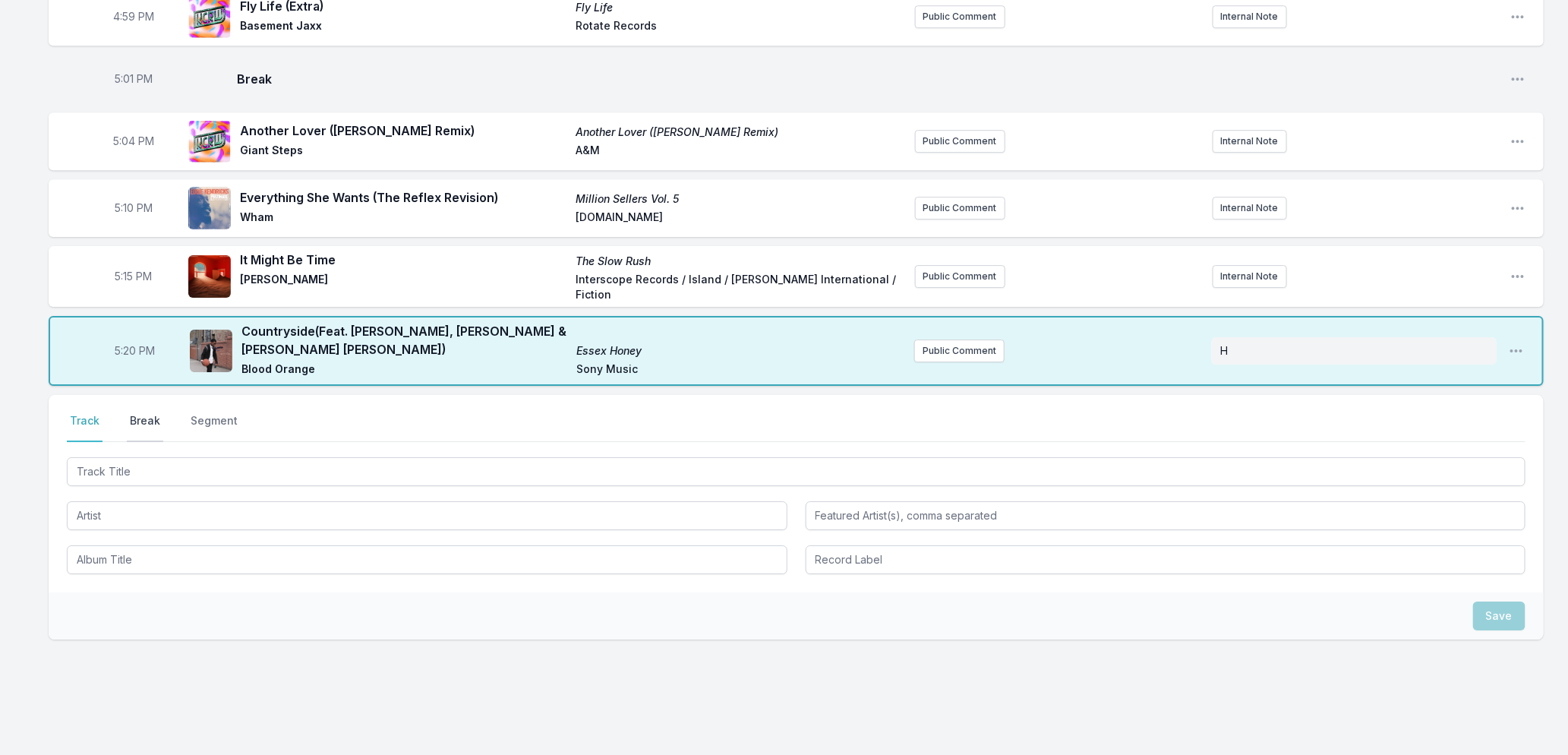
click at [139, 413] on button "Break" at bounding box center [144, 427] width 36 height 29
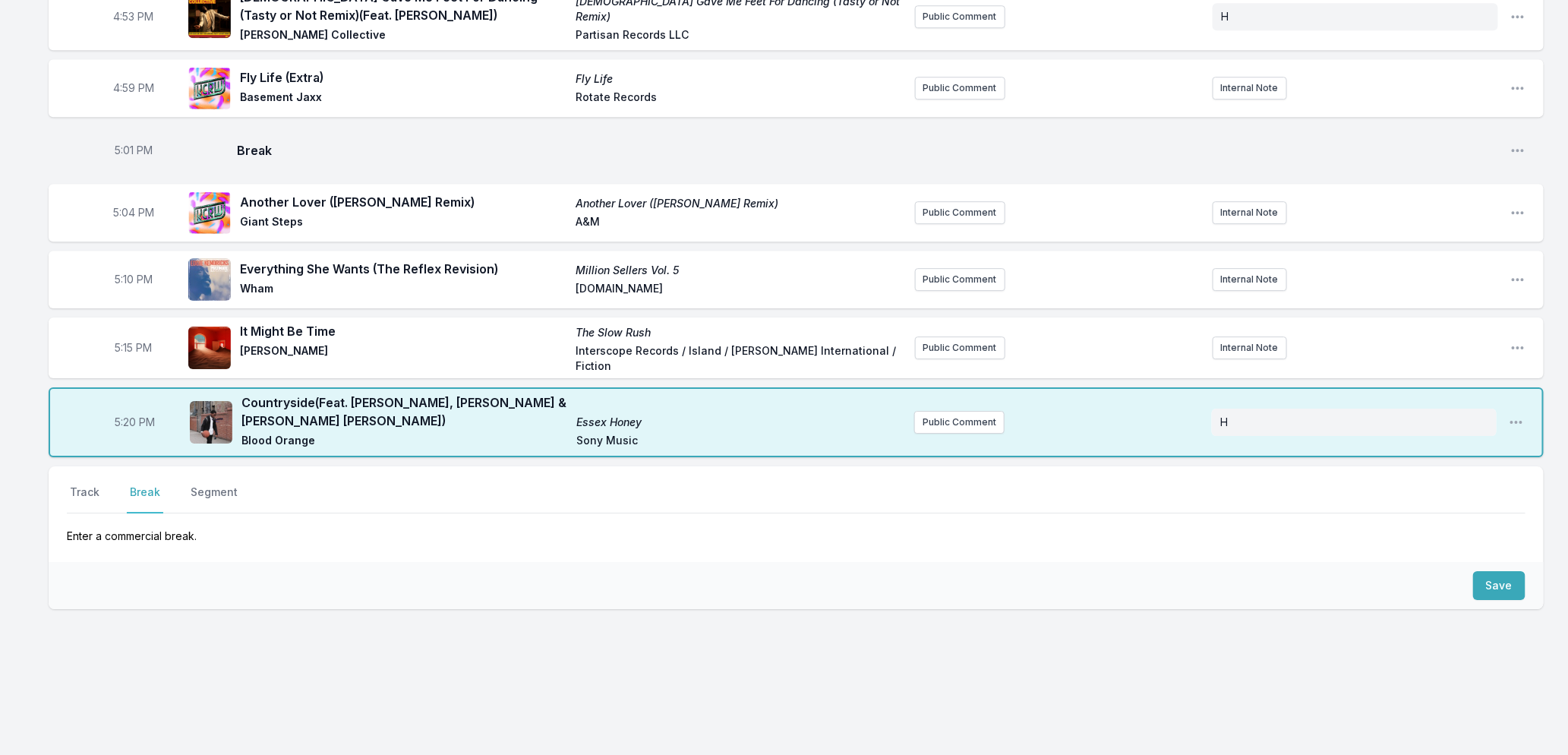
scroll to position [2140, 0]
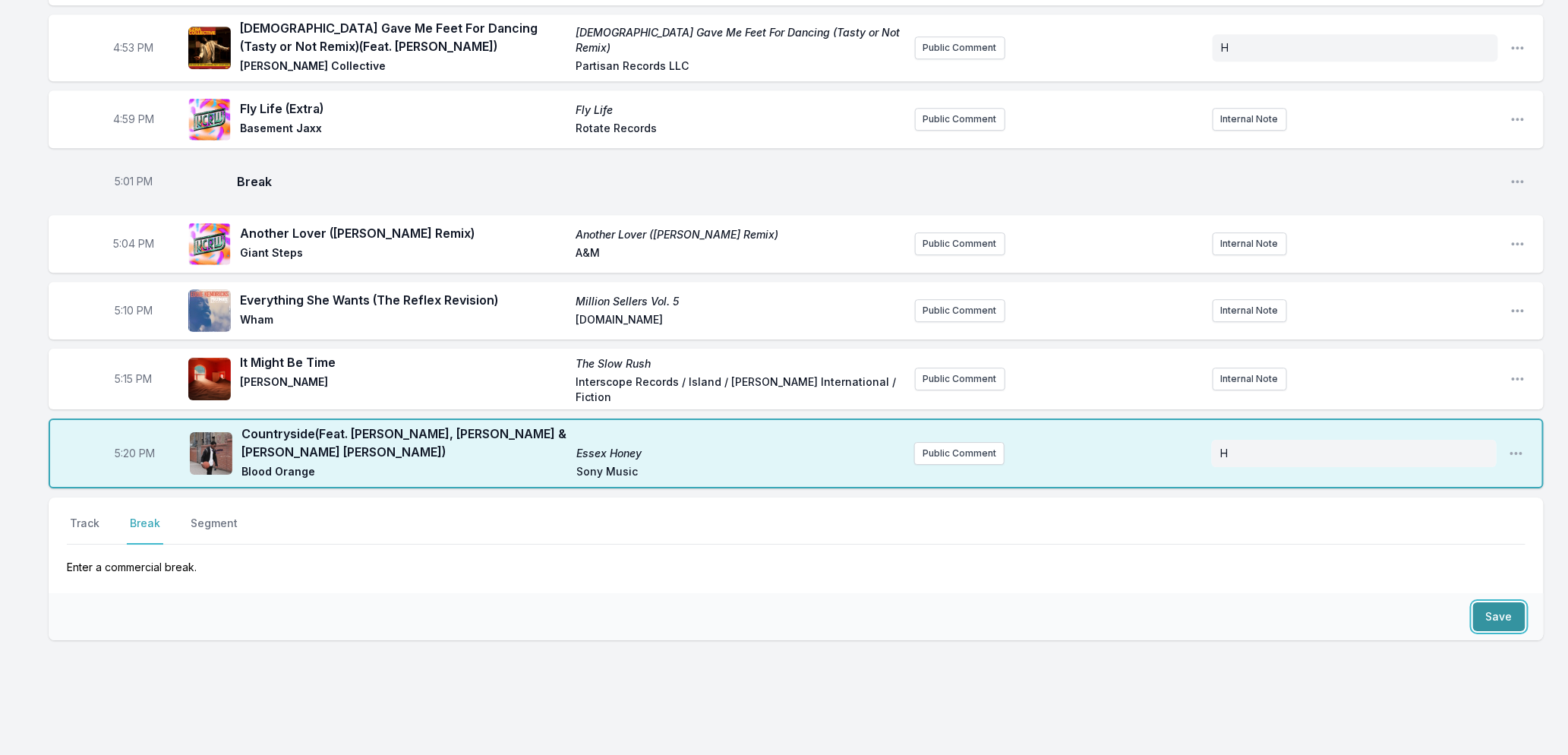
click at [1504, 602] on button "Save" at bounding box center [1499, 616] width 52 height 29
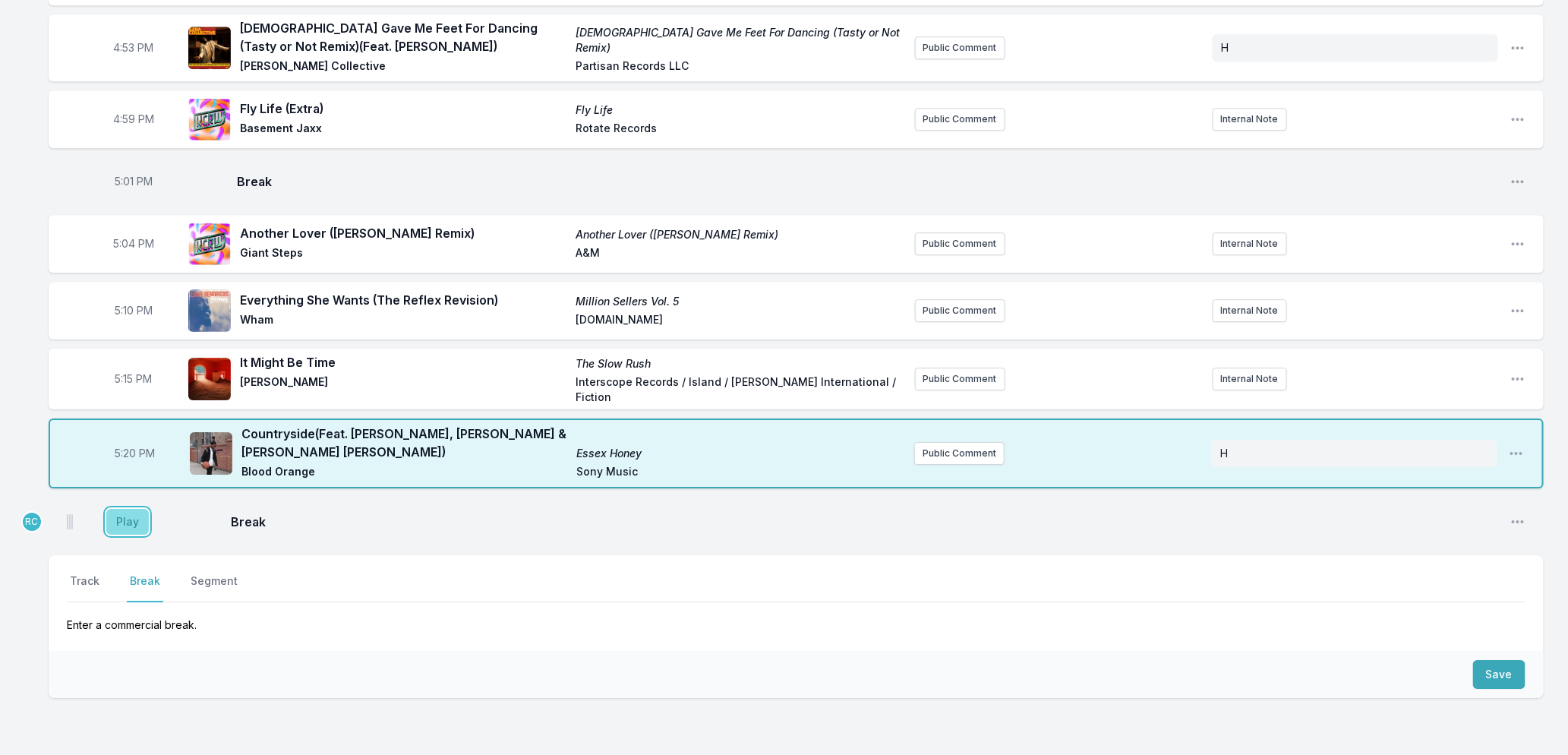
click at [123, 509] on button "Play" at bounding box center [128, 522] width 43 height 26
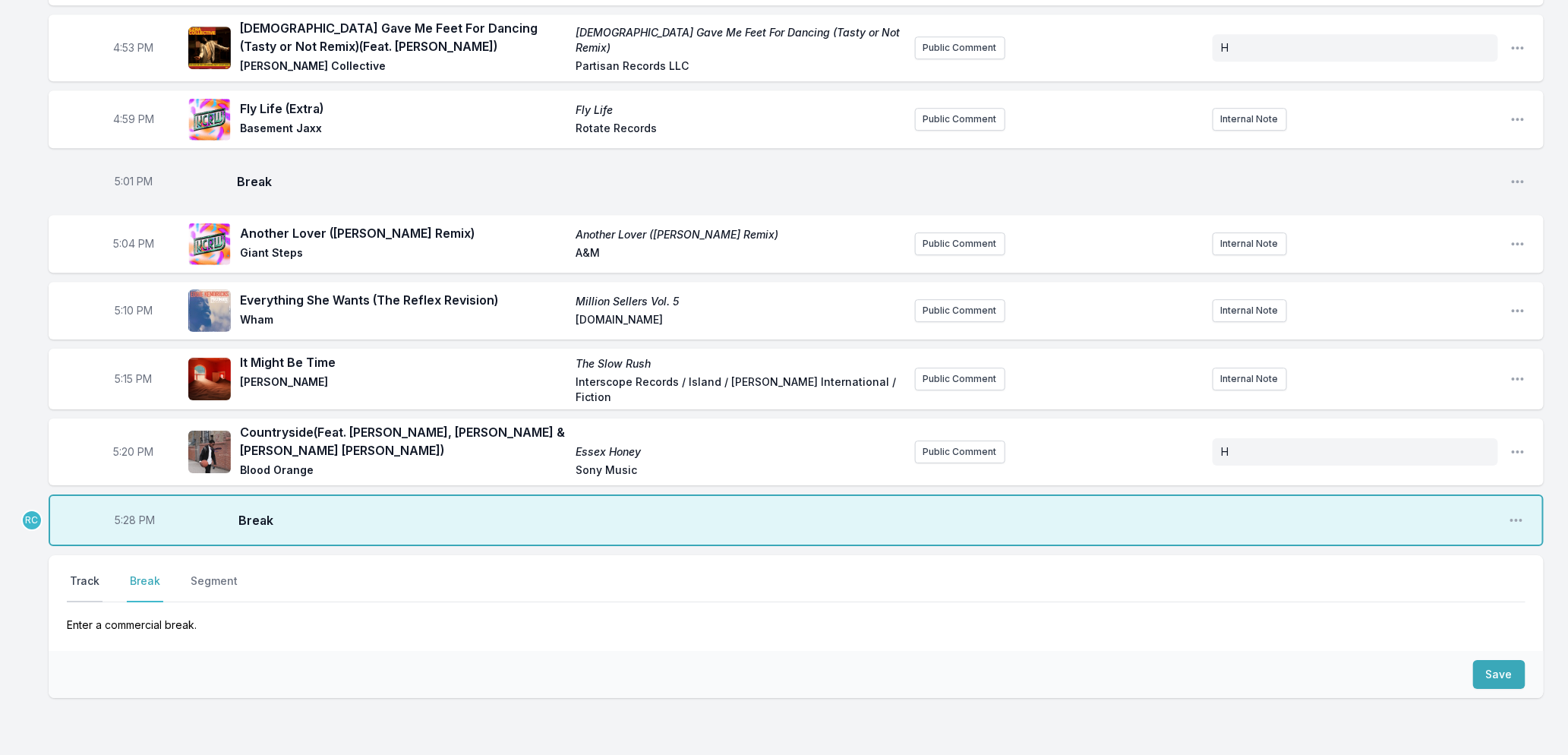
click at [79, 573] on button "Track" at bounding box center [85, 587] width 35 height 29
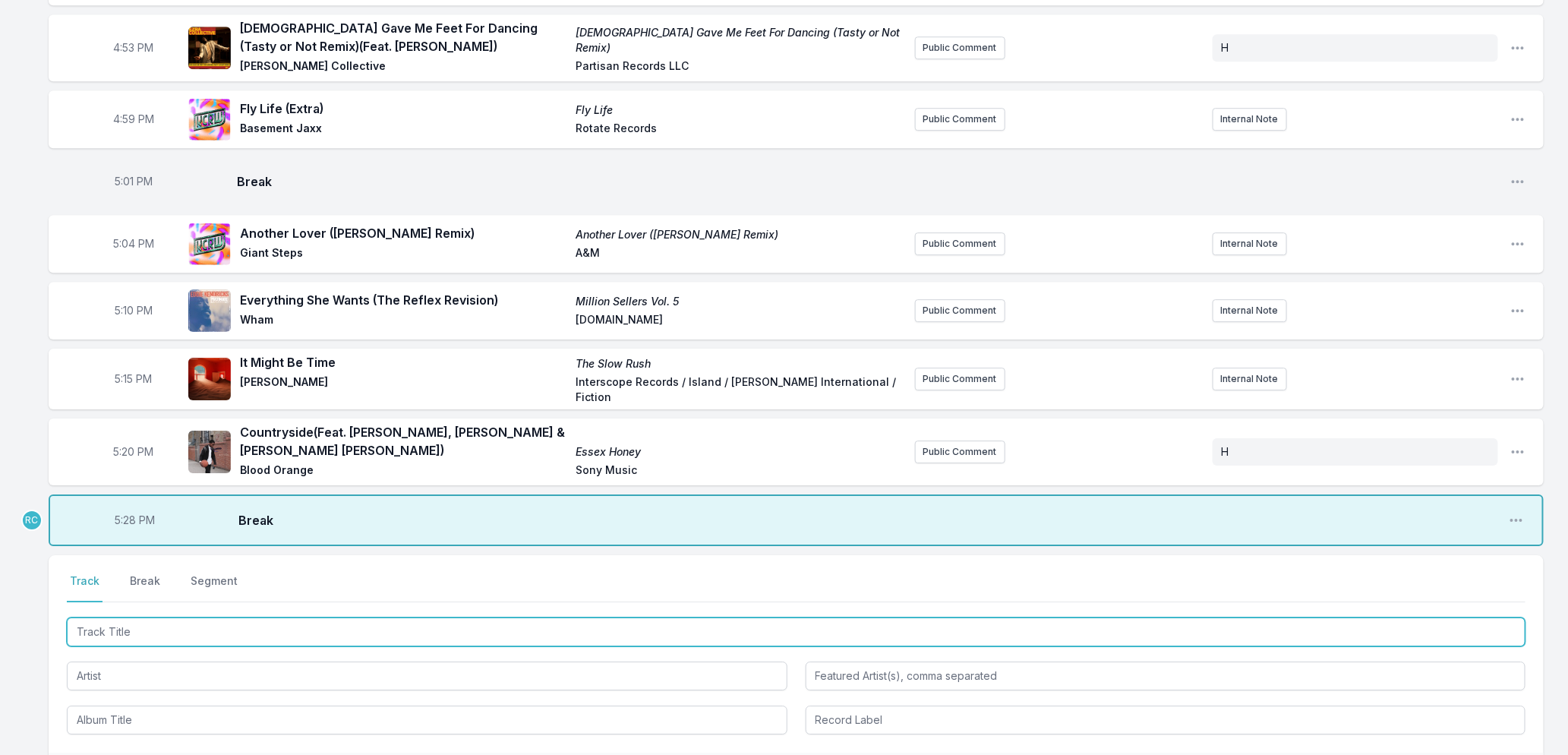
click at [97, 618] on input "Track Title" at bounding box center [797, 632] width 1459 height 29
type input "moody"
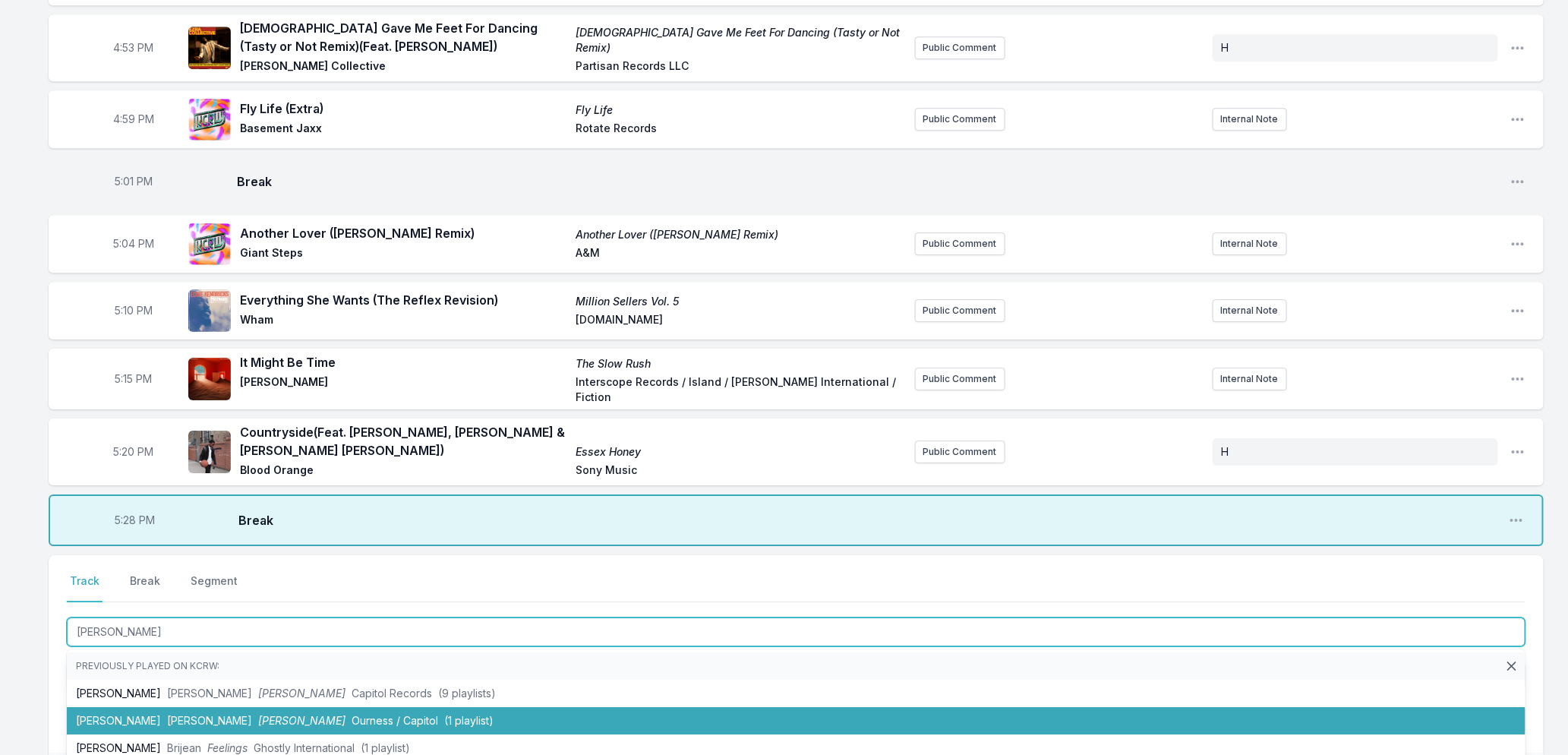
click at [351, 714] on span "Ourness / Capitol" at bounding box center [394, 721] width 87 height 13
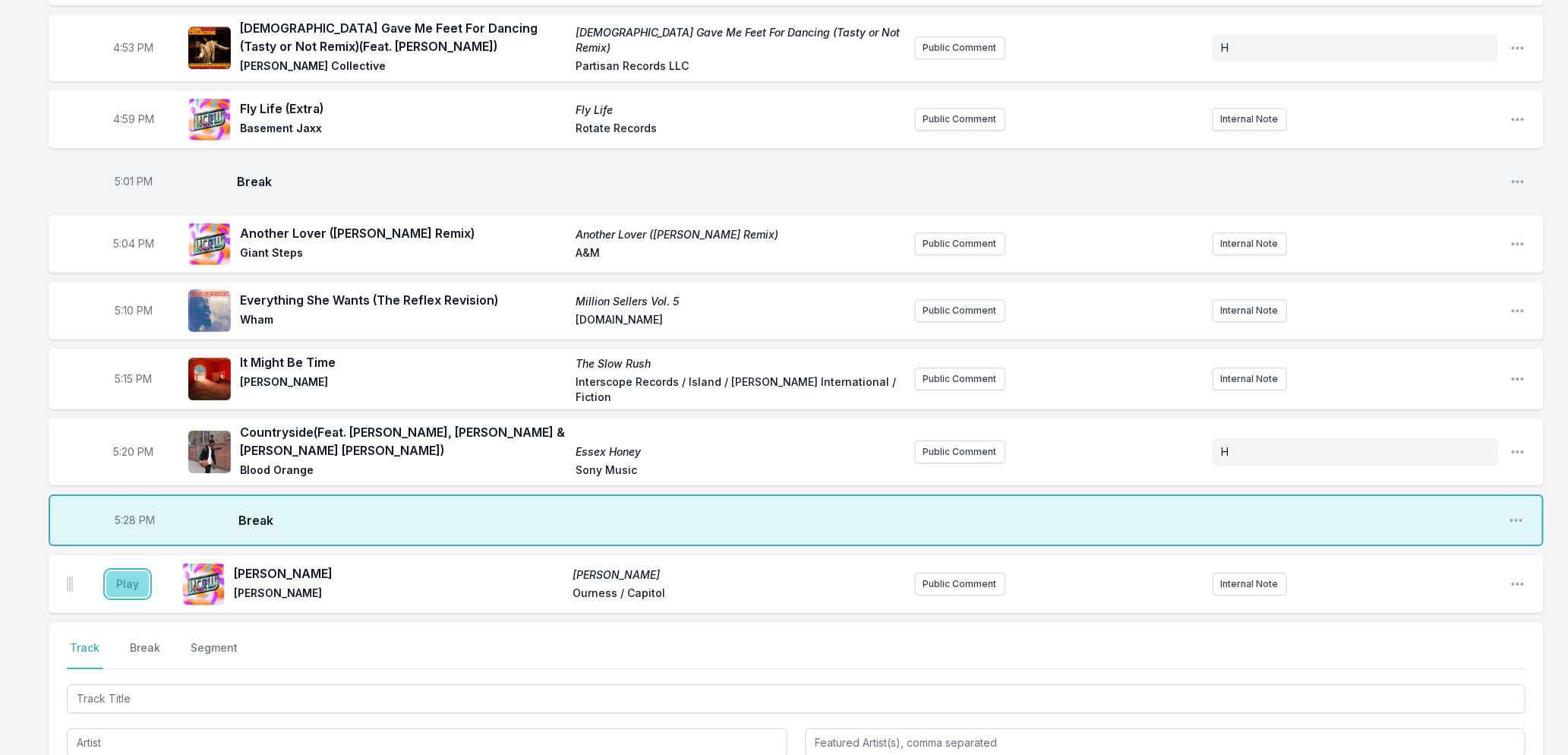
click at [137, 571] on button "Play" at bounding box center [128, 584] width 43 height 26
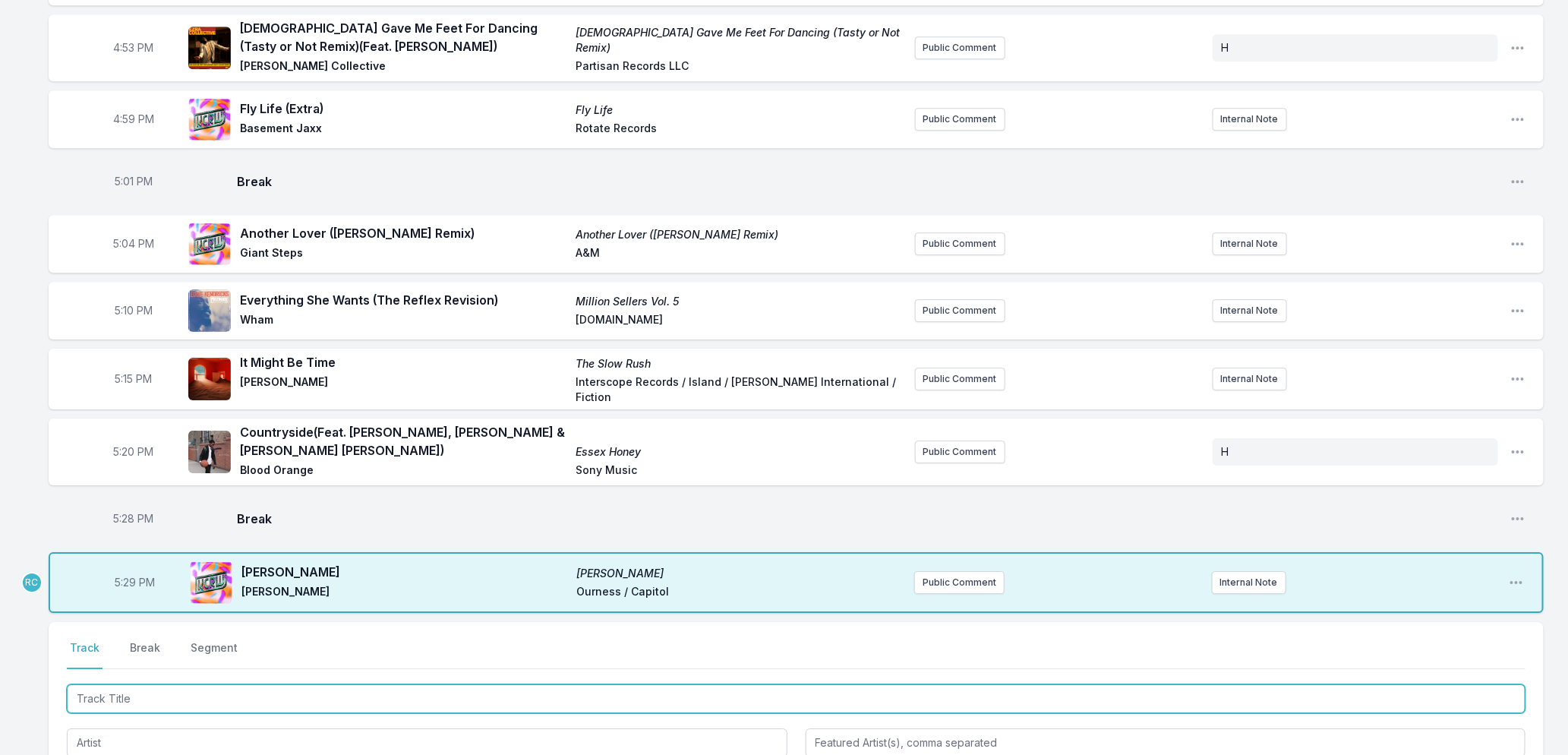
click at [249, 684] on input "Track Title" at bounding box center [797, 698] width 1459 height 29
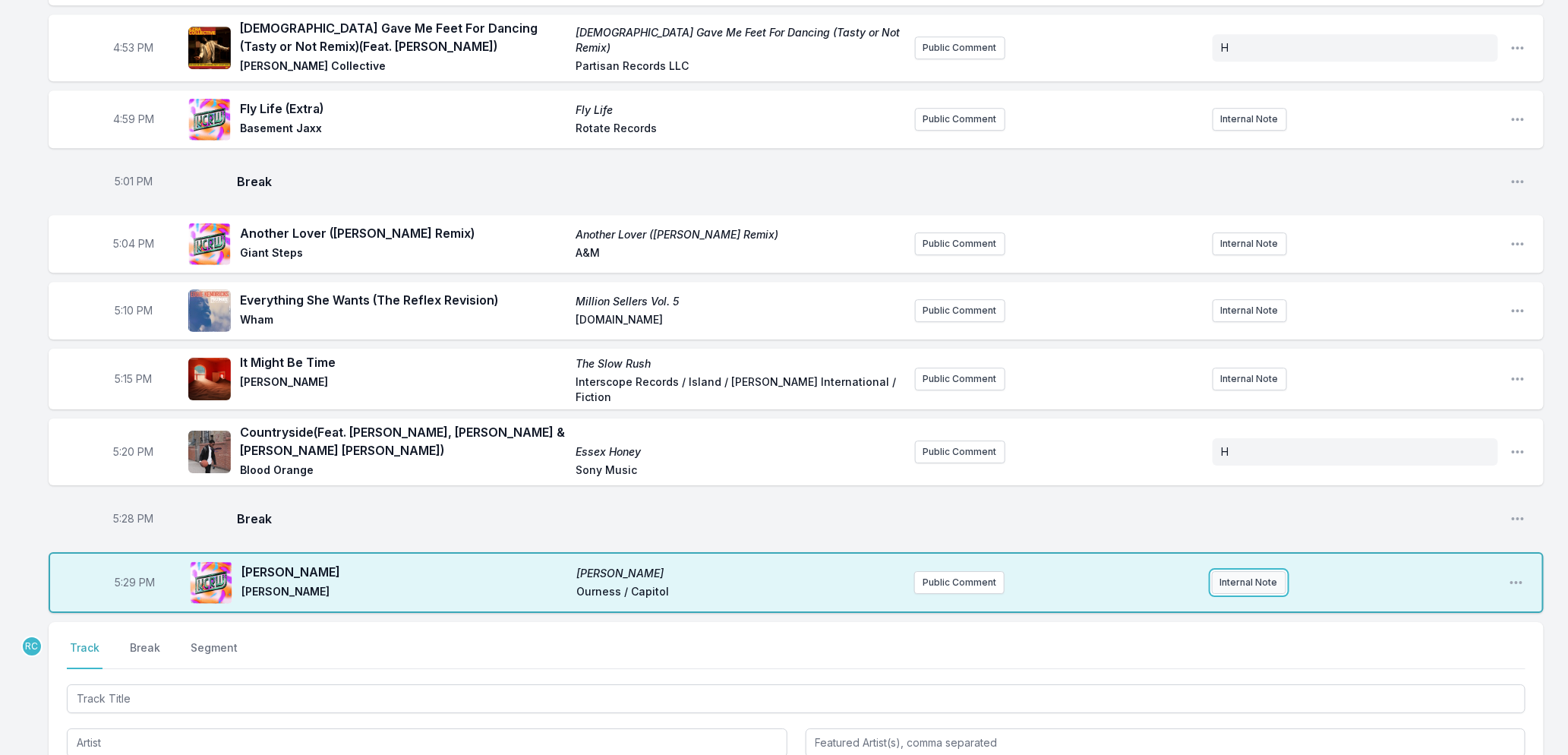
click at [1258, 571] on button "Internal Note" at bounding box center [1249, 583] width 75 height 22
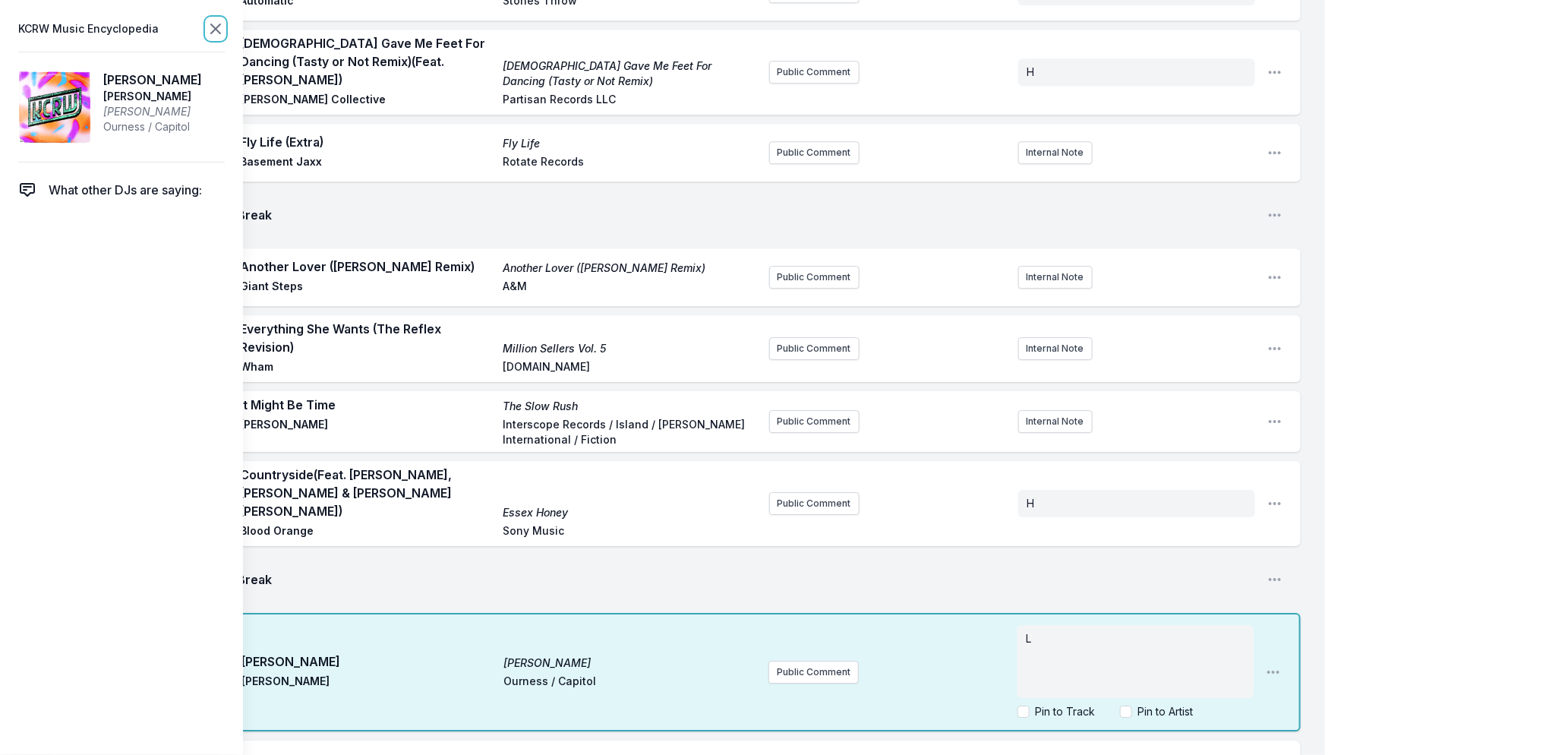
click at [212, 21] on icon at bounding box center [216, 29] width 19 height 19
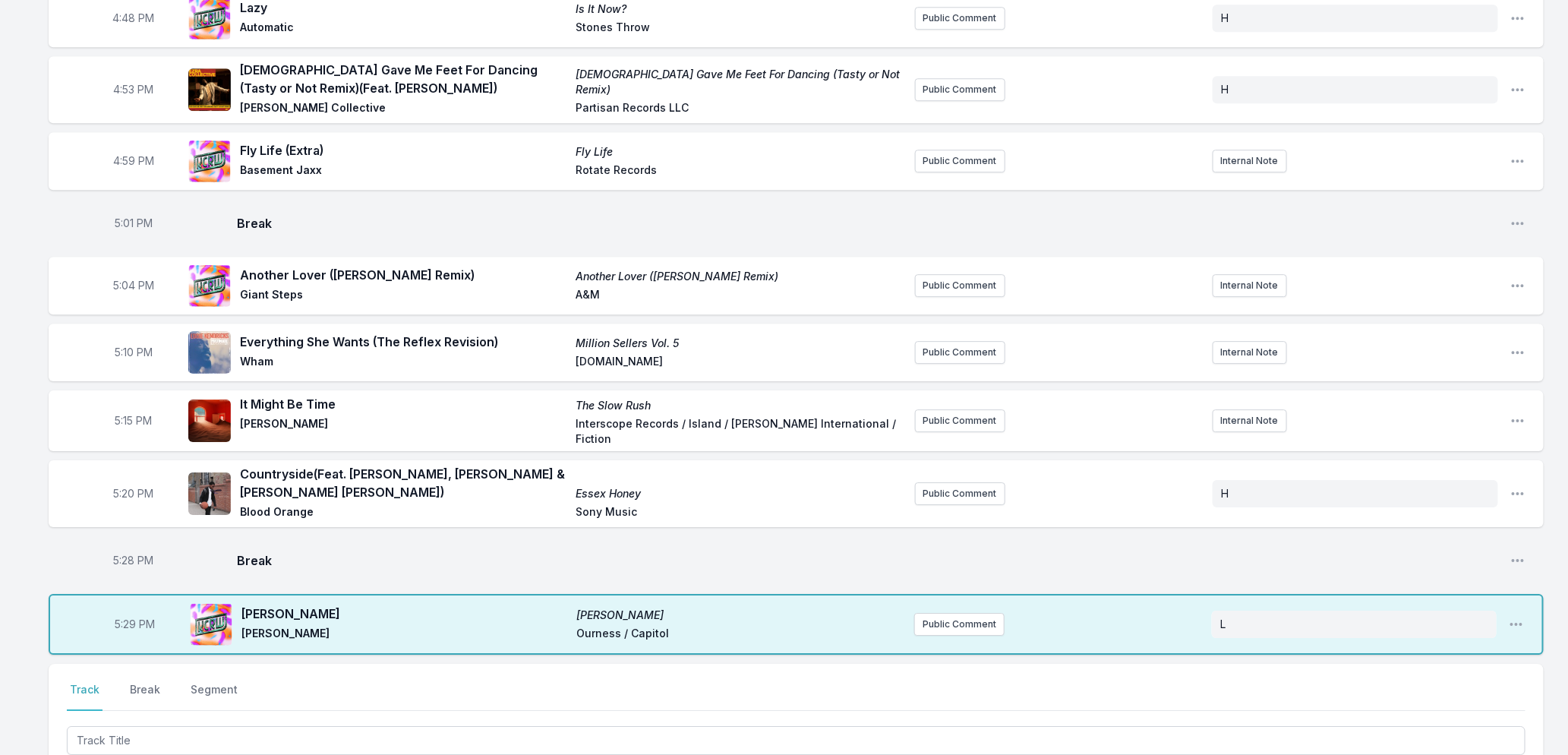
scroll to position [2368, 0]
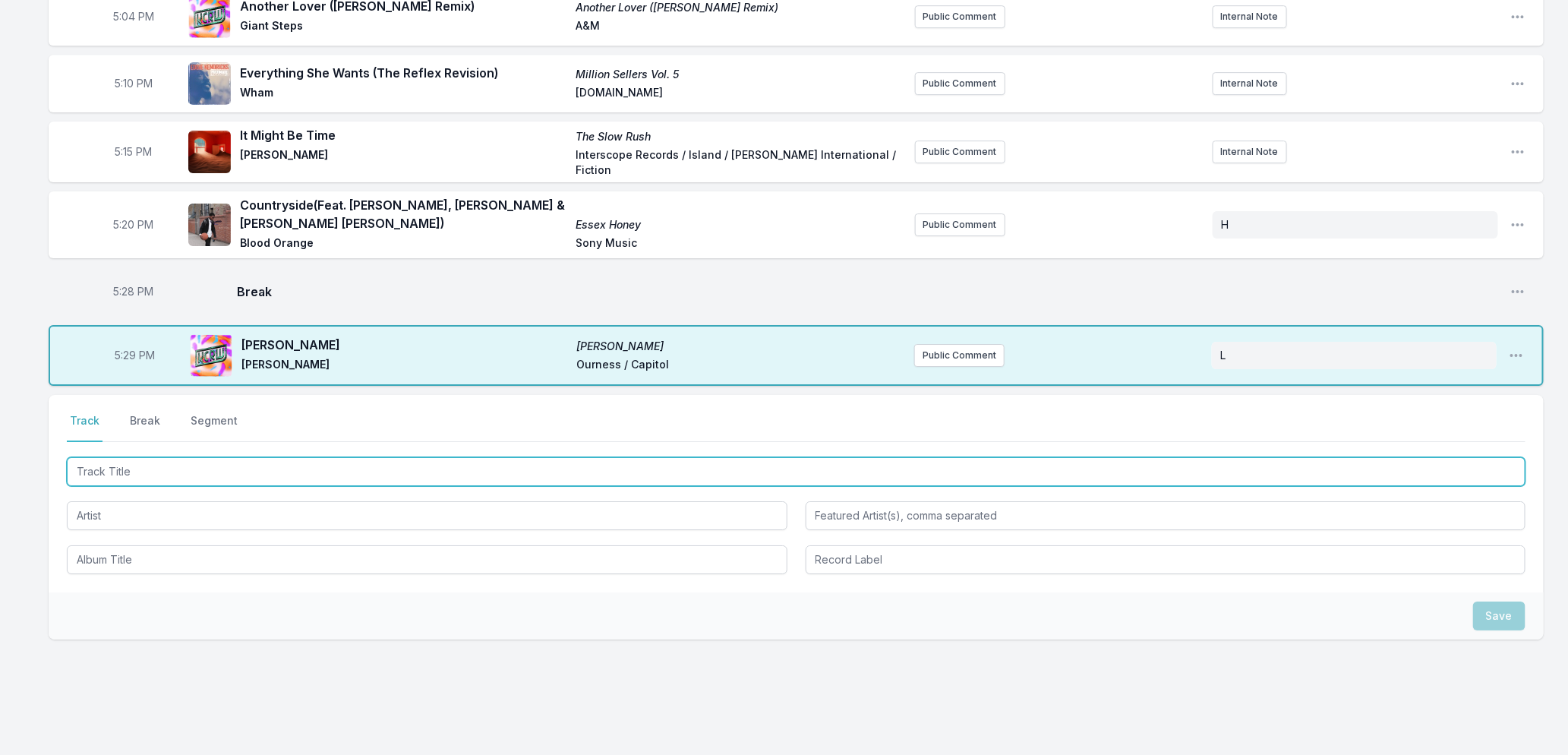
click at [232, 458] on input "Track Title" at bounding box center [797, 472] width 1459 height 29
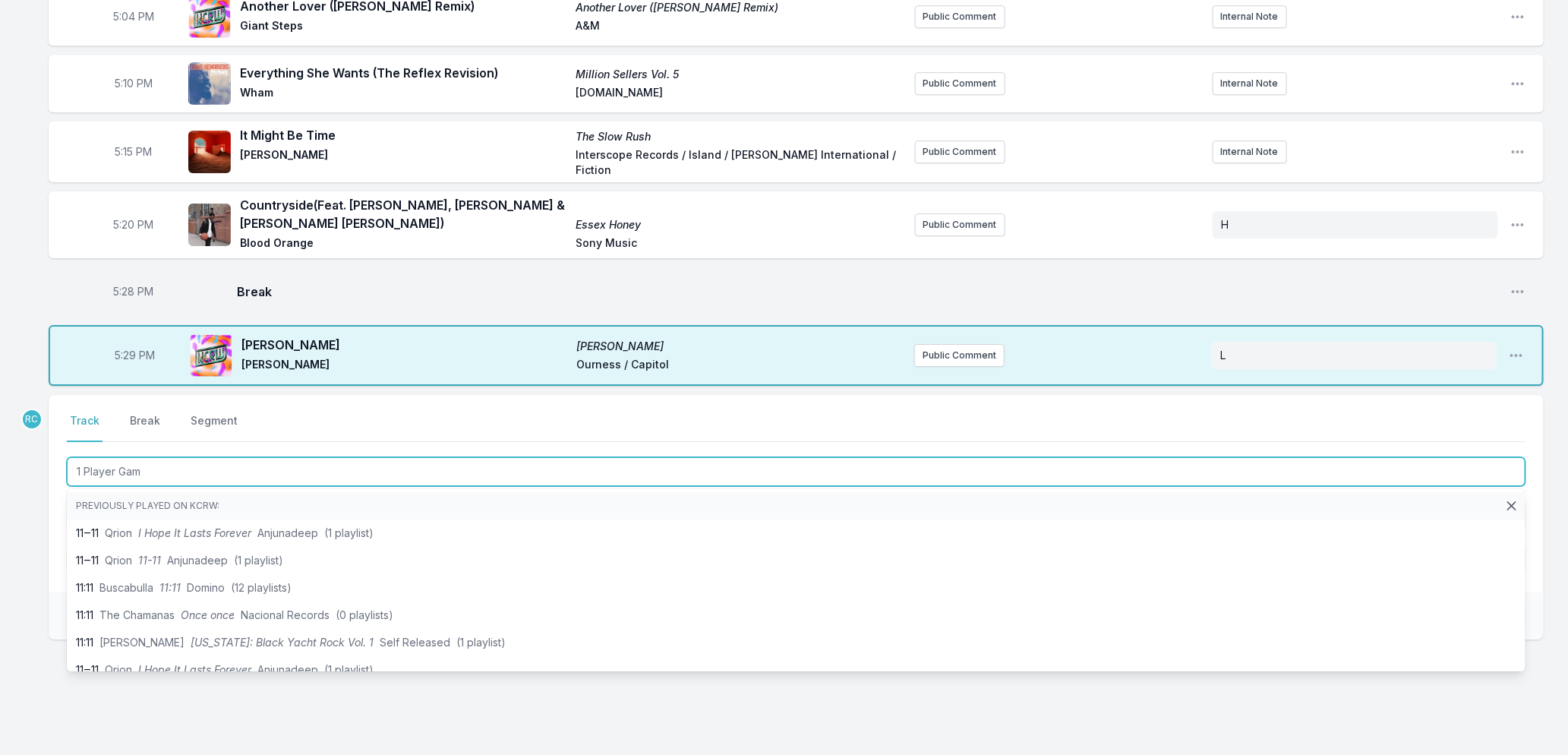
type input "1 Player Game"
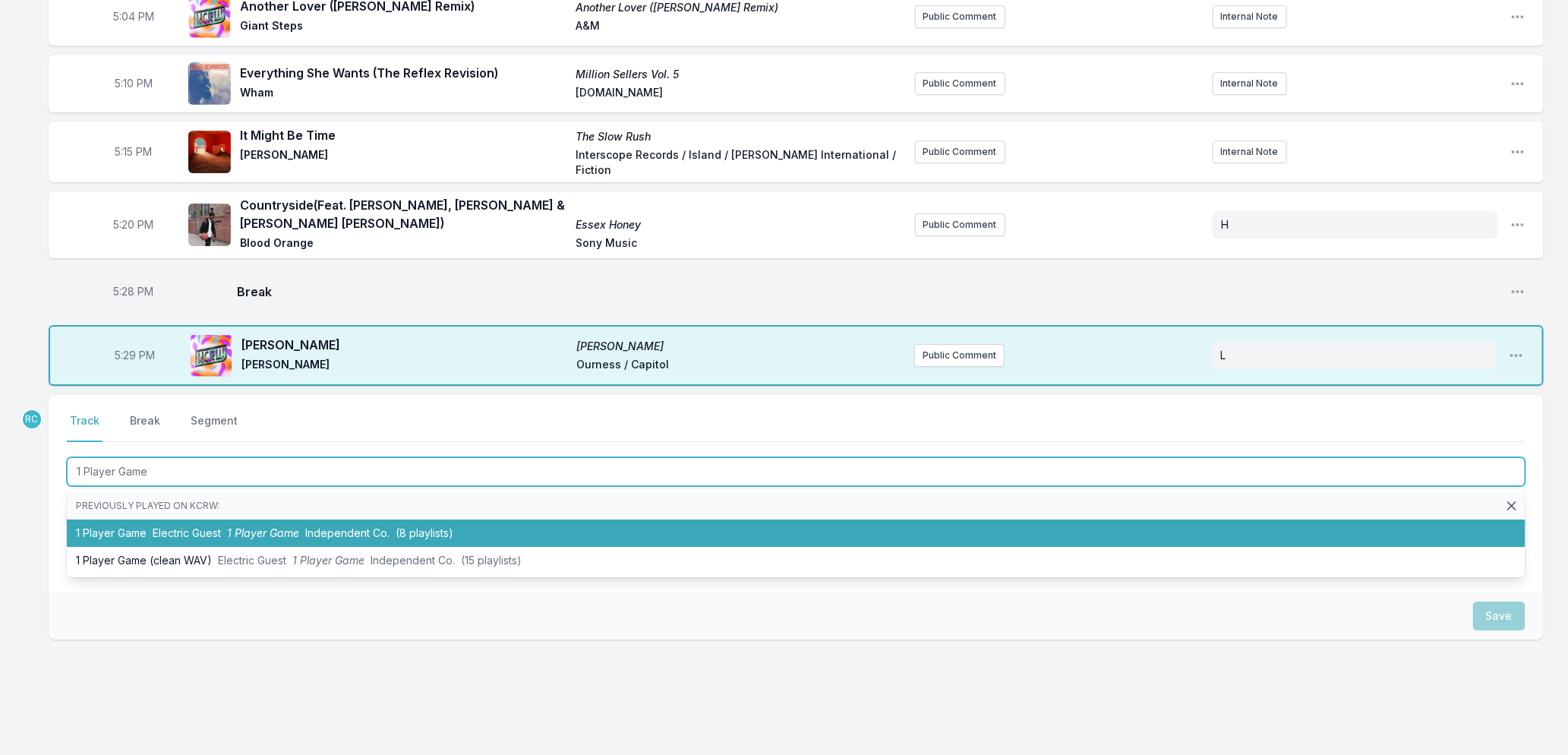
click at [297, 527] on span "1 Player Game" at bounding box center [263, 533] width 72 height 13
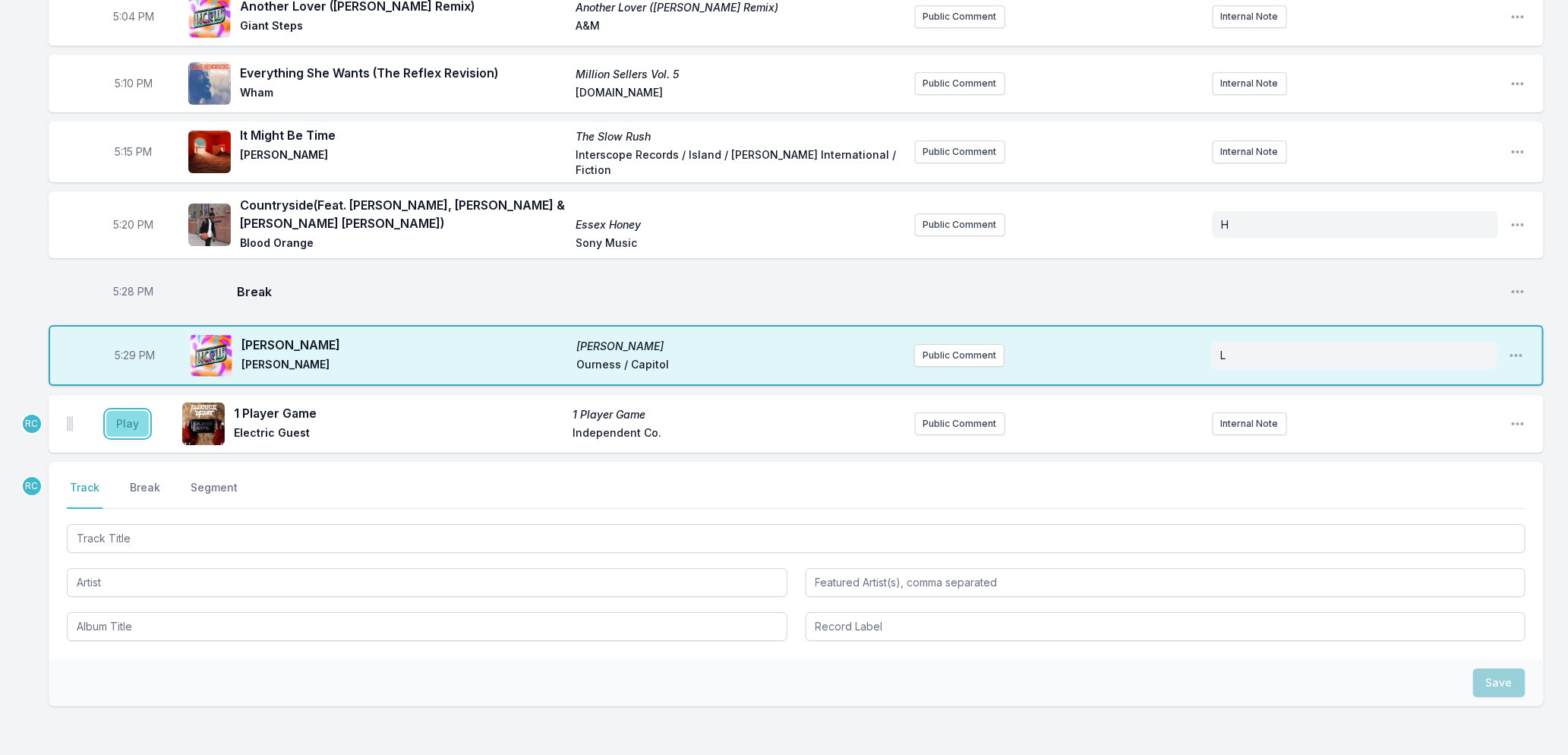
click at [125, 411] on button "Play" at bounding box center [128, 424] width 43 height 26
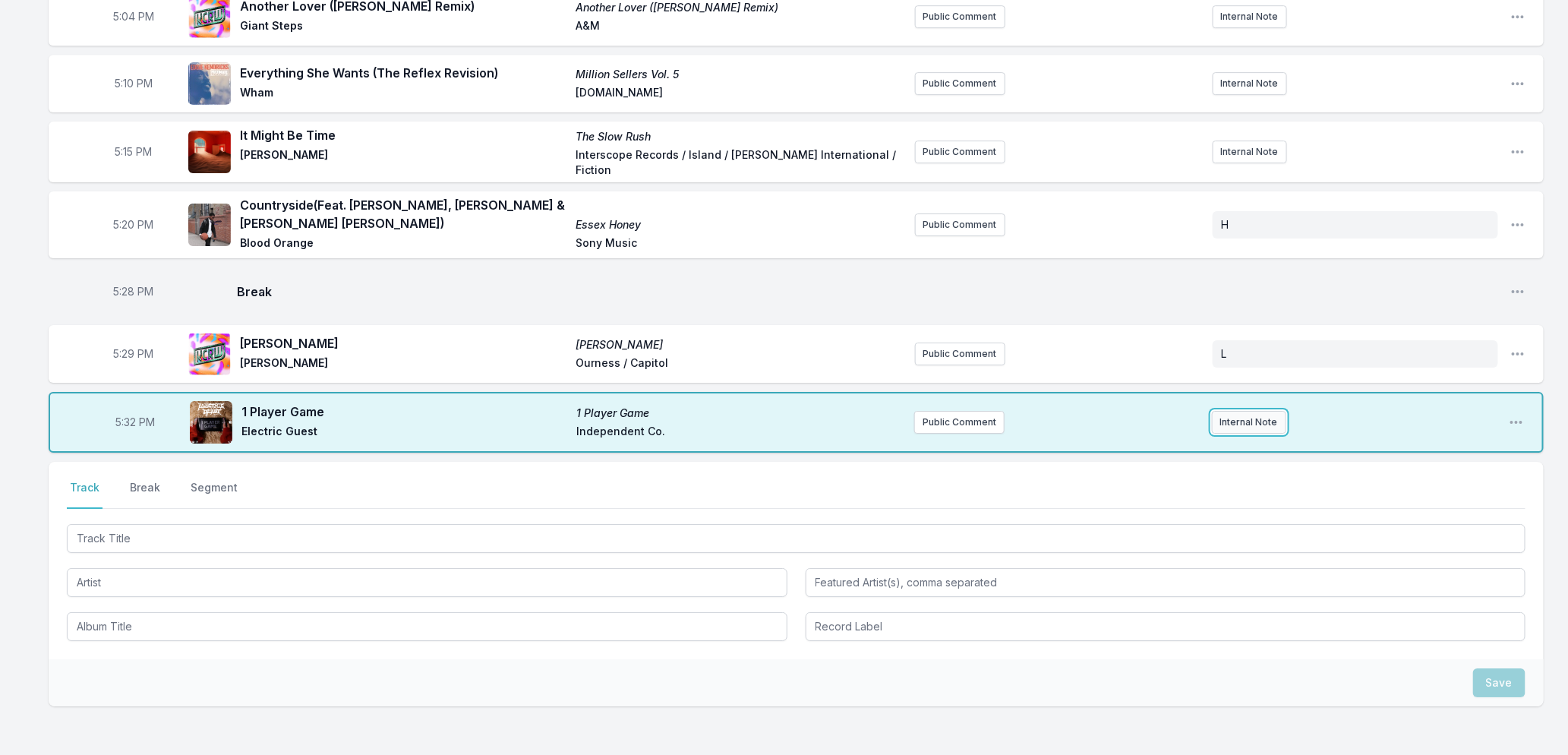
click at [1250, 411] on button "Internal Note" at bounding box center [1249, 422] width 75 height 22
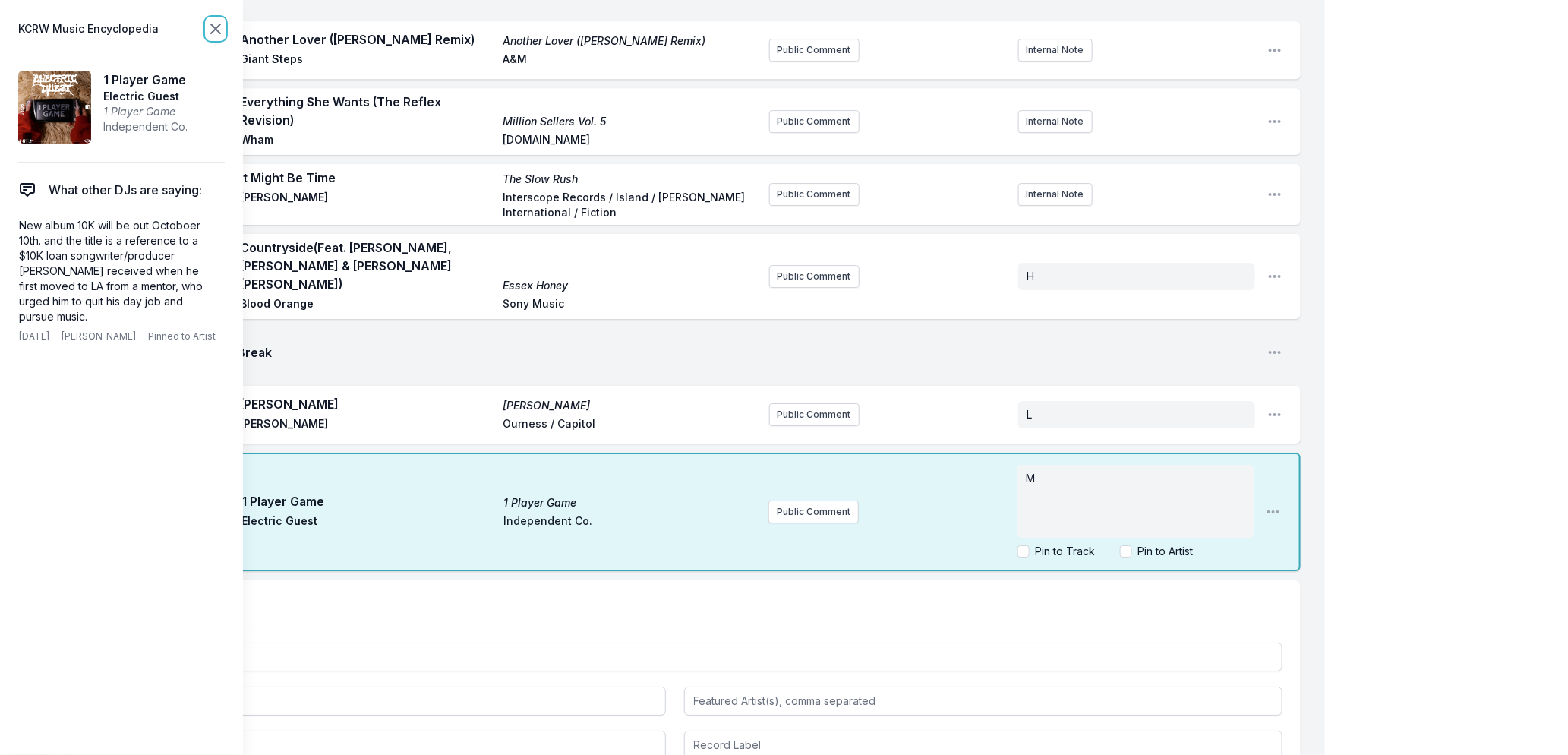
click at [215, 27] on icon at bounding box center [216, 29] width 9 height 9
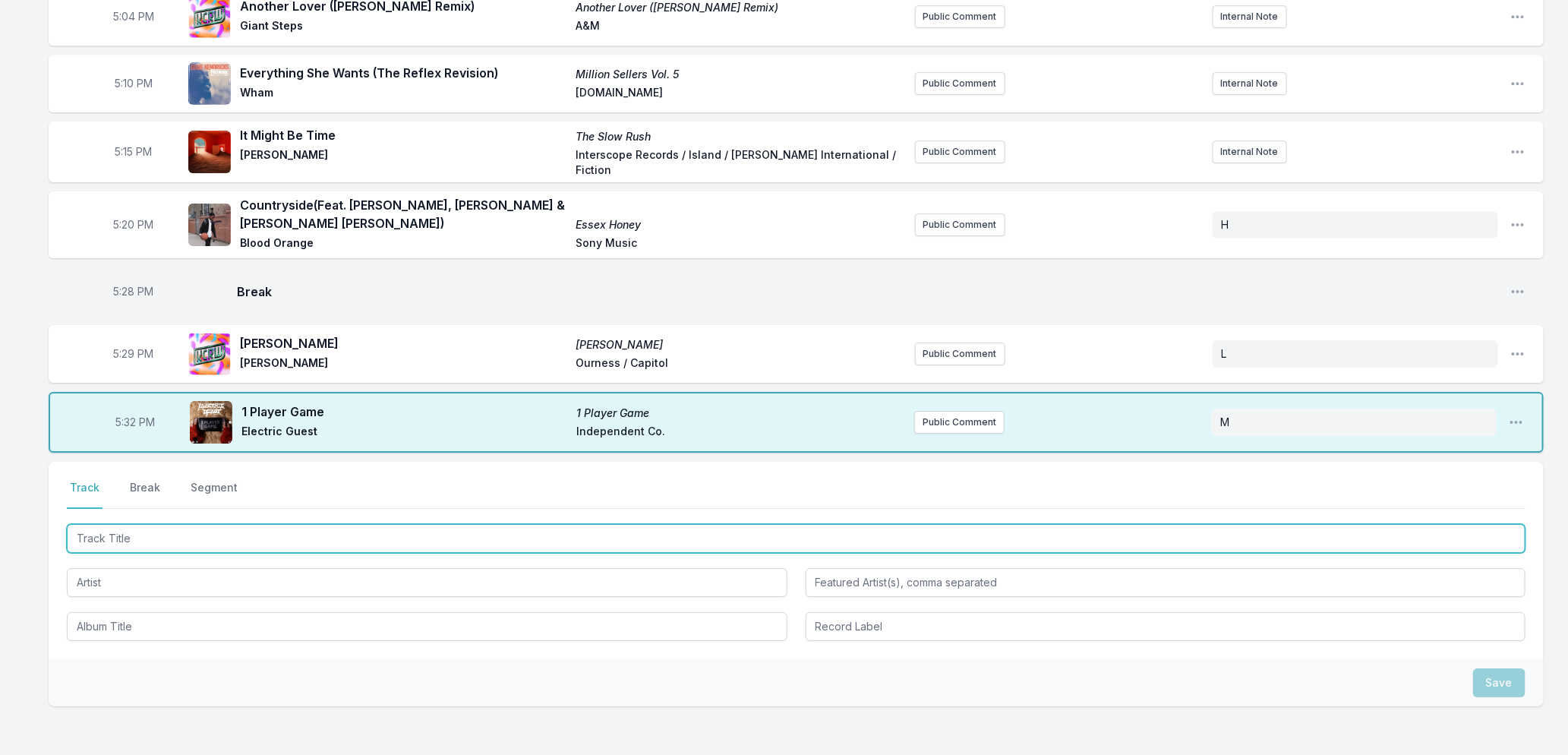
click at [238, 524] on input "Track Title" at bounding box center [797, 538] width 1459 height 29
type input "Normalize"
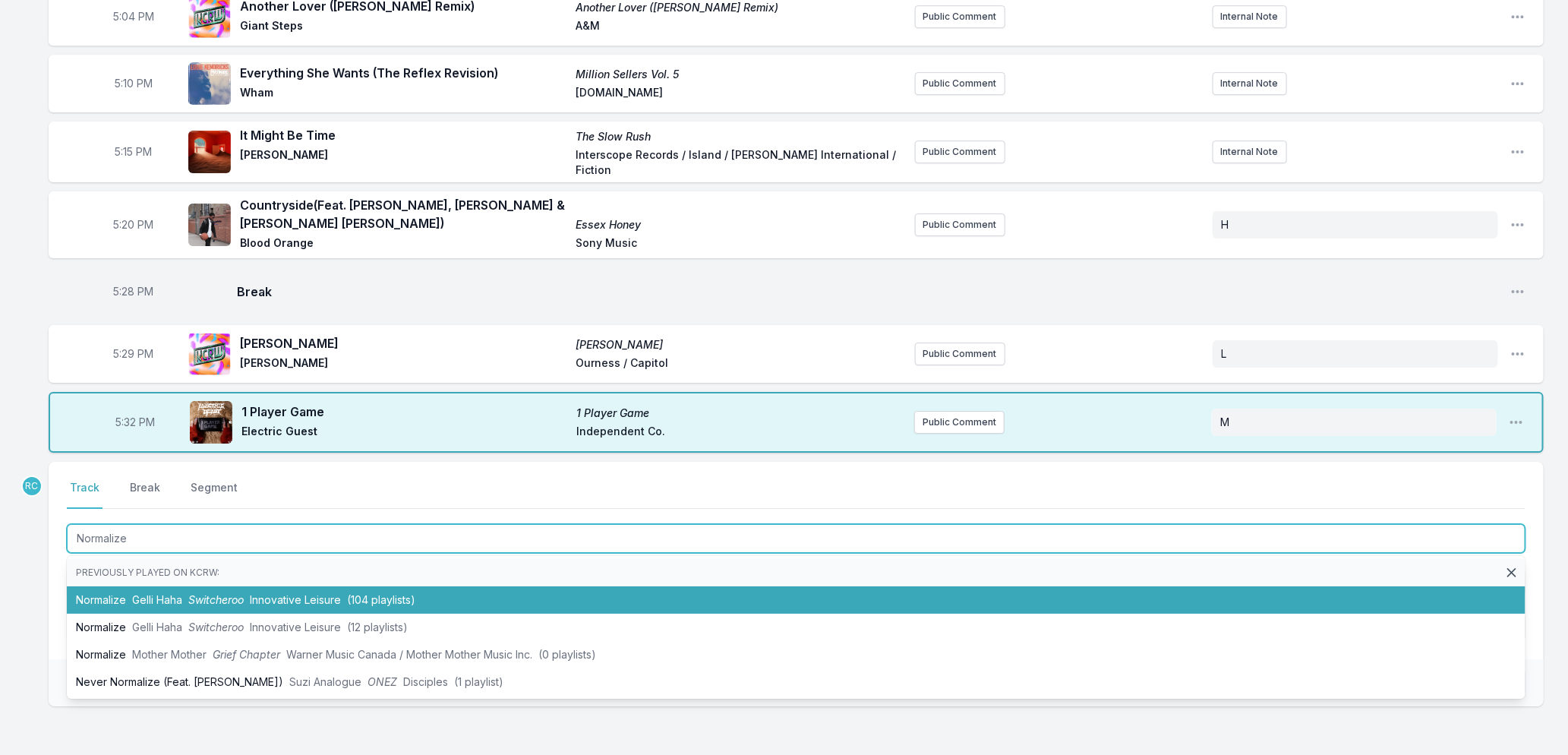
click at [360, 594] on span "(104 playlists)" at bounding box center [380, 600] width 68 height 13
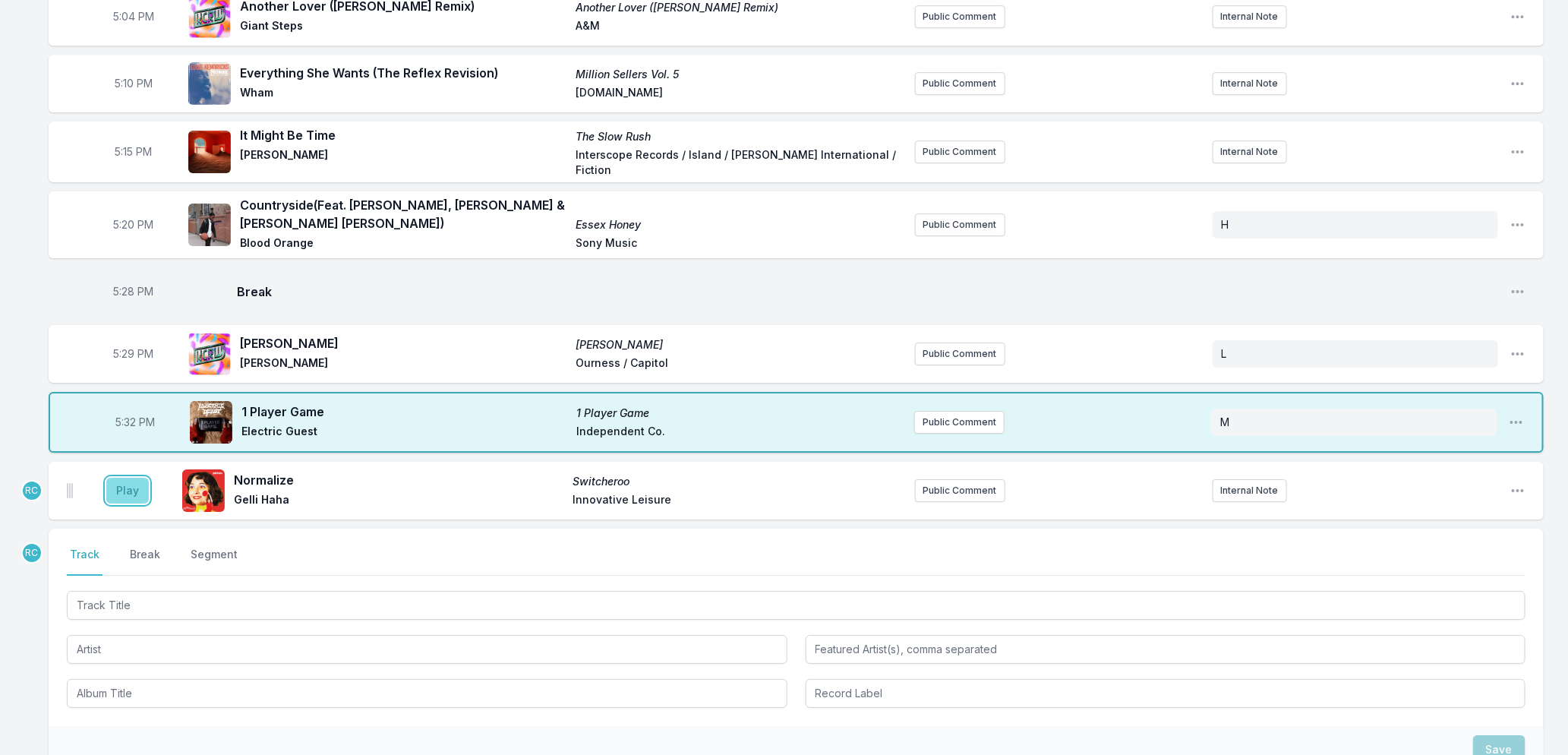
click at [125, 478] on button "Play" at bounding box center [128, 491] width 43 height 26
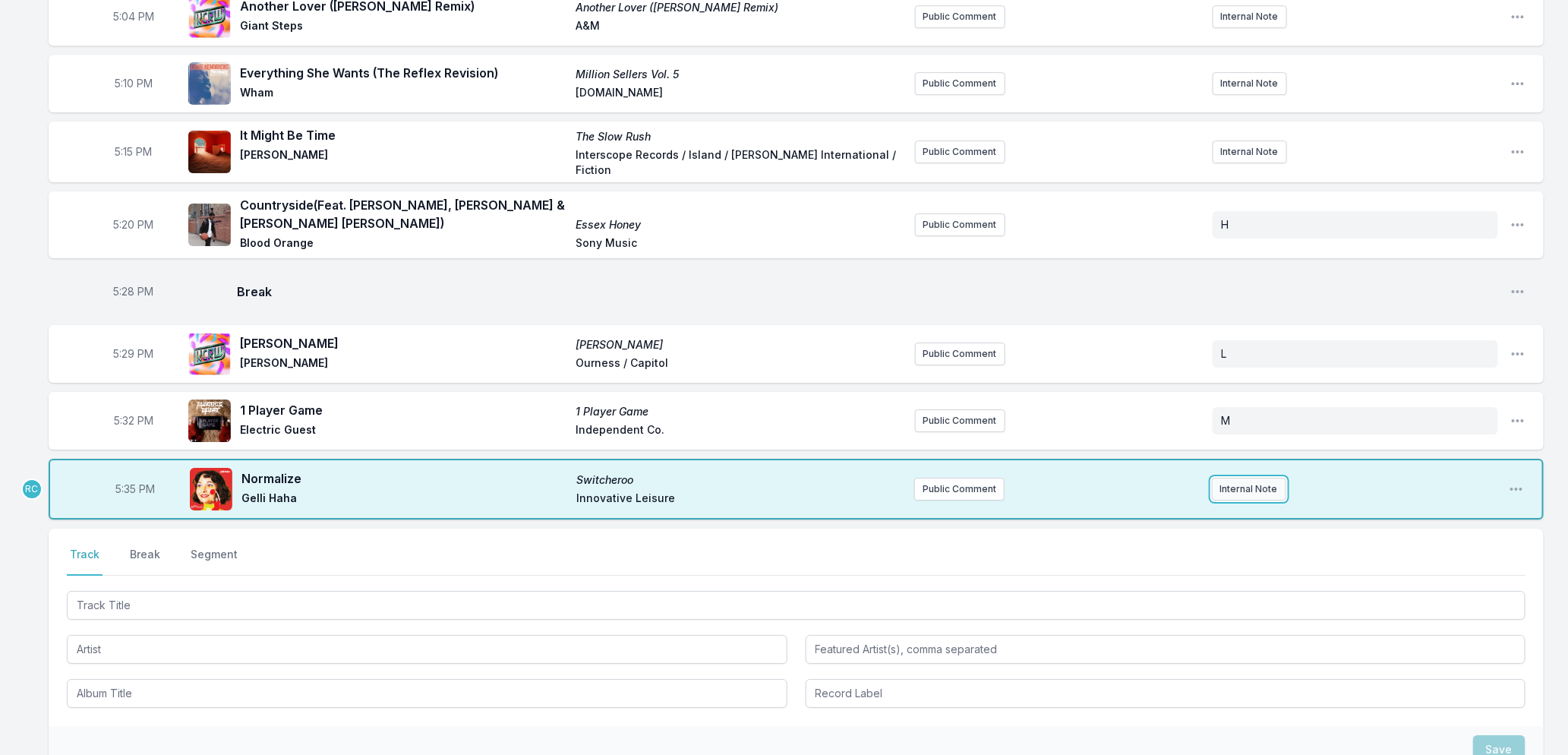
click at [1235, 478] on button "Internal Note" at bounding box center [1249, 489] width 75 height 22
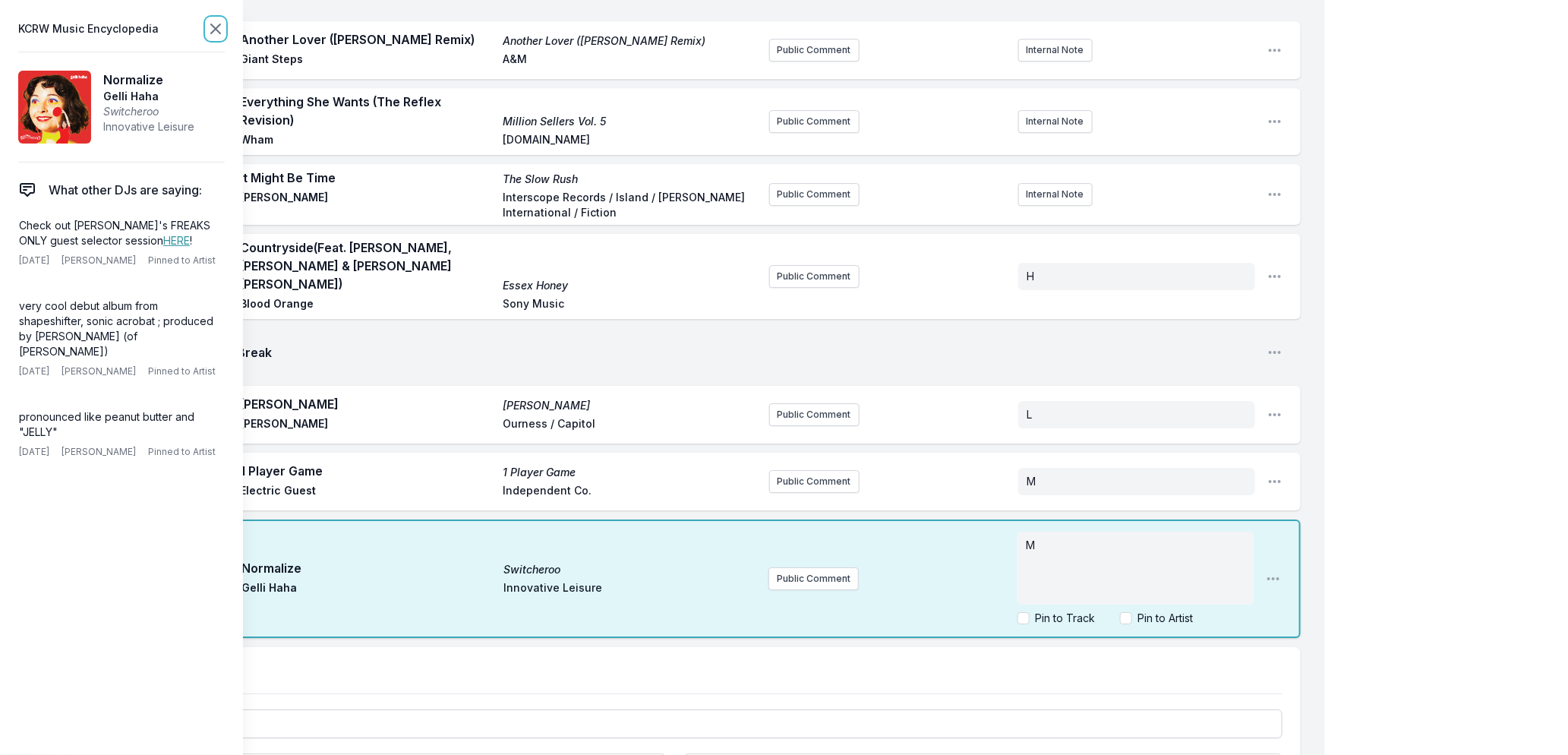
click at [215, 27] on icon at bounding box center [216, 29] width 9 height 9
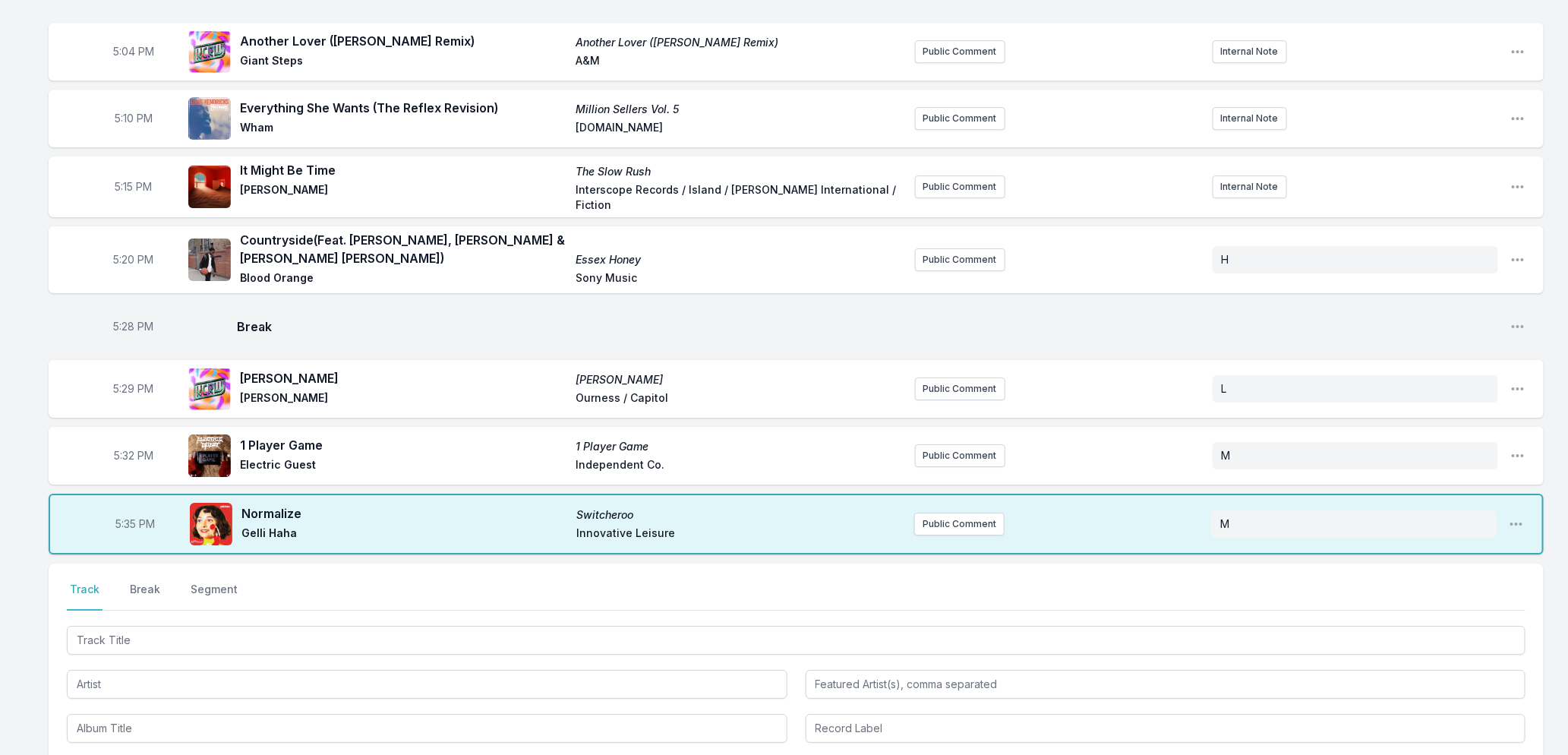
scroll to position [2501, 0]
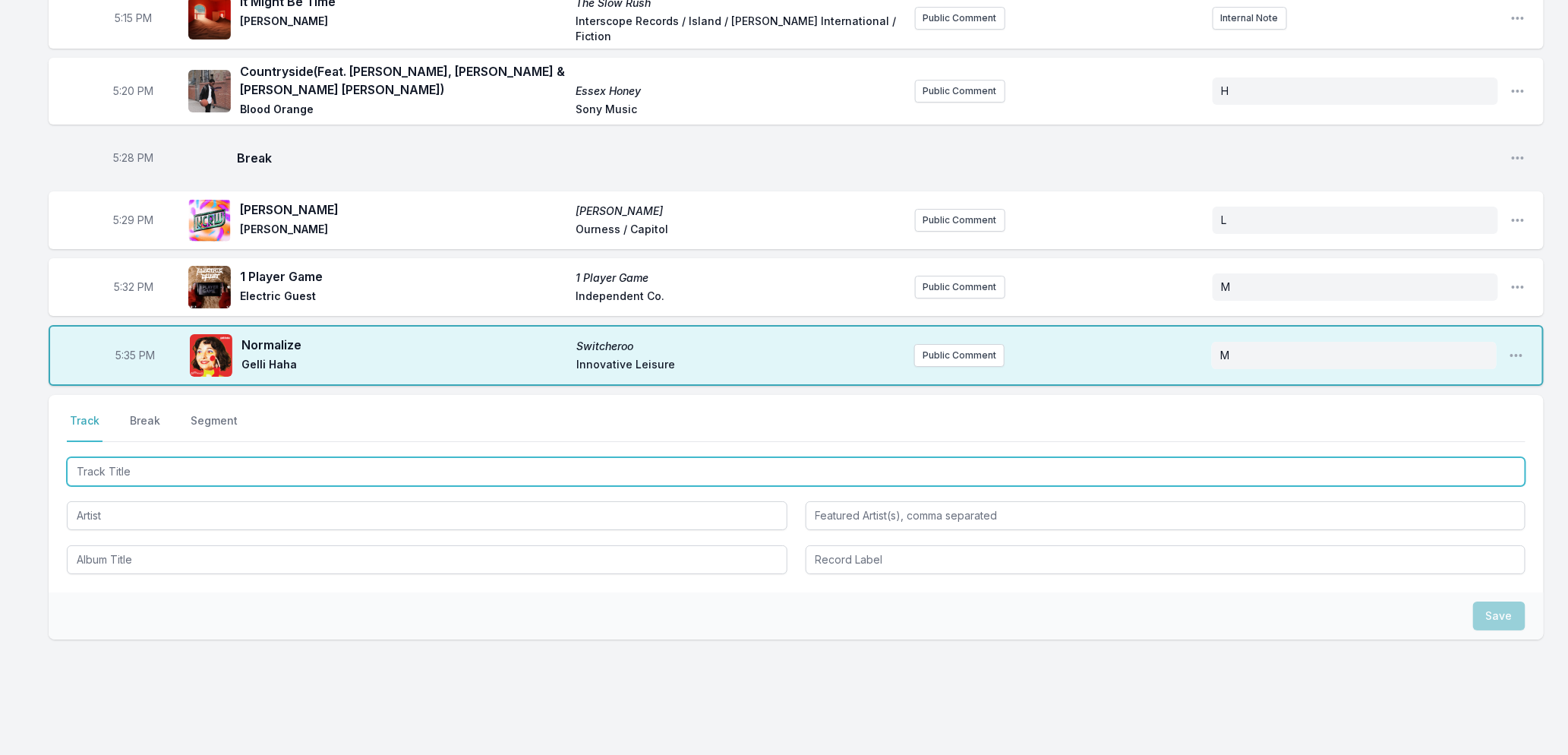
click at [313, 458] on input "Track Title" at bounding box center [797, 472] width 1459 height 29
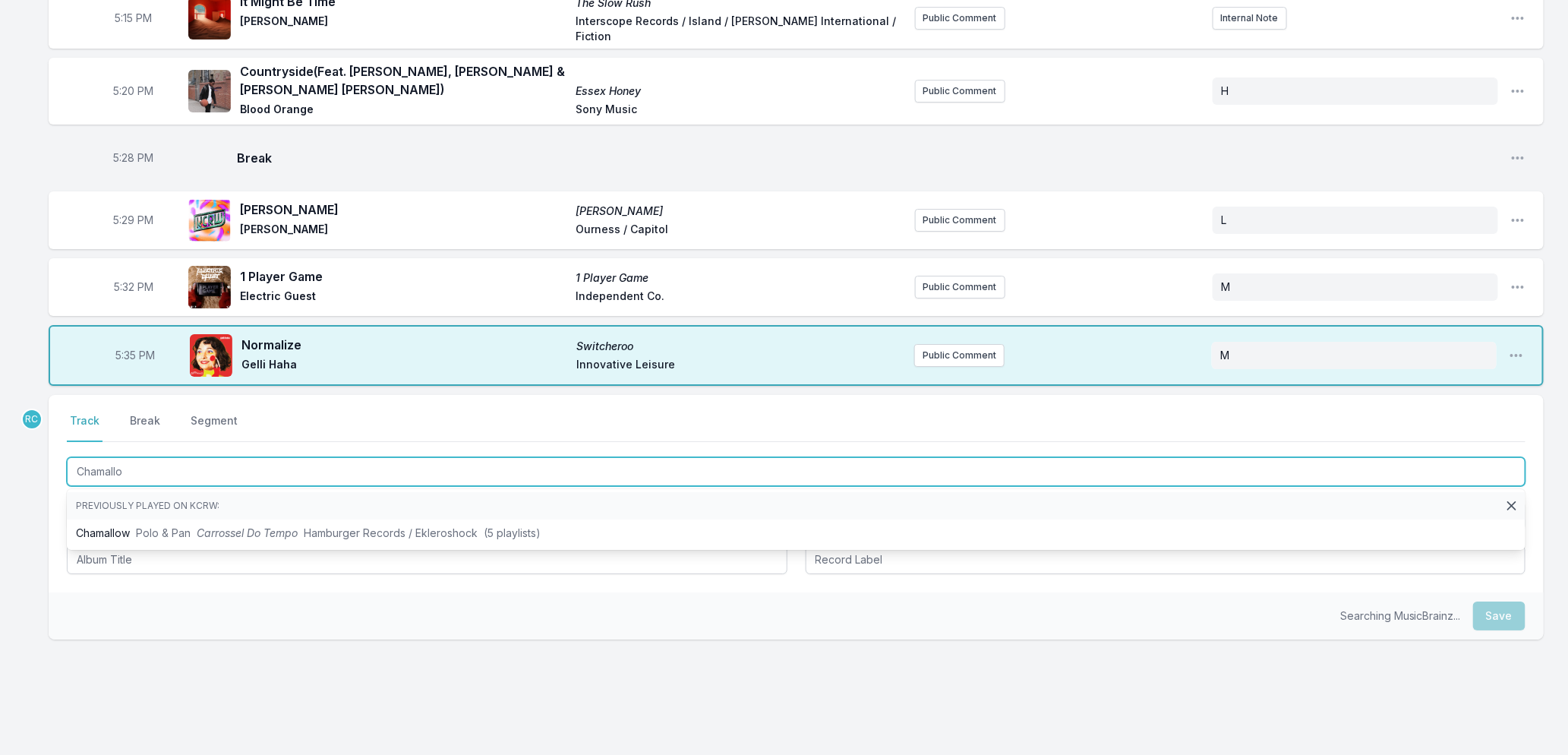
type input "Chamallow"
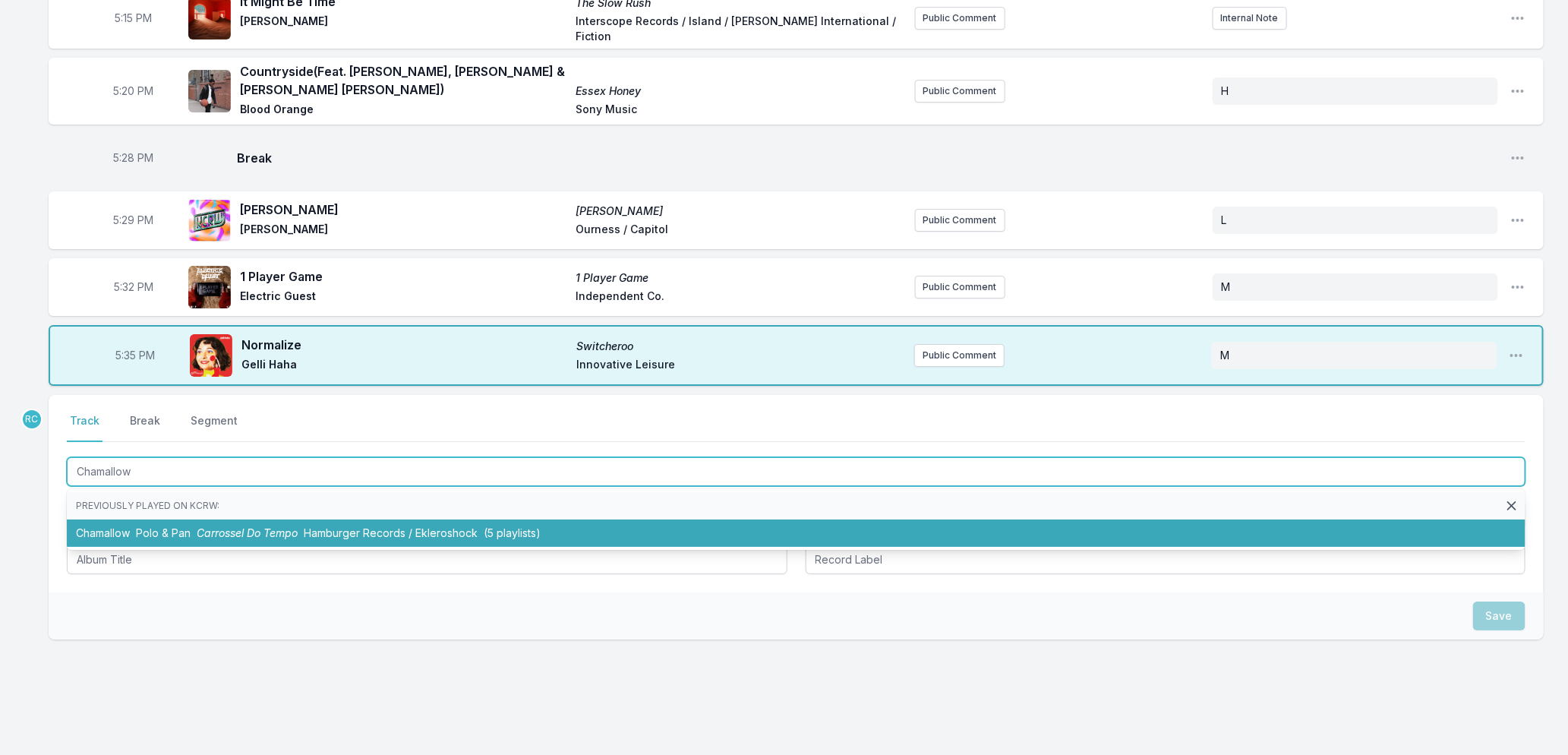
click at [490, 519] on li "Chamallow Polo & Pan Carrossel Do Tempo Hamburger Records / Ekleroshock (5 play…" at bounding box center [797, 532] width 1459 height 27
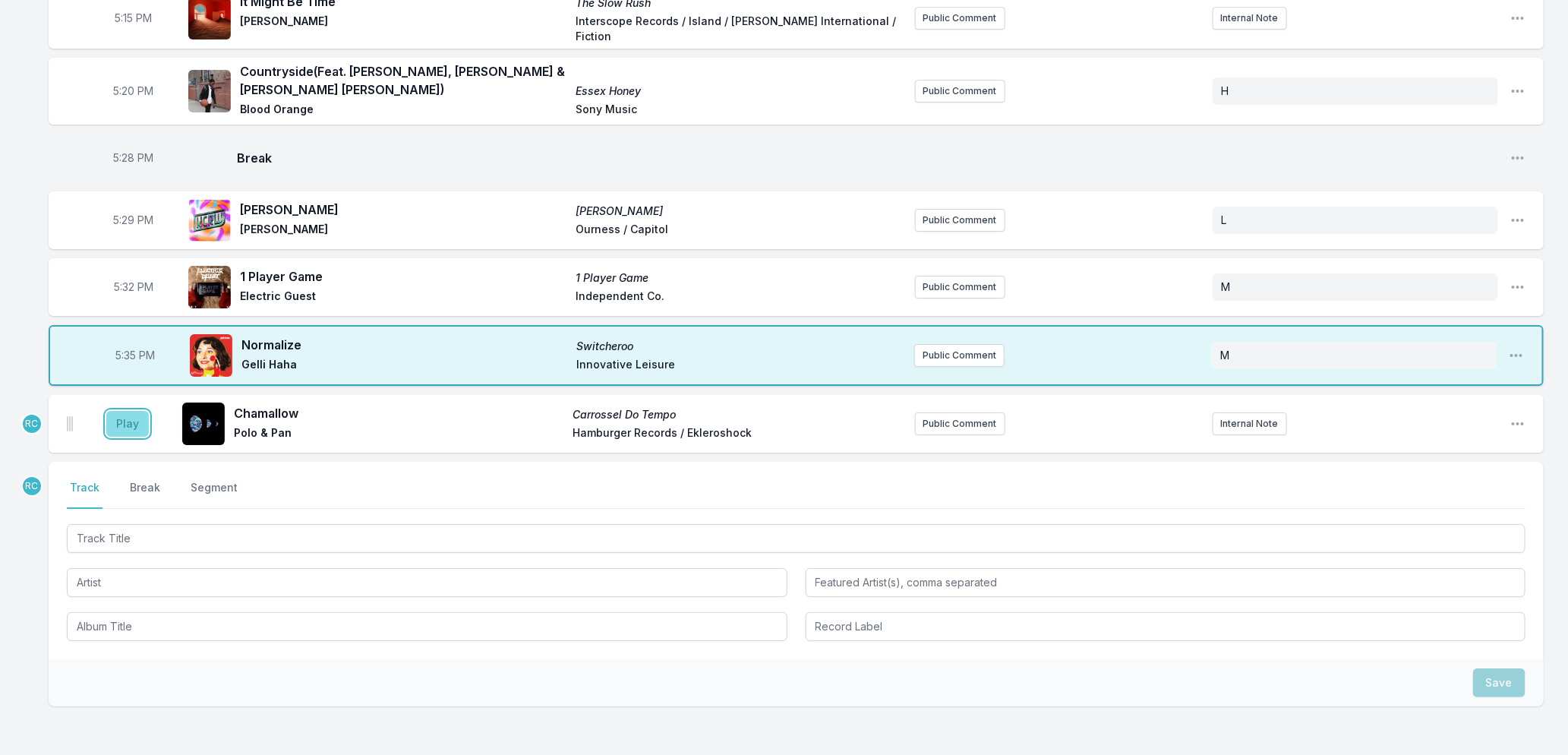
click at [128, 411] on button "Play" at bounding box center [128, 424] width 43 height 26
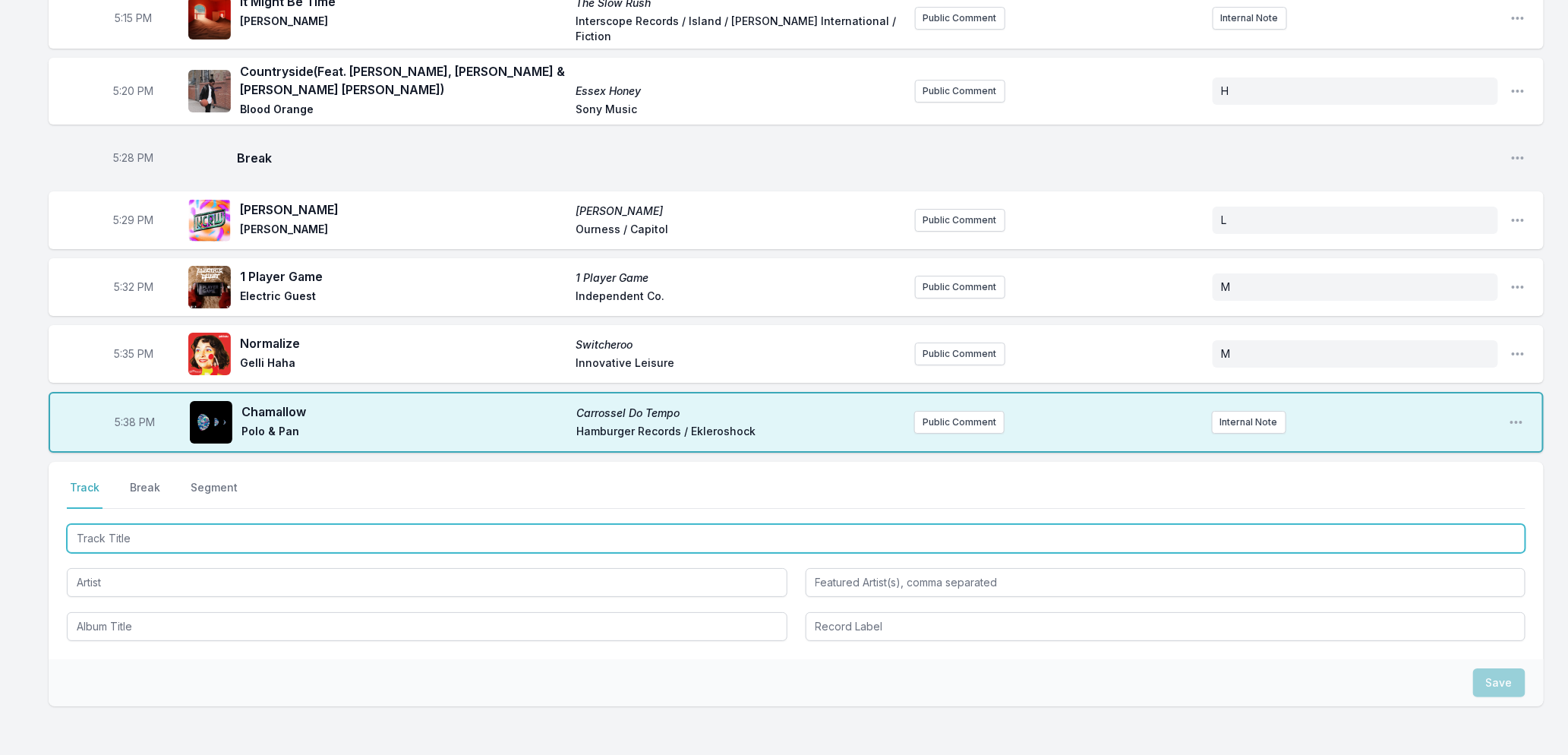
click at [273, 524] on input "Track Title" at bounding box center [797, 538] width 1459 height 29
type input "Primos"
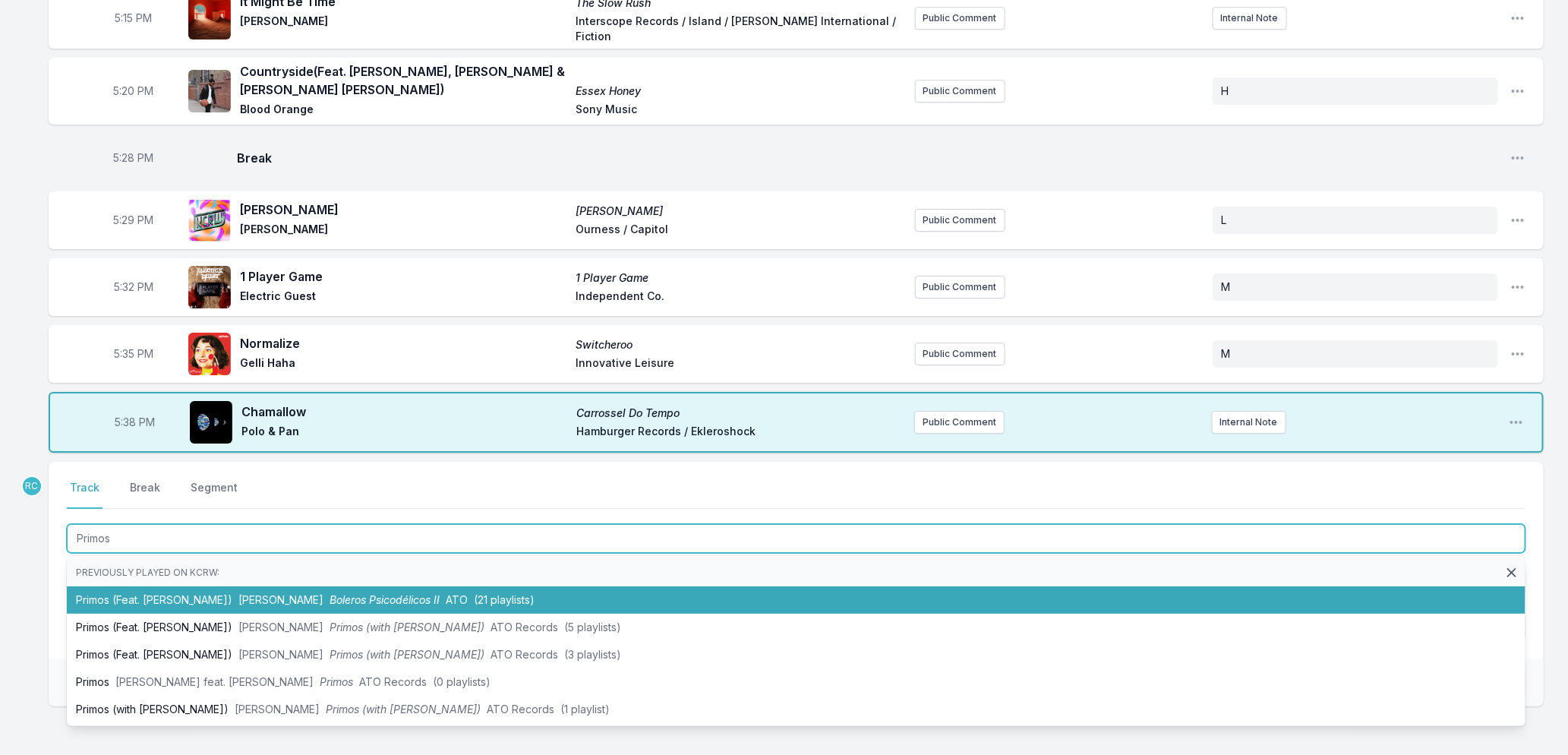
click at [306, 594] on span "Adrian Quesada" at bounding box center [280, 600] width 85 height 13
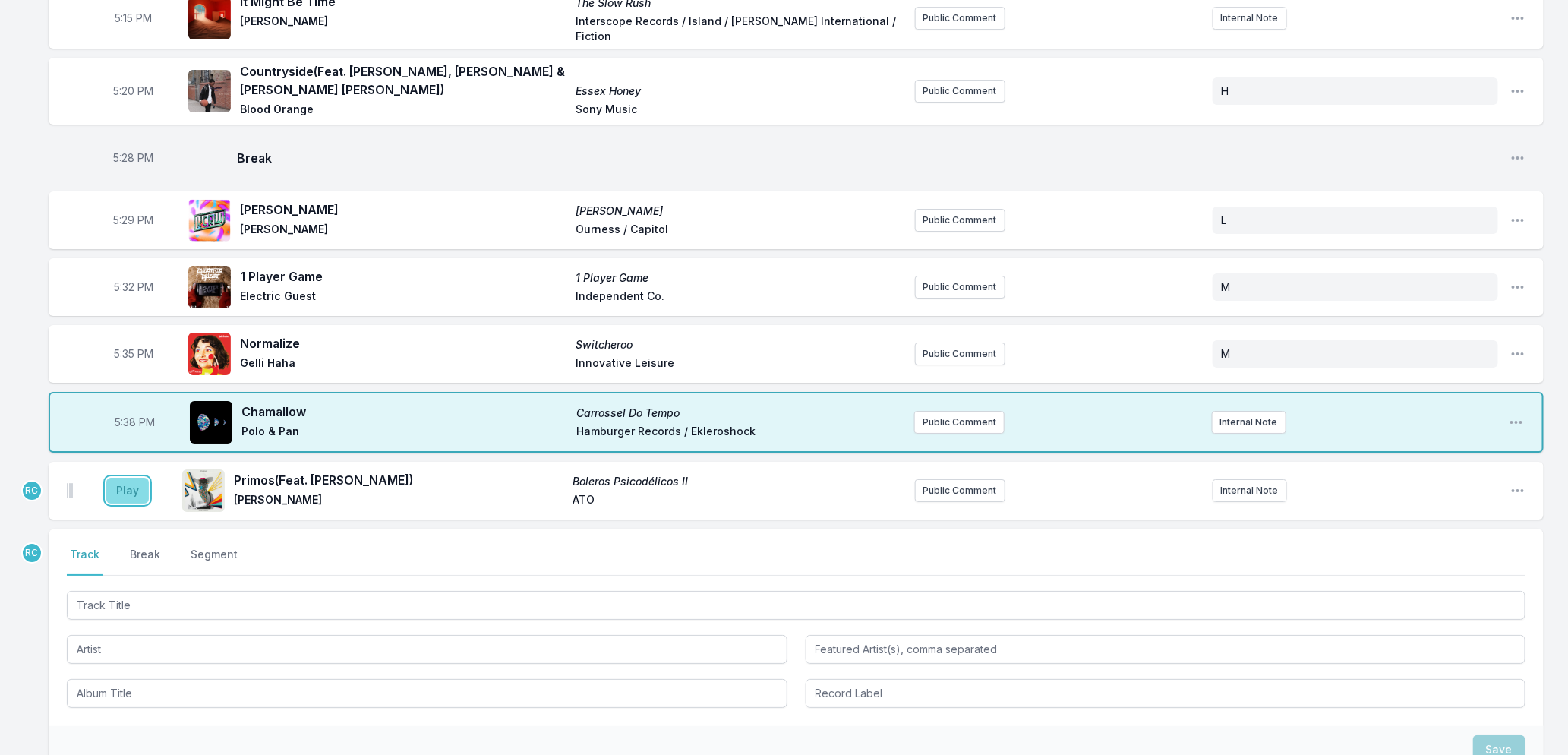
click at [118, 478] on button "Play" at bounding box center [128, 491] width 43 height 26
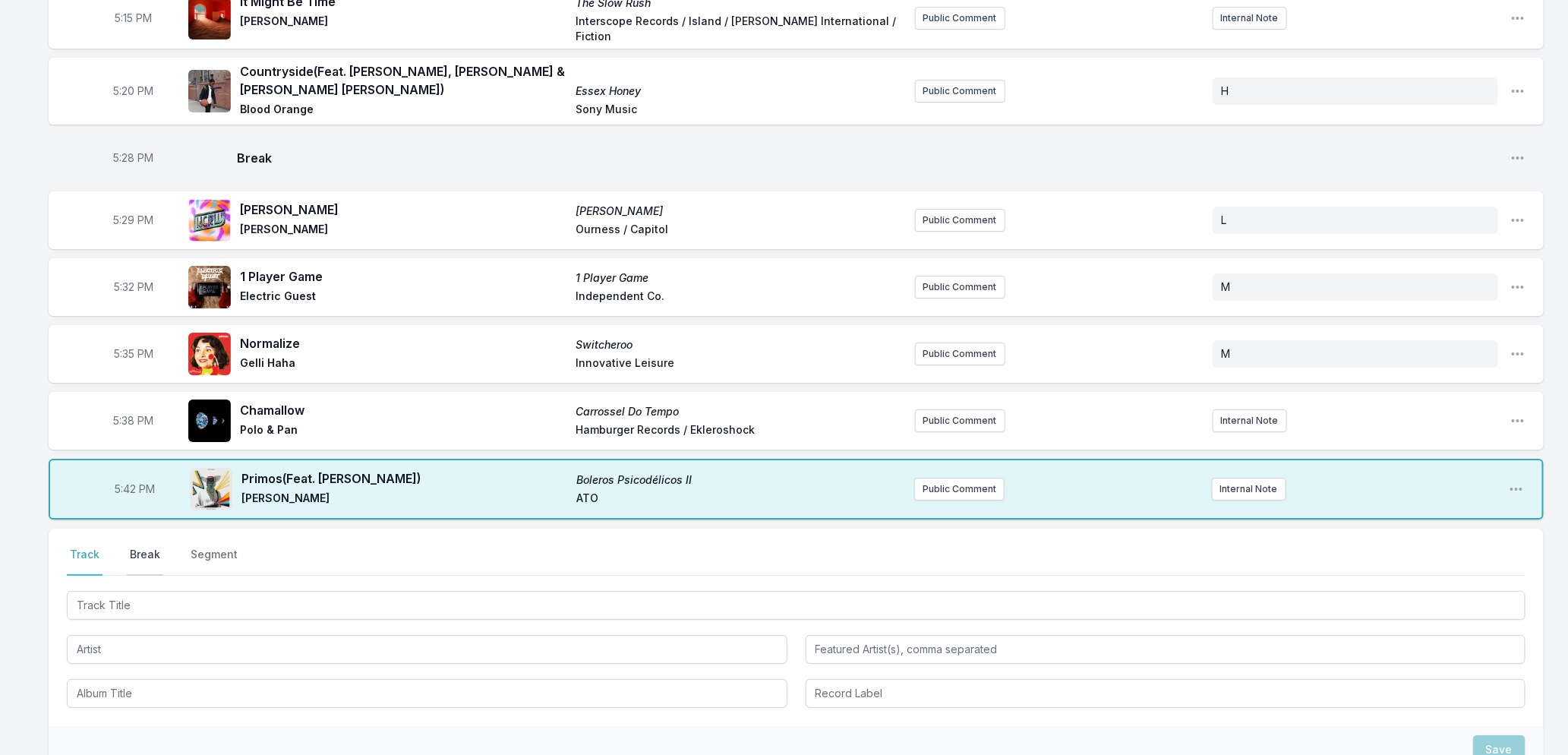
click at [134, 547] on button "Break" at bounding box center [144, 561] width 36 height 29
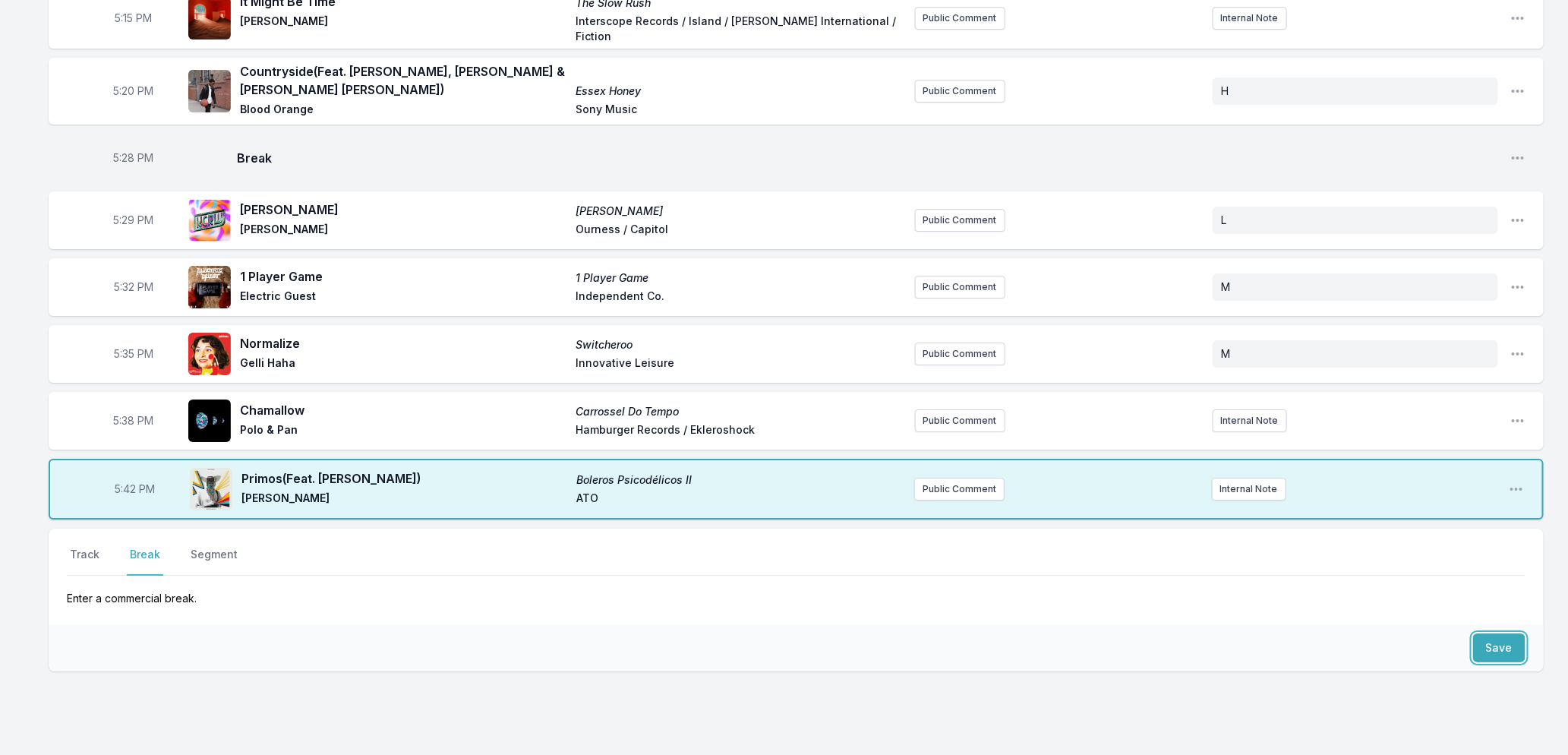
drag, startPoint x: 1500, startPoint y: 617, endPoint x: 135, endPoint y: 469, distance: 1373.0
click at [1496, 634] on button "Save" at bounding box center [1499, 648] width 52 height 29
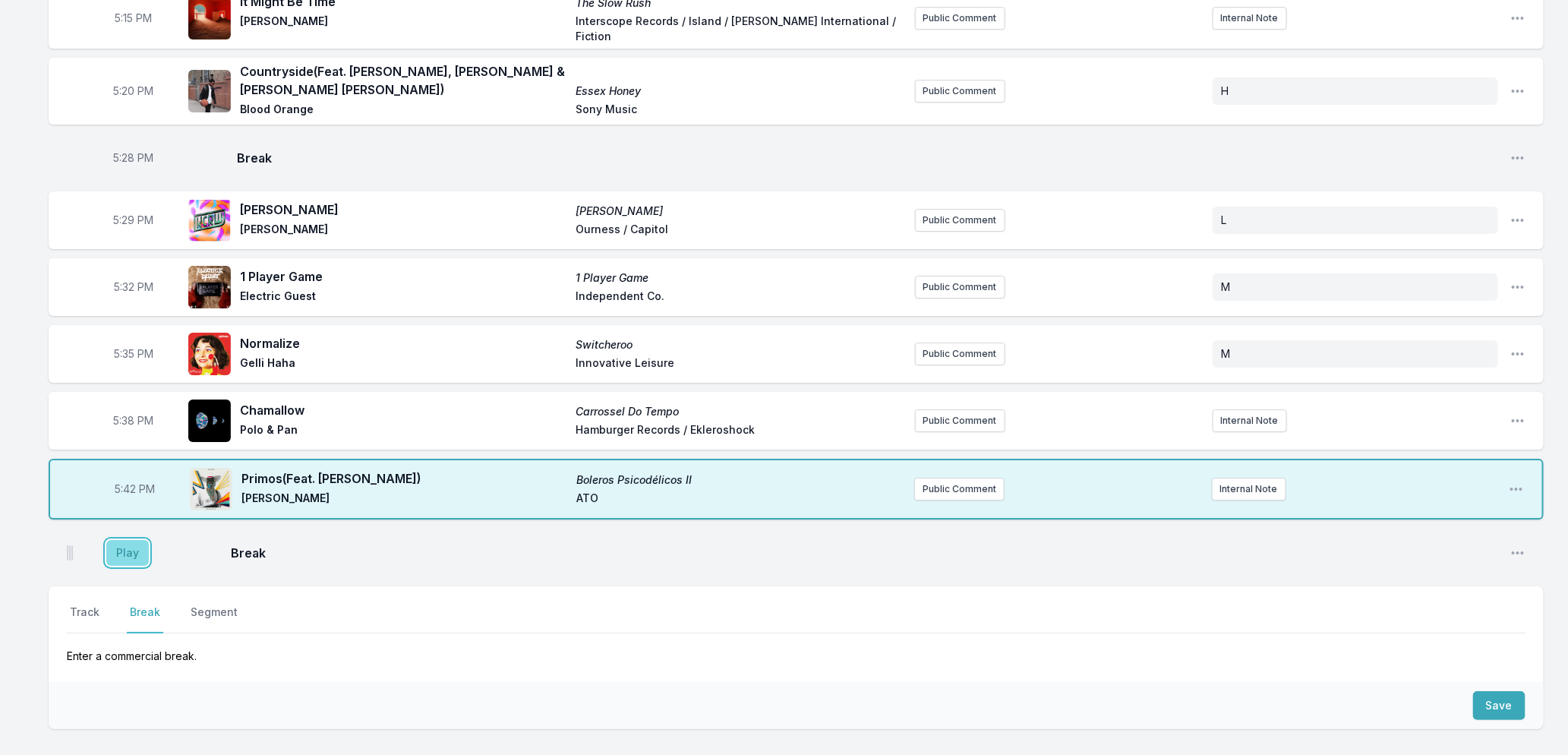
click at [122, 540] on button "Play" at bounding box center [128, 553] width 43 height 26
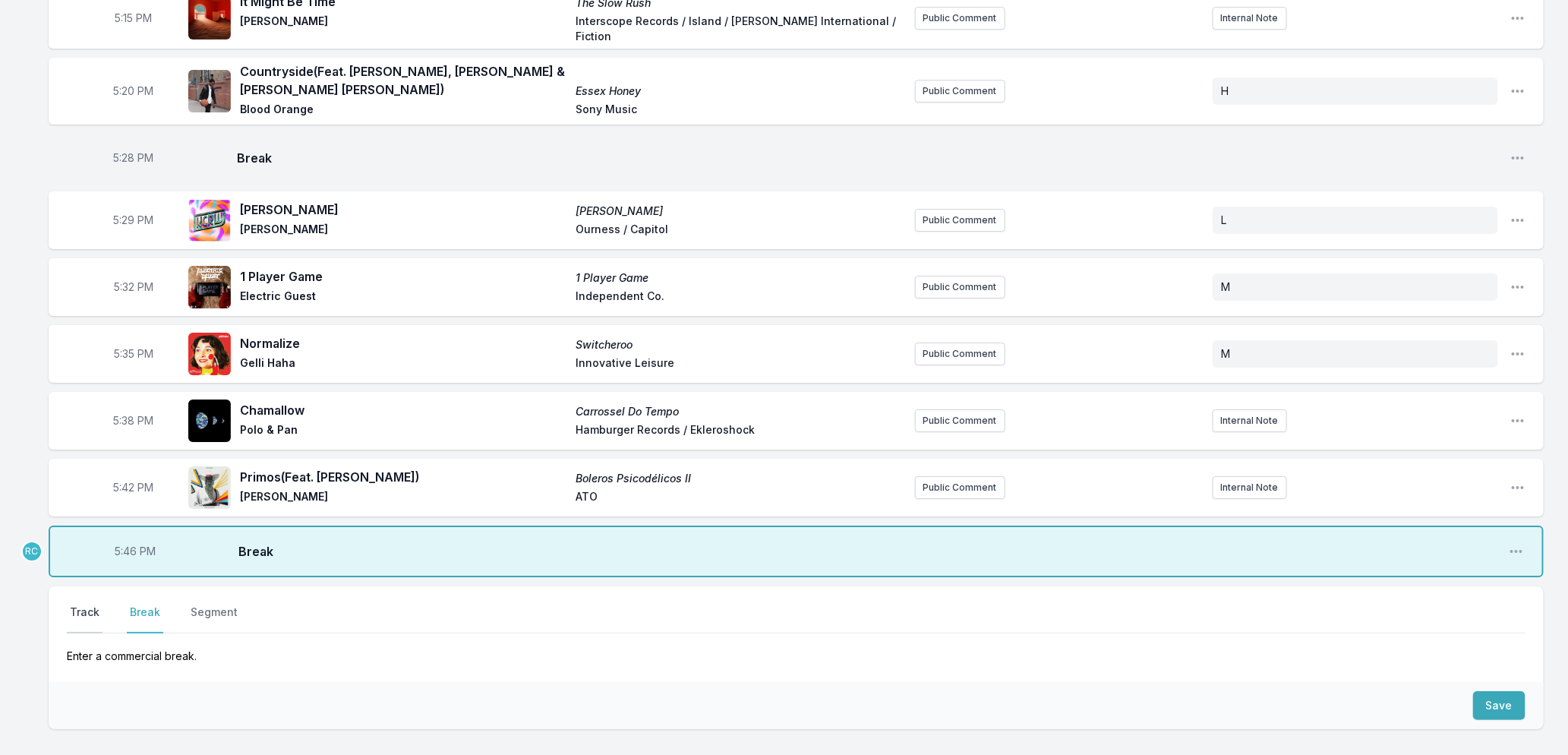
click at [84, 605] on button "Track" at bounding box center [85, 619] width 35 height 29
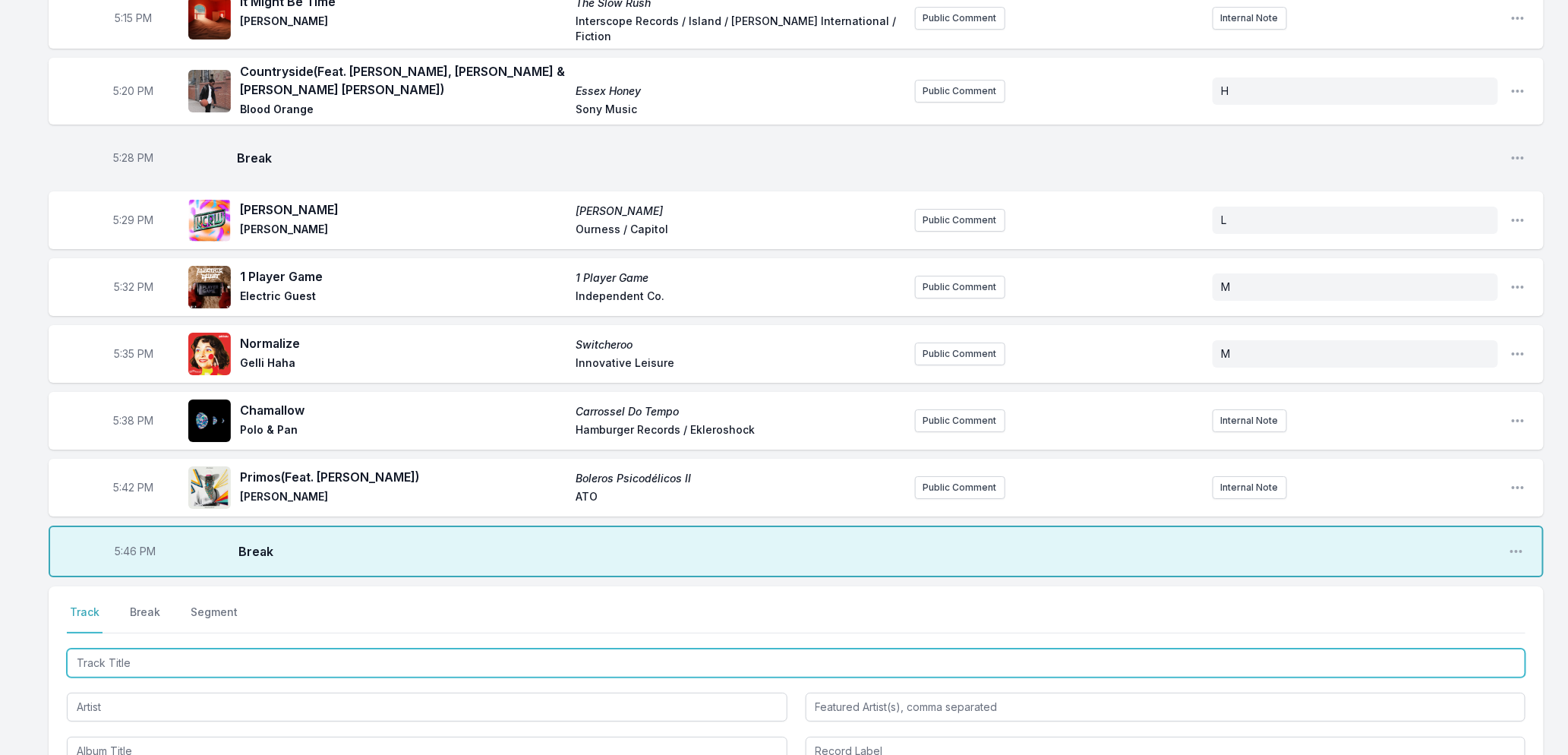
click at [305, 649] on input "Track Title" at bounding box center [797, 663] width 1459 height 29
type input "W"
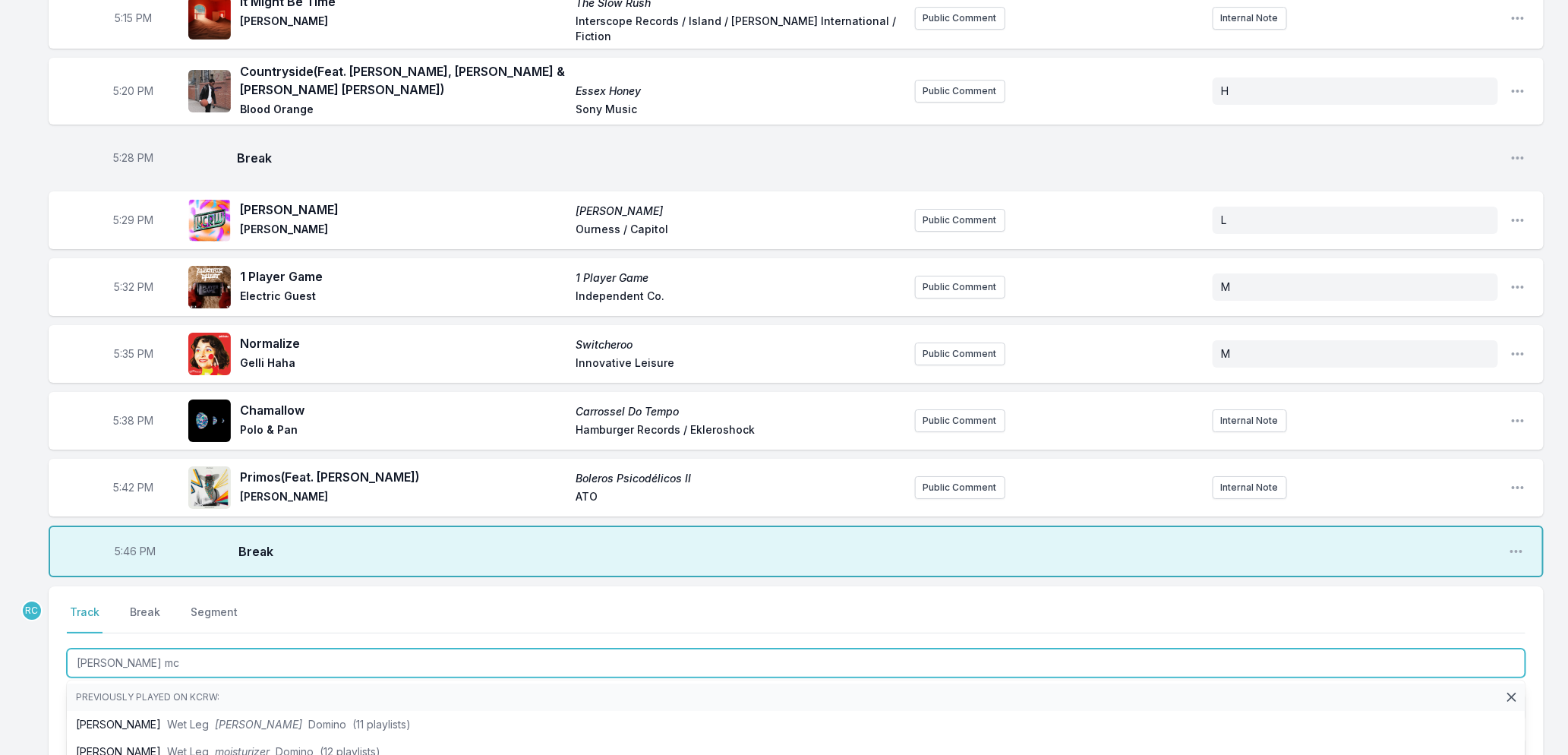
type input "davina mcc"
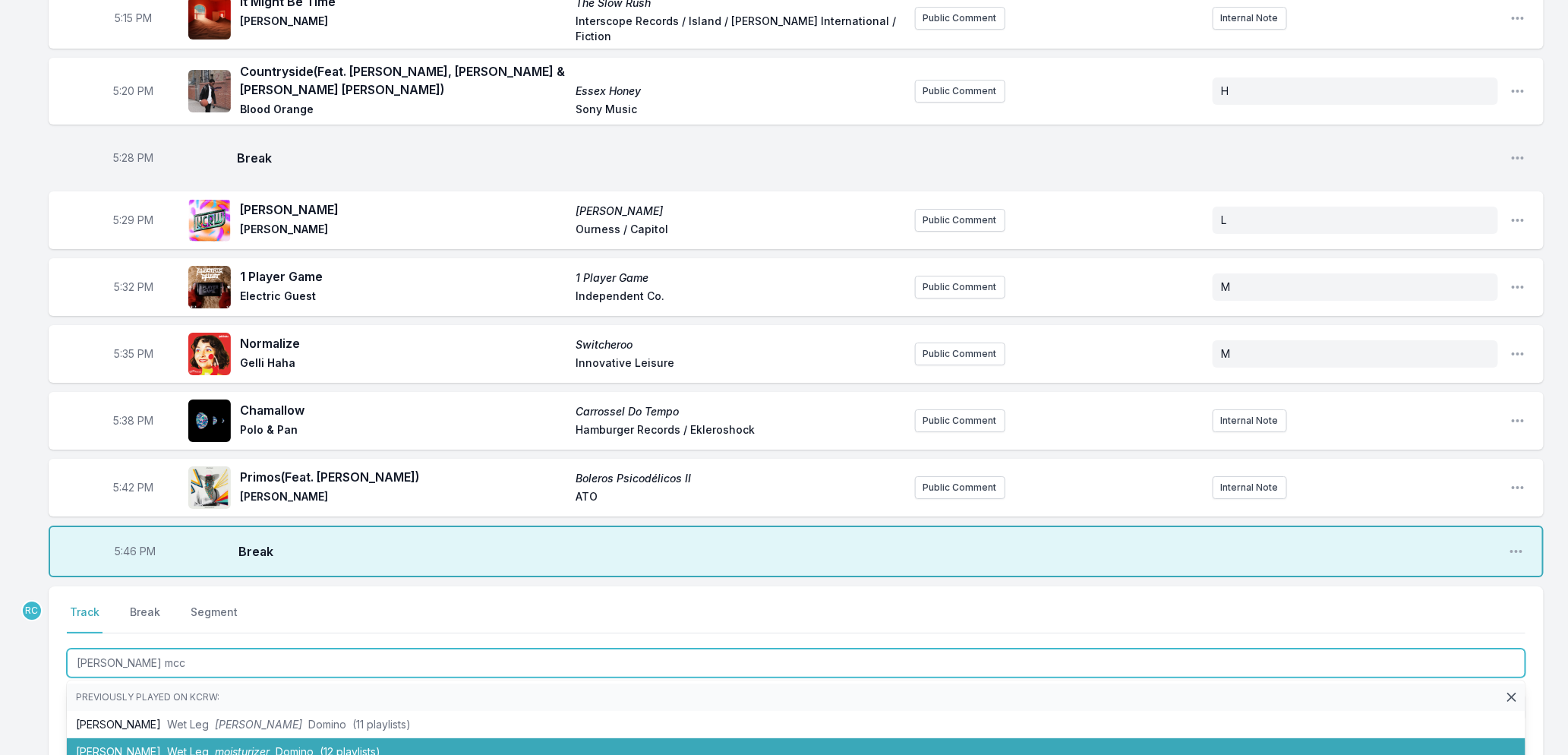
click at [306, 738] on li "davina mccall Wet Leg moisturizer Domino (12 playlists)" at bounding box center [797, 751] width 1459 height 27
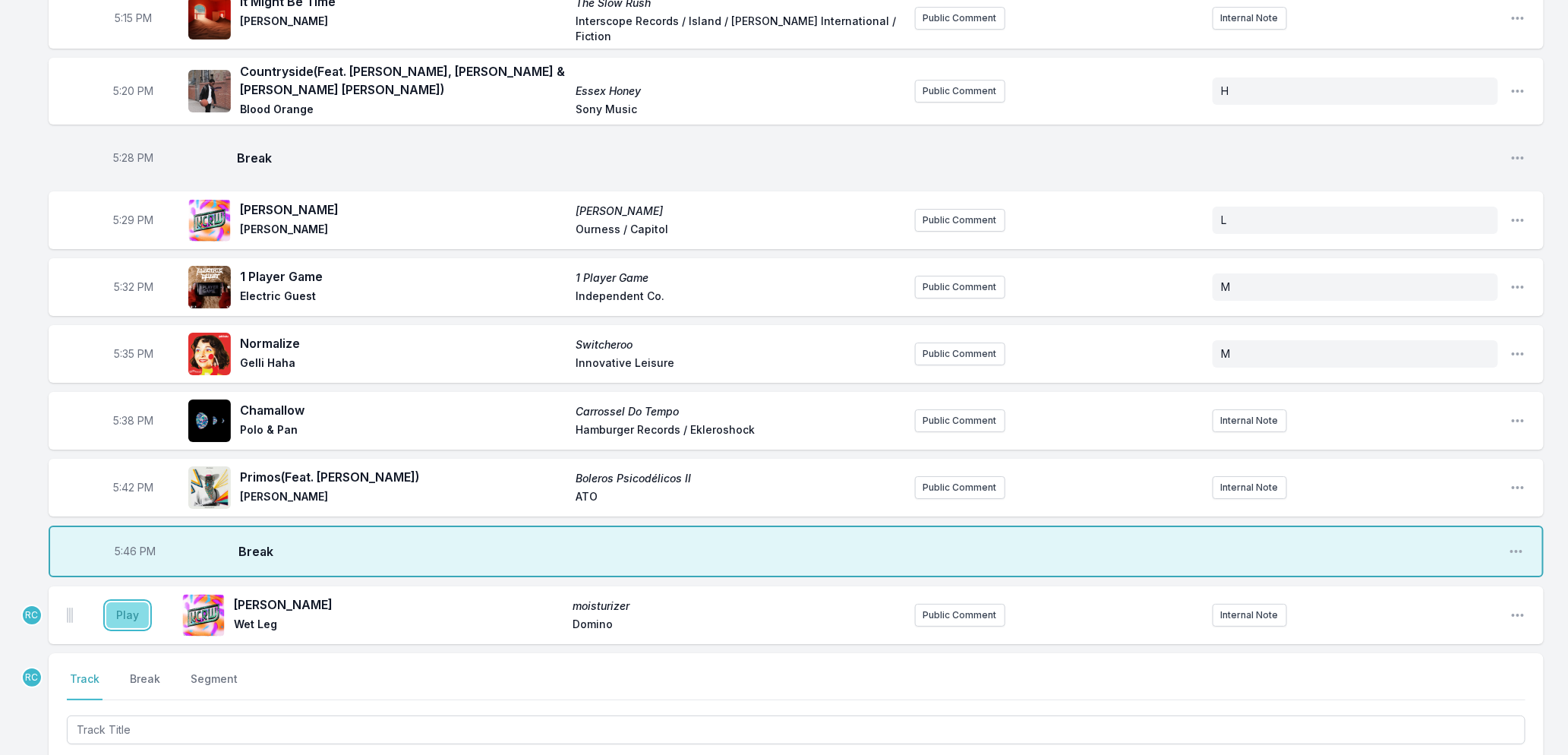
click at [138, 602] on button "Play" at bounding box center [128, 615] width 43 height 26
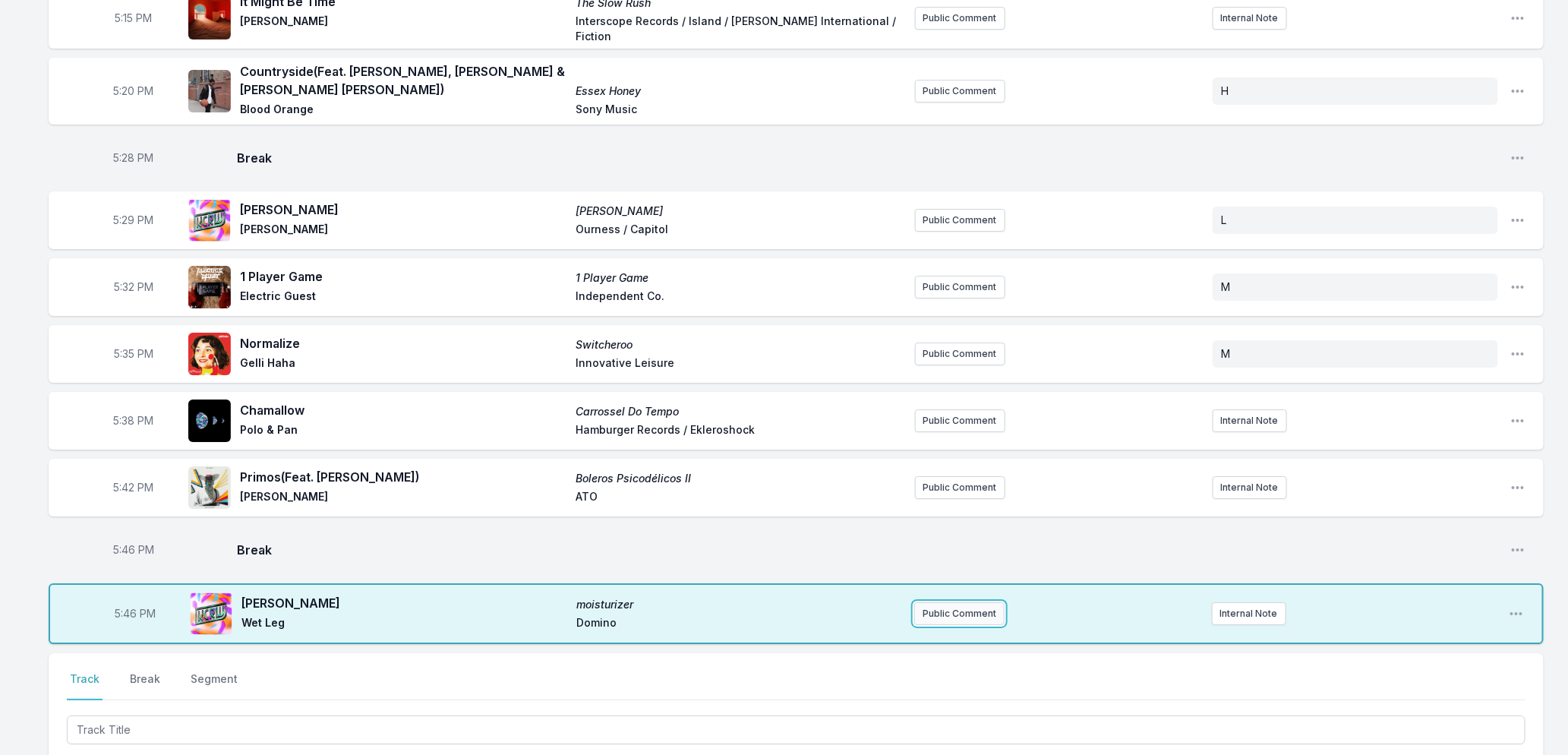
click at [946, 602] on button "Public Comment" at bounding box center [959, 613] width 90 height 22
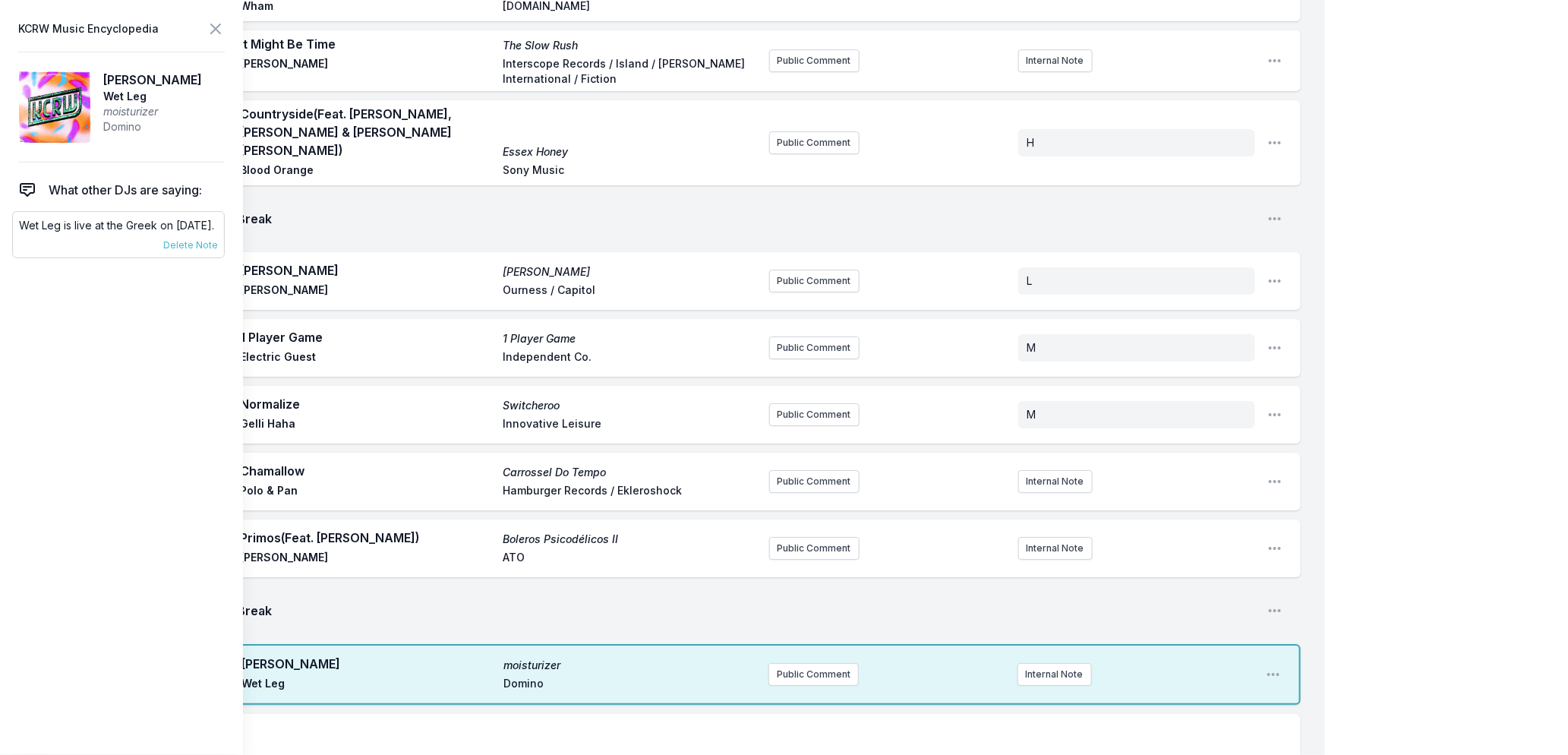
drag, startPoint x: 91, startPoint y: 236, endPoint x: 22, endPoint y: 222, distance: 70.4
click at [22, 222] on p "Wet Leg is live at the Greek on October 17th." at bounding box center [118, 226] width 199 height 15
click at [810, 664] on button "Public Comment" at bounding box center [813, 675] width 90 height 22
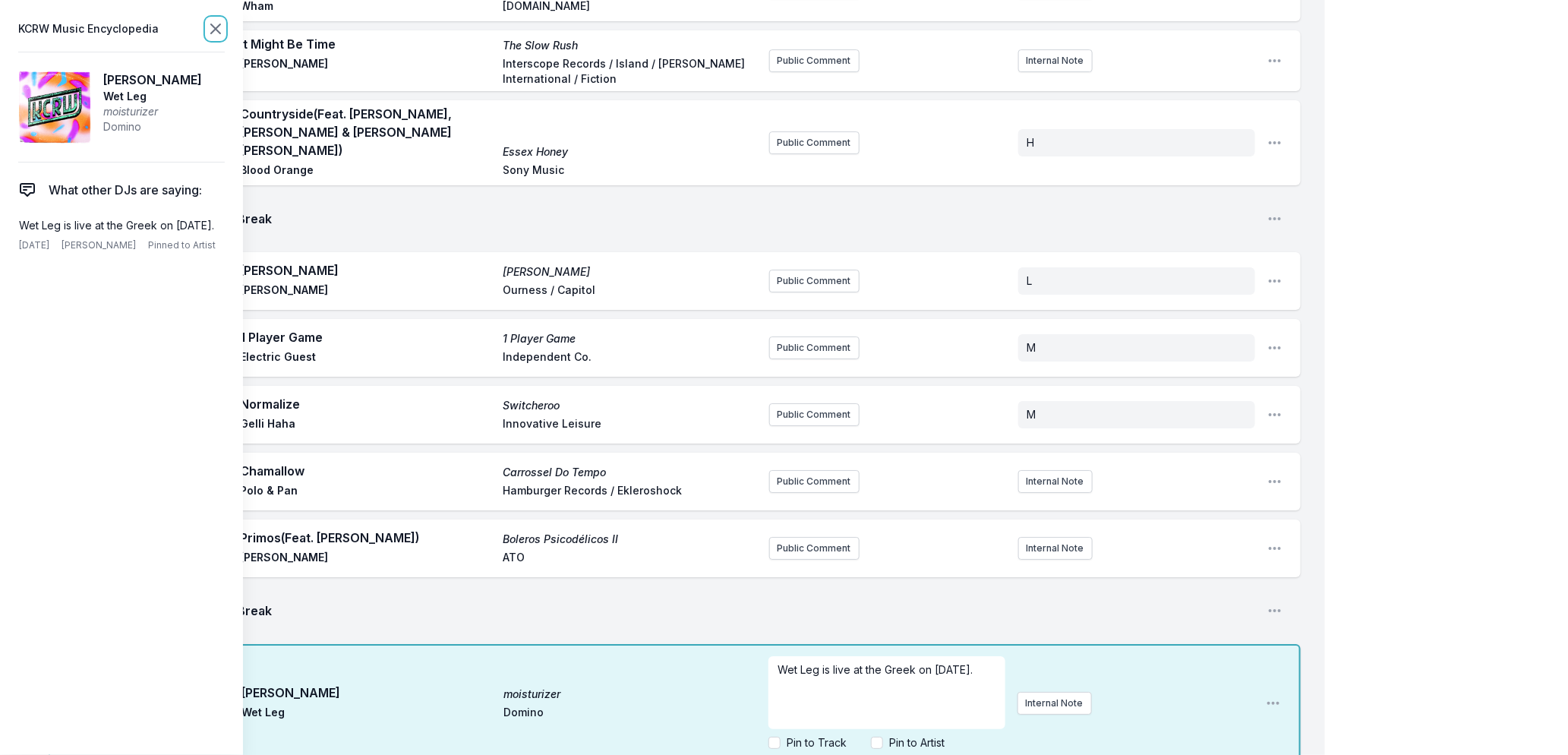
click at [211, 31] on icon at bounding box center [216, 29] width 19 height 19
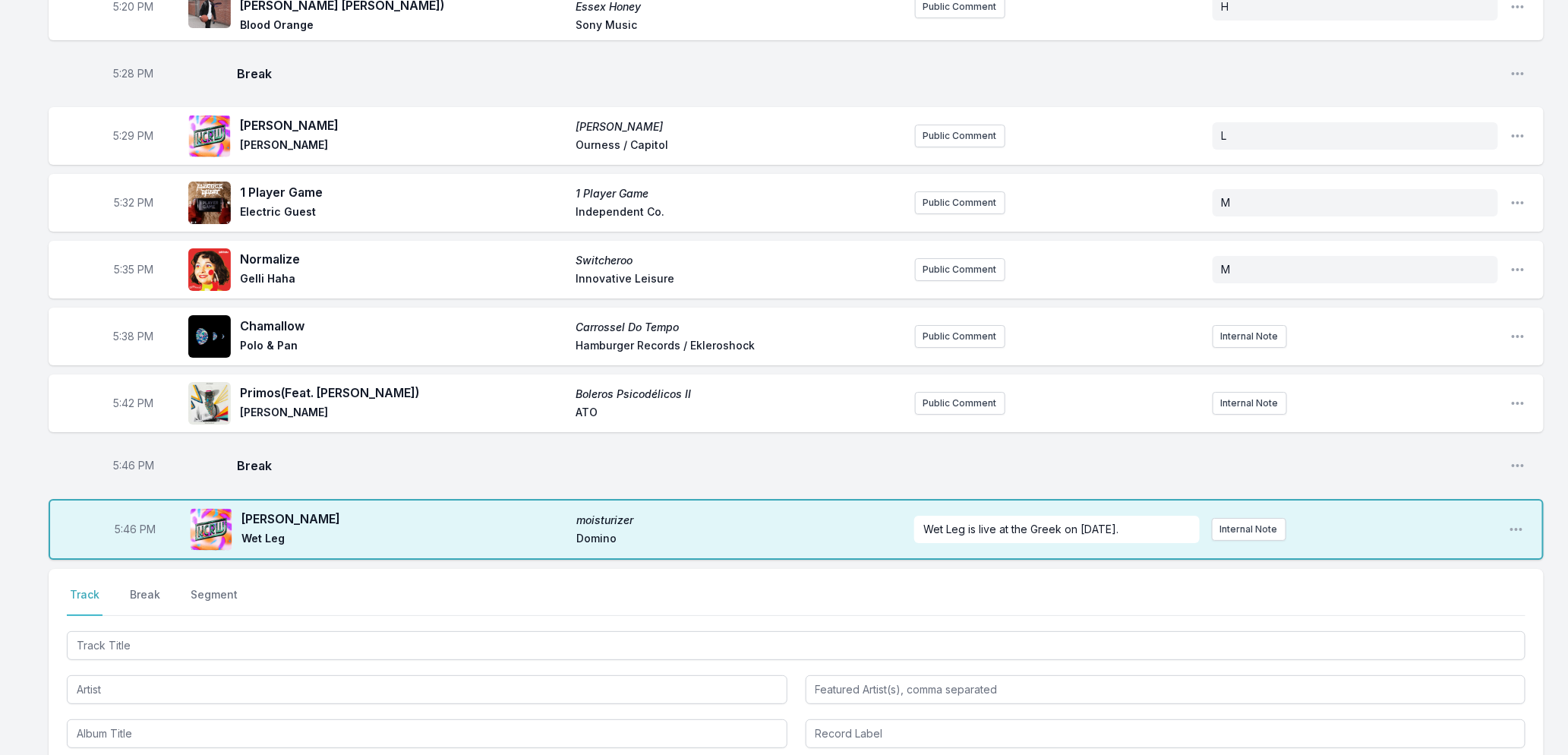
scroll to position [2753, 0]
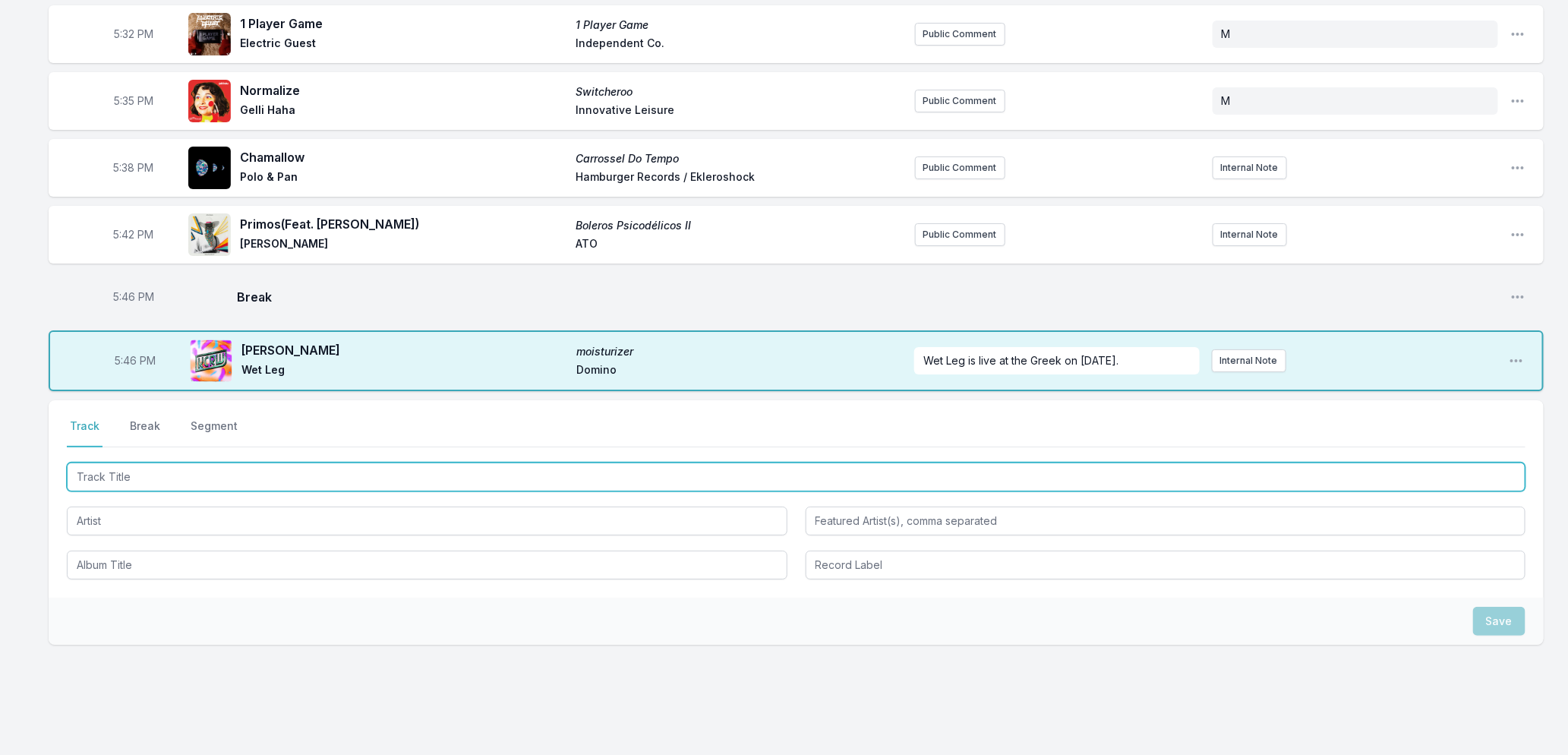
click at [294, 462] on input "Track Title" at bounding box center [797, 476] width 1459 height 29
type input "Amame"
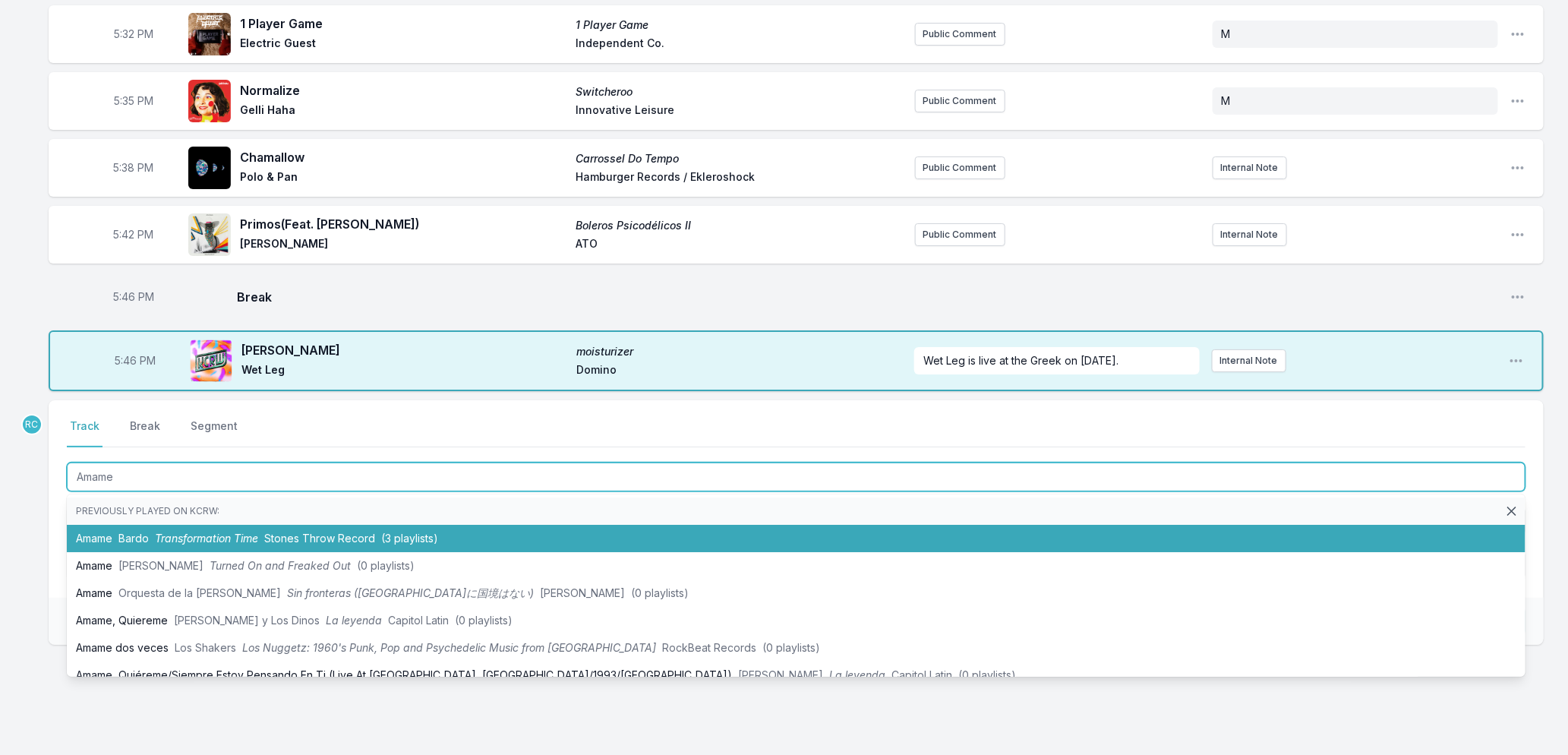
click at [290, 532] on span "Stones Throw Record" at bounding box center [320, 539] width 111 height 13
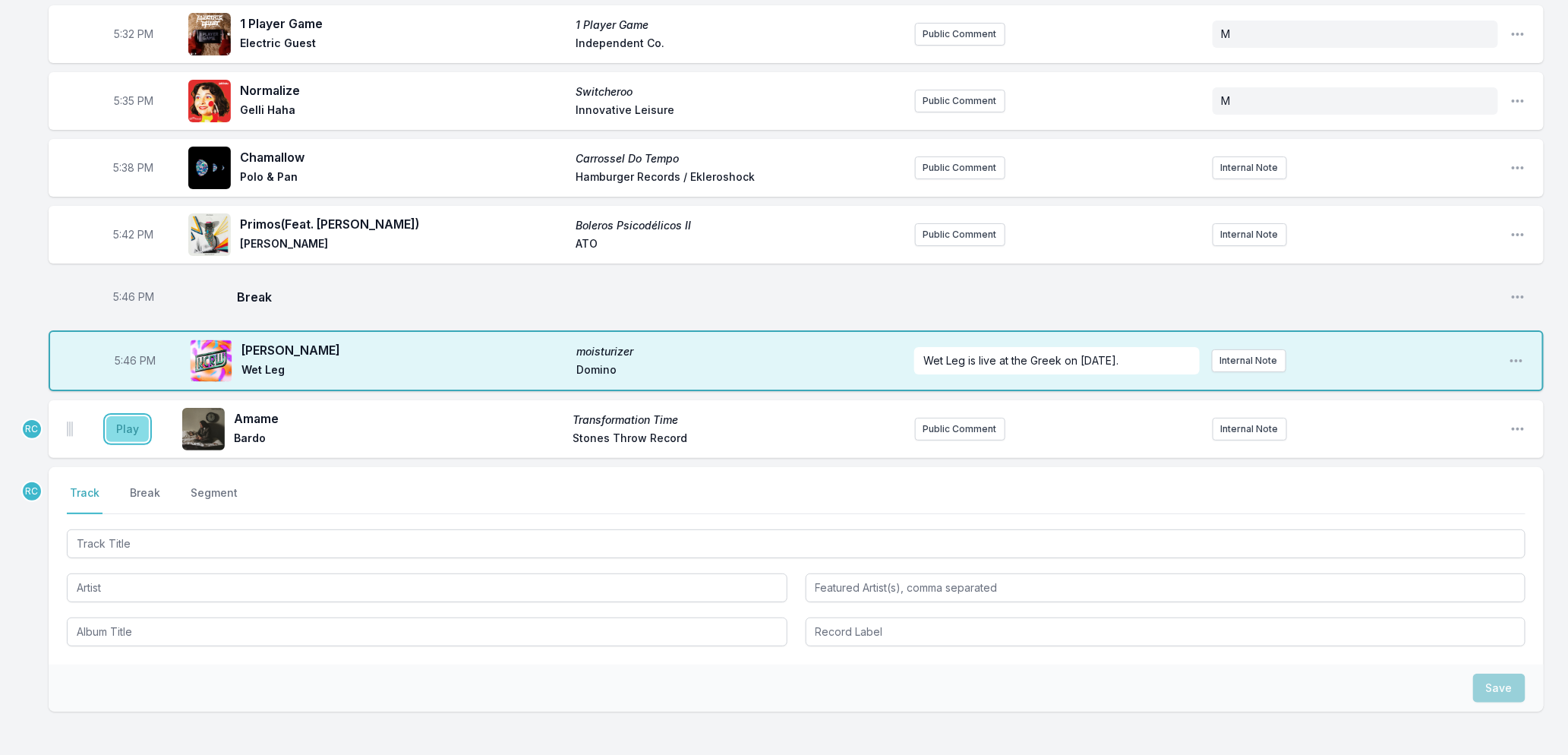
click at [119, 417] on button "Play" at bounding box center [128, 430] width 43 height 26
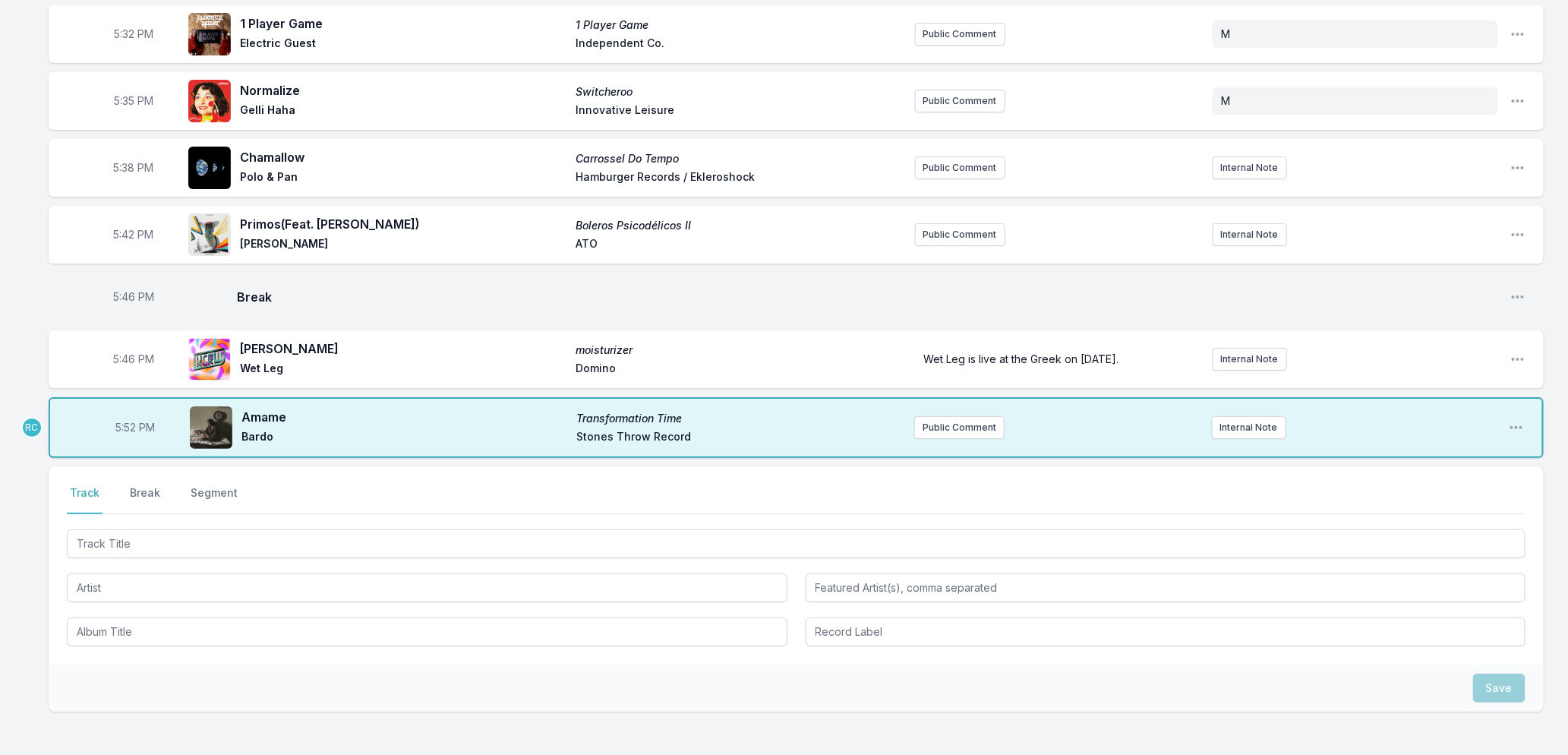
click at [127, 420] on span "5:52 PM" at bounding box center [135, 428] width 39 height 15
click at [127, 413] on input "17:52" at bounding box center [134, 427] width 85 height 29
type input "17:50"
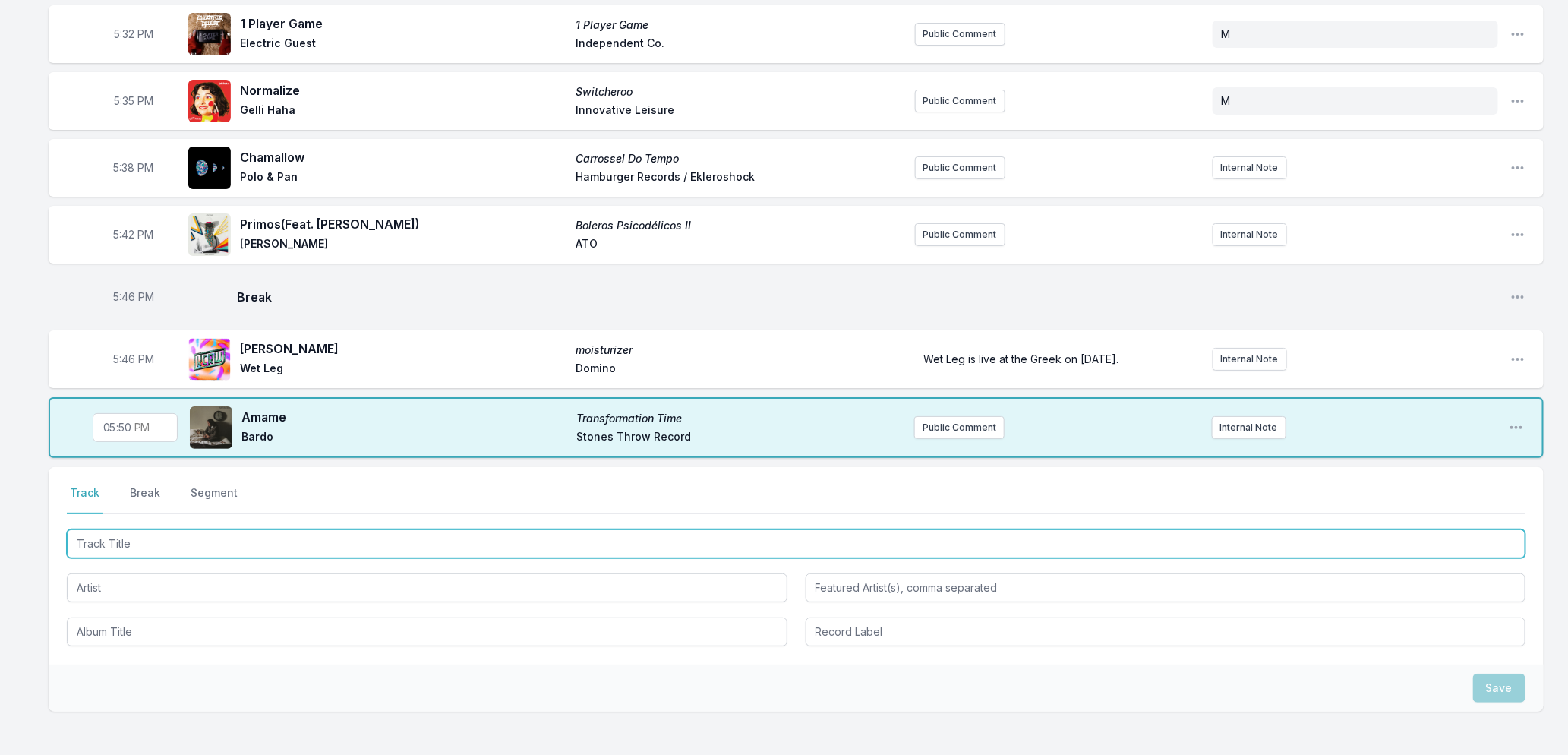
click at [179, 529] on input "Track Title" at bounding box center [797, 543] width 1459 height 29
click at [224, 529] on input "Track Title" at bounding box center [797, 543] width 1459 height 29
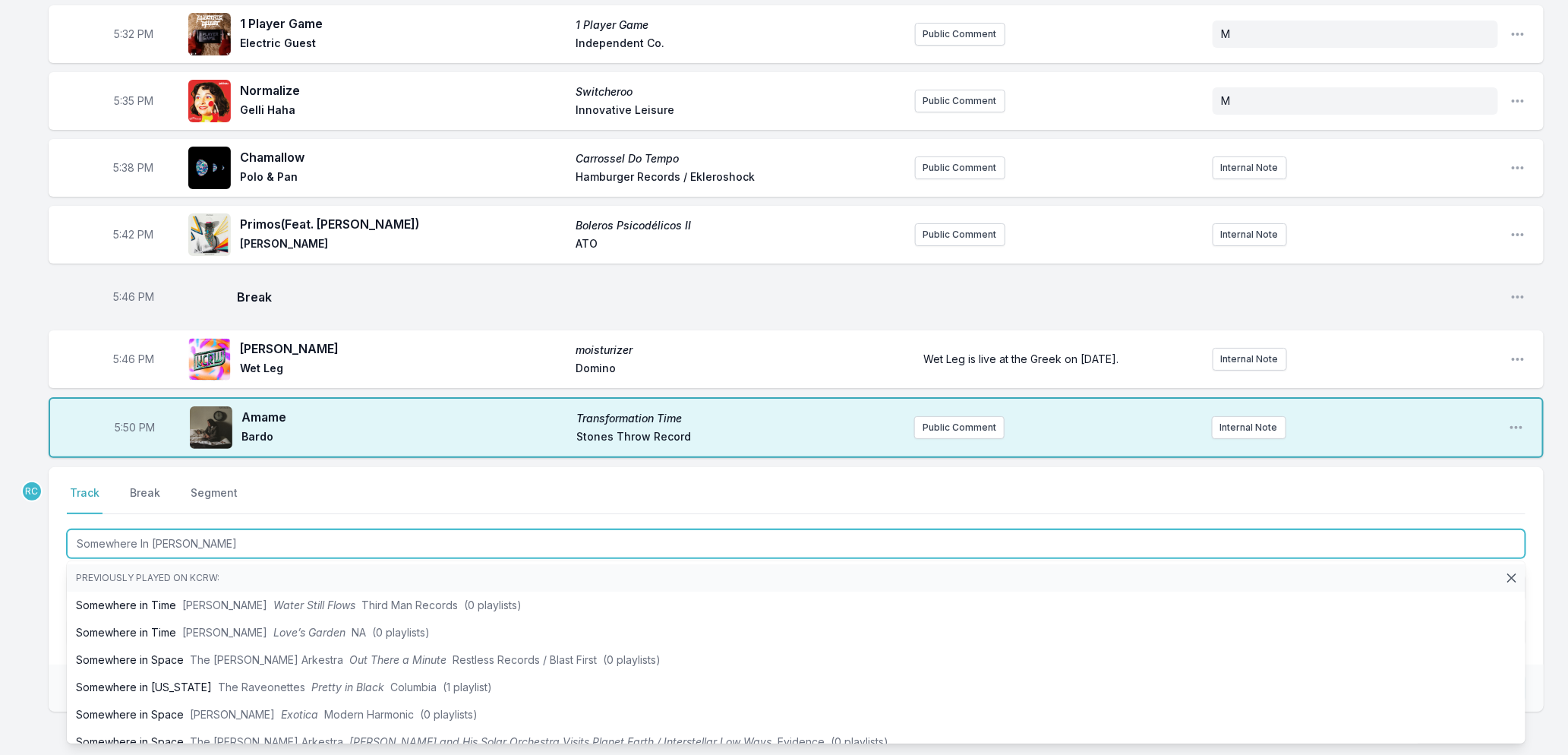
type input "Somewhere In Paradise"
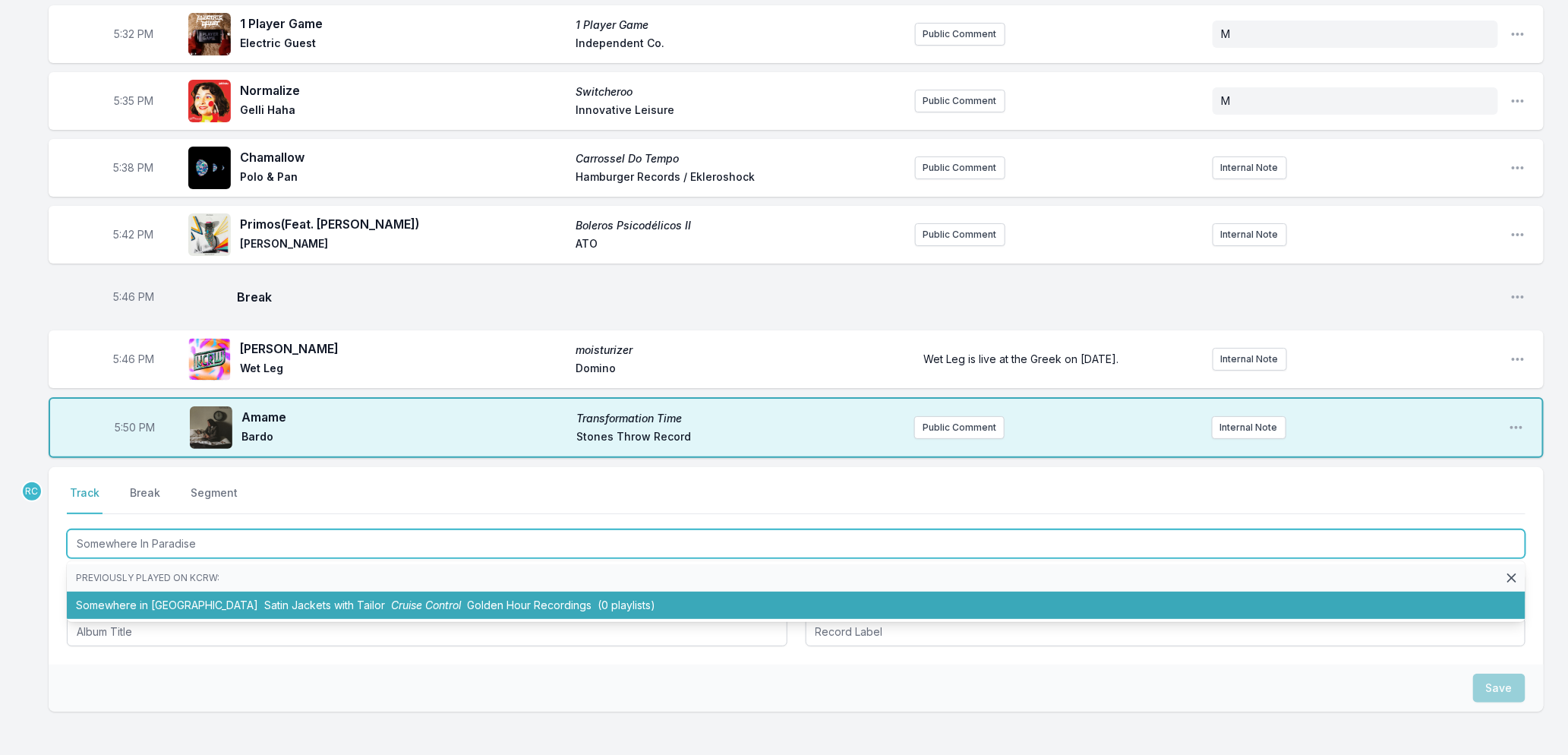
click at [391, 598] on span "Cruise Control" at bounding box center [426, 605] width 70 height 13
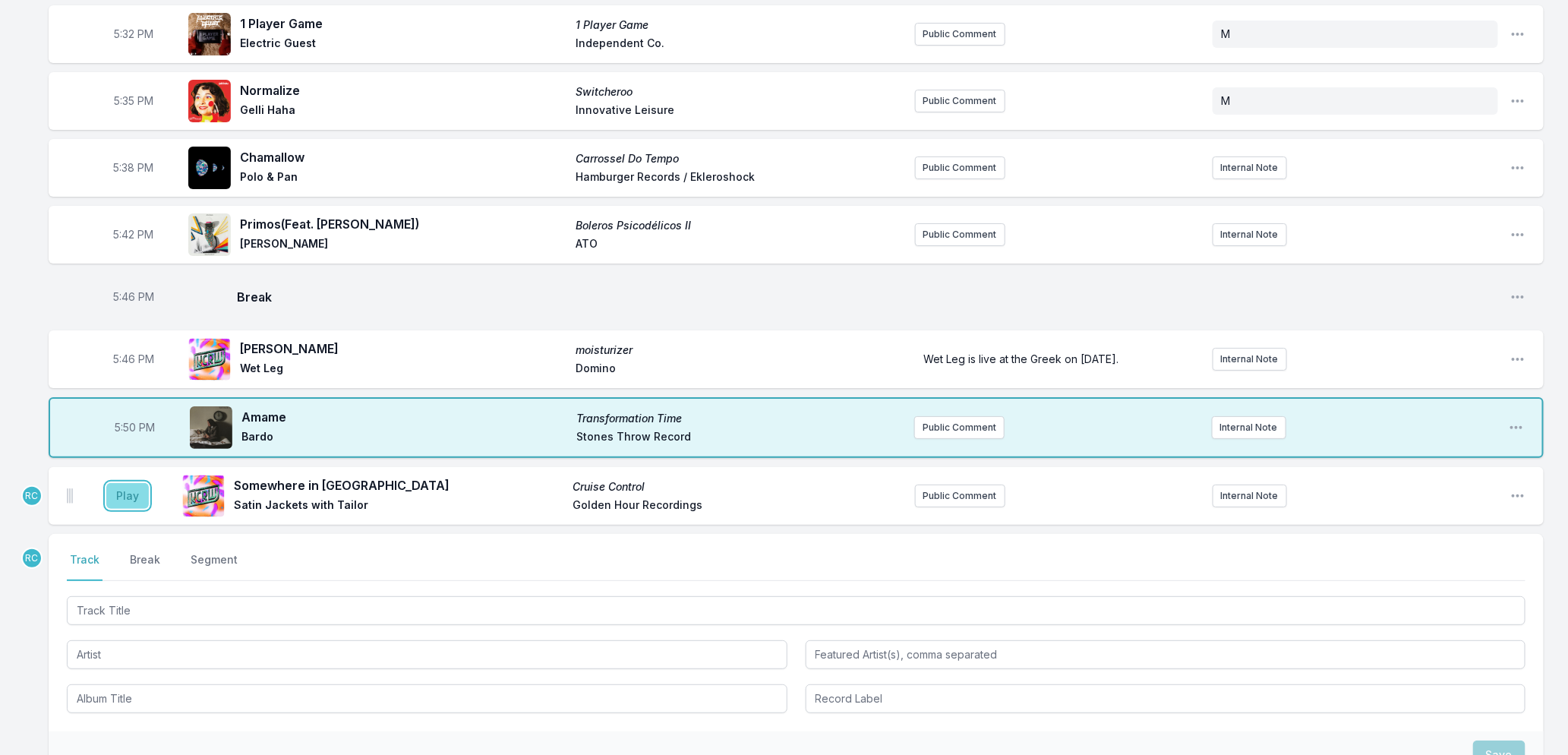
click at [122, 483] on button "Play" at bounding box center [128, 496] width 43 height 26
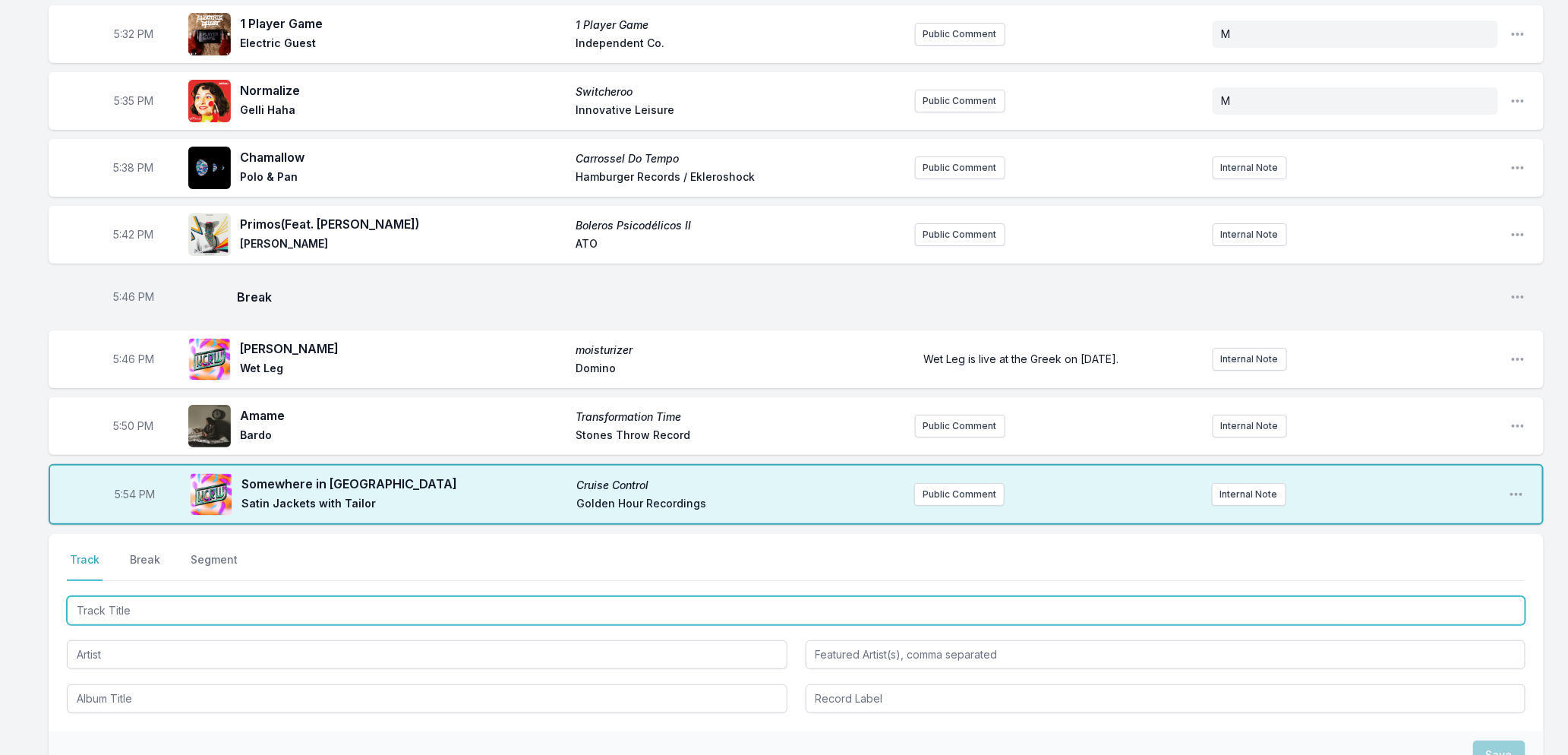
click at [162, 597] on input "Track Title" at bounding box center [797, 611] width 1459 height 29
type input "Null Meridian (Project Sandro Remix)"
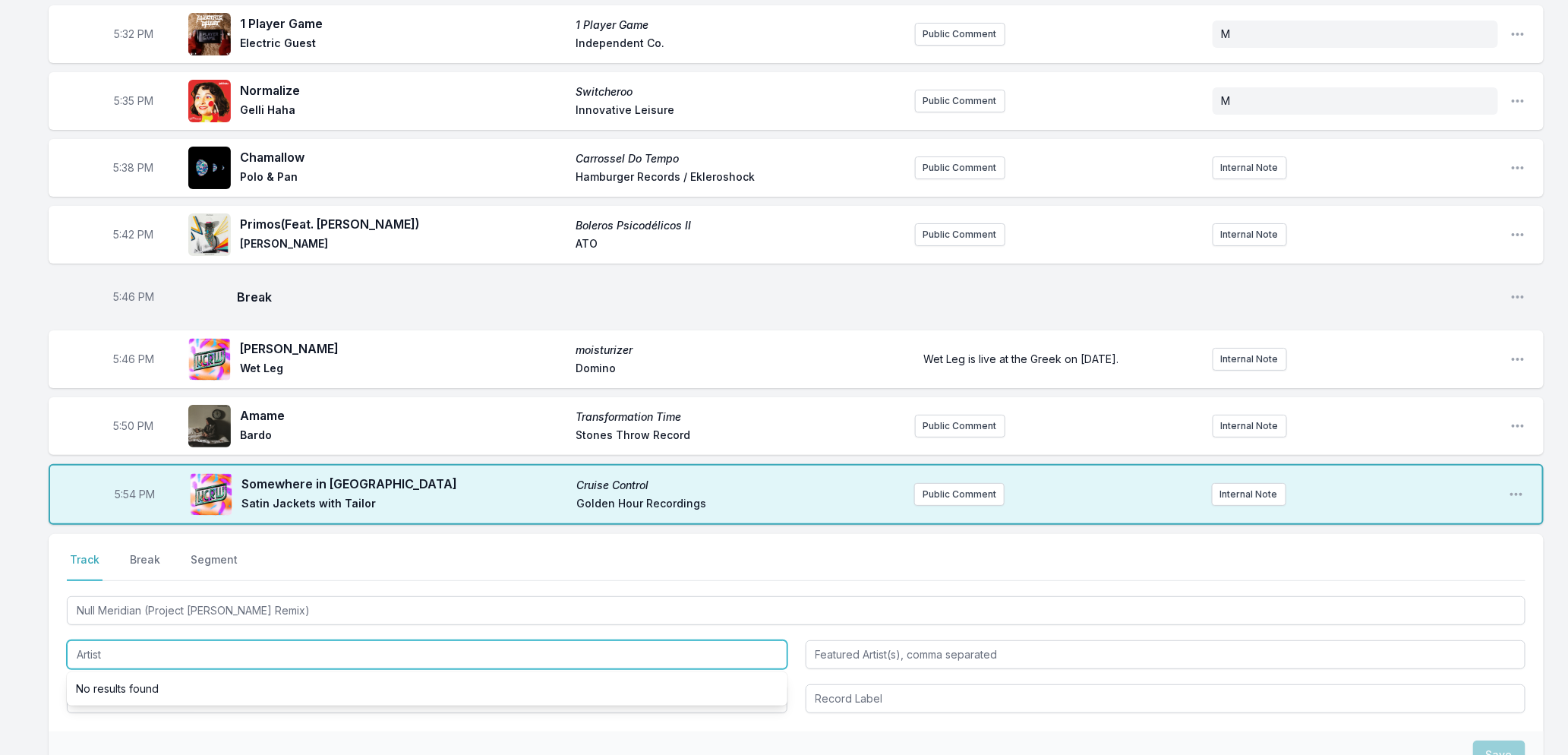
click at [198, 640] on input "Artist" at bounding box center [427, 654] width 720 height 29
type input "Sim Fossil"
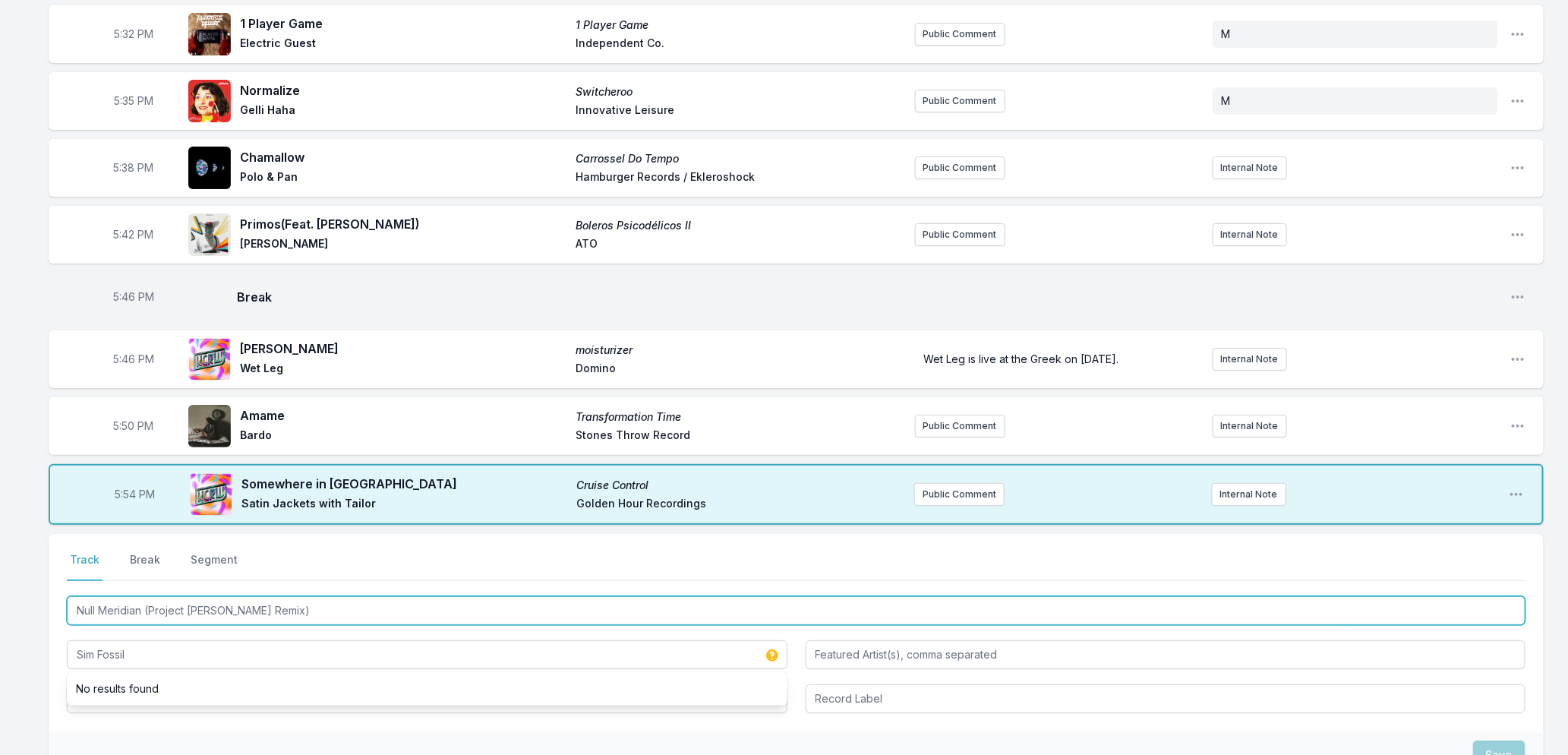
drag, startPoint x: 219, startPoint y: 578, endPoint x: -14, endPoint y: 590, distance: 233.3
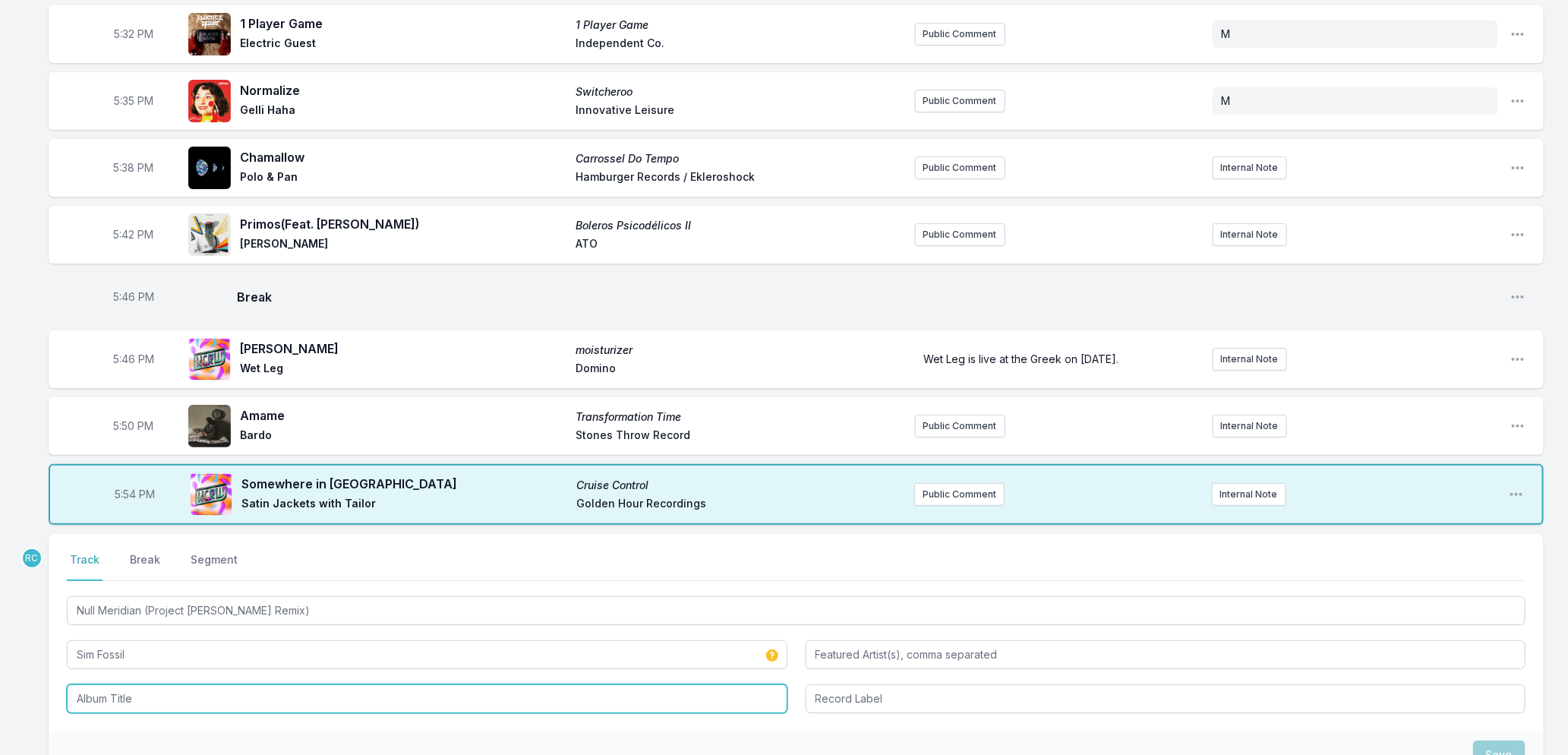
click at [113, 684] on input "Album Title" at bounding box center [427, 698] width 720 height 29
paste input "Null Meridian (Project Sandro Remix)"
type input "Null Meridian (Project Sandro Remix)"
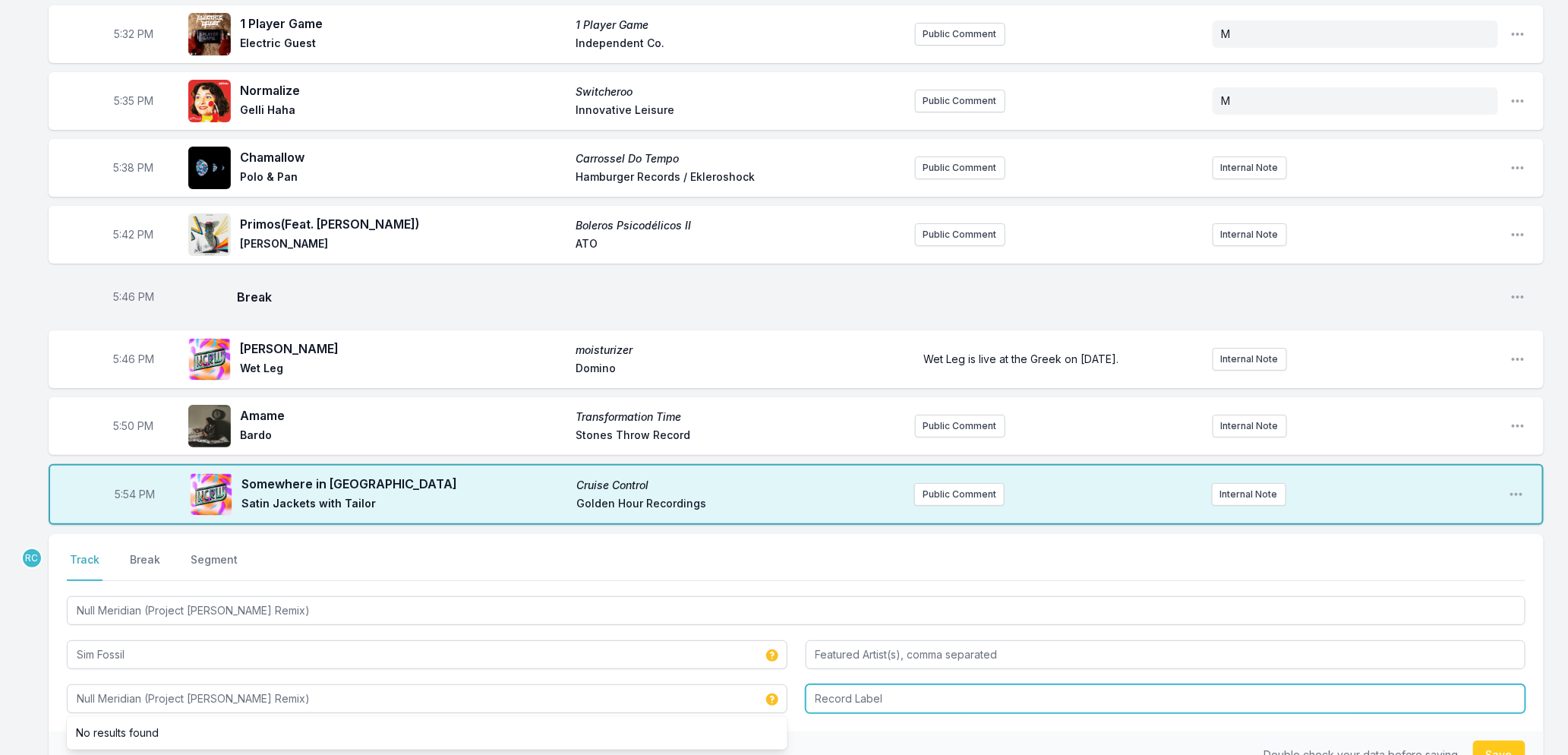
click at [1012, 684] on input "Record Label" at bounding box center [1166, 698] width 720 height 29
type input "Sentrall"
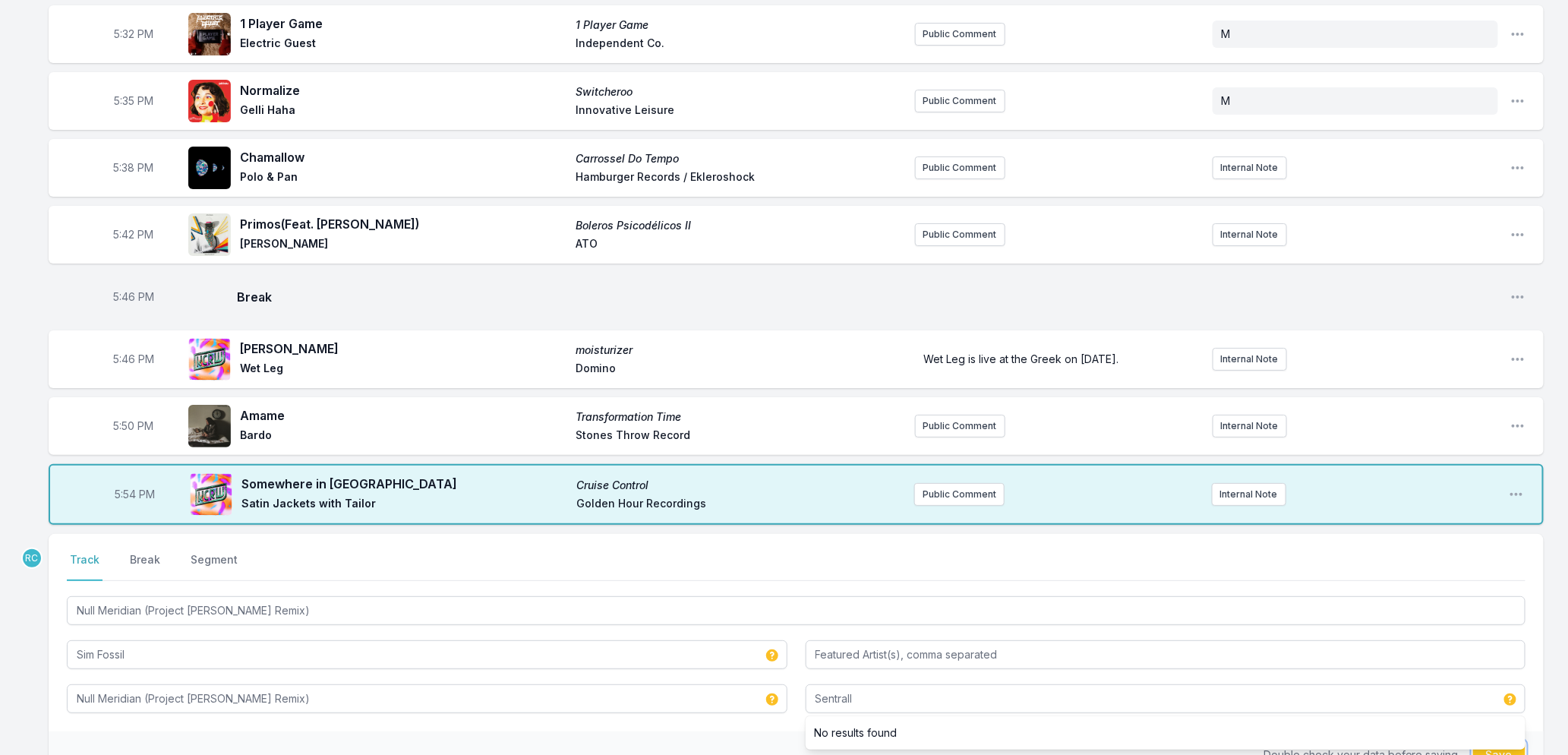
click at [1484, 741] on button "Save" at bounding box center [1499, 755] width 52 height 29
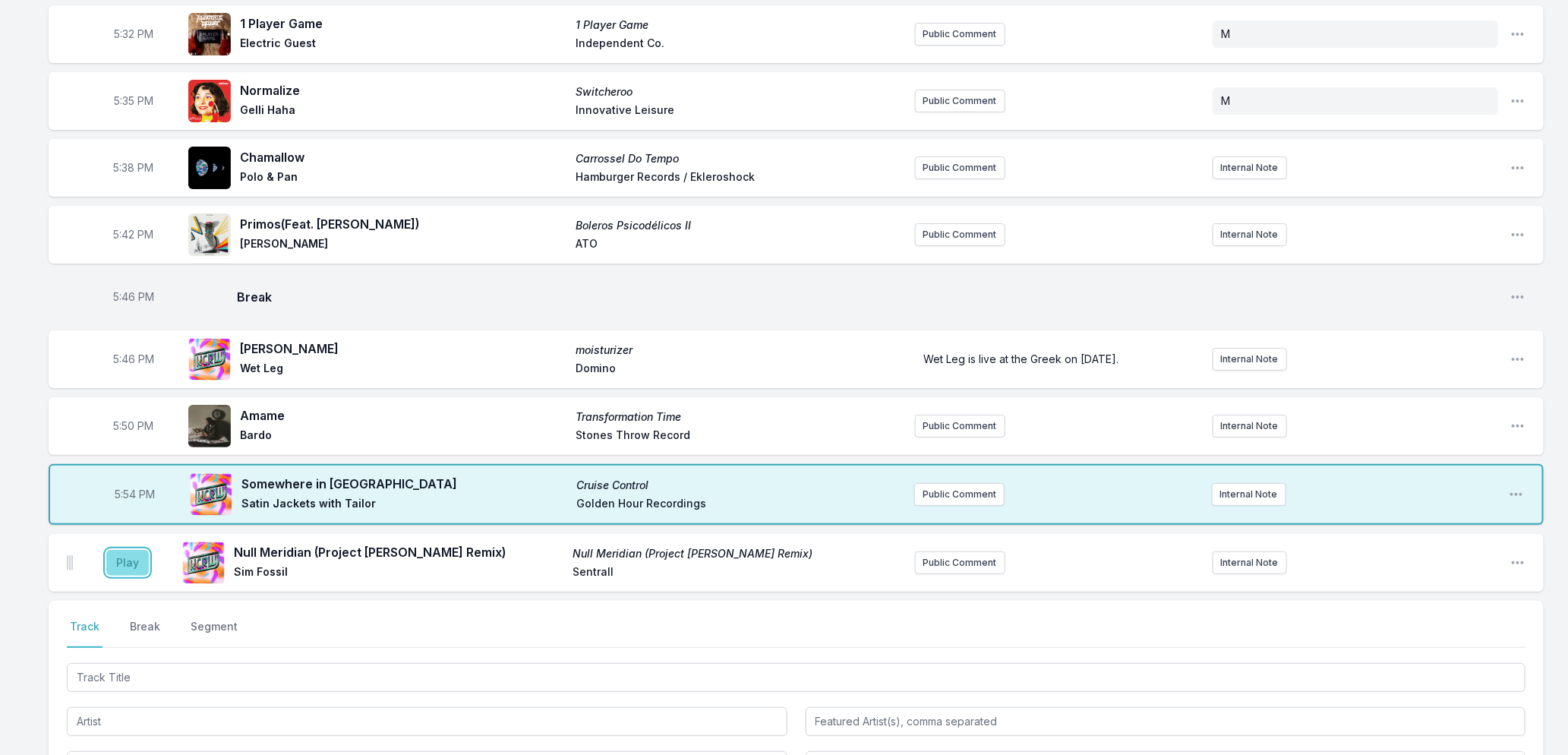
click at [128, 550] on button "Play" at bounding box center [128, 563] width 43 height 26
